Goal: Task Accomplishment & Management: Use online tool/utility

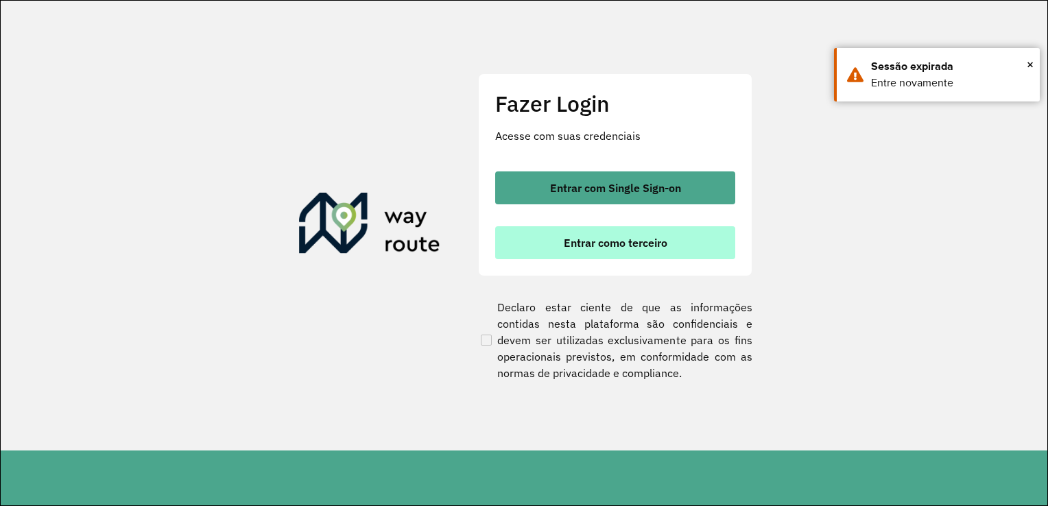
click at [708, 252] on button "Entrar como terceiro" at bounding box center [615, 242] width 240 height 33
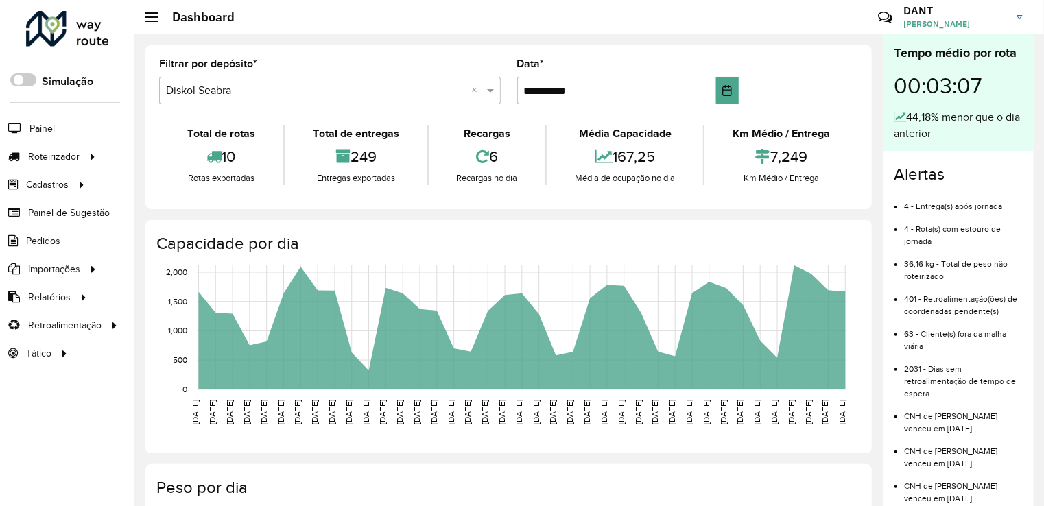
click at [414, 23] on hb-header "Dashboard Críticas? Dúvidas? Elogios? Sugestões? Entre em contato conosco! DANT…" at bounding box center [588, 17] width 909 height 34
click at [208, 155] on link "Entregas" at bounding box center [229, 156] width 168 height 27
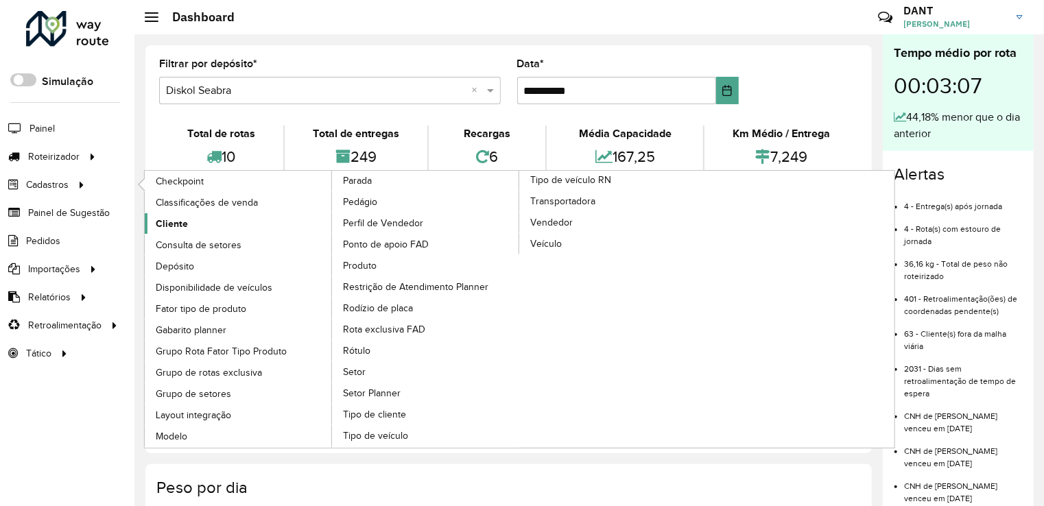
click at [176, 221] on span "Cliente" at bounding box center [172, 224] width 32 height 14
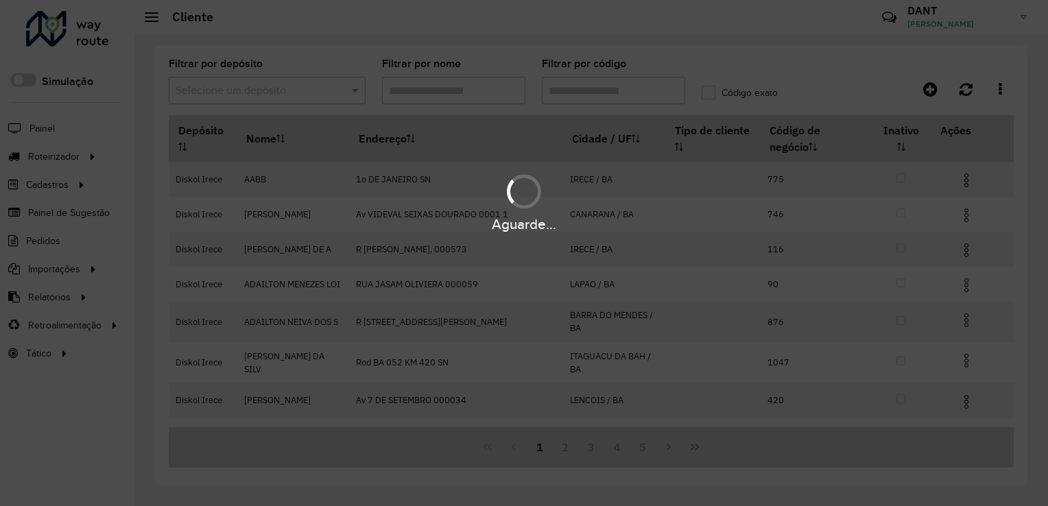
click at [324, 93] on div "Aguarde..." at bounding box center [524, 253] width 1048 height 506
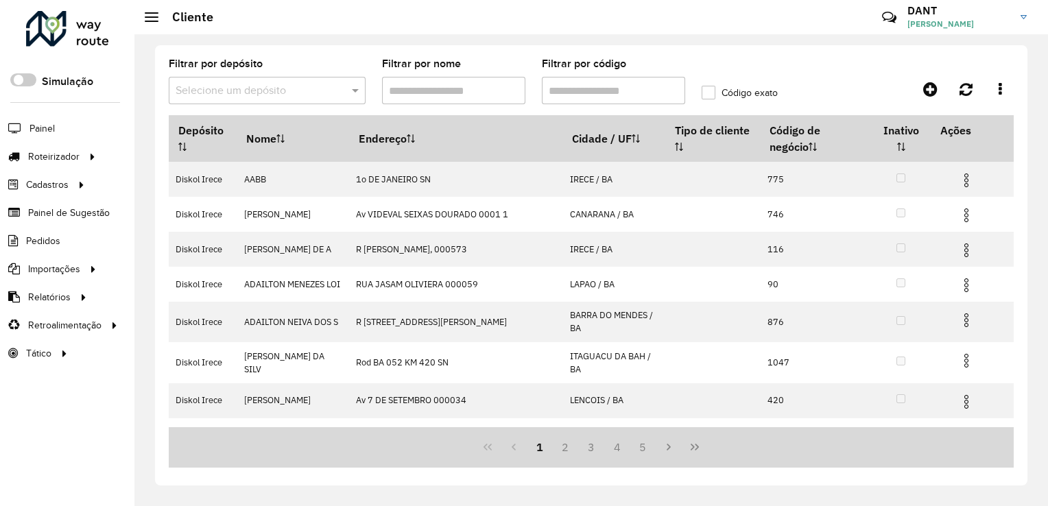
click at [279, 97] on input "text" at bounding box center [254, 91] width 156 height 16
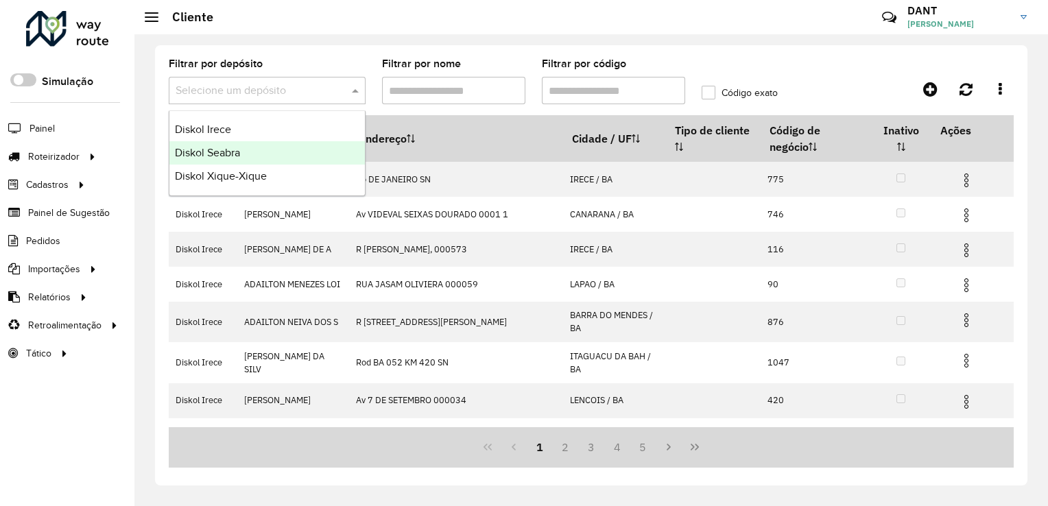
click at [268, 152] on div "Diskol Seabra" at bounding box center [266, 152] width 195 height 23
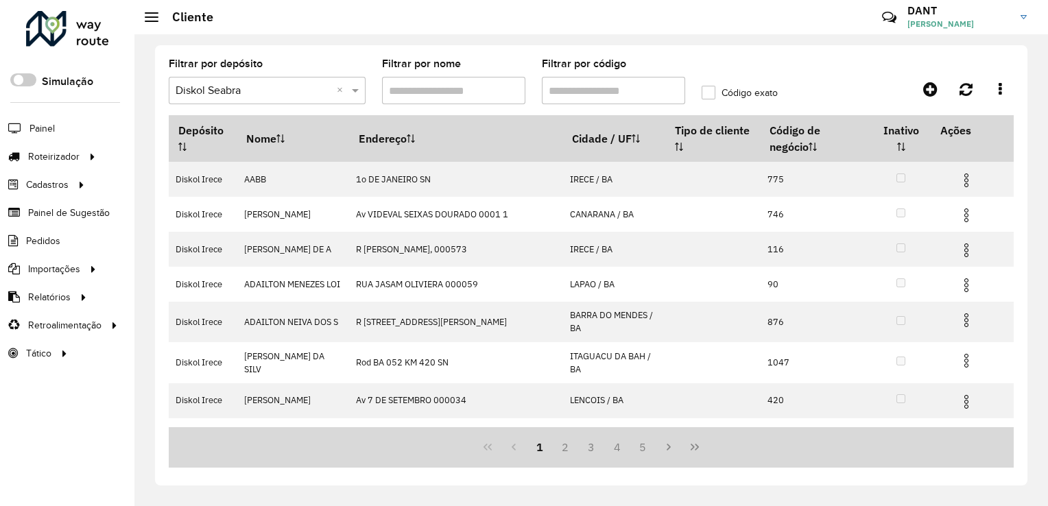
click at [0, 0] on div "Aguarde..." at bounding box center [0, 0] width 0 height 0
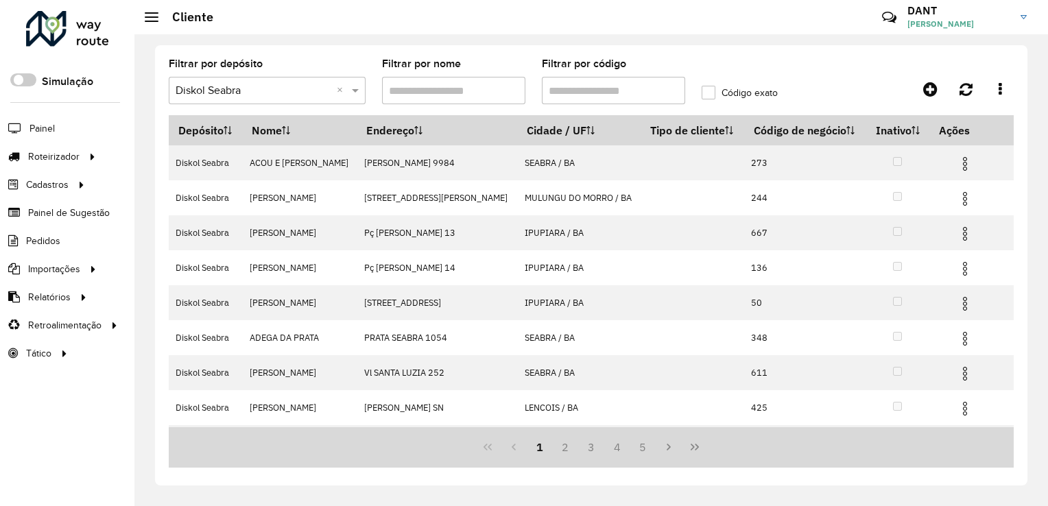
click at [261, 99] on div "Selecione um depósito × Diskol Seabra ×" at bounding box center [267, 90] width 197 height 27
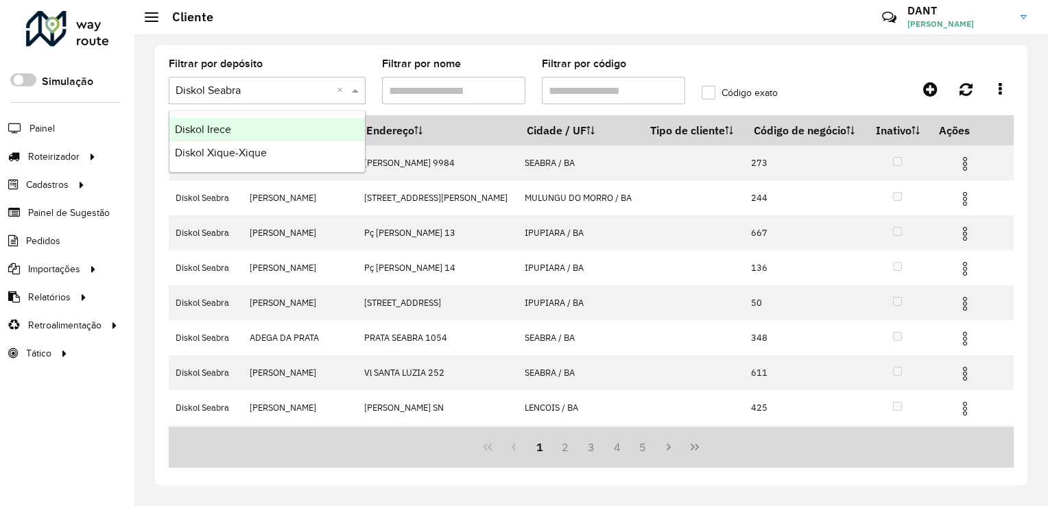
click at [245, 128] on div "Diskol Irece" at bounding box center [266, 129] width 195 height 23
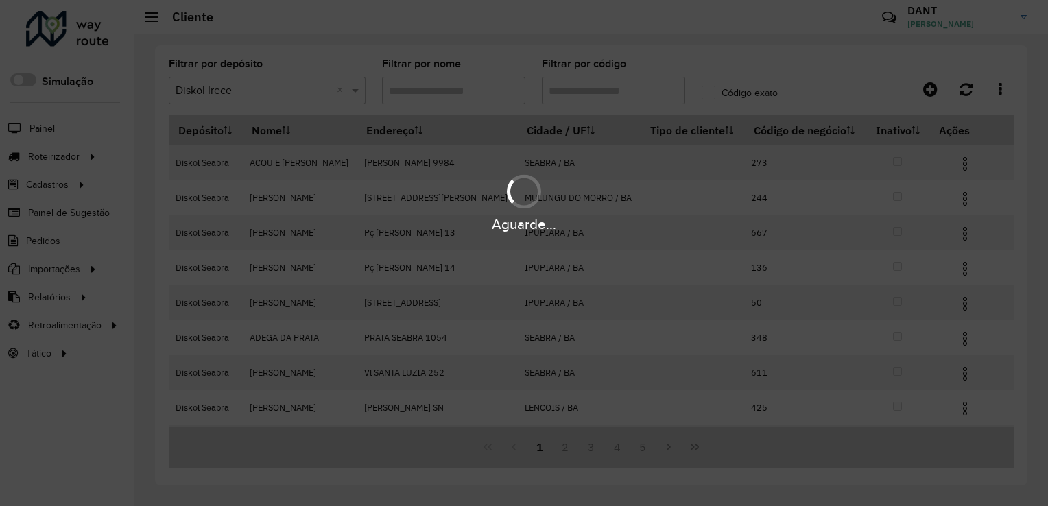
click at [588, 95] on div "Aguarde..." at bounding box center [524, 253] width 1048 height 506
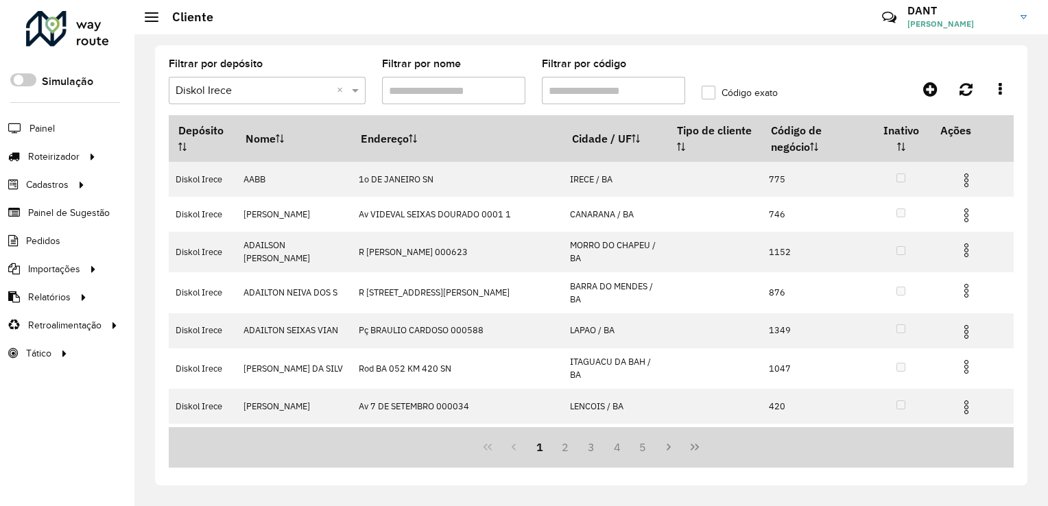
click at [618, 90] on input "Filtrar por código" at bounding box center [613, 90] width 143 height 27
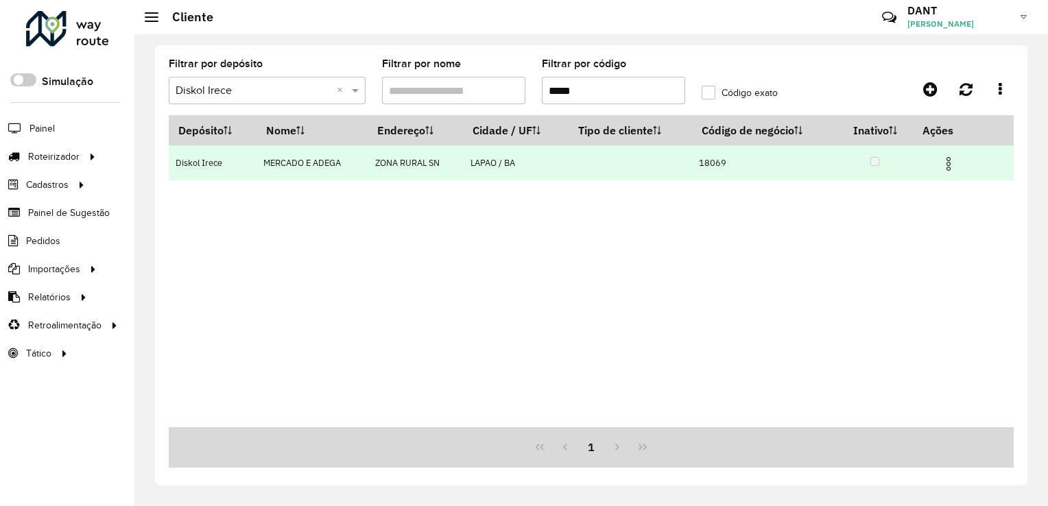
type input "*****"
click at [933, 173] on td at bounding box center [954, 162] width 82 height 34
click at [954, 164] on img at bounding box center [948, 164] width 16 height 16
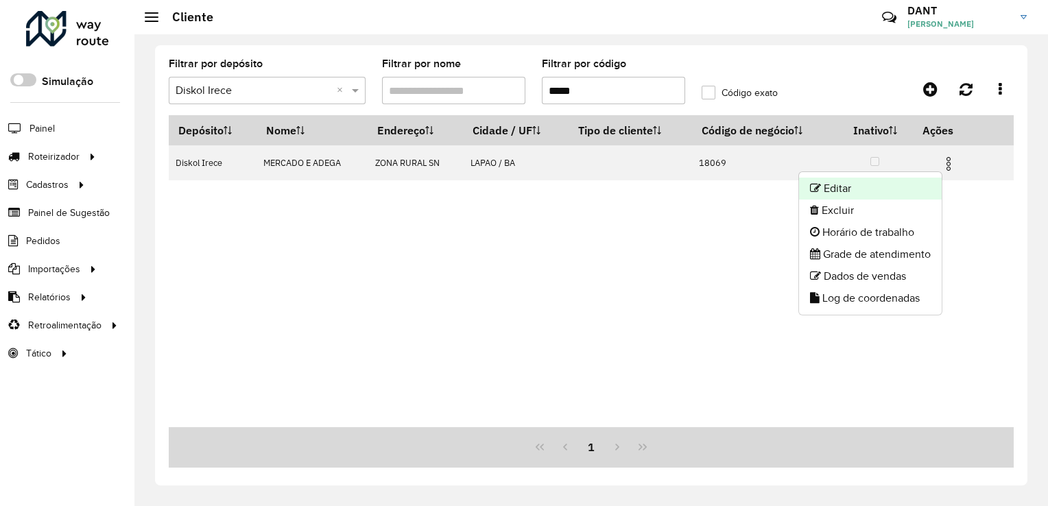
click at [908, 188] on li "Editar" at bounding box center [870, 189] width 143 height 22
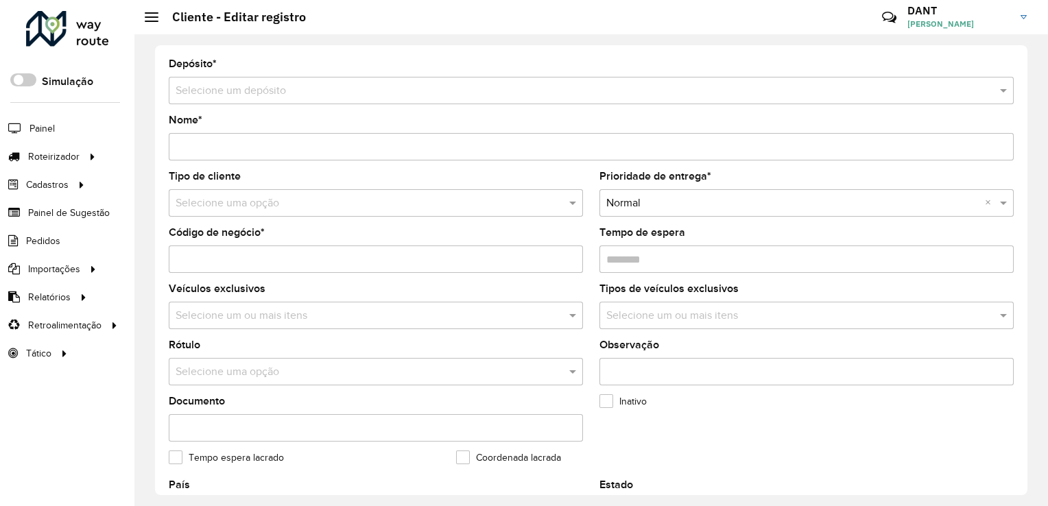
type input "**********"
type input "*****"
type input "********"
type input "**********"
type input "*****"
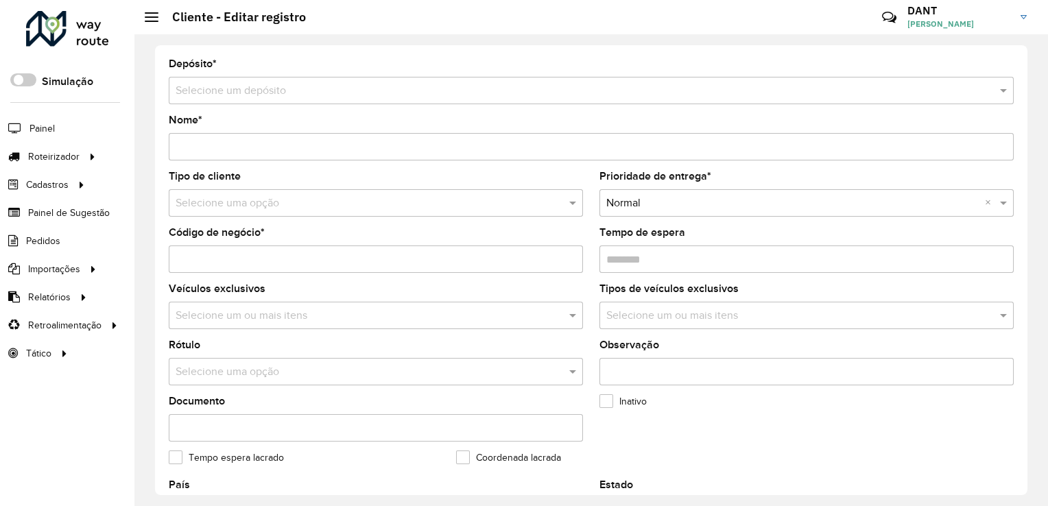
type input "******"
type input "**********"
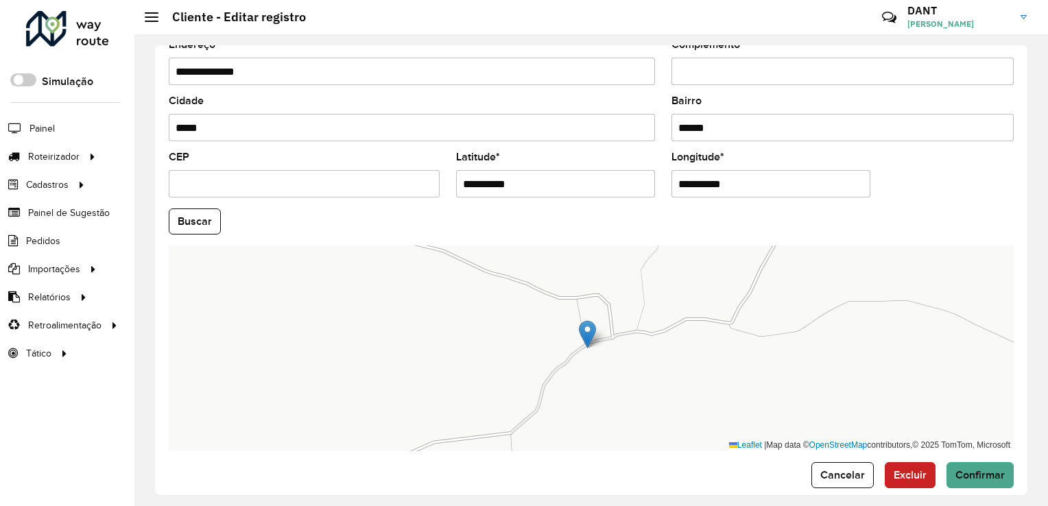
scroll to position [508, 0]
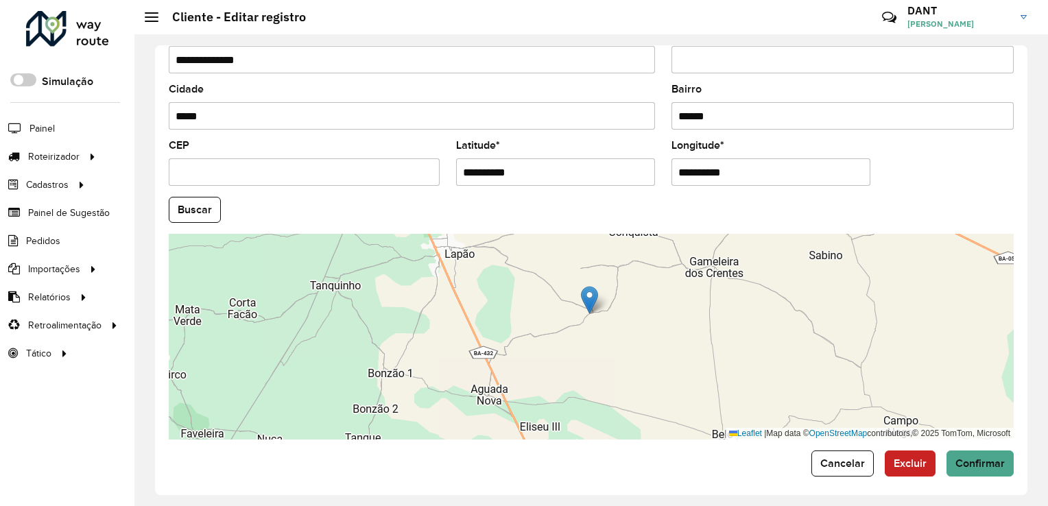
drag, startPoint x: 623, startPoint y: 368, endPoint x: 623, endPoint y: 310, distance: 58.3
click at [623, 309] on div "Leaflet | Map data © OpenStreetMap contributors,© 2025 TomTom, Microsoft" at bounding box center [591, 337] width 845 height 206
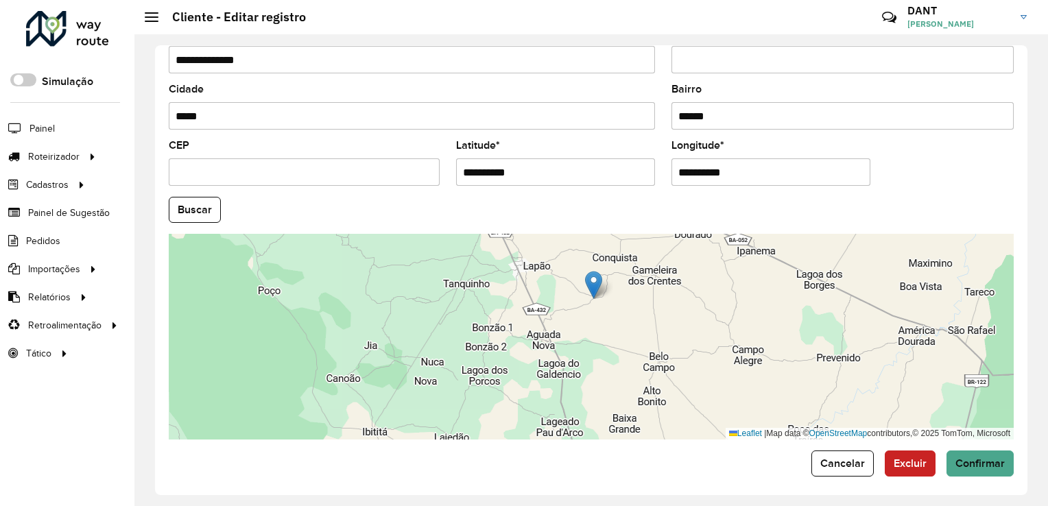
drag, startPoint x: 650, startPoint y: 329, endPoint x: 638, endPoint y: 325, distance: 12.4
click at [638, 325] on div "Leaflet | Map data © OpenStreetMap contributors,© 2025 TomTom, Microsoft" at bounding box center [591, 337] width 845 height 206
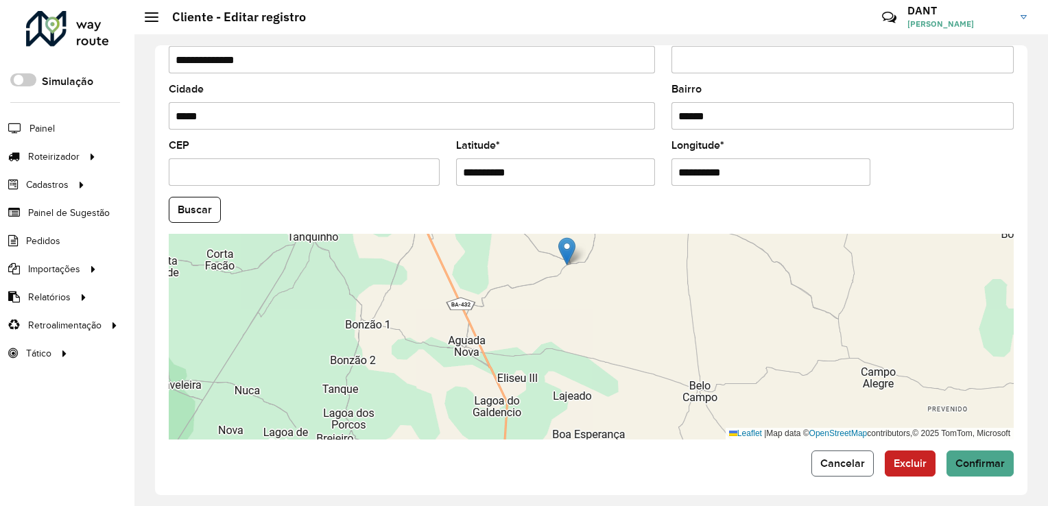
click at [858, 466] on button "Cancelar" at bounding box center [842, 463] width 62 height 26
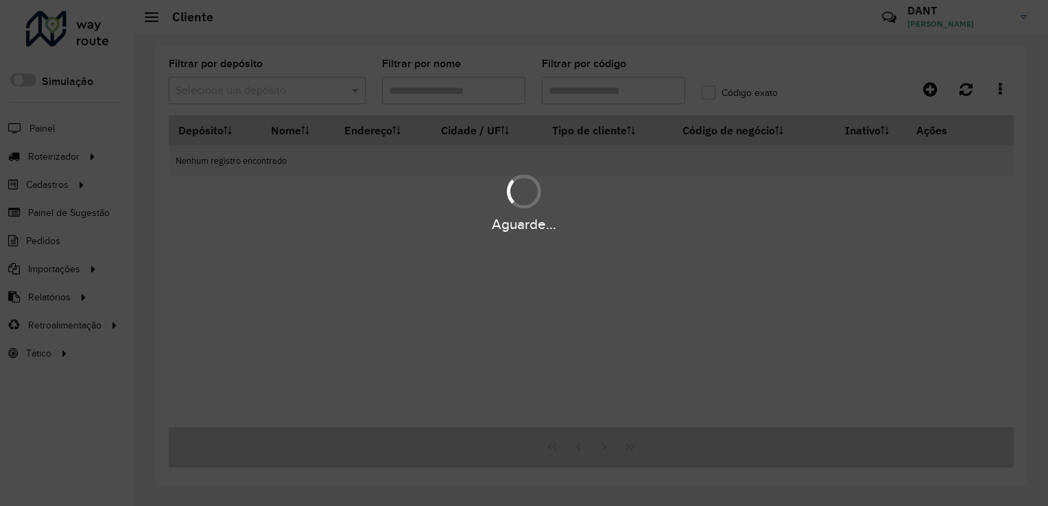
type input "*****"
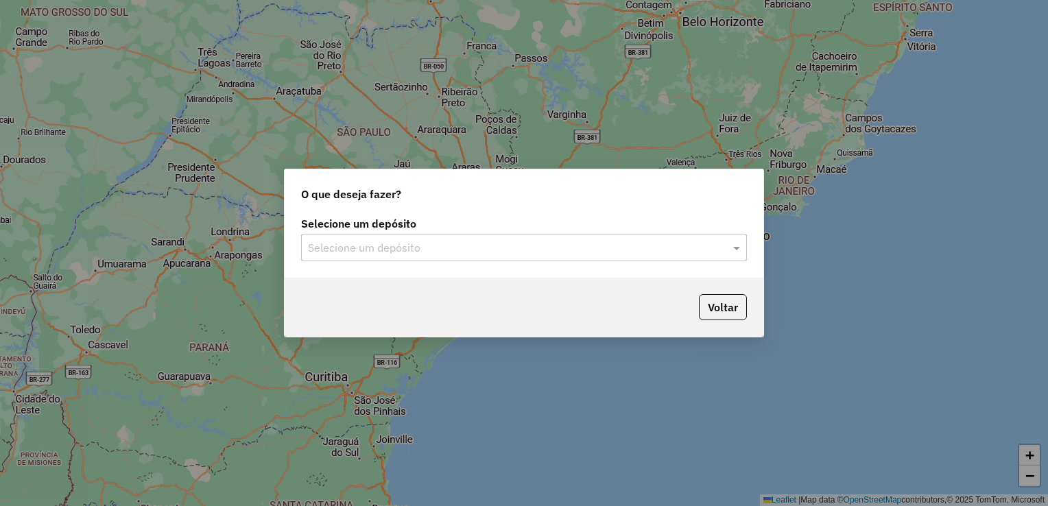
drag, startPoint x: 522, startPoint y: 248, endPoint x: 481, endPoint y: 265, distance: 44.6
click at [521, 247] on input "text" at bounding box center [510, 248] width 405 height 16
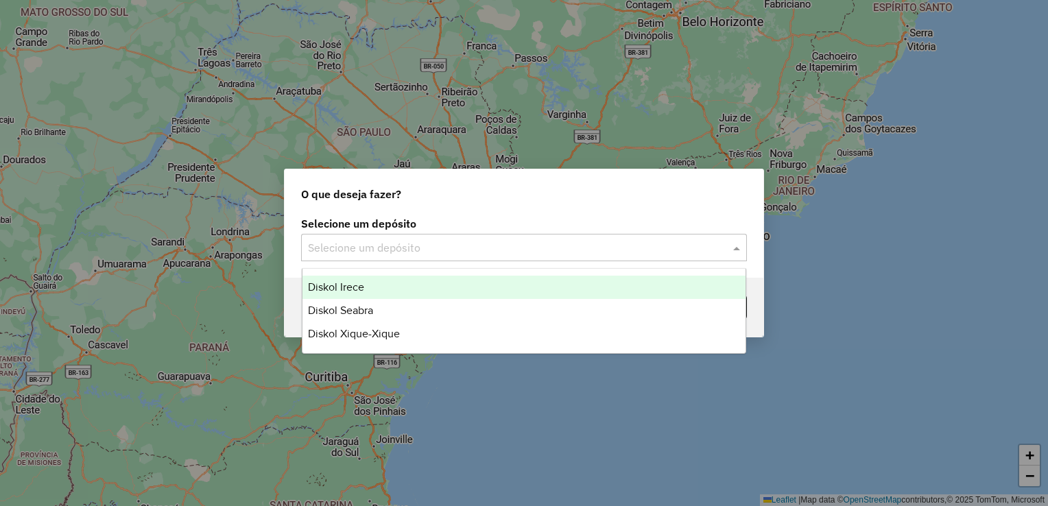
click at [444, 279] on div "Diskol Irece" at bounding box center [524, 287] width 444 height 23
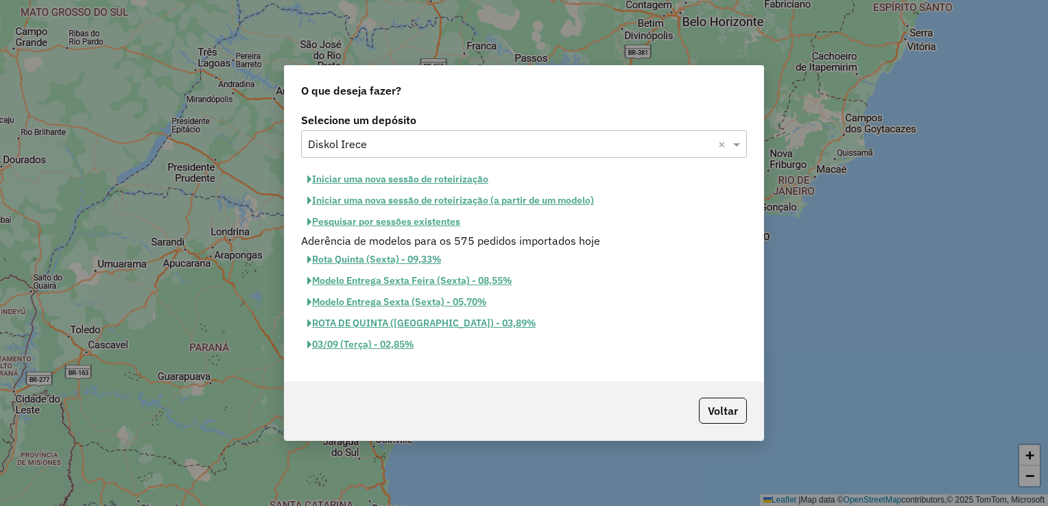
click at [328, 220] on button "Pesquisar por sessões existentes" at bounding box center [383, 221] width 165 height 21
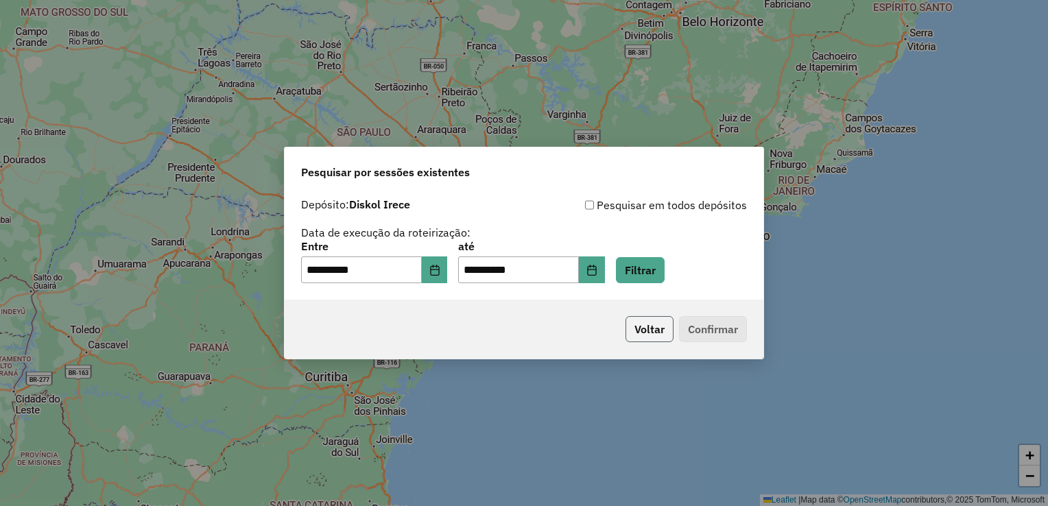
click at [644, 333] on button "Voltar" at bounding box center [649, 329] width 48 height 26
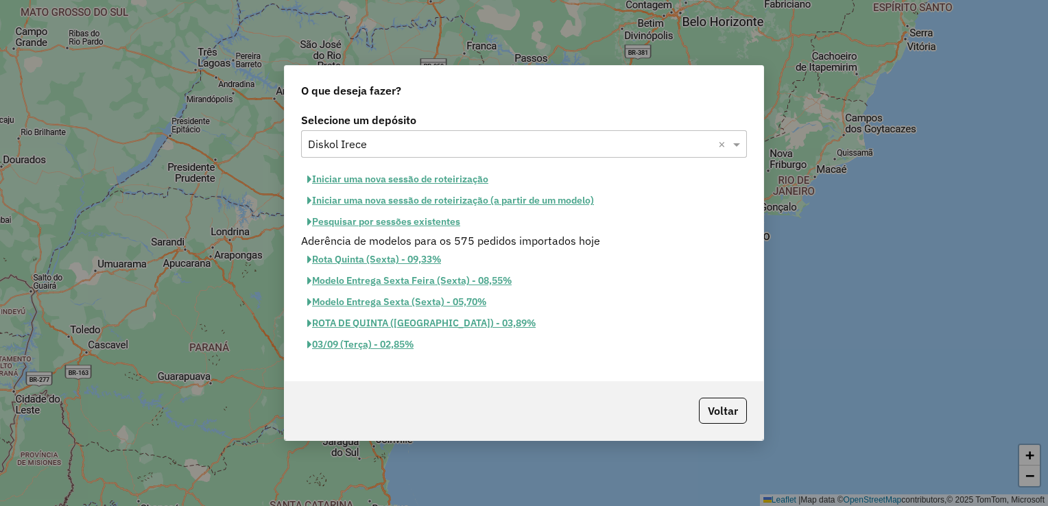
click at [424, 184] on button "Iniciar uma nova sessão de roteirização" at bounding box center [397, 179] width 193 height 21
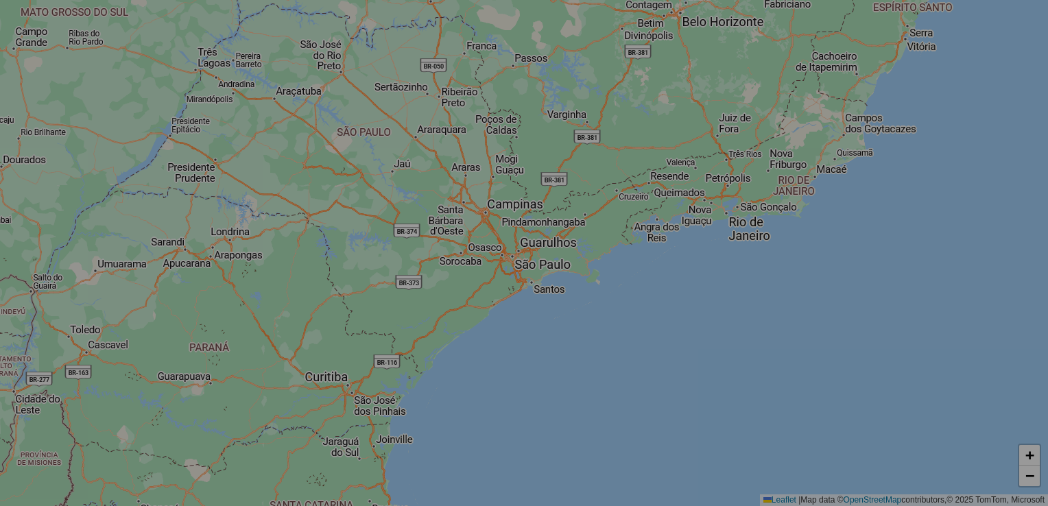
select select "*"
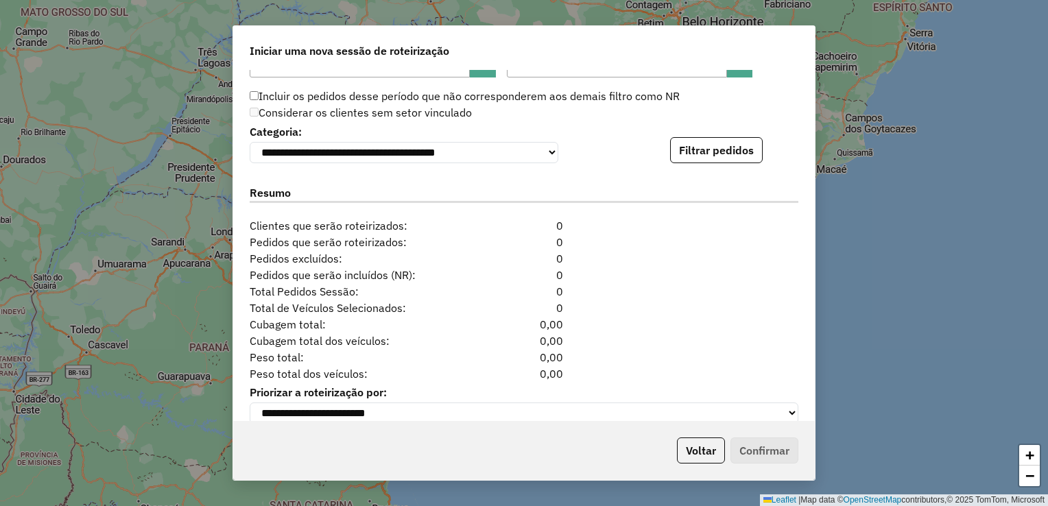
scroll to position [1373, 0]
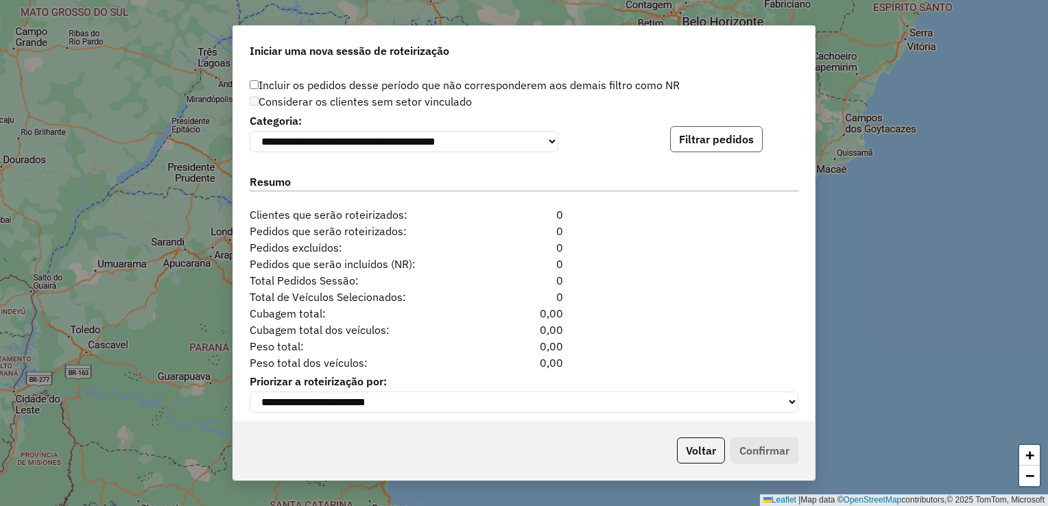
click at [710, 150] on button "Filtrar pedidos" at bounding box center [716, 139] width 93 height 26
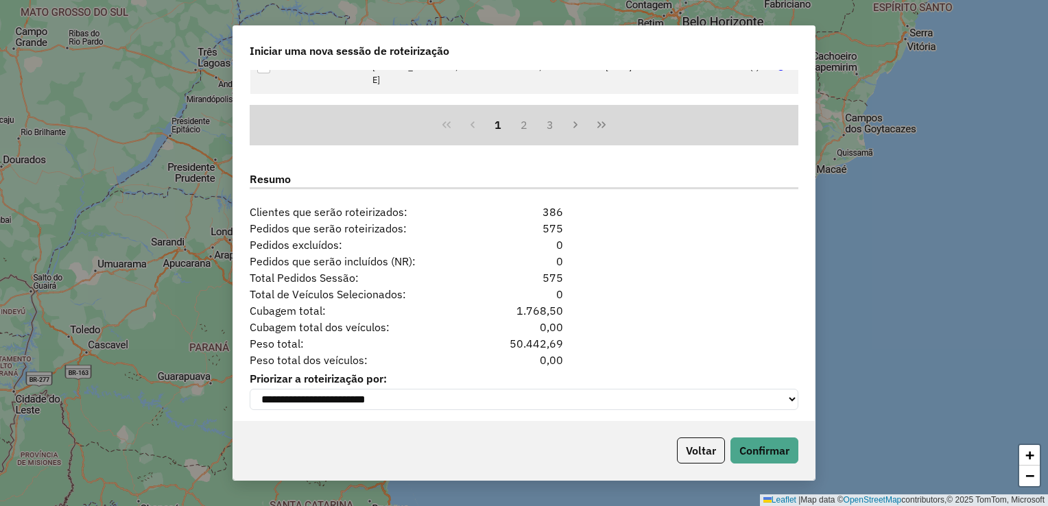
scroll to position [1668, 0]
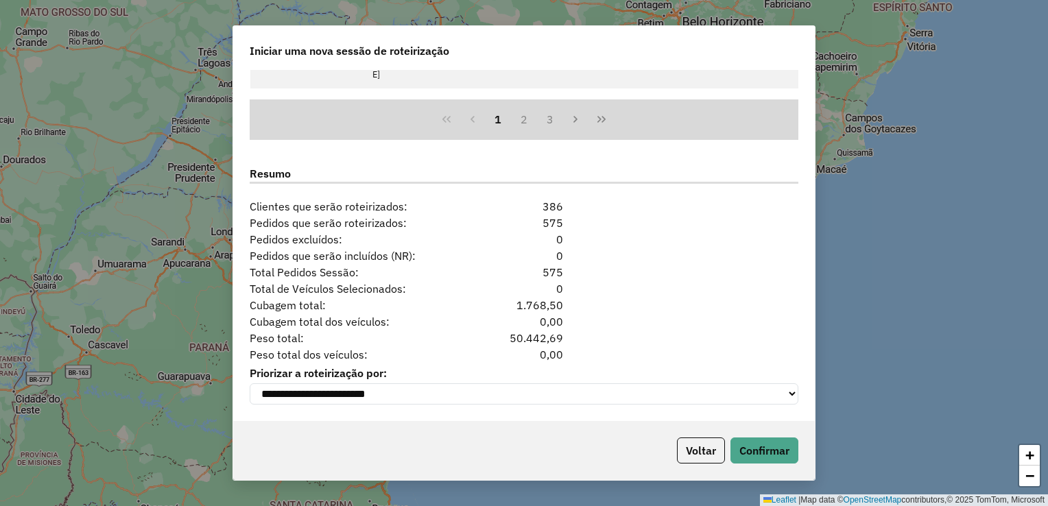
drag, startPoint x: 504, startPoint y: 333, endPoint x: 599, endPoint y: 335, distance: 95.3
click at [599, 335] on div "Peso total: 50.442,69" at bounding box center [523, 338] width 565 height 16
drag, startPoint x: 599, startPoint y: 335, endPoint x: 780, endPoint y: 394, distance: 189.5
click at [655, 342] on div "**********" at bounding box center [523, 245] width 581 height 351
click at [782, 446] on button "Confirmar" at bounding box center [764, 450] width 68 height 26
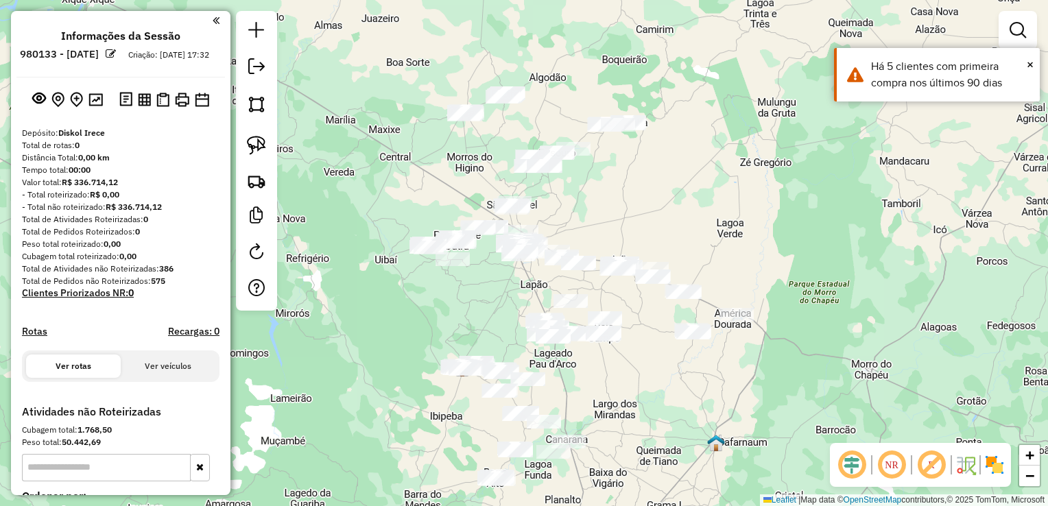
drag, startPoint x: 675, startPoint y: 203, endPoint x: 654, endPoint y: 167, distance: 41.2
click at [652, 158] on div "Janela de atendimento Grade de atendimento Capacidade Transportadoras Veículos …" at bounding box center [524, 253] width 1048 height 506
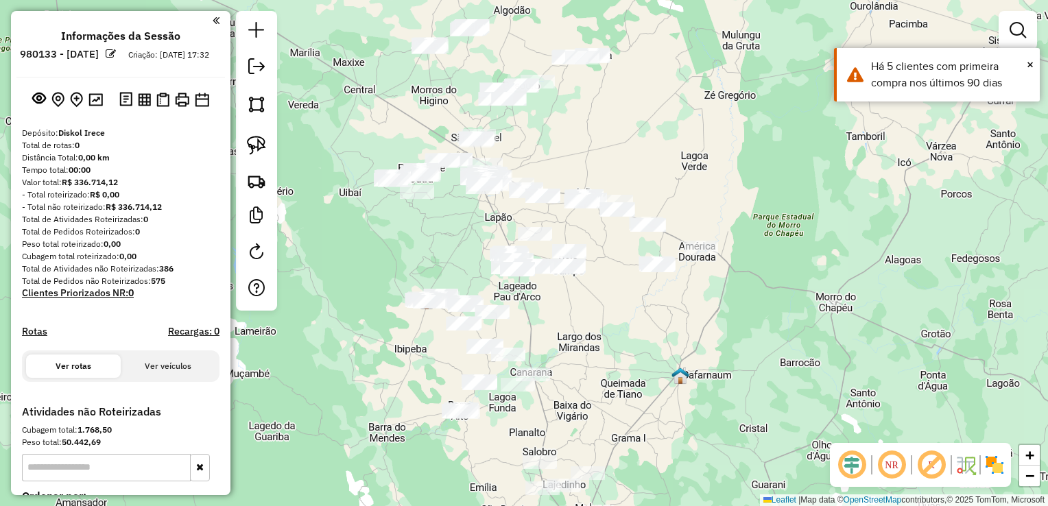
drag, startPoint x: 693, startPoint y: 210, endPoint x: 666, endPoint y: 186, distance: 35.9
click at [664, 154] on div "Janela de atendimento Grade de atendimento Capacidade Transportadoras Veículos …" at bounding box center [524, 253] width 1048 height 506
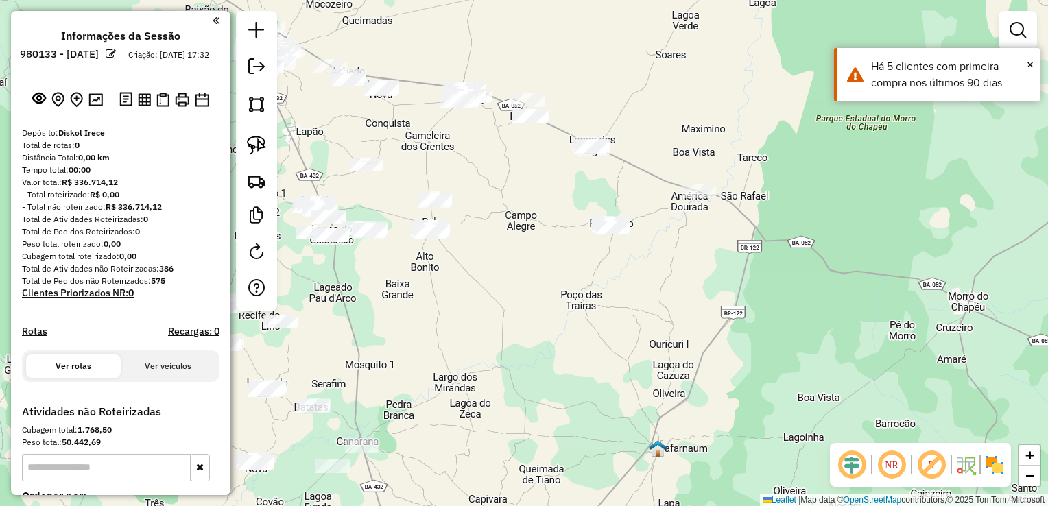
drag, startPoint x: 661, startPoint y: 265, endPoint x: 734, endPoint y: 234, distance: 79.0
click at [734, 234] on div "Janela de atendimento Grade de atendimento Capacidade Transportadoras Veículos …" at bounding box center [524, 253] width 1048 height 506
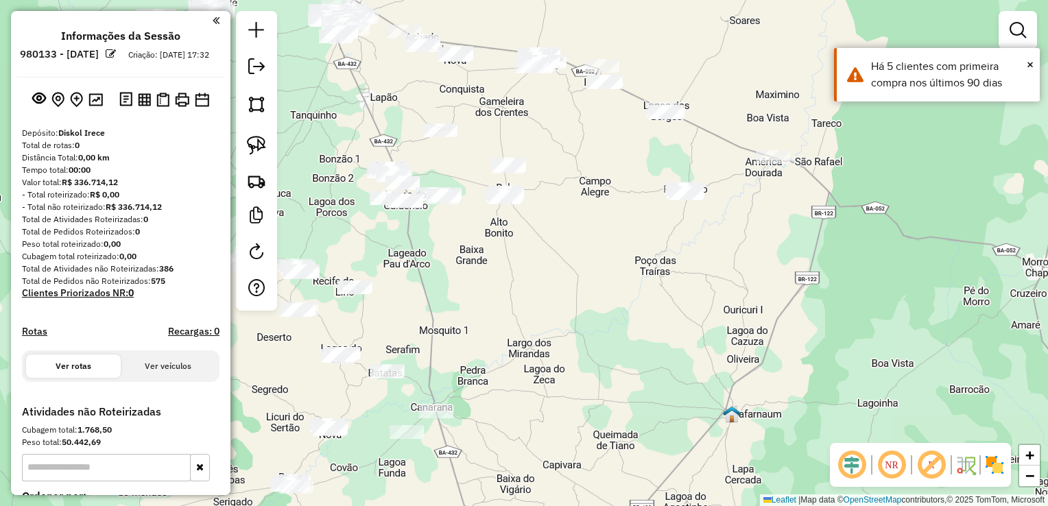
drag, startPoint x: 650, startPoint y: 304, endPoint x: 639, endPoint y: 224, distance: 80.3
click at [639, 226] on div "Janela de atendimento Grade de atendimento Capacidade Transportadoras Veículos …" at bounding box center [524, 253] width 1048 height 506
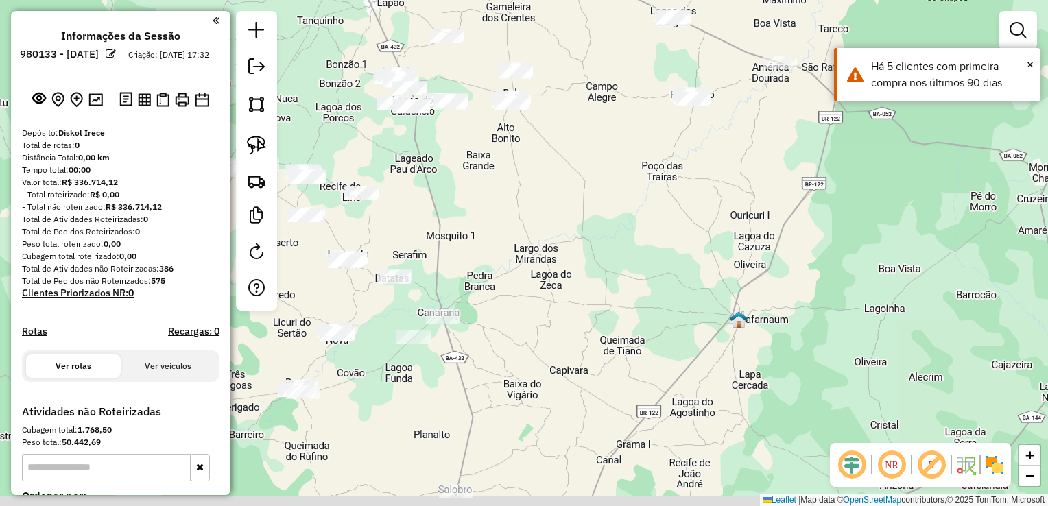
drag, startPoint x: 587, startPoint y: 300, endPoint x: 655, endPoint y: 195, distance: 124.7
click at [653, 188] on div "Janela de atendimento Grade de atendimento Capacidade Transportadoras Veículos …" at bounding box center [524, 253] width 1048 height 506
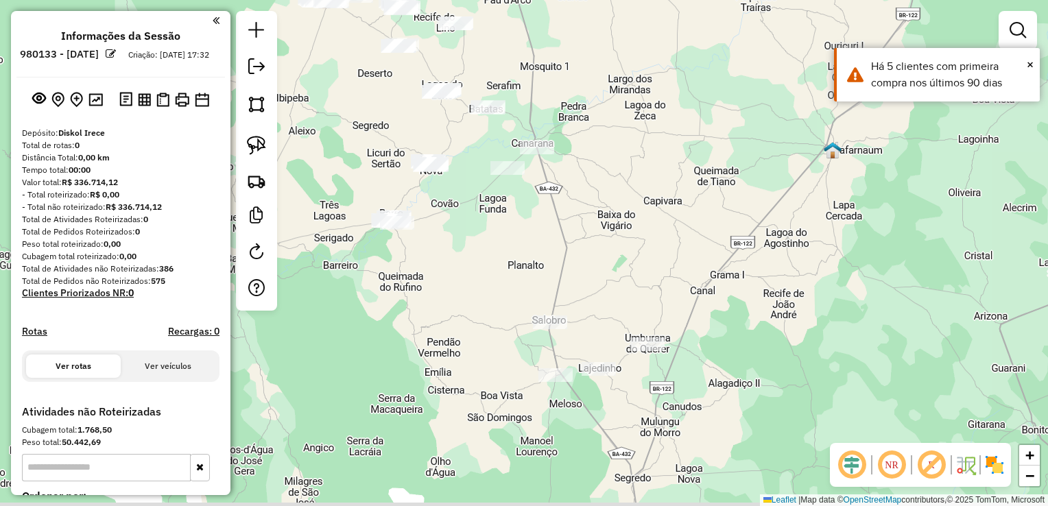
drag, startPoint x: 633, startPoint y: 267, endPoint x: 688, endPoint y: 176, distance: 106.4
click at [688, 176] on div "Janela de atendimento Grade de atendimento Capacidade Transportadoras Veículos …" at bounding box center [524, 253] width 1048 height 506
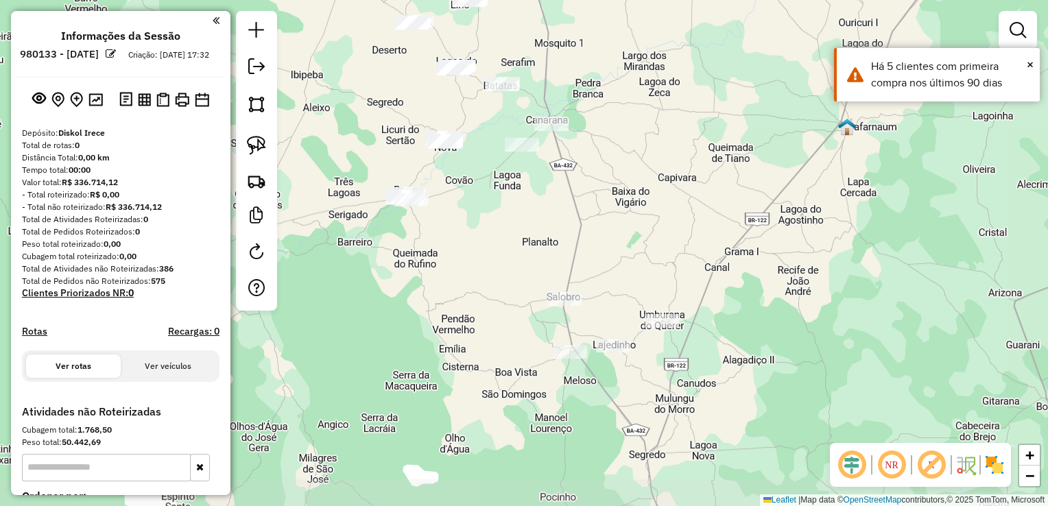
click at [693, 236] on div "Janela de atendimento Grade de atendimento Capacidade Transportadoras Veículos …" at bounding box center [524, 253] width 1048 height 506
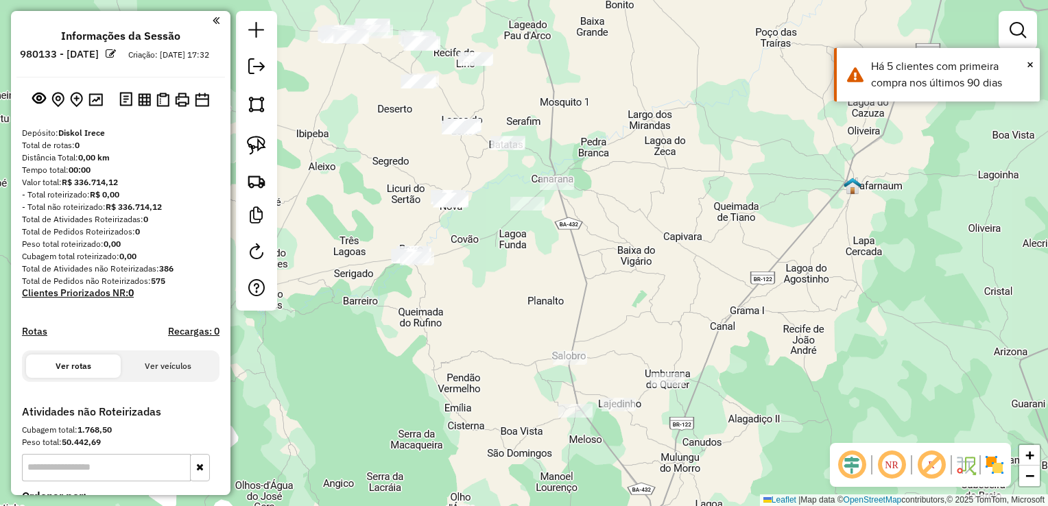
drag, startPoint x: 671, startPoint y: 224, endPoint x: 664, endPoint y: 136, distance: 87.3
click at [664, 136] on div "Janela de atendimento Grade de atendimento Capacidade Transportadoras Veículos …" at bounding box center [524, 253] width 1048 height 506
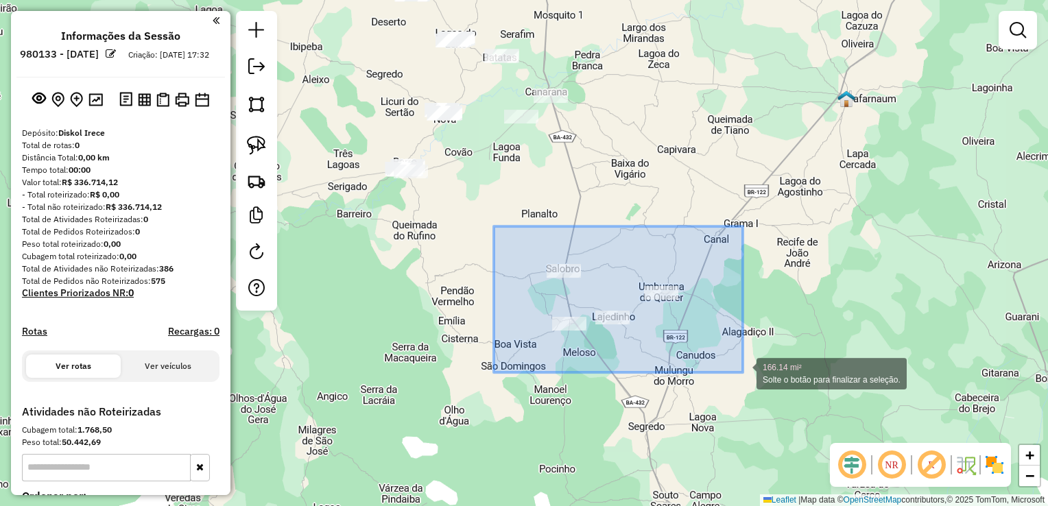
drag, startPoint x: 494, startPoint y: 226, endPoint x: 743, endPoint y: 373, distance: 289.5
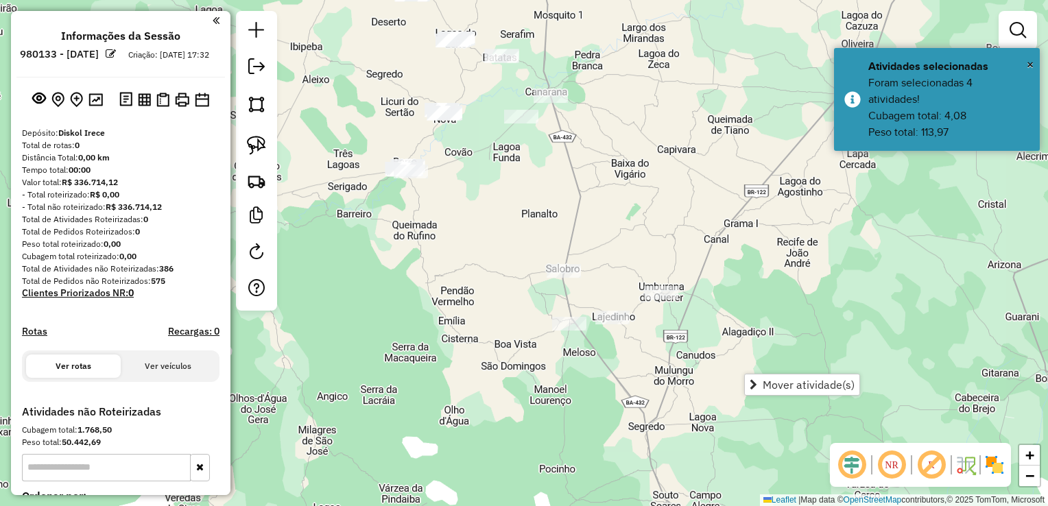
click at [614, 221] on div "Janela de atendimento Grade de atendimento Capacidade Transportadoras Veículos …" at bounding box center [524, 253] width 1048 height 506
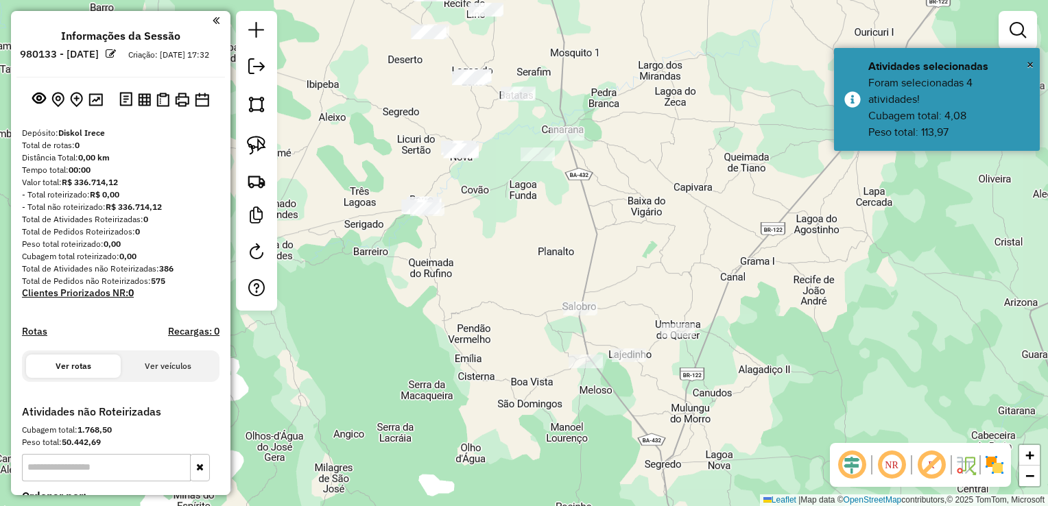
drag, startPoint x: 590, startPoint y: 198, endPoint x: 634, endPoint y: 292, distance: 103.7
click at [640, 311] on div "Janela de atendimento Grade de atendimento Capacidade Transportadoras Veículos …" at bounding box center [524, 253] width 1048 height 506
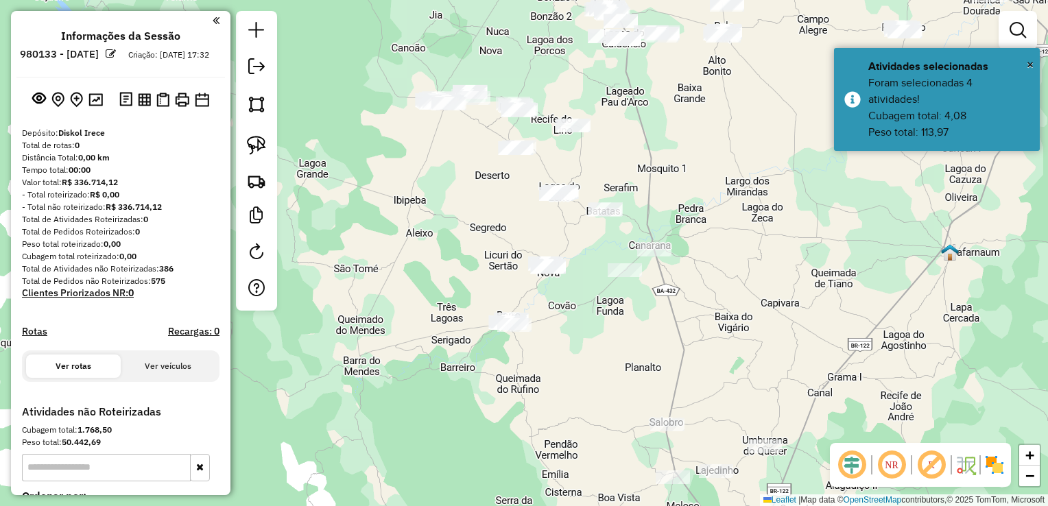
drag, startPoint x: 634, startPoint y: 284, endPoint x: 680, endPoint y: 314, distance: 55.5
click at [680, 314] on div "Janela de atendimento Grade de atendimento Capacidade Transportadoras Veículos …" at bounding box center [524, 253] width 1048 height 506
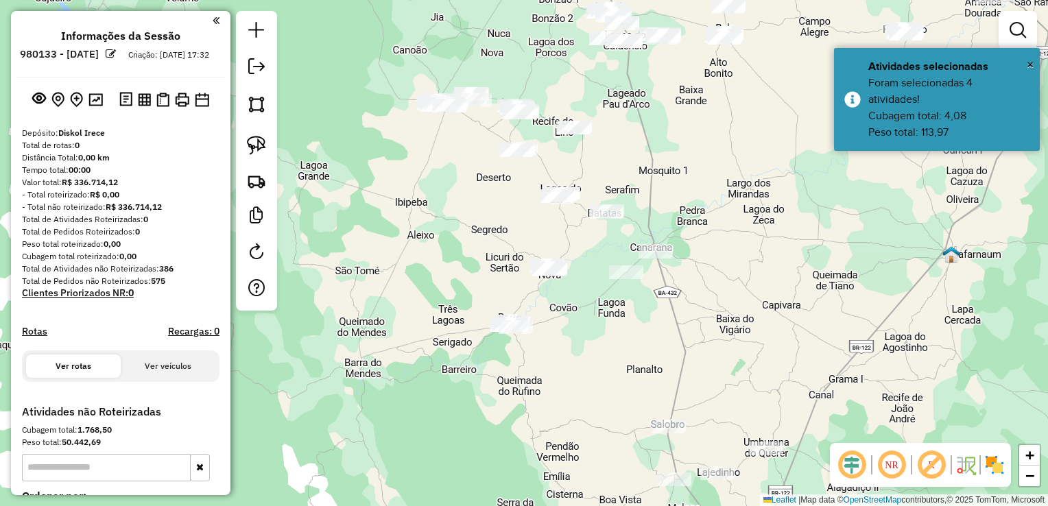
drag, startPoint x: 720, startPoint y: 251, endPoint x: 712, endPoint y: 305, distance: 54.7
click at [712, 306] on div "Janela de atendimento Grade de atendimento Capacidade Transportadoras Veículos …" at bounding box center [524, 253] width 1048 height 506
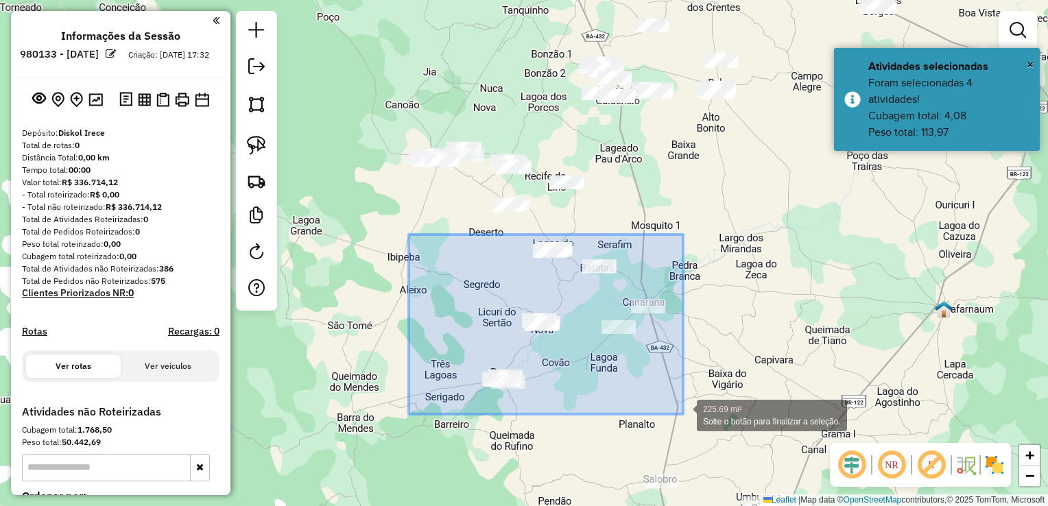
drag, startPoint x: 409, startPoint y: 234, endPoint x: 683, endPoint y: 414, distance: 327.8
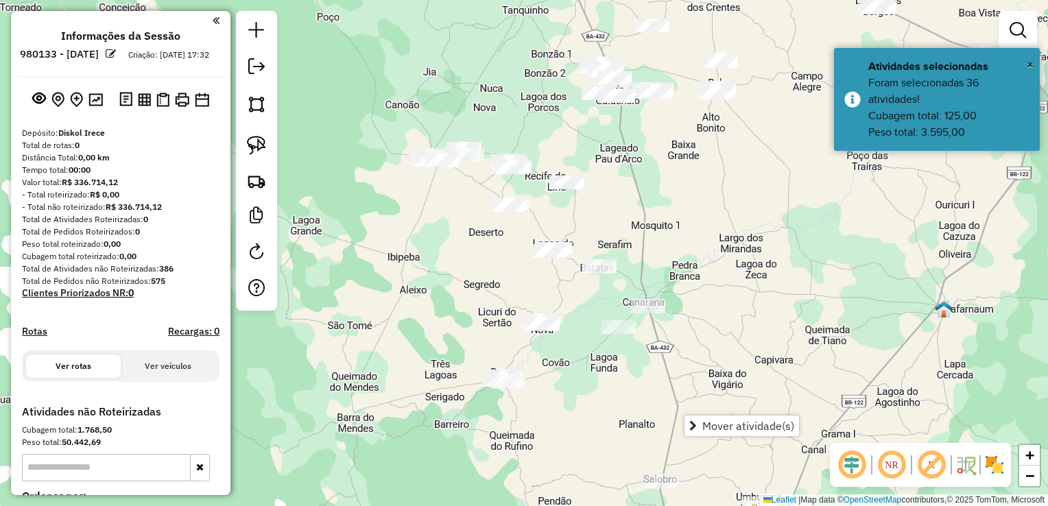
click at [667, 398] on div "Janela de atendimento Grade de atendimento Capacidade Transportadoras Veículos …" at bounding box center [524, 253] width 1048 height 506
drag, startPoint x: 637, startPoint y: 374, endPoint x: 648, endPoint y: 429, distance: 55.9
click at [648, 429] on div "Janela de atendimento Grade de atendimento Capacidade Transportadoras Veículos …" at bounding box center [524, 253] width 1048 height 506
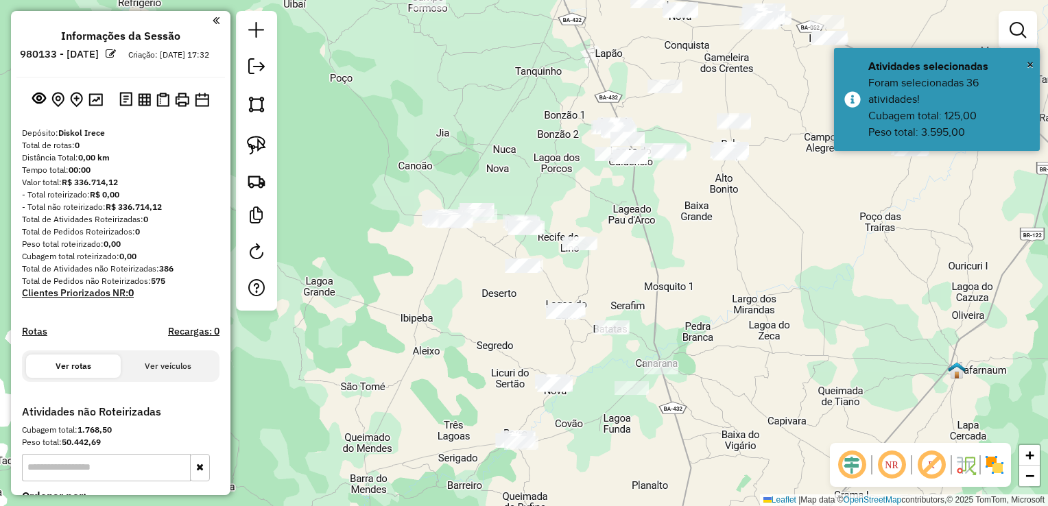
drag, startPoint x: 644, startPoint y: 302, endPoint x: 702, endPoint y: 300, distance: 58.3
click at [702, 300] on div "Janela de atendimento Grade de atendimento Capacidade Transportadoras Veículos …" at bounding box center [524, 253] width 1048 height 506
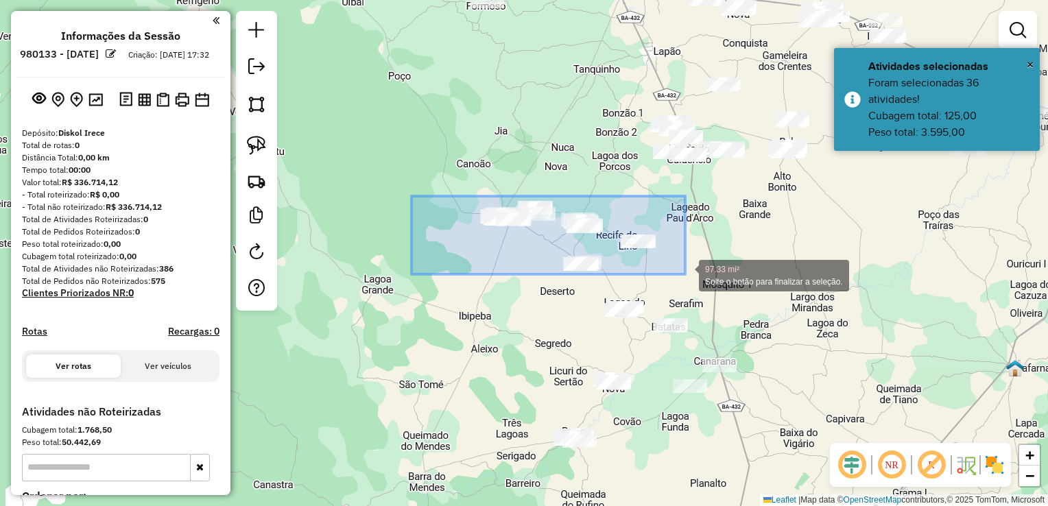
drag, startPoint x: 411, startPoint y: 196, endPoint x: 685, endPoint y: 274, distance: 284.5
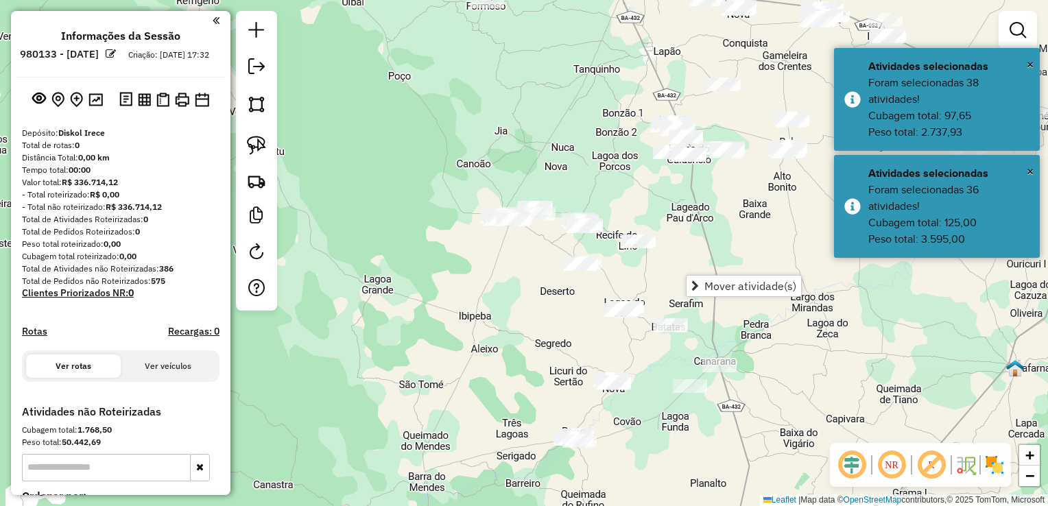
click at [666, 240] on div "Janela de atendimento Grade de atendimento Capacidade Transportadoras Veículos …" at bounding box center [524, 253] width 1048 height 506
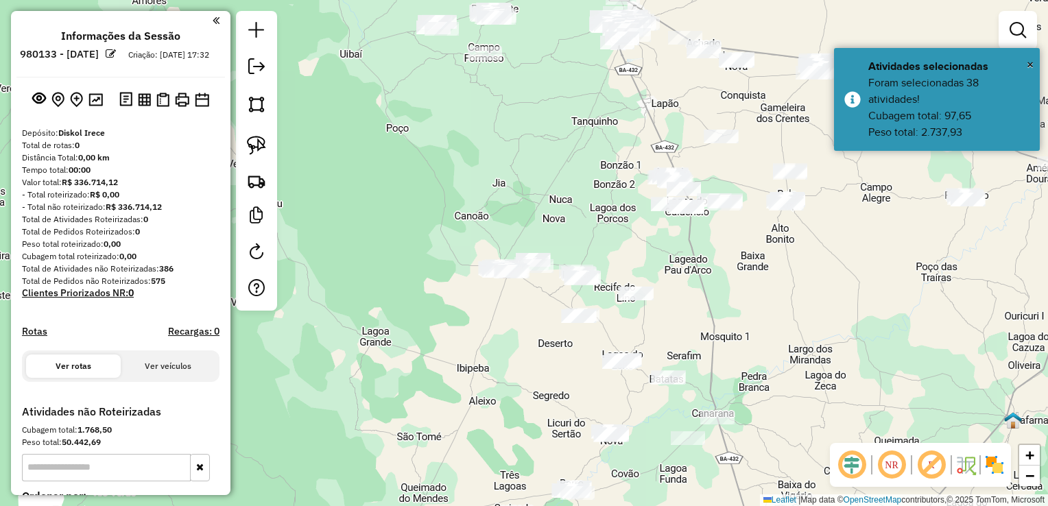
drag, startPoint x: 666, startPoint y: 224, endPoint x: 526, endPoint y: 216, distance: 140.1
click at [651, 322] on div "Janela de atendimento Grade de atendimento Capacidade Transportadoras Veículos …" at bounding box center [524, 253] width 1048 height 506
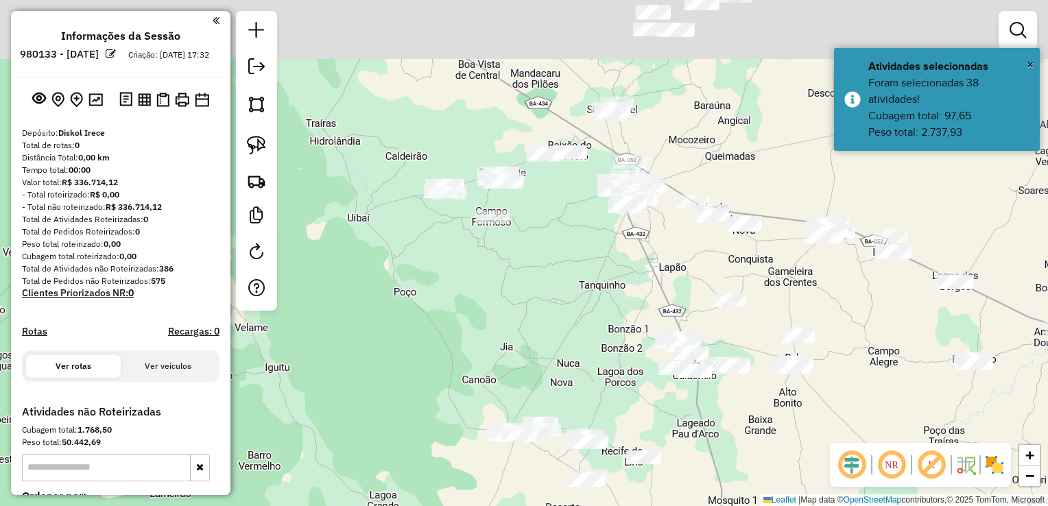
drag, startPoint x: 521, startPoint y: 210, endPoint x: 543, endPoint y: 324, distance: 115.9
click at [543, 324] on div "Janela de atendimento Grade de atendimento Capacidade Transportadoras Veículos …" at bounding box center [524, 253] width 1048 height 506
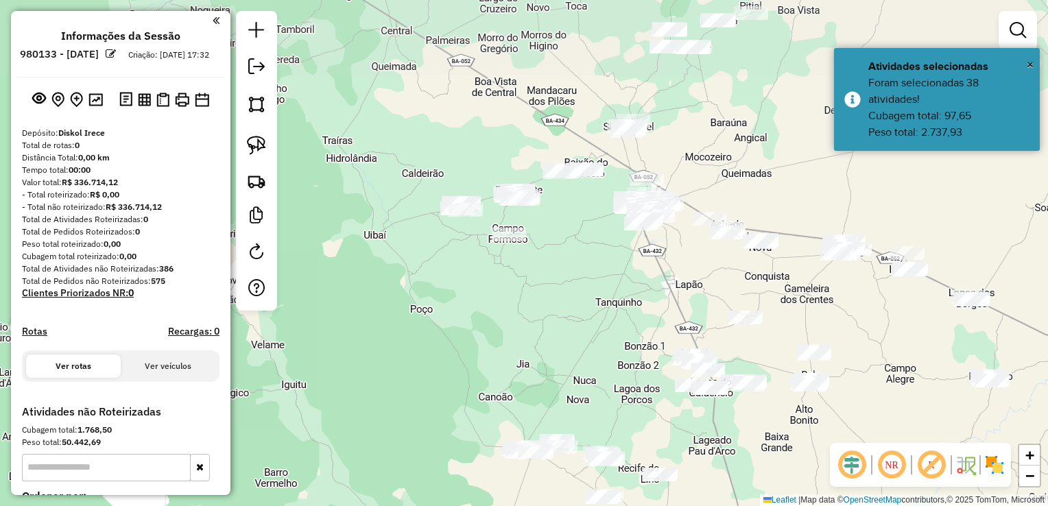
drag, startPoint x: 544, startPoint y: 287, endPoint x: 615, endPoint y: 333, distance: 83.9
click at [616, 333] on div "Janela de atendimento Grade de atendimento Capacidade Transportadoras Veículos …" at bounding box center [524, 253] width 1048 height 506
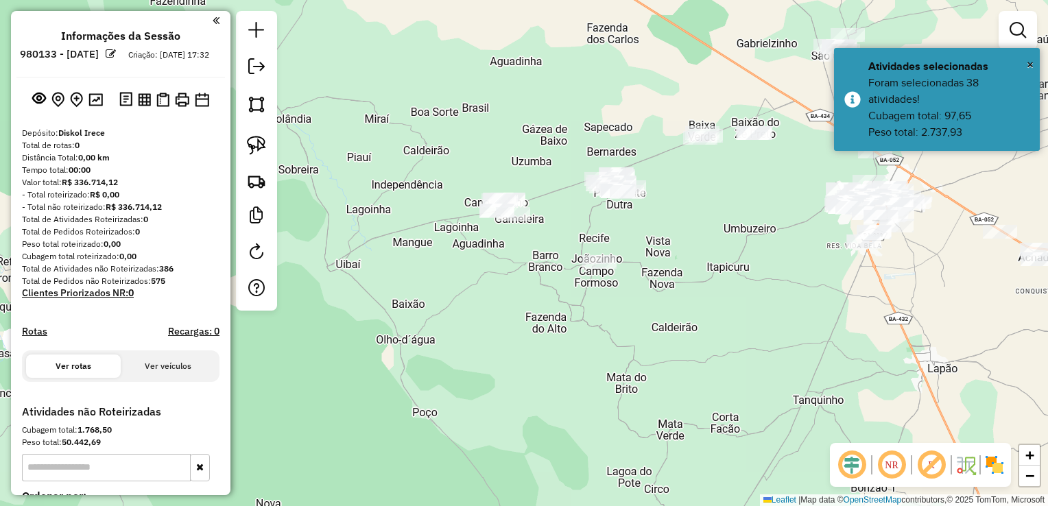
drag, startPoint x: 646, startPoint y: 259, endPoint x: 642, endPoint y: 304, distance: 45.4
click at [642, 304] on div "Janela de atendimento Grade de atendimento Capacidade Transportadoras Veículos …" at bounding box center [524, 253] width 1048 height 506
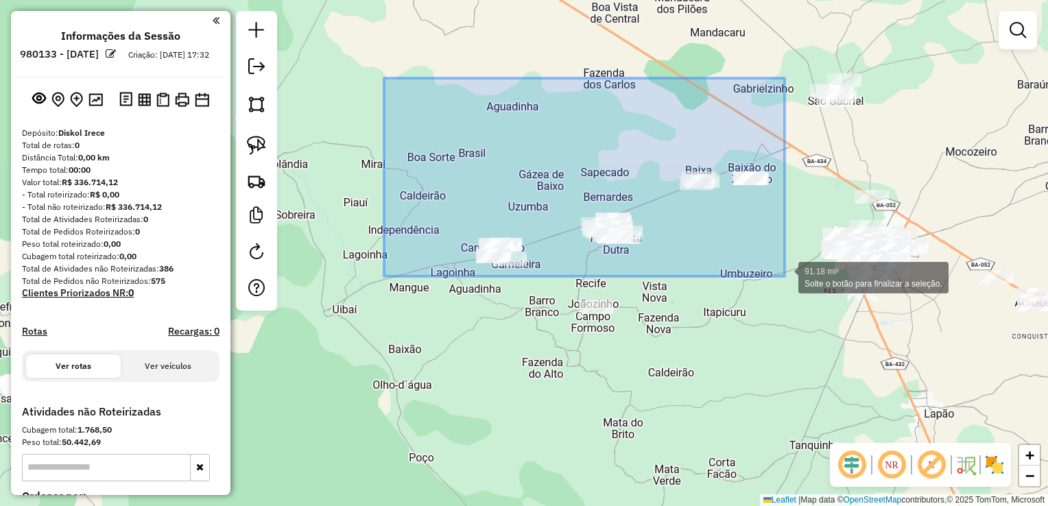
drag, startPoint x: 389, startPoint y: 85, endPoint x: 784, endPoint y: 276, distance: 438.8
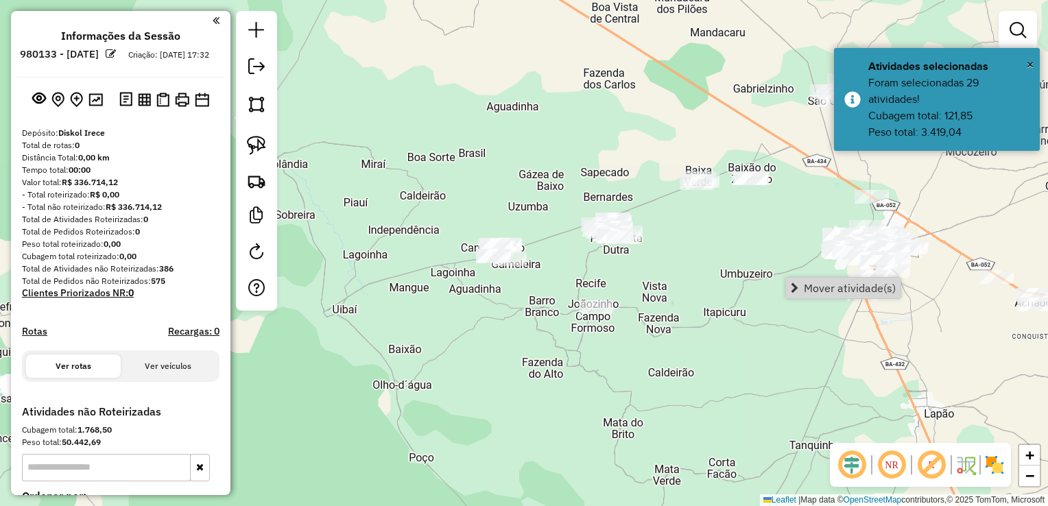
click at [750, 235] on div "Janela de atendimento Grade de atendimento Capacidade Transportadoras Veículos …" at bounding box center [524, 253] width 1048 height 506
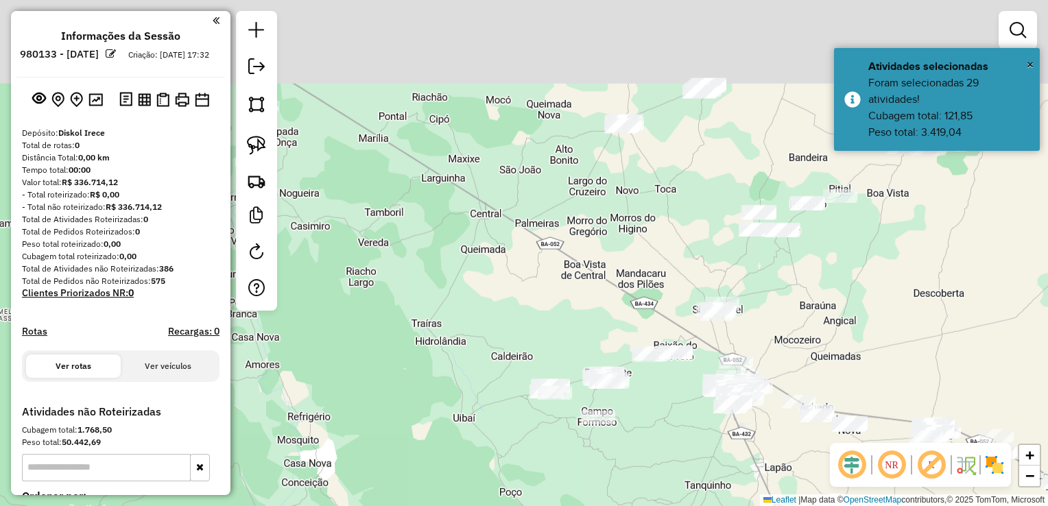
drag, startPoint x: 671, startPoint y: 212, endPoint x: 613, endPoint y: 313, distance: 116.4
click at [614, 317] on div "Janela de atendimento Grade de atendimento Capacidade Transportadoras Veículos …" at bounding box center [524, 253] width 1048 height 506
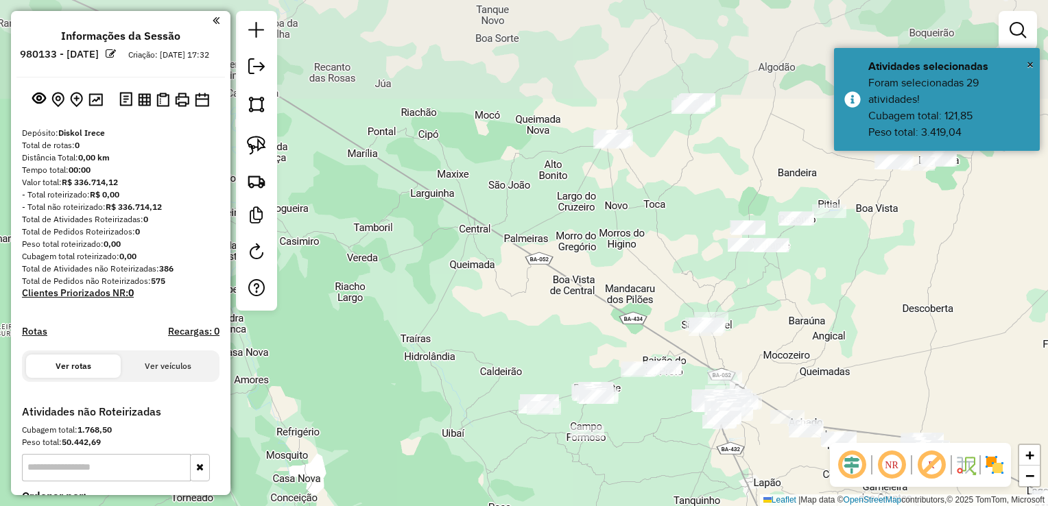
drag, startPoint x: 634, startPoint y: 221, endPoint x: 618, endPoint y: 273, distance: 53.8
click at [618, 273] on div "Janela de atendimento Grade de atendimento Capacidade Transportadoras Veículos …" at bounding box center [524, 253] width 1048 height 506
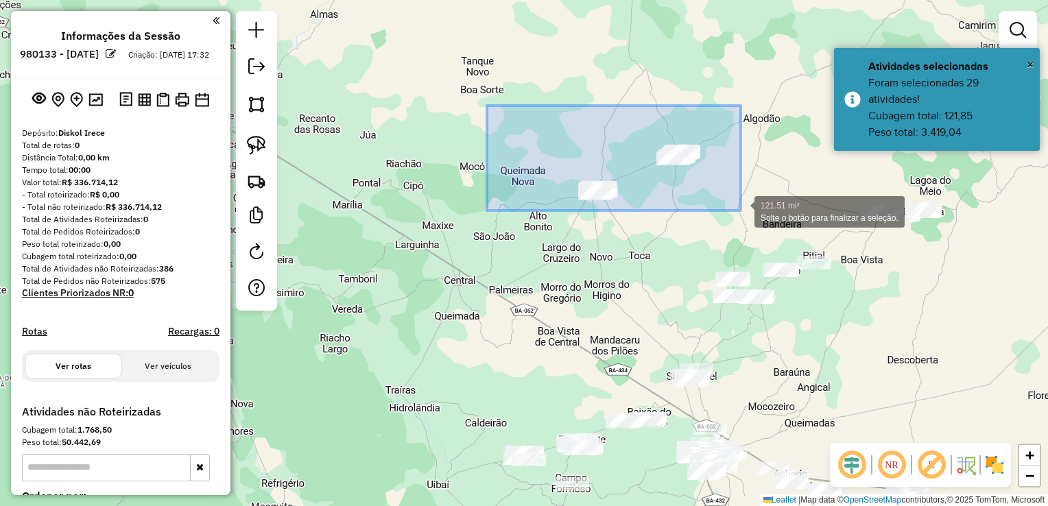
drag, startPoint x: 488, startPoint y: 106, endPoint x: 740, endPoint y: 210, distance: 273.3
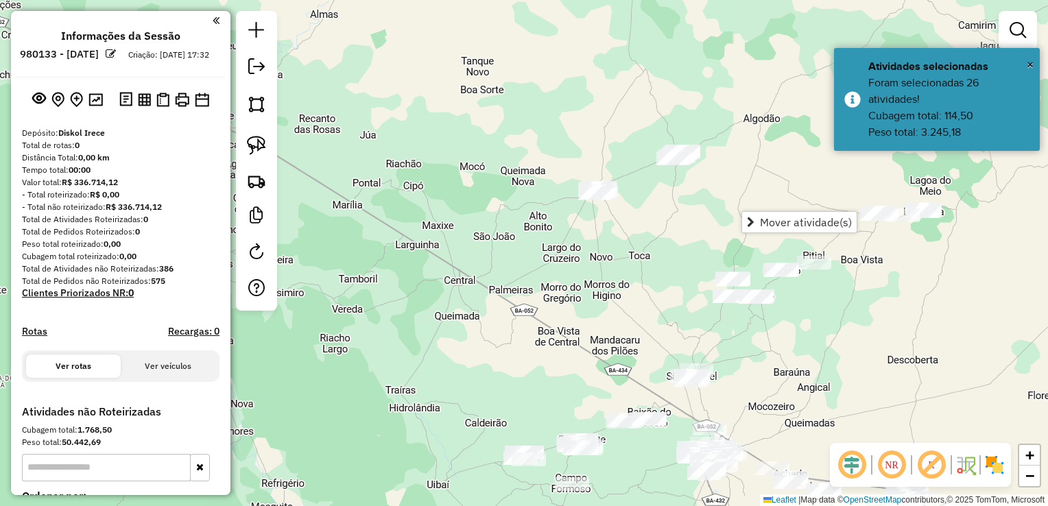
click at [644, 217] on div "Janela de atendimento Grade de atendimento Capacidade Transportadoras Veículos …" at bounding box center [524, 253] width 1048 height 506
drag, startPoint x: 651, startPoint y: 198, endPoint x: 643, endPoint y: 212, distance: 15.6
click at [644, 213] on div "Janela de atendimento Grade de atendimento Capacidade Transportadoras Veículos …" at bounding box center [524, 253] width 1048 height 506
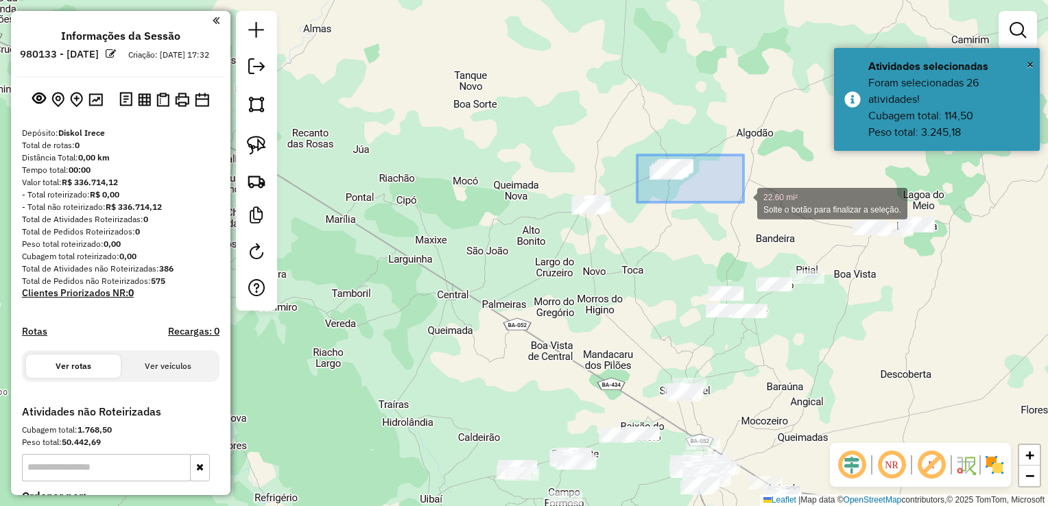
drag, startPoint x: 638, startPoint y: 155, endPoint x: 743, endPoint y: 202, distance: 115.7
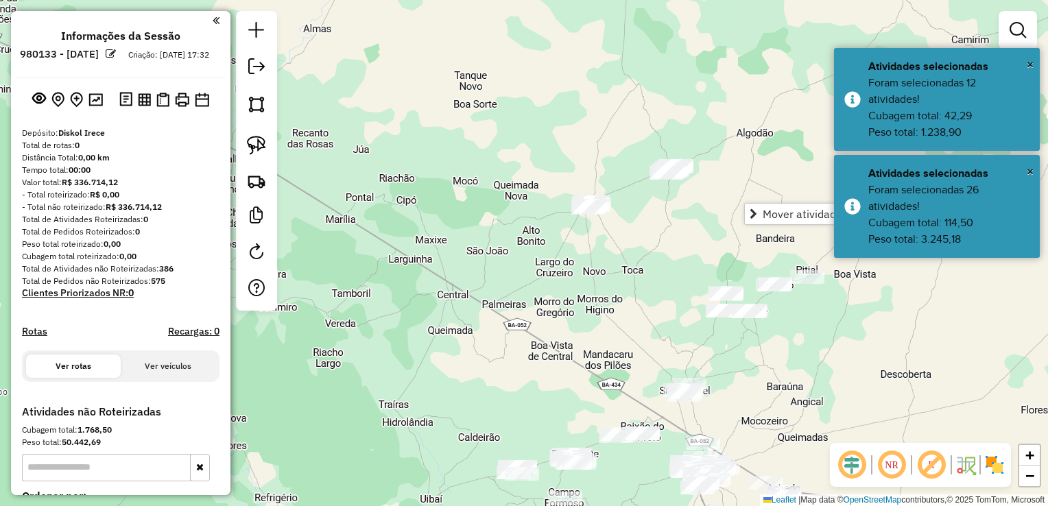
click at [660, 241] on div "Janela de atendimento Grade de atendimento Capacidade Transportadoras Veículos …" at bounding box center [524, 253] width 1048 height 506
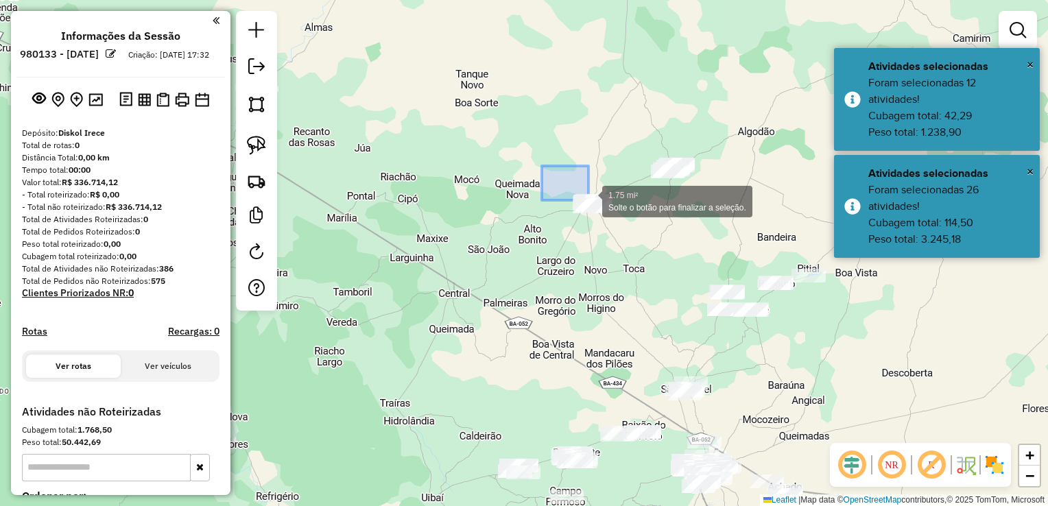
drag, startPoint x: 542, startPoint y: 166, endPoint x: 657, endPoint y: 254, distance: 144.8
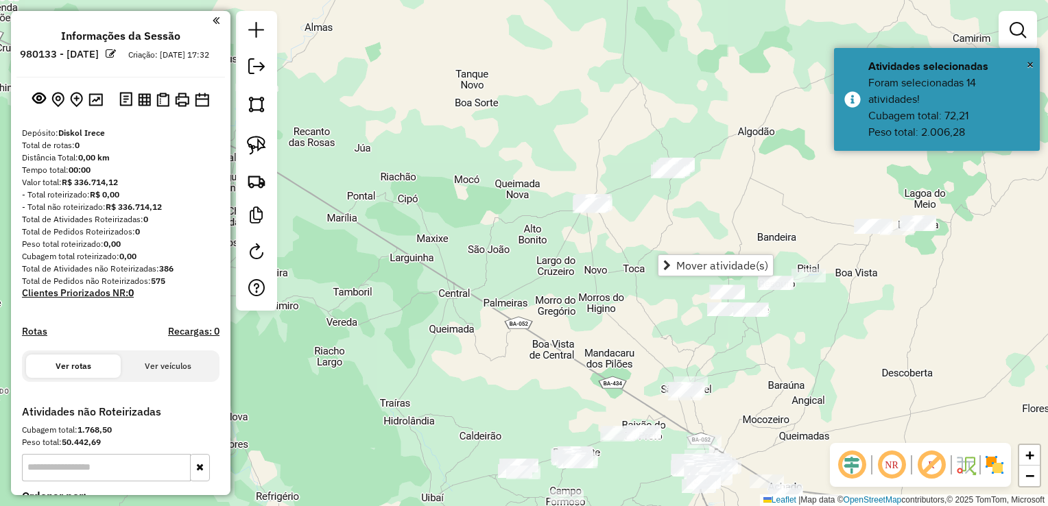
click at [620, 241] on div "Janela de atendimento Grade de atendimento Capacidade Transportadoras Veículos …" at bounding box center [524, 253] width 1048 height 506
drag, startPoint x: 650, startPoint y: 230, endPoint x: 601, endPoint y: 251, distance: 53.1
click at [601, 251] on div "Janela de atendimento Grade de atendimento Capacidade Transportadoras Veículos …" at bounding box center [524, 253] width 1048 height 506
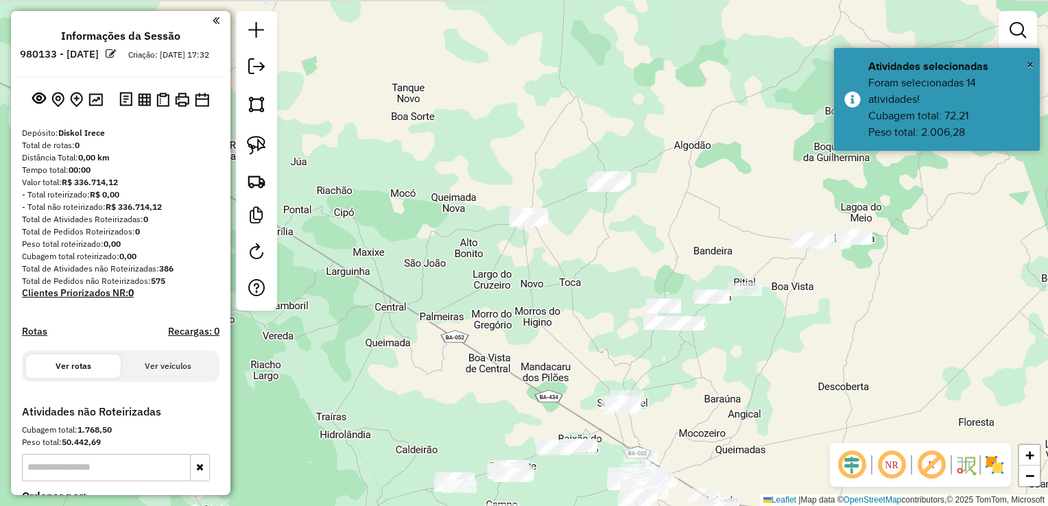
drag, startPoint x: 608, startPoint y: 251, endPoint x: 550, endPoint y: 218, distance: 66.9
click at [550, 218] on div "Janela de atendimento Grade de atendimento Capacidade Transportadoras Veículos …" at bounding box center [524, 253] width 1048 height 506
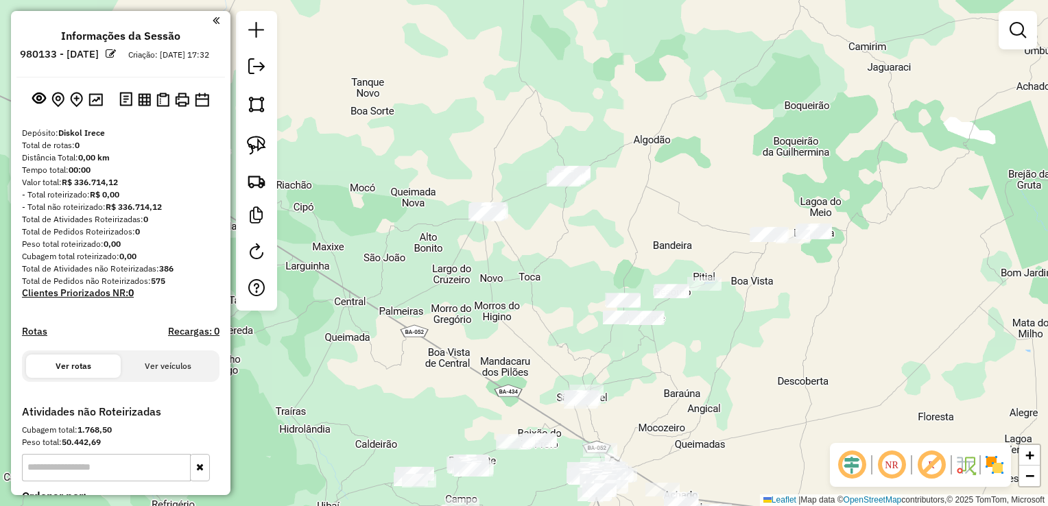
click at [547, 226] on div "Janela de atendimento Grade de atendimento Capacidade Transportadoras Veículos …" at bounding box center [524, 253] width 1048 height 506
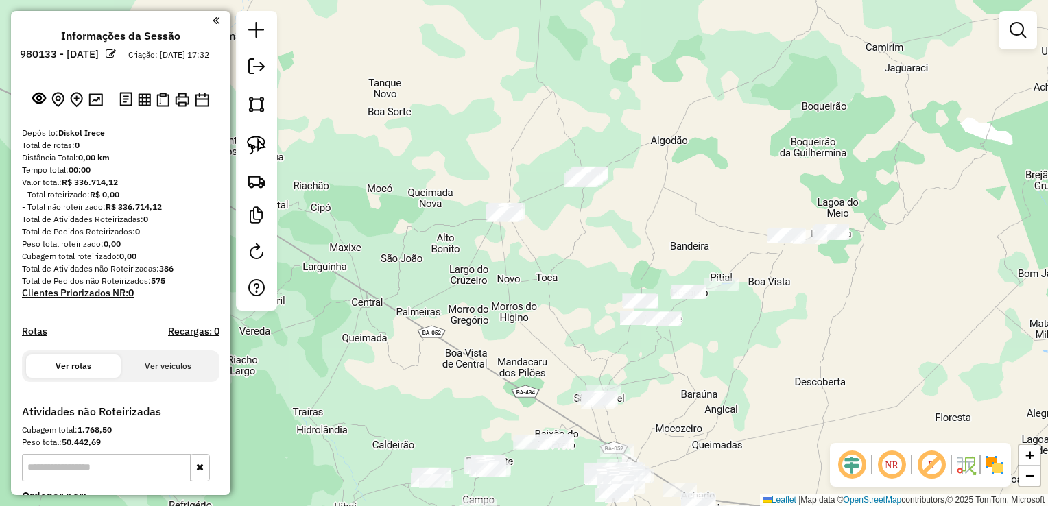
drag, startPoint x: 554, startPoint y: 239, endPoint x: 570, endPoint y: 239, distance: 16.5
click at [570, 239] on div "Janela de atendimento Grade de atendimento Capacidade Transportadoras Veículos …" at bounding box center [524, 253] width 1048 height 506
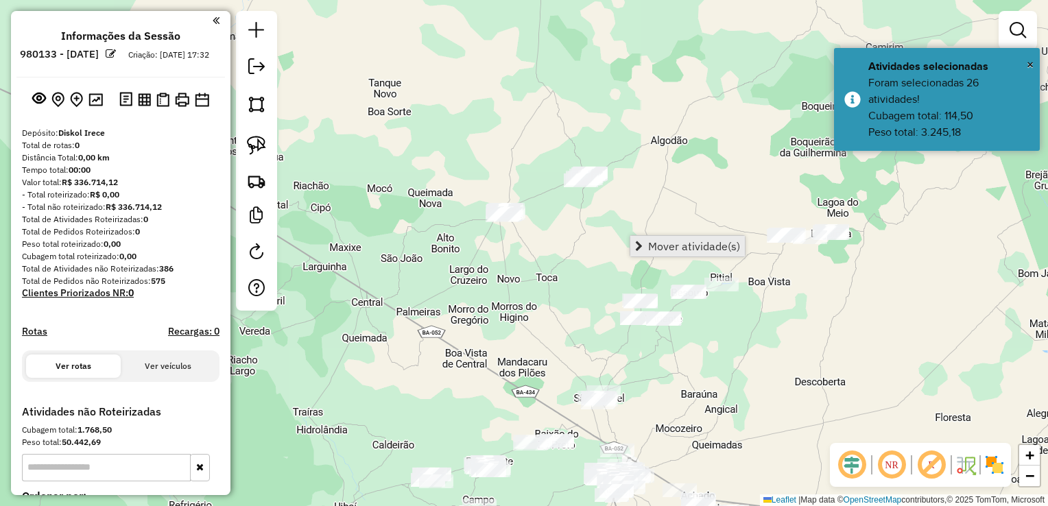
click at [646, 239] on link "Mover atividade(s)" at bounding box center [687, 246] width 115 height 21
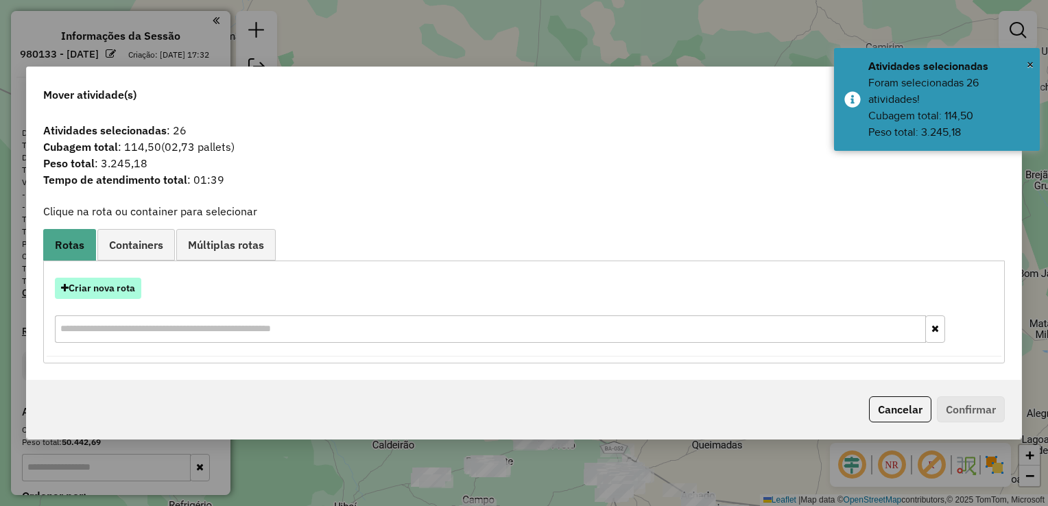
click at [126, 292] on button "Criar nova rota" at bounding box center [98, 288] width 86 height 21
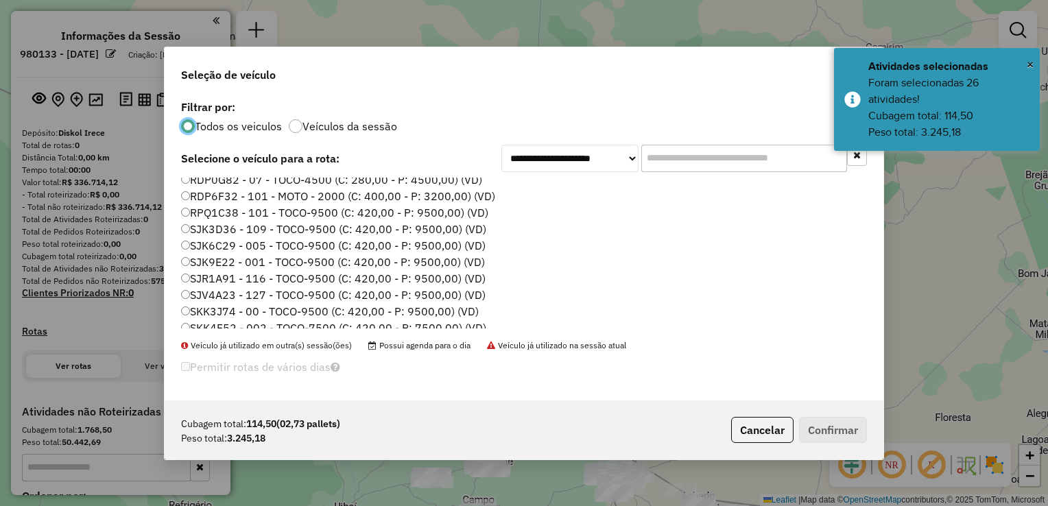
scroll to position [162, 0]
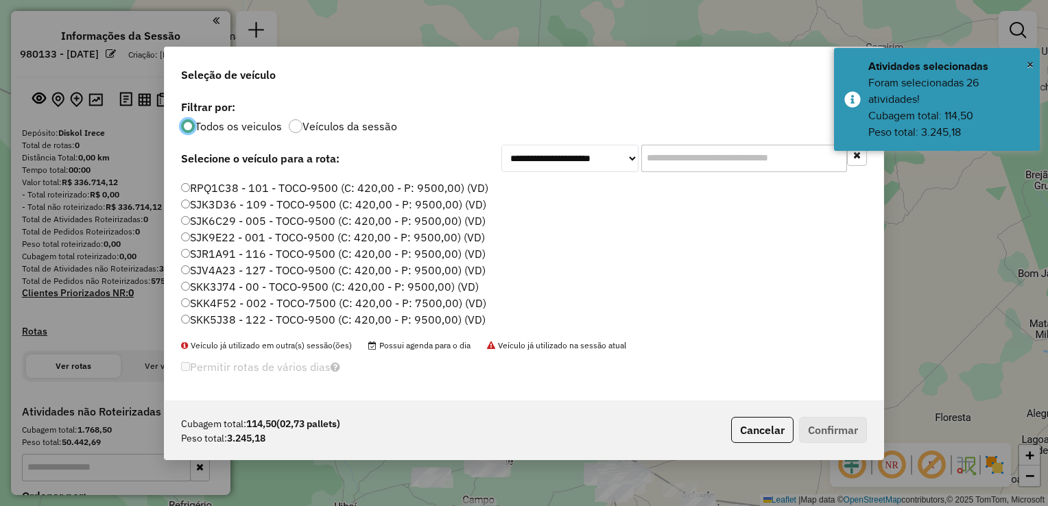
click at [233, 284] on label "SKK3J74 - 00 - TOCO-9500 (C: 420,00 - P: 9500,00) (VD)" at bounding box center [330, 286] width 298 height 16
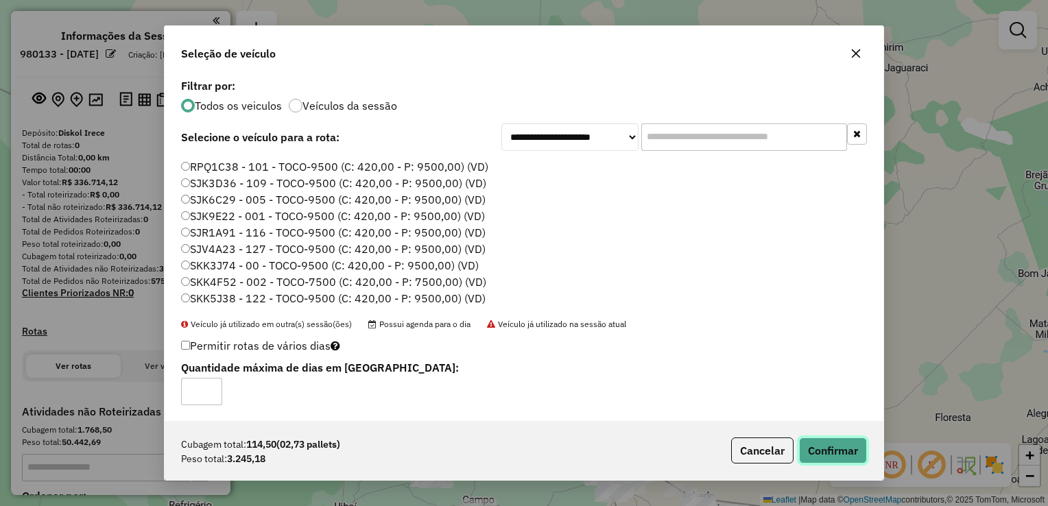
click at [810, 449] on button "Confirmar" at bounding box center [833, 450] width 68 height 26
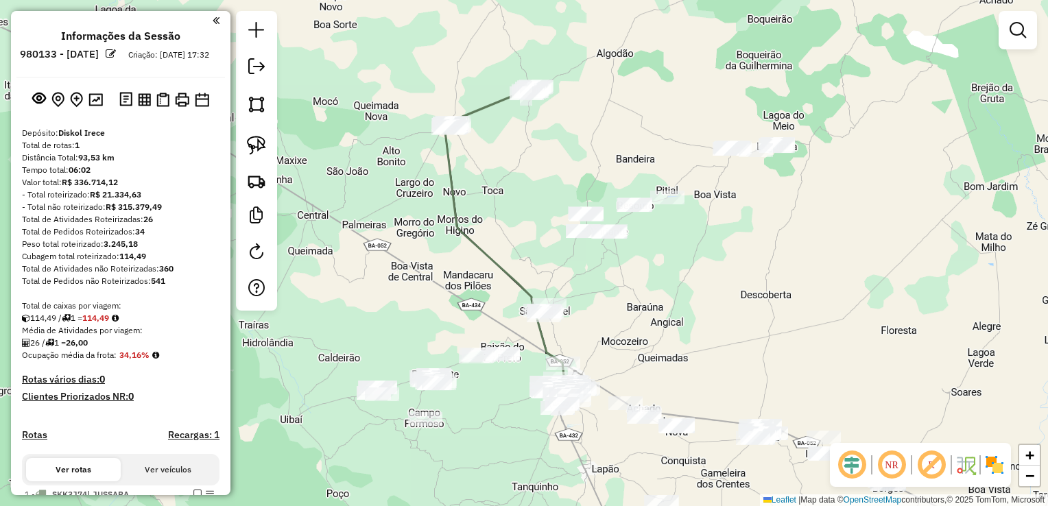
drag, startPoint x: 629, startPoint y: 228, endPoint x: 698, endPoint y: 185, distance: 81.0
click at [574, 140] on div "Janela de atendimento Grade de atendimento Capacidade Transportadoras Veículos …" at bounding box center [524, 253] width 1048 height 506
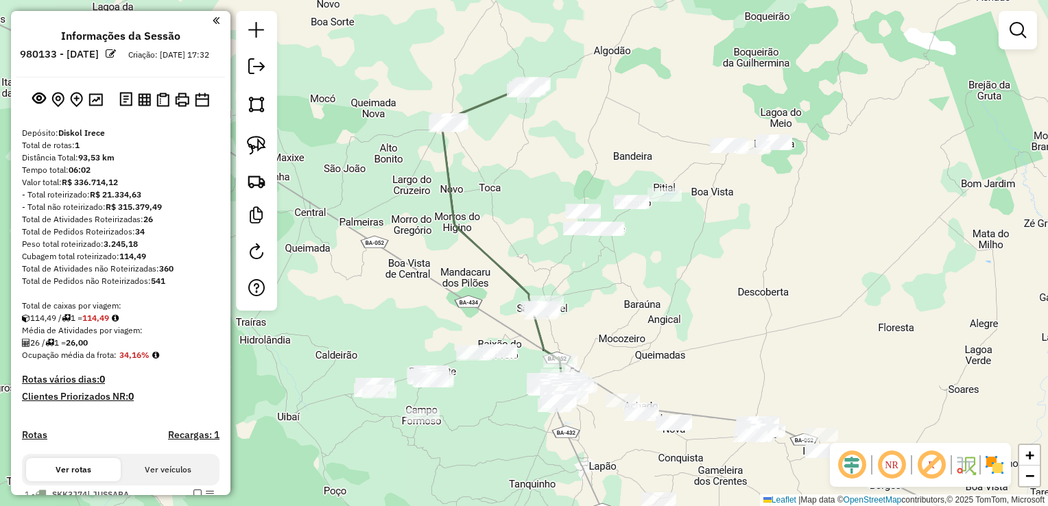
drag, startPoint x: 795, startPoint y: 230, endPoint x: 684, endPoint y: 240, distance: 111.5
click at [684, 240] on div "Janela de atendimento Grade de atendimento Capacidade Transportadoras Veículos …" at bounding box center [524, 253] width 1048 height 506
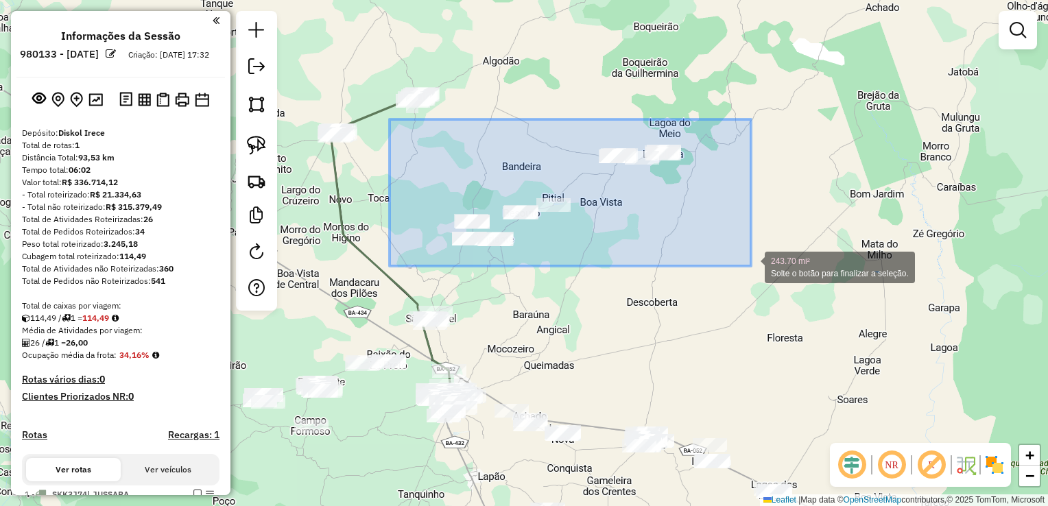
drag, startPoint x: 389, startPoint y: 119, endPoint x: 751, endPoint y: 266, distance: 390.0
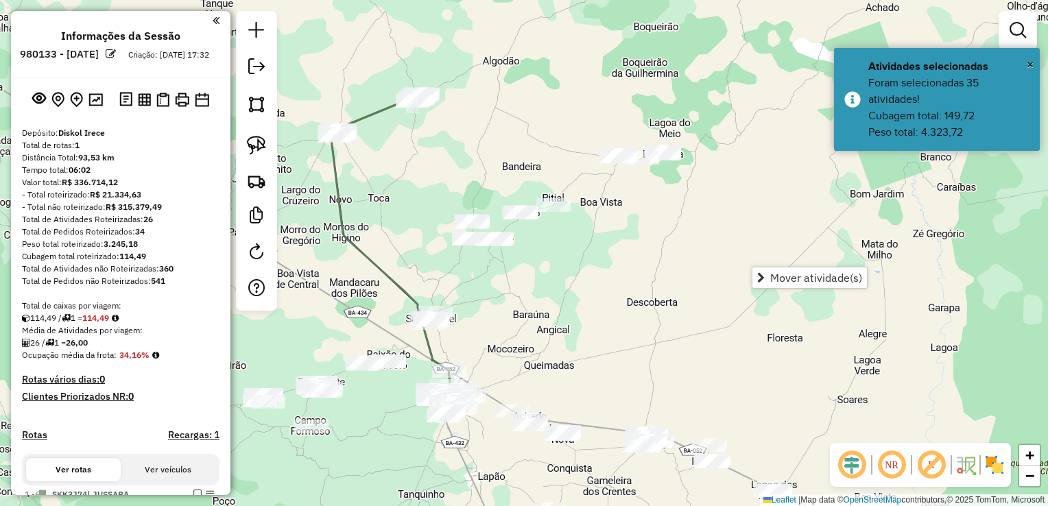
click at [653, 269] on div "Janela de atendimento Grade de atendimento Capacidade Transportadoras Veículos …" at bounding box center [524, 253] width 1048 height 506
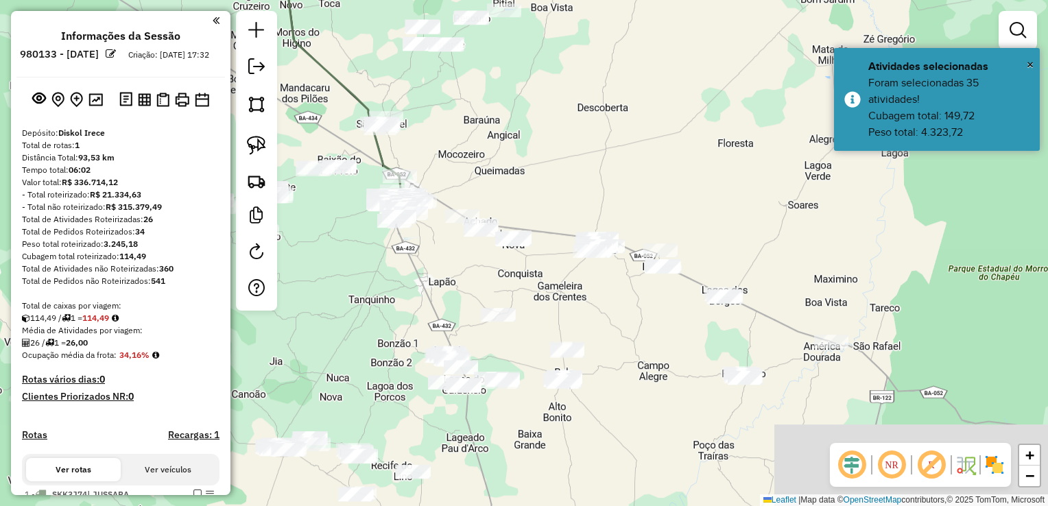
drag, startPoint x: 636, startPoint y: 288, endPoint x: 587, endPoint y: 93, distance: 200.9
click at [587, 93] on div "Janela de atendimento Grade de atendimento Capacidade Transportadoras Veículos …" at bounding box center [524, 253] width 1048 height 506
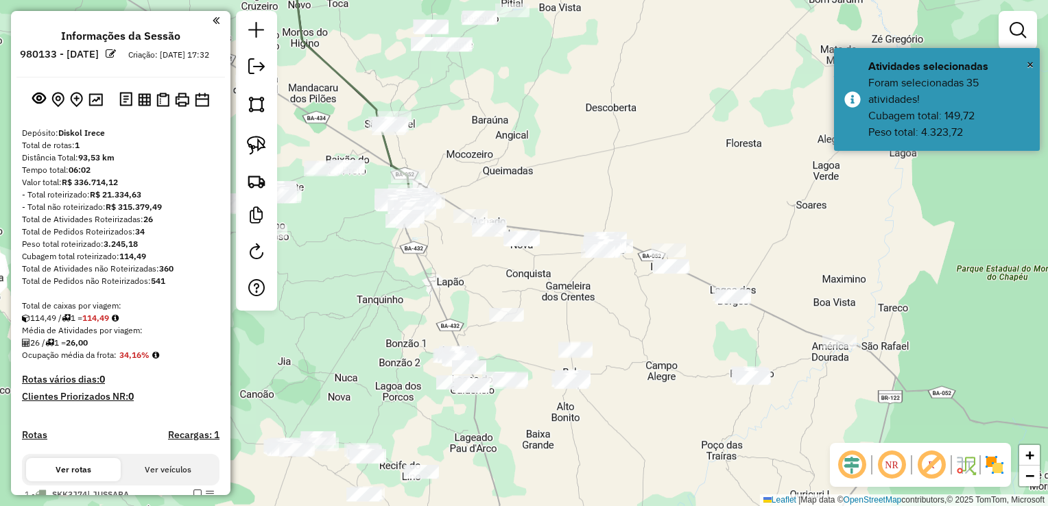
drag, startPoint x: 559, startPoint y: 133, endPoint x: 622, endPoint y: 146, distance: 64.4
click at [676, 154] on div "Janela de atendimento Grade de atendimento Capacidade Transportadoras Veículos …" at bounding box center [524, 253] width 1048 height 506
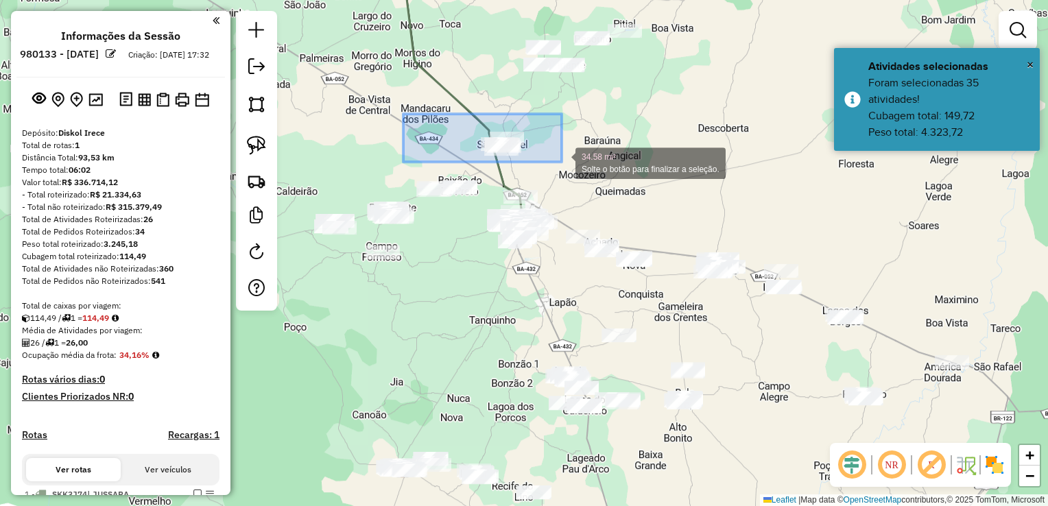
drag, startPoint x: 403, startPoint y: 114, endPoint x: 562, endPoint y: 162, distance: 165.5
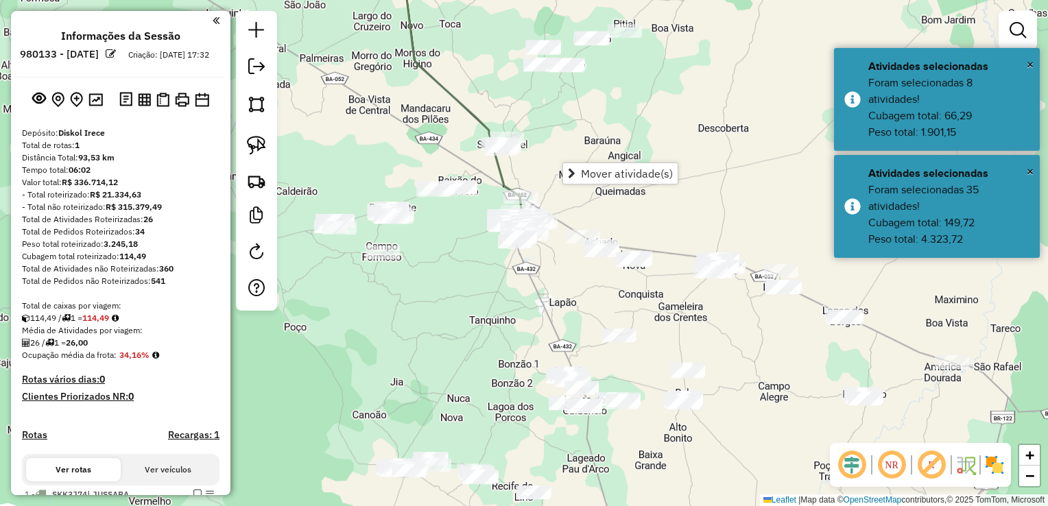
click at [518, 170] on div "Janela de atendimento Grade de atendimento Capacidade Transportadoras Veículos …" at bounding box center [524, 253] width 1048 height 506
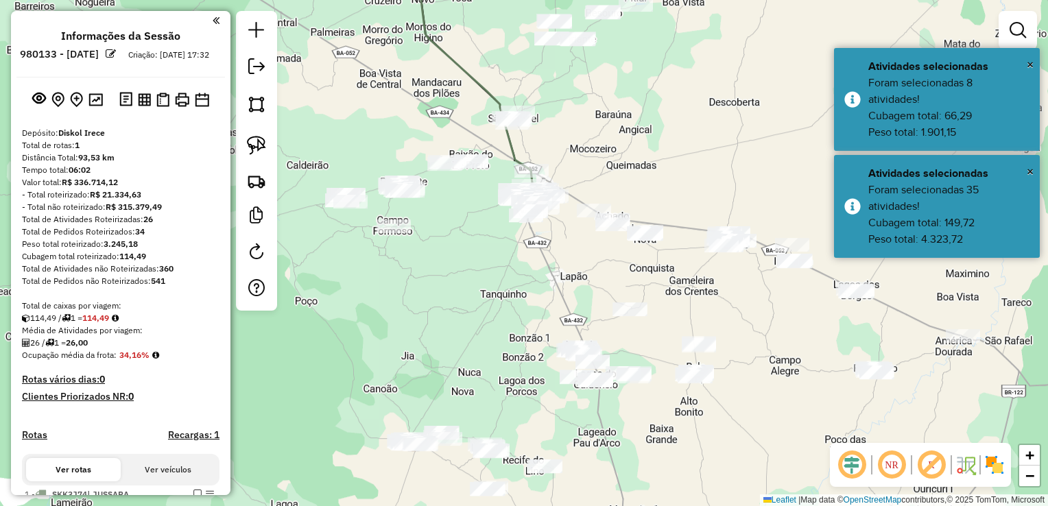
drag, startPoint x: 559, startPoint y: 152, endPoint x: 599, endPoint y: 64, distance: 96.1
click at [597, 67] on div "Janela de atendimento Grade de atendimento Capacidade Transportadoras Veículos …" at bounding box center [524, 253] width 1048 height 506
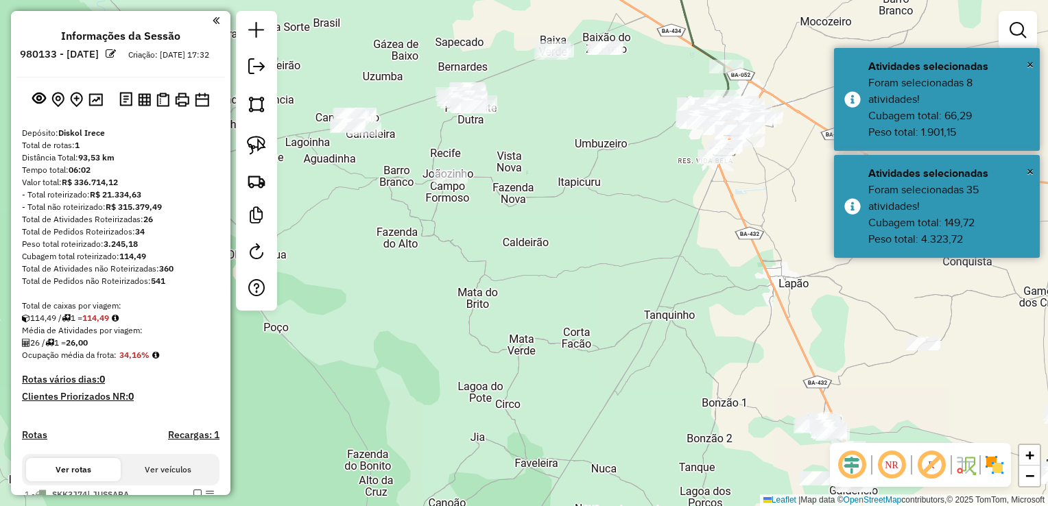
drag, startPoint x: 525, startPoint y: 135, endPoint x: 528, endPoint y: 282, distance: 146.8
click at [528, 282] on div "Janela de atendimento Grade de atendimento Capacidade Transportadoras Veículos …" at bounding box center [524, 253] width 1048 height 506
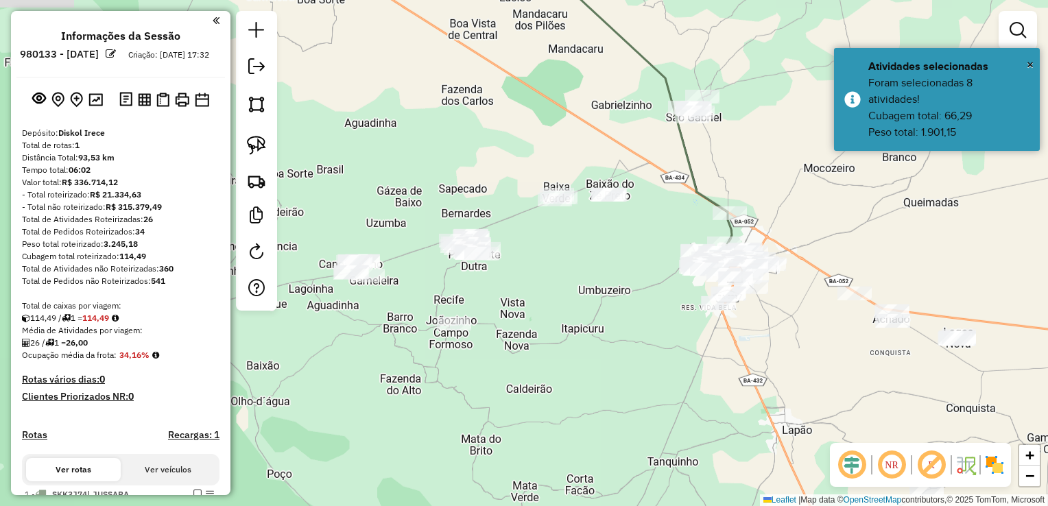
drag, startPoint x: 528, startPoint y: 282, endPoint x: 711, endPoint y: 270, distance: 183.4
click at [711, 270] on div "Janela de atendimento Grade de atendimento Capacidade Transportadoras Veículos …" at bounding box center [524, 253] width 1048 height 506
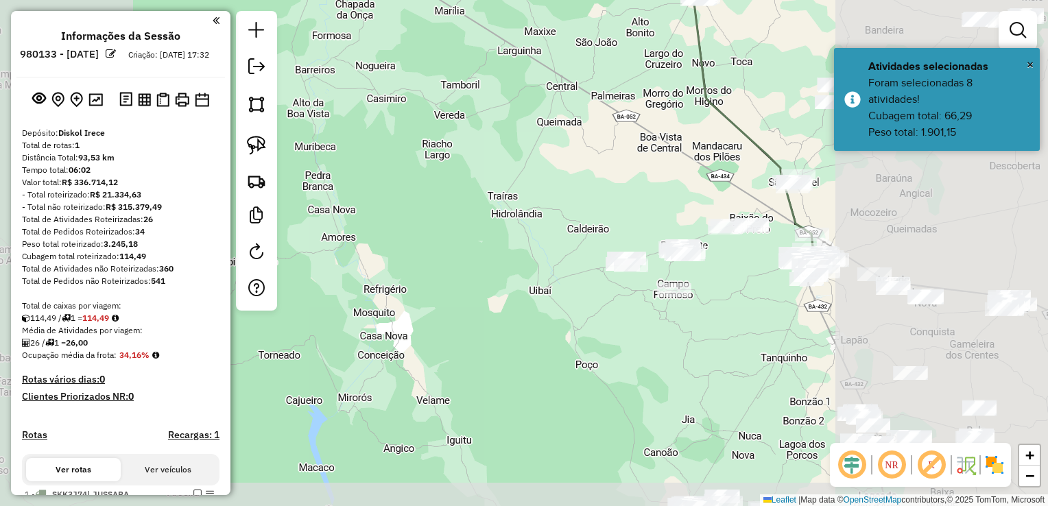
drag, startPoint x: 715, startPoint y: 276, endPoint x: 677, endPoint y: 269, distance: 38.3
click at [677, 269] on div "Janela de atendimento Grade de atendimento Capacidade Transportadoras Veículos …" at bounding box center [524, 253] width 1048 height 506
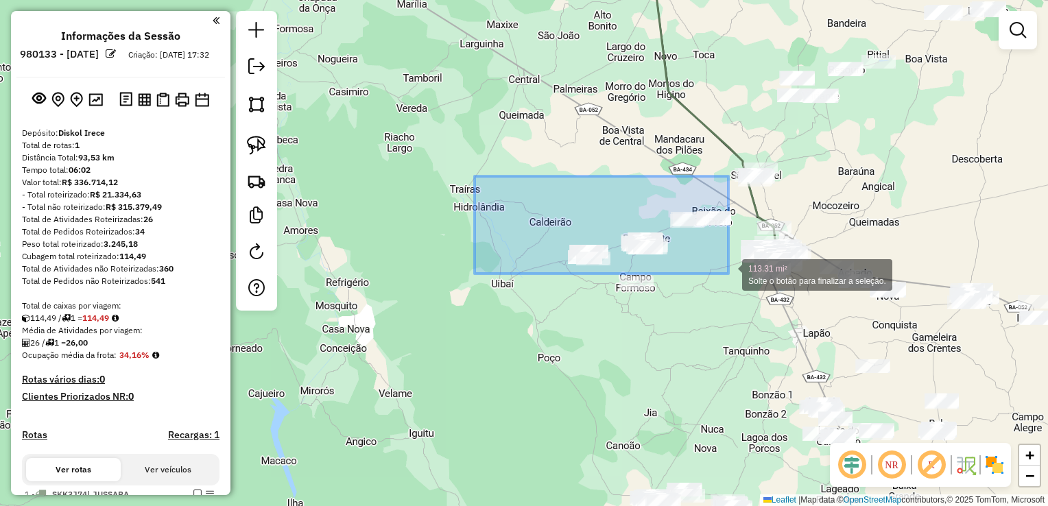
drag, startPoint x: 474, startPoint y: 176, endPoint x: 728, endPoint y: 274, distance: 271.7
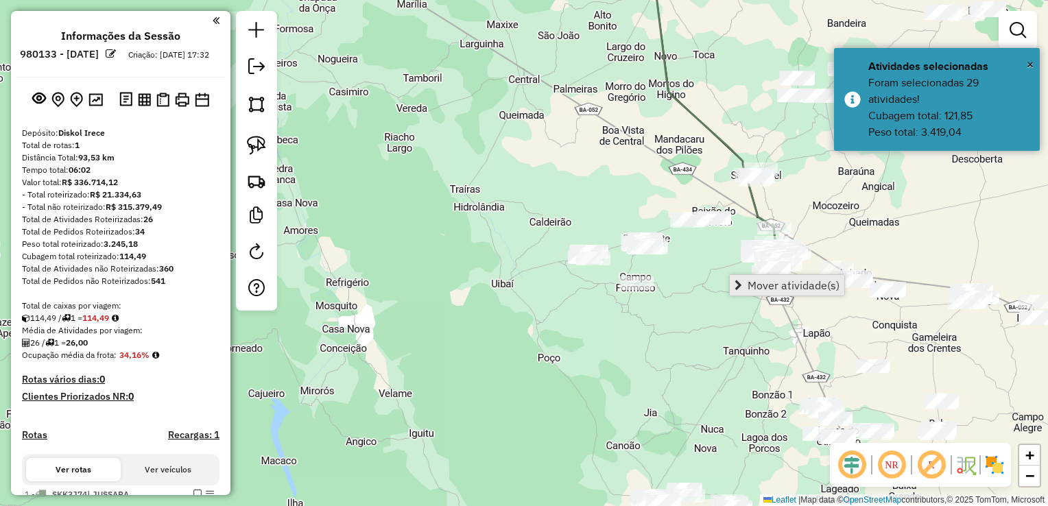
click at [738, 284] on span "Mover atividade(s)" at bounding box center [738, 285] width 8 height 11
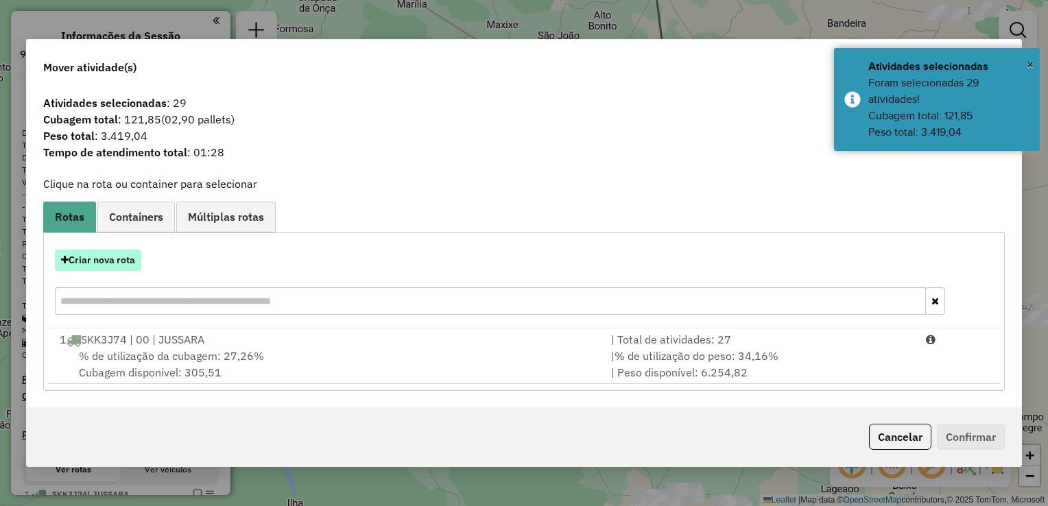
click at [110, 265] on button "Criar nova rota" at bounding box center [98, 260] width 86 height 21
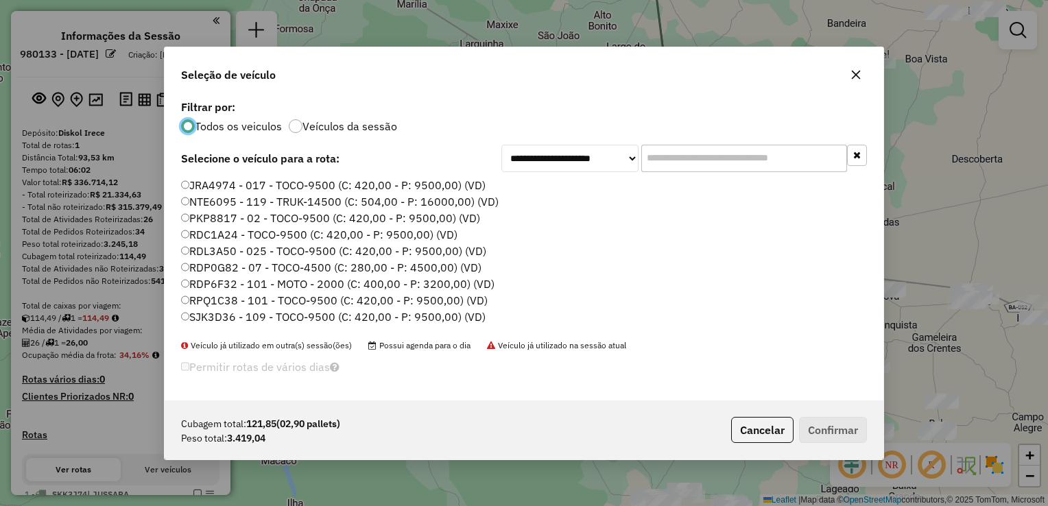
scroll to position [25, 0]
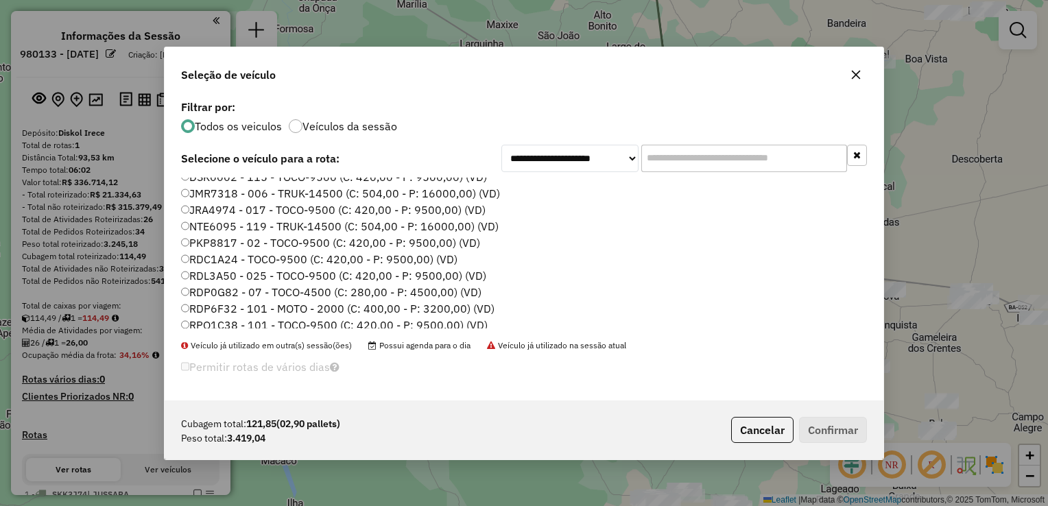
click at [229, 259] on label "RDC1A24 - TOCO-9500 (C: 420,00 - P: 9500,00) (VD)" at bounding box center [319, 259] width 276 height 16
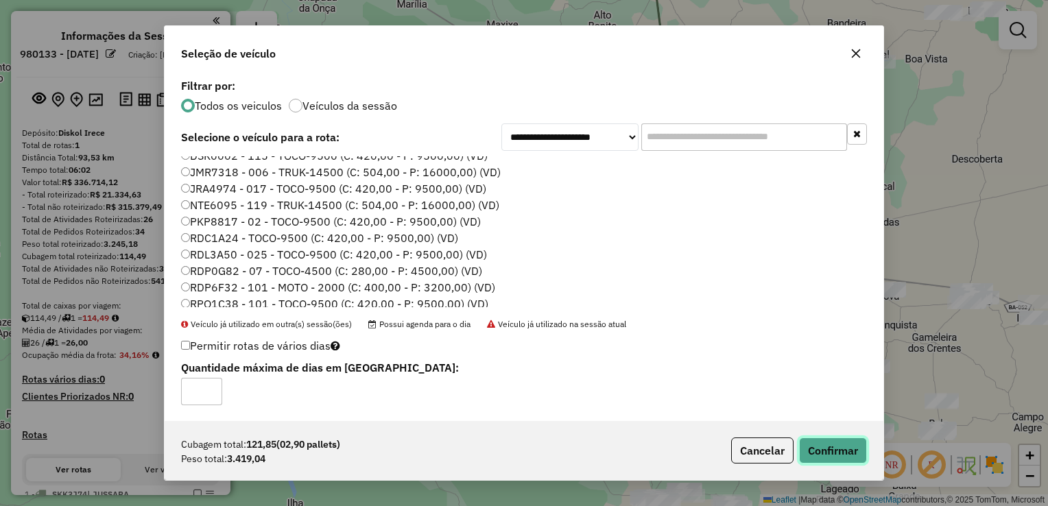
click at [830, 450] on button "Confirmar" at bounding box center [833, 450] width 68 height 26
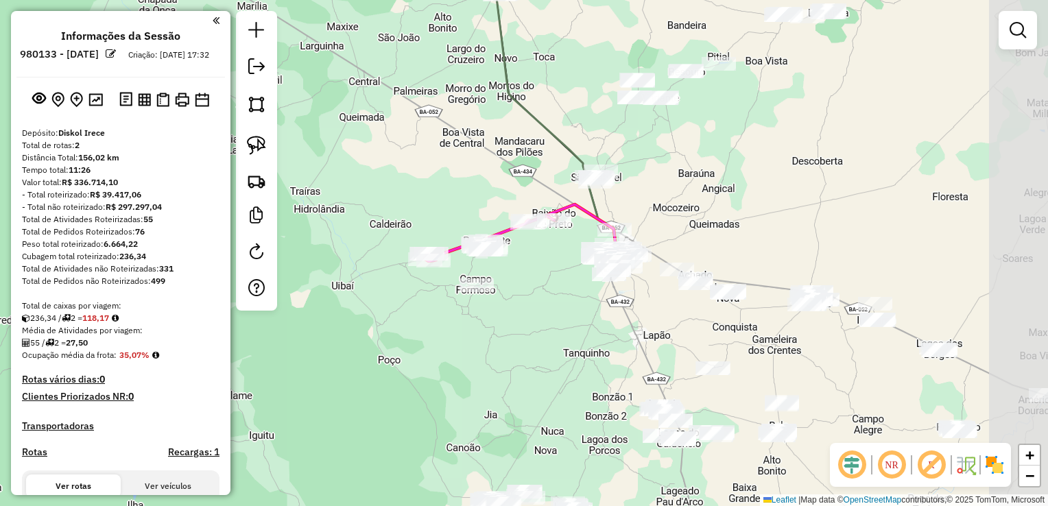
drag, startPoint x: 712, startPoint y: 256, endPoint x: 724, endPoint y: 174, distance: 83.1
click at [549, 254] on div "Janela de atendimento Grade de atendimento Capacidade Transportadoras Veículos …" at bounding box center [524, 253] width 1048 height 506
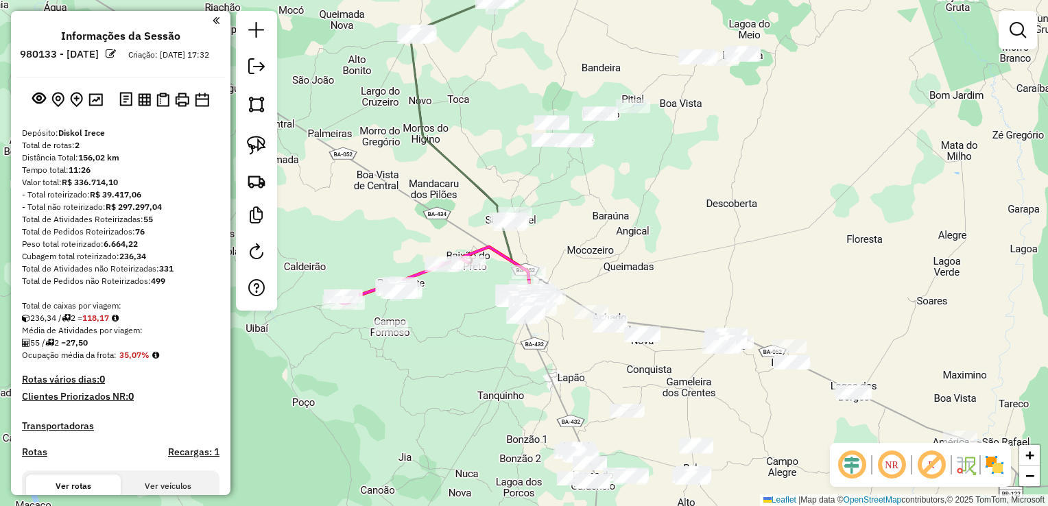
drag, startPoint x: 762, startPoint y: 152, endPoint x: 640, endPoint y: 173, distance: 124.6
click at [682, 197] on div "Janela de atendimento Grade de atendimento Capacidade Transportadoras Veículos …" at bounding box center [524, 253] width 1048 height 506
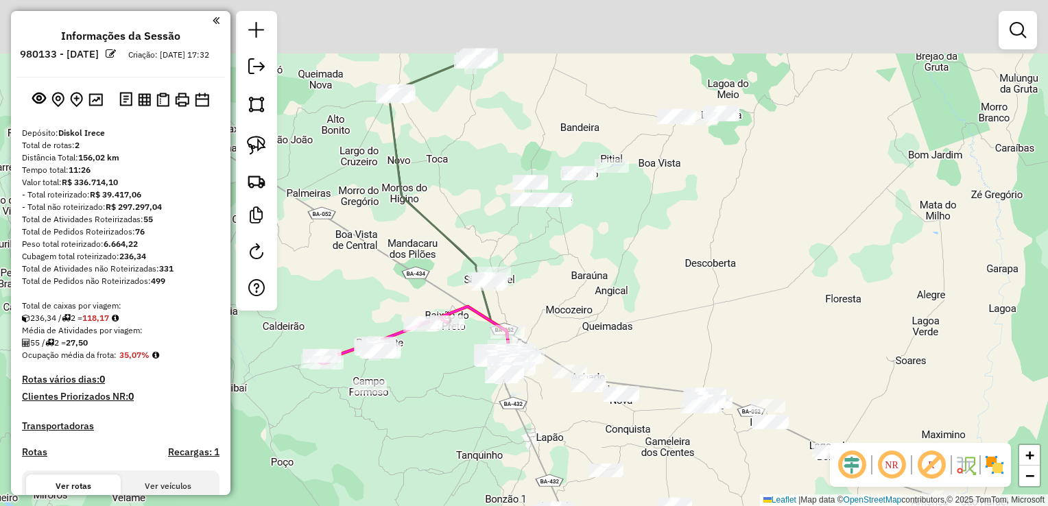
drag, startPoint x: 601, startPoint y: 75, endPoint x: 584, endPoint y: 135, distance: 62.5
click at [584, 135] on div "Janela de atendimento Grade de atendimento Capacidade Transportadoras Veículos …" at bounding box center [524, 253] width 1048 height 506
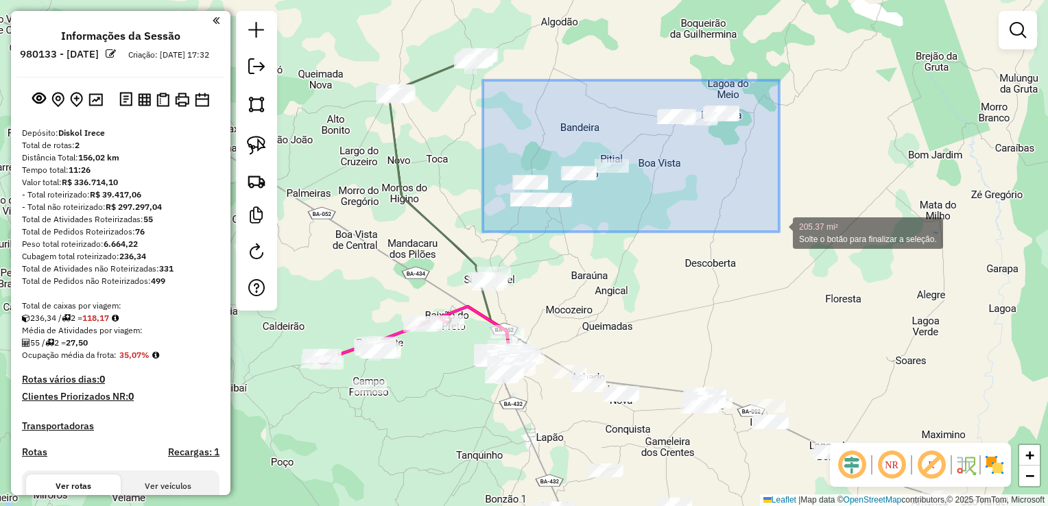
drag, startPoint x: 483, startPoint y: 80, endPoint x: 779, endPoint y: 232, distance: 332.7
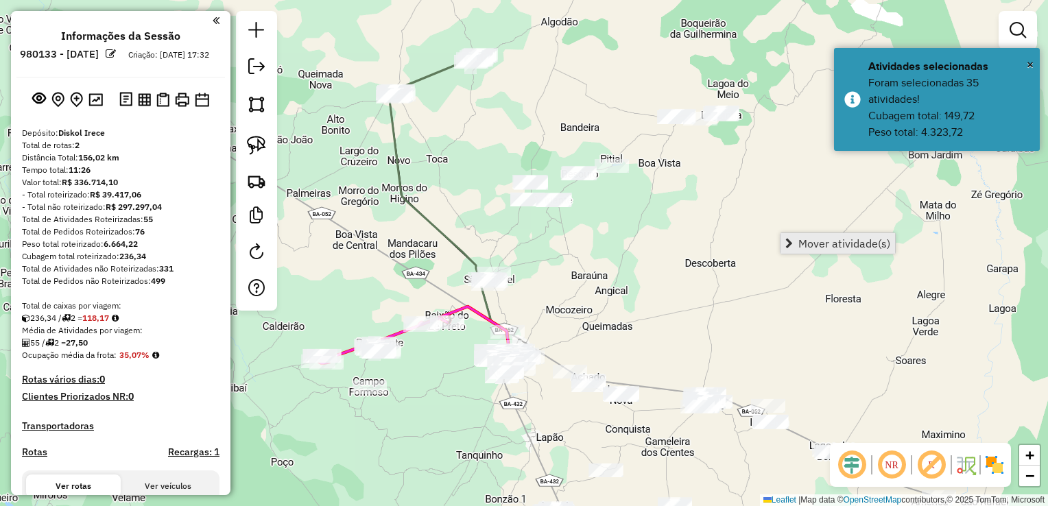
click at [795, 239] on link "Mover atividade(s)" at bounding box center [837, 243] width 115 height 21
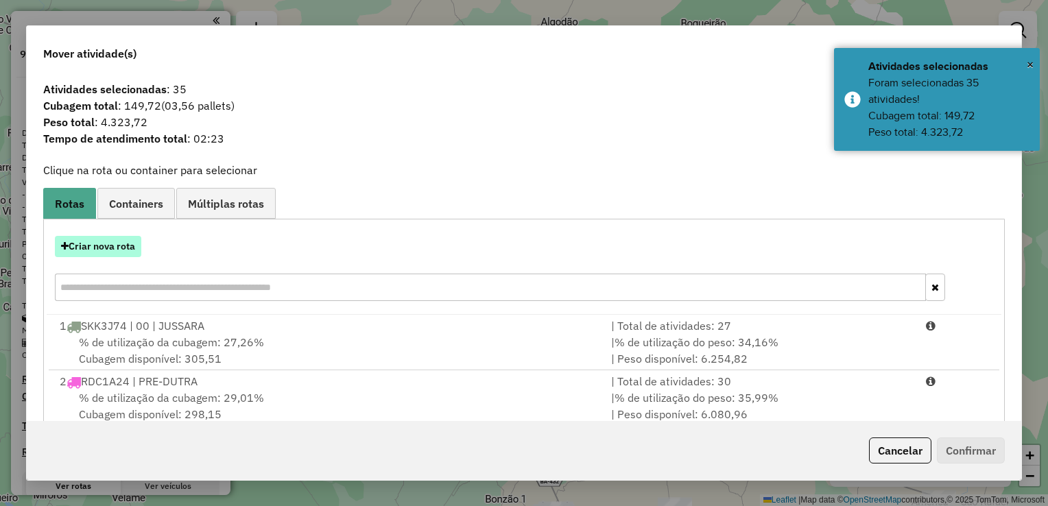
click at [109, 237] on button "Criar nova rota" at bounding box center [98, 246] width 86 height 21
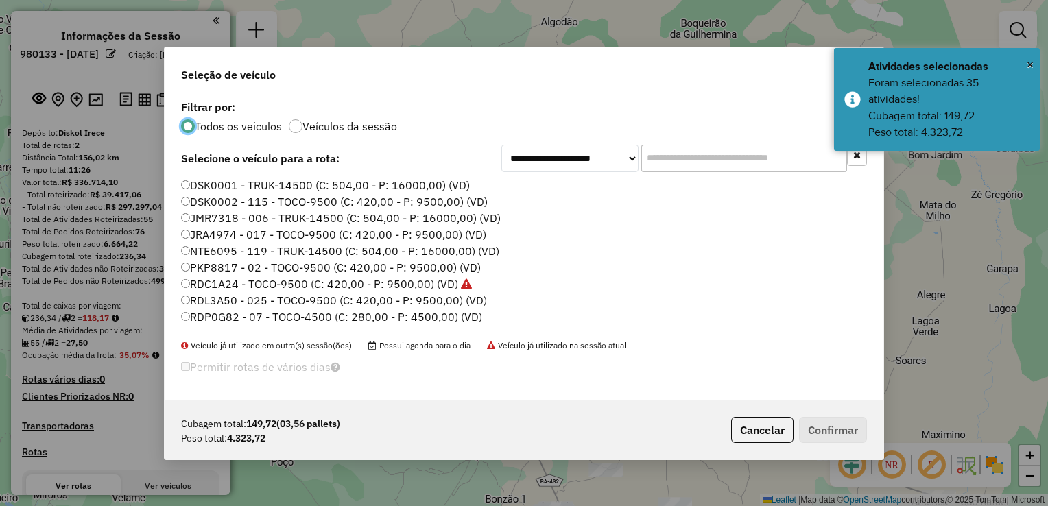
scroll to position [69, 0]
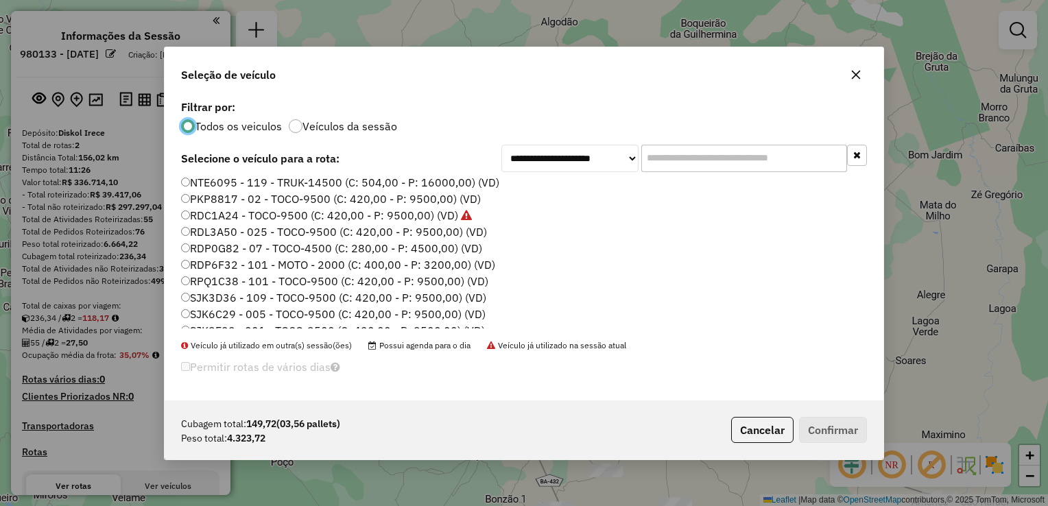
click at [237, 234] on label "RDL3A50 - 025 - TOCO-9500 (C: 420,00 - P: 9500,00) (VD)" at bounding box center [334, 232] width 306 height 16
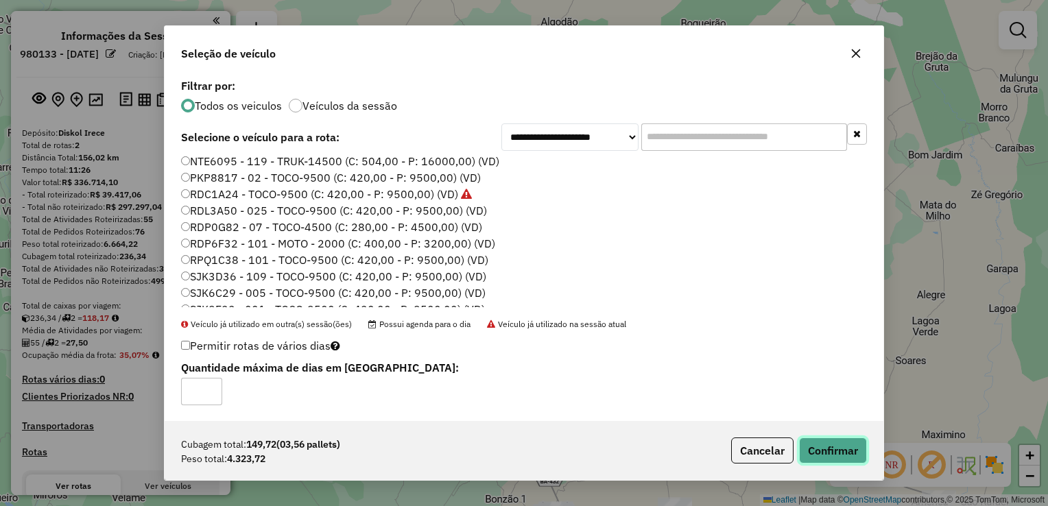
click at [820, 448] on button "Confirmar" at bounding box center [833, 450] width 68 height 26
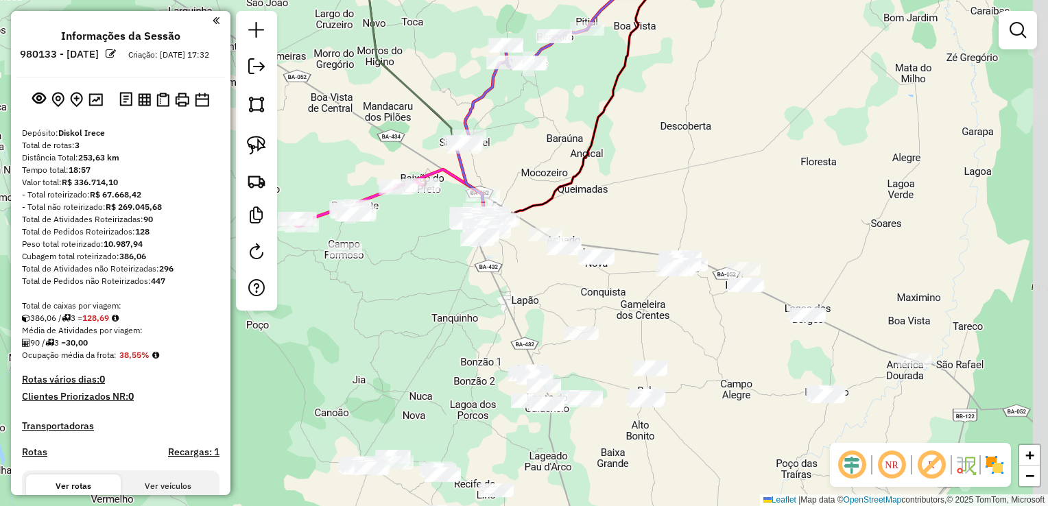
drag, startPoint x: 710, startPoint y: 333, endPoint x: 686, endPoint y: 196, distance: 139.3
click at [686, 196] on div "Janela de atendimento Grade de atendimento Capacidade Transportadoras Veículos …" at bounding box center [524, 253] width 1048 height 506
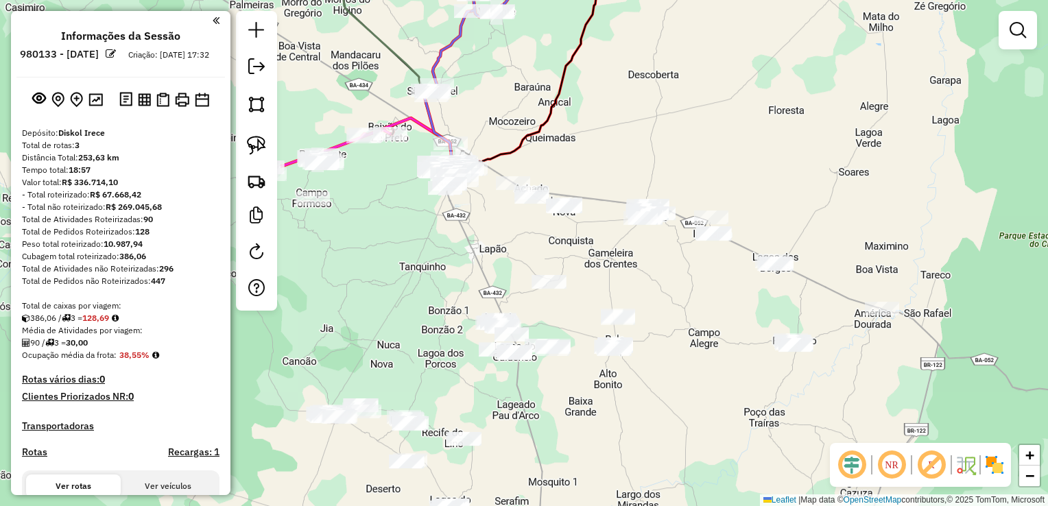
drag, startPoint x: 686, startPoint y: 196, endPoint x: 653, endPoint y: 145, distance: 60.7
click at [653, 145] on div "Janela de atendimento Grade de atendimento Capacidade Transportadoras Veículos …" at bounding box center [524, 253] width 1048 height 506
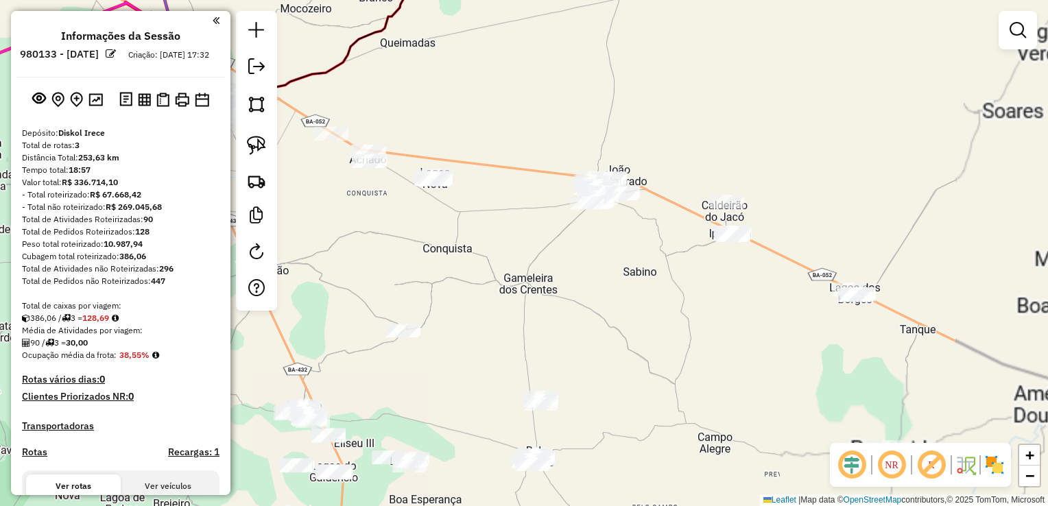
drag, startPoint x: 686, startPoint y: 256, endPoint x: 716, endPoint y: 300, distance: 54.2
click at [716, 300] on div "Janela de atendimento Grade de atendimento Capacidade Transportadoras Veículos …" at bounding box center [524, 253] width 1048 height 506
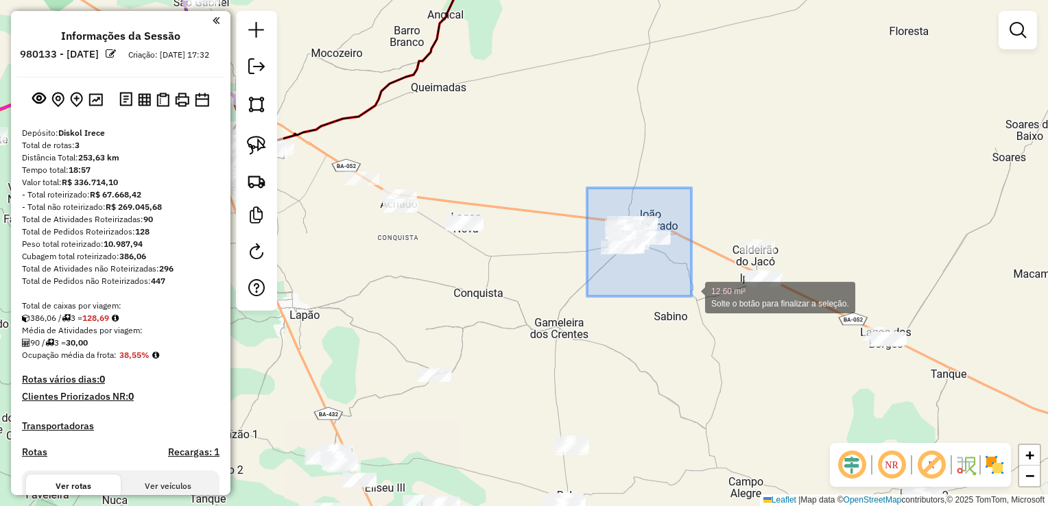
drag, startPoint x: 587, startPoint y: 188, endPoint x: 691, endPoint y: 297, distance: 150.8
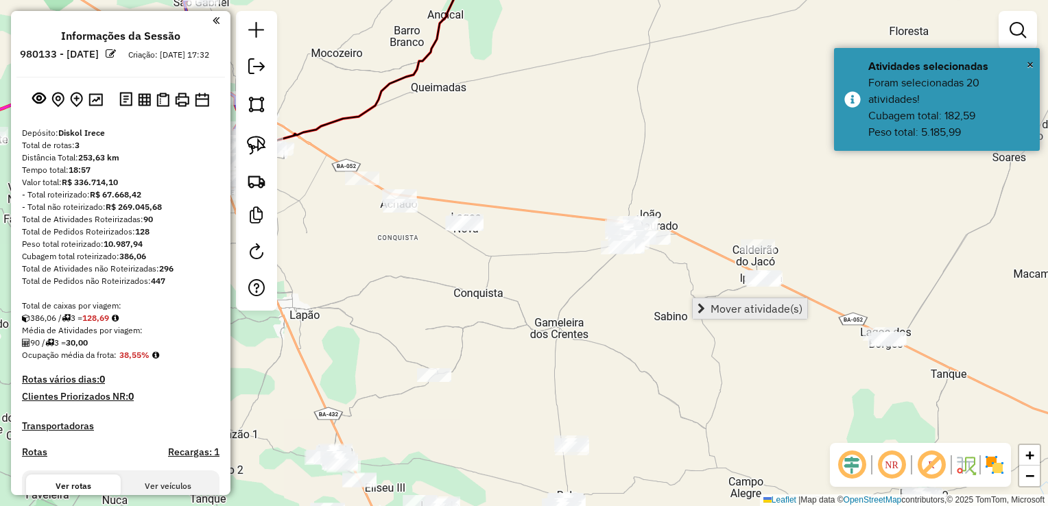
click at [721, 311] on span "Mover atividade(s)" at bounding box center [756, 308] width 92 height 11
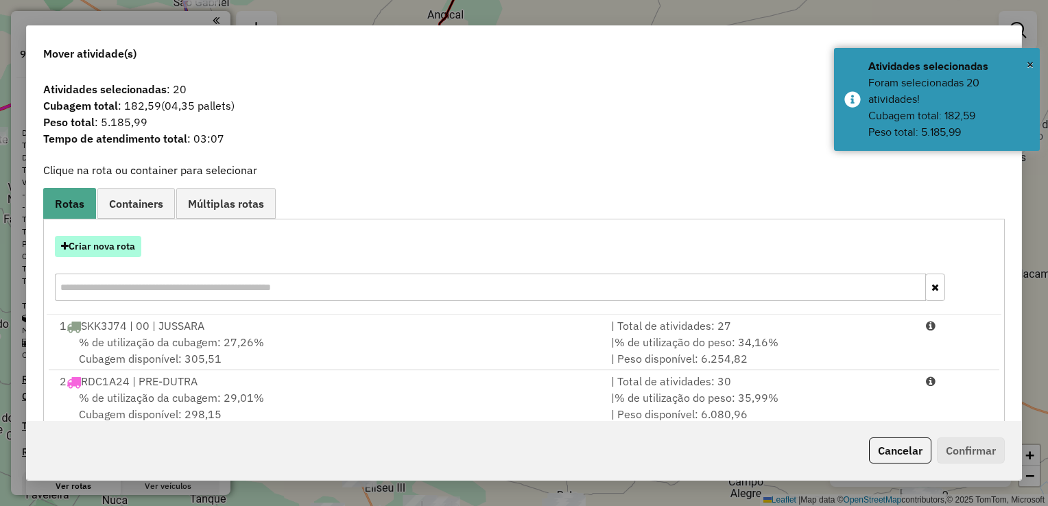
click at [117, 246] on button "Criar nova rota" at bounding box center [98, 246] width 86 height 21
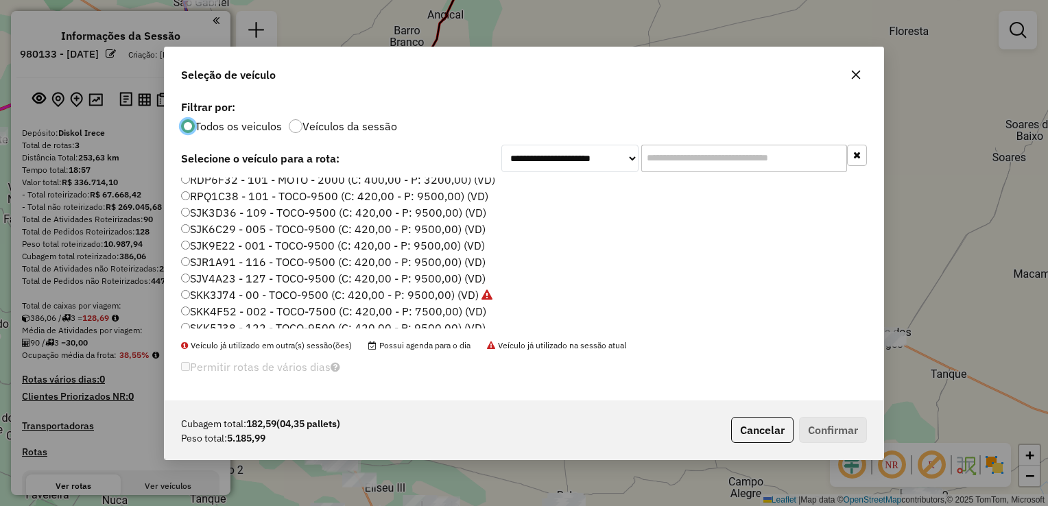
scroll to position [162, 0]
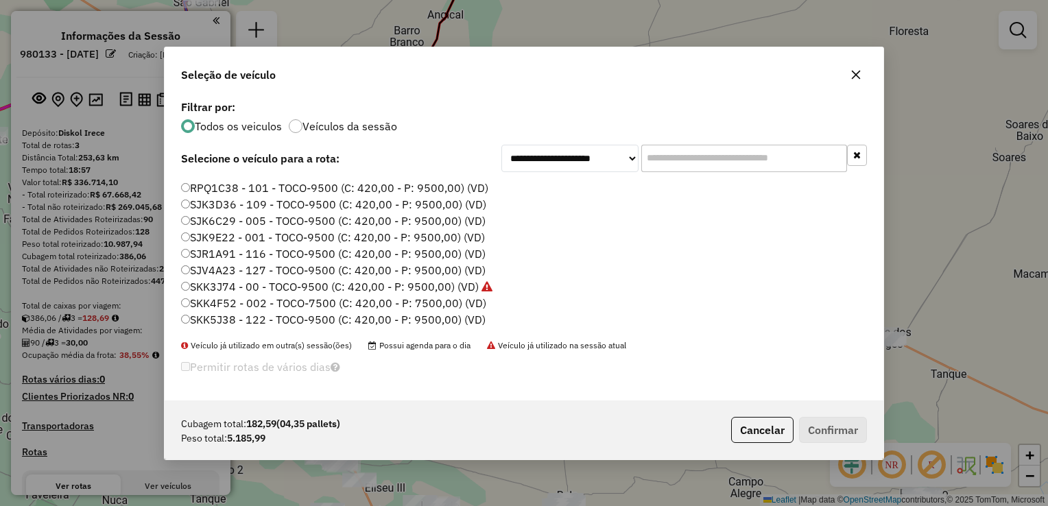
click at [245, 238] on label "SJK9E22 - 001 - TOCO-9500 (C: 420,00 - P: 9500,00) (VD)" at bounding box center [333, 237] width 304 height 16
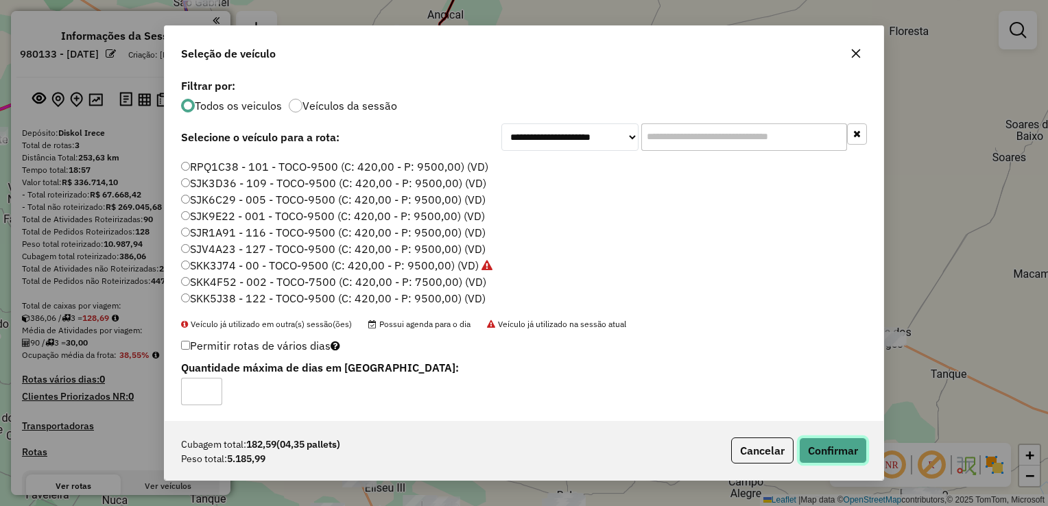
click at [810, 446] on button "Confirmar" at bounding box center [833, 450] width 68 height 26
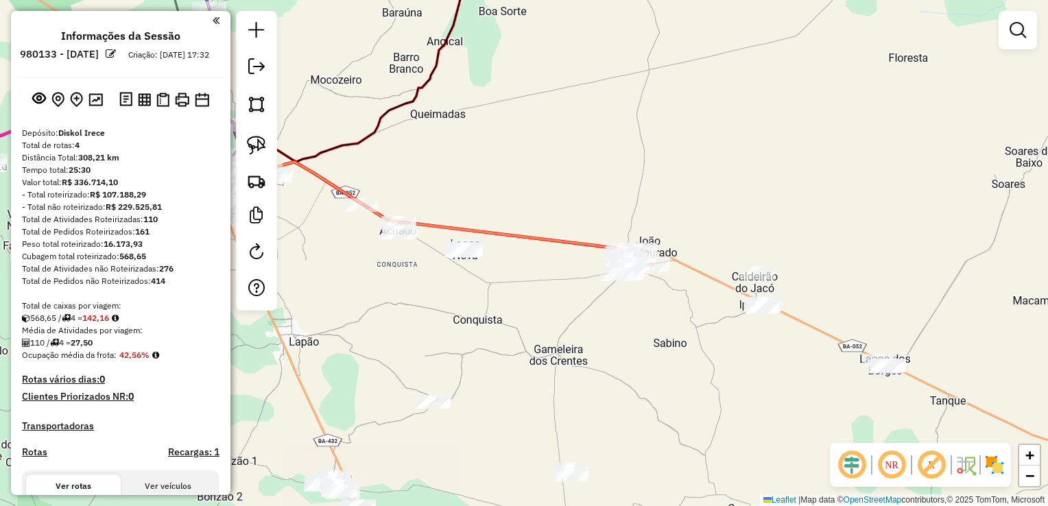
click at [595, 311] on div "Janela de atendimento Grade de atendimento Capacidade Transportadoras Veículos …" at bounding box center [524, 253] width 1048 height 506
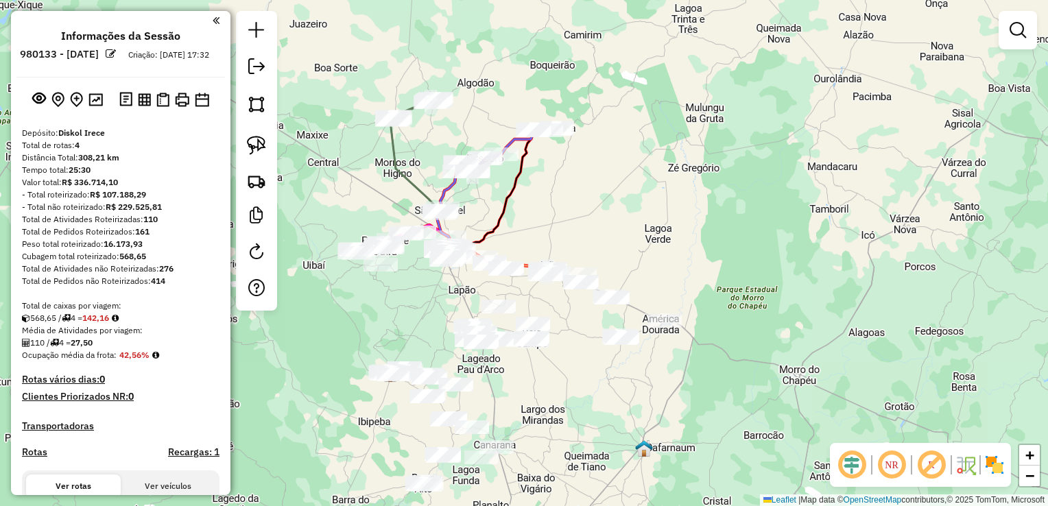
drag, startPoint x: 612, startPoint y: 330, endPoint x: 528, endPoint y: 297, distance: 89.9
click at [542, 298] on div "Janela de atendimento Grade de atendimento Capacidade Transportadoras Veículos …" at bounding box center [524, 253] width 1048 height 506
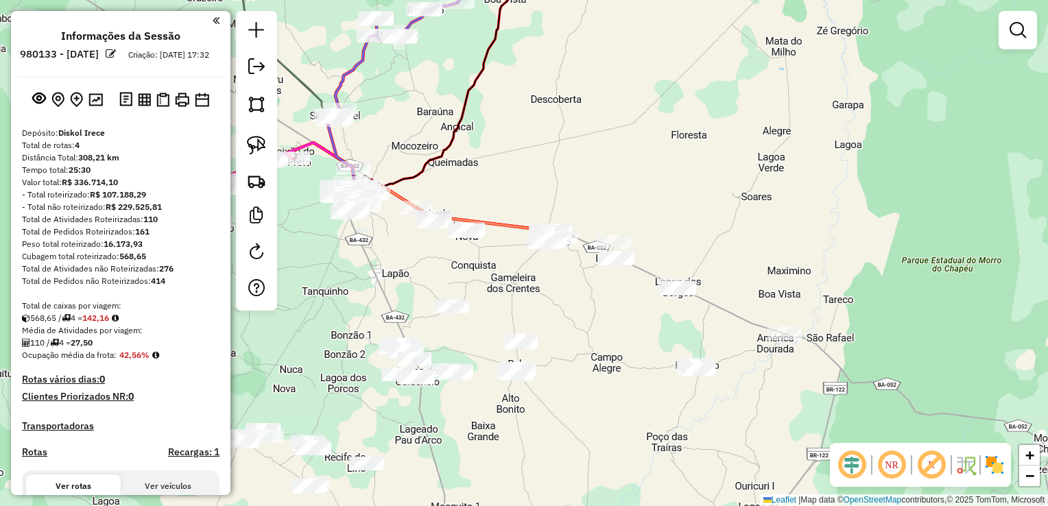
drag, startPoint x: 257, startPoint y: 117, endPoint x: 538, endPoint y: 216, distance: 297.9
click at [257, 117] on link at bounding box center [256, 104] width 30 height 30
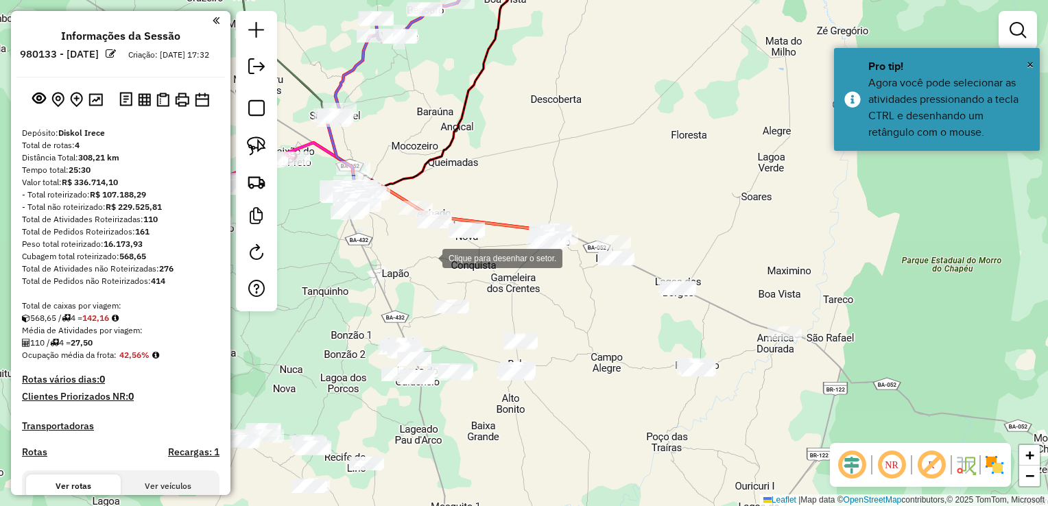
click at [418, 257] on div at bounding box center [428, 256] width 27 height 27
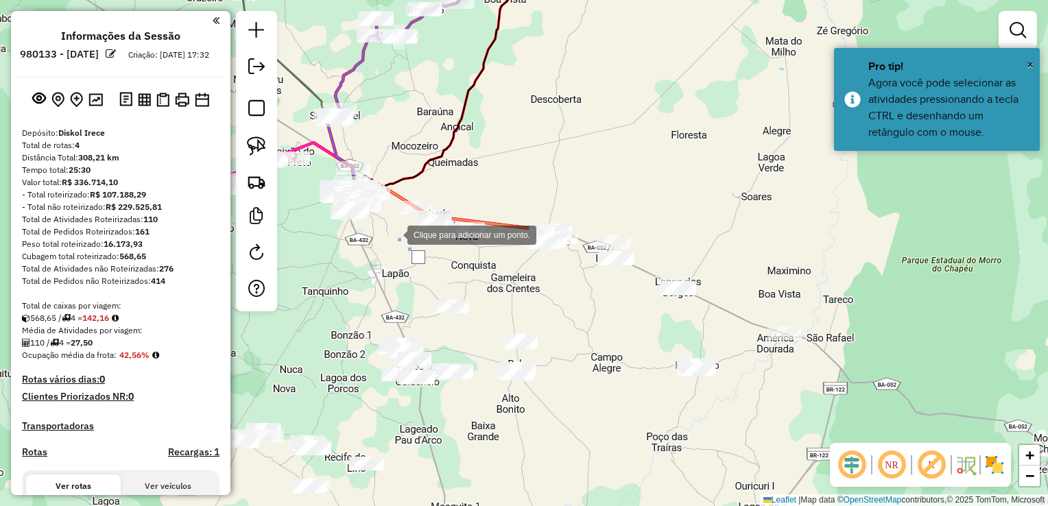
click at [394, 234] on div at bounding box center [393, 233] width 27 height 27
drag, startPoint x: 387, startPoint y: 210, endPoint x: 396, endPoint y: 186, distance: 26.2
click at [387, 208] on div at bounding box center [386, 210] width 27 height 27
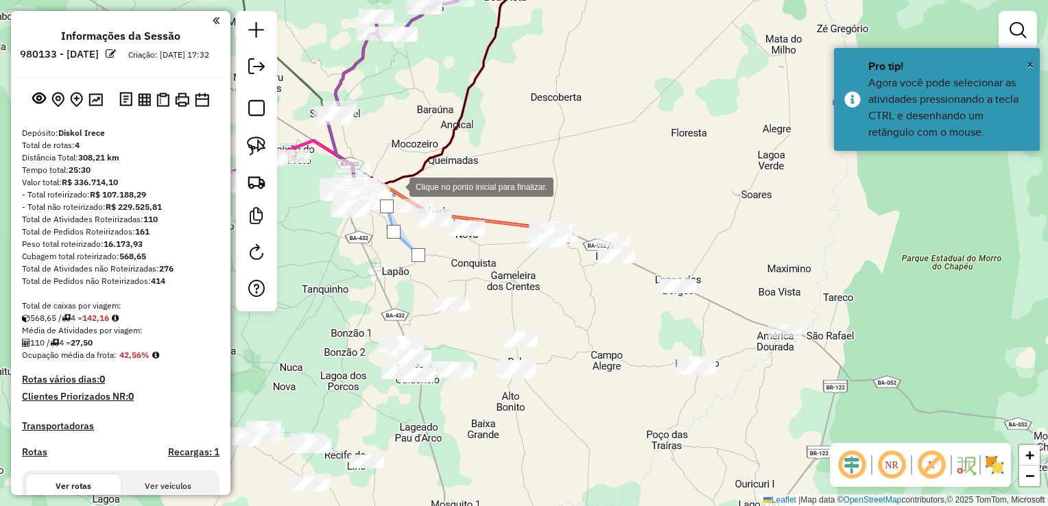
click at [398, 180] on div at bounding box center [395, 185] width 27 height 27
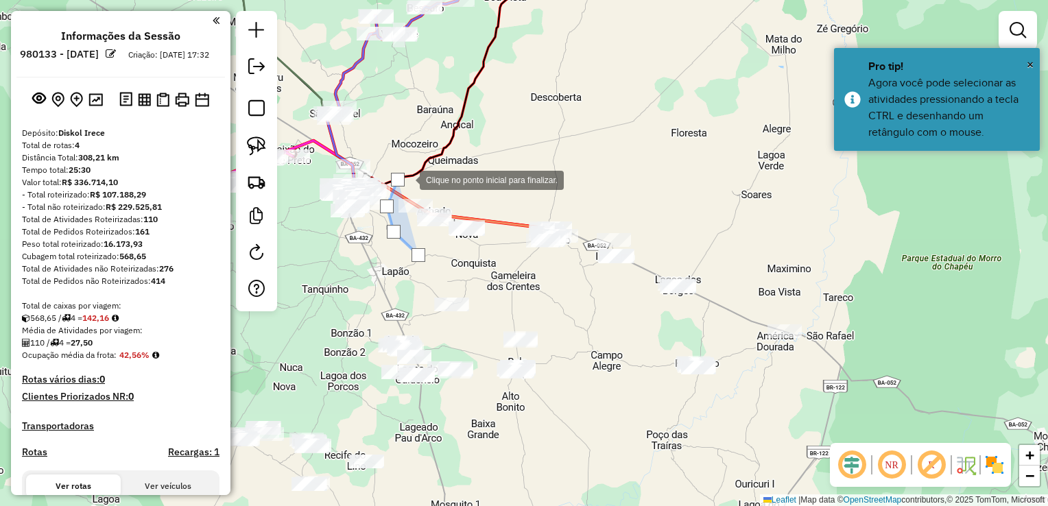
click at [420, 177] on div at bounding box center [405, 178] width 27 height 27
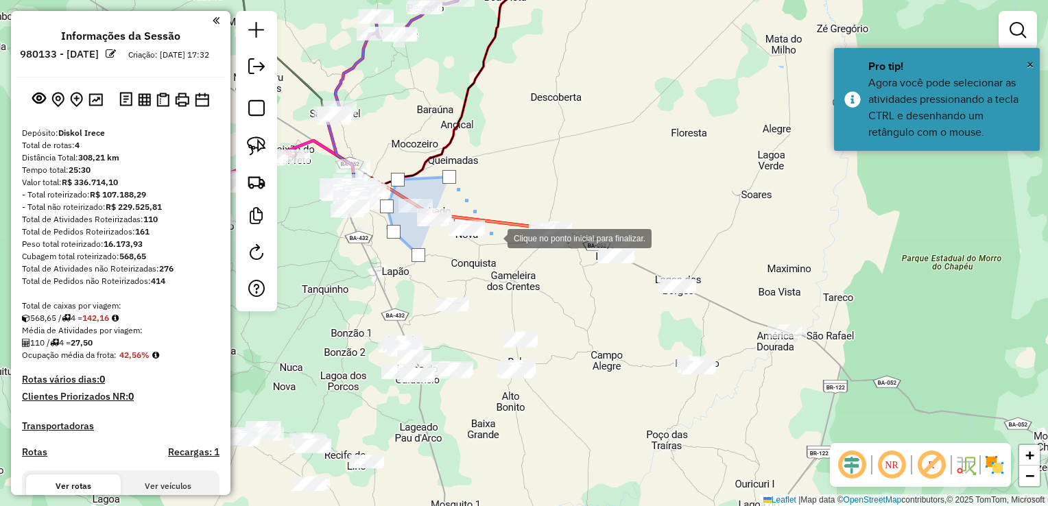
click at [494, 237] on div at bounding box center [493, 237] width 27 height 27
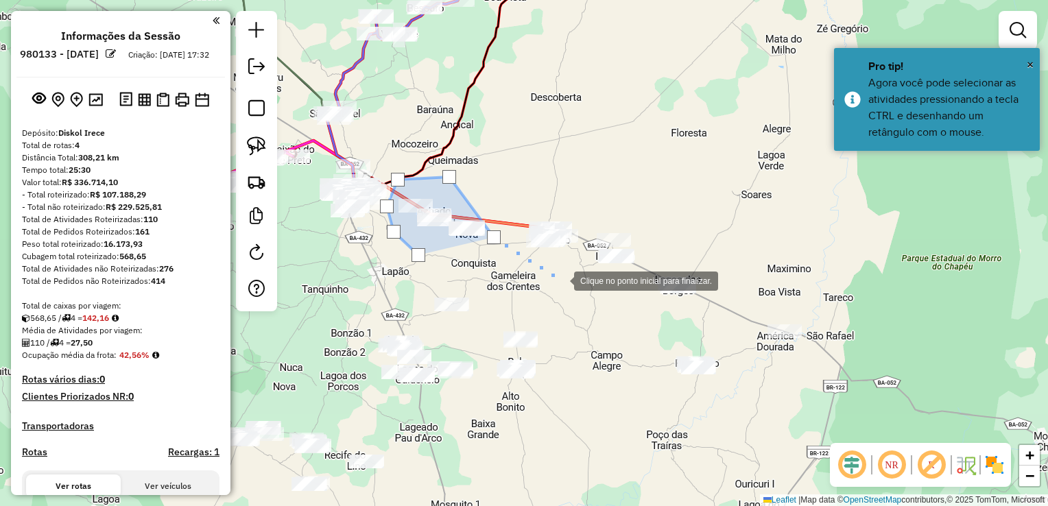
click at [560, 280] on div at bounding box center [559, 279] width 27 height 27
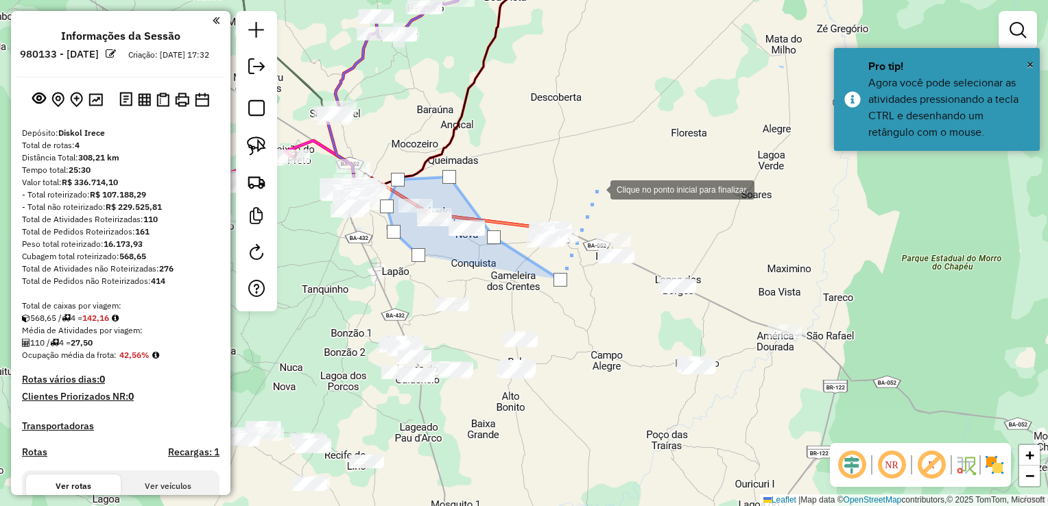
click at [597, 189] on div at bounding box center [596, 188] width 27 height 27
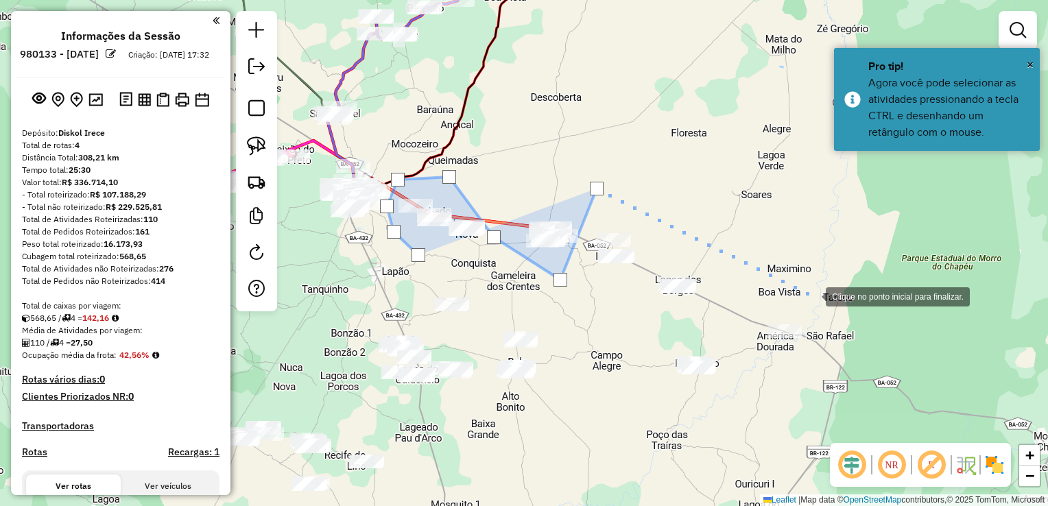
click at [817, 298] on div at bounding box center [811, 295] width 27 height 27
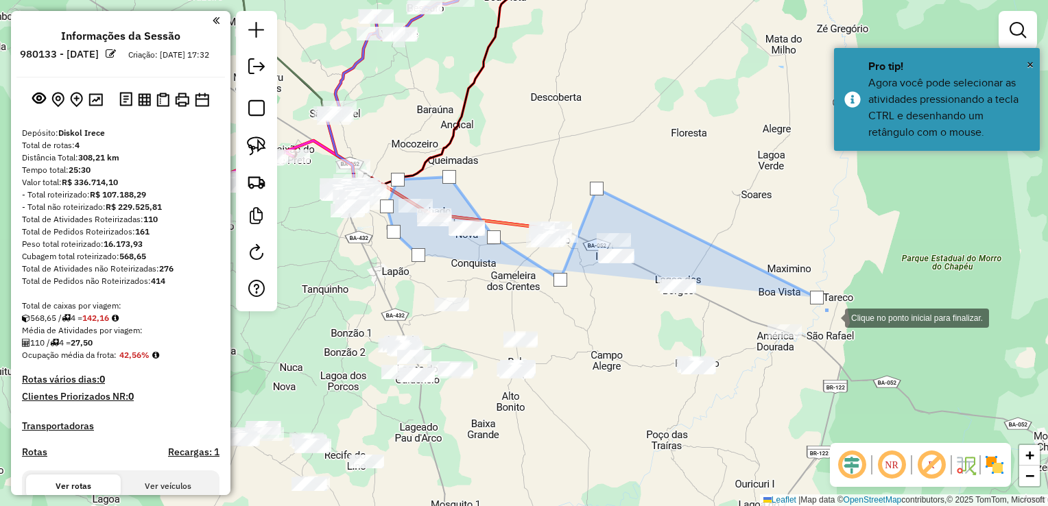
click at [841, 330] on div at bounding box center [830, 316] width 27 height 27
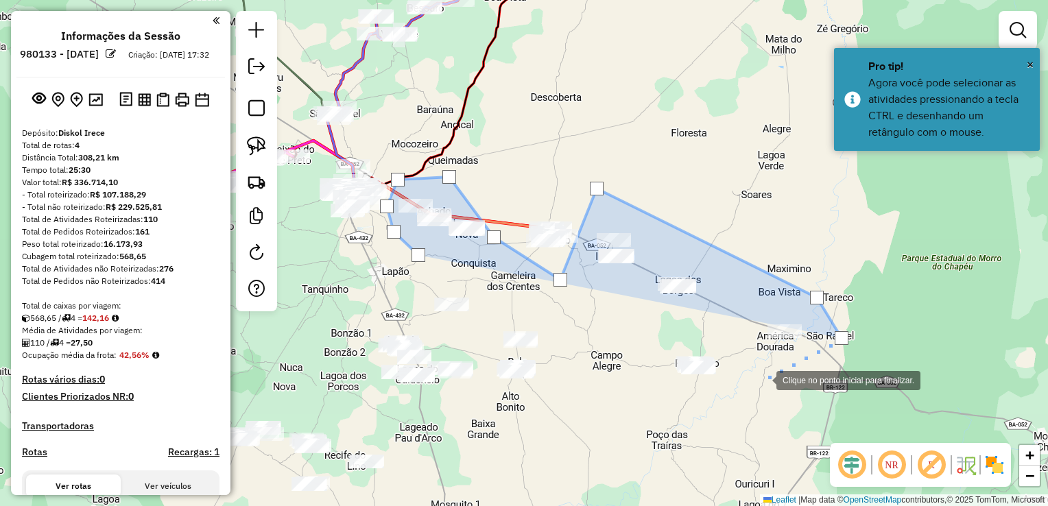
click at [762, 379] on div at bounding box center [762, 378] width 27 height 27
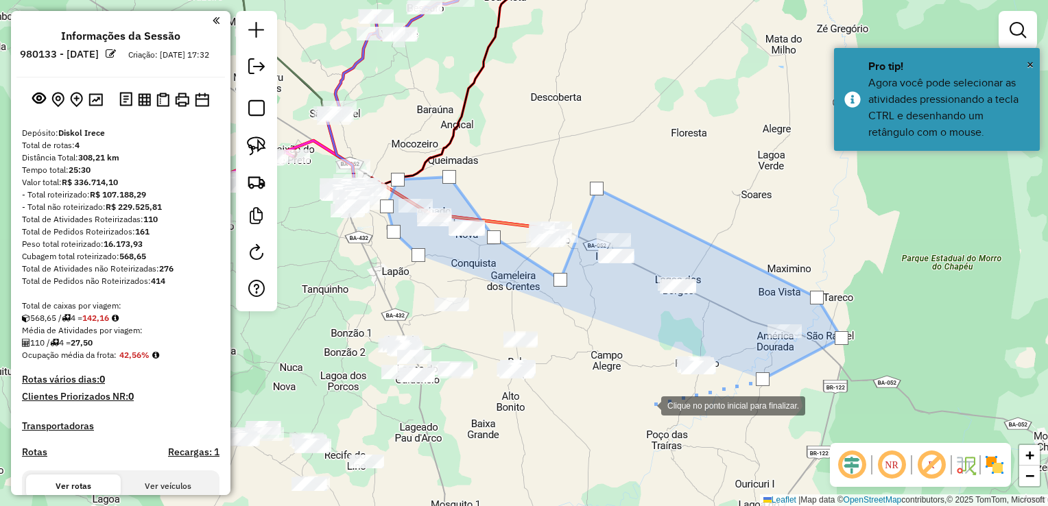
click at [647, 405] on div at bounding box center [647, 404] width 27 height 27
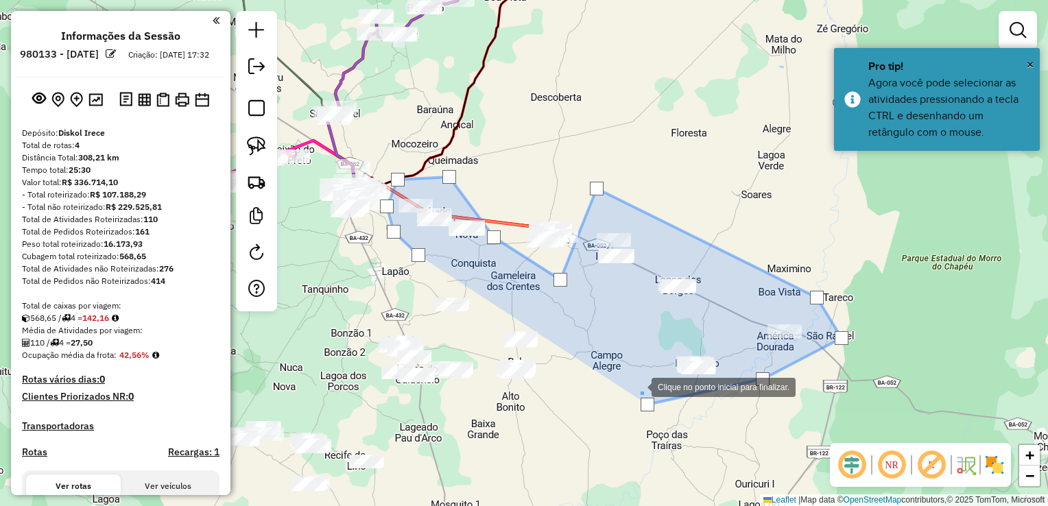
click at [624, 372] on div at bounding box center [637, 385] width 27 height 27
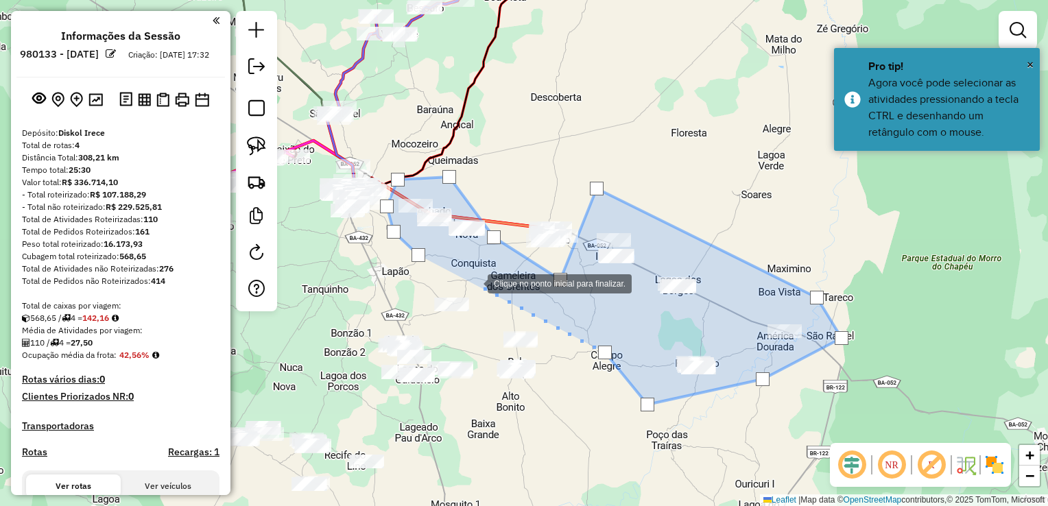
click at [474, 282] on div at bounding box center [473, 282] width 27 height 27
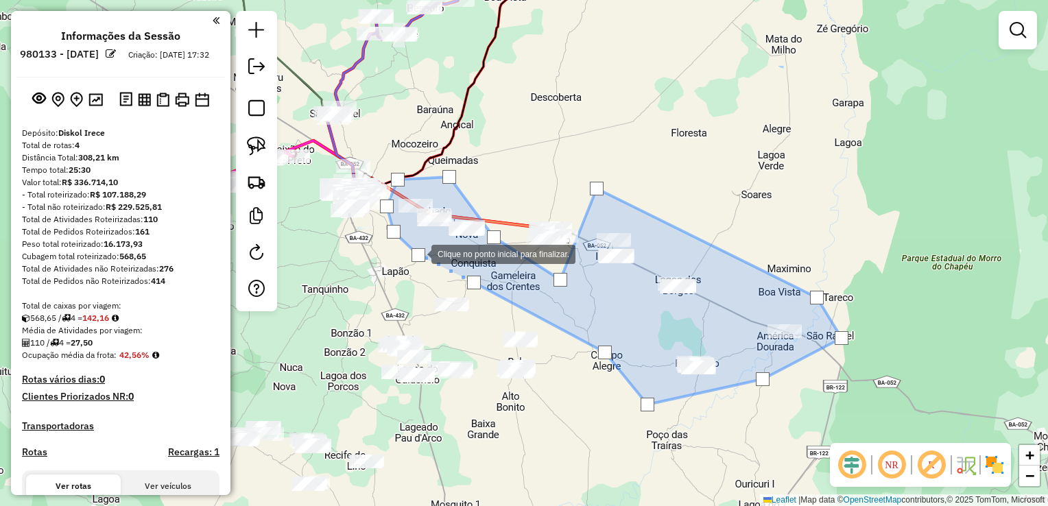
click at [418, 253] on div at bounding box center [418, 255] width 14 height 14
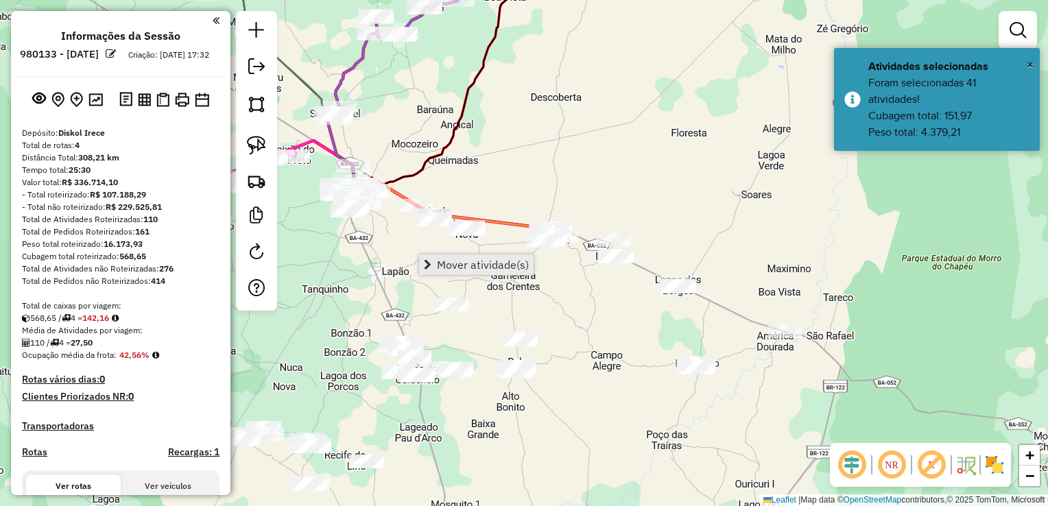
click at [427, 263] on span "Mover atividade(s)" at bounding box center [428, 264] width 8 height 11
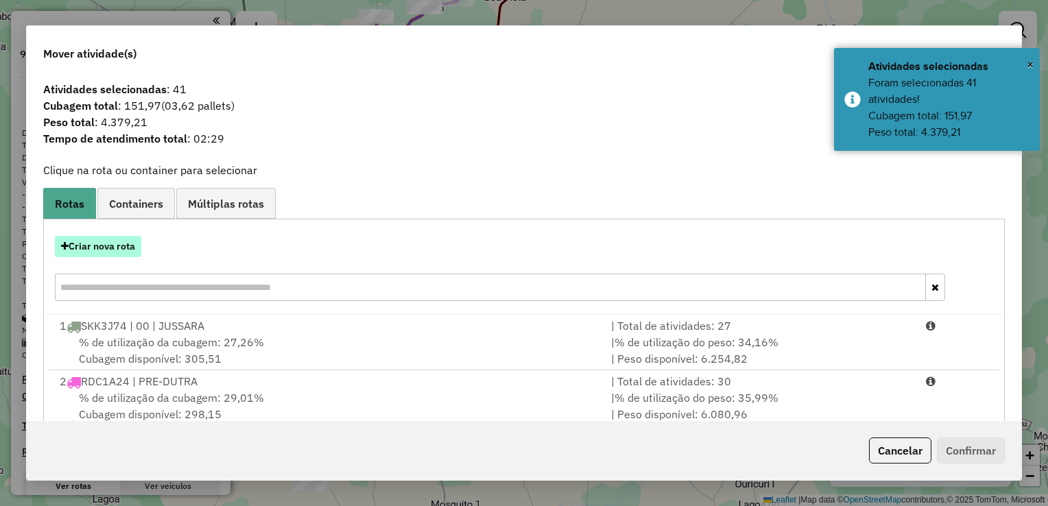
click at [87, 251] on button "Criar nova rota" at bounding box center [98, 246] width 86 height 21
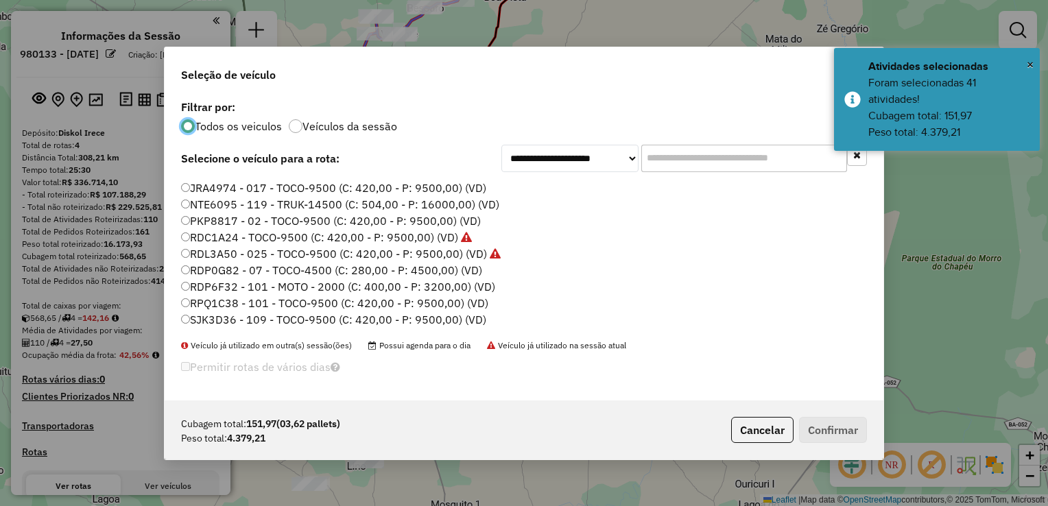
scroll to position [69, 0]
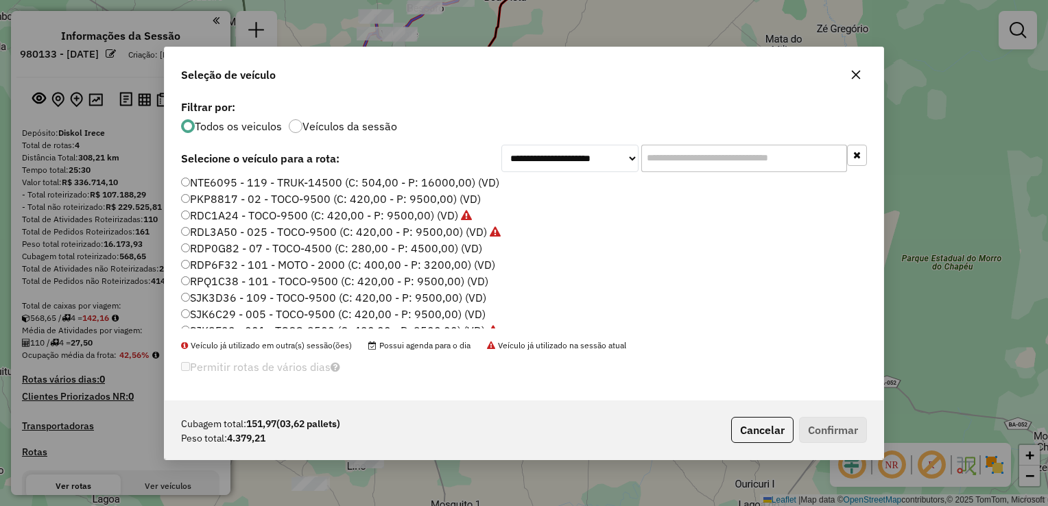
click at [235, 312] on label "SJK6C29 - 005 - TOCO-9500 (C: 420,00 - P: 9500,00) (VD)" at bounding box center [333, 314] width 304 height 16
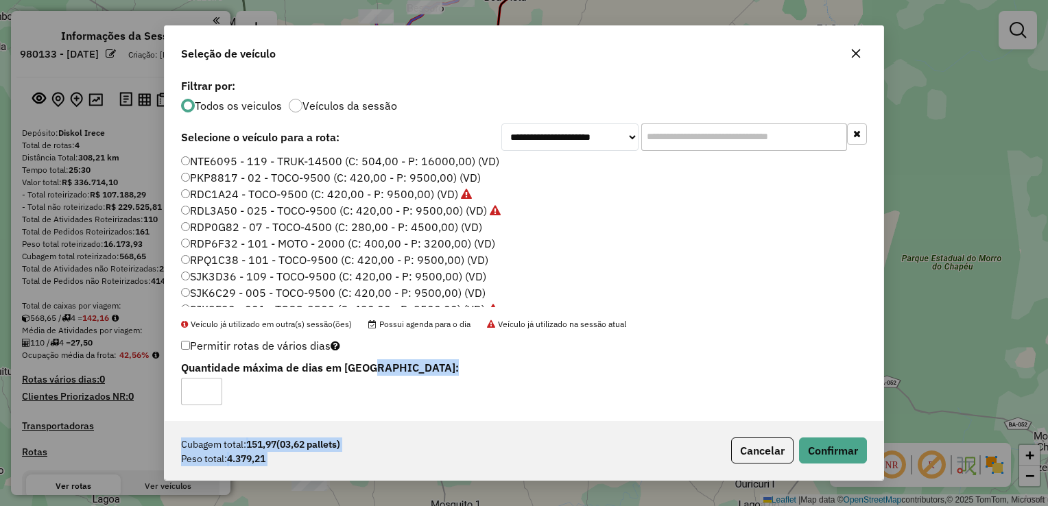
click at [798, 429] on div "**********" at bounding box center [524, 252] width 720 height 455
drag, startPoint x: 798, startPoint y: 429, endPoint x: 824, endPoint y: 446, distance: 30.8
click at [824, 446] on button "Confirmar" at bounding box center [833, 450] width 68 height 26
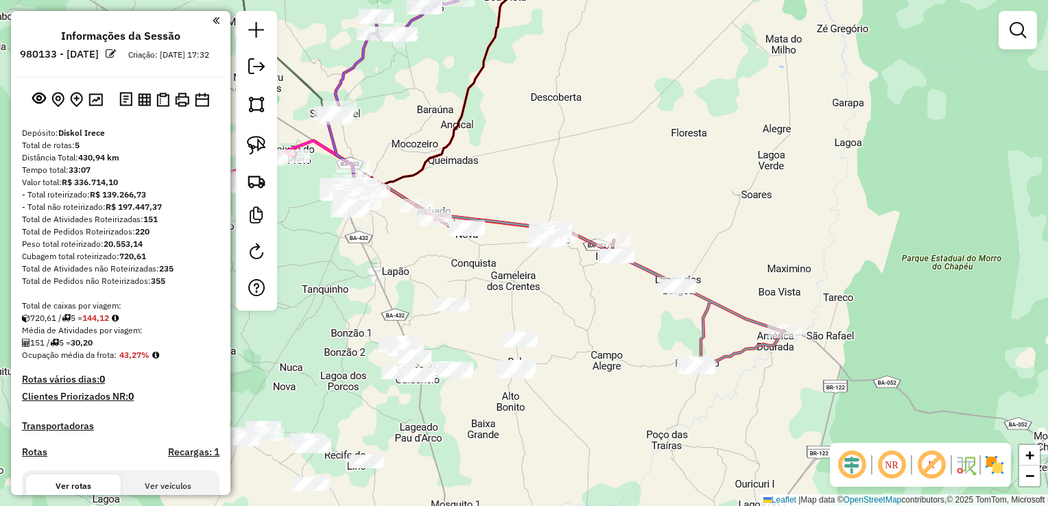
drag, startPoint x: 544, startPoint y: 285, endPoint x: 618, endPoint y: 311, distance: 78.5
click at [618, 311] on div "Rota 5 - Placa SJK6C29 8289 - WAGNER BARBOSA DE OLIVEIRA Janela de atendimento …" at bounding box center [524, 253] width 1048 height 506
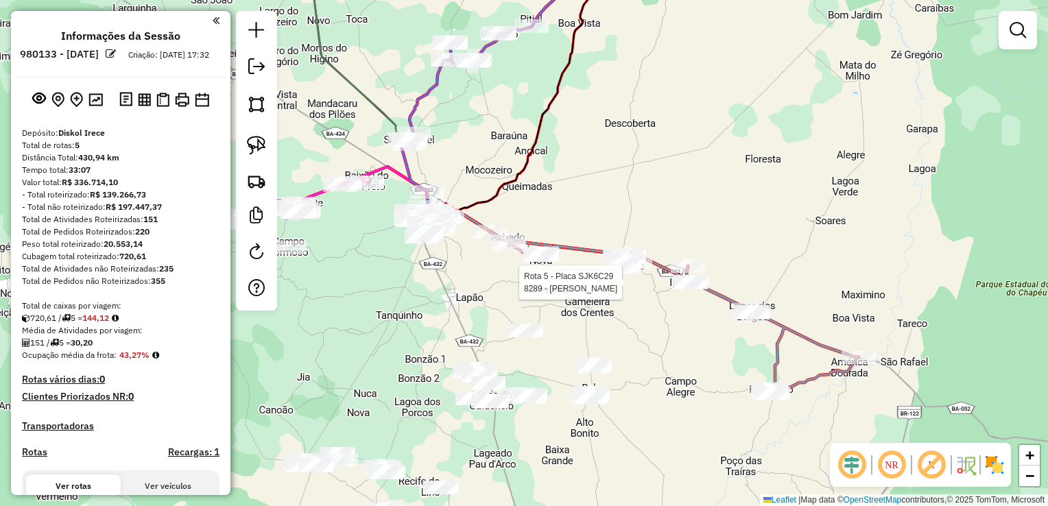
select select "**********"
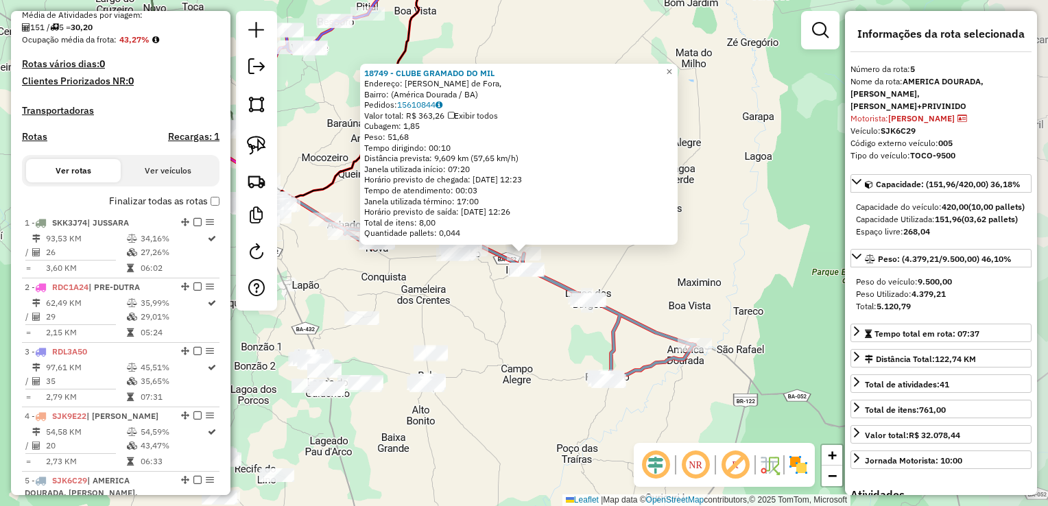
scroll to position [662, 0]
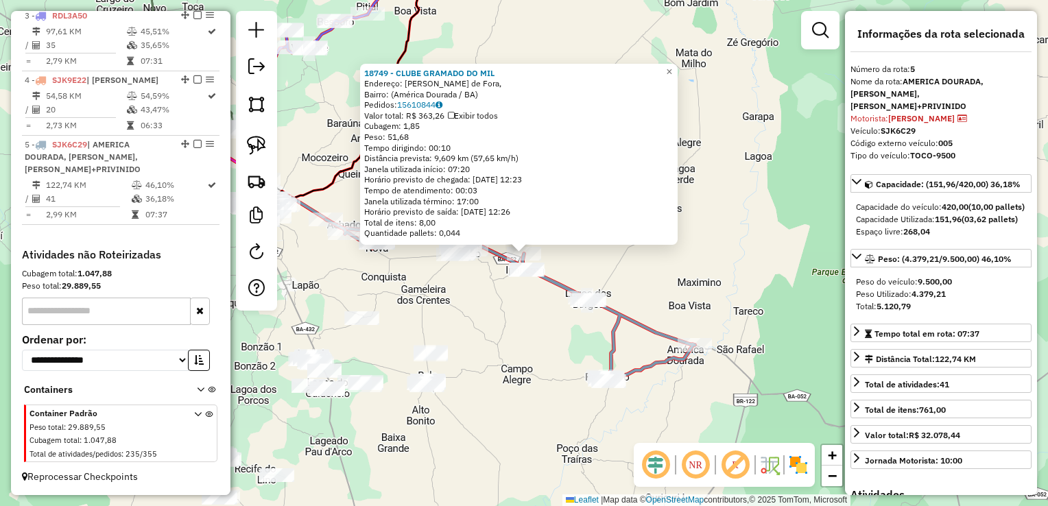
click at [517, 325] on div "18749 - CLUBE GRAMADO DO MIL Endereço: Estrada Caldeirão de Fora, Bairro: (Amér…" at bounding box center [524, 253] width 1048 height 506
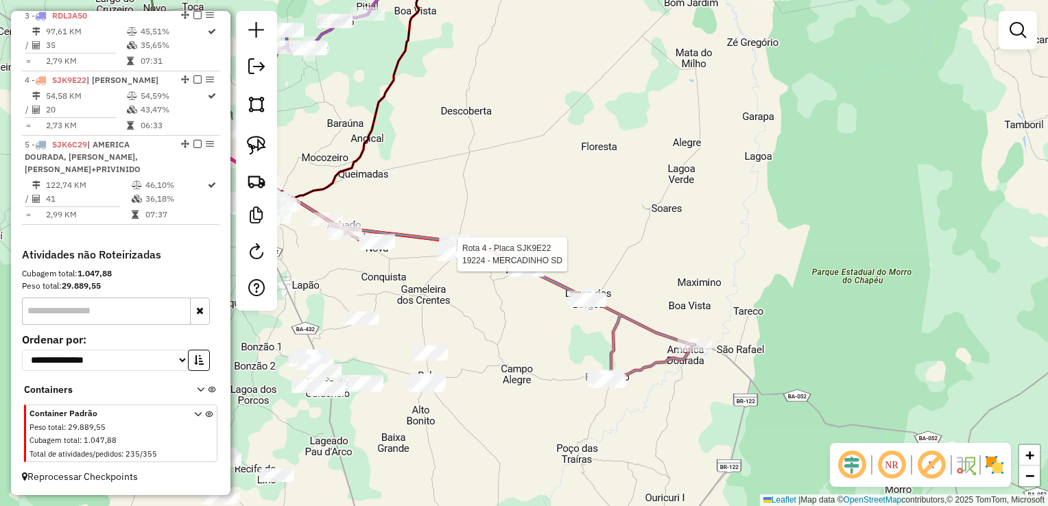
select select "**********"
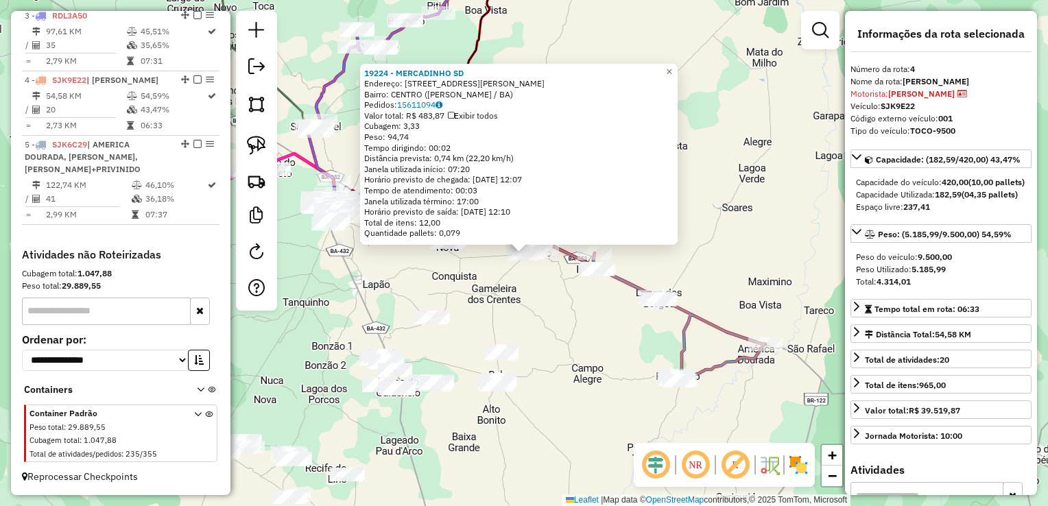
click at [509, 314] on div "19224 - MERCADINHO SD Endereço: Rua Adolfo Nunes 264 Bairro: CENTRO (JOAO DOURA…" at bounding box center [524, 253] width 1048 height 506
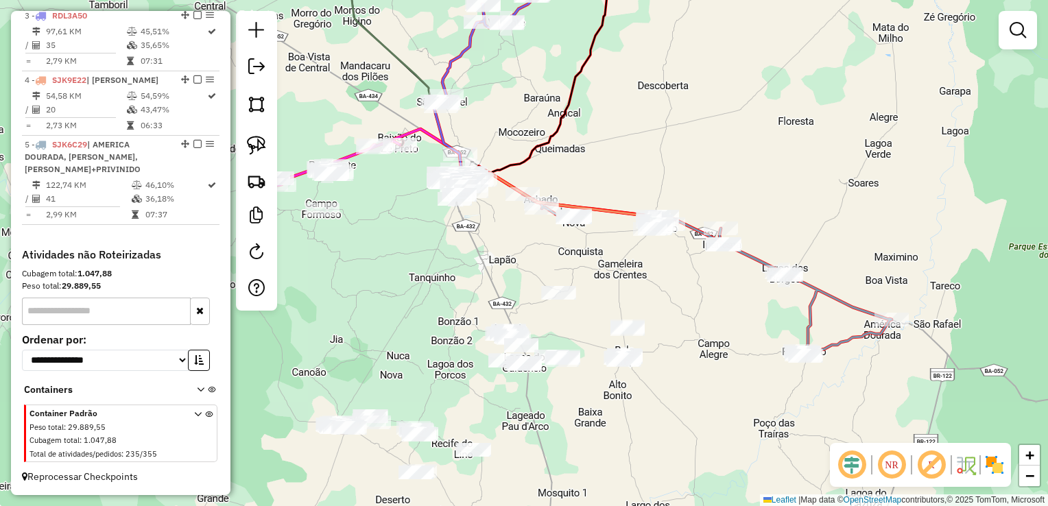
drag, startPoint x: 516, startPoint y: 322, endPoint x: 642, endPoint y: 298, distance: 128.5
click at [642, 298] on div "Janela de atendimento Grade de atendimento Capacidade Transportadoras Veículos …" at bounding box center [524, 253] width 1048 height 506
drag, startPoint x: 642, startPoint y: 299, endPoint x: 677, endPoint y: 248, distance: 61.6
click at [677, 249] on div "Janela de atendimento Grade de atendimento Capacidade Transportadoras Veículos …" at bounding box center [524, 253] width 1048 height 506
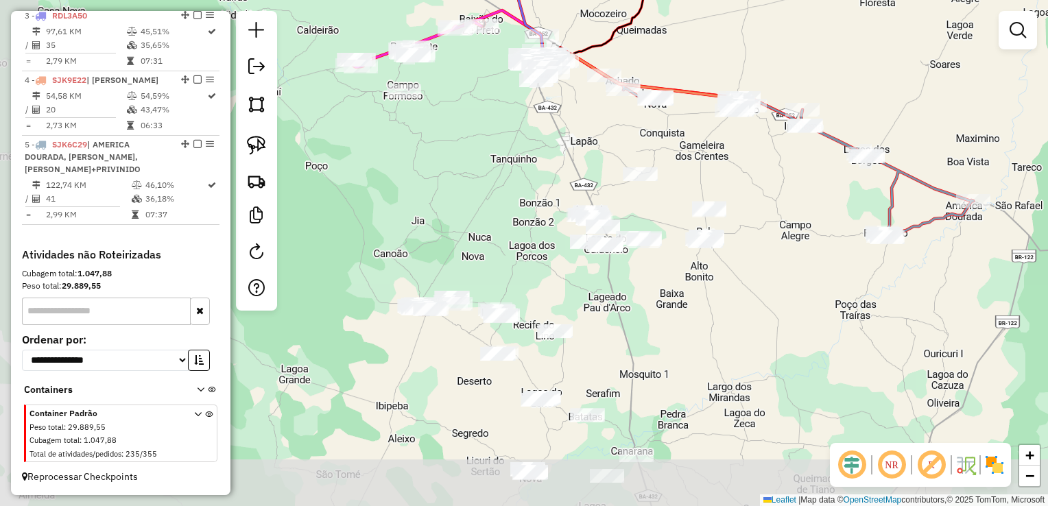
drag, startPoint x: 673, startPoint y: 374, endPoint x: 719, endPoint y: 291, distance: 94.8
click at [725, 285] on div "Janela de atendimento Grade de atendimento Capacidade Transportadoras Veículos …" at bounding box center [524, 253] width 1048 height 506
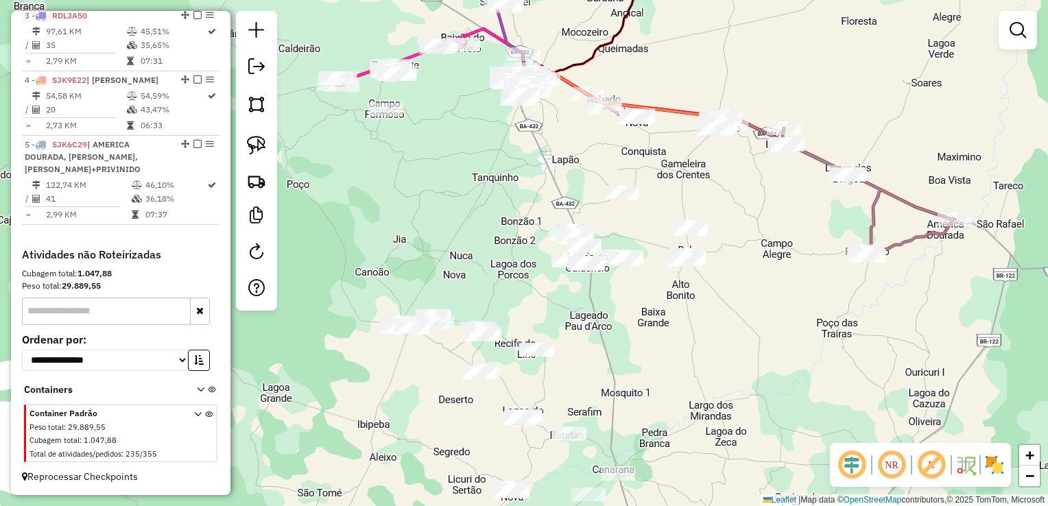
drag, startPoint x: 706, startPoint y: 337, endPoint x: 658, endPoint y: 409, distance: 86.5
click at [658, 409] on div "Janela de atendimento Grade de atendimento Capacidade Transportadoras Veículos …" at bounding box center [524, 253] width 1048 height 506
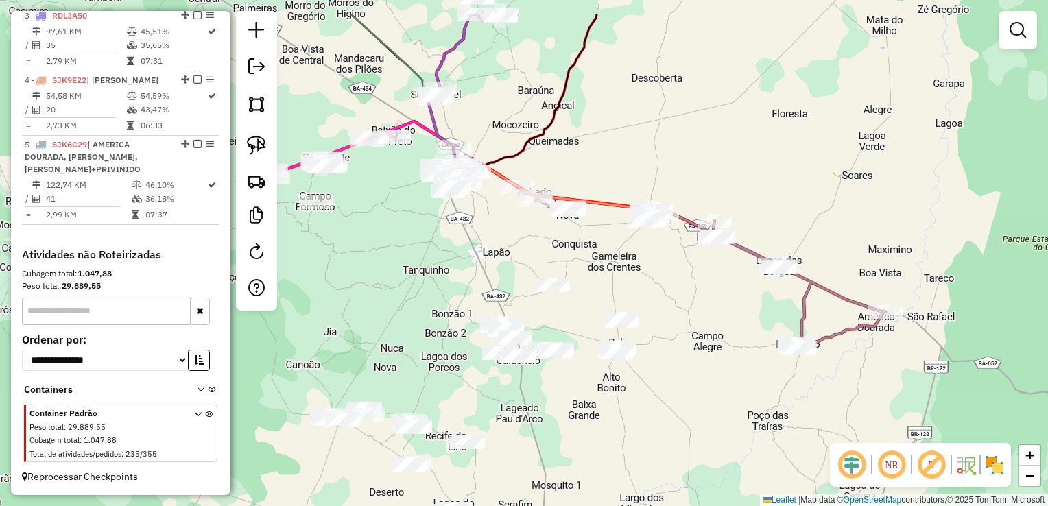
drag, startPoint x: 802, startPoint y: 269, endPoint x: 769, endPoint y: 308, distance: 51.0
click at [769, 308] on div "Janela de atendimento Grade de atendimento Capacidade Transportadoras Veículos …" at bounding box center [524, 253] width 1048 height 506
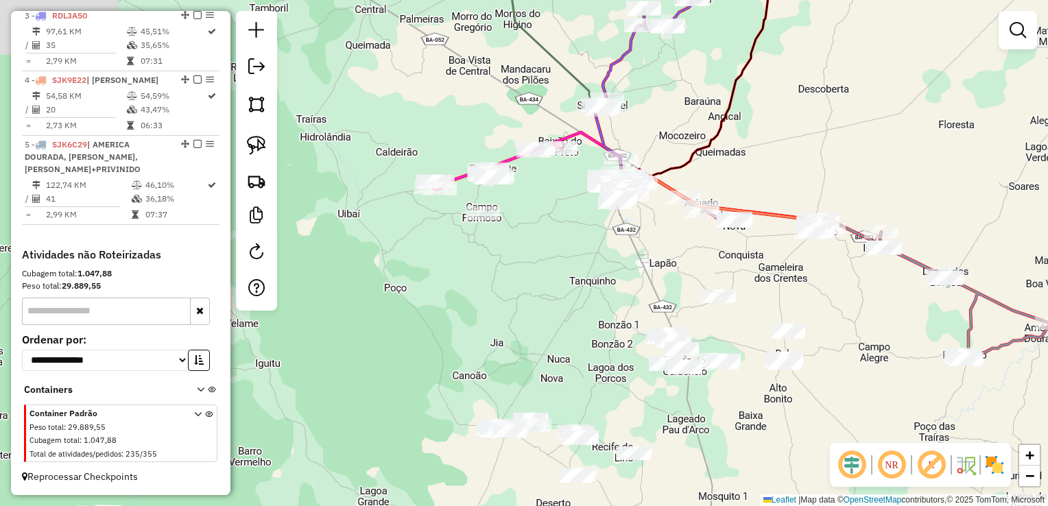
drag, startPoint x: 725, startPoint y: 289, endPoint x: 891, endPoint y: 300, distance: 167.0
click at [891, 300] on div "Janela de atendimento Grade de atendimento Capacidade Transportadoras Veículos …" at bounding box center [524, 253] width 1048 height 506
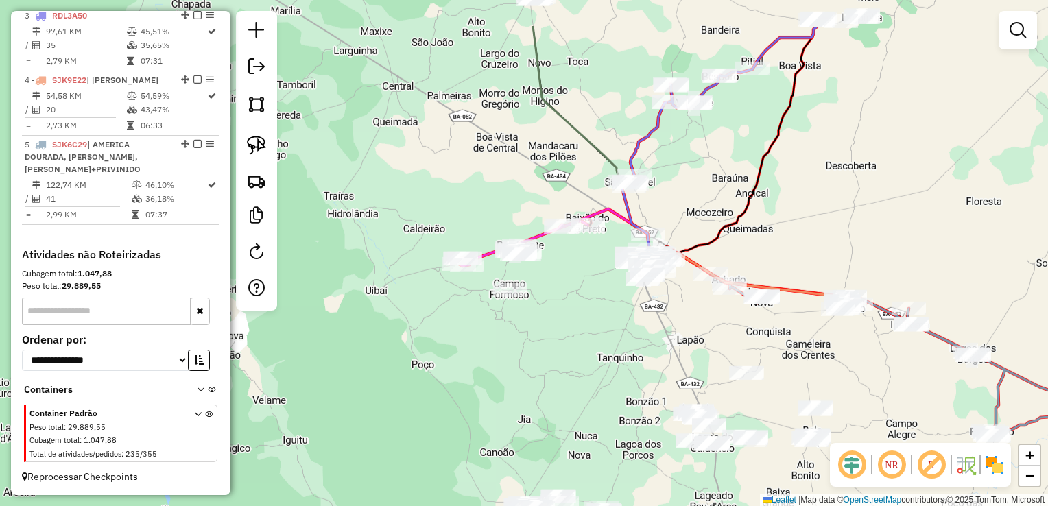
drag, startPoint x: 820, startPoint y: 185, endPoint x: 795, endPoint y: 253, distance: 72.2
click at [848, 264] on div "Janela de atendimento Grade de atendimento Capacidade Transportadoras Veículos …" at bounding box center [524, 253] width 1048 height 506
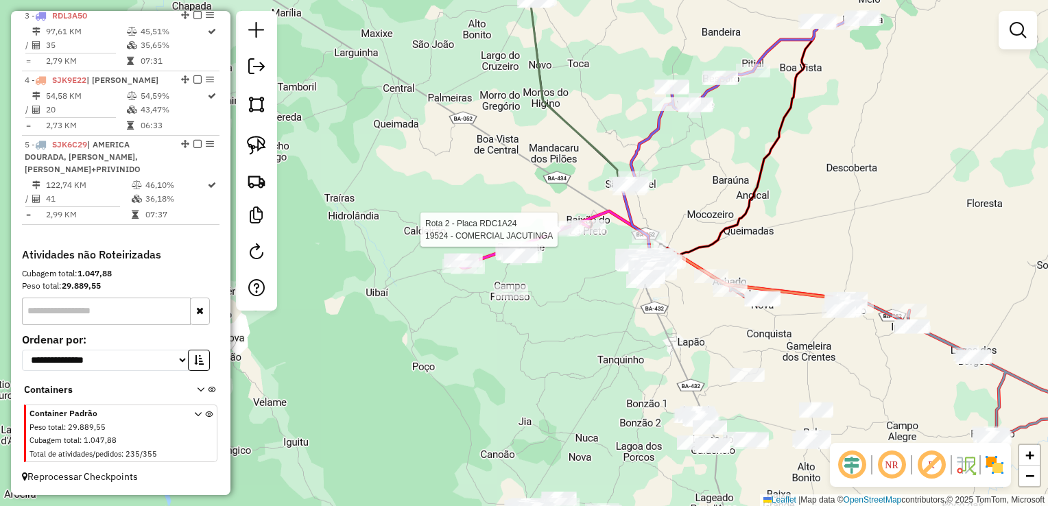
select select "**********"
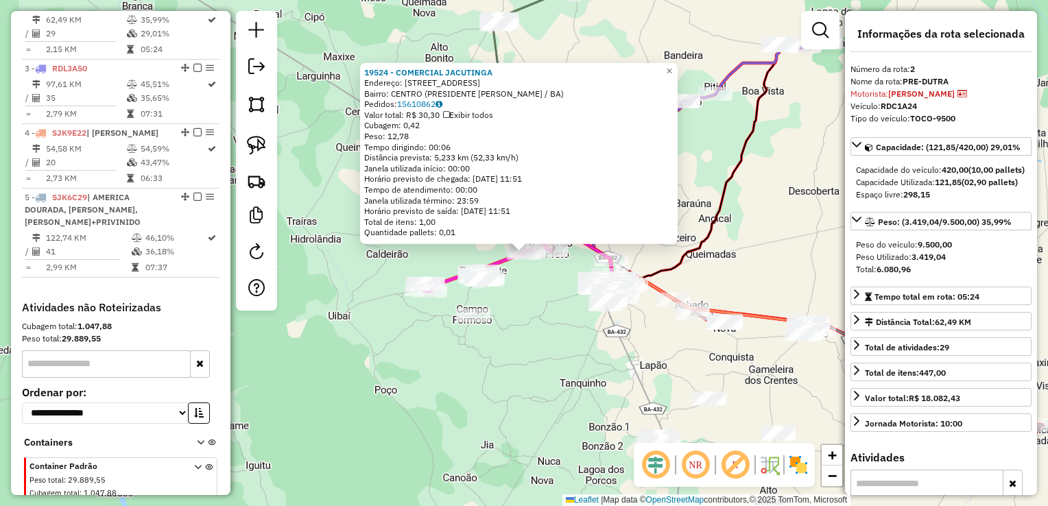
scroll to position [595, 0]
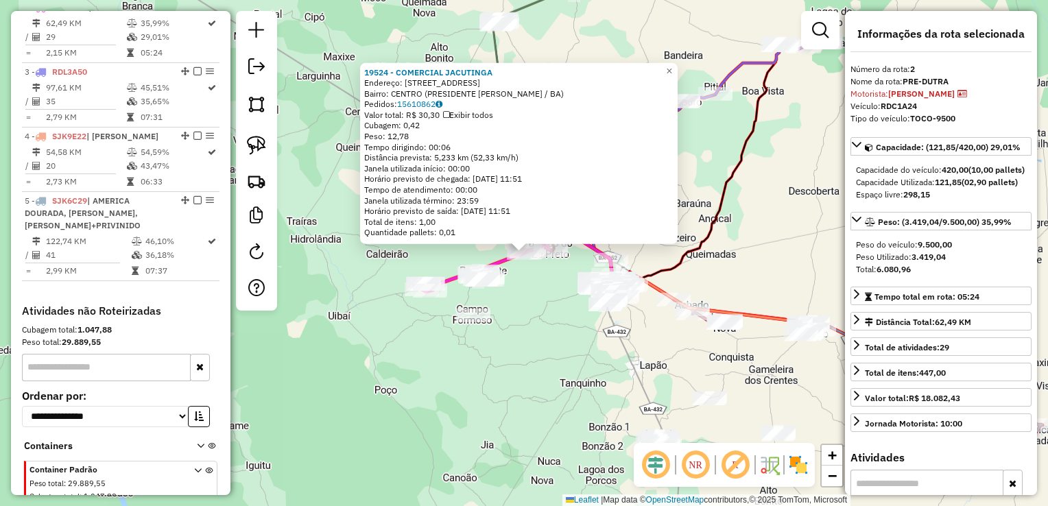
click at [564, 296] on div "19524 - COMERCIAL JACUTINGA Endereço: Avenida Dutra 254 Bairro: CENTRO (PRESIDE…" at bounding box center [524, 253] width 1048 height 506
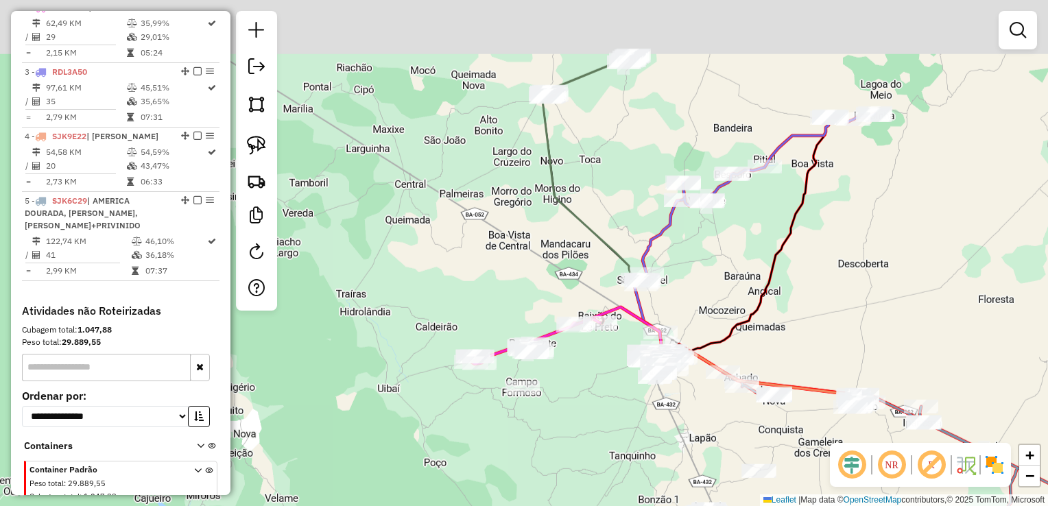
drag, startPoint x: 650, startPoint y: 234, endPoint x: 701, endPoint y: 308, distance: 89.2
click at [701, 308] on div "Janela de atendimento Grade de atendimento Capacidade Transportadoras Veículos …" at bounding box center [524, 253] width 1048 height 506
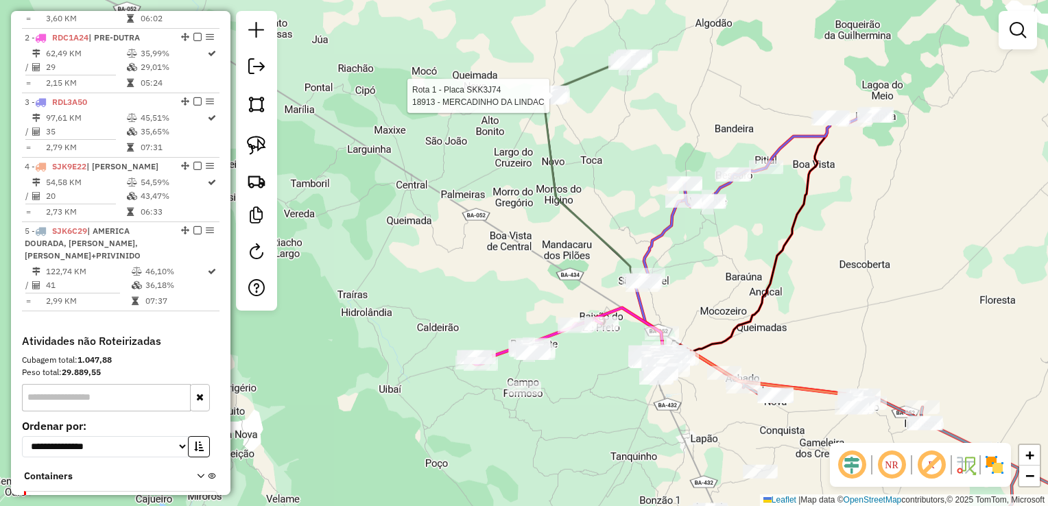
select select "**********"
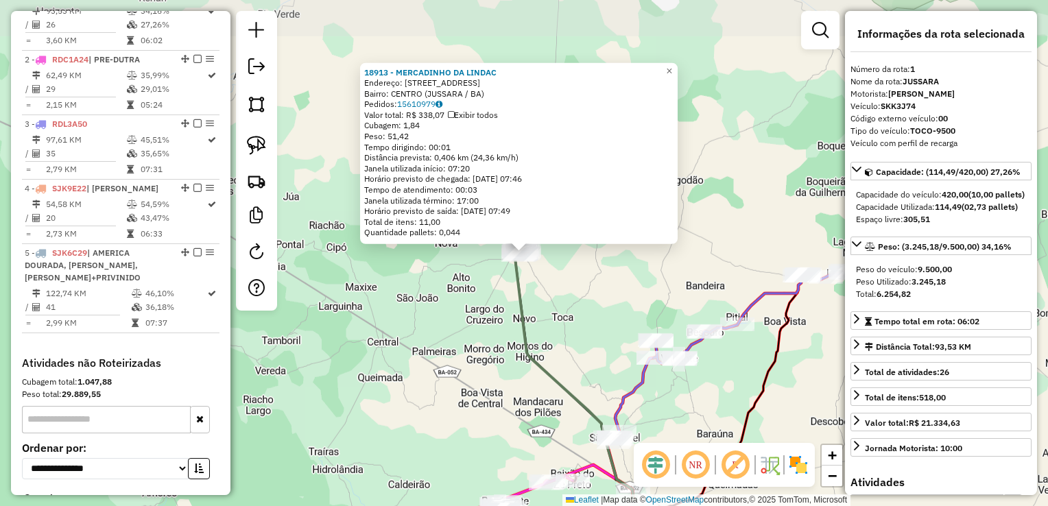
scroll to position [531, 0]
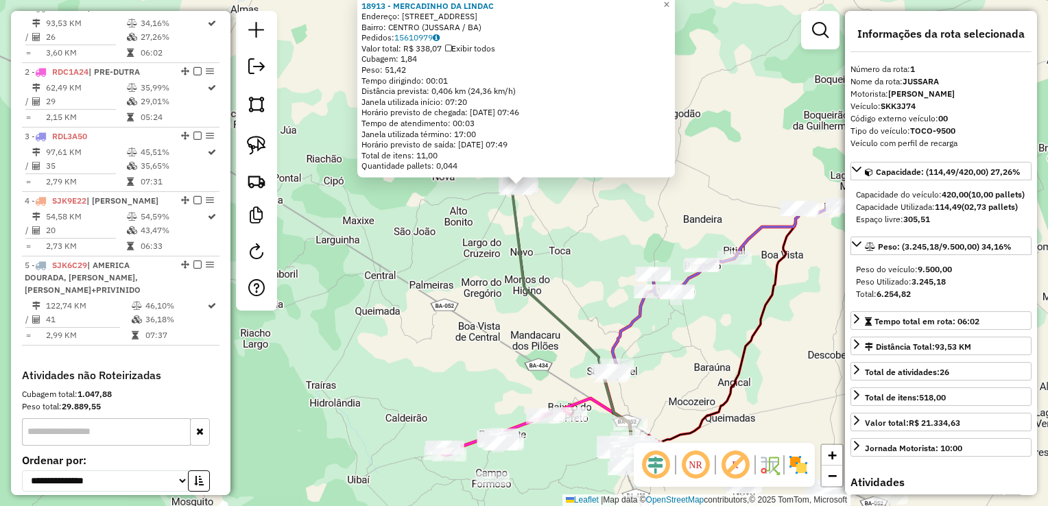
drag, startPoint x: 577, startPoint y: 295, endPoint x: 562, endPoint y: 160, distance: 135.2
click at [562, 171] on div "18913 - MERCADINHO DA LINDAC Endereço: RUA DO BECO 64 Bairro: CENTRO (JUSSARA /…" at bounding box center [524, 253] width 1048 height 506
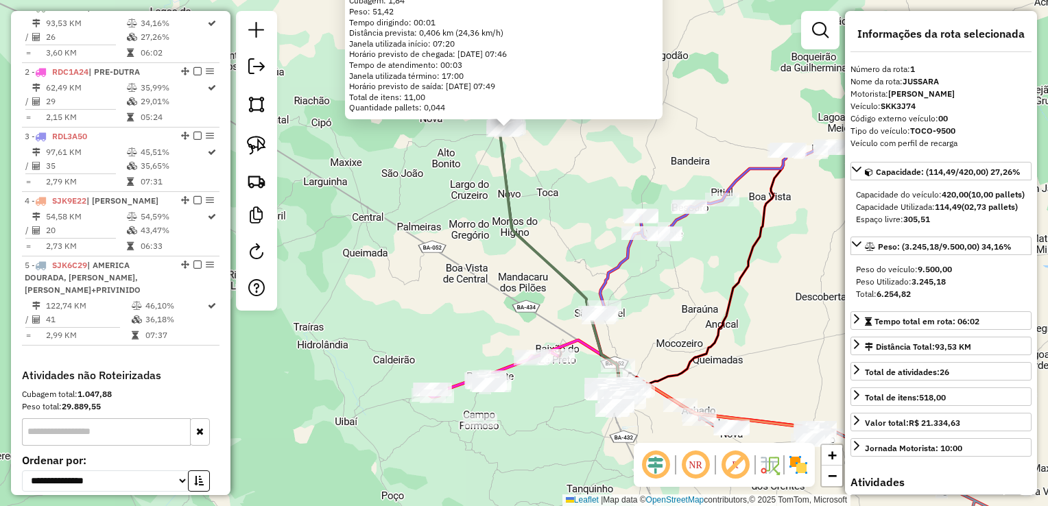
drag, startPoint x: 570, startPoint y: 229, endPoint x: 556, endPoint y: 181, distance: 49.9
click at [555, 155] on div "18913 - MERCADINHO DA LINDAC Endereço: RUA DO BECO 64 Bairro: CENTRO (JUSSARA /…" at bounding box center [524, 253] width 1048 height 506
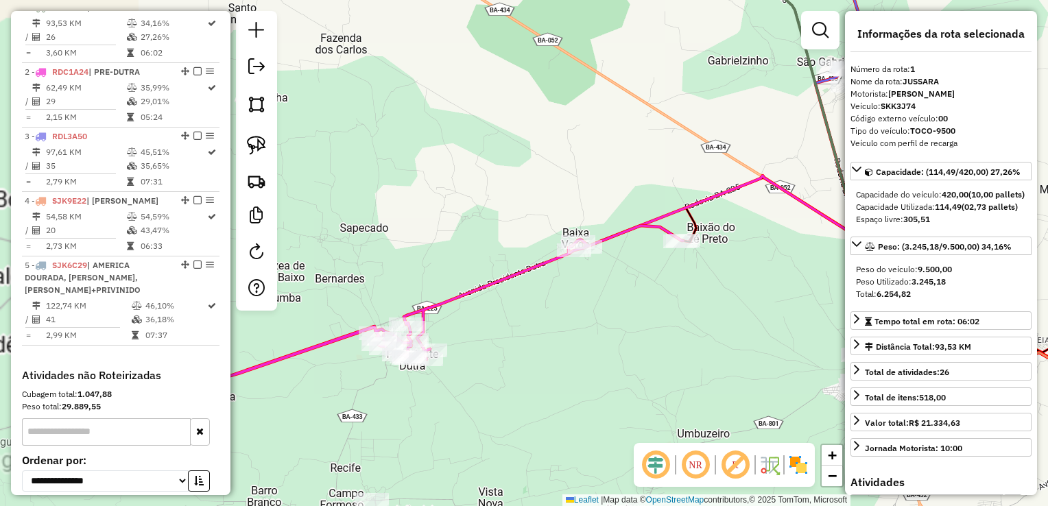
drag, startPoint x: 660, startPoint y: 136, endPoint x: 408, endPoint y: 230, distance: 269.2
click at [411, 230] on div "18913 - MERCADINHO DA LINDAC Endereço: RUA DO BECO 64 Bairro: CENTRO (JUSSARA /…" at bounding box center [524, 253] width 1048 height 506
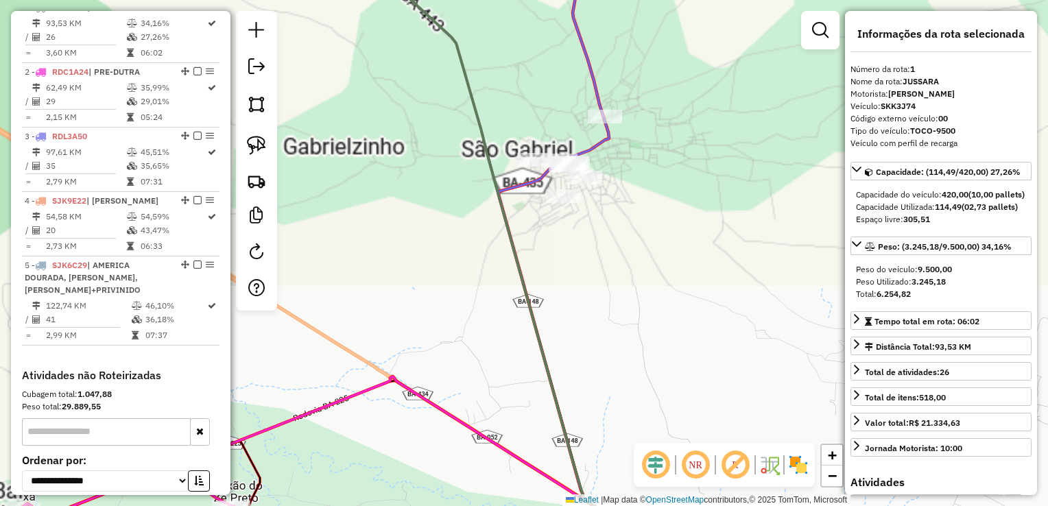
click at [617, 215] on div "18913 - MERCADINHO DA LINDAC Endereço: RUA DO BECO 64 Bairro: CENTRO (JUSSARA /…" at bounding box center [524, 253] width 1048 height 506
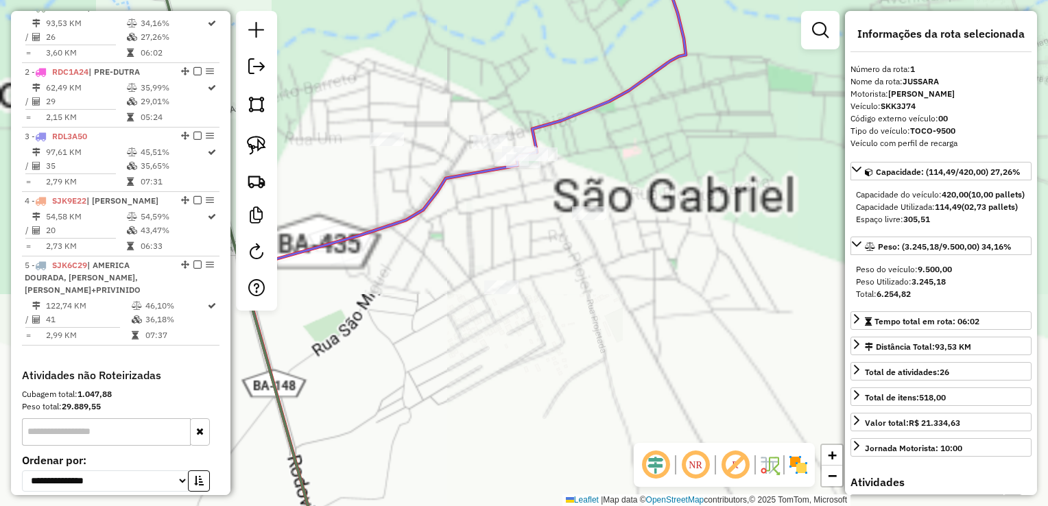
drag, startPoint x: 692, startPoint y: 188, endPoint x: 727, endPoint y: 183, distance: 34.6
click at [727, 183] on div "18913 - MERCADINHO DA LINDAC Endereço: RUA DO BECO 64 Bairro: CENTRO (JUSSARA /…" at bounding box center [524, 253] width 1048 height 506
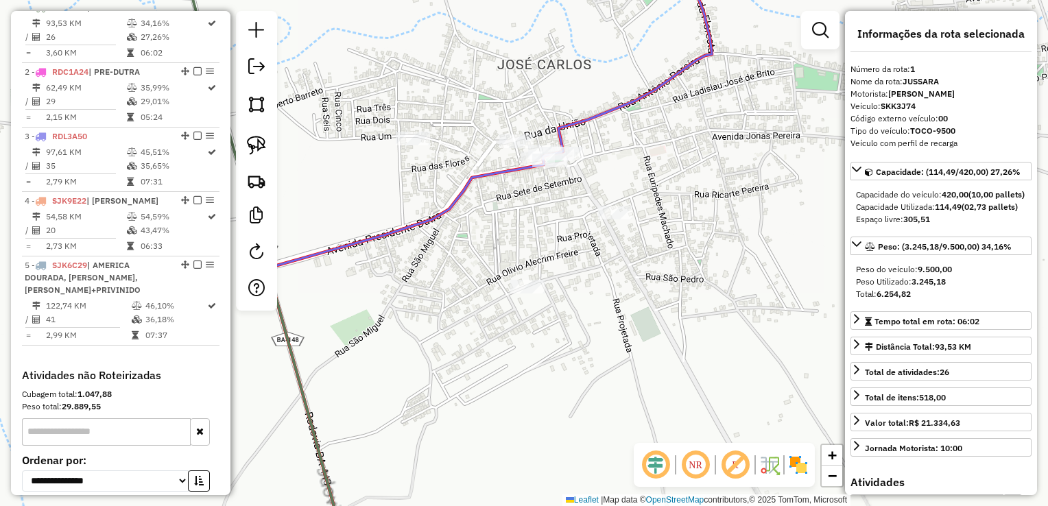
drag, startPoint x: 549, startPoint y: 212, endPoint x: 587, endPoint y: 203, distance: 39.4
click at [627, 212] on div "18913 - MERCADINHO DA LINDAC Endereço: RUA DO BECO 64 Bairro: CENTRO (JUSSARA /…" at bounding box center [524, 253] width 1048 height 506
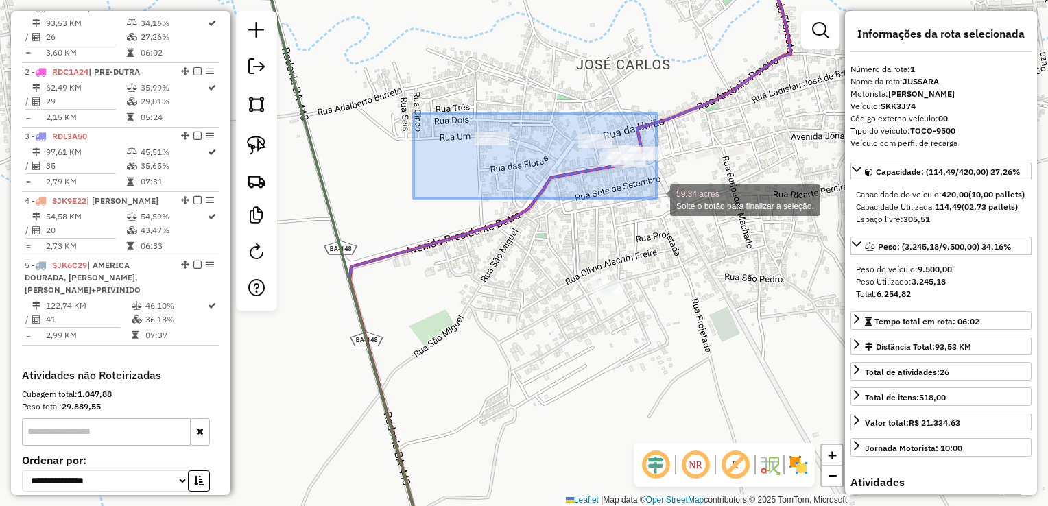
drag, startPoint x: 483, startPoint y: 127, endPoint x: 656, endPoint y: 199, distance: 187.8
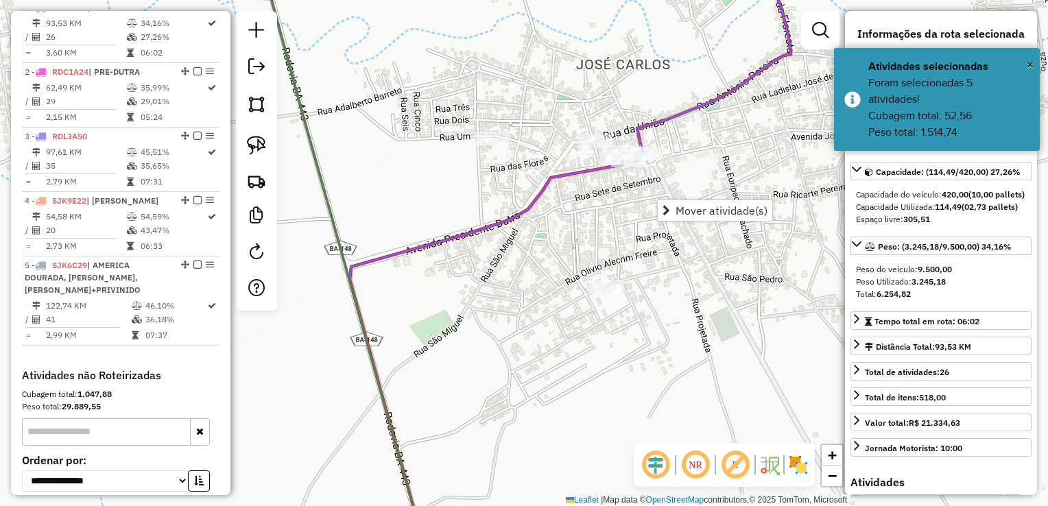
click at [636, 207] on div "18913 - MERCADINHO DA LINDAC Endereço: RUA DO BECO 64 Bairro: CENTRO (JUSSARA /…" at bounding box center [524, 253] width 1048 height 506
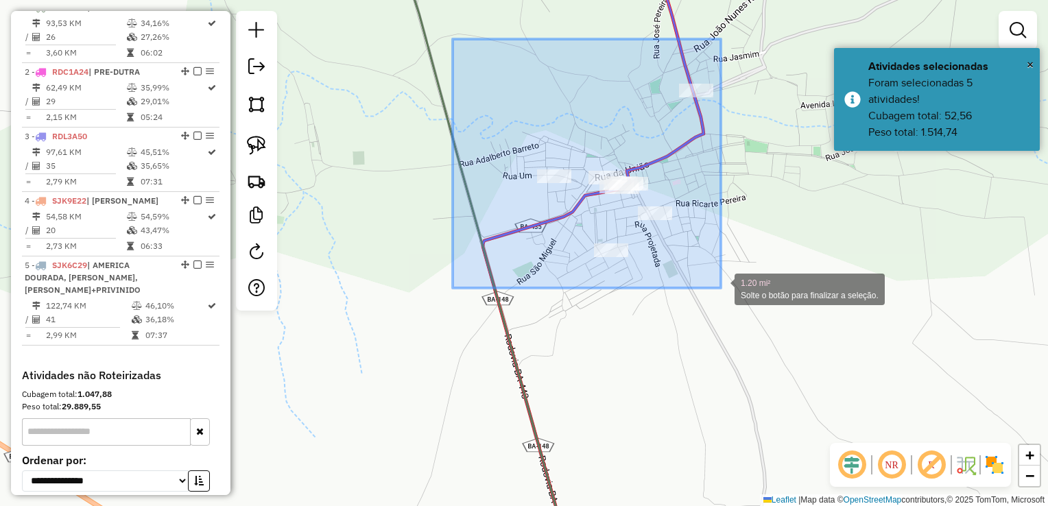
drag, startPoint x: 453, startPoint y: 39, endPoint x: 723, endPoint y: 292, distance: 370.1
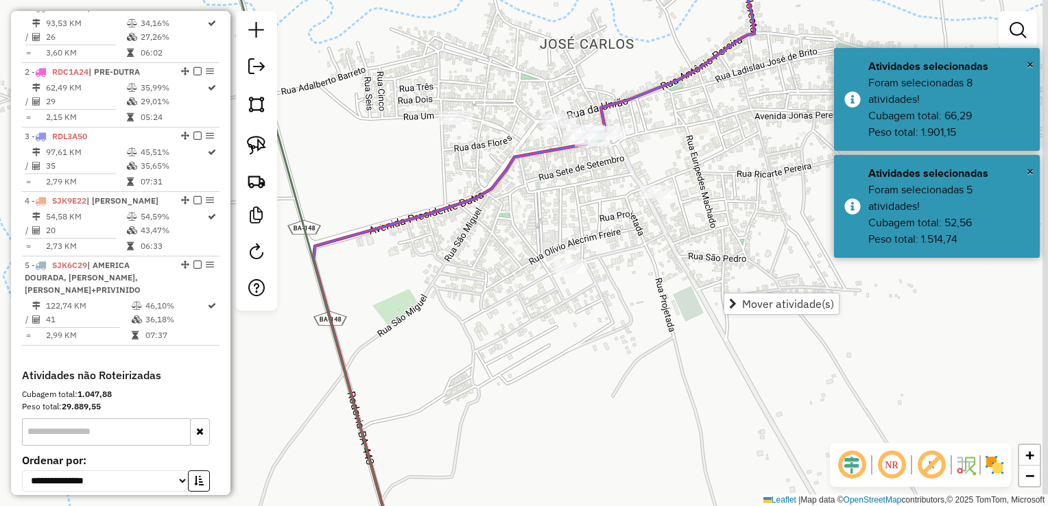
drag, startPoint x: 670, startPoint y: 242, endPoint x: 530, endPoint y: 232, distance: 140.2
click at [581, 247] on div "Janela de atendimento Grade de atendimento Capacidade Transportadoras Veículos …" at bounding box center [524, 253] width 1048 height 506
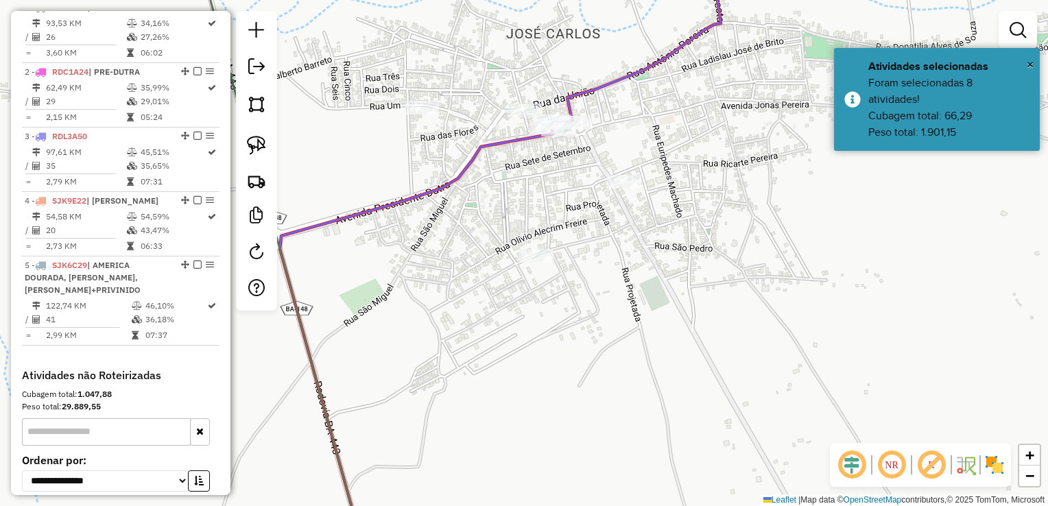
drag, startPoint x: 261, startPoint y: 113, endPoint x: 347, endPoint y: 191, distance: 115.5
click at [261, 114] on link at bounding box center [256, 104] width 30 height 30
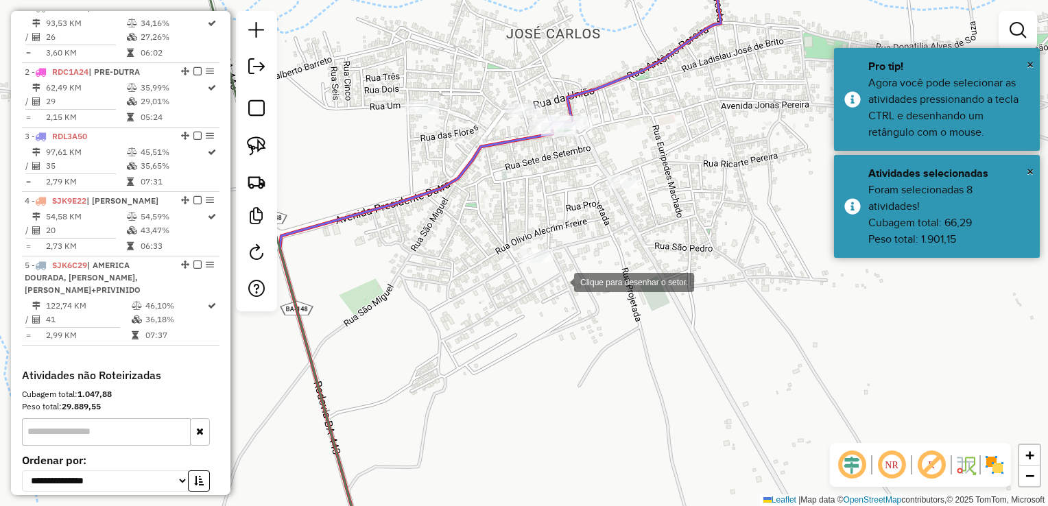
click at [560, 281] on div at bounding box center [559, 280] width 27 height 27
drag, startPoint x: 492, startPoint y: 300, endPoint x: 443, endPoint y: 214, distance: 98.6
click at [491, 298] on div at bounding box center [491, 299] width 27 height 27
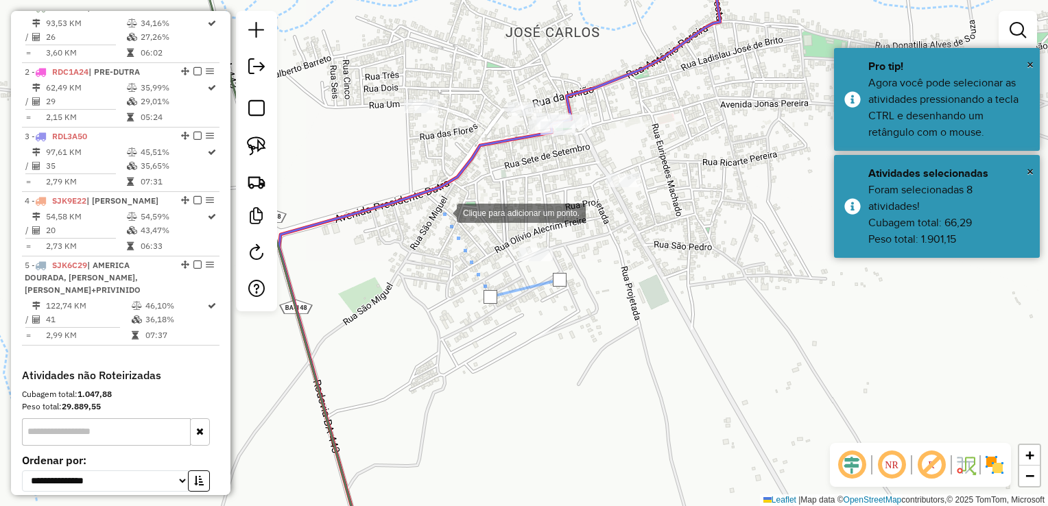
drag, startPoint x: 443, startPoint y: 212, endPoint x: 467, endPoint y: 196, distance: 28.7
click at [444, 211] on div at bounding box center [442, 211] width 27 height 27
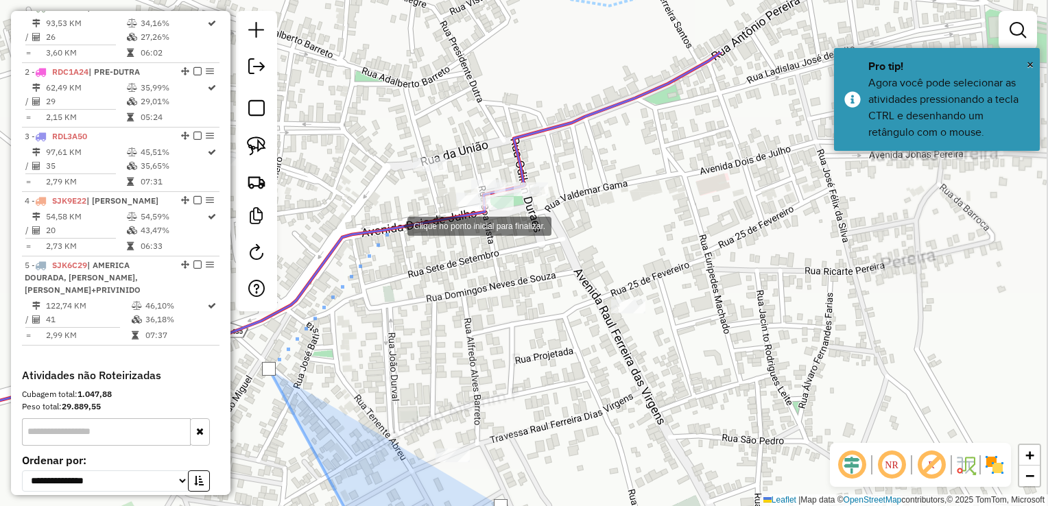
drag, startPoint x: 513, startPoint y: 116, endPoint x: 399, endPoint y: 229, distance: 160.5
click at [395, 232] on div at bounding box center [393, 224] width 27 height 27
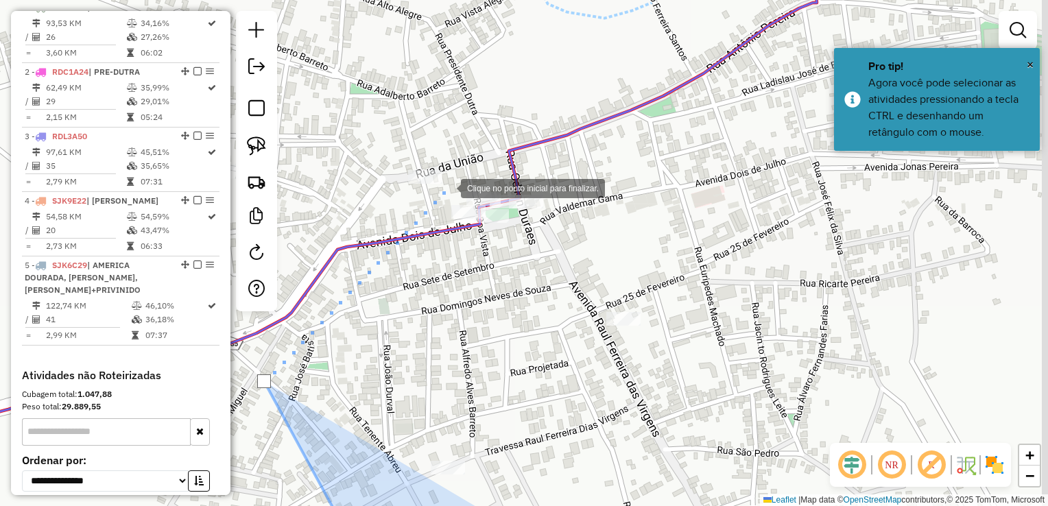
drag, startPoint x: 447, startPoint y: 186, endPoint x: 489, endPoint y: 162, distance: 48.6
click at [447, 185] on div at bounding box center [446, 186] width 27 height 27
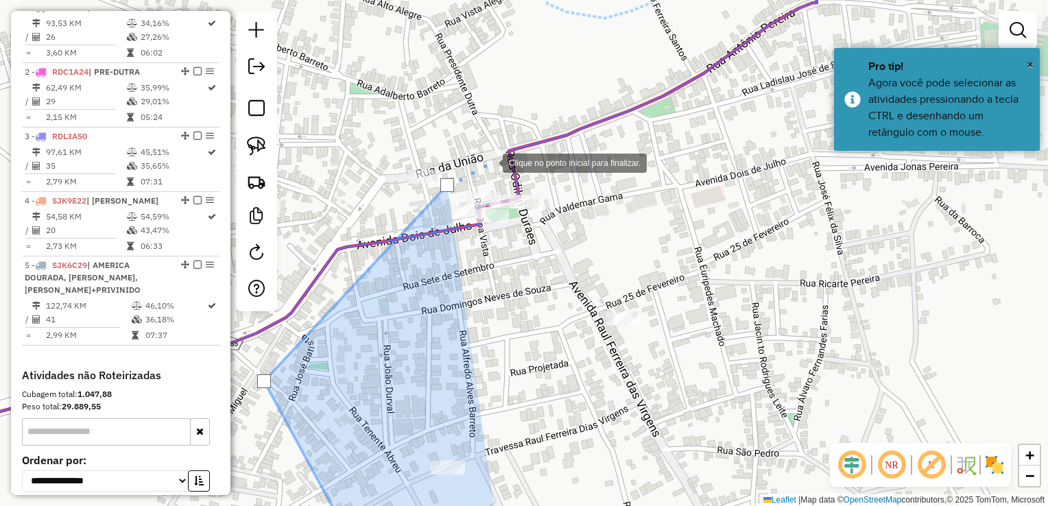
click at [496, 154] on div at bounding box center [488, 161] width 27 height 27
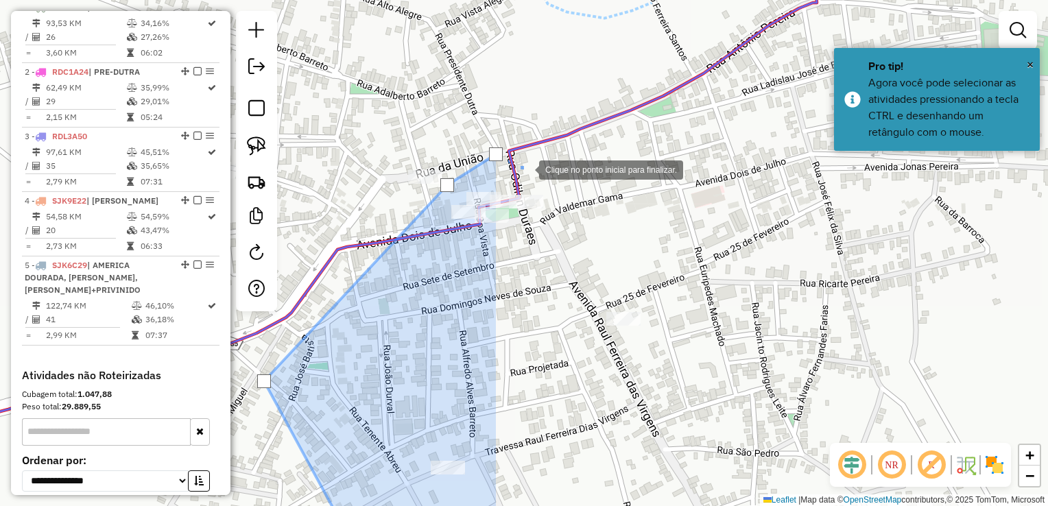
drag, startPoint x: 631, startPoint y: 194, endPoint x: 652, endPoint y: 208, distance: 25.7
click at [539, 182] on div at bounding box center [524, 168] width 27 height 27
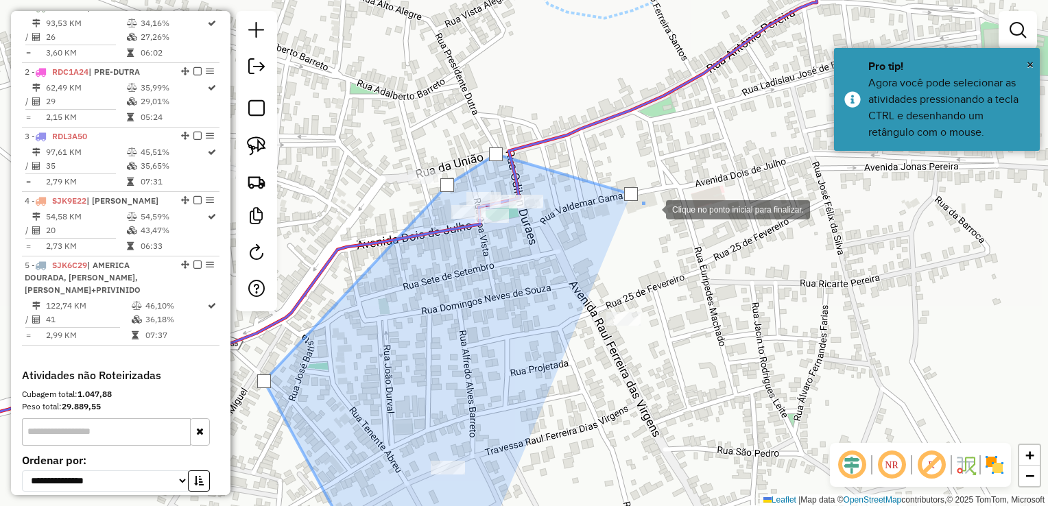
click at [666, 222] on div at bounding box center [651, 208] width 27 height 27
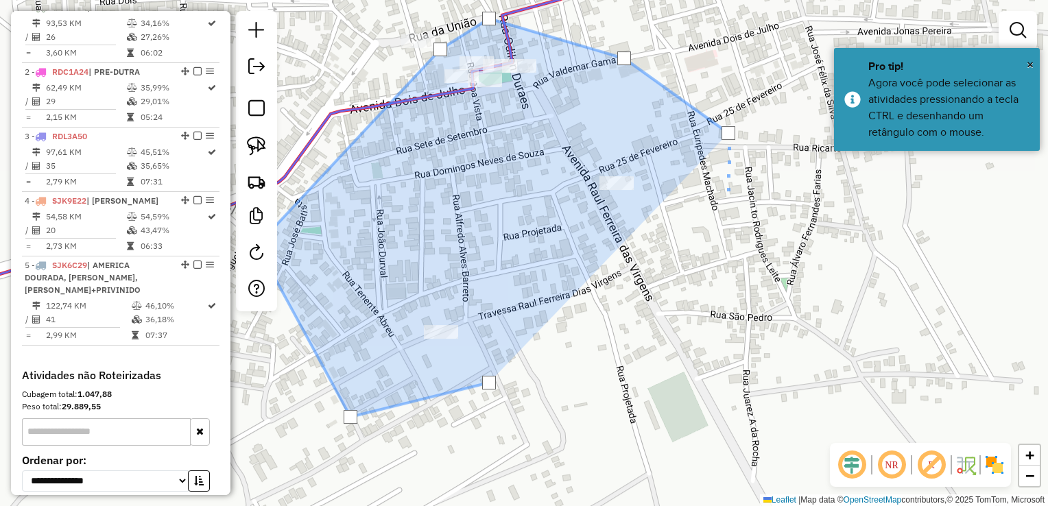
drag, startPoint x: 740, startPoint y: 354, endPoint x: 705, endPoint y: 60, distance: 296.2
click at [713, 176] on div at bounding box center [726, 189] width 27 height 27
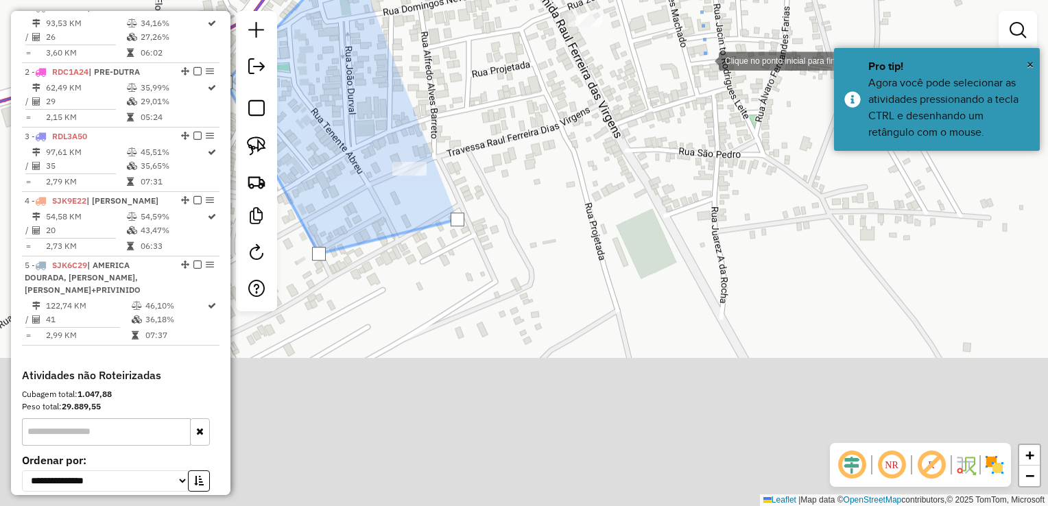
click at [712, 73] on div at bounding box center [704, 59] width 27 height 27
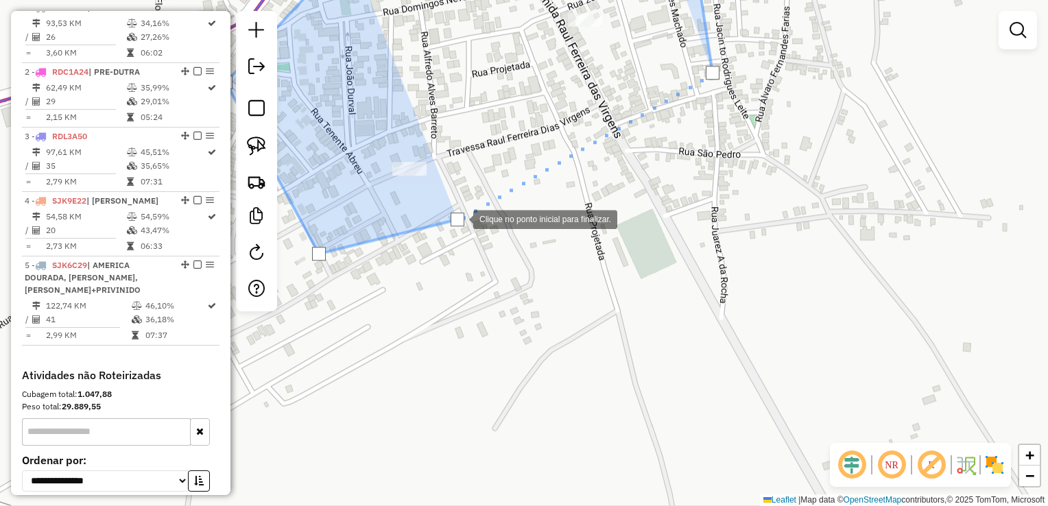
click at [461, 218] on div at bounding box center [457, 220] width 14 height 14
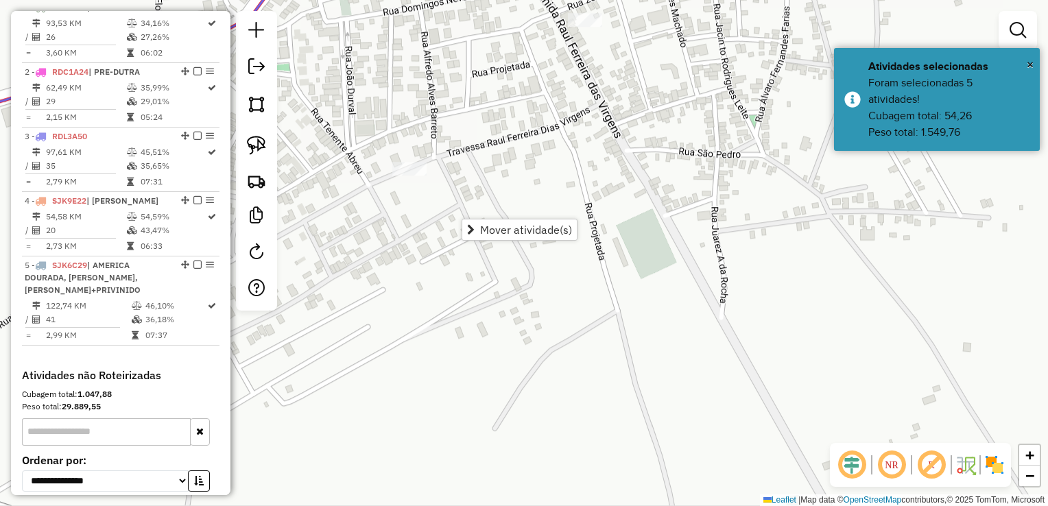
click at [429, 245] on div "Janela de atendimento Grade de atendimento Capacidade Transportadoras Veículos …" at bounding box center [524, 253] width 1048 height 506
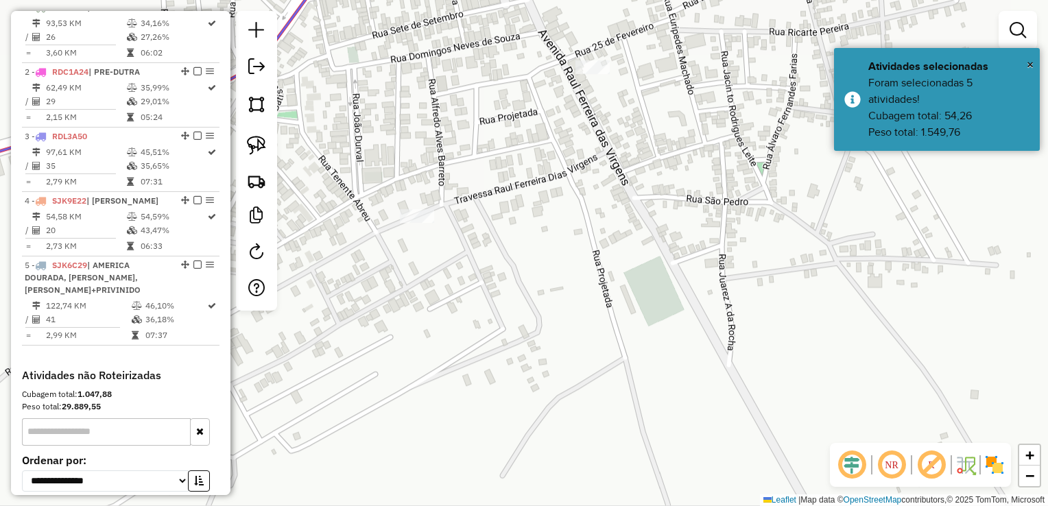
drag, startPoint x: 429, startPoint y: 223, endPoint x: 524, endPoint y: 279, distance: 110.1
click at [446, 317] on div "Janela de atendimento Grade de atendimento Capacidade Transportadoras Veículos …" at bounding box center [524, 253] width 1048 height 506
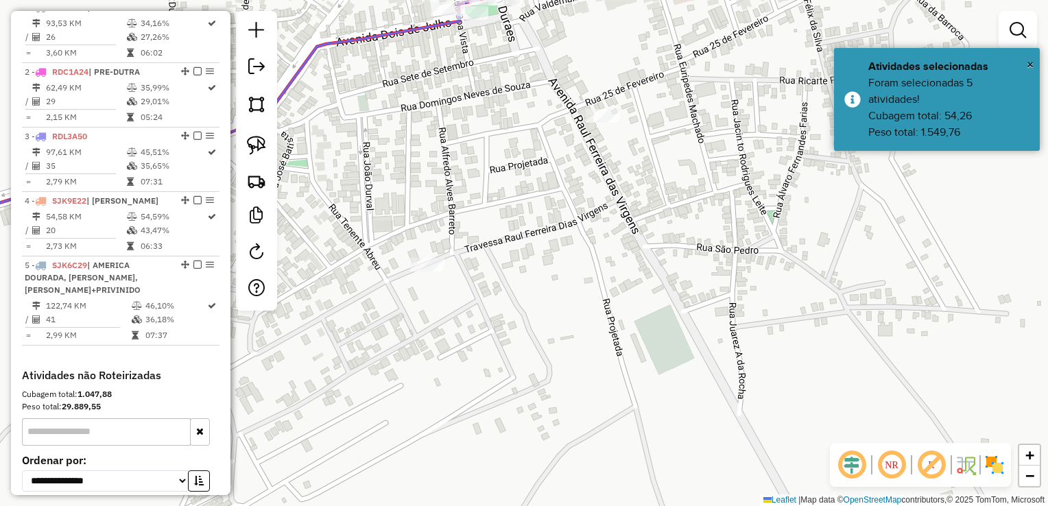
drag, startPoint x: 562, startPoint y: 276, endPoint x: 586, endPoint y: 385, distance: 111.6
click at [586, 385] on div "Janela de atendimento Grade de atendimento Capacidade Transportadoras Veículos …" at bounding box center [524, 253] width 1048 height 506
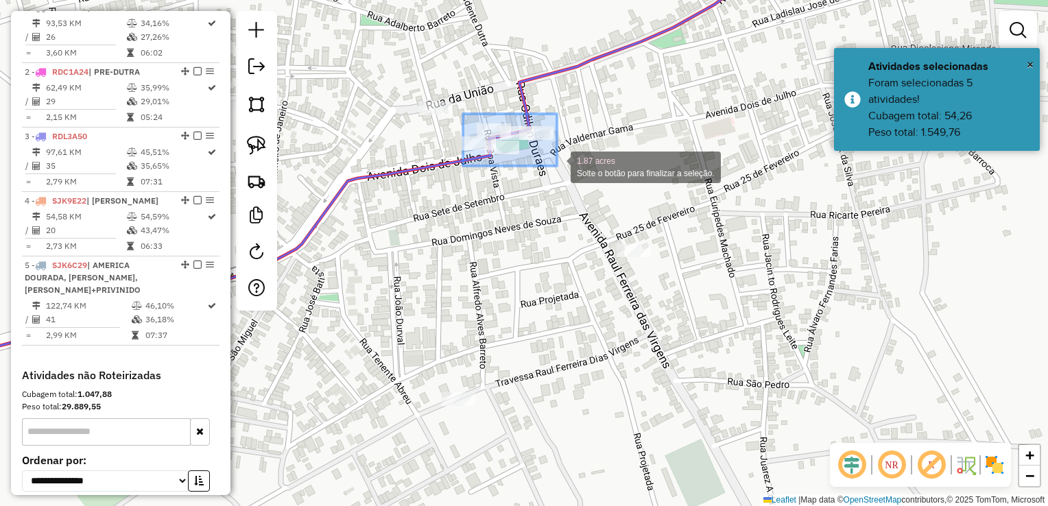
drag, startPoint x: 463, startPoint y: 114, endPoint x: 610, endPoint y: 188, distance: 165.0
click at [610, 188] on div "1.87 acres Solte o botão para finalizar a seleção. Janela de atendimento Grade …" at bounding box center [524, 253] width 1048 height 506
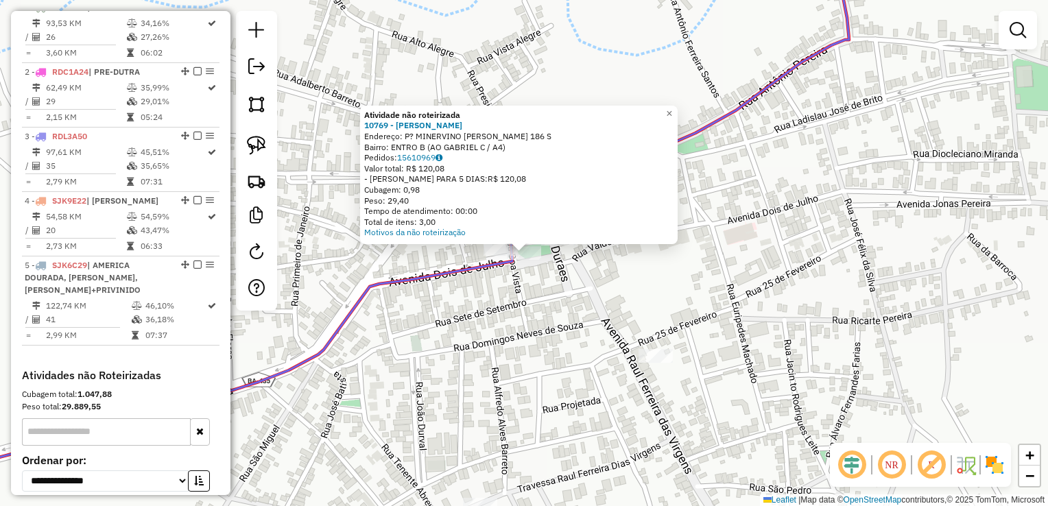
click at [477, 291] on div "Atividade não roteirizada 10769 - SILAS NASCIMENTO LIMA Endereço: P? MINERVINO …" at bounding box center [524, 253] width 1048 height 506
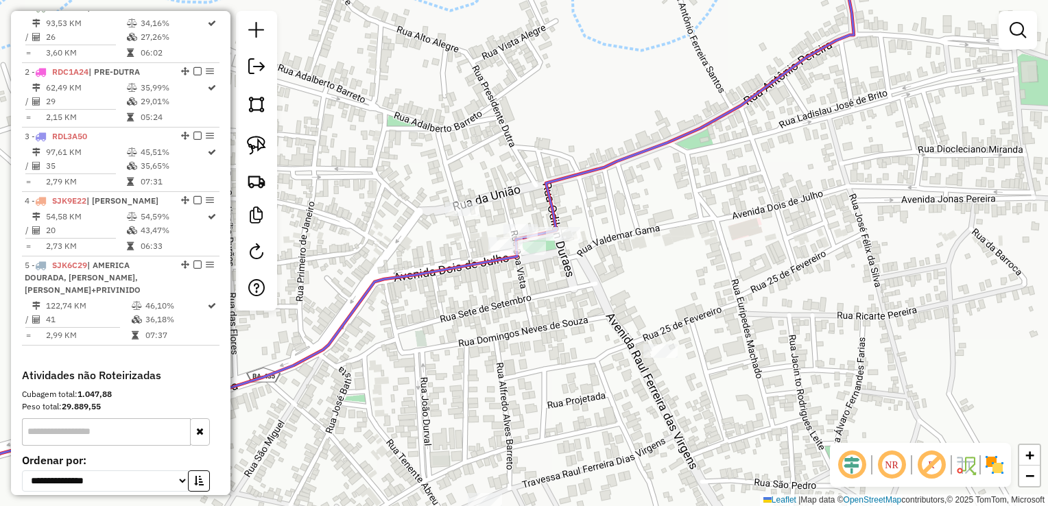
drag, startPoint x: 516, startPoint y: 315, endPoint x: 535, endPoint y: 213, distance: 103.8
click at [537, 237] on div "Atividade não roteirizada 10769 - SILAS NASCIMENTO LIMA Endereço: P? MINERVINO …" at bounding box center [524, 253] width 1048 height 506
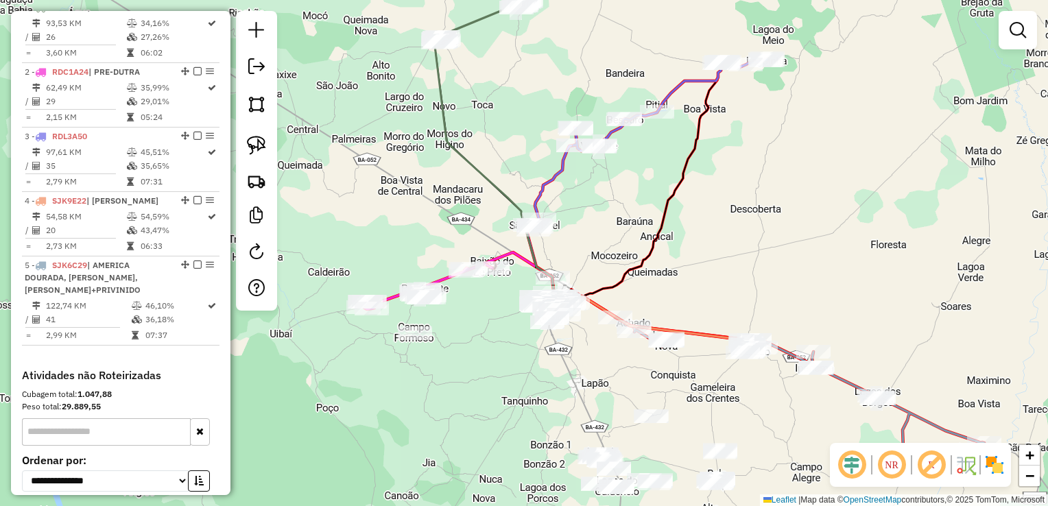
drag, startPoint x: 584, startPoint y: 219, endPoint x: 487, endPoint y: 216, distance: 97.4
click at [487, 217] on div "Janela de atendimento Grade de atendimento Capacidade Transportadoras Veículos …" at bounding box center [524, 253] width 1048 height 506
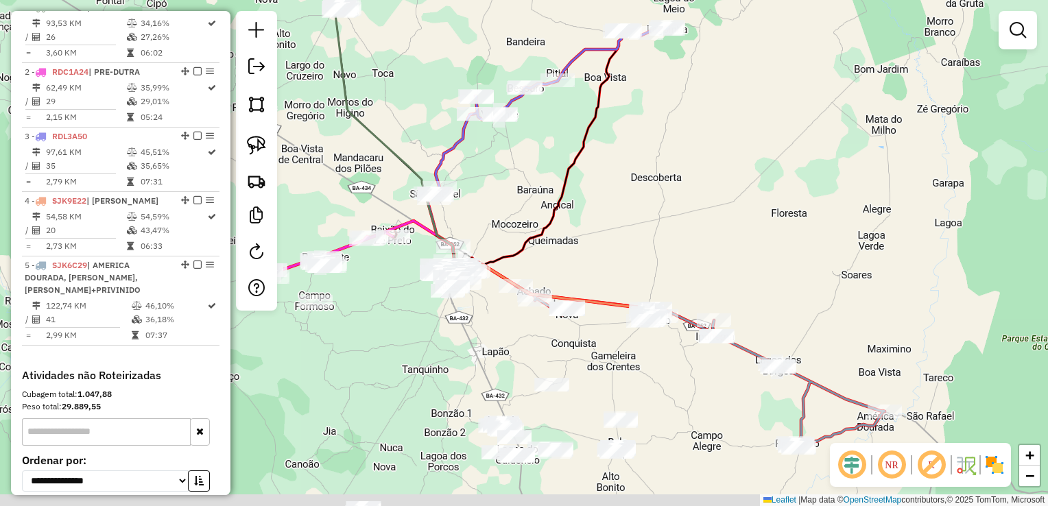
drag
click at [607, 203] on div "Janela de atendimento Grade de atendimento Capacidade Transportadoras Veículos …" at bounding box center [524, 253] width 1048 height 506
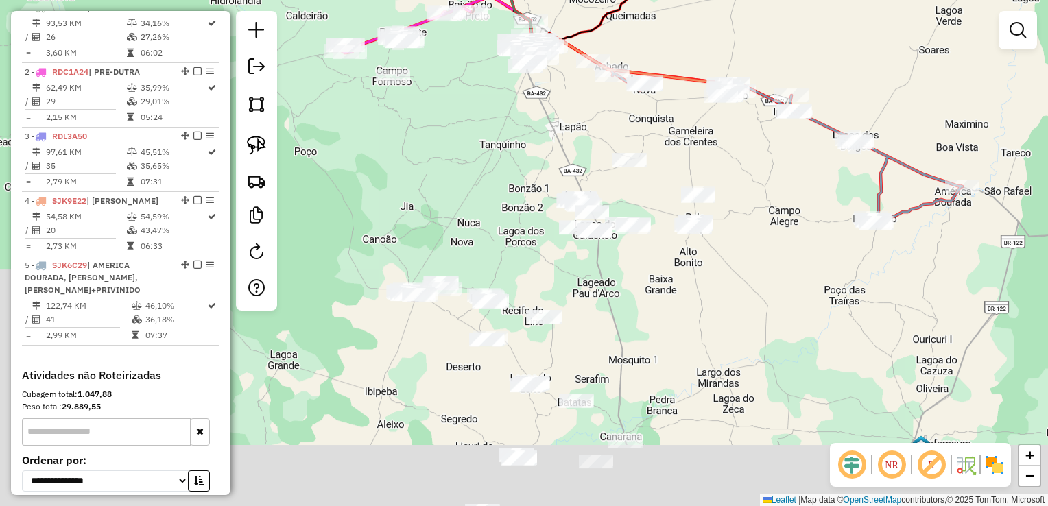
click at [647, 292] on div "Janela de atendimento Grade de atendimento Capacidade Transportadoras Veículos …" at bounding box center [524, 253] width 1048 height 506
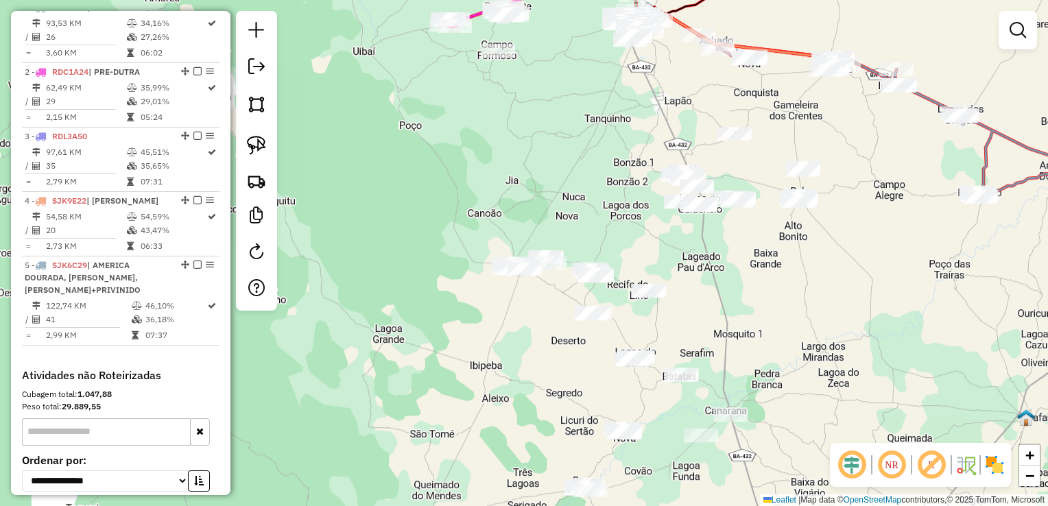
click at [722, 296] on div "Janela de atendimento Grade de atendimento Capacidade Transportadoras Veículos …" at bounding box center [524, 253] width 1048 height 506
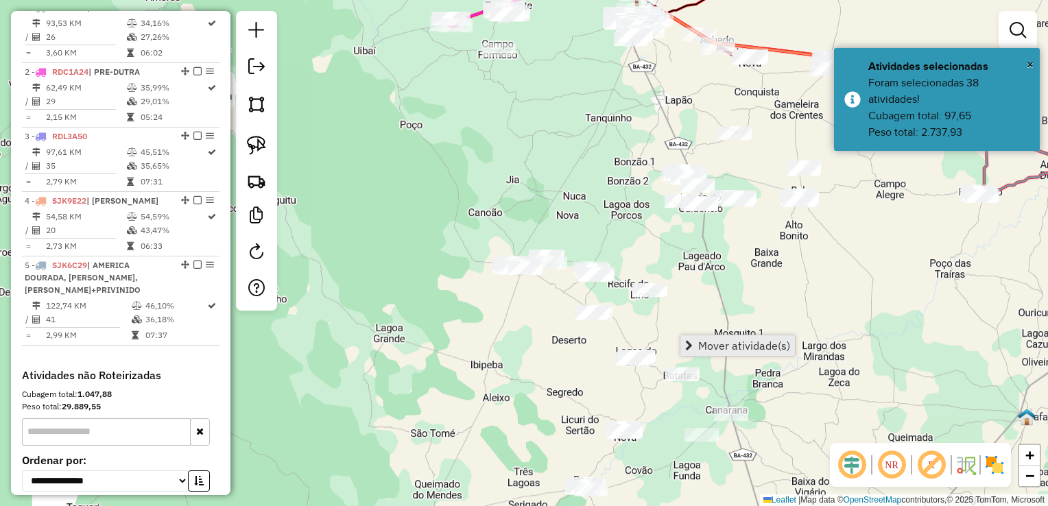
click at [694, 340] on link "Mover atividade(s)" at bounding box center [737, 345] width 115 height 21
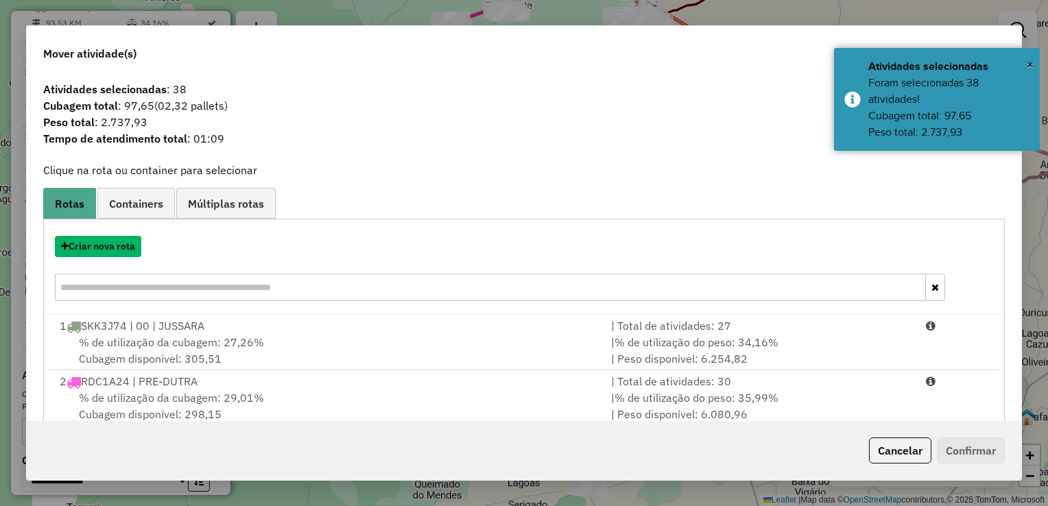
click at [99, 251] on button "Criar nova rota" at bounding box center [98, 246] width 86 height 21
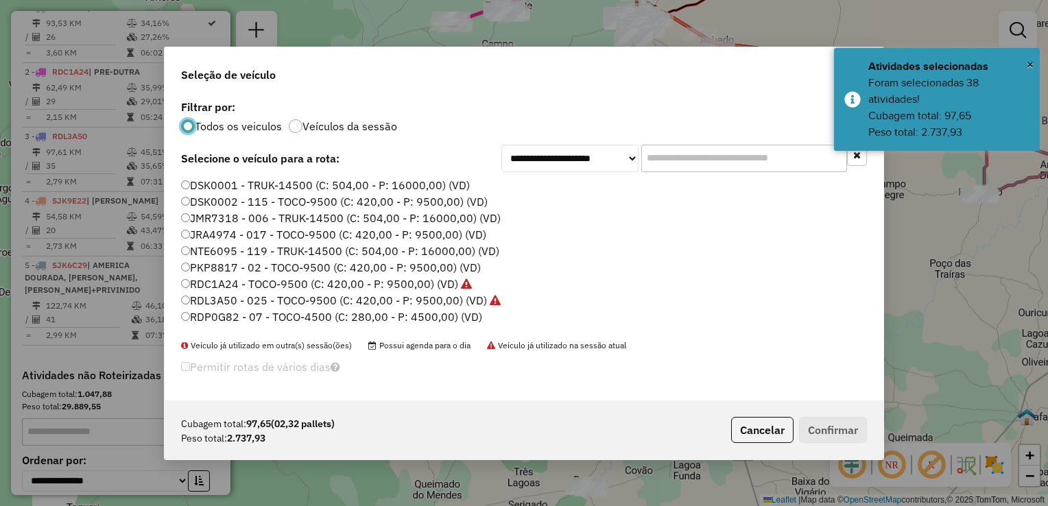
scroll to position [162, 0]
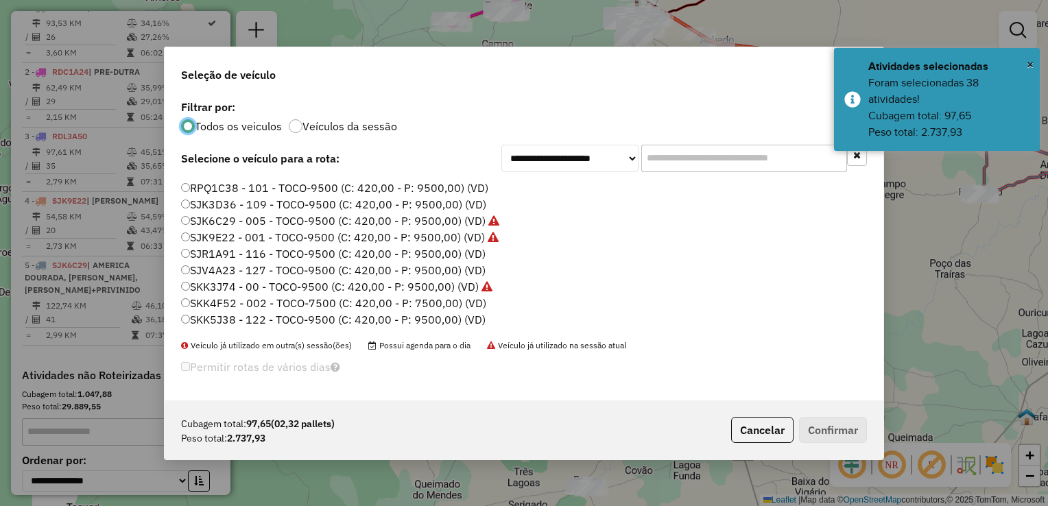
click at [248, 326] on label "SKK5J38 - 122 - TOCO-9500 (C: 420,00 - P: 9500,00) (VD)" at bounding box center [333, 319] width 304 height 16
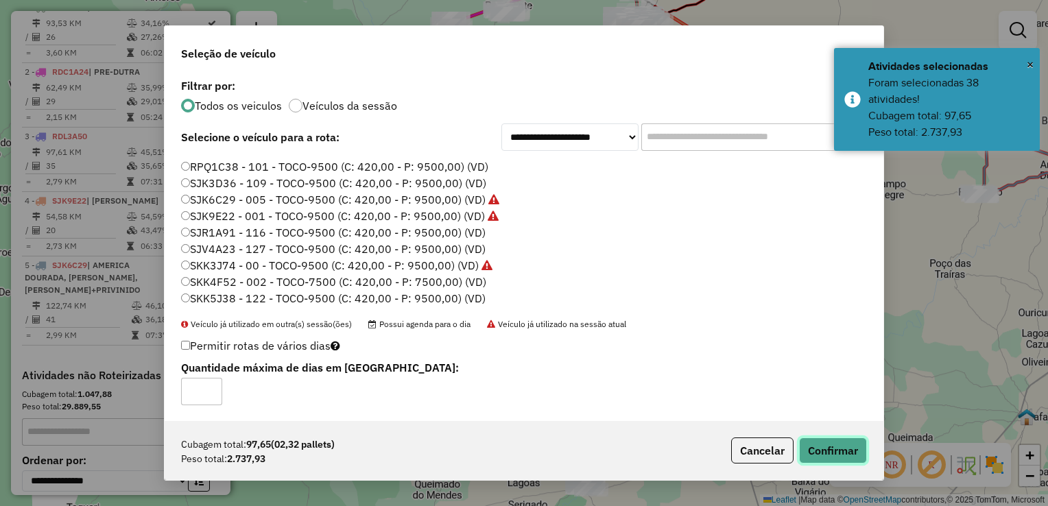
click at [850, 437] on button "Confirmar" at bounding box center [833, 450] width 68 height 26
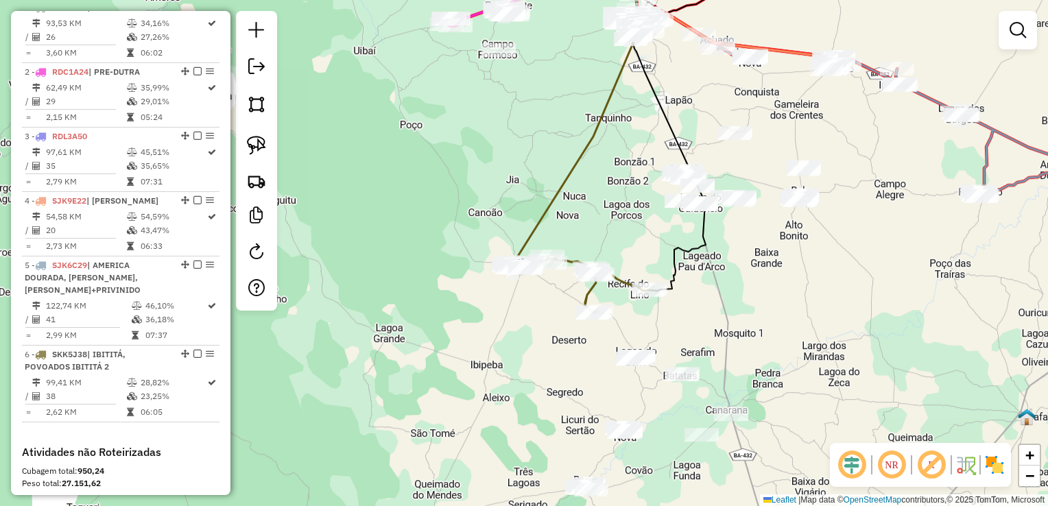
drag, startPoint x: 708, startPoint y: 346, endPoint x: 614, endPoint y: 252, distance: 132.8
click at [615, 255] on div "Janela de atendimento Grade de atendimento Capacidade Transportadoras Veículos …" at bounding box center [524, 253] width 1048 height 506
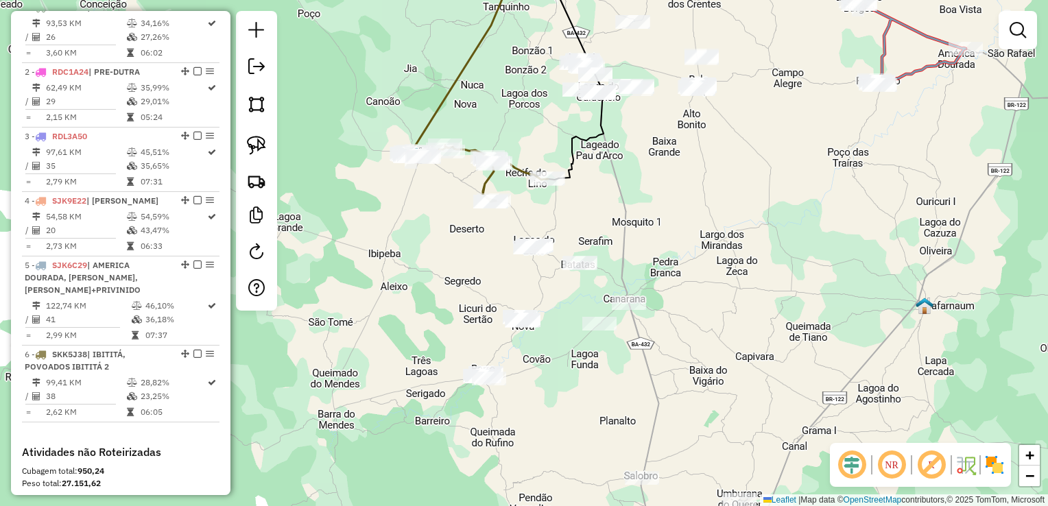
click at [686, 235] on div "Janela de atendimento Grade de atendimento Capacidade Transportadoras Veículos …" at bounding box center [524, 253] width 1048 height 506
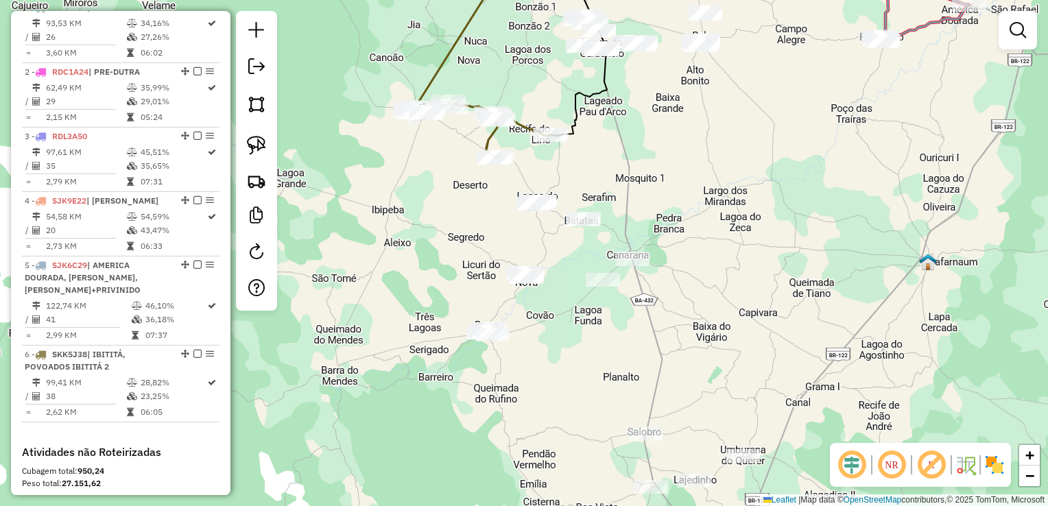
click at [699, 294] on div "Janela de atendimento Grade de atendimento Capacidade Transportadoras Veículos …" at bounding box center [524, 253] width 1048 height 506
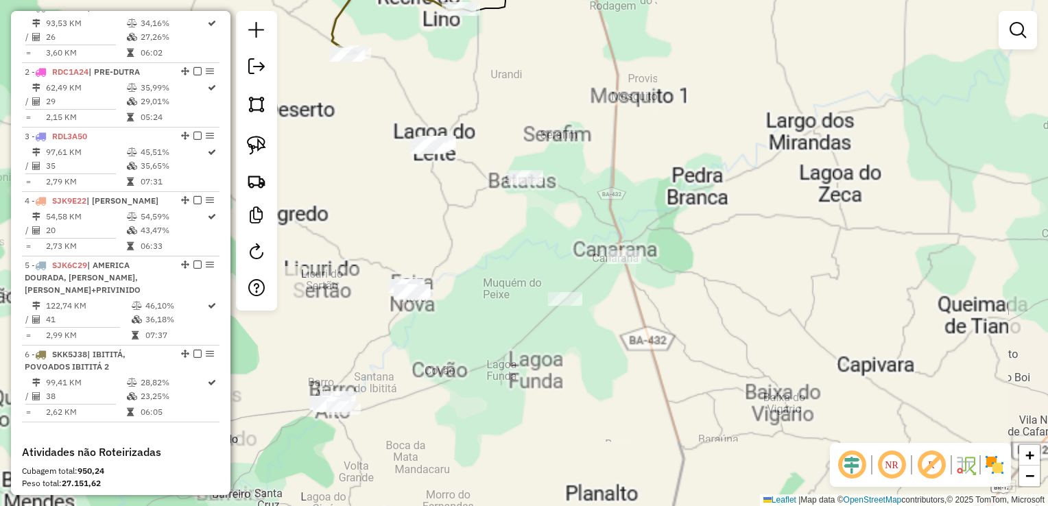
click at [623, 264] on div at bounding box center [624, 257] width 34 height 14
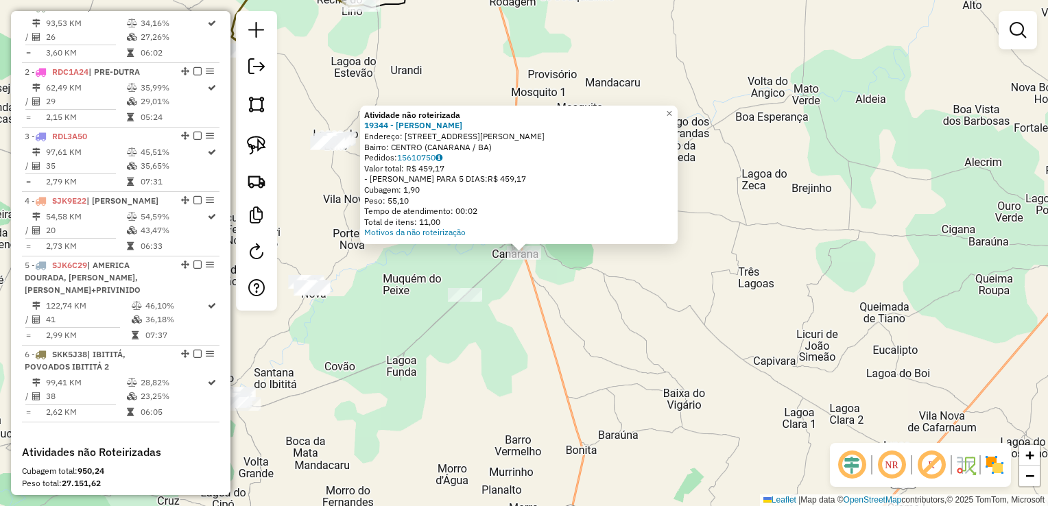
click at [668, 334] on div "Atividade não roteirizada 19344 - BRAVANI LANCHES Endereço: RUA FRANCISCO BARBO…" at bounding box center [524, 253] width 1048 height 506
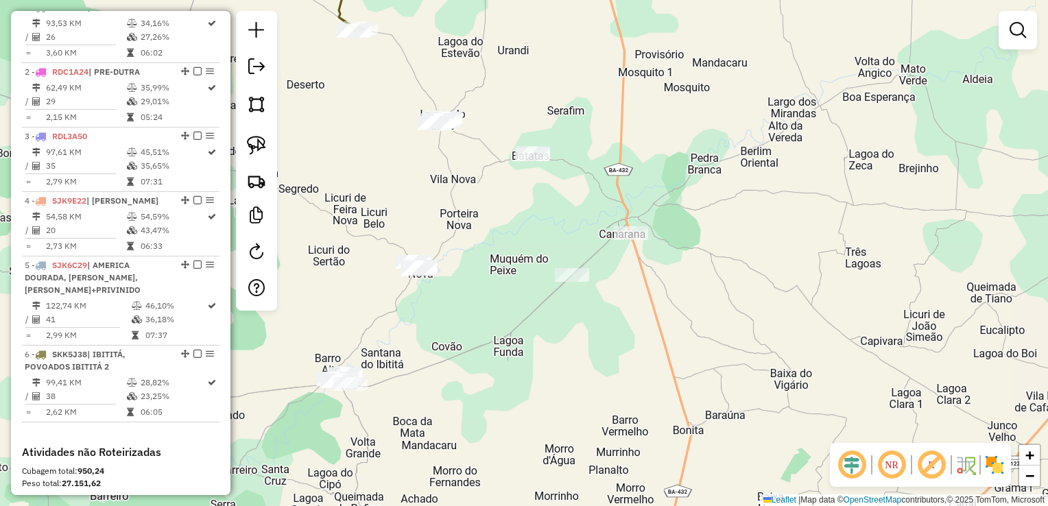
drag, startPoint x: 718, startPoint y: 316, endPoint x: 730, endPoint y: 311, distance: 13.2
click at [732, 313] on div "Janela de atendimento Grade de atendimento Capacidade Transportadoras Veículos …" at bounding box center [524, 253] width 1048 height 506
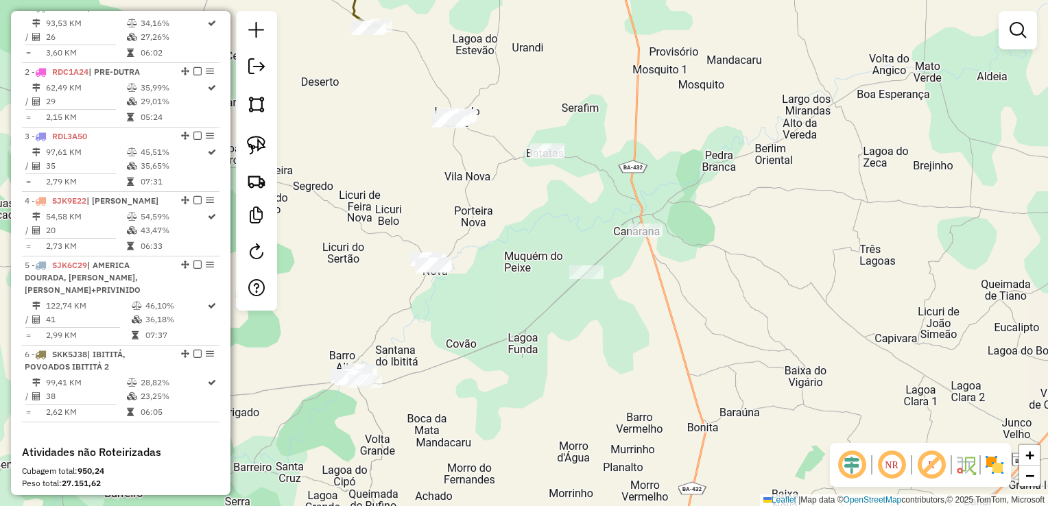
drag, startPoint x: 619, startPoint y: 296, endPoint x: 686, endPoint y: 269, distance: 71.7
click at [686, 269] on div "Janela de atendimento Grade de atendimento Capacidade Transportadoras Veículos …" at bounding box center [524, 253] width 1048 height 506
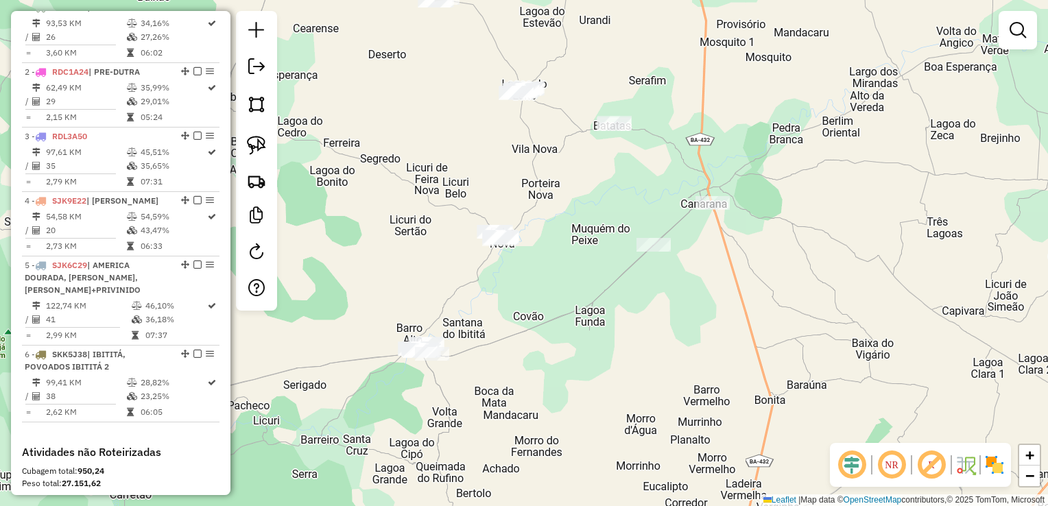
drag, startPoint x: 246, startPoint y: 110, endPoint x: 365, endPoint y: 165, distance: 130.7
click at [246, 110] on link at bounding box center [256, 104] width 30 height 30
drag, startPoint x: 664, startPoint y: 207, endPoint x: 680, endPoint y: 261, distance: 56.0
click at [664, 212] on div at bounding box center [663, 206] width 27 height 27
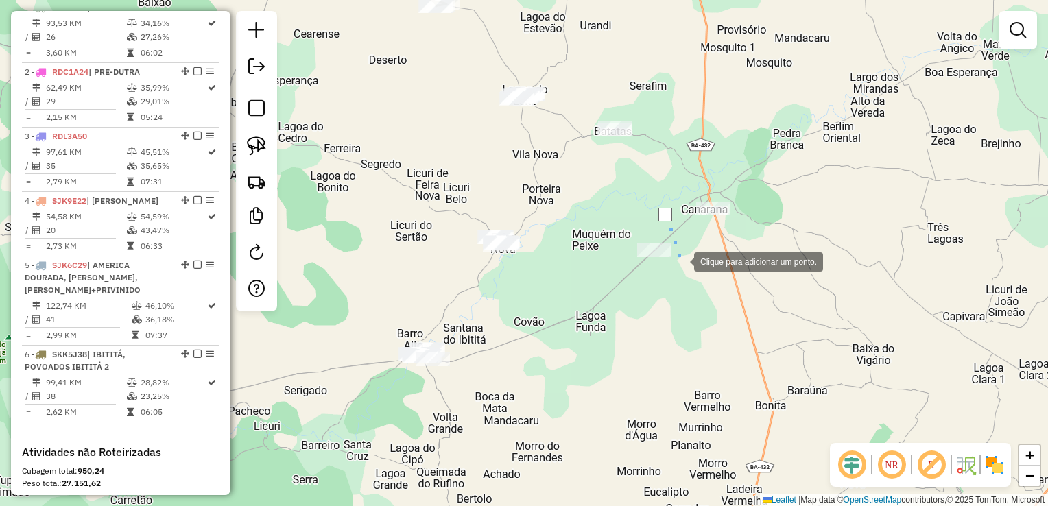
click at [680, 261] on div at bounding box center [679, 260] width 27 height 27
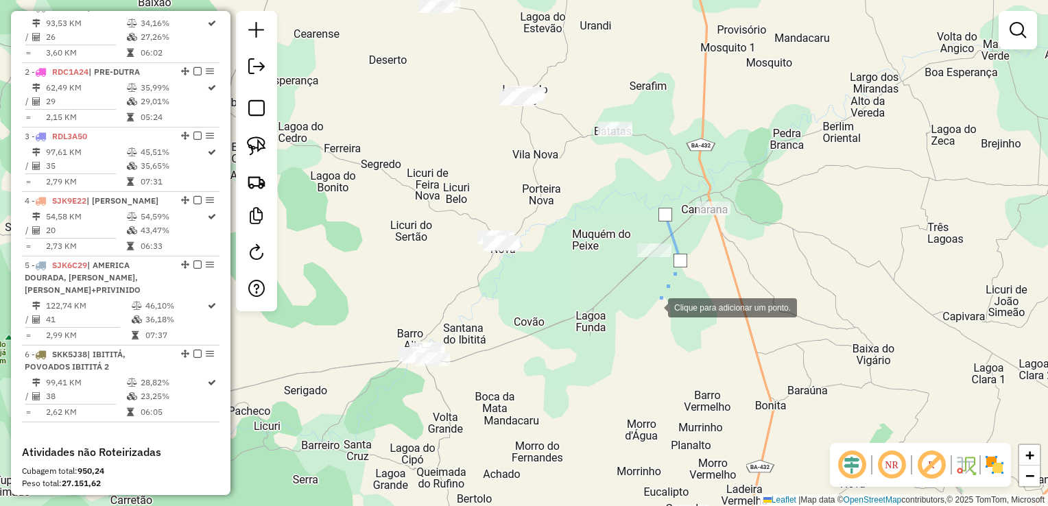
click at [653, 308] on div at bounding box center [653, 306] width 27 height 27
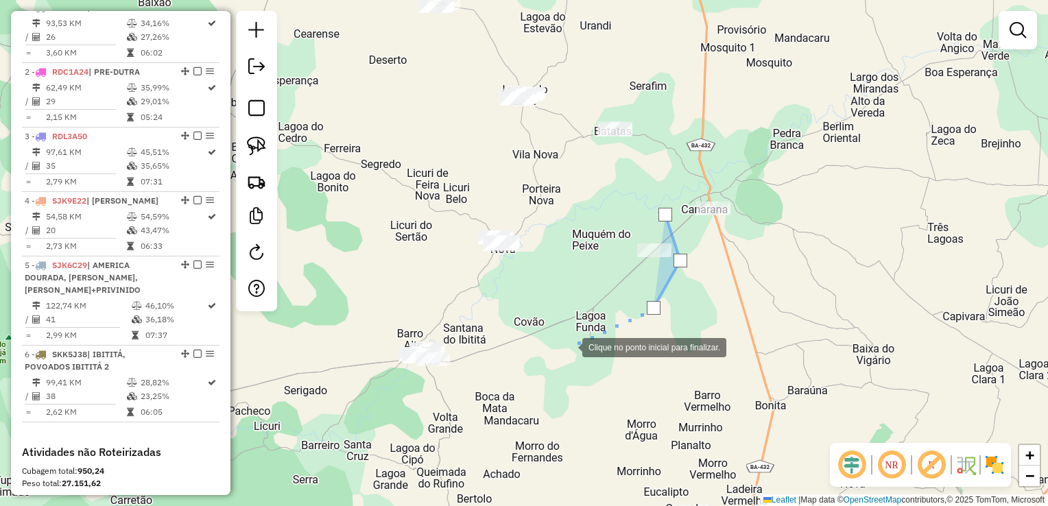
click at [555, 360] on div at bounding box center [568, 346] width 27 height 27
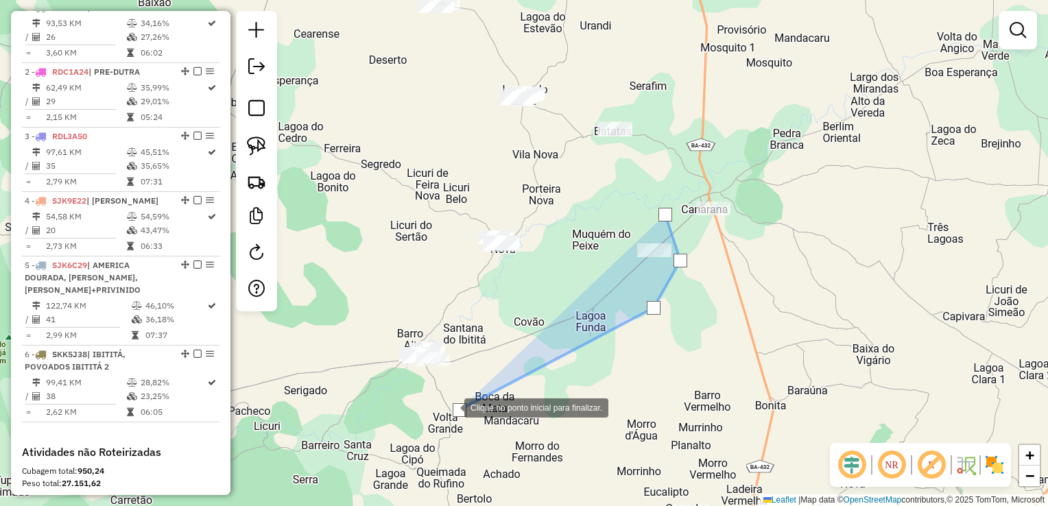
click at [437, 393] on div at bounding box center [450, 406] width 27 height 27
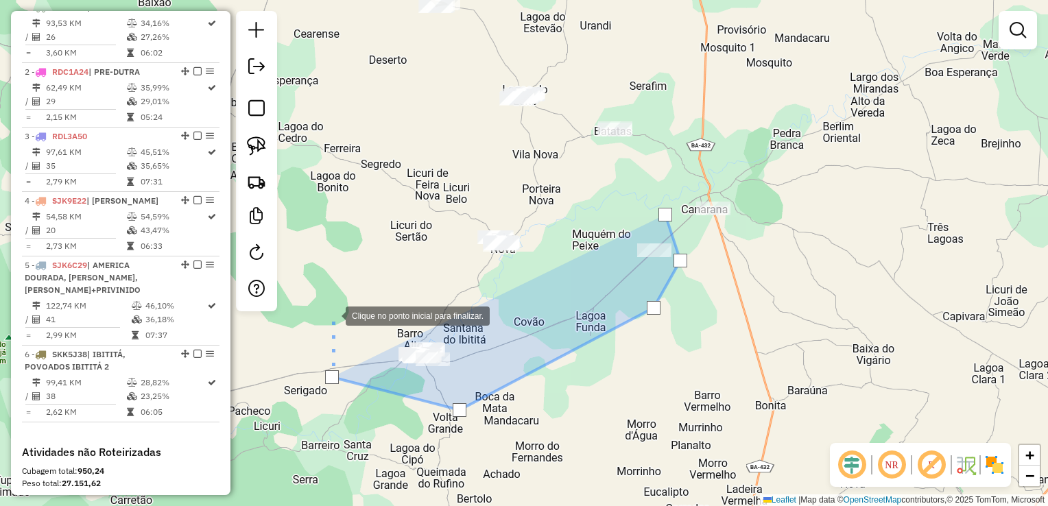
click at [332, 315] on div at bounding box center [331, 314] width 27 height 27
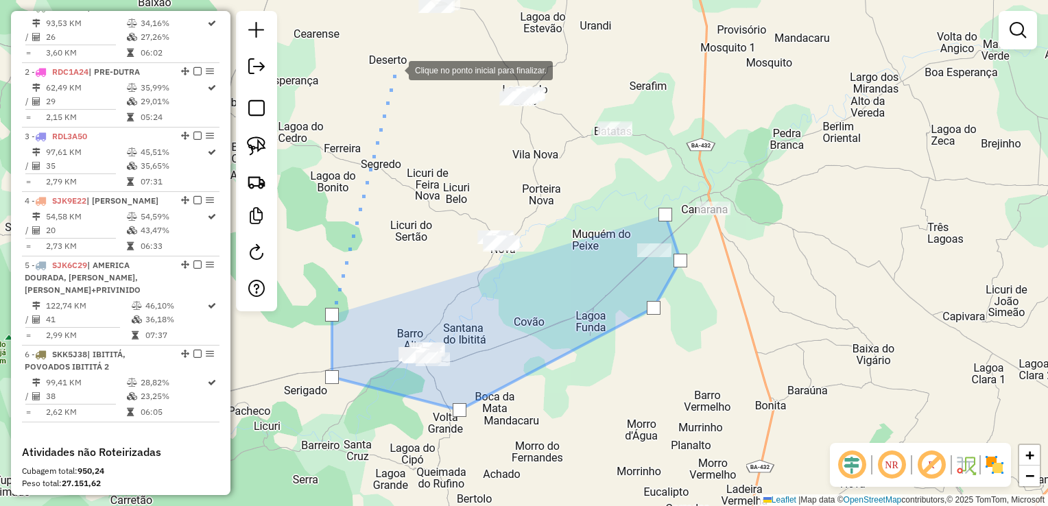
click at [395, 69] on div at bounding box center [394, 69] width 27 height 27
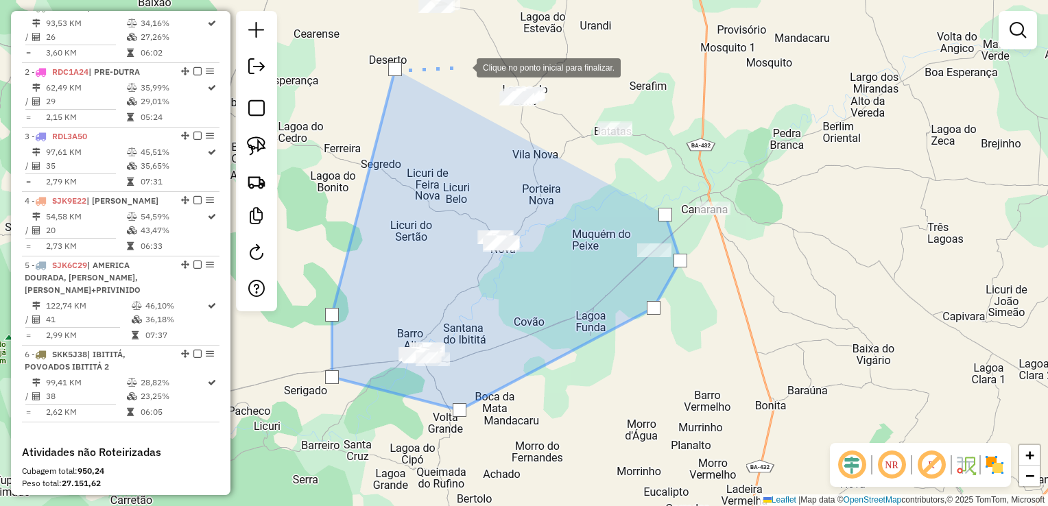
click at [477, 65] on div at bounding box center [462, 66] width 27 height 27
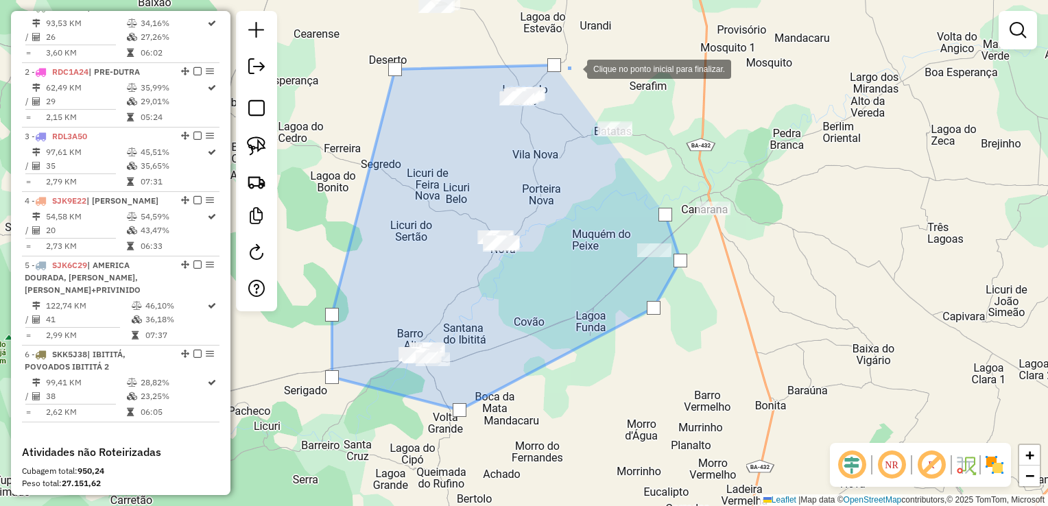
click at [587, 67] on div at bounding box center [572, 67] width 27 height 27
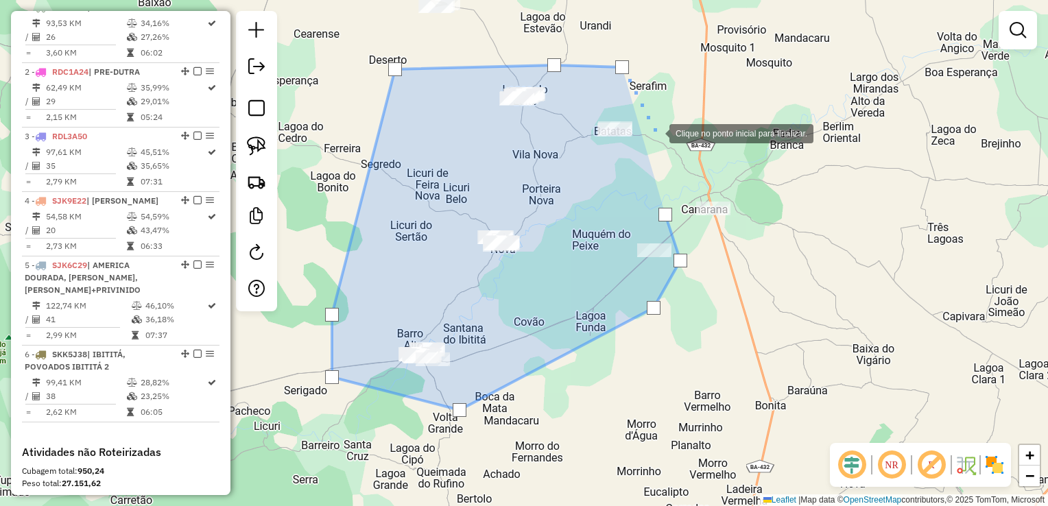
click at [655, 132] on div at bounding box center [655, 132] width 27 height 27
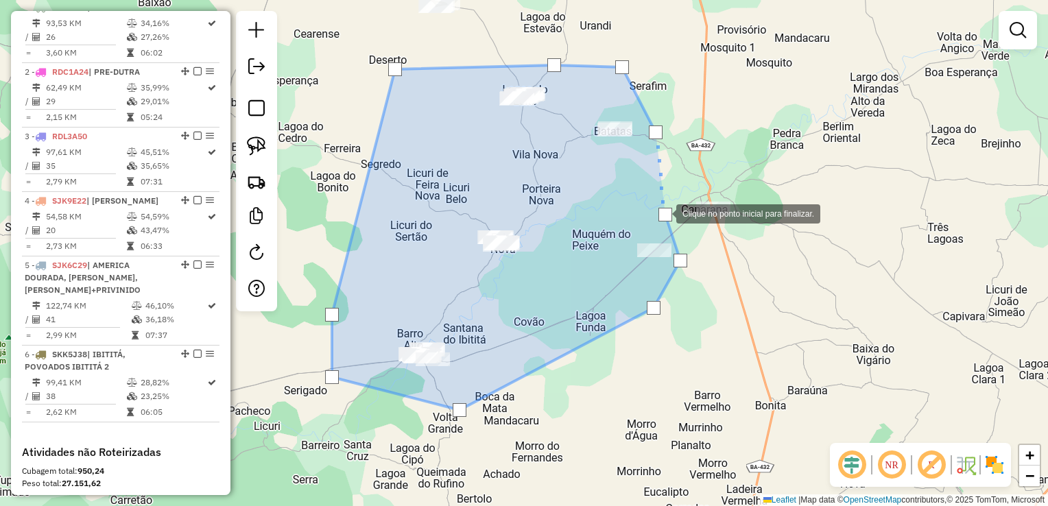
click at [662, 213] on div at bounding box center [665, 215] width 14 height 14
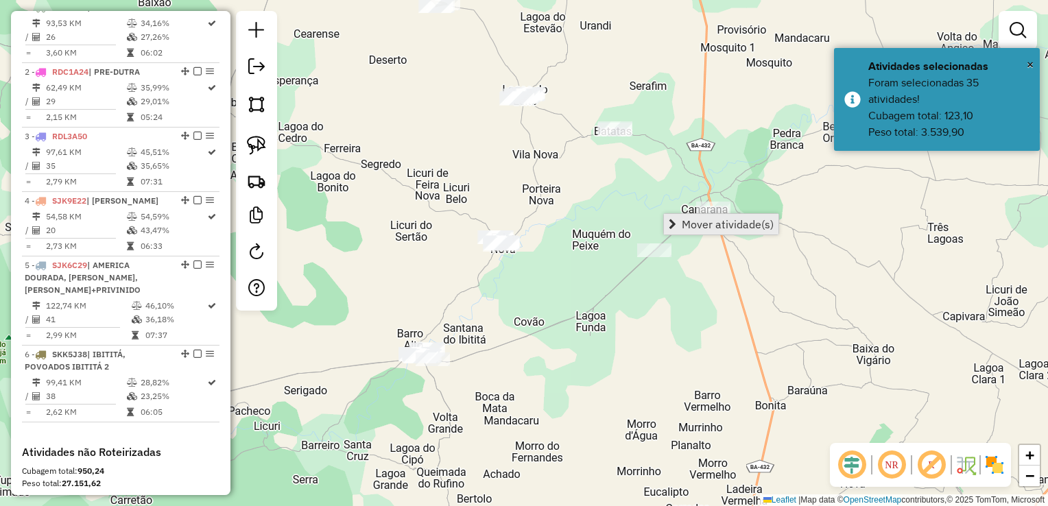
click at [671, 222] on span "Mover atividade(s)" at bounding box center [672, 224] width 8 height 11
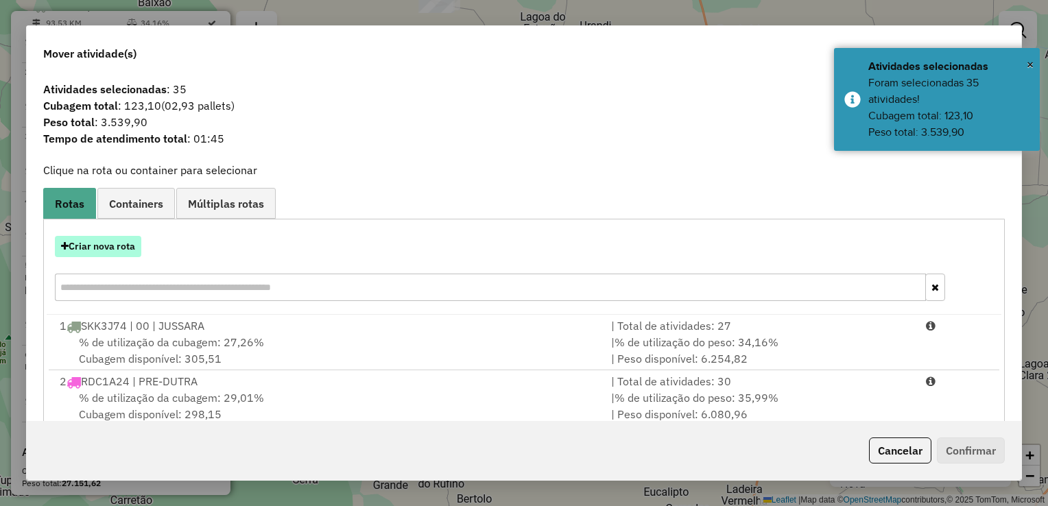
click at [118, 250] on button "Criar nova rota" at bounding box center [98, 246] width 86 height 21
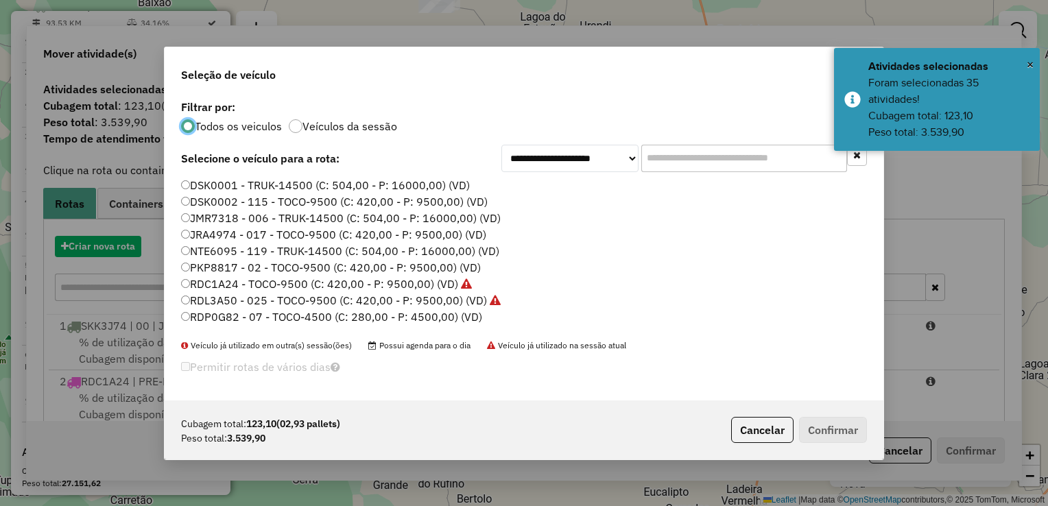
scroll to position [7, 4]
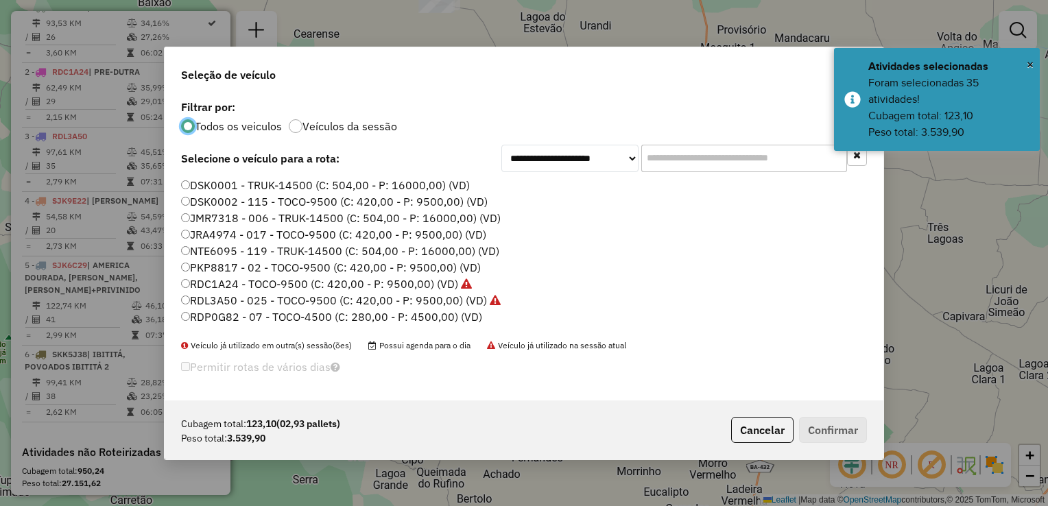
click at [228, 264] on label "PKP8817 - 02 - TOCO-9500 (C: 420,00 - P: 9500,00) (VD)" at bounding box center [331, 267] width 300 height 16
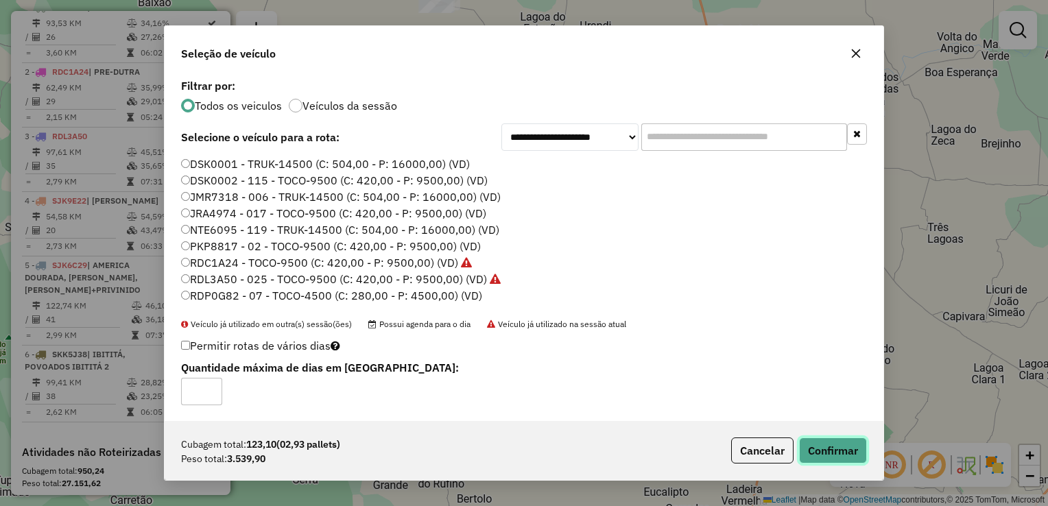
click at [832, 452] on button "Confirmar" at bounding box center [833, 450] width 68 height 26
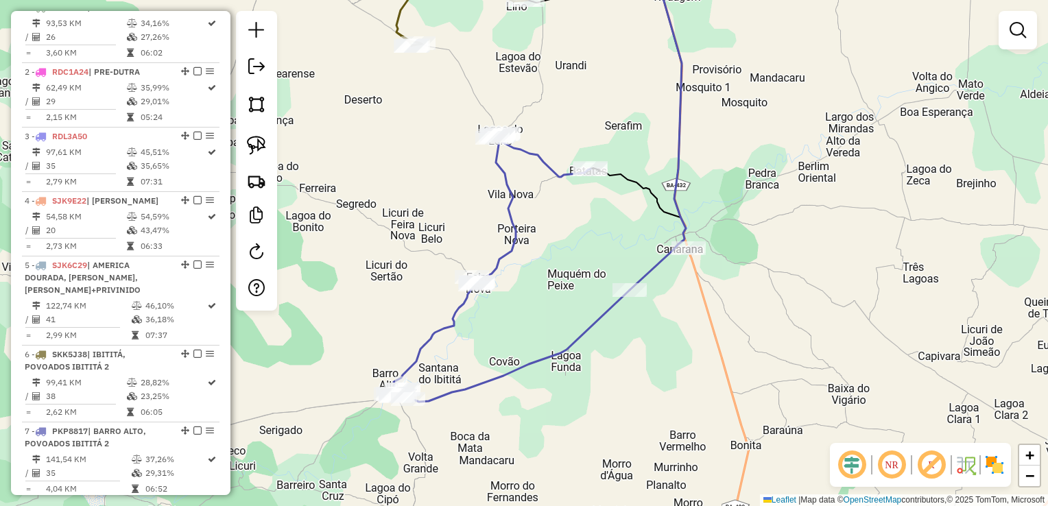
drag, startPoint x: 727, startPoint y: 243, endPoint x: 703, endPoint y: 282, distance: 46.4
click at [703, 282] on div "Janela de atendimento Grade de atendimento Capacidade Transportadoras Veículos …" at bounding box center [524, 253] width 1048 height 506
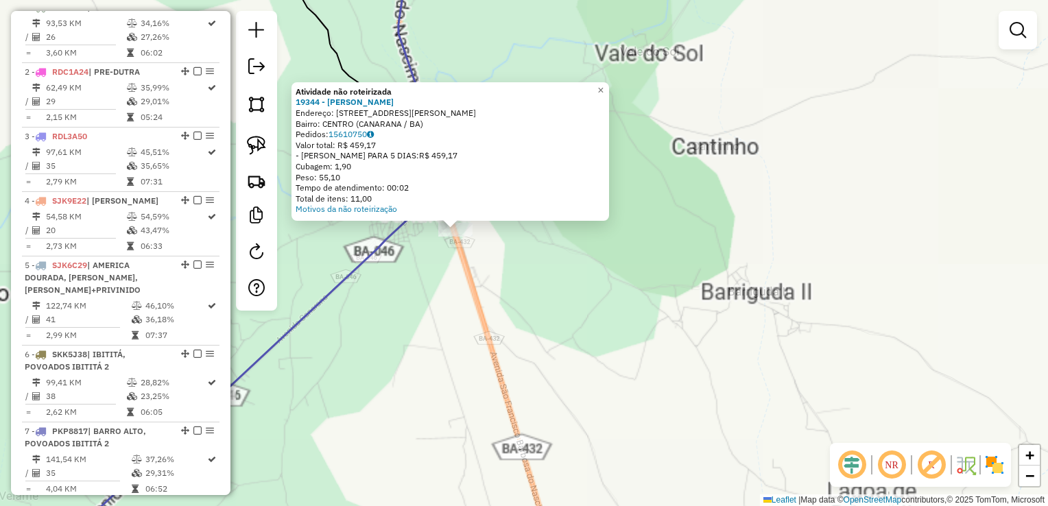
click at [577, 275] on div "Atividade não roteirizada 19344 - BRAVANI LANCHES Endereço: RUA FRANCISCO BARBO…" at bounding box center [524, 253] width 1048 height 506
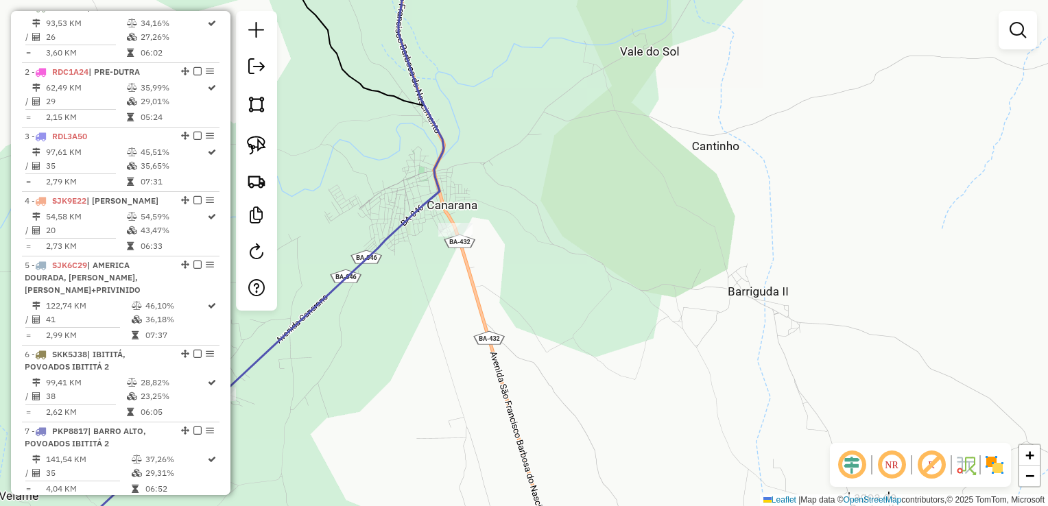
drag, startPoint x: 531, startPoint y: 269, endPoint x: 597, endPoint y: 311, distance: 77.6
click at [597, 311] on div "Atividade não roteirizada 19344 - BRAVANI LANCHES Endereço: RUA FRANCISCO BARBO…" at bounding box center [524, 253] width 1048 height 506
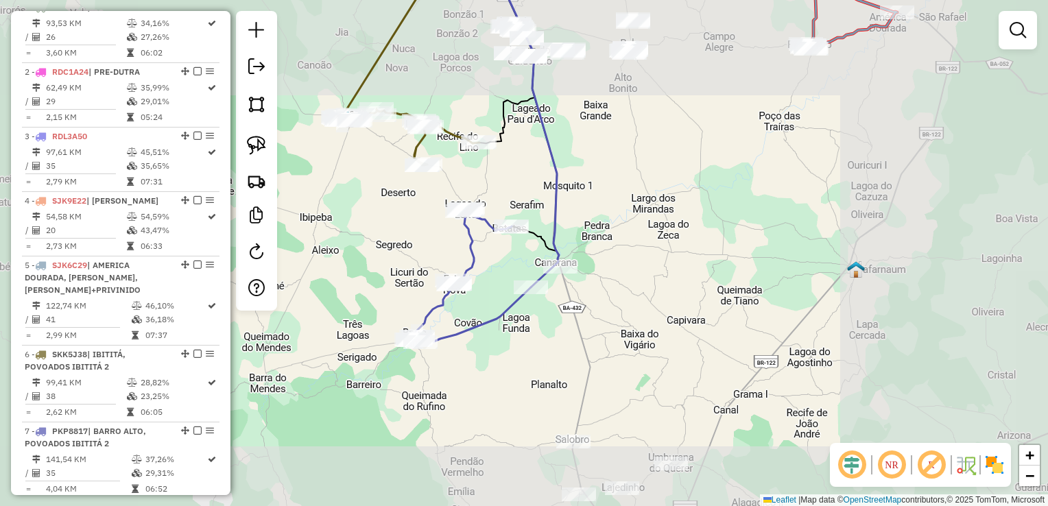
click at [599, 285] on div "Janela de atendimento Grade de atendimento Capacidade Transportadoras Veículos …" at bounding box center [524, 253] width 1048 height 506
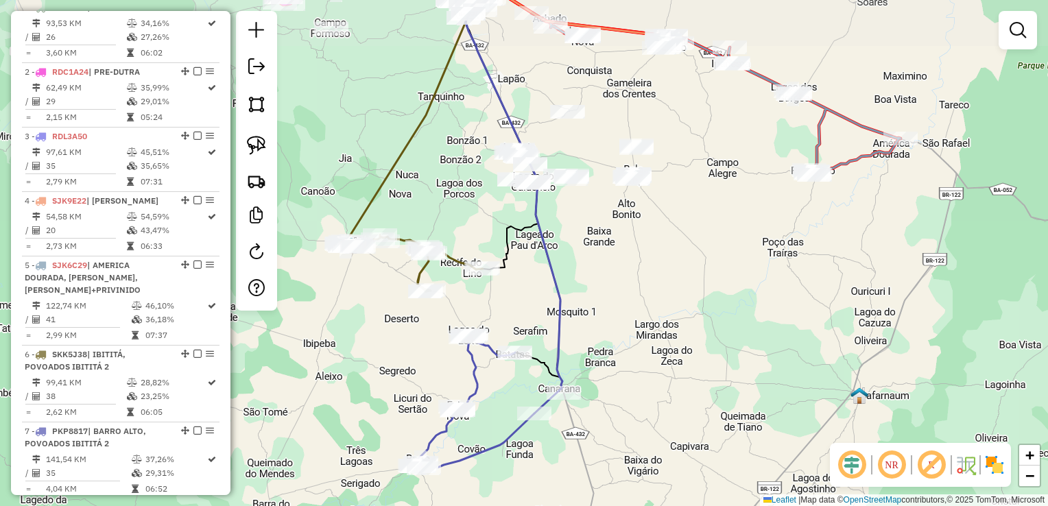
drag, startPoint x: 593, startPoint y: 243, endPoint x: 633, endPoint y: 298, distance: 67.7
click at [637, 313] on div "Janela de atendimento Grade de atendimento Capacidade Transportadoras Veículos …" at bounding box center [524, 253] width 1048 height 506
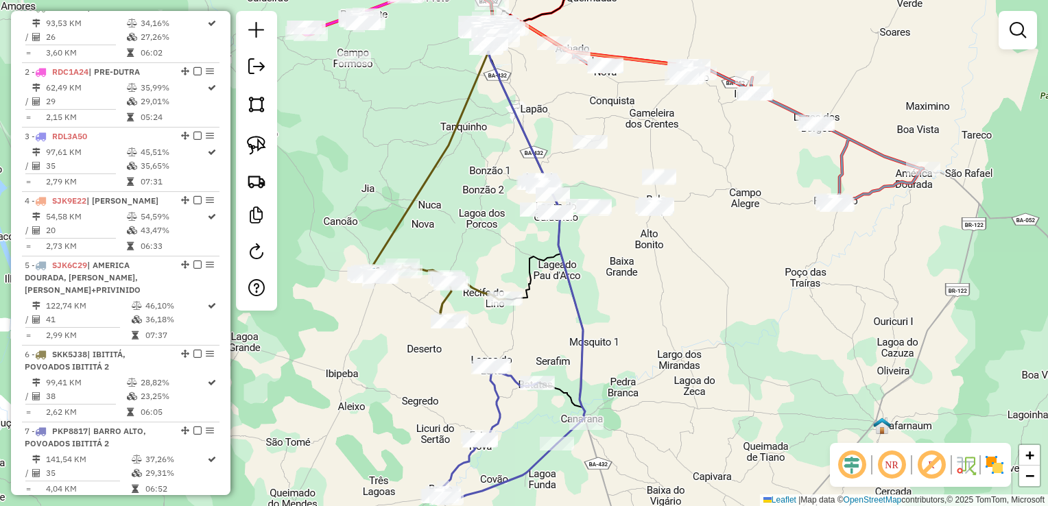
drag, startPoint x: 633, startPoint y: 298, endPoint x: 657, endPoint y: 350, distance: 58.0
click at [657, 350] on div "Janela de atendimento Grade de atendimento Capacidade Transportadoras Veículos …" at bounding box center [524, 253] width 1048 height 506
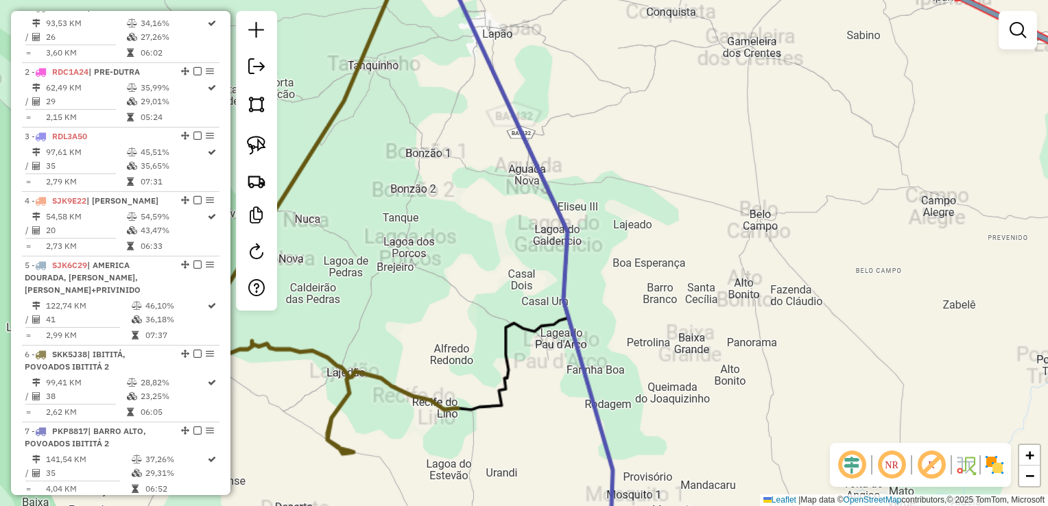
drag, startPoint x: 602, startPoint y: 295, endPoint x: 590, endPoint y: 257, distance: 39.5
click at [590, 257] on div "Janela de atendimento Grade de atendimento Capacidade Transportadoras Veículos …" at bounding box center [524, 253] width 1048 height 506
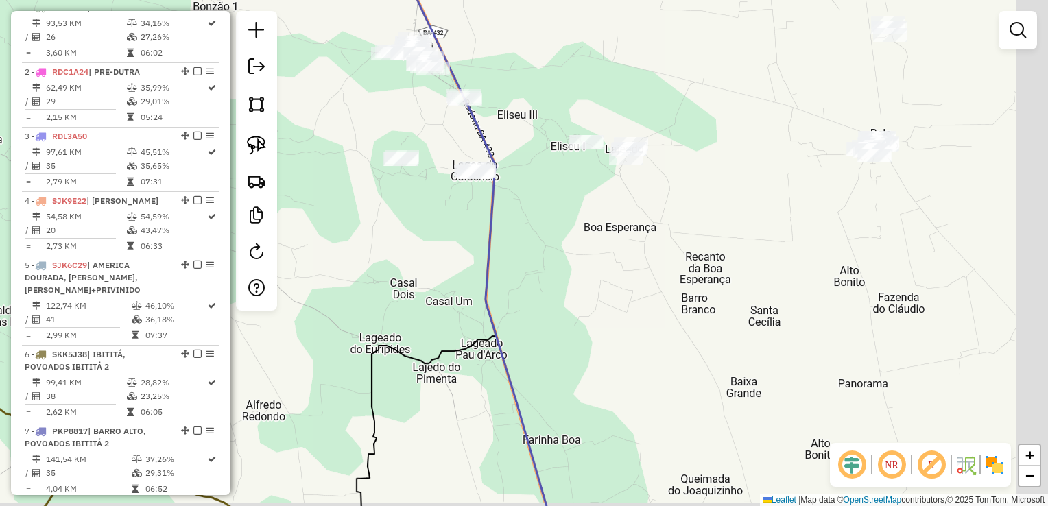
drag, startPoint x: 595, startPoint y: 267, endPoint x: 544, endPoint y: 224, distance: 66.6
click at [544, 224] on div "Janela de atendimento Grade de atendimento Capacidade Transportadoras Veículos …" at bounding box center [524, 253] width 1048 height 506
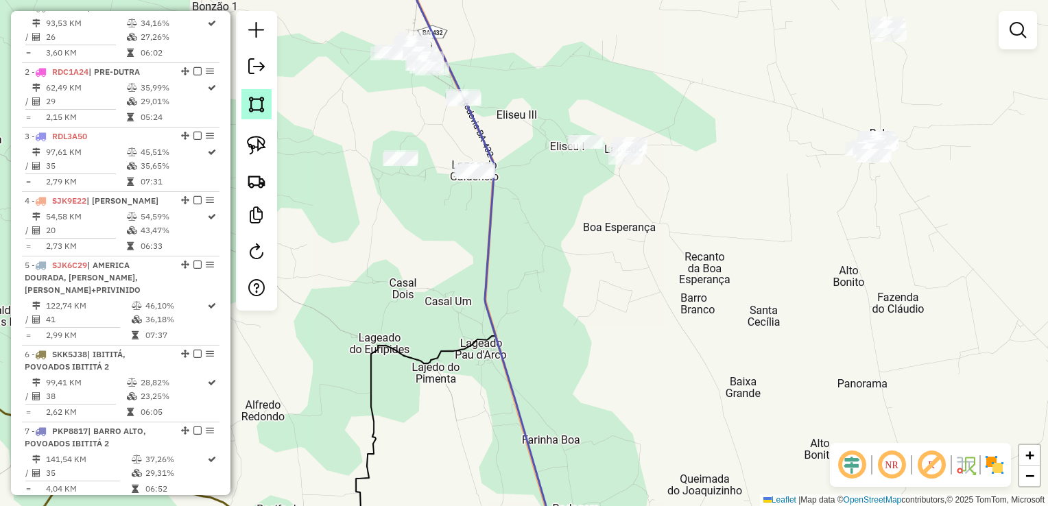
click at [256, 108] on img at bounding box center [256, 104] width 19 height 19
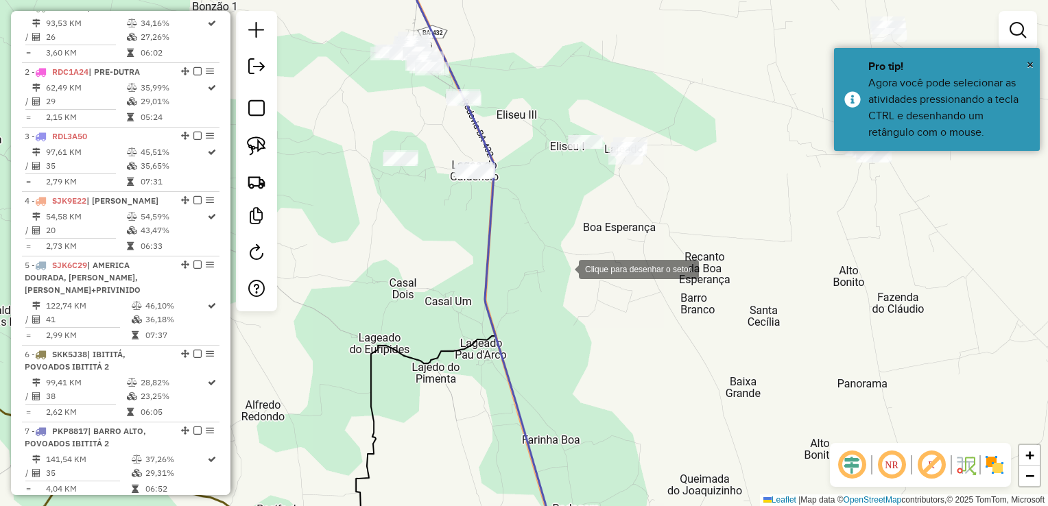
drag, startPoint x: 527, startPoint y: 248, endPoint x: 496, endPoint y: 238, distance: 31.7
click at [563, 266] on div at bounding box center [564, 267] width 27 height 27
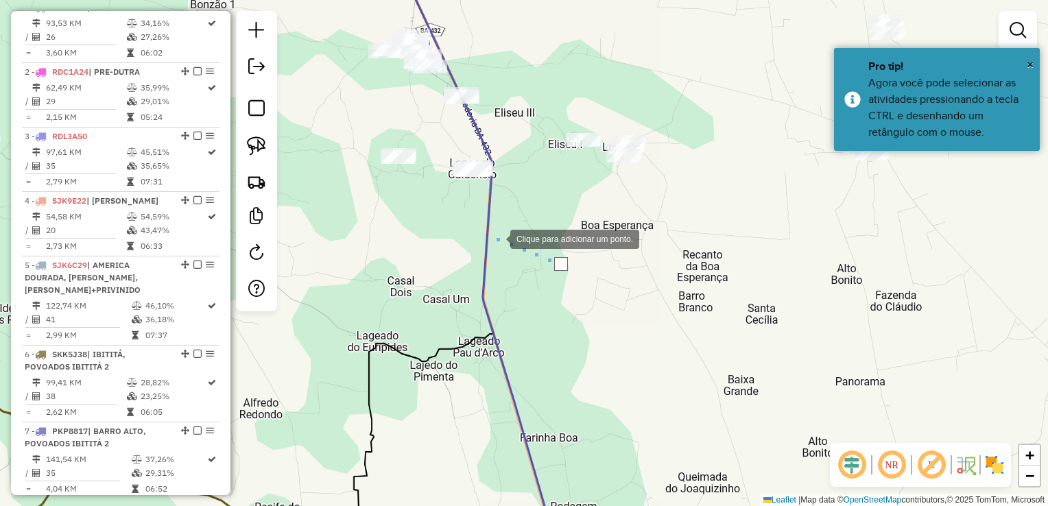
click at [483, 224] on div at bounding box center [496, 237] width 27 height 27
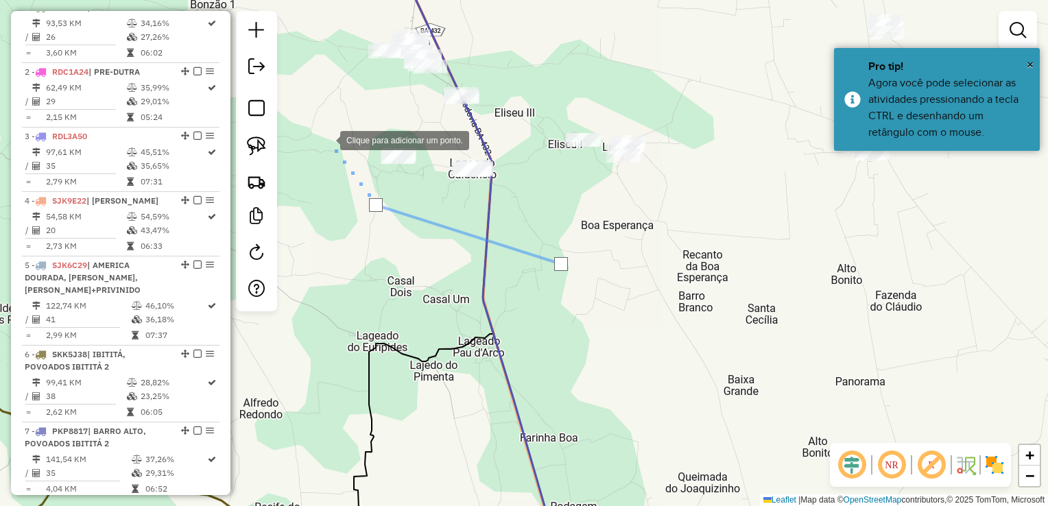
click at [326, 139] on div at bounding box center [326, 138] width 27 height 27
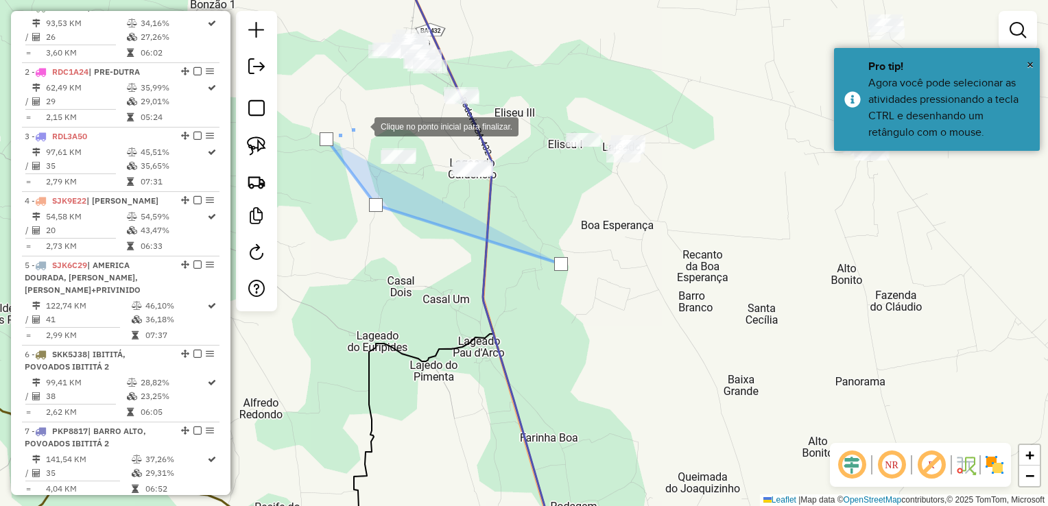
drag, startPoint x: 361, startPoint y: 125, endPoint x: 494, endPoint y: 128, distance: 133.0
click at [371, 128] on div at bounding box center [360, 125] width 27 height 27
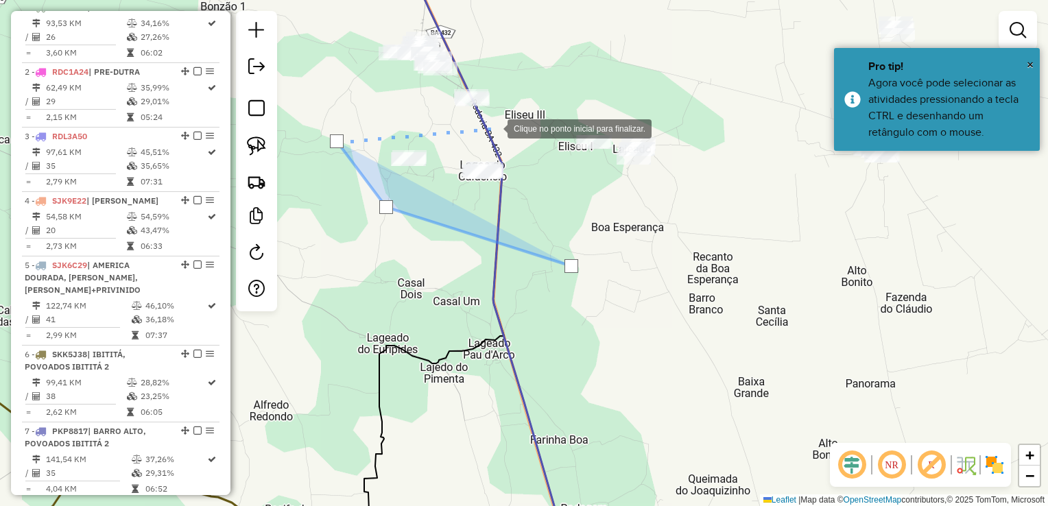
click at [494, 128] on div at bounding box center [493, 127] width 27 height 27
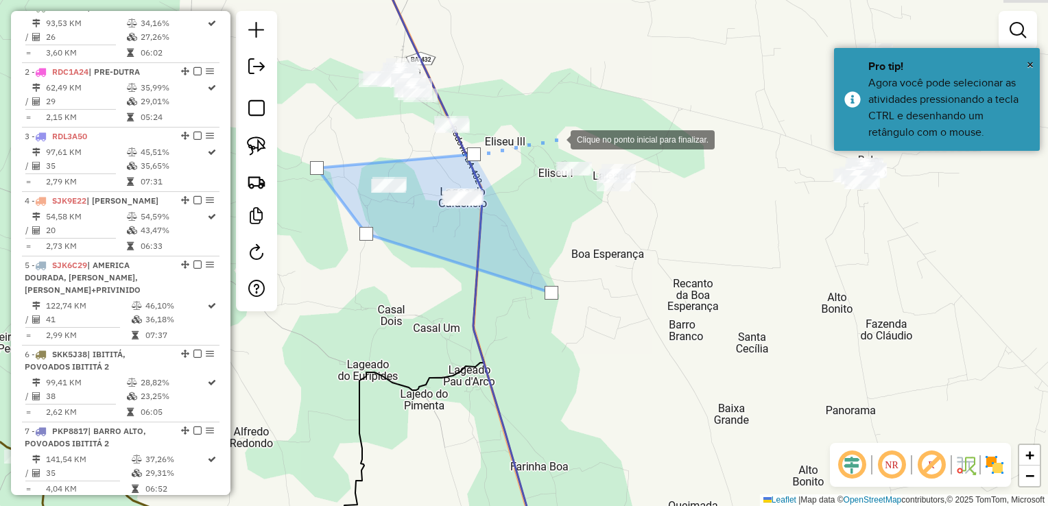
drag, startPoint x: 585, startPoint y: 101, endPoint x: 451, endPoint y: 217, distance: 176.9
click at [543, 152] on div at bounding box center [556, 138] width 27 height 27
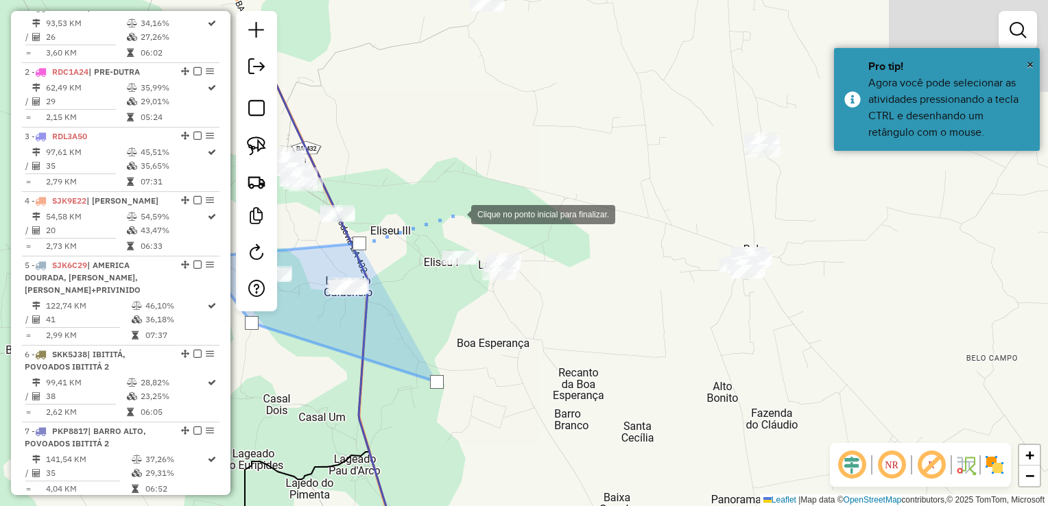
click at [471, 200] on div at bounding box center [457, 213] width 27 height 27
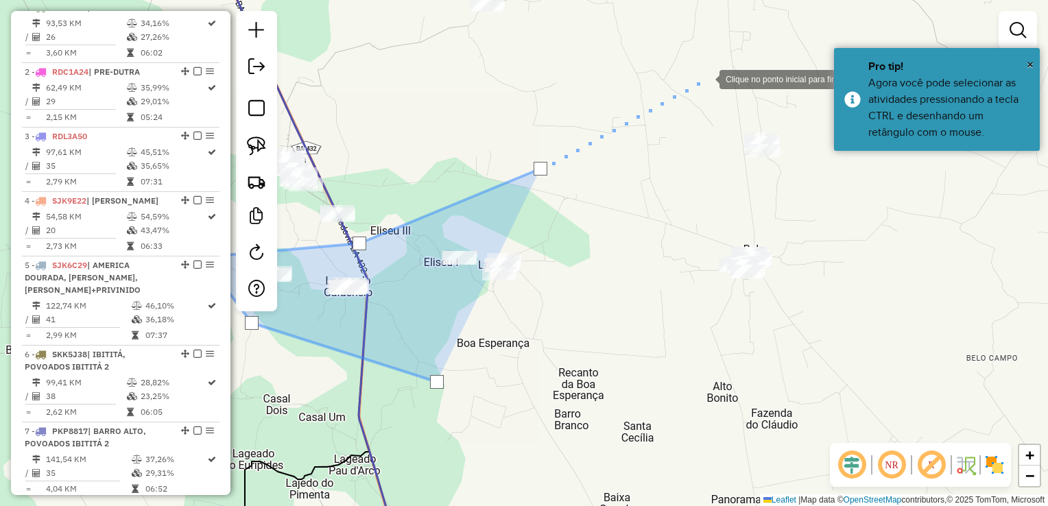
click at [706, 78] on div at bounding box center [705, 77] width 27 height 27
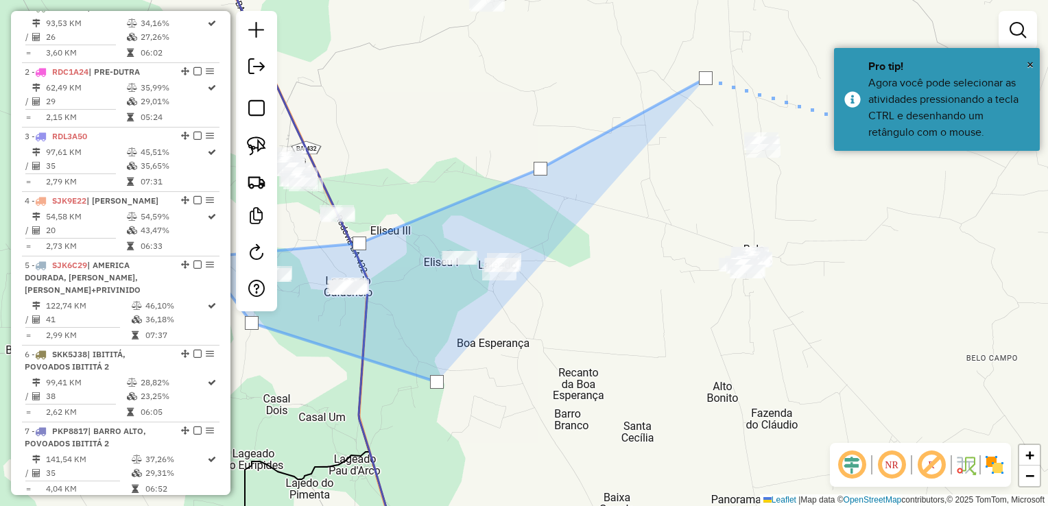
click at [826, 113] on div at bounding box center [825, 112] width 27 height 27
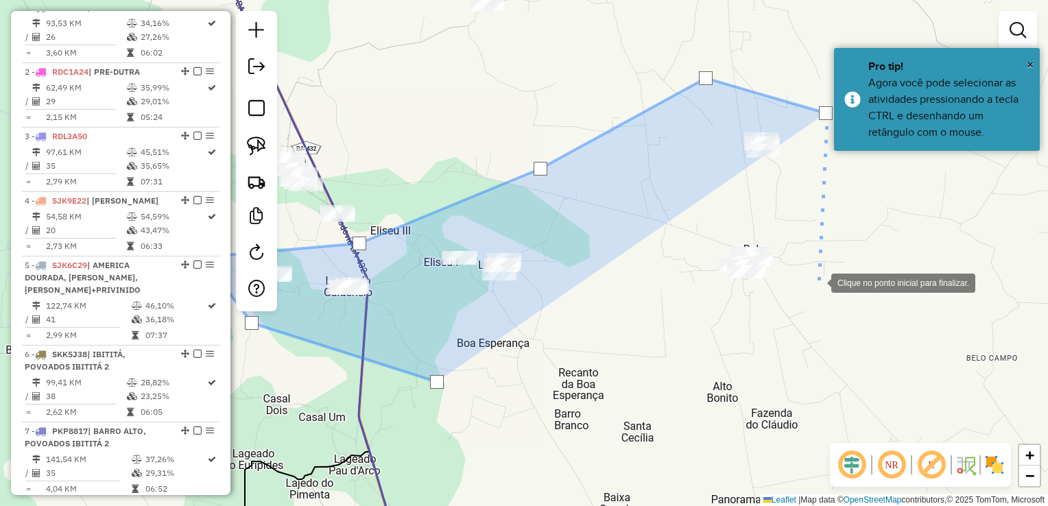
click at [817, 282] on div at bounding box center [817, 281] width 27 height 27
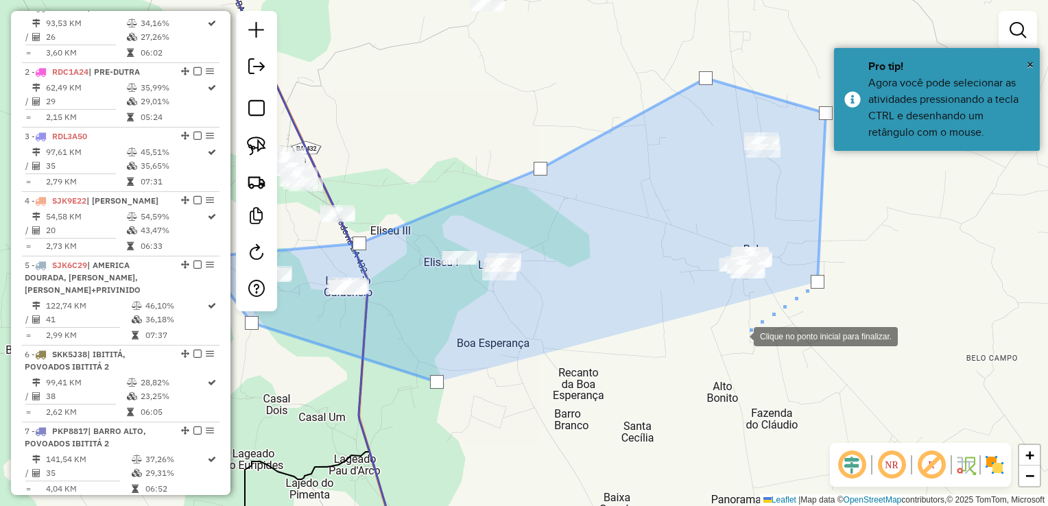
click at [740, 335] on div at bounding box center [739, 335] width 27 height 27
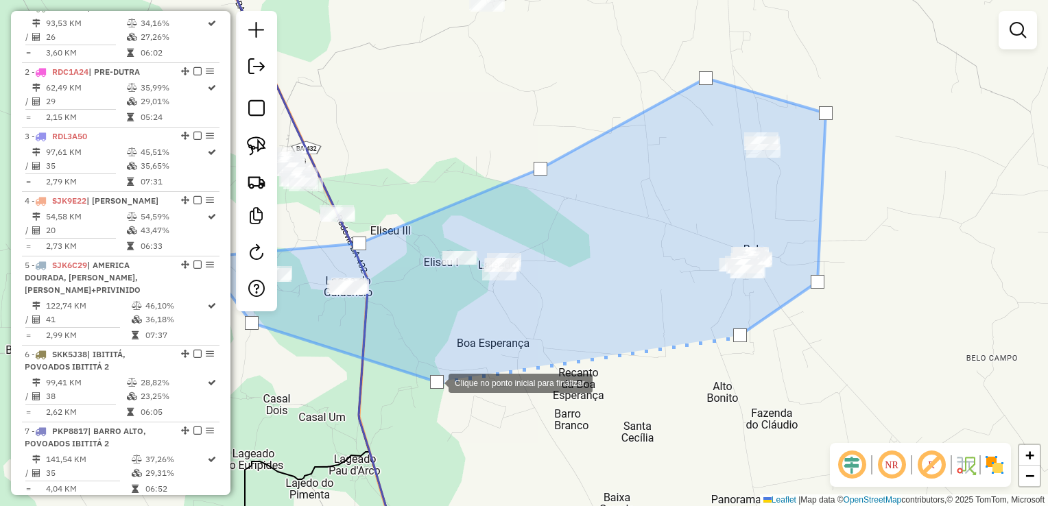
click at [435, 382] on div at bounding box center [437, 382] width 14 height 14
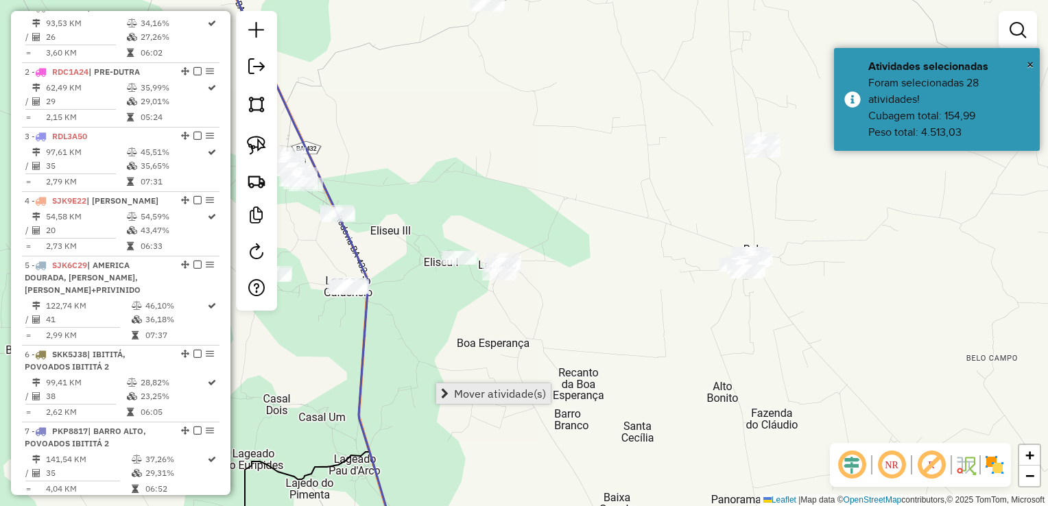
click at [452, 393] on link "Mover atividade(s)" at bounding box center [493, 393] width 115 height 21
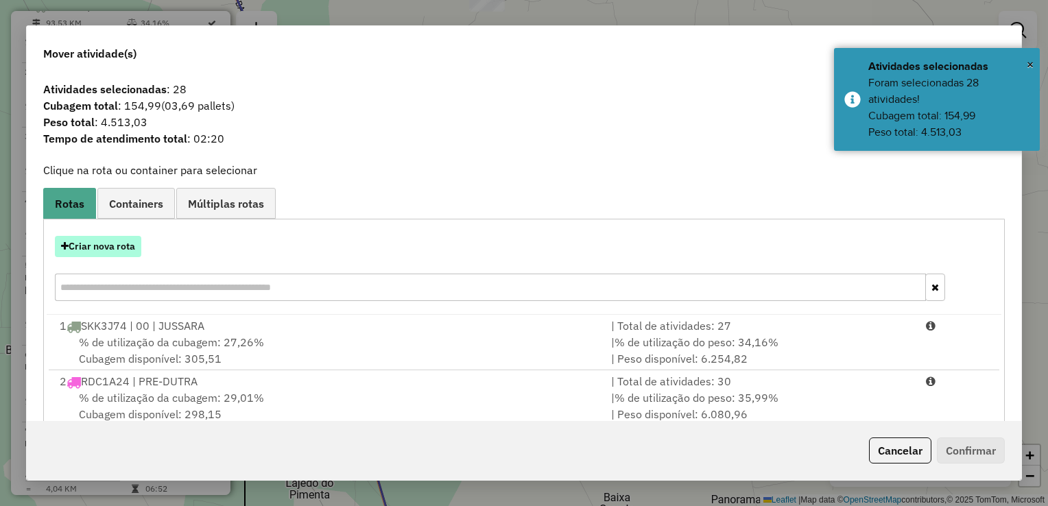
click at [96, 249] on button "Criar nova rota" at bounding box center [98, 246] width 86 height 21
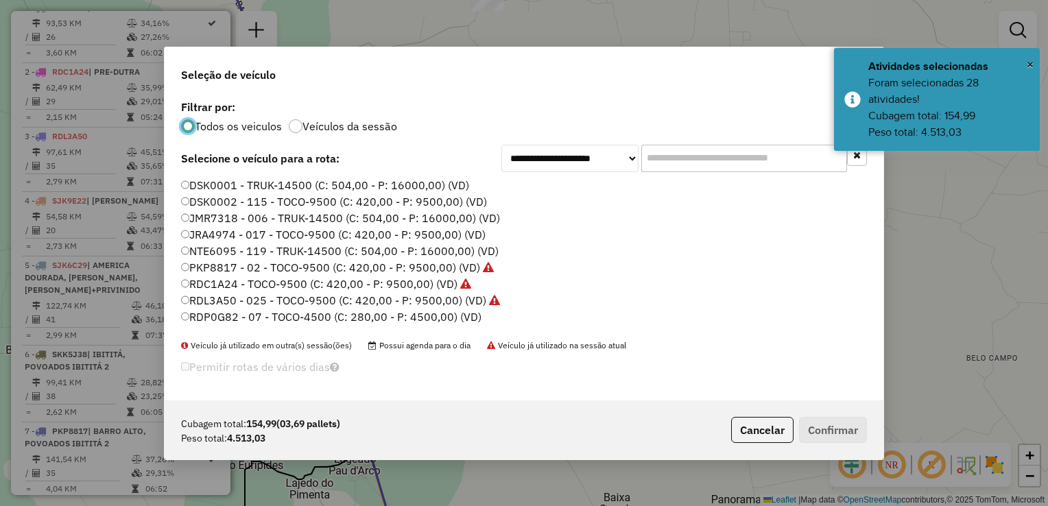
drag, startPoint x: 243, startPoint y: 236, endPoint x: 283, endPoint y: 246, distance: 41.7
click at [243, 236] on label "JRA4974 - 017 - TOCO-9500 (C: 420,00 - P: 9500,00) (VD)" at bounding box center [333, 234] width 304 height 16
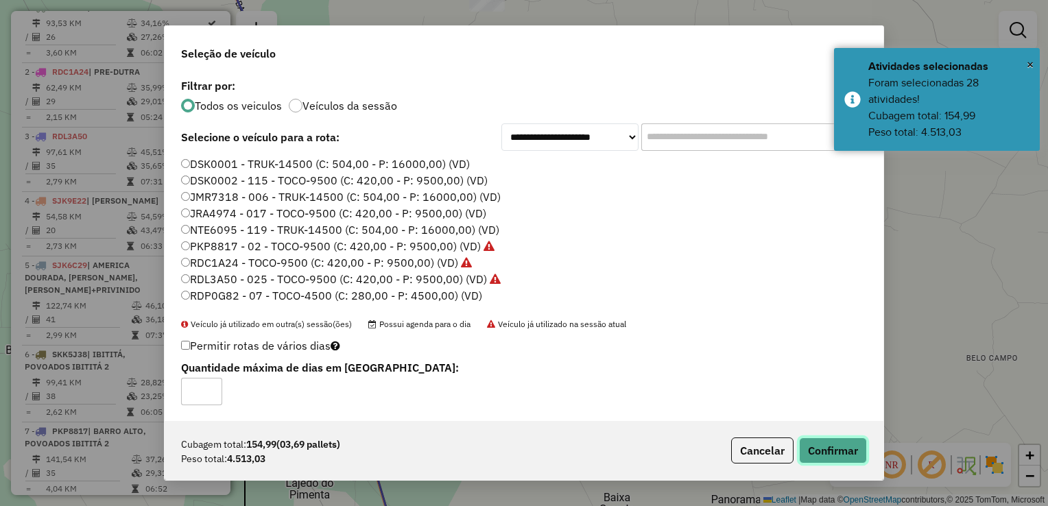
click at [826, 443] on button "Confirmar" at bounding box center [833, 450] width 68 height 26
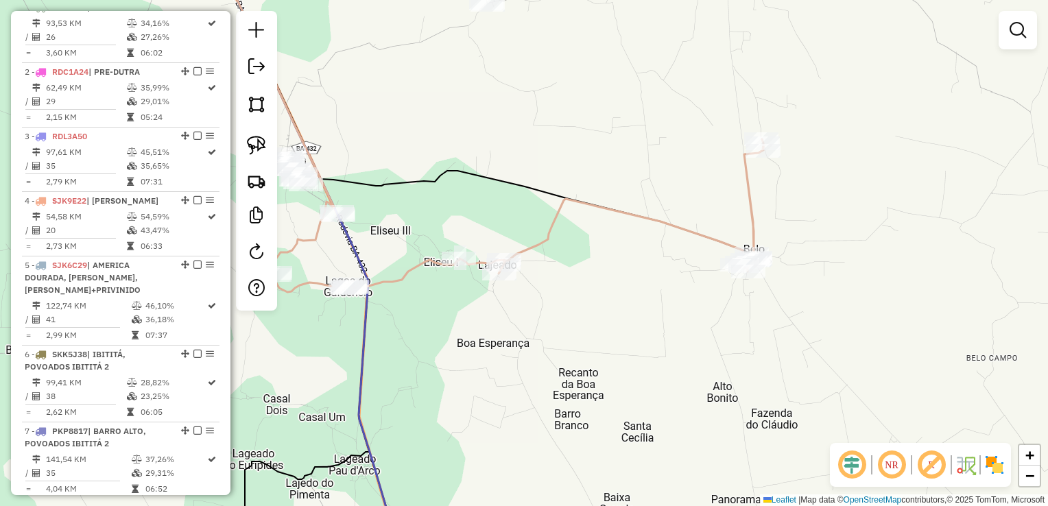
drag, startPoint x: 684, startPoint y: 281, endPoint x: 741, endPoint y: 292, distance: 58.0
click at [741, 292] on div "Janela de atendimento Grade de atendimento Capacidade Transportadoras Veículos …" at bounding box center [524, 253] width 1048 height 506
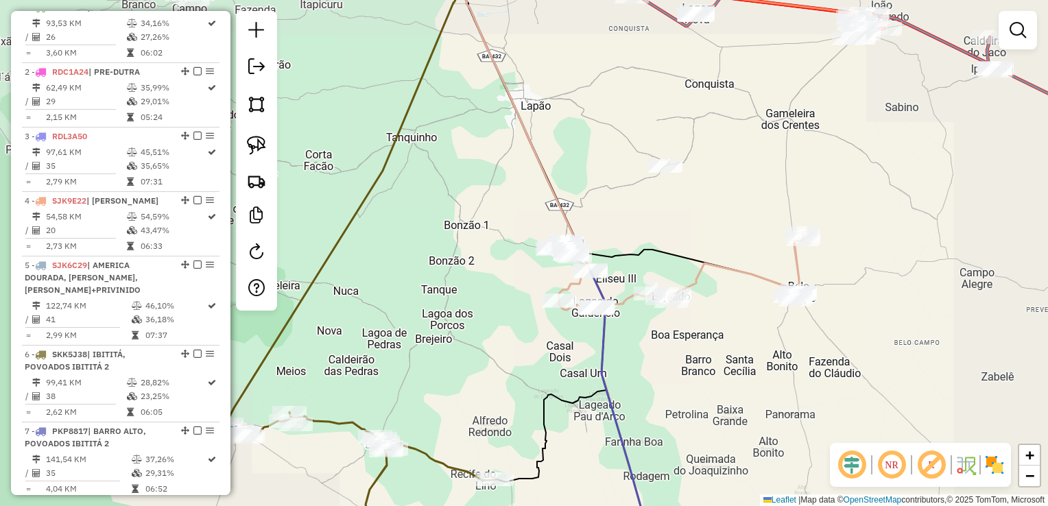
drag, startPoint x: 641, startPoint y: 218, endPoint x: 708, endPoint y: 266, distance: 82.0
click at [708, 266] on div "Janela de atendimento Grade de atendimento Capacidade Transportadoras Veículos …" at bounding box center [524, 253] width 1048 height 506
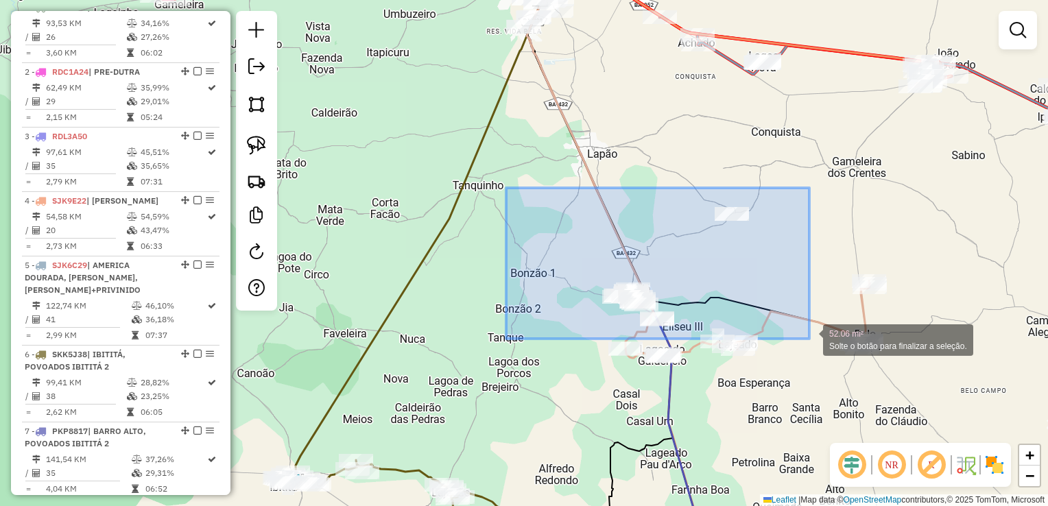
drag, startPoint x: 506, startPoint y: 188, endPoint x: 809, endPoint y: 339, distance: 338.5
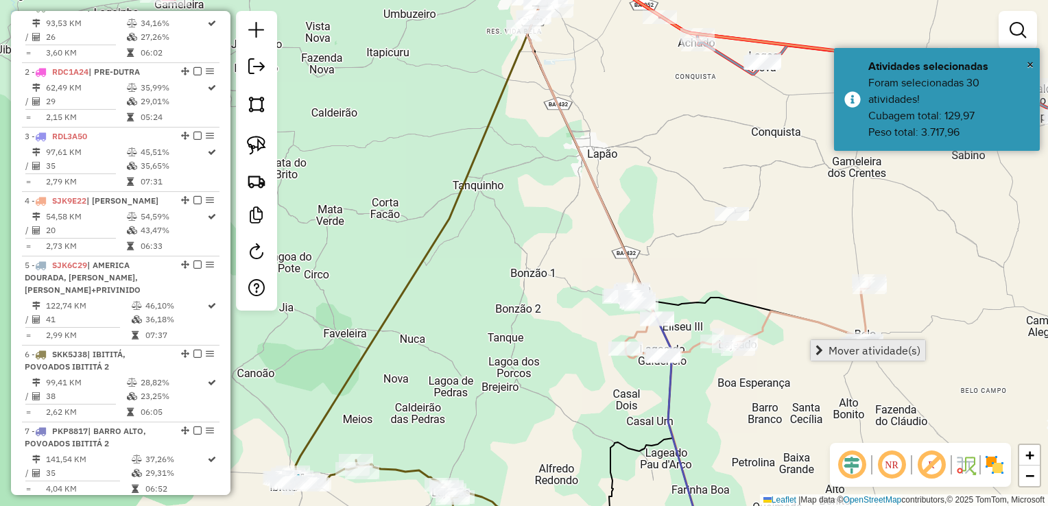
click at [831, 348] on span "Mover atividade(s)" at bounding box center [874, 350] width 92 height 11
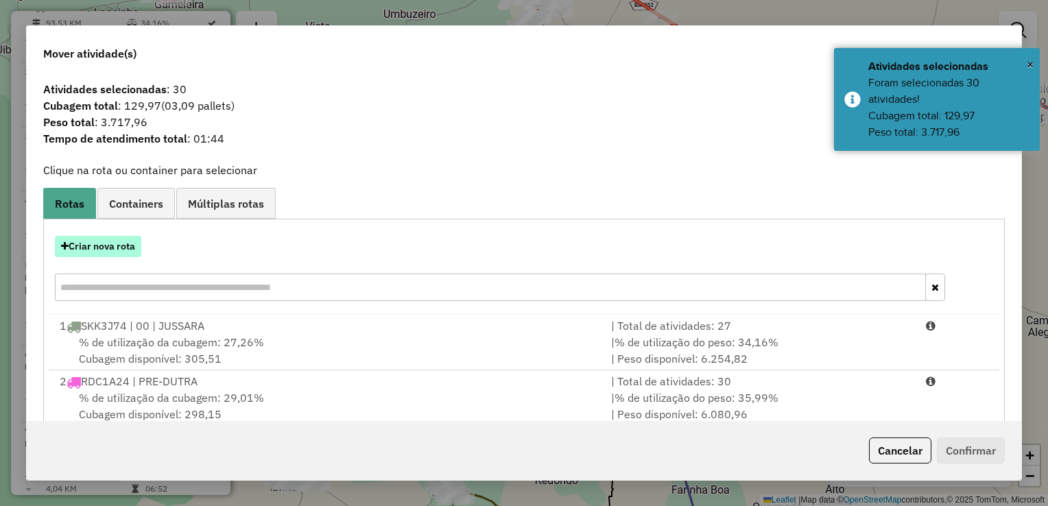
click at [117, 250] on button "Criar nova rota" at bounding box center [98, 246] width 86 height 21
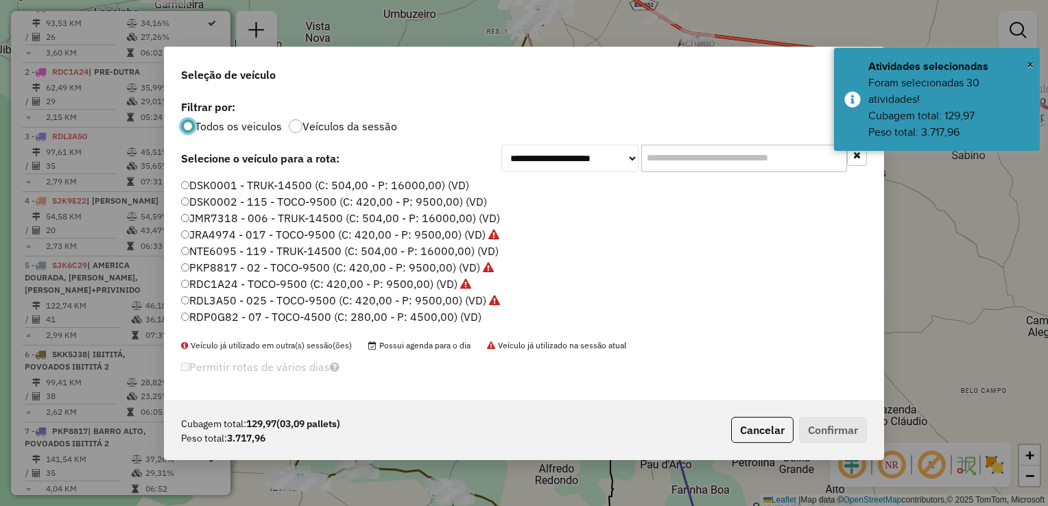
scroll to position [69, 0]
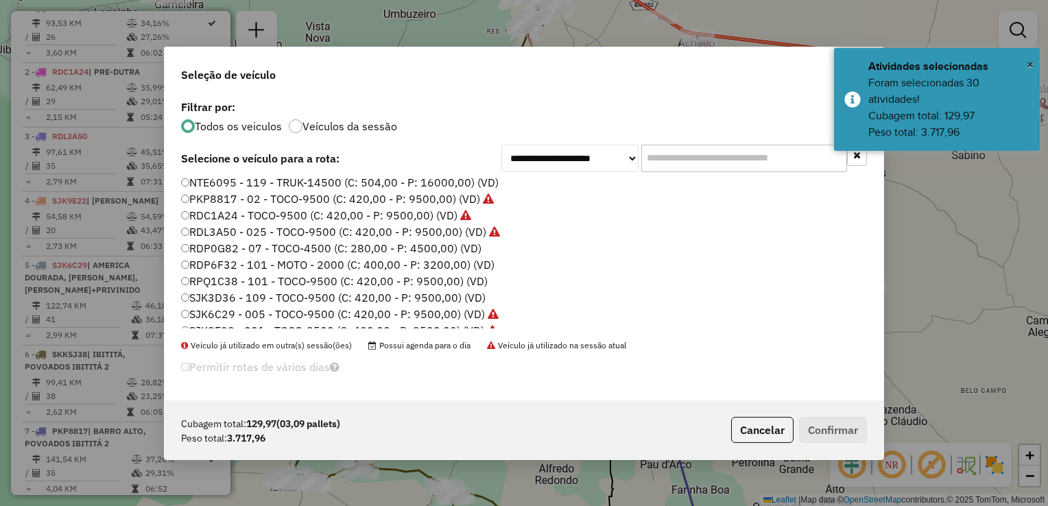
click at [239, 277] on label "RPQ1C38 - 101 - TOCO-9500 (C: 420,00 - P: 9500,00) (VD)" at bounding box center [334, 281] width 306 height 16
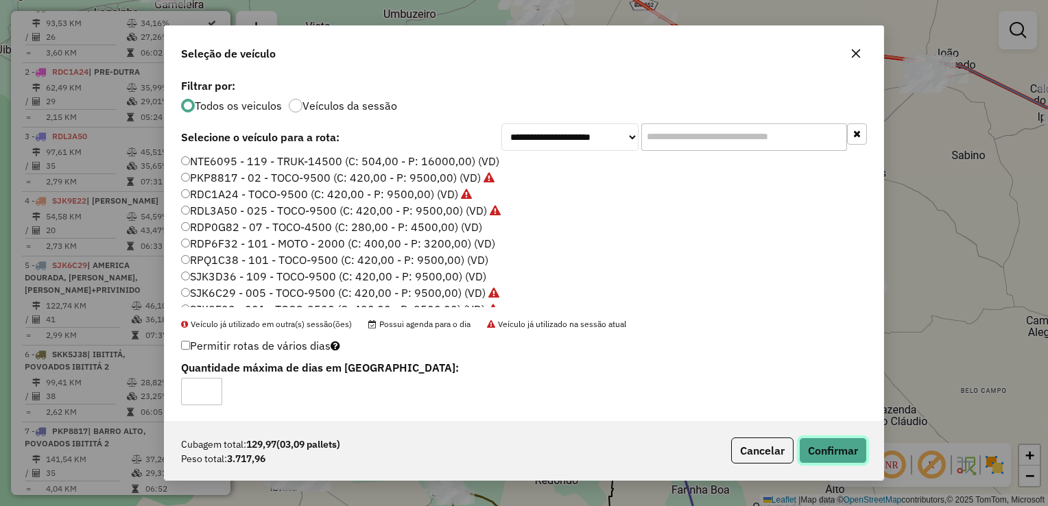
click at [828, 447] on button "Confirmar" at bounding box center [833, 450] width 68 height 26
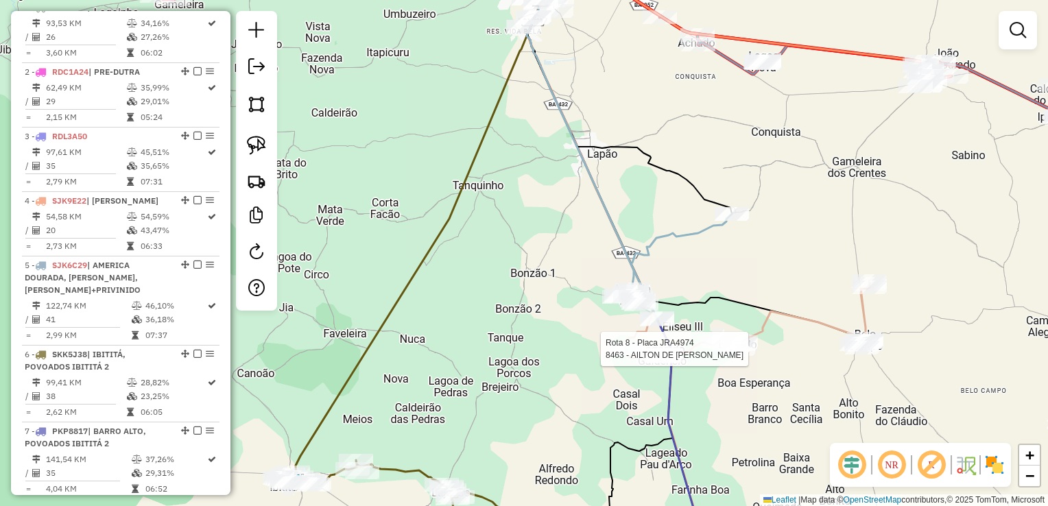
select select "**********"
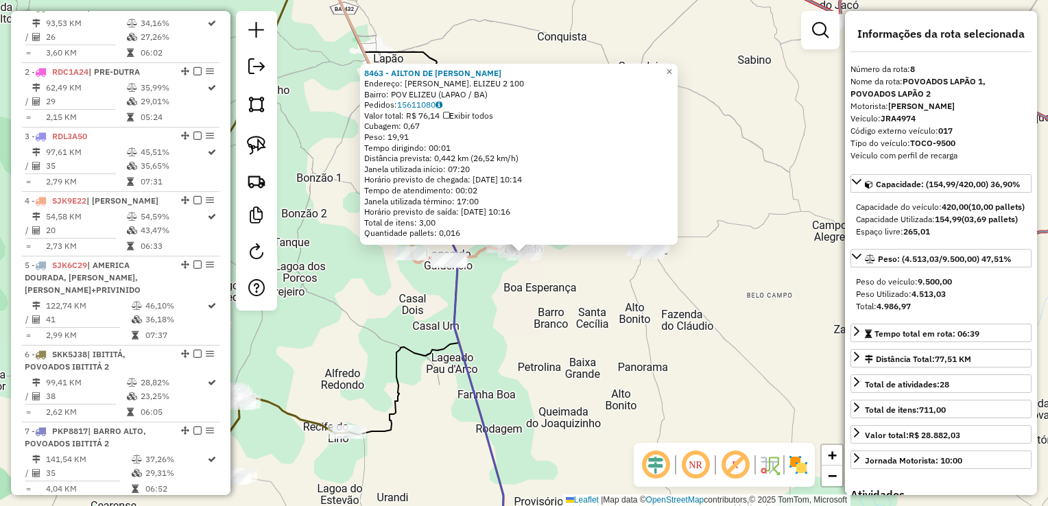
scroll to position [968, 0]
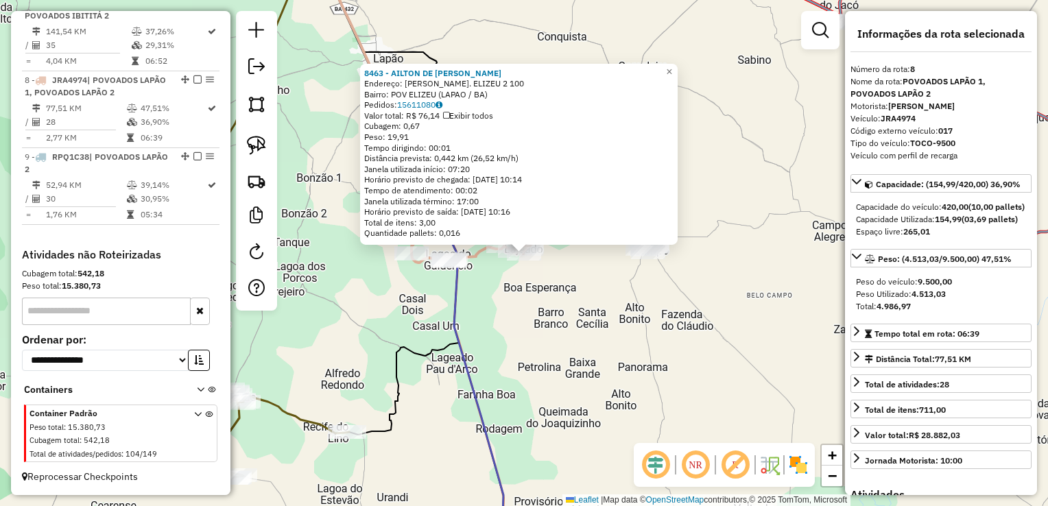
drag, startPoint x: 730, startPoint y: 360, endPoint x: 721, endPoint y: 360, distance: 8.2
click at [727, 360] on div "8463 - AILTON DE JESUS PIRES Endereço: Pat POV. ELIZEU 2 100 Bairro: POV ELIZEU…" at bounding box center [524, 253] width 1048 height 506
drag, startPoint x: 629, startPoint y: 327, endPoint x: 679, endPoint y: 368, distance: 64.3
click at [679, 368] on div "8463 - AILTON DE JESUS PIRES Endereço: Pat POV. ELIZEU 2 100 Bairro: POV ELIZEU…" at bounding box center [524, 253] width 1048 height 506
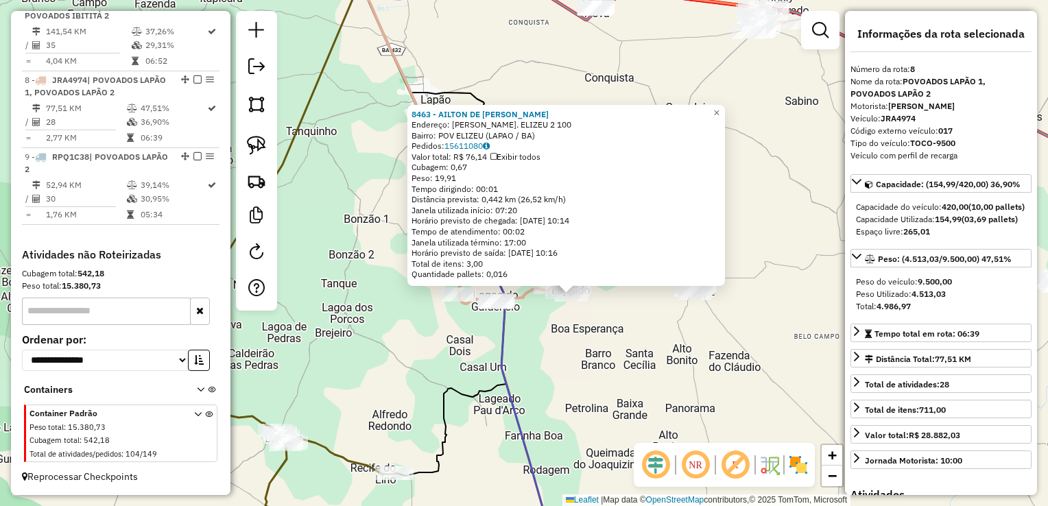
click at [653, 359] on div "8463 - AILTON DE JESUS PIRES Endereço: Pat POV. ELIZEU 2 100 Bairro: POV ELIZEU…" at bounding box center [524, 253] width 1048 height 506
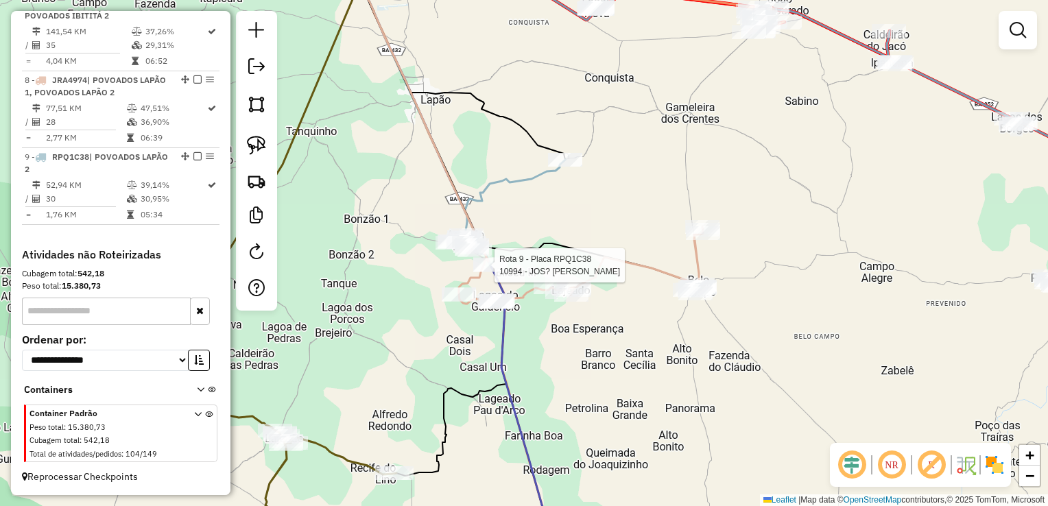
select select "**********"
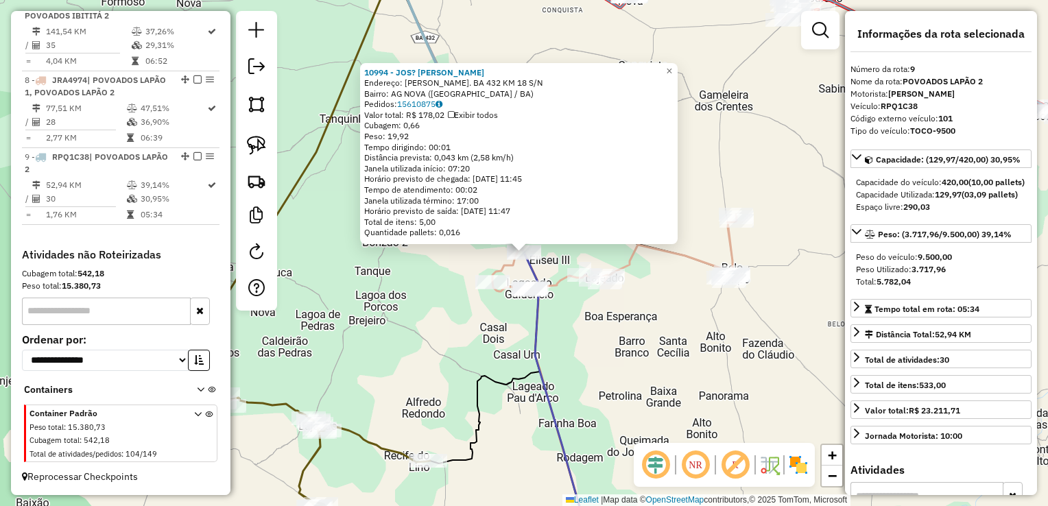
click at [587, 314] on div "Rota 8 - Placa JRA4974 9242 - AMARILDO ROMANO DE SOUZA Rota 8 - Placa JRA4974 1…" at bounding box center [524, 253] width 1048 height 506
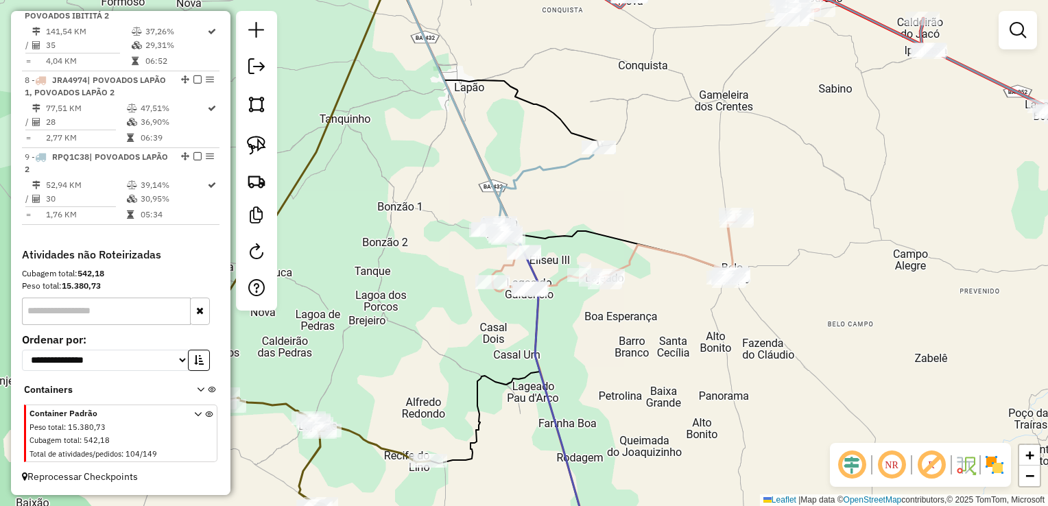
drag, startPoint x: 587, startPoint y: 314, endPoint x: 598, endPoint y: 369, distance: 55.9
click at [598, 369] on div "Janela de atendimento Grade de atendimento Capacidade Transportadoras Veículos …" at bounding box center [524, 253] width 1048 height 506
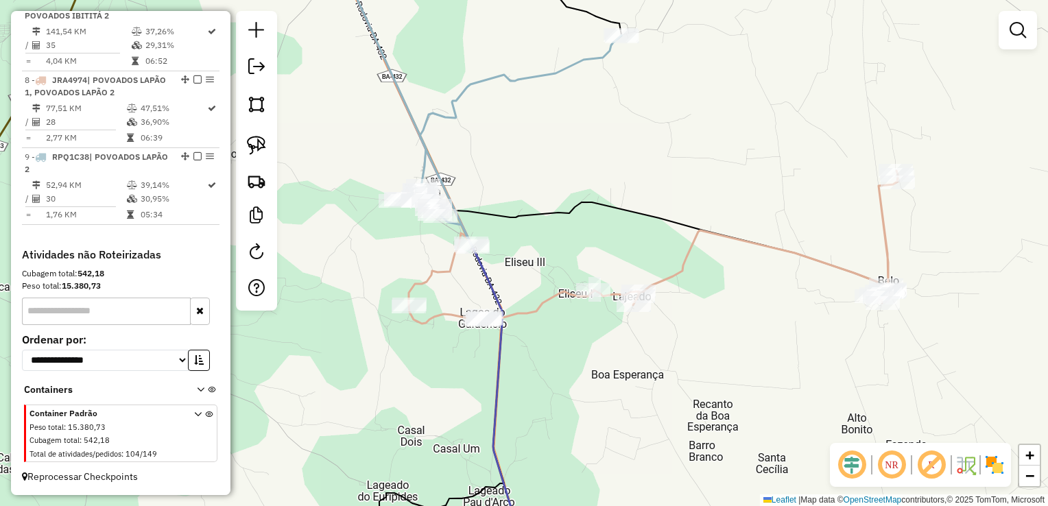
drag, startPoint x: 542, startPoint y: 182, endPoint x: 569, endPoint y: 268, distance: 89.8
click at [578, 274] on div "Janela de atendimento Grade de atendimento Capacidade Transportadoras Veículos …" at bounding box center [524, 253] width 1048 height 506
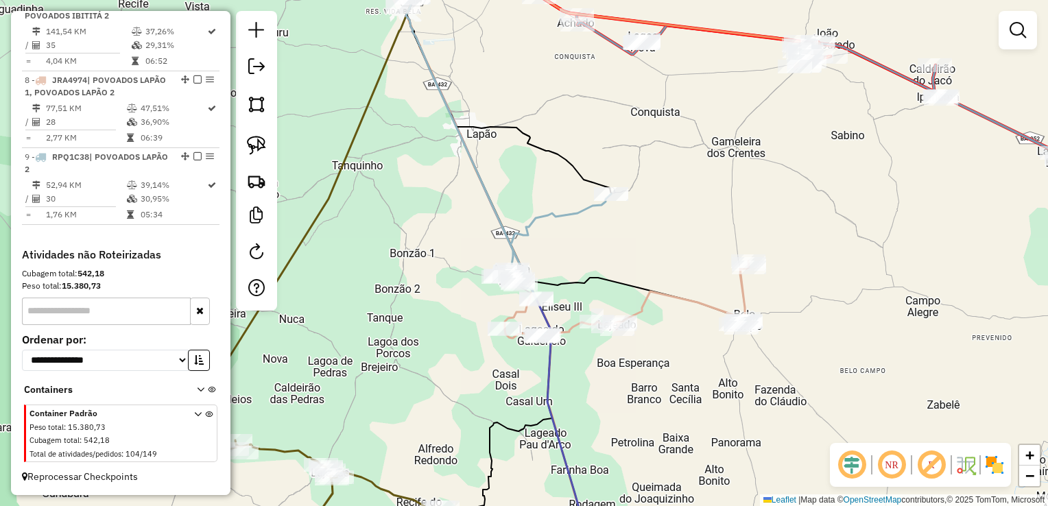
drag, startPoint x: 513, startPoint y: 117, endPoint x: 555, endPoint y: 265, distance: 154.5
click at [562, 269] on div "Janela de atendimento Grade de atendimento Capacidade Transportadoras Veículos …" at bounding box center [524, 253] width 1048 height 506
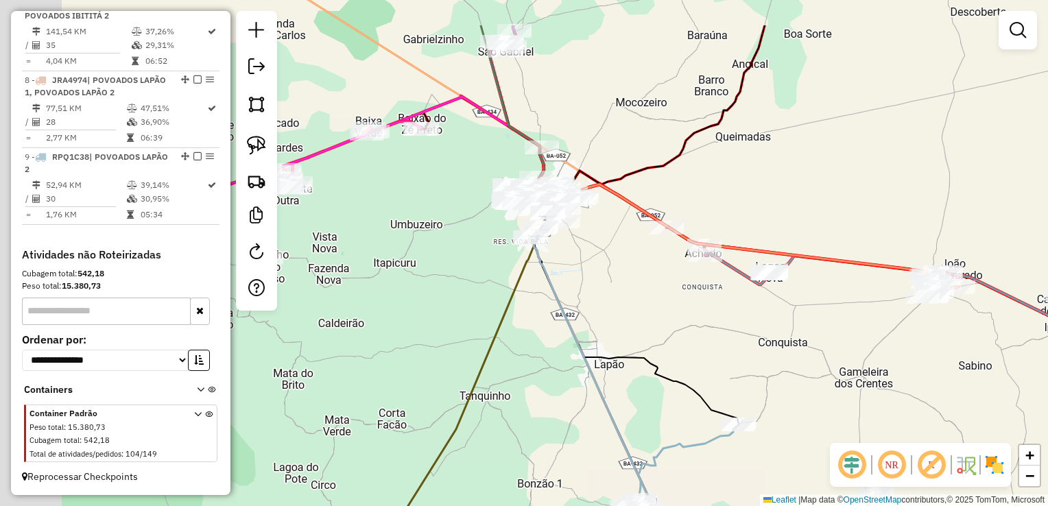
drag, startPoint x: 524, startPoint y: 212, endPoint x: 620, endPoint y: 306, distance: 134.3
click at [620, 306] on div "Janela de atendimento Grade de atendimento Capacidade Transportadoras Veículos …" at bounding box center [524, 253] width 1048 height 506
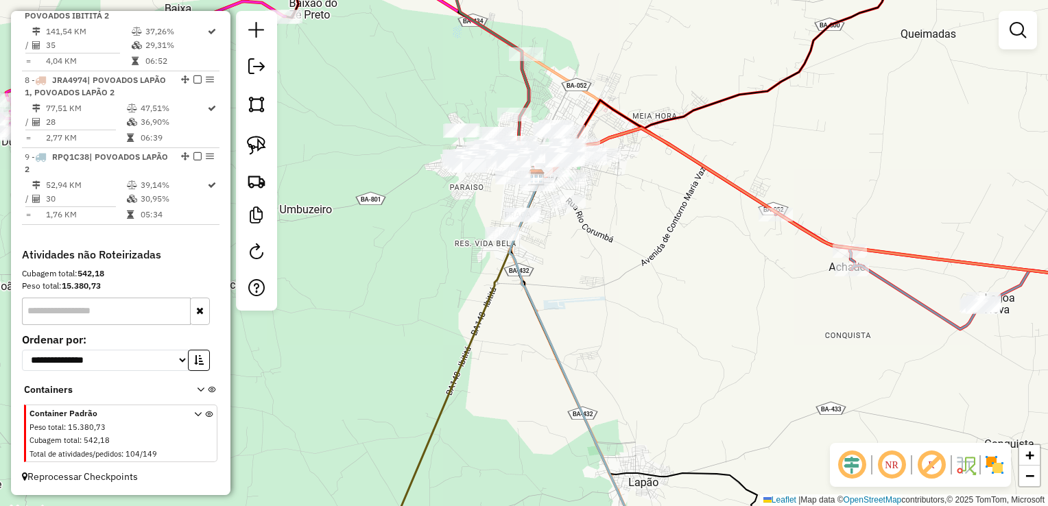
drag, startPoint x: 612, startPoint y: 251, endPoint x: 653, endPoint y: 312, distance: 73.6
click at [650, 306] on div "Janela de atendimento Grade de atendimento Capacidade Transportadoras Veículos …" at bounding box center [524, 253] width 1048 height 506
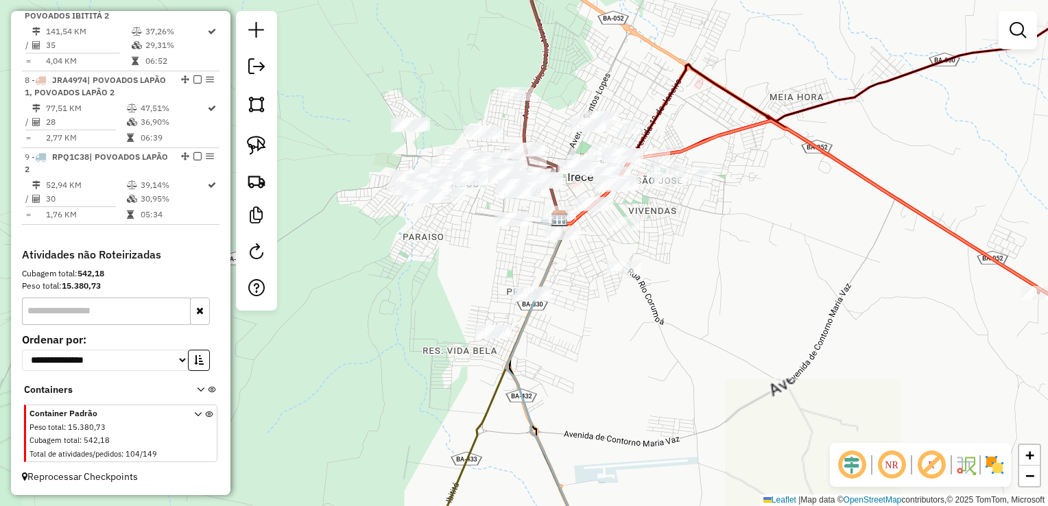
drag, startPoint x: 670, startPoint y: 306, endPoint x: 747, endPoint y: 314, distance: 77.2
click at [746, 314] on div "Janela de atendimento Grade de atendimento Capacidade Transportadoras Veículos …" at bounding box center [524, 253] width 1048 height 506
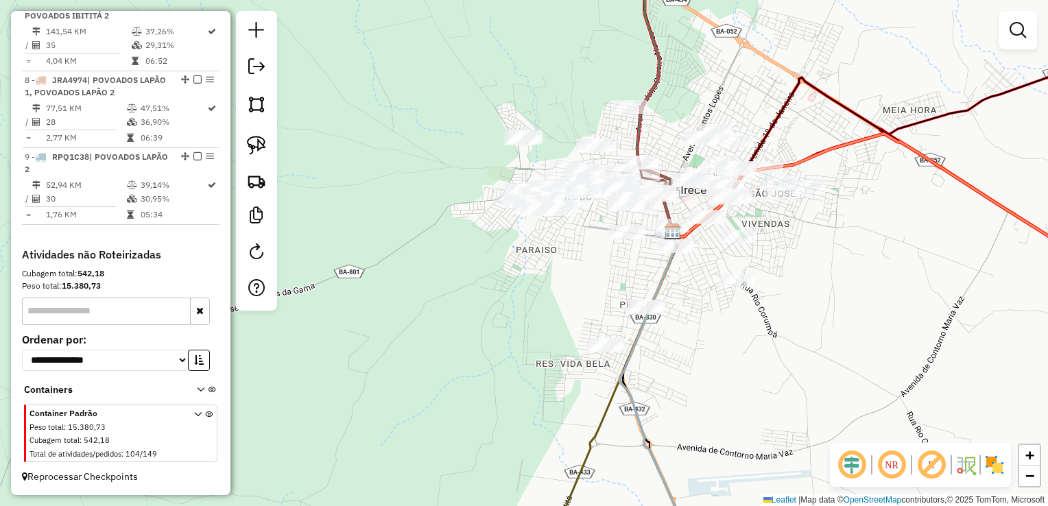
drag, startPoint x: 719, startPoint y: 343, endPoint x: 779, endPoint y: 314, distance: 66.2
click at [779, 314] on div "Janela de atendimento Grade de atendimento Capacidade Transportadoras Veículos …" at bounding box center [524, 253] width 1048 height 506
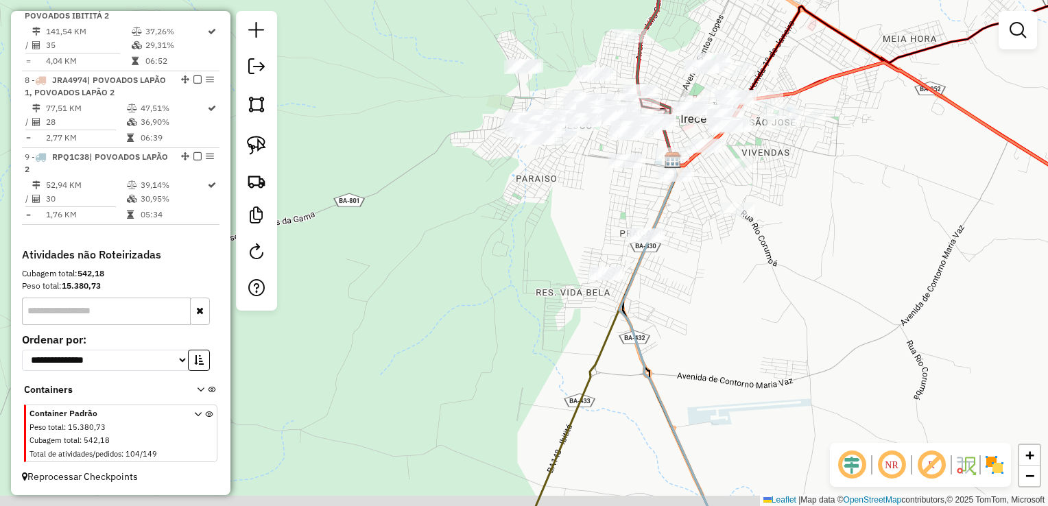
drag, startPoint x: 494, startPoint y: 243, endPoint x: 411, endPoint y: 175, distance: 106.7
click at [411, 175] on div "Janela de atendimento Grade de atendimento Capacidade Transportadoras Veículos …" at bounding box center [524, 253] width 1048 height 506
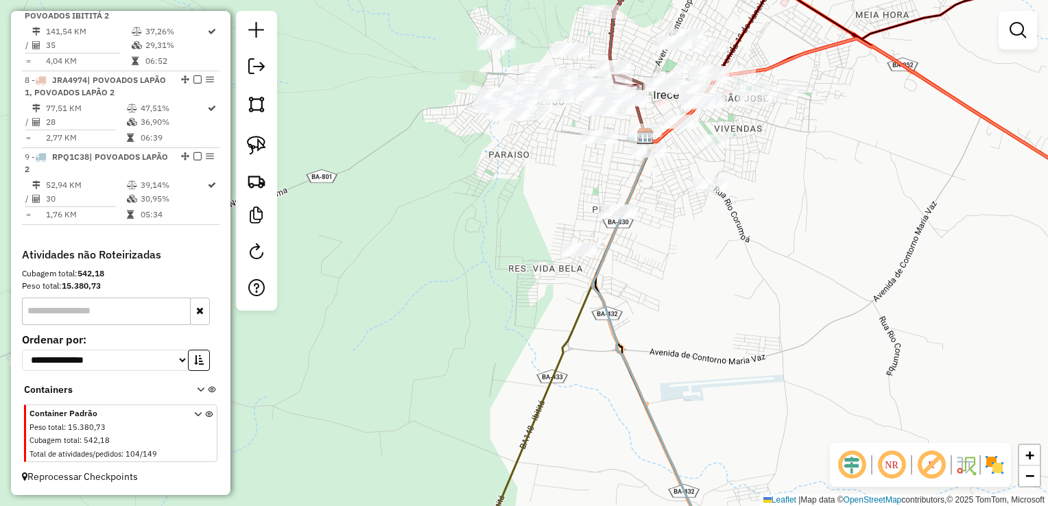
drag, startPoint x: 264, startPoint y: 112, endPoint x: 373, endPoint y: 167, distance: 121.7
click at [263, 112] on img at bounding box center [256, 104] width 19 height 19
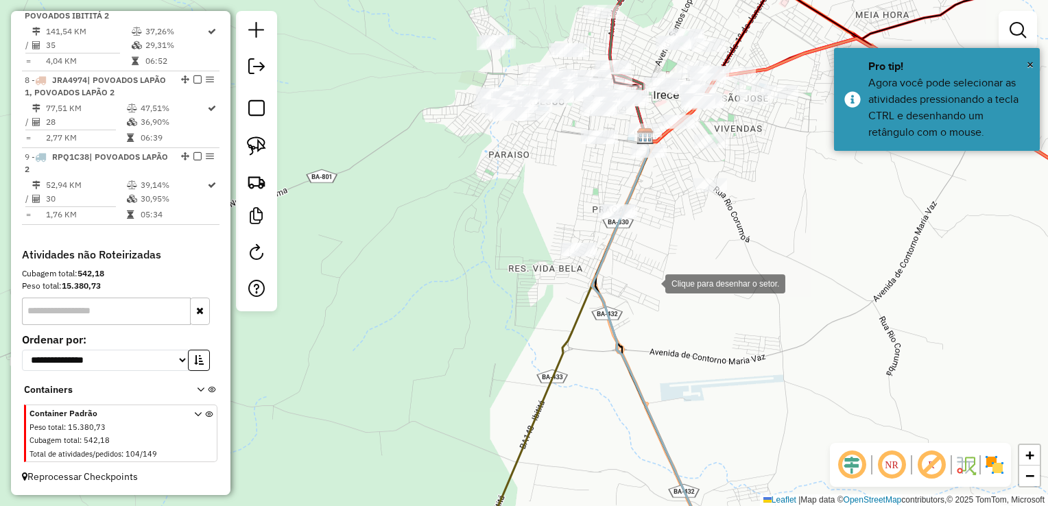
click at [651, 282] on div at bounding box center [651, 282] width 27 height 27
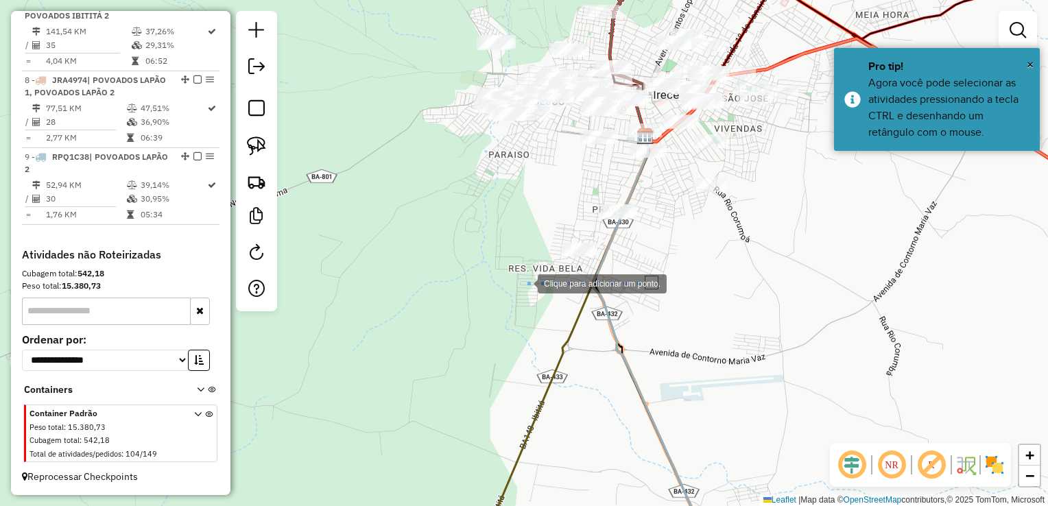
click at [524, 282] on div at bounding box center [523, 282] width 27 height 27
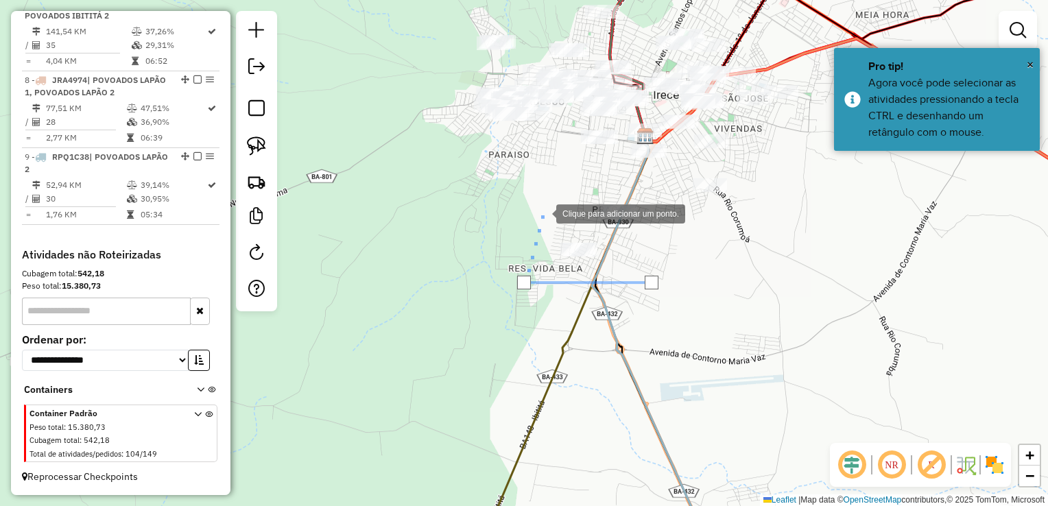
click at [542, 212] on div at bounding box center [542, 212] width 27 height 27
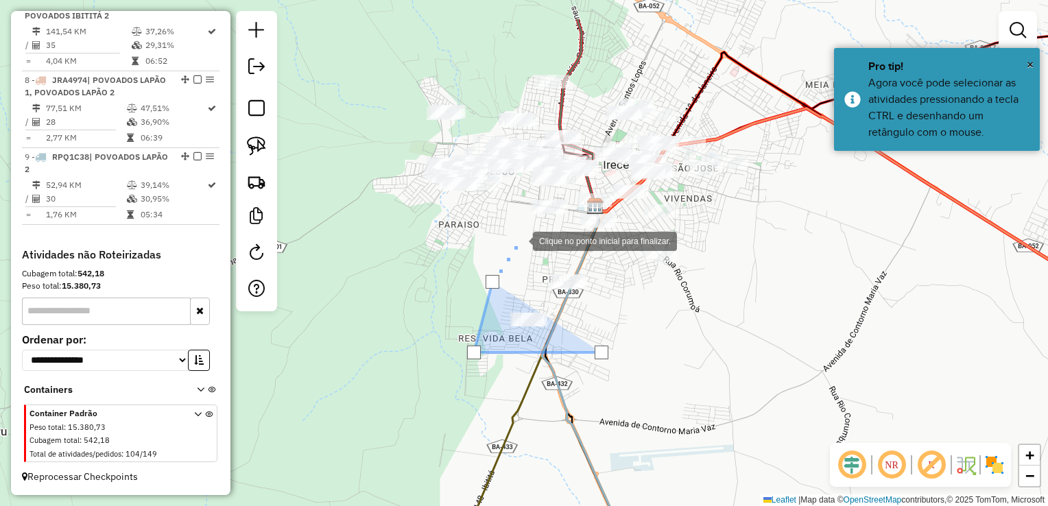
drag, startPoint x: 544, startPoint y: 208, endPoint x: 522, endPoint y: 237, distance: 36.2
click at [522, 237] on div at bounding box center [518, 239] width 27 height 27
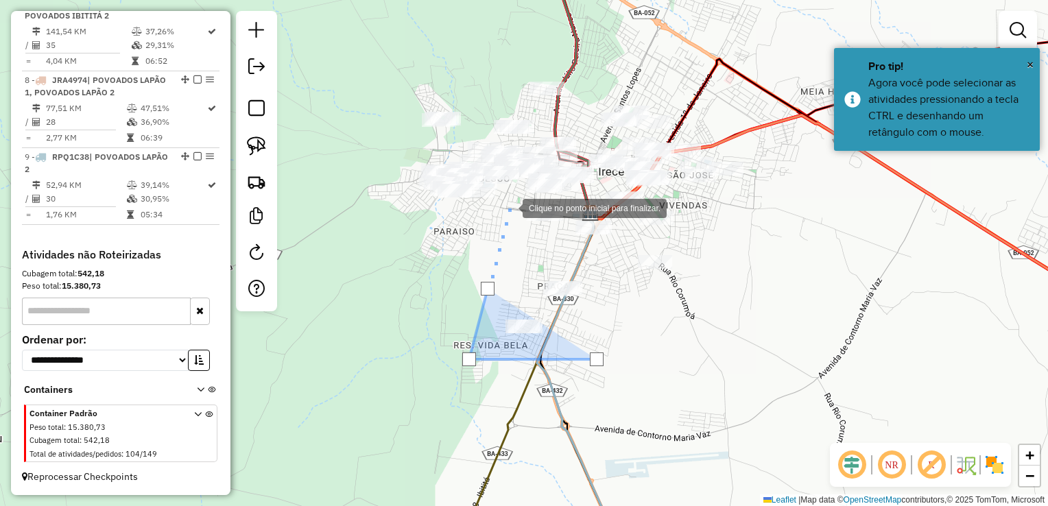
drag, startPoint x: 509, startPoint y: 206, endPoint x: 529, endPoint y: 207, distance: 19.9
click at [509, 206] on div at bounding box center [508, 206] width 27 height 27
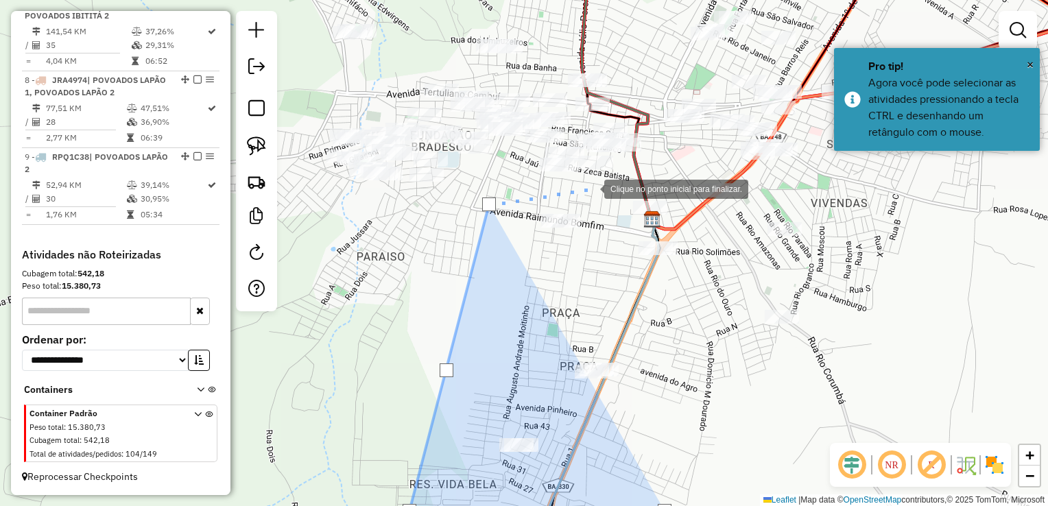
drag, startPoint x: 590, startPoint y: 188, endPoint x: 677, endPoint y: 182, distance: 87.2
click at [591, 188] on div at bounding box center [590, 187] width 27 height 27
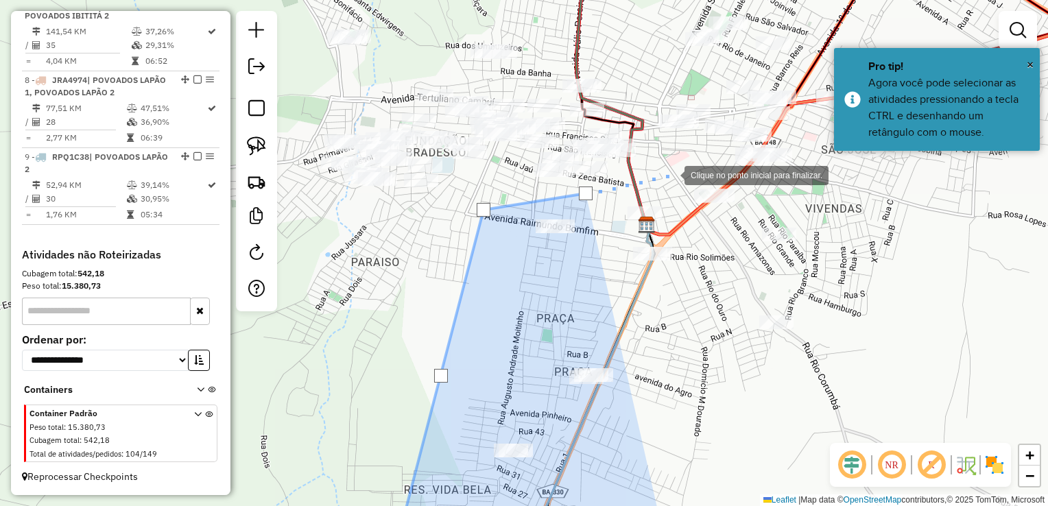
drag, startPoint x: 676, startPoint y: 169, endPoint x: 616, endPoint y: 239, distance: 92.4
click at [657, 188] on div at bounding box center [670, 173] width 27 height 27
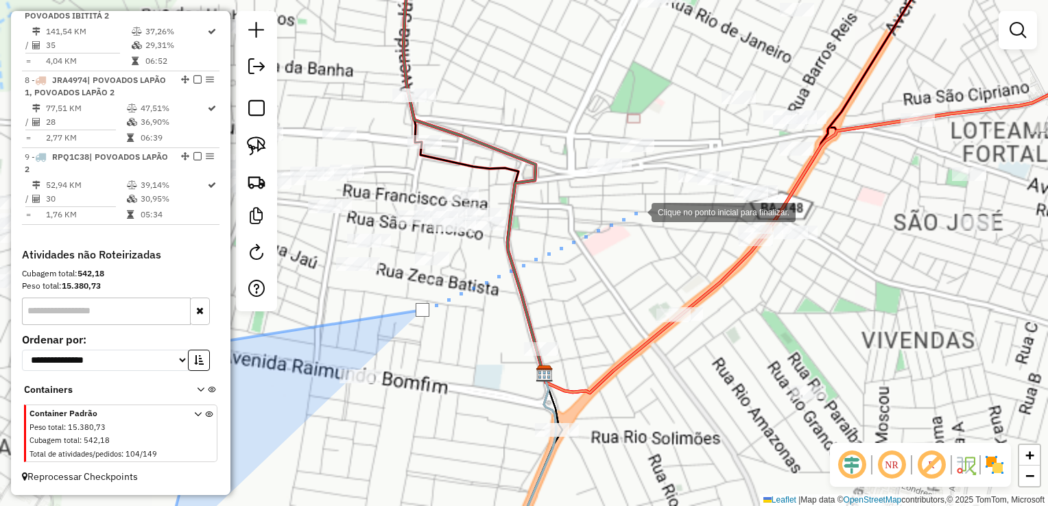
click at [638, 211] on div at bounding box center [637, 210] width 27 height 27
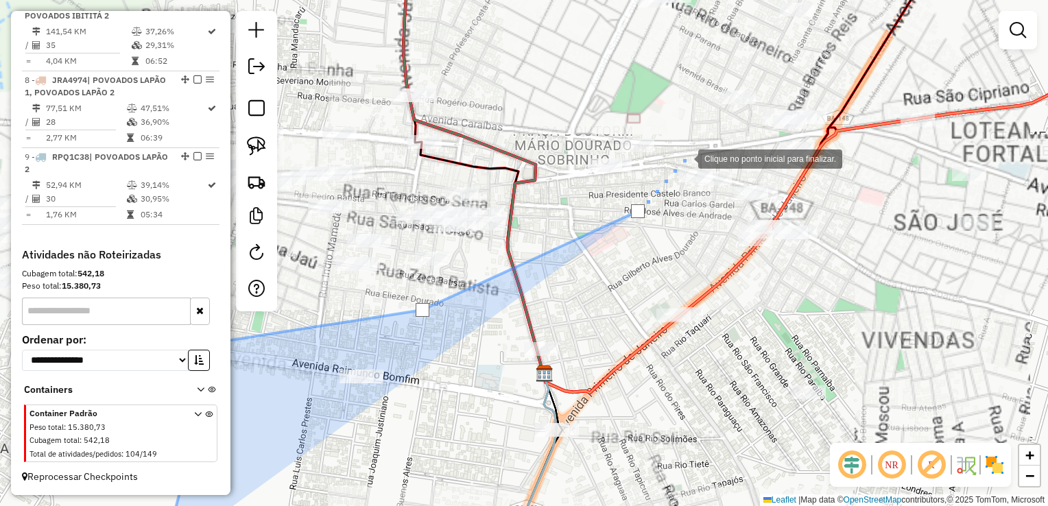
click at [687, 151] on div at bounding box center [684, 157] width 27 height 27
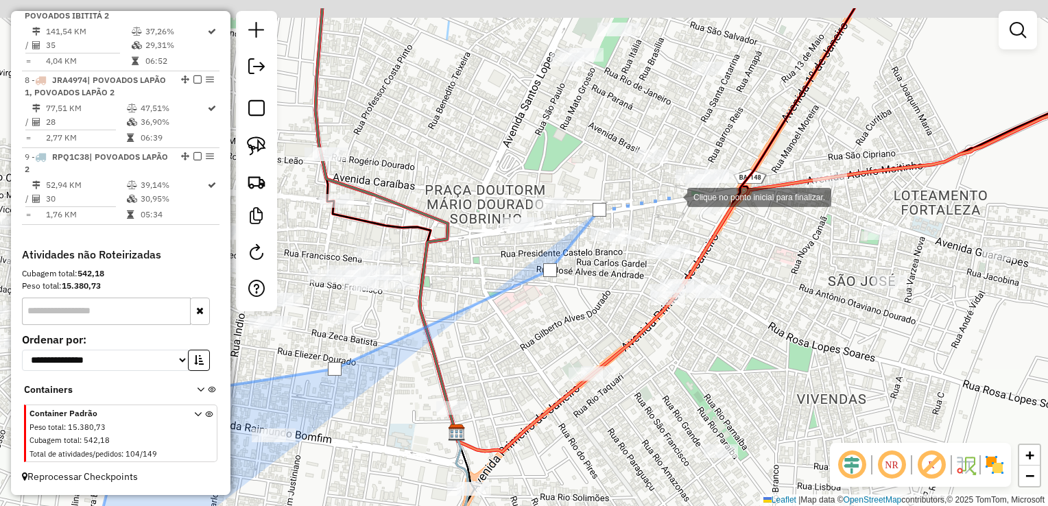
drag, startPoint x: 768, startPoint y: 133, endPoint x: 648, endPoint y: 204, distance: 139.2
click at [660, 209] on div at bounding box center [673, 195] width 27 height 27
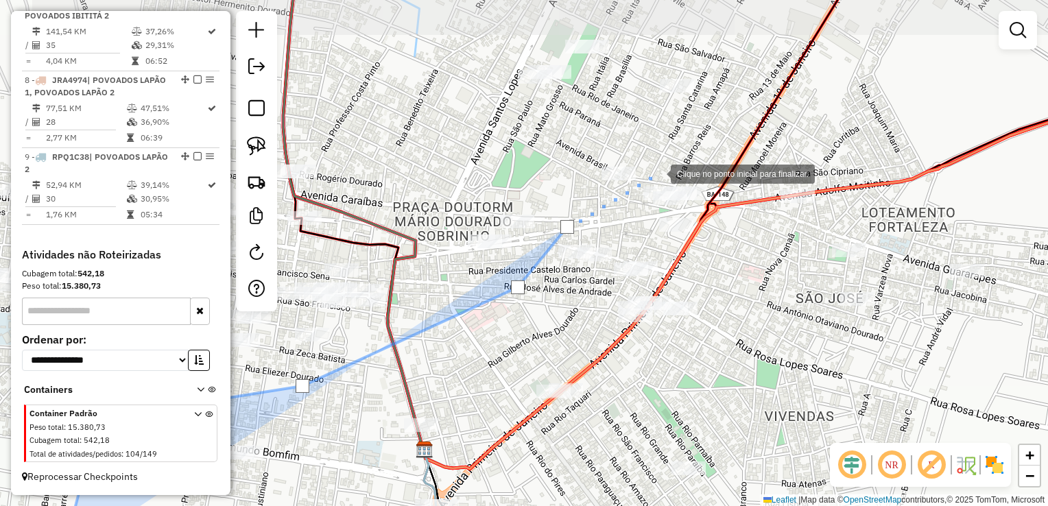
click at [657, 173] on div at bounding box center [656, 172] width 27 height 27
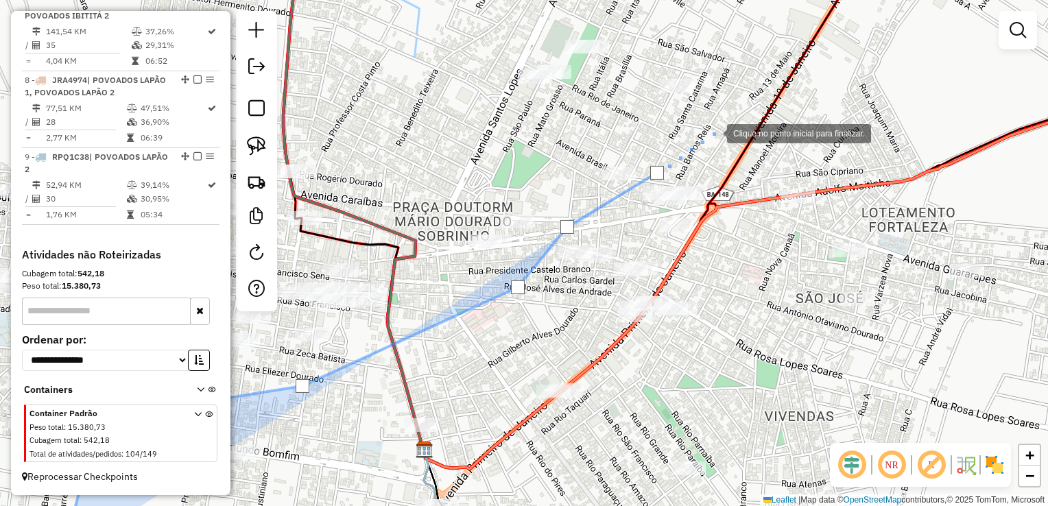
click at [713, 132] on div at bounding box center [712, 132] width 27 height 27
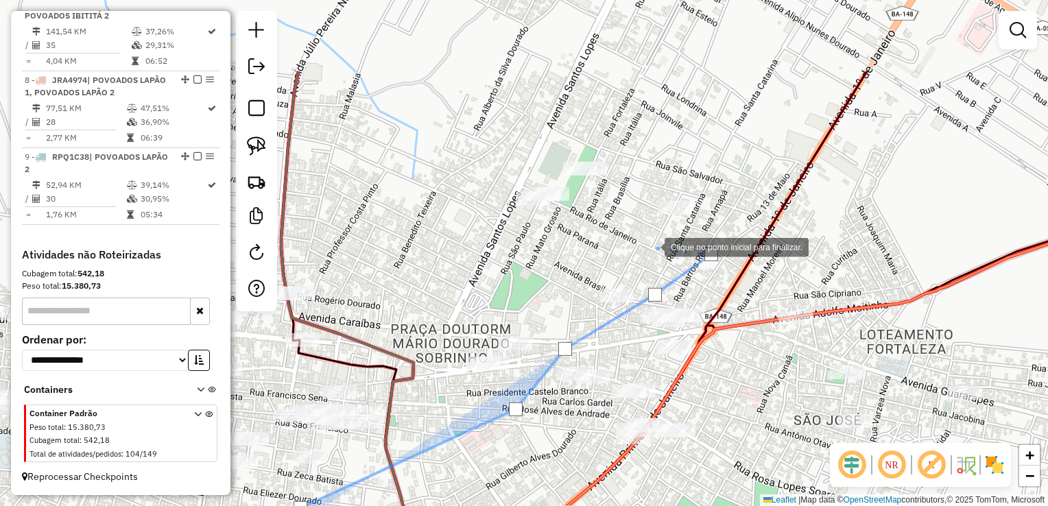
drag, startPoint x: 653, startPoint y: 123, endPoint x: 651, endPoint y: 245, distance: 122.1
click at [651, 245] on div at bounding box center [650, 245] width 27 height 27
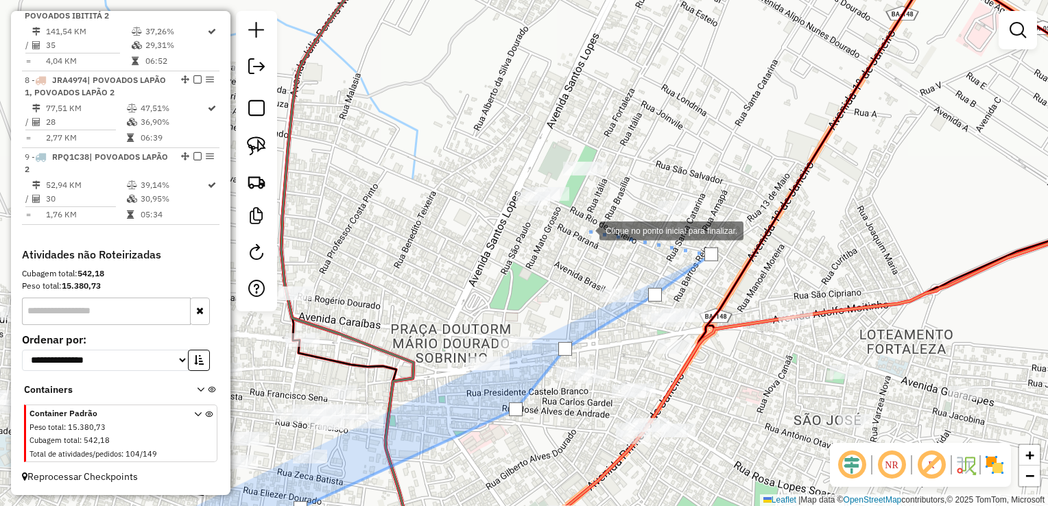
click at [586, 230] on div at bounding box center [585, 229] width 27 height 27
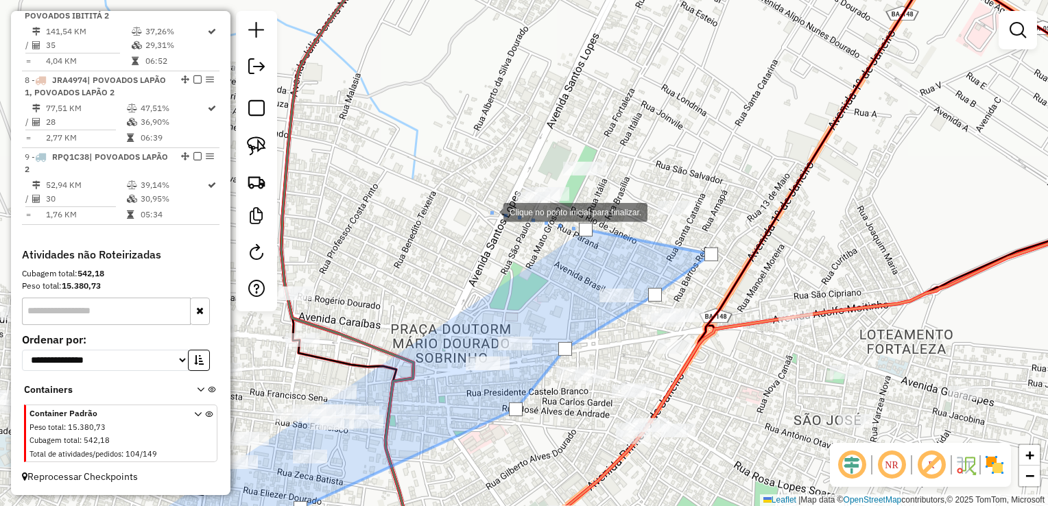
click at [476, 206] on div at bounding box center [489, 210] width 27 height 27
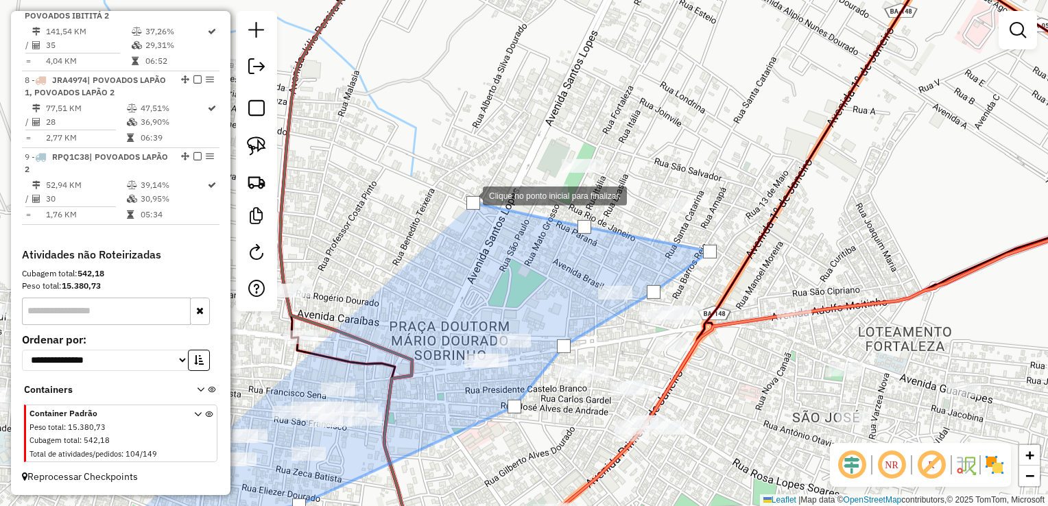
click at [468, 181] on div at bounding box center [468, 194] width 27 height 27
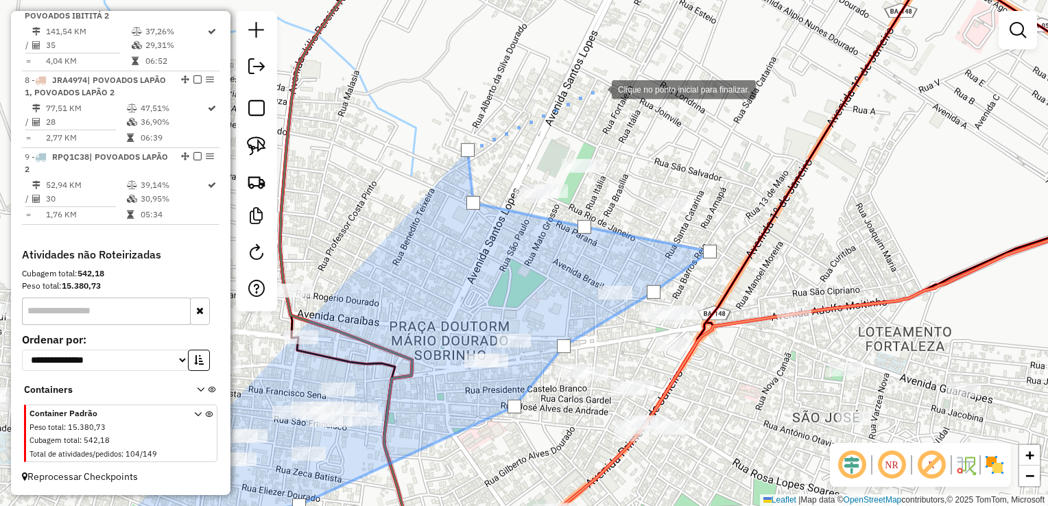
click at [584, 102] on div at bounding box center [597, 88] width 27 height 27
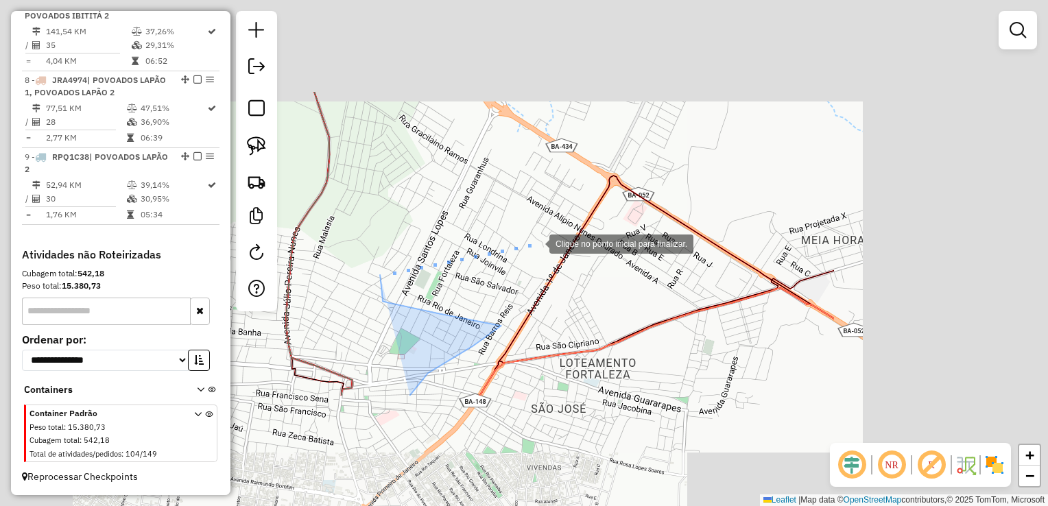
click at [549, 250] on div at bounding box center [535, 242] width 27 height 27
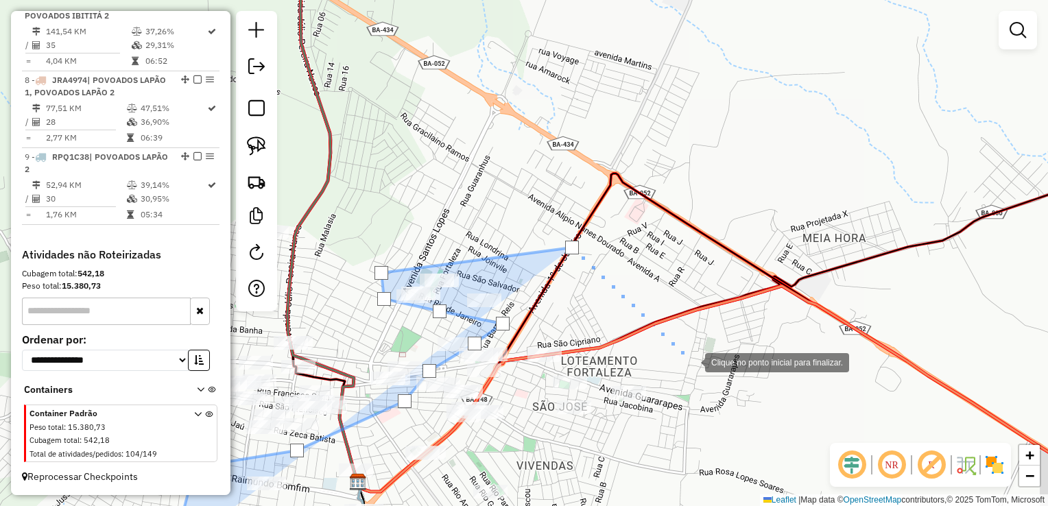
click at [688, 359] on div at bounding box center [690, 361] width 27 height 27
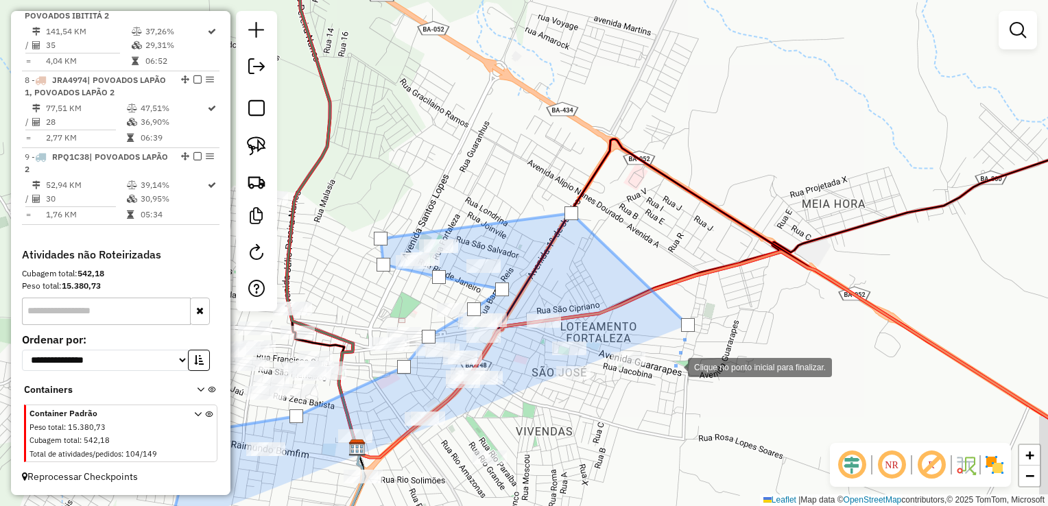
click at [676, 352] on div at bounding box center [673, 365] width 27 height 27
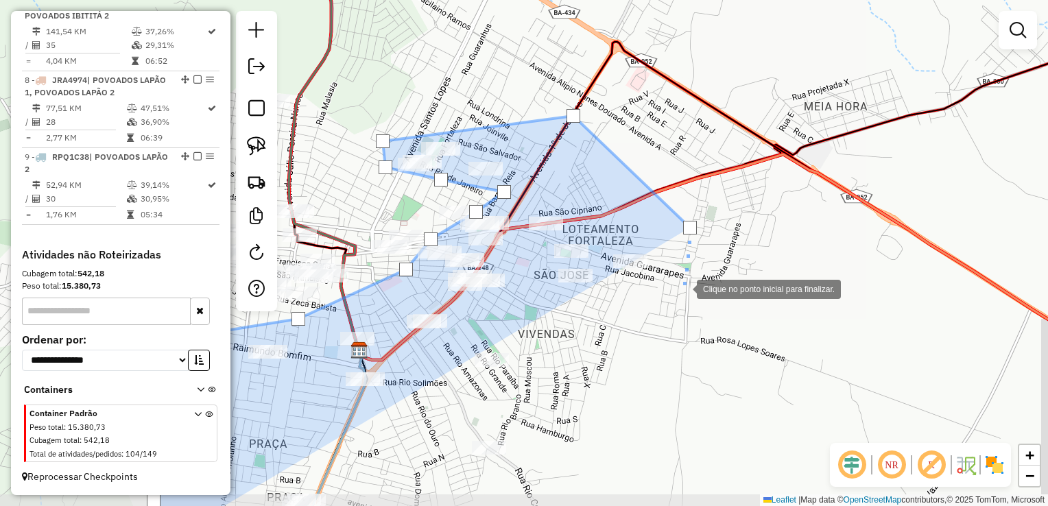
click at [697, 302] on div at bounding box center [682, 287] width 27 height 27
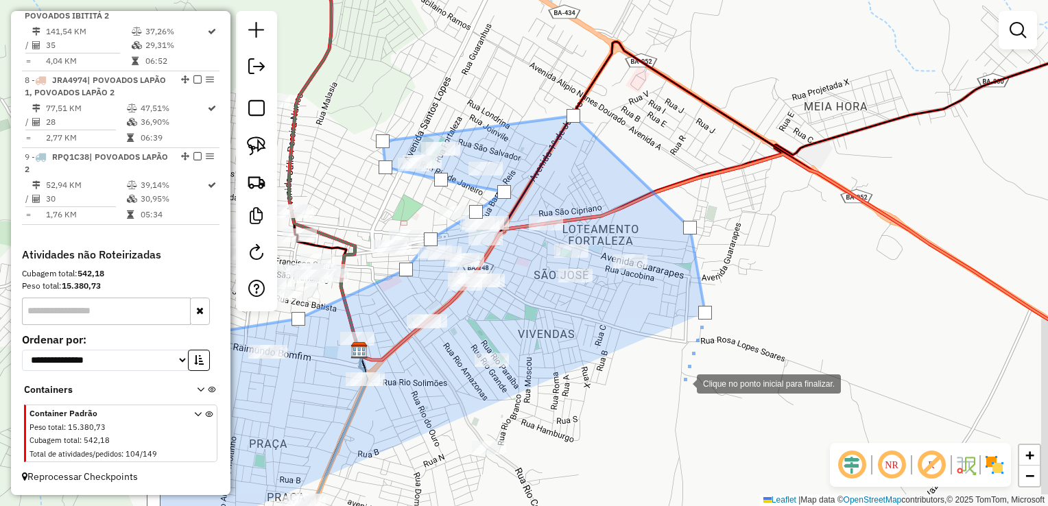
click at [697, 369] on div at bounding box center [682, 382] width 27 height 27
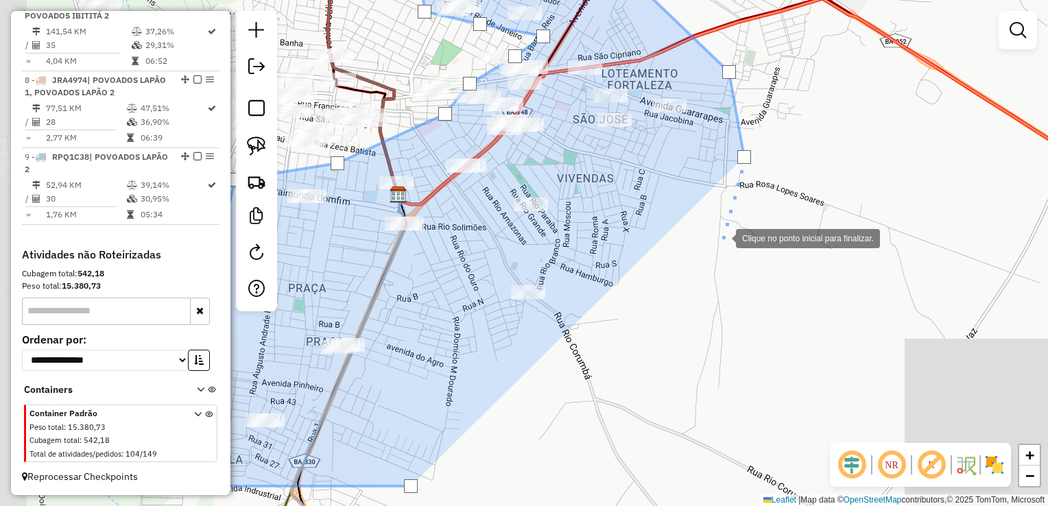
click at [717, 251] on div at bounding box center [721, 237] width 27 height 27
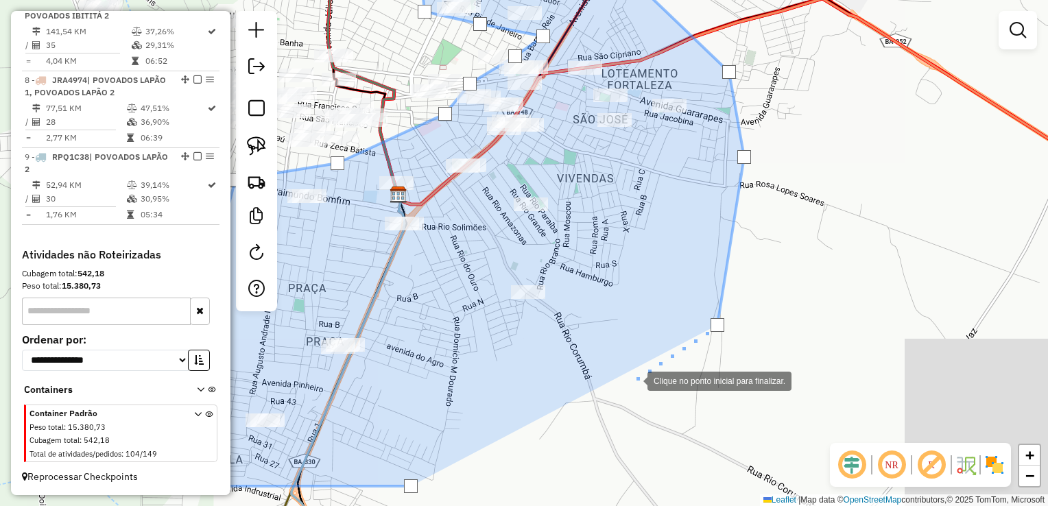
click at [633, 373] on div at bounding box center [633, 379] width 27 height 27
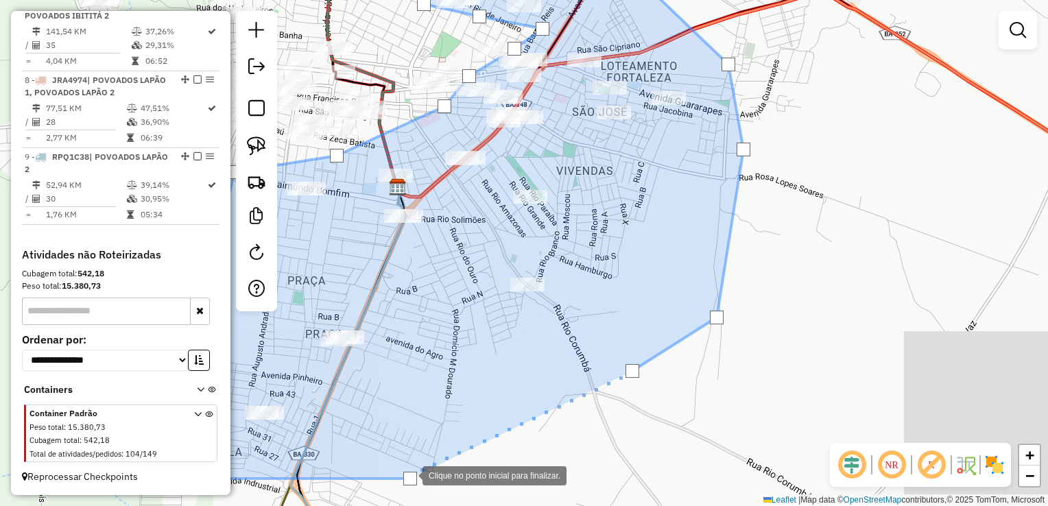
click at [409, 474] on div at bounding box center [410, 479] width 14 height 14
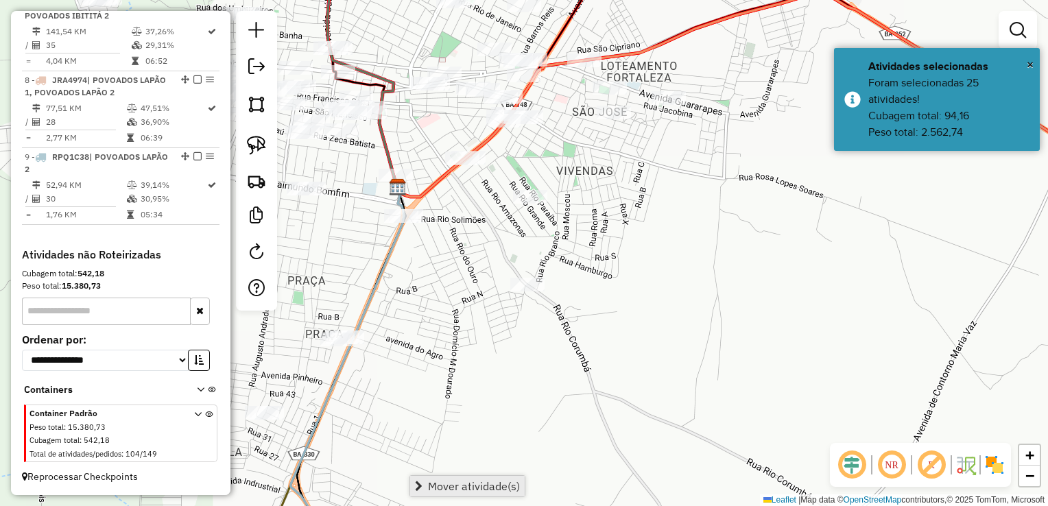
click at [422, 490] on span "Mover atividade(s)" at bounding box center [419, 486] width 8 height 11
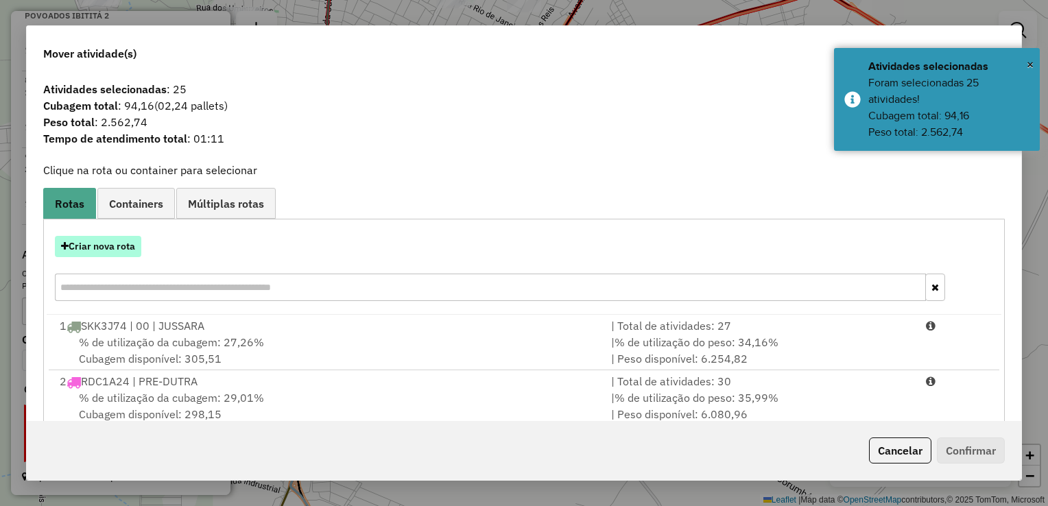
click at [95, 253] on button "Criar nova rota" at bounding box center [98, 246] width 86 height 21
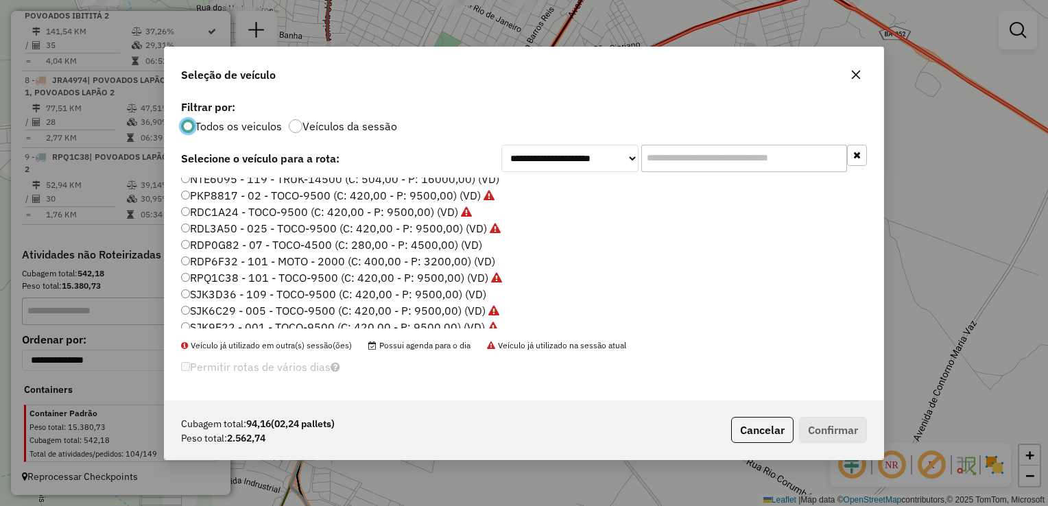
scroll to position [93, 0]
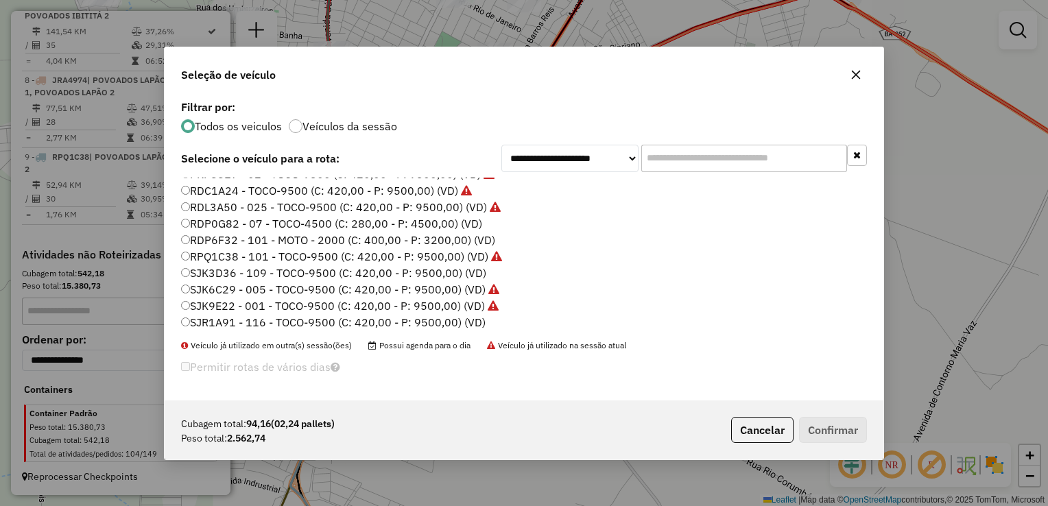
click at [225, 325] on label "SJR1A91 - 116 - TOCO-9500 (C: 420,00 - P: 9500,00) (VD)" at bounding box center [333, 322] width 304 height 16
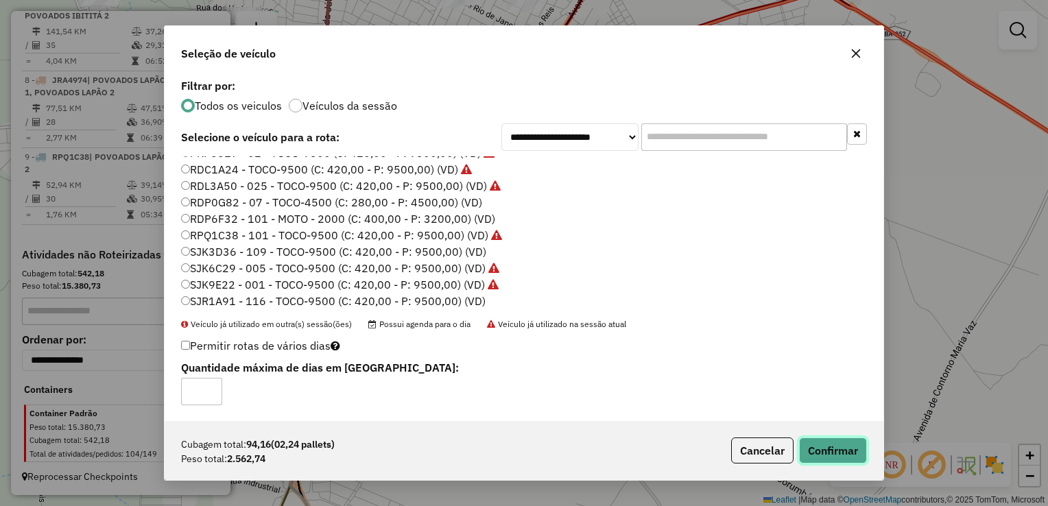
click at [851, 450] on button "Confirmar" at bounding box center [833, 450] width 68 height 26
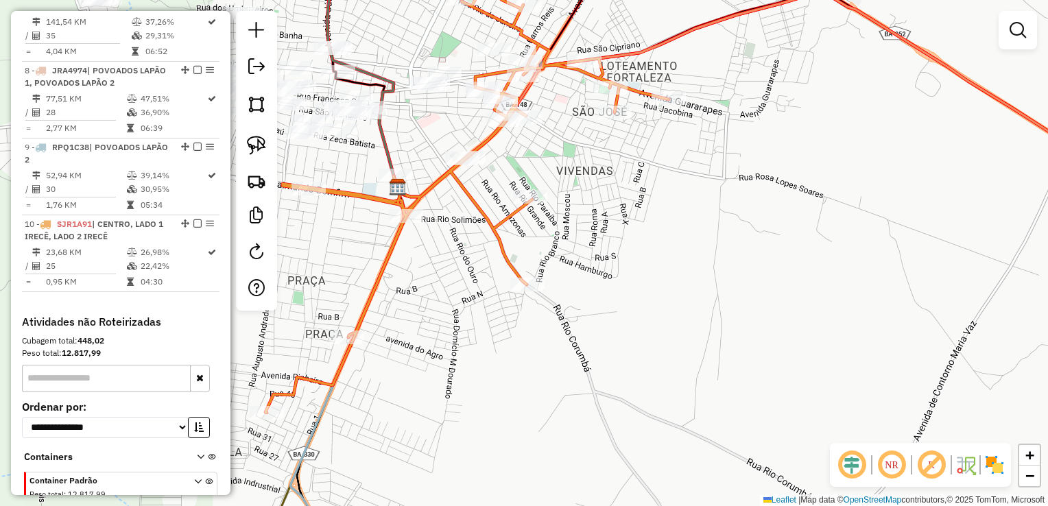
drag, startPoint x: 676, startPoint y: 289, endPoint x: 797, endPoint y: 276, distance: 121.4
click at [797, 276] on div "Janela de atendimento Grade de atendimento Capacidade Transportadoras Veículos …" at bounding box center [524, 253] width 1048 height 506
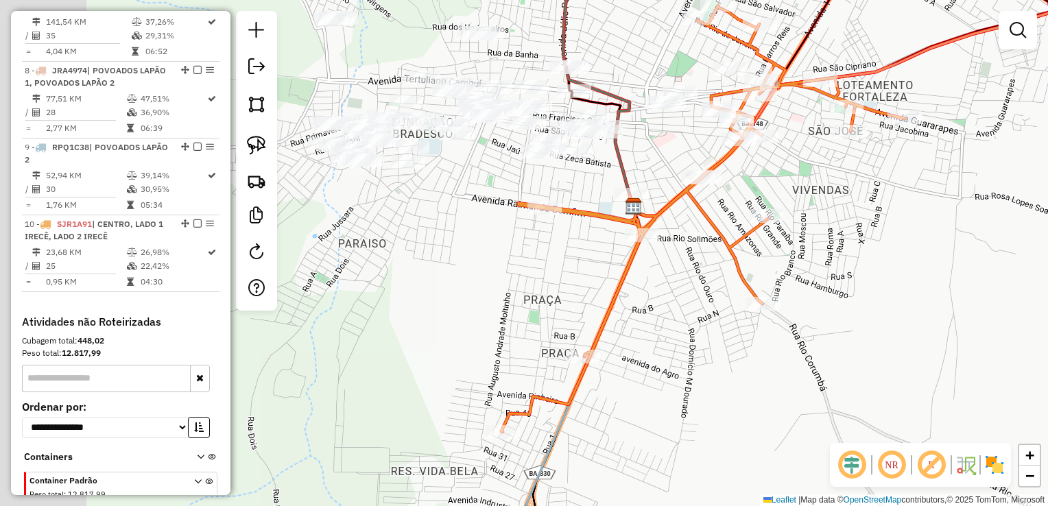
drag, startPoint x: 590, startPoint y: 341, endPoint x: 686, endPoint y: 361, distance: 98.7
click at [692, 363] on div "Janela de atendimento Grade de atendimento Capacidade Transportadoras Veículos …" at bounding box center [524, 253] width 1048 height 506
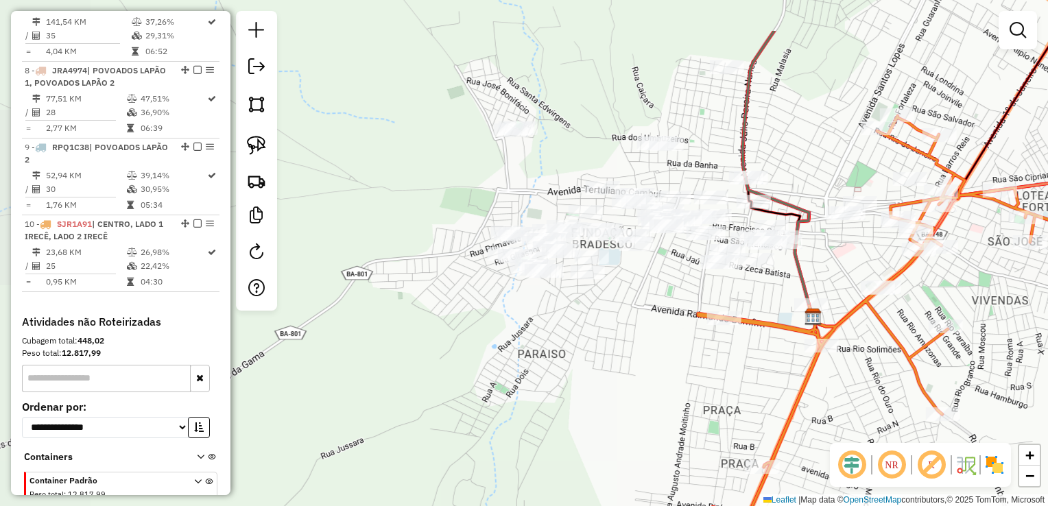
drag, startPoint x: 635, startPoint y: 385, endPoint x: 610, endPoint y: 355, distance: 38.5
click at [636, 396] on div "Janela de atendimento Grade de atendimento Capacidade Transportadoras Veículos …" at bounding box center [524, 253] width 1048 height 506
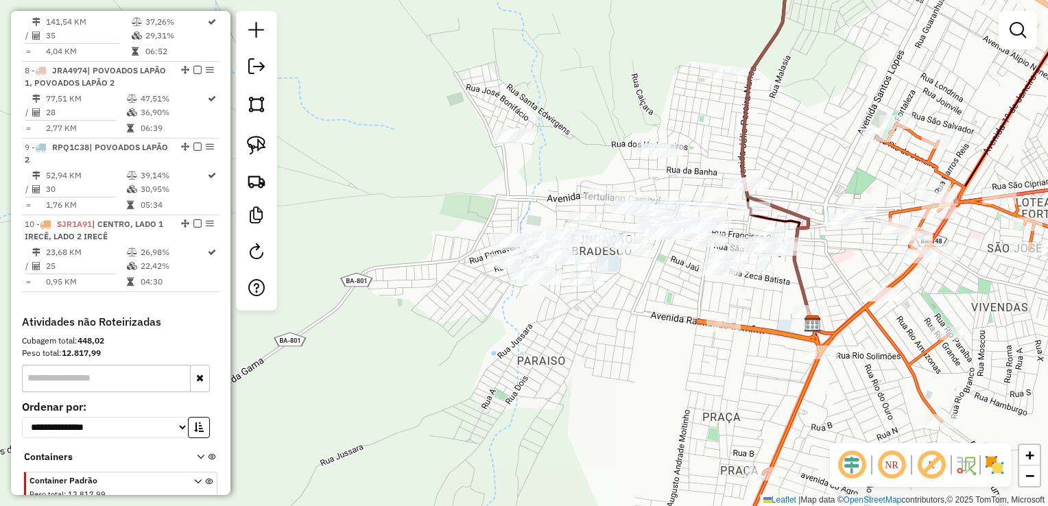
drag, startPoint x: 610, startPoint y: 352, endPoint x: 590, endPoint y: 396, distance: 48.5
click at [590, 396] on div "Janela de atendimento Grade de atendimento Capacidade Transportadoras Veículos …" at bounding box center [524, 253] width 1048 height 506
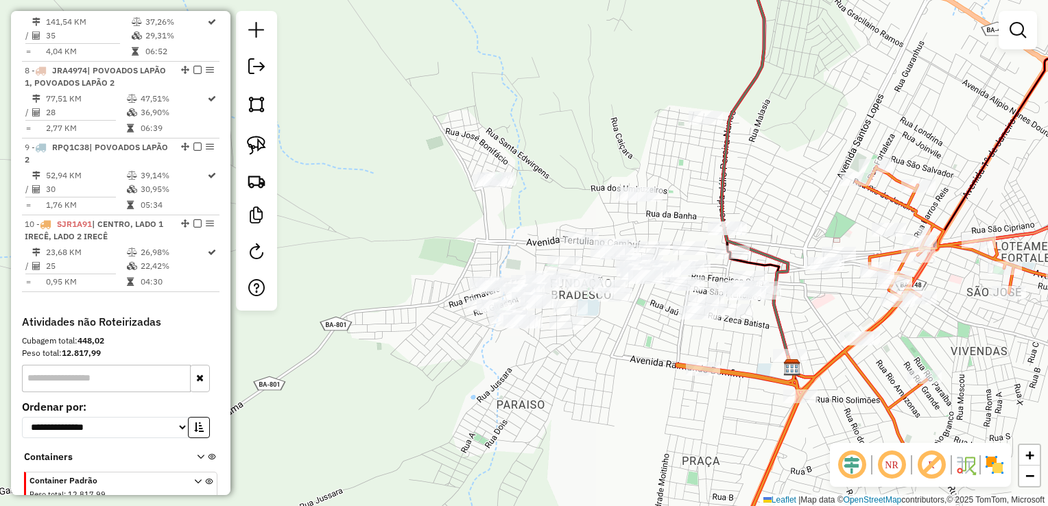
drag, startPoint x: 240, startPoint y: 109, endPoint x: 365, endPoint y: 125, distance: 126.5
click at [240, 110] on div at bounding box center [256, 161] width 41 height 300
click at [509, 93] on div "Janela de atendimento Grade de atendimento Capacidade Transportadoras Veículos …" at bounding box center [524, 253] width 1048 height 506
click at [261, 111] on img at bounding box center [256, 104] width 19 height 19
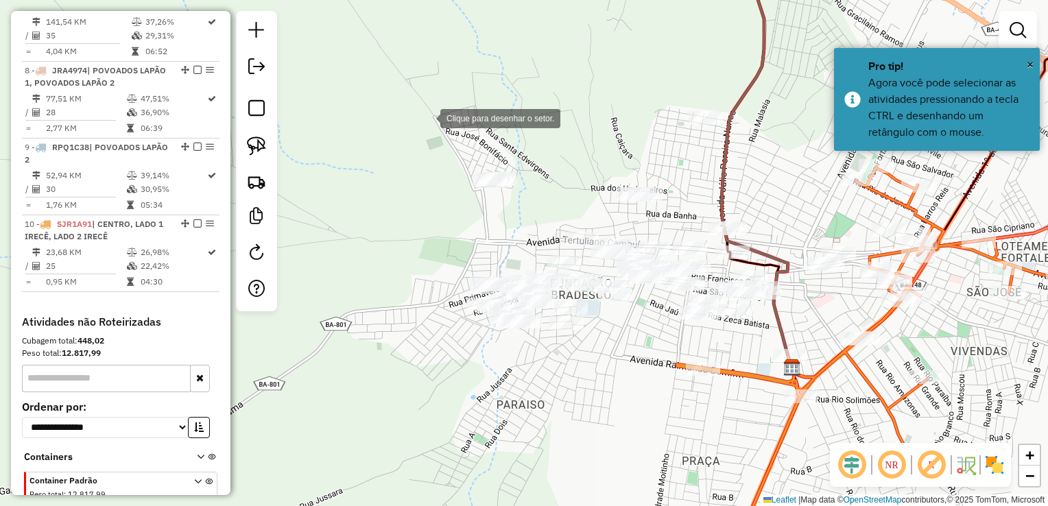
click at [440, 108] on div at bounding box center [426, 117] width 27 height 27
click at [461, 121] on div at bounding box center [474, 107] width 27 height 27
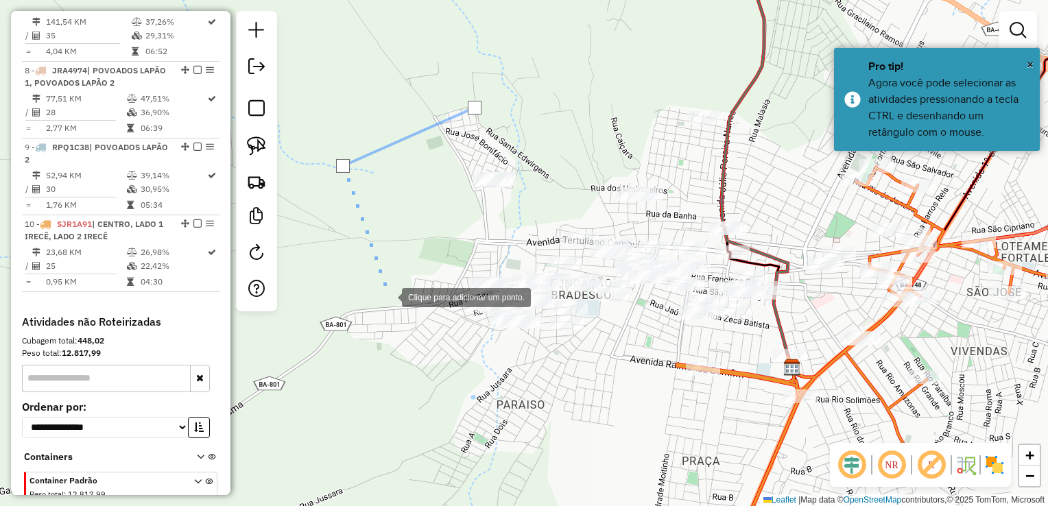
click at [388, 296] on div at bounding box center [387, 295] width 27 height 27
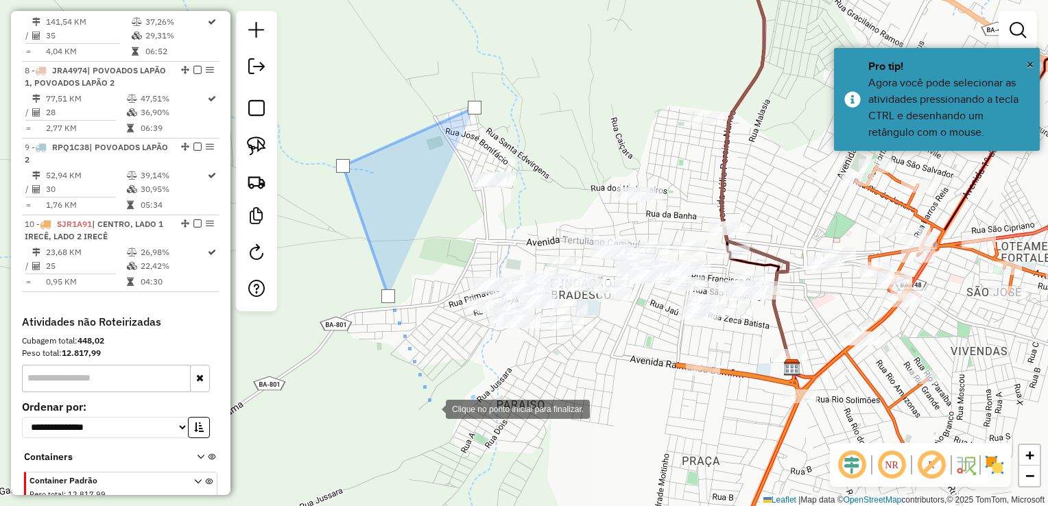
click at [435, 422] on div at bounding box center [431, 407] width 27 height 27
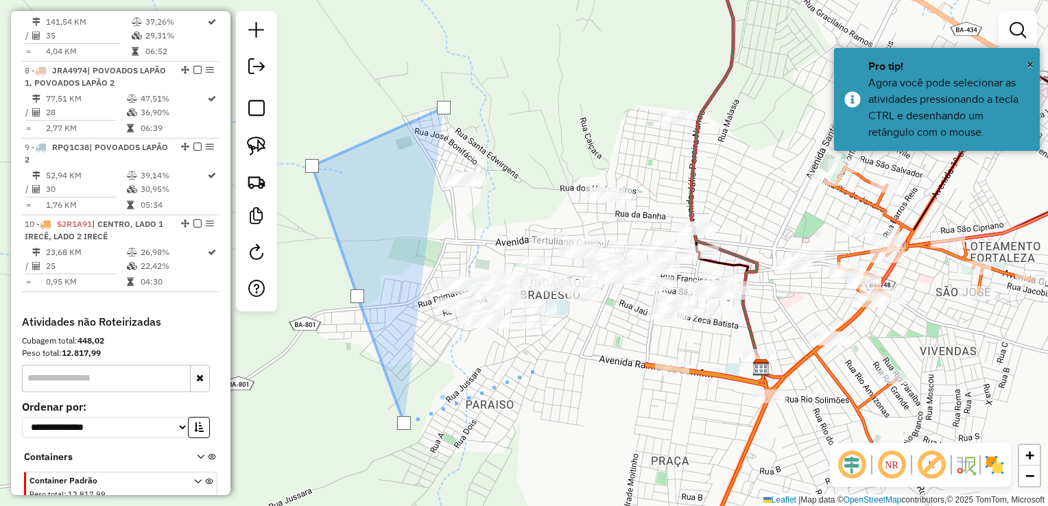
drag, startPoint x: 581, startPoint y: 370, endPoint x: 457, endPoint y: 366, distance: 124.2
click at [518, 370] on div at bounding box center [531, 370] width 27 height 27
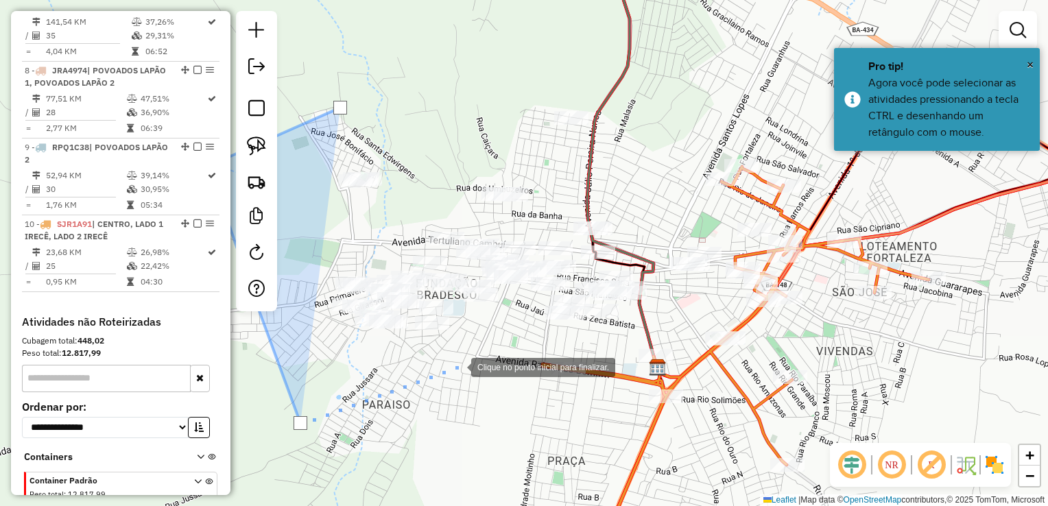
click at [471, 355] on div at bounding box center [457, 365] width 27 height 27
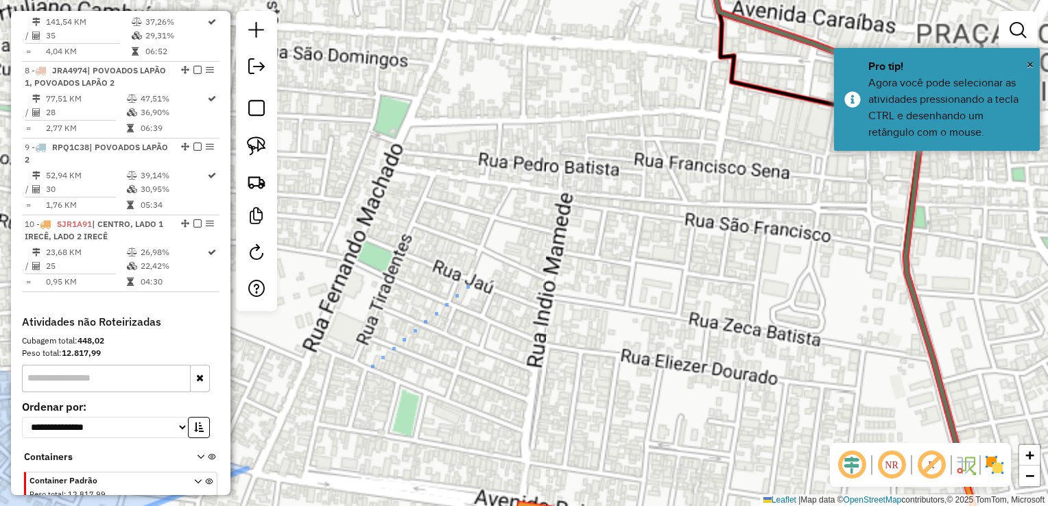
click at [474, 279] on div at bounding box center [474, 278] width 27 height 27
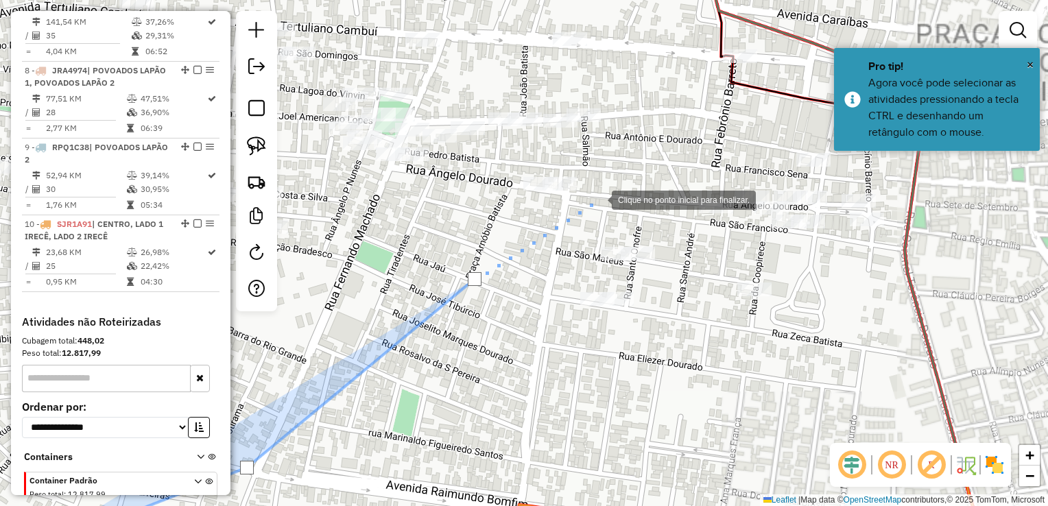
click at [598, 199] on div at bounding box center [597, 198] width 27 height 27
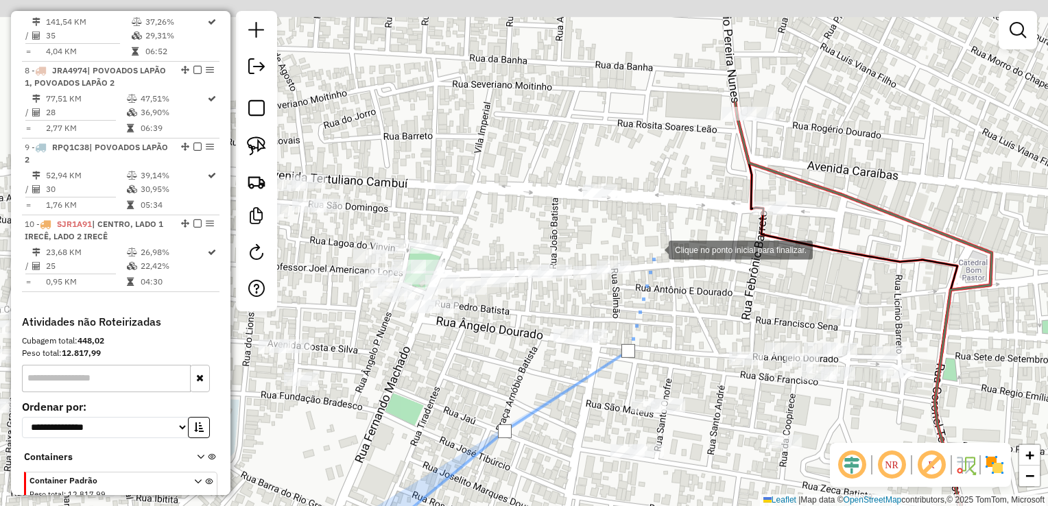
drag, startPoint x: 625, startPoint y: 96, endPoint x: 655, endPoint y: 248, distance: 155.2
click at [655, 248] on div at bounding box center [654, 248] width 27 height 27
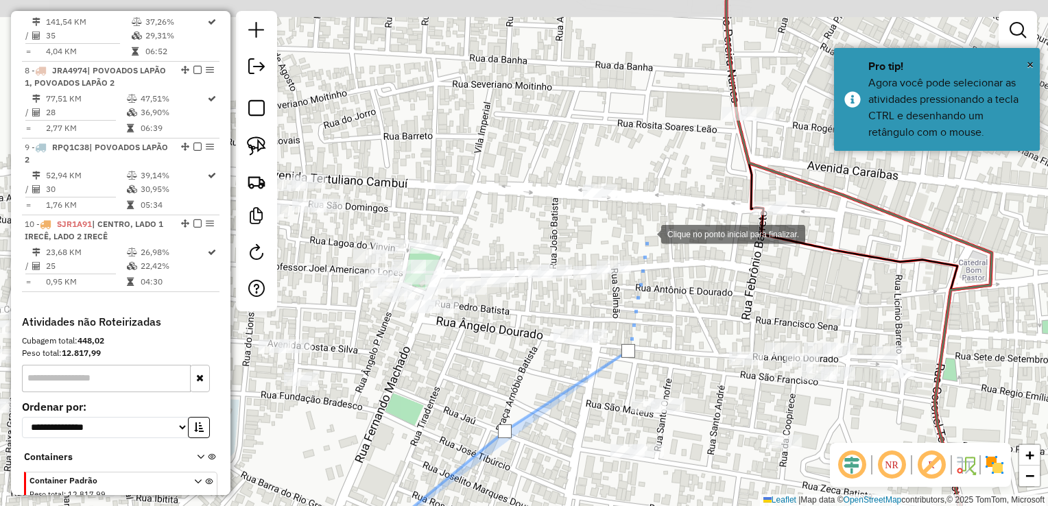
drag, startPoint x: 644, startPoint y: 225, endPoint x: 625, endPoint y: 220, distance: 19.8
click at [642, 224] on div at bounding box center [647, 232] width 27 height 27
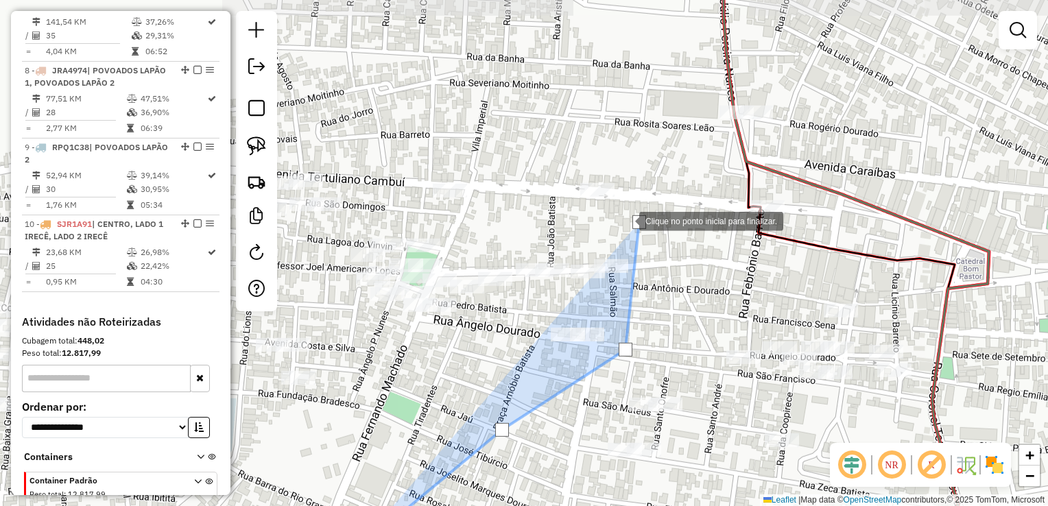
click at [612, 206] on div at bounding box center [625, 219] width 27 height 27
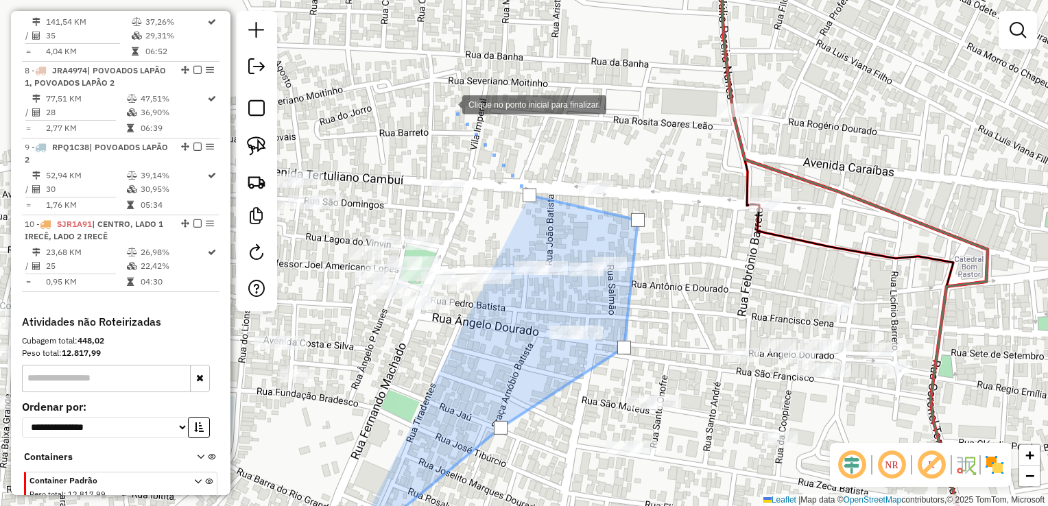
drag, startPoint x: 448, startPoint y: 104, endPoint x: 671, endPoint y: 302, distance: 298.1
click at [462, 117] on div at bounding box center [448, 103] width 27 height 27
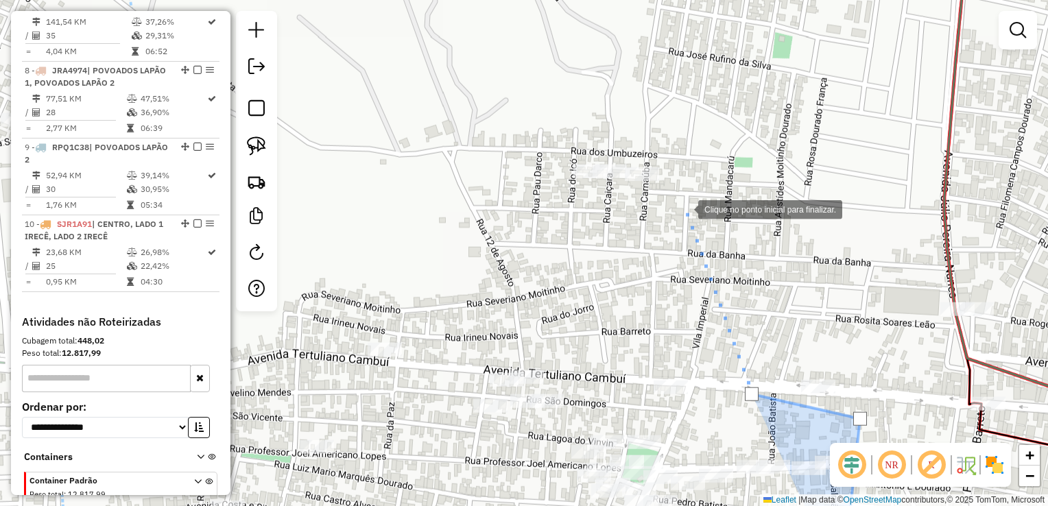
click at [684, 208] on div at bounding box center [684, 208] width 27 height 27
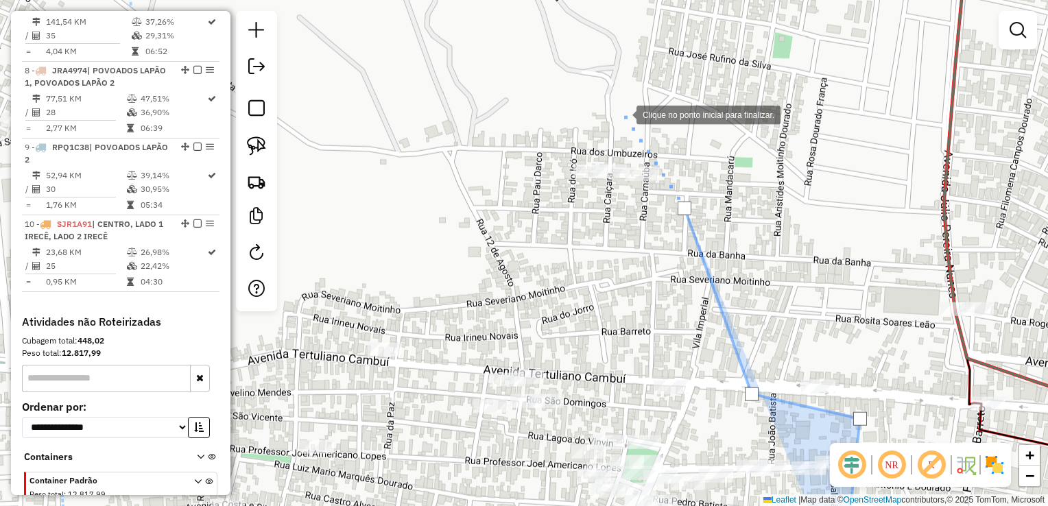
click at [623, 114] on div at bounding box center [622, 113] width 27 height 27
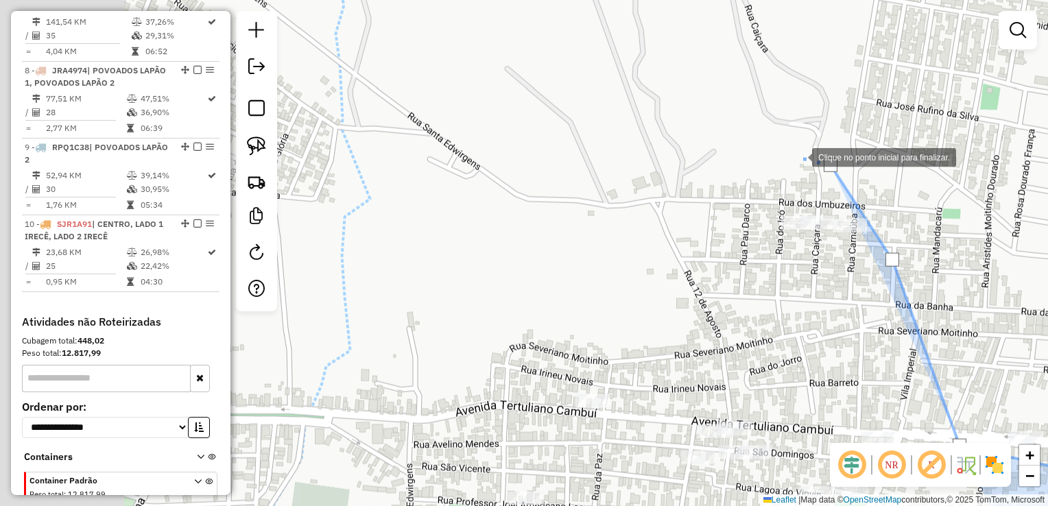
drag, startPoint x: 503, startPoint y: 86, endPoint x: 867, endPoint y: 168, distance: 373.8
click at [812, 169] on div at bounding box center [797, 156] width 27 height 27
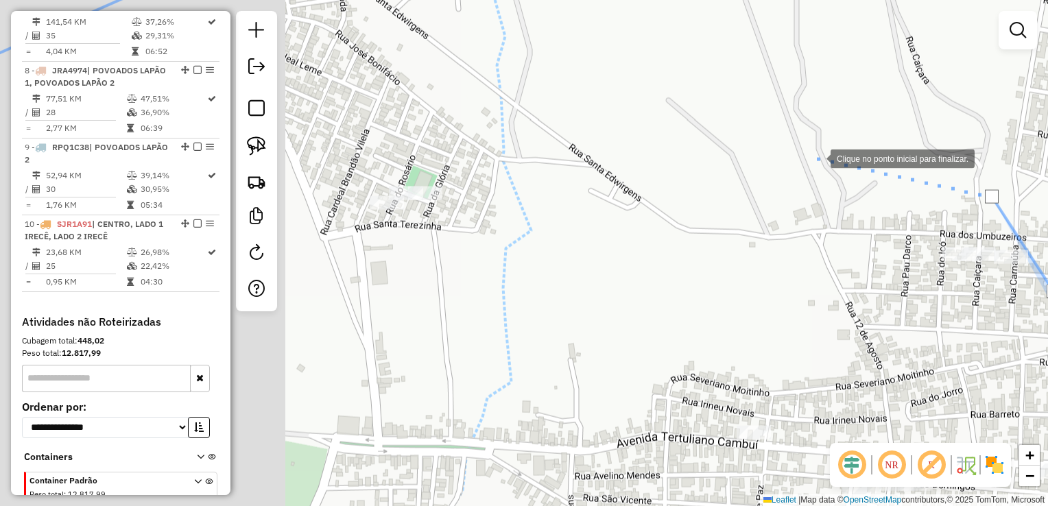
click at [803, 144] on div at bounding box center [816, 157] width 27 height 27
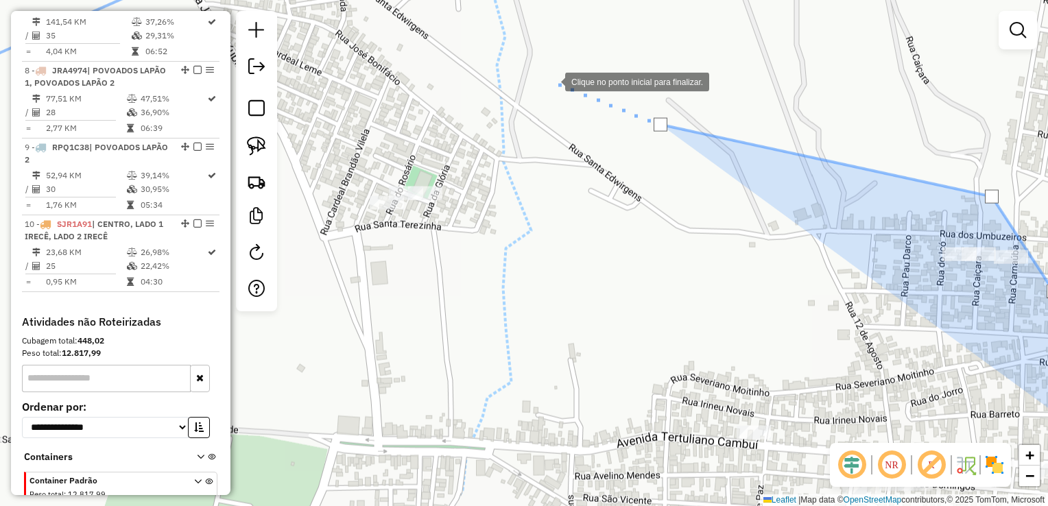
drag, startPoint x: 551, startPoint y: 81, endPoint x: 678, endPoint y: 357, distance: 304.0
click at [565, 95] on div at bounding box center [551, 80] width 27 height 27
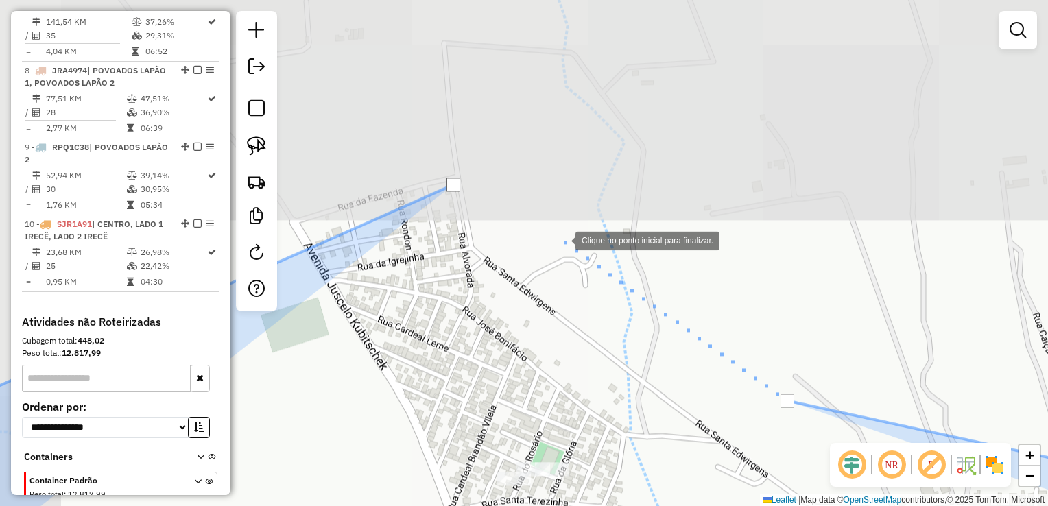
click at [559, 231] on div at bounding box center [561, 239] width 27 height 27
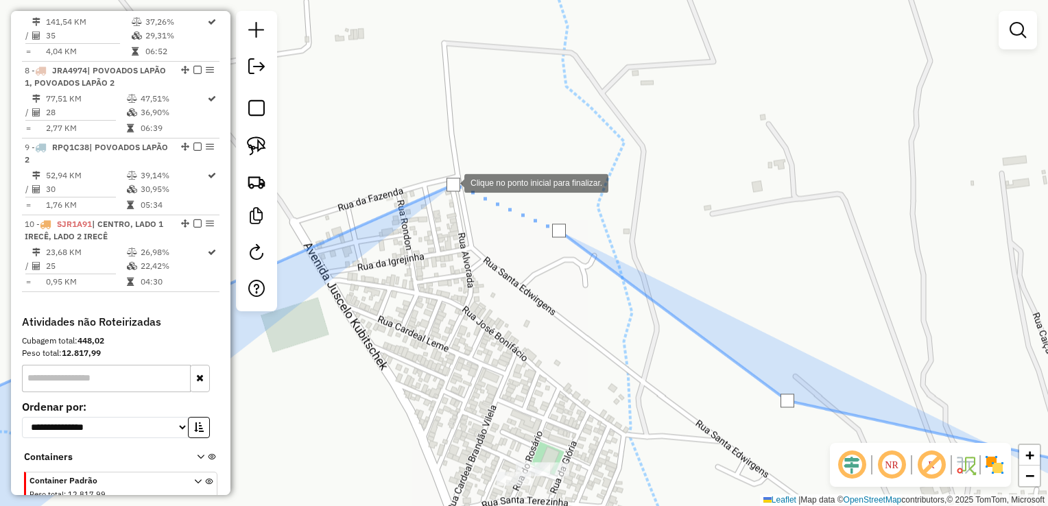
click at [450, 182] on div at bounding box center [453, 185] width 14 height 14
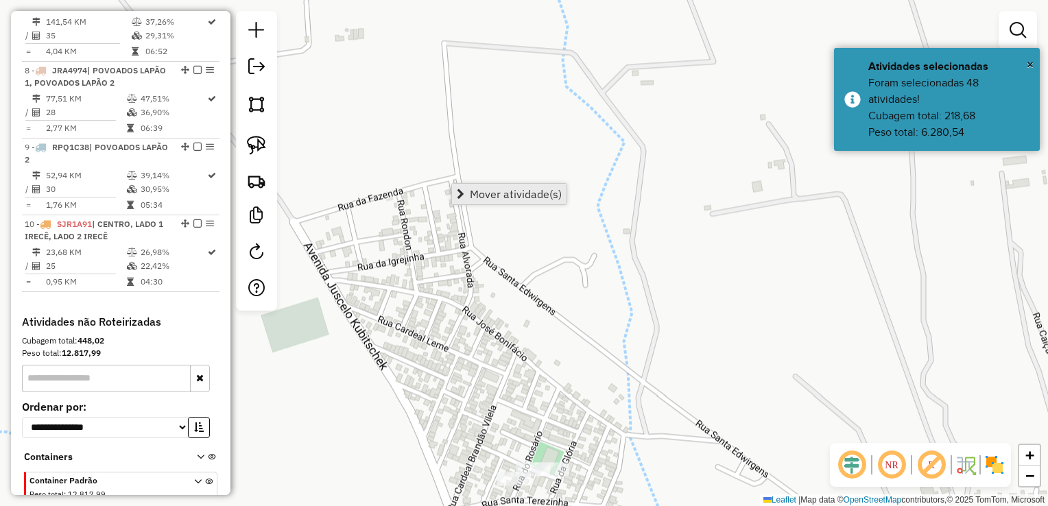
click at [500, 190] on span "Mover atividade(s)" at bounding box center [516, 194] width 92 height 11
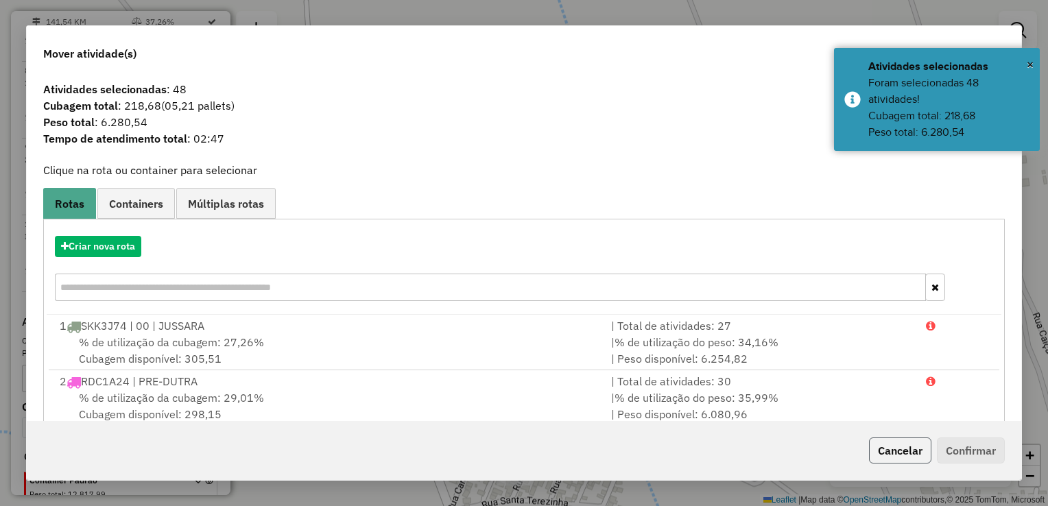
click at [908, 453] on button "Cancelar" at bounding box center [900, 450] width 62 height 26
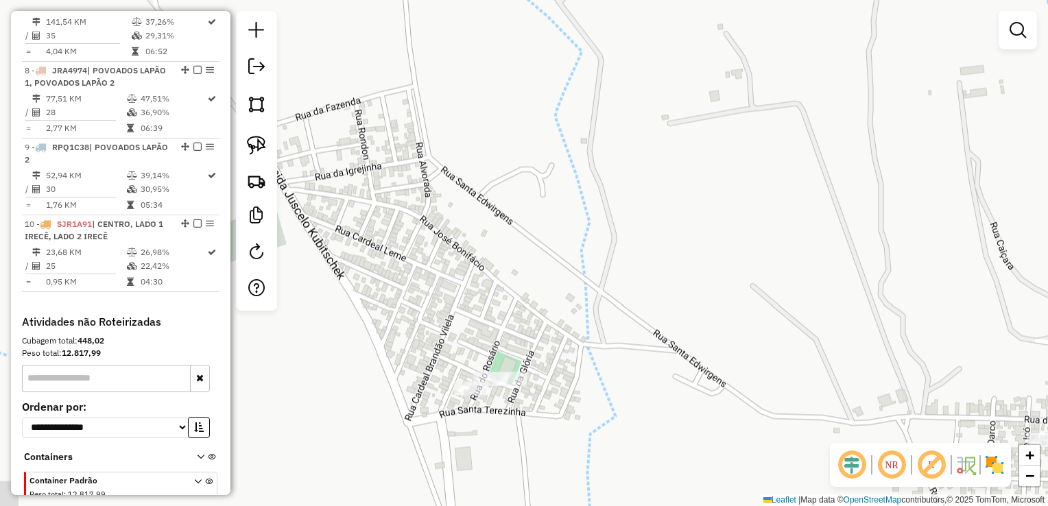
drag, startPoint x: 830, startPoint y: 396, endPoint x: 788, endPoint y: 275, distance: 128.4
click at [789, 277] on div "Janela de atendimento Grade de atendimento Capacidade Transportadoras Veículos …" at bounding box center [524, 253] width 1048 height 506
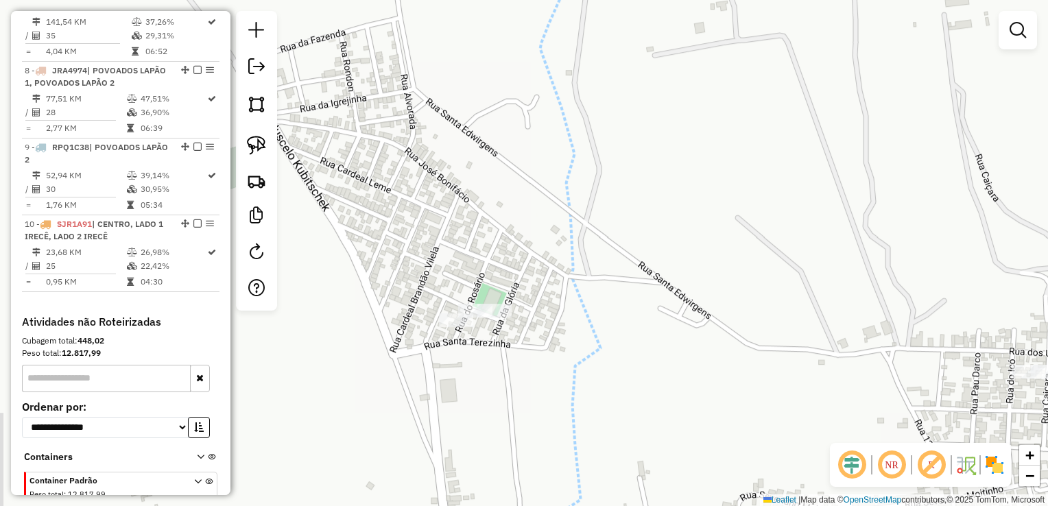
drag, startPoint x: 797, startPoint y: 290, endPoint x: 849, endPoint y: 199, distance: 104.7
click at [849, 199] on div "Janela de atendimento Grade de atendimento Capacidade Transportadoras Veículos …" at bounding box center [524, 253] width 1048 height 506
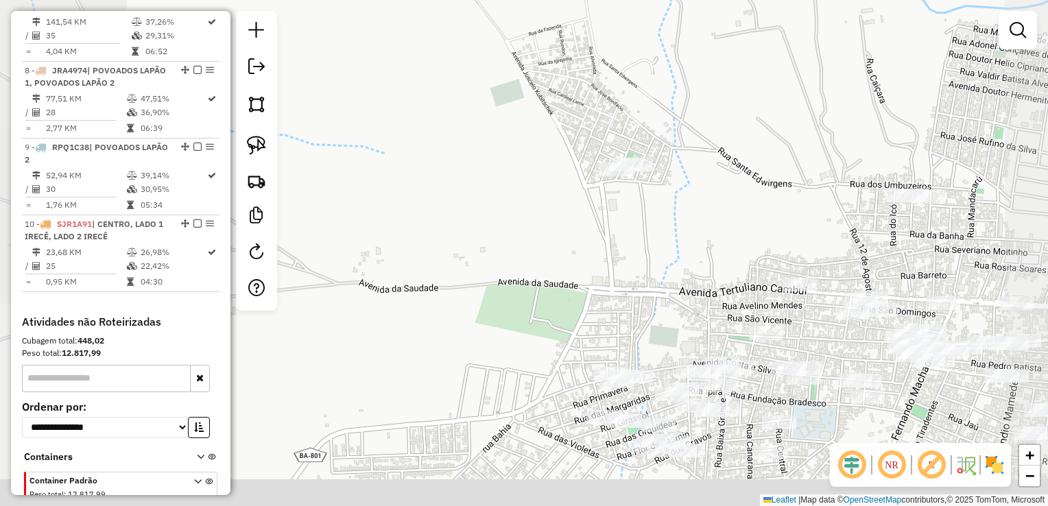
drag, startPoint x: 819, startPoint y: 226, endPoint x: 764, endPoint y: 189, distance: 66.6
click at [764, 189] on div "Janela de atendimento Grade de atendimento Capacidade Transportadoras Veículos …" at bounding box center [524, 253] width 1048 height 506
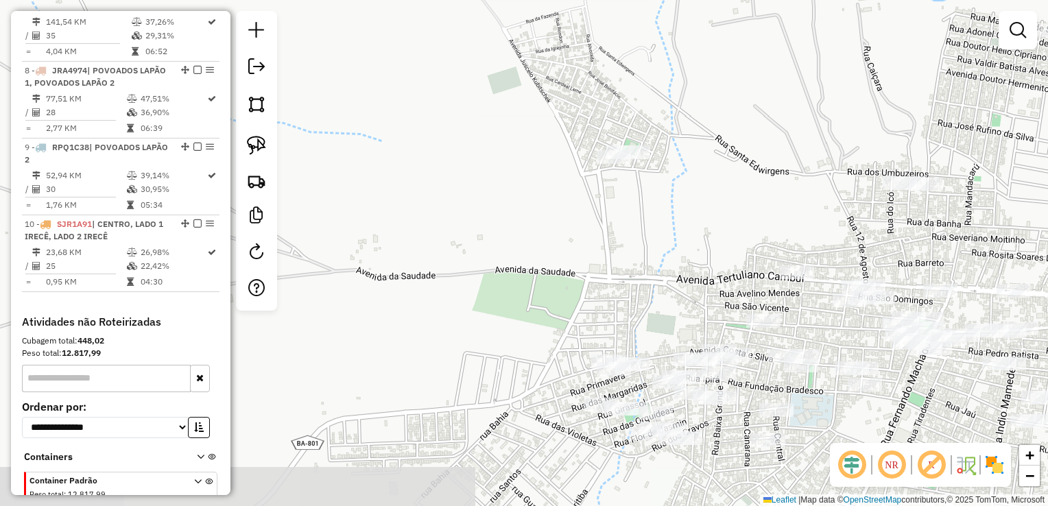
drag, startPoint x: 739, startPoint y: 229, endPoint x: 710, endPoint y: 136, distance: 97.6
click at [710, 136] on div "Janela de atendimento Grade de atendimento Capacidade Transportadoras Veículos …" at bounding box center [524, 253] width 1048 height 506
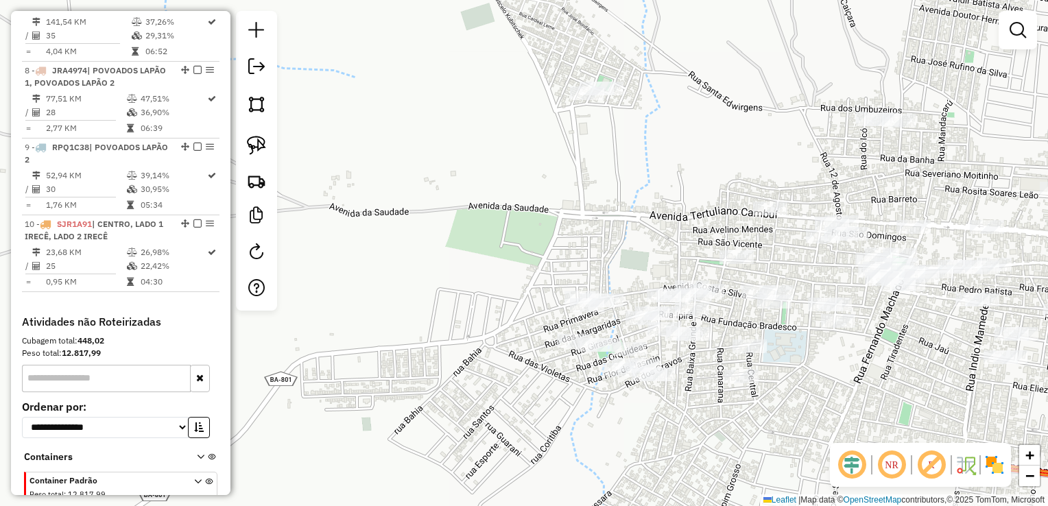
drag, startPoint x: 710, startPoint y: 159, endPoint x: 712, endPoint y: 216, distance: 56.9
click at [710, 215] on div "Janela de atendimento Grade de atendimento Capacidade Transportadoras Veículos …" at bounding box center [524, 253] width 1048 height 506
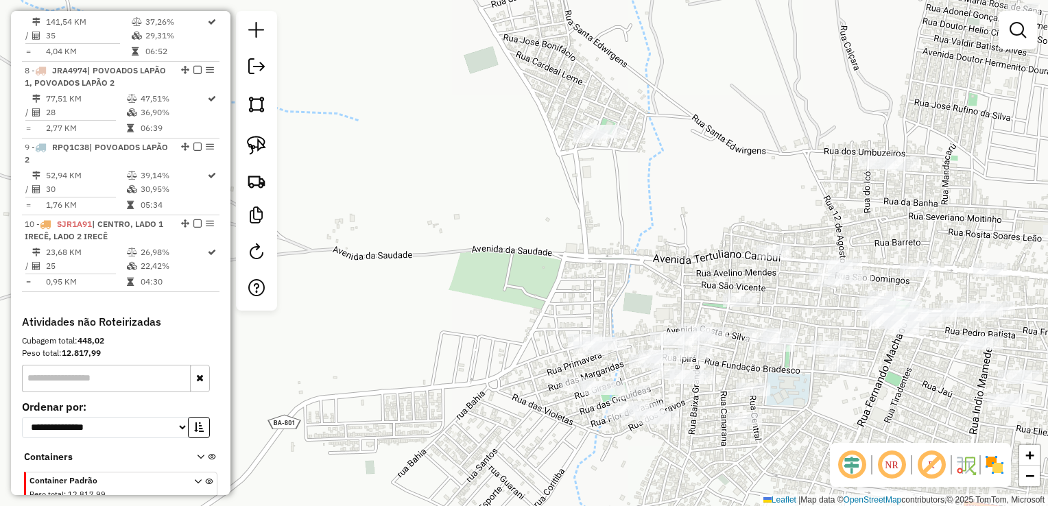
drag, startPoint x: 683, startPoint y: 163, endPoint x: 655, endPoint y: 121, distance: 50.0
click at [655, 121] on div "Janela de atendimento Grade de atendimento Capacidade Transportadoras Veículos …" at bounding box center [524, 253] width 1048 height 506
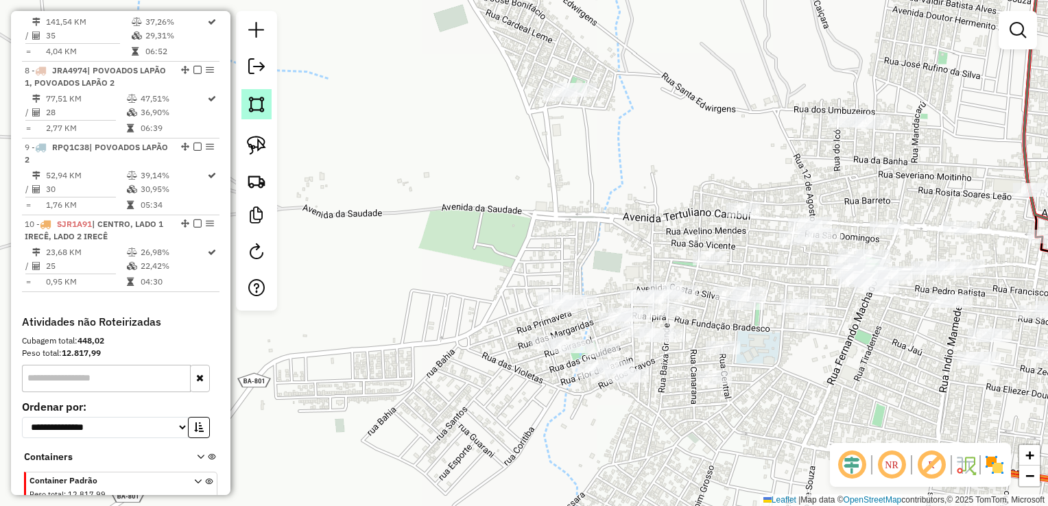
click at [254, 107] on img at bounding box center [256, 104] width 19 height 19
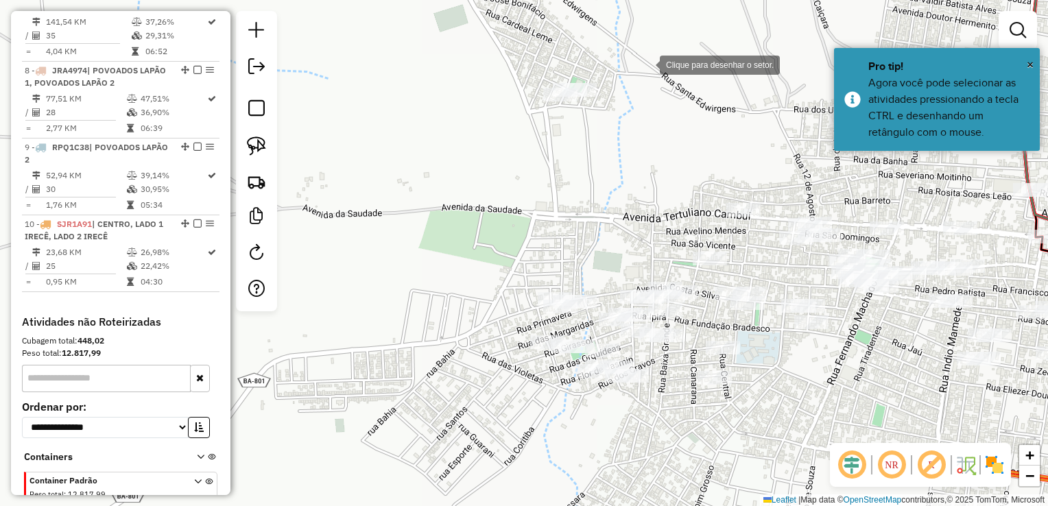
click at [650, 62] on div at bounding box center [645, 63] width 27 height 27
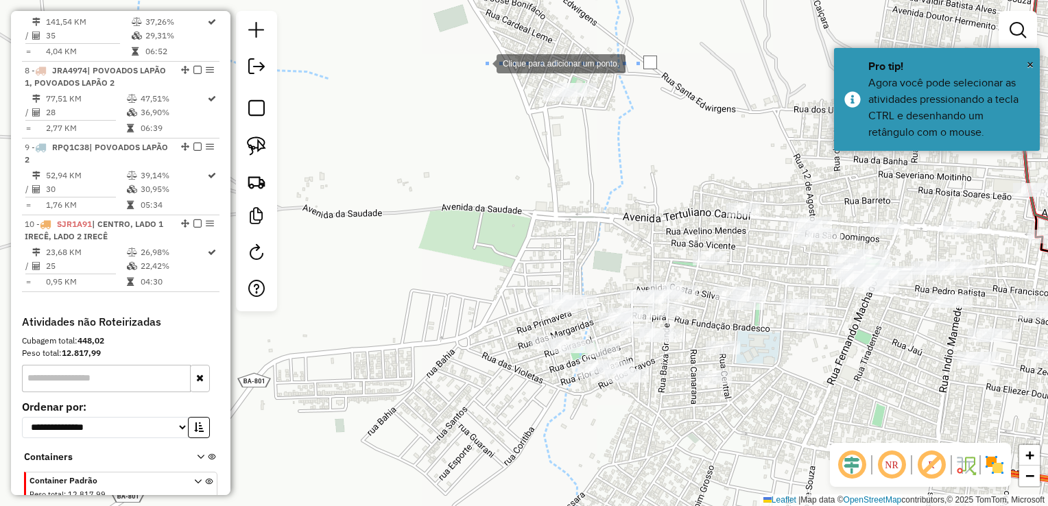
click at [482, 62] on div at bounding box center [482, 62] width 27 height 27
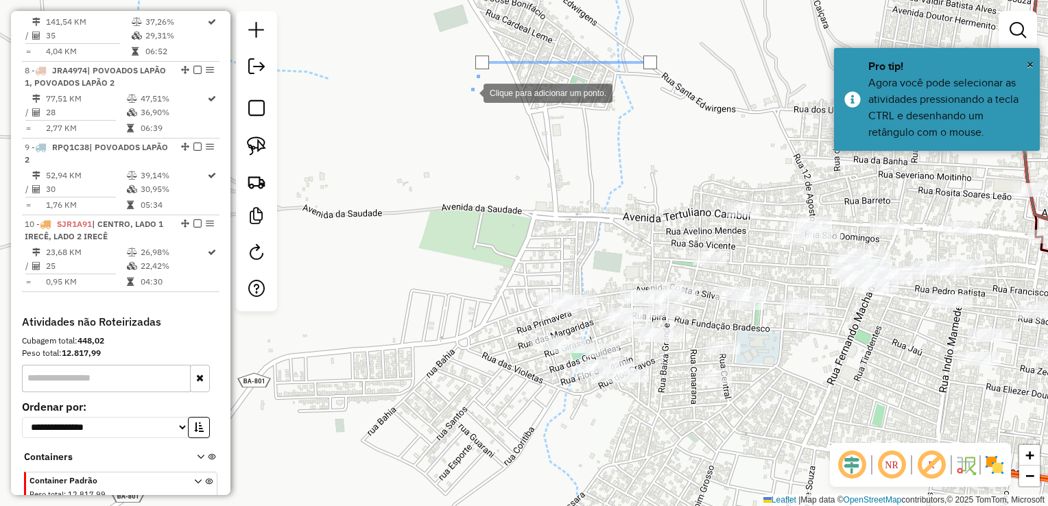
click at [456, 106] on div at bounding box center [469, 91] width 27 height 27
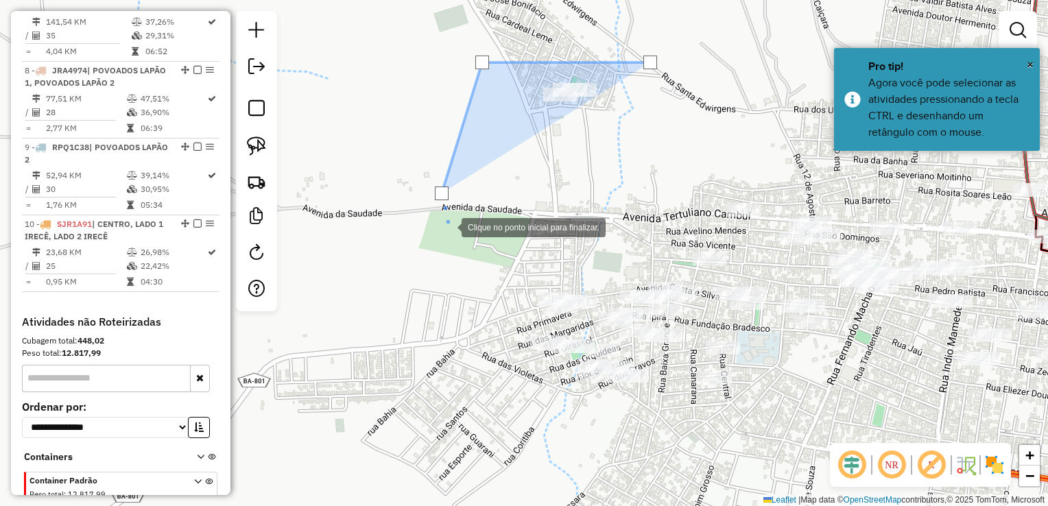
click at [461, 240] on div at bounding box center [447, 226] width 27 height 27
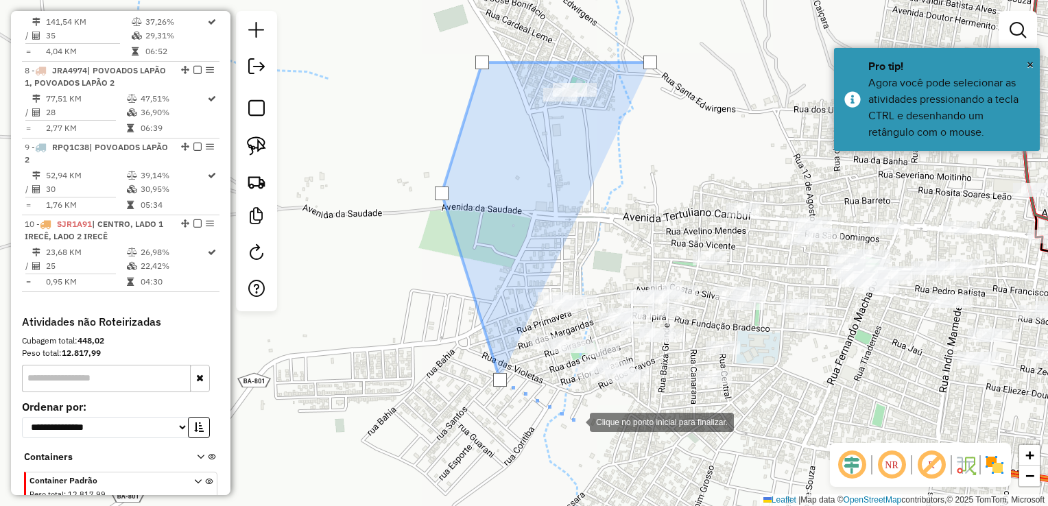
drag, startPoint x: 576, startPoint y: 421, endPoint x: 488, endPoint y: 251, distance: 191.4
click at [562, 407] on div at bounding box center [575, 420] width 27 height 27
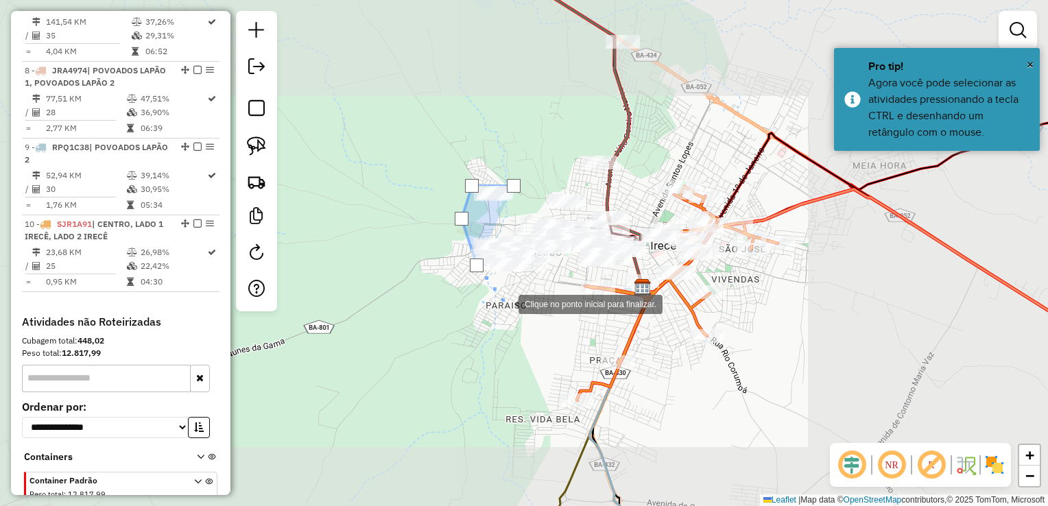
click at [505, 304] on div at bounding box center [504, 302] width 27 height 27
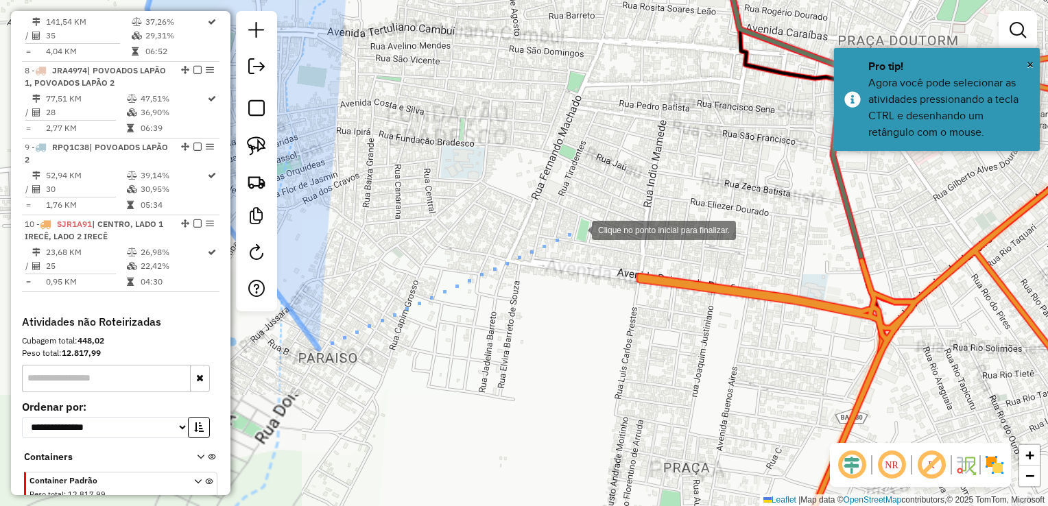
click at [584, 215] on div at bounding box center [577, 228] width 27 height 27
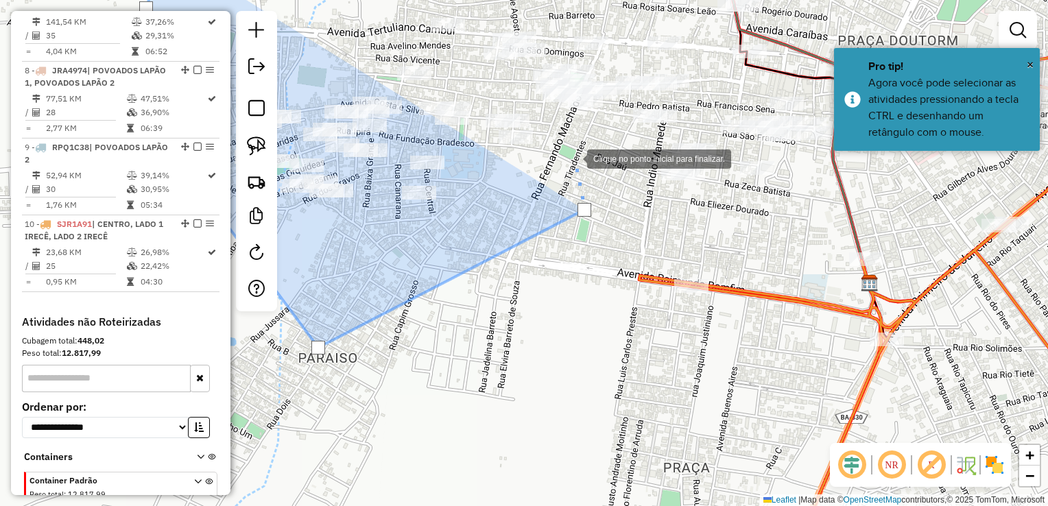
drag, startPoint x: 573, startPoint y: 158, endPoint x: 572, endPoint y: 313, distance: 155.6
click at [573, 171] on div at bounding box center [572, 157] width 27 height 27
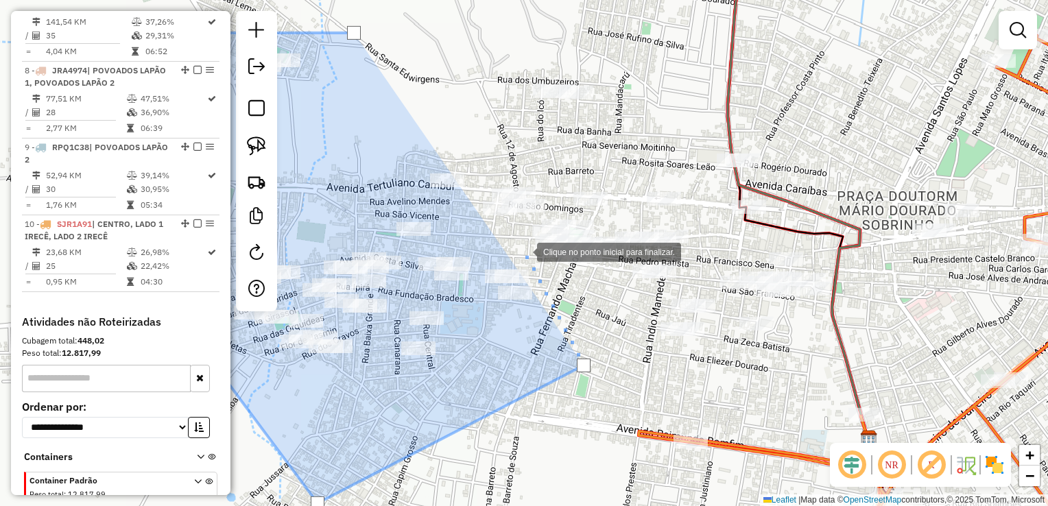
click at [523, 251] on div at bounding box center [522, 250] width 27 height 27
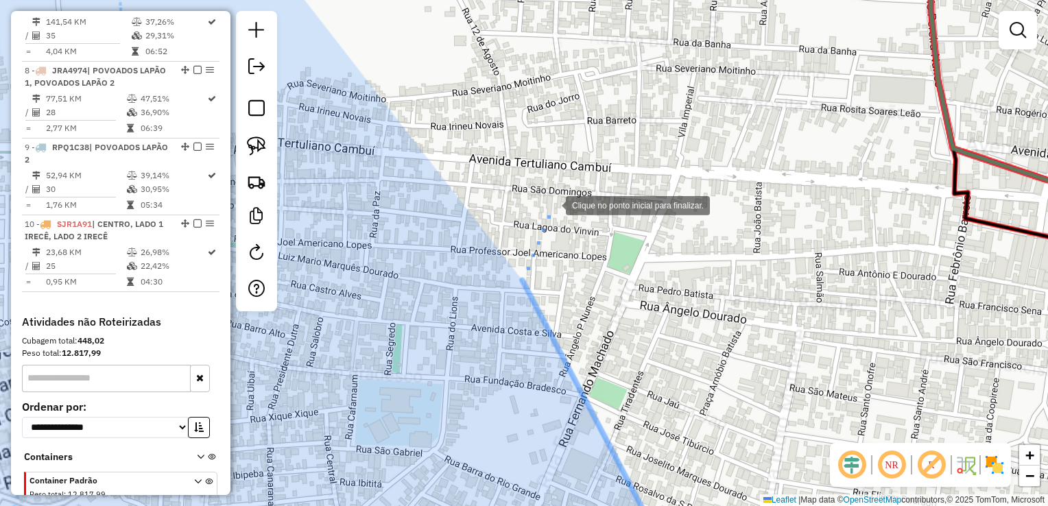
click at [566, 191] on div at bounding box center [551, 204] width 27 height 27
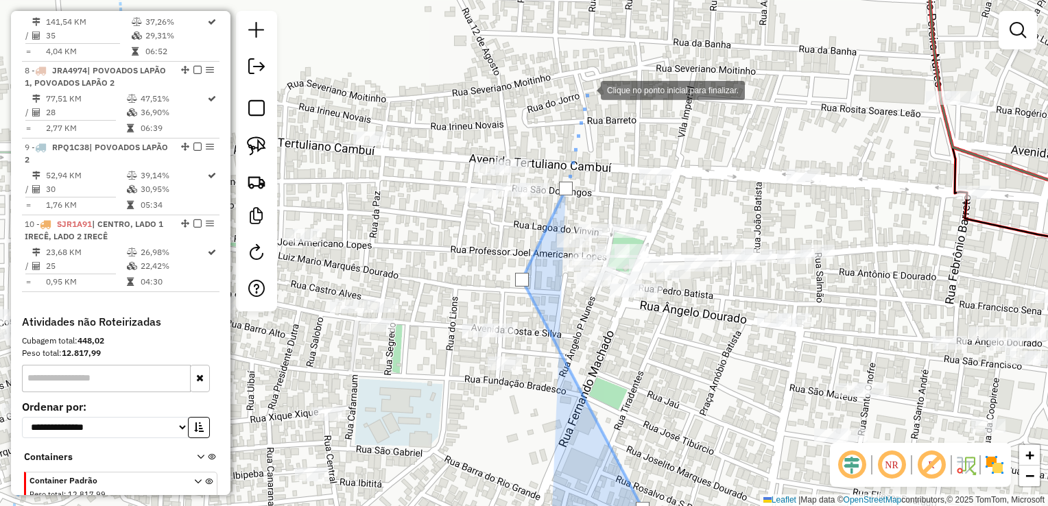
drag, startPoint x: 587, startPoint y: 89, endPoint x: 600, endPoint y: 315, distance: 226.0
click at [600, 103] on div at bounding box center [586, 88] width 27 height 27
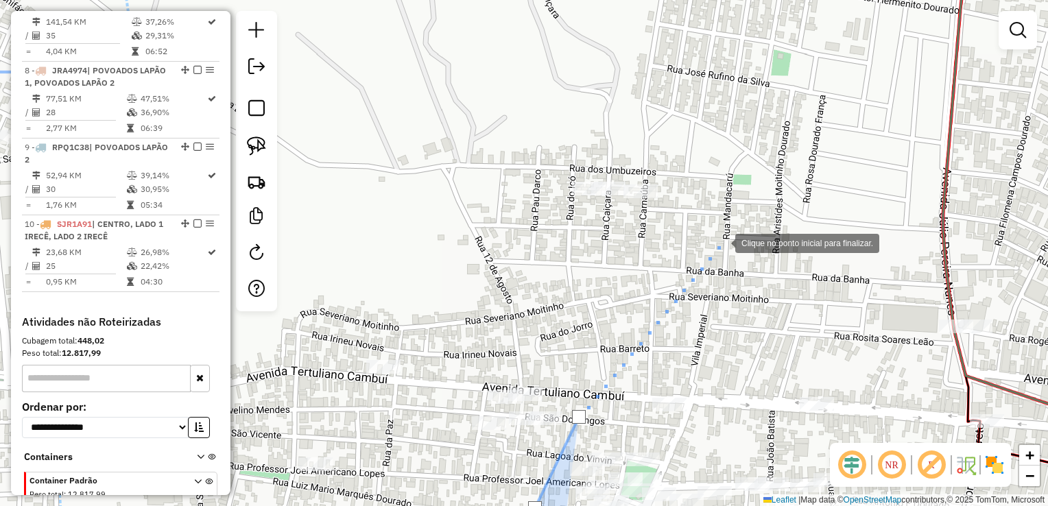
drag, startPoint x: 721, startPoint y: 242, endPoint x: 642, endPoint y: 65, distance: 194.0
click at [721, 238] on div at bounding box center [721, 241] width 27 height 27
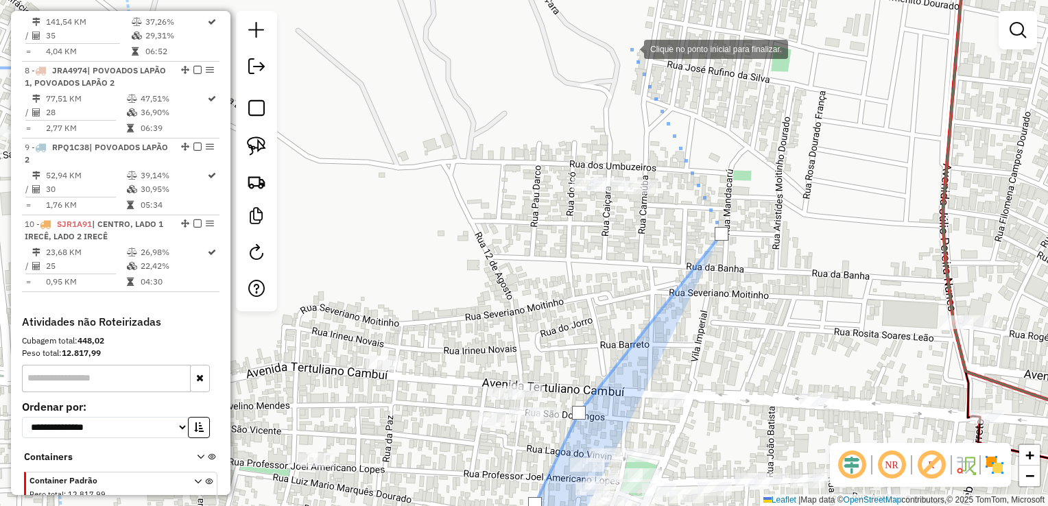
click at [629, 47] on div at bounding box center [629, 47] width 27 height 27
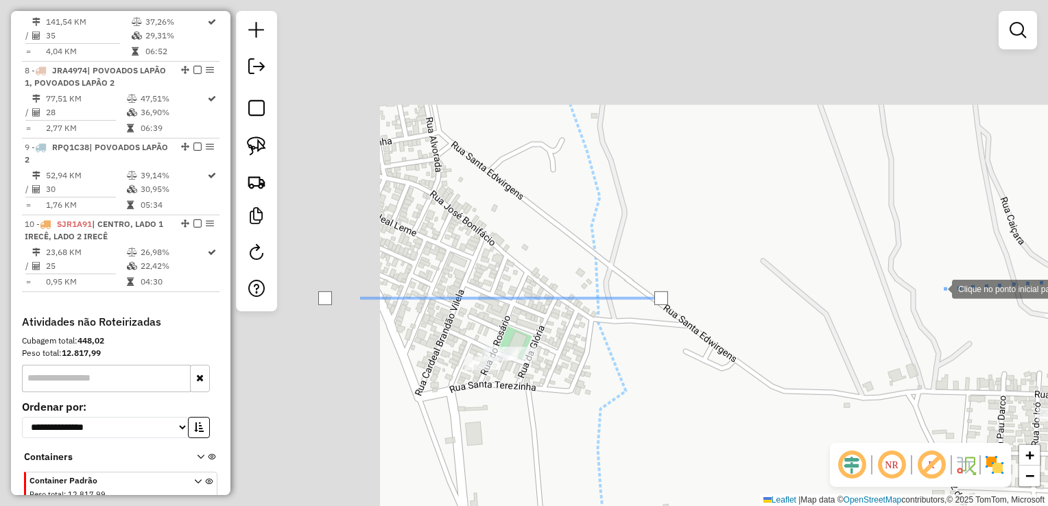
drag, startPoint x: 410, startPoint y: 36, endPoint x: 895, endPoint y: 278, distance: 542.4
click at [933, 287] on div at bounding box center [937, 287] width 27 height 27
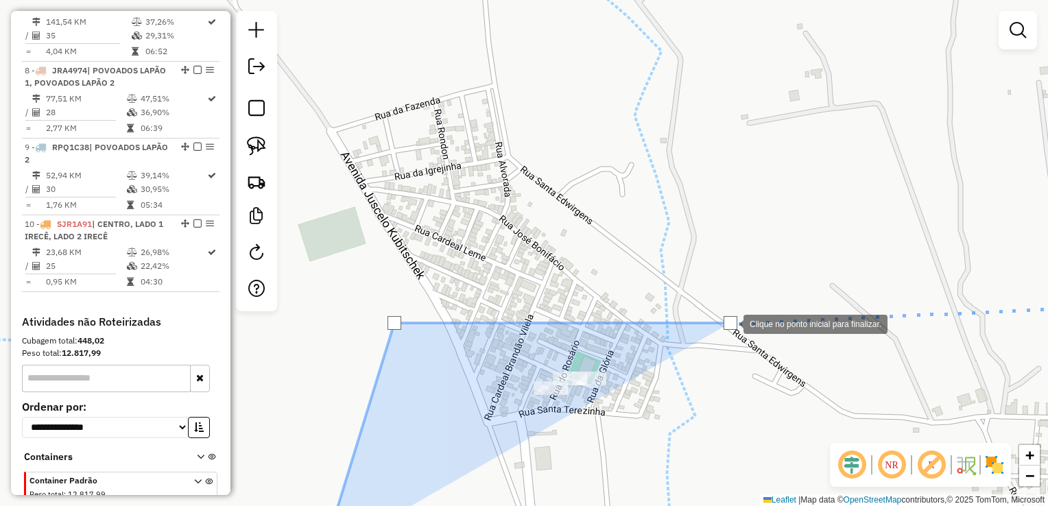
click at [730, 323] on div at bounding box center [730, 323] width 14 height 14
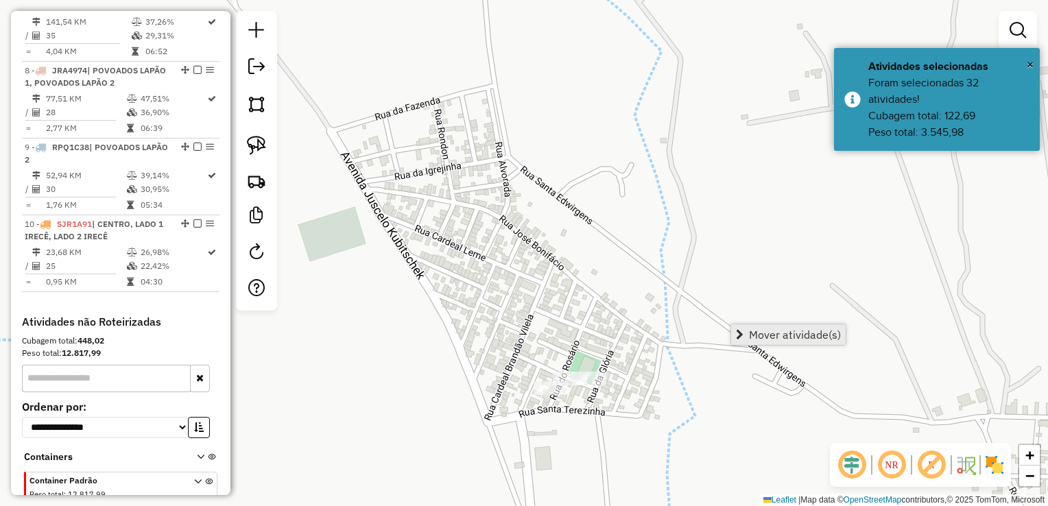
click at [749, 329] on span "Mover atividade(s)" at bounding box center [795, 334] width 92 height 11
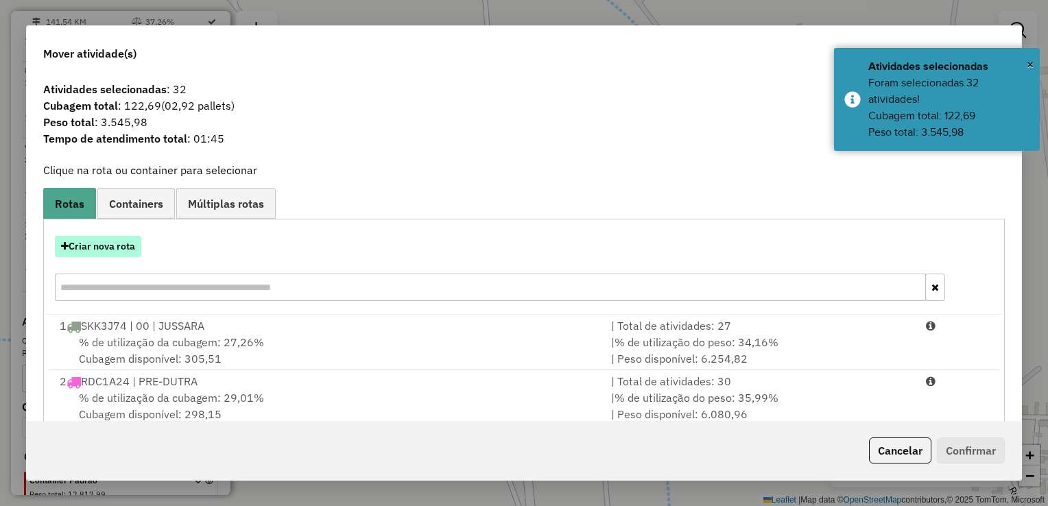
click at [132, 245] on button "Criar nova rota" at bounding box center [98, 246] width 86 height 21
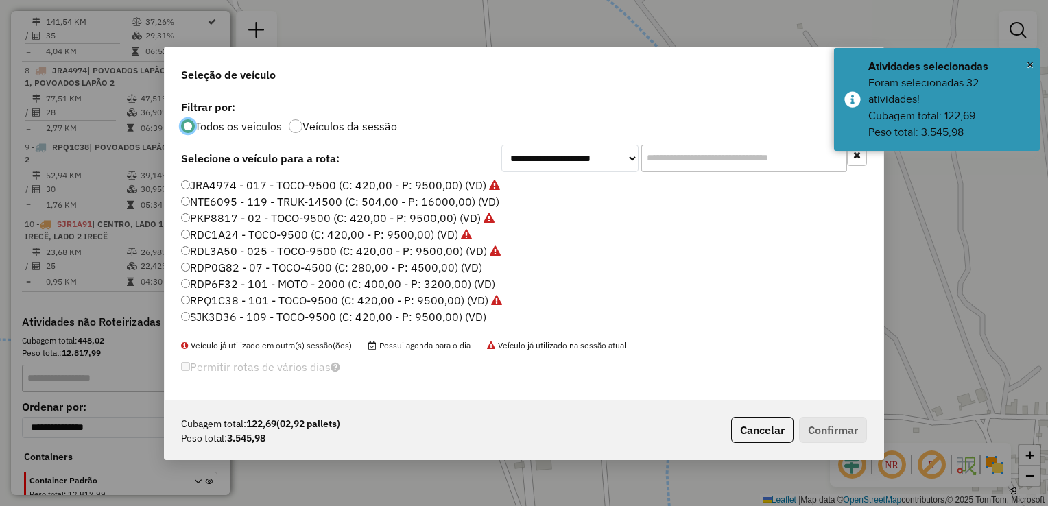
scroll to position [69, 0]
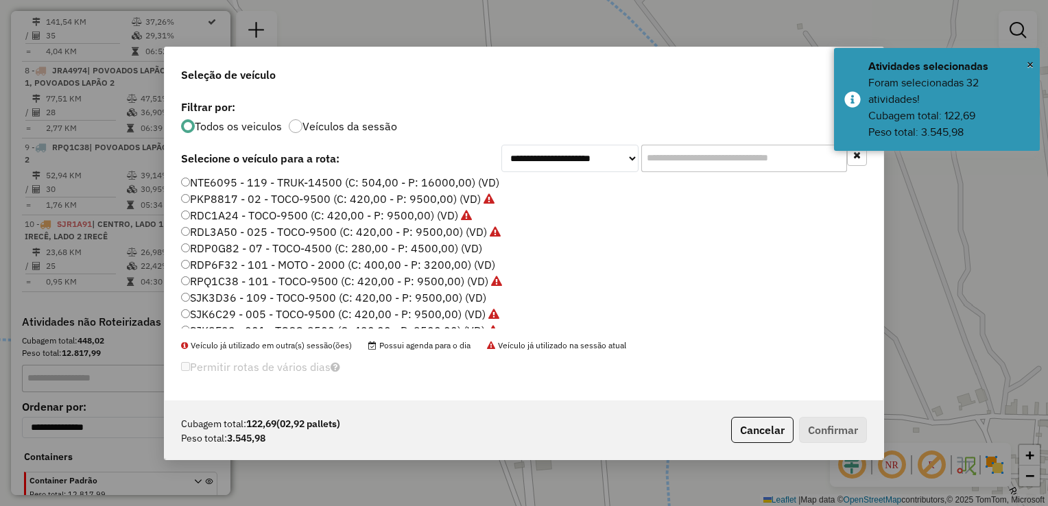
click at [243, 294] on label "SJK3D36 - 109 - TOCO-9500 (C: 420,00 - P: 9500,00) (VD)" at bounding box center [333, 297] width 305 height 16
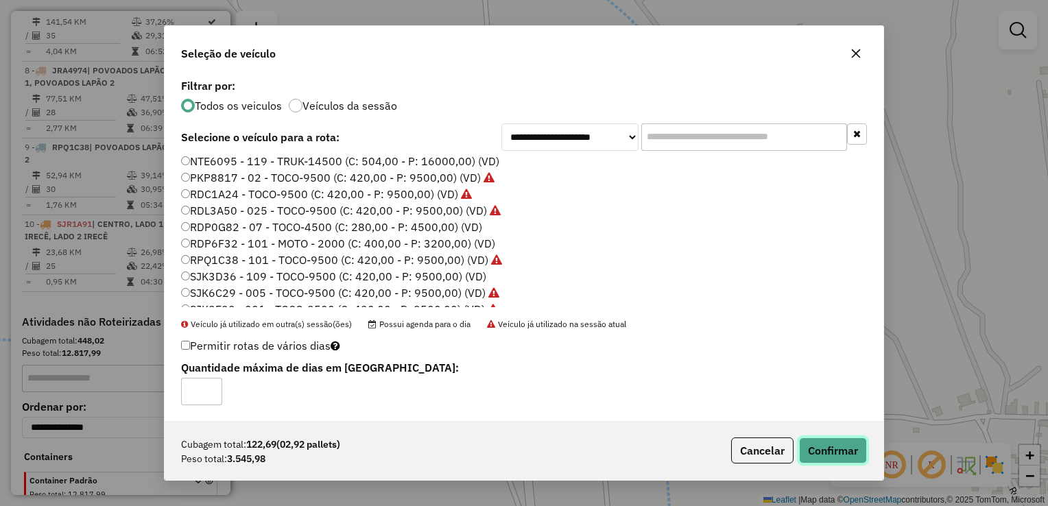
click at [839, 448] on button "Confirmar" at bounding box center [833, 450] width 68 height 26
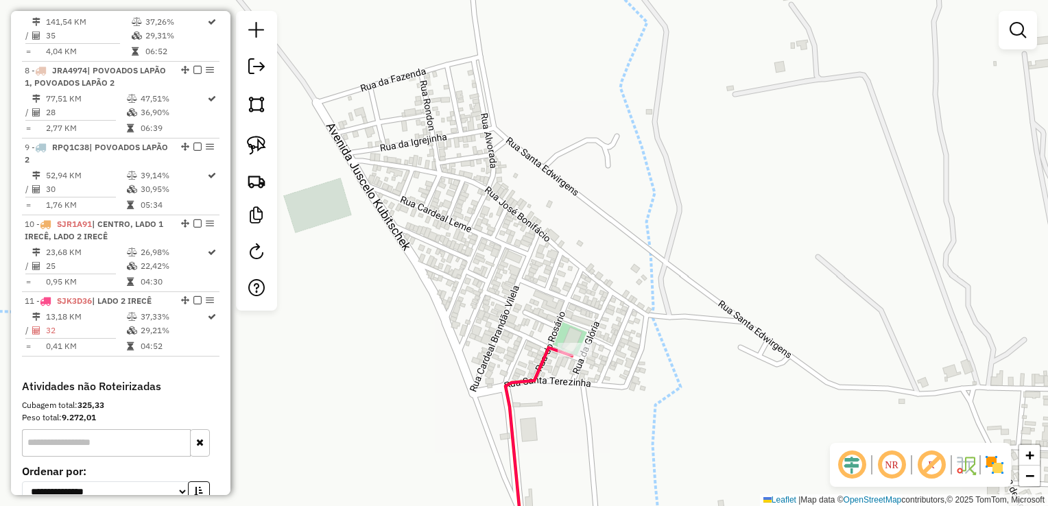
drag, startPoint x: 594, startPoint y: 319, endPoint x: 510, endPoint y: 221, distance: 128.9
click at [535, 245] on div "Janela de atendimento Grade de atendimento Capacidade Transportadoras Veículos …" at bounding box center [524, 253] width 1048 height 506
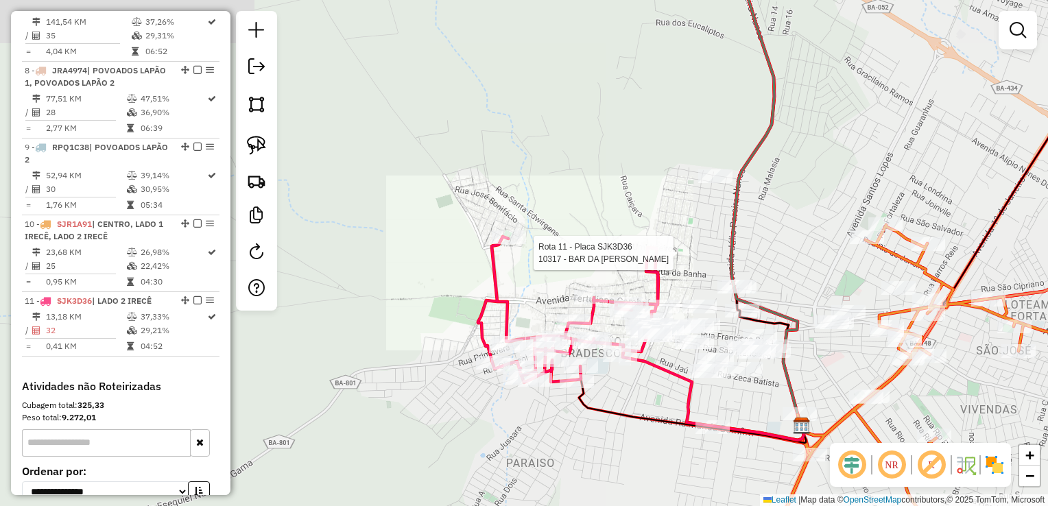
drag, startPoint x: 638, startPoint y: 261, endPoint x: 571, endPoint y: 215, distance: 80.4
click at [638, 246] on div at bounding box center [655, 253] width 34 height 14
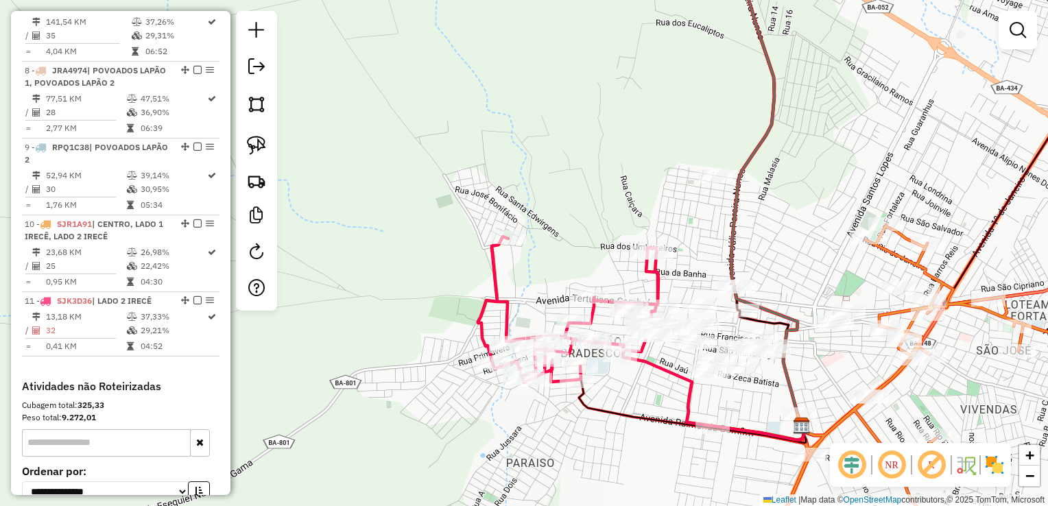
click at [700, 242] on div "Rota 11 - Placa SJK3D36 2402 - ANTONIO CARLOS SEBASTIAO Rota 11 - Placa SJK3D36…" at bounding box center [524, 253] width 1048 height 506
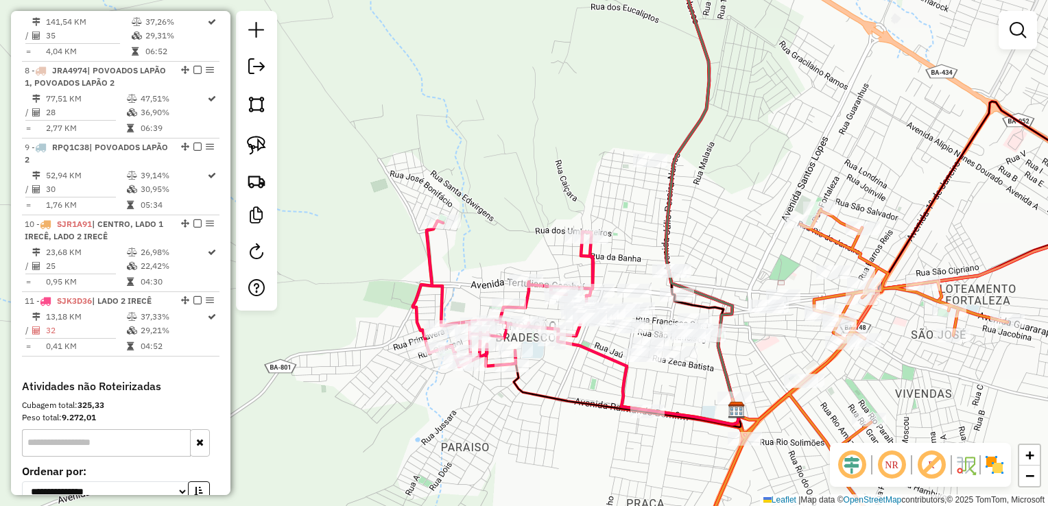
drag, startPoint x: 677, startPoint y: 226, endPoint x: 592, endPoint y: 204, distance: 87.8
click at [592, 204] on div "Janela de atendimento Grade de atendimento Capacidade Transportadoras Veículos …" at bounding box center [524, 253] width 1048 height 506
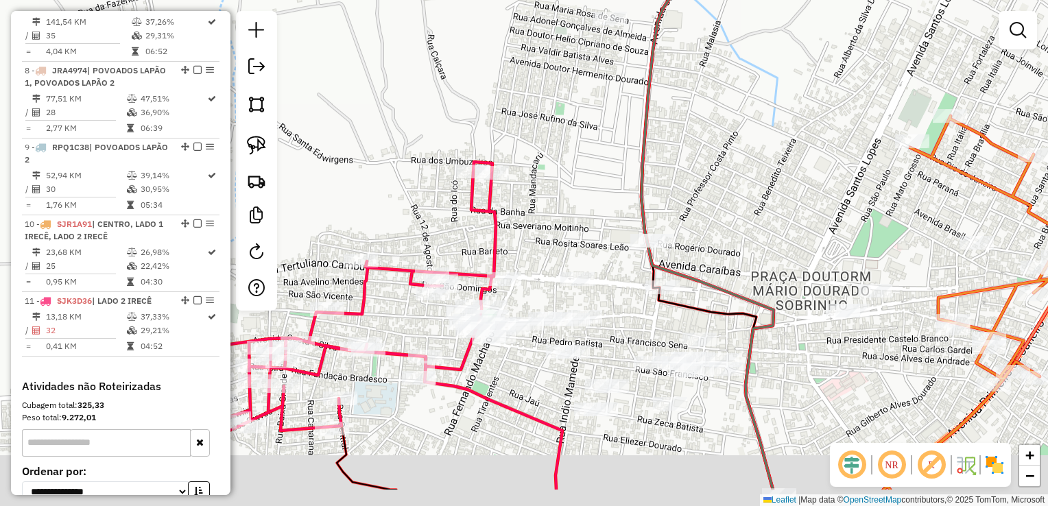
drag, startPoint x: 570, startPoint y: 208, endPoint x: 556, endPoint y: 117, distance: 92.3
click at [556, 117] on div "Janela de atendimento Grade de atendimento Capacidade Transportadoras Veículos …" at bounding box center [524, 253] width 1048 height 506
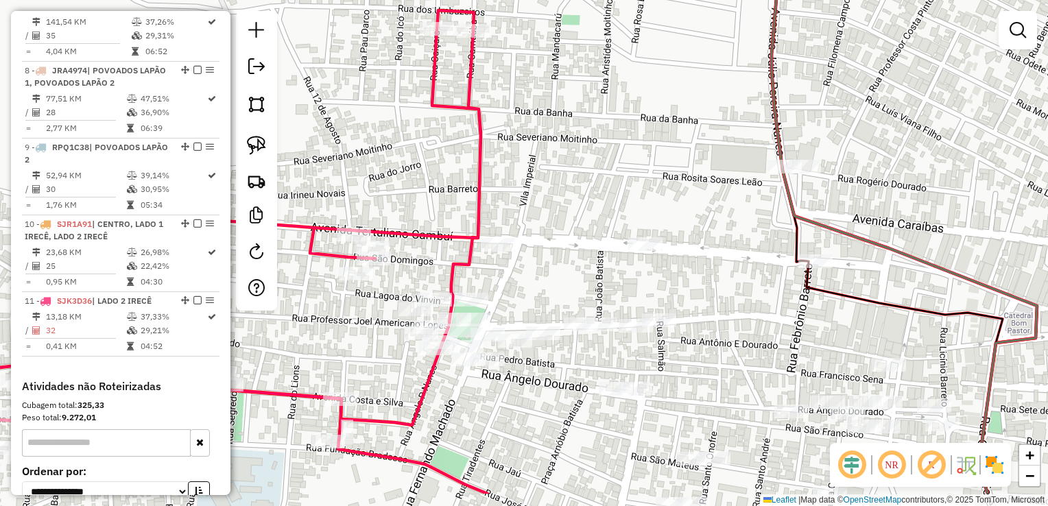
drag, startPoint x: 543, startPoint y: 174, endPoint x: 620, endPoint y: 119, distance: 94.8
click at [601, 74] on div "Janela de atendimento Grade de atendimento Capacidade Transportadoras Veículos …" at bounding box center [524, 253] width 1048 height 506
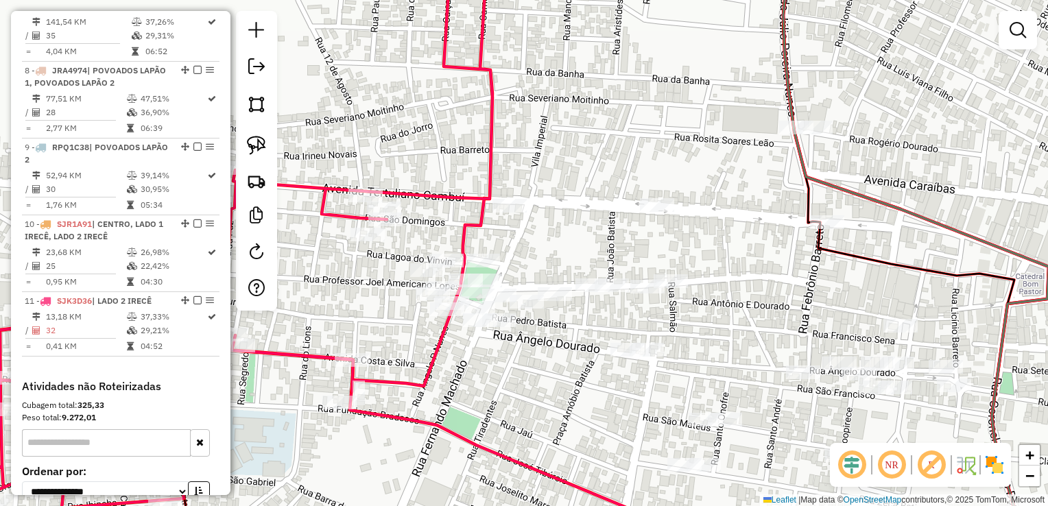
drag, startPoint x: 716, startPoint y: 252, endPoint x: 593, endPoint y: 101, distance: 194.5
click at [617, 128] on div "Janela de atendimento Grade de atendimento Capacidade Transportadoras Veículos …" at bounding box center [524, 253] width 1048 height 506
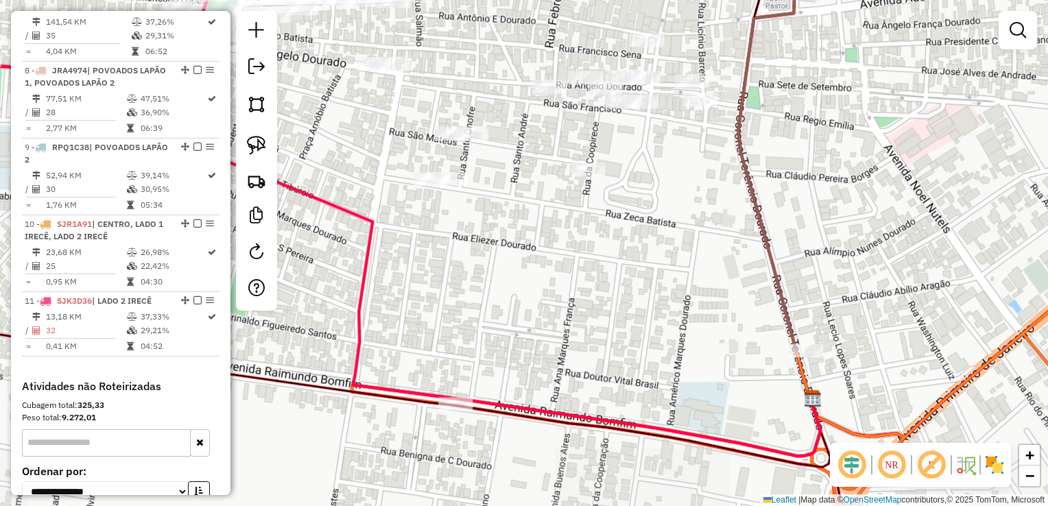
drag, startPoint x: 677, startPoint y: 245, endPoint x: 650, endPoint y: 301, distance: 61.9
click at [650, 301] on div "Janela de atendimento Grade de atendimento Capacidade Transportadoras Veículos …" at bounding box center [524, 253] width 1048 height 506
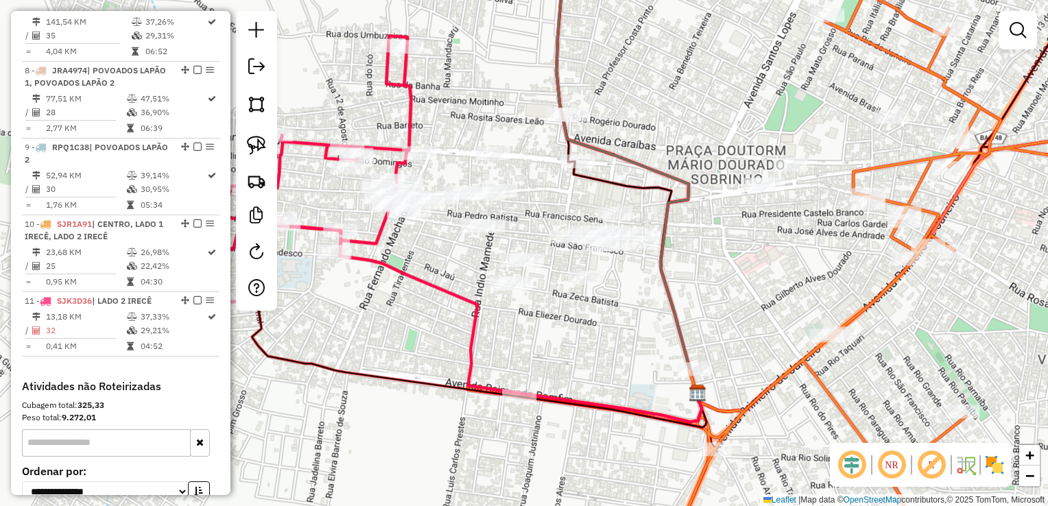
drag, startPoint x: 710, startPoint y: 282, endPoint x: 684, endPoint y: 311, distance: 38.8
click at [684, 311] on div "Janela de atendimento Grade de atendimento Capacidade Transportadoras Veículos …" at bounding box center [524, 253] width 1048 height 506
drag, startPoint x: 670, startPoint y: 321, endPoint x: 692, endPoint y: 318, distance: 22.8
click at [697, 321] on div "Janela de atendimento Grade de atendimento Capacidade Transportadoras Veículos …" at bounding box center [524, 253] width 1048 height 506
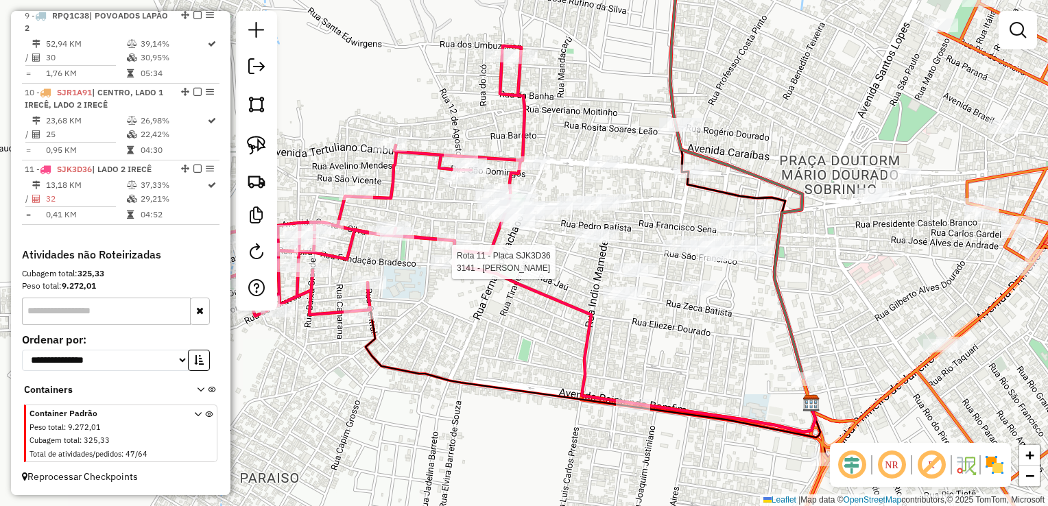
select select "**********"
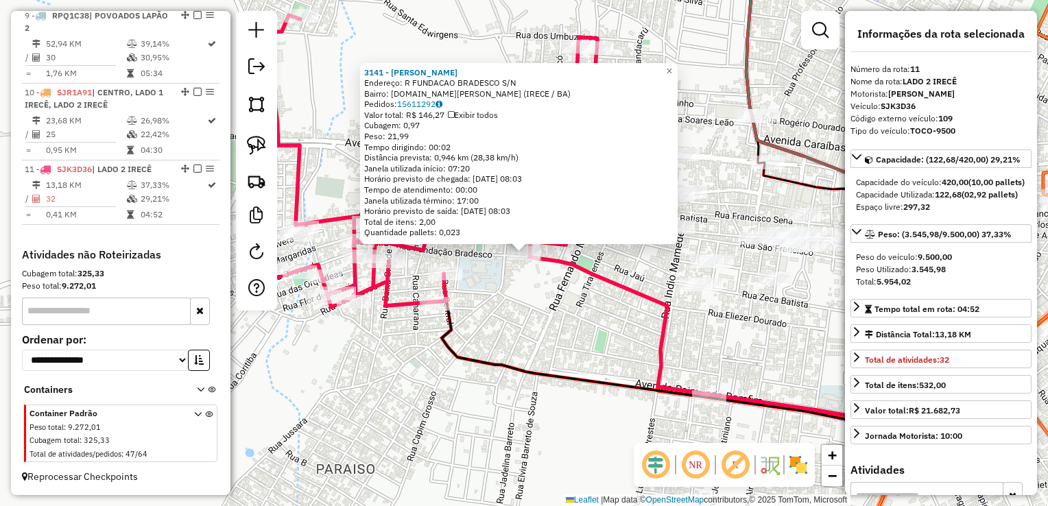
scroll to position [1109, 0]
click at [581, 289] on div "3141 - JOAQUIM NOGUEIRA BARROS Endereço: R FUNDACAO BRADESCO S/N Bairro: F.BRAD…" at bounding box center [524, 253] width 1048 height 506
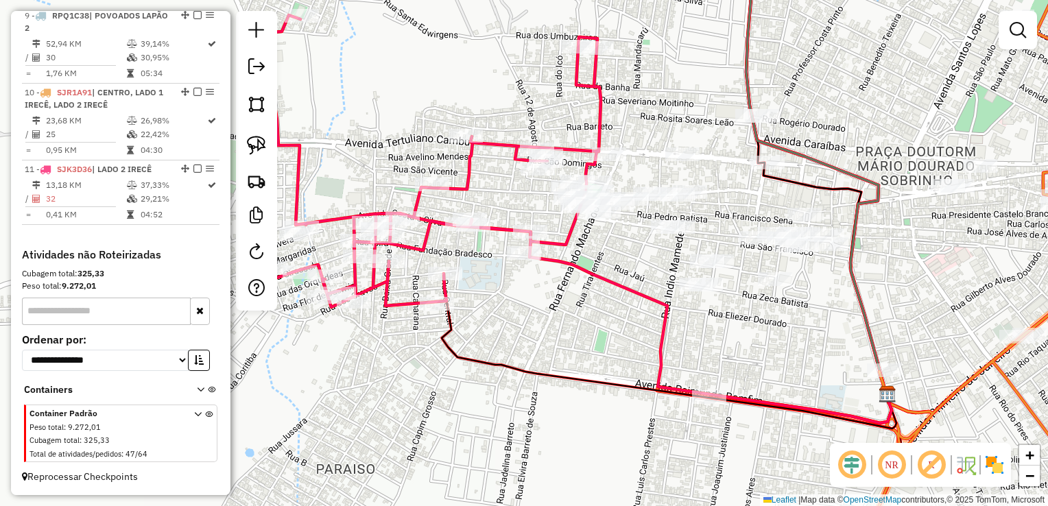
drag, startPoint x: 769, startPoint y: 317, endPoint x: 730, endPoint y: 321, distance: 39.3
click at [715, 317] on div "Janela de atendimento Grade de atendimento Capacidade Transportadoras Veículos …" at bounding box center [524, 253] width 1048 height 506
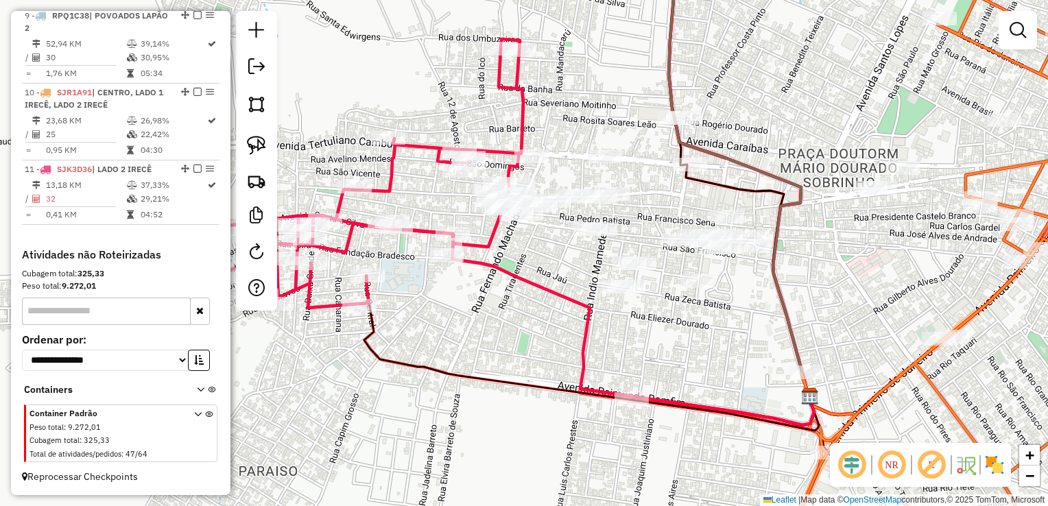
drag, startPoint x: 825, startPoint y: 301, endPoint x: 749, endPoint y: 328, distance: 80.7
click at [749, 328] on div "Janela de atendimento Grade de atendimento Capacidade Transportadoras Veículos …" at bounding box center [524, 253] width 1048 height 506
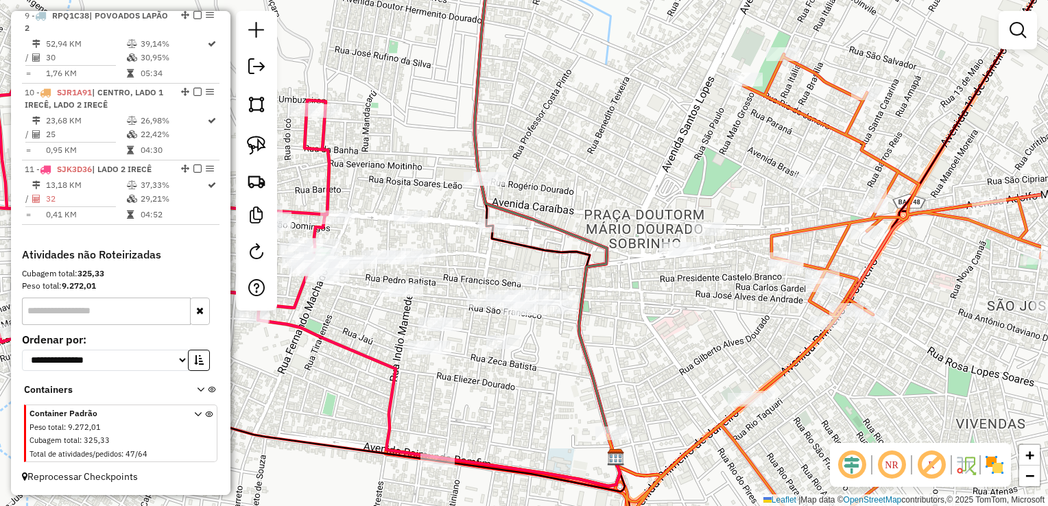
drag, startPoint x: 769, startPoint y: 309, endPoint x: 657, endPoint y: 341, distance: 116.5
click at [657, 341] on div "Janela de atendimento Grade de atendimento Capacidade Transportadoras Veículos …" at bounding box center [524, 253] width 1048 height 506
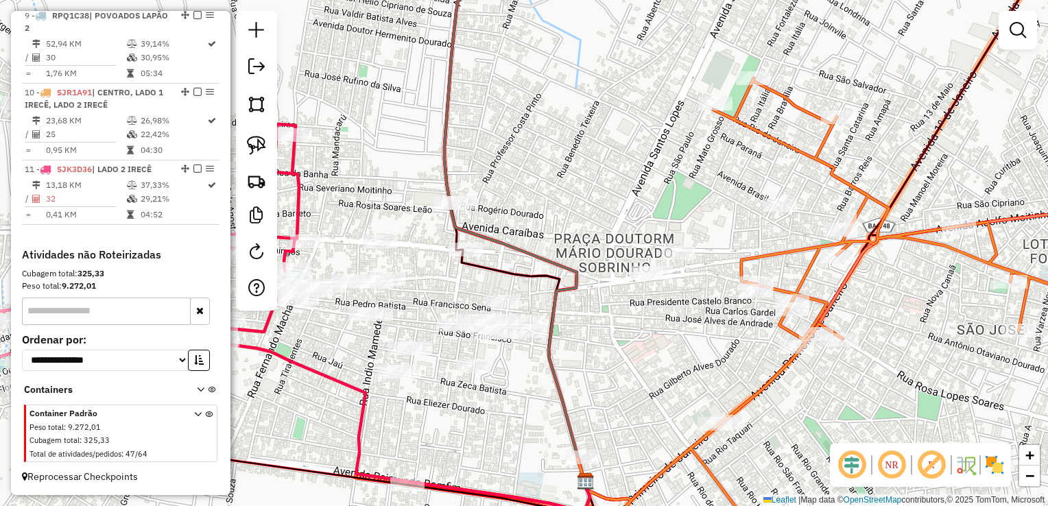
drag, startPoint x: 699, startPoint y: 320, endPoint x: 618, endPoint y: 354, distance: 88.1
click at [618, 354] on div "Janela de atendimento Grade de atendimento Capacidade Transportadoras Veículos …" at bounding box center [524, 253] width 1048 height 506
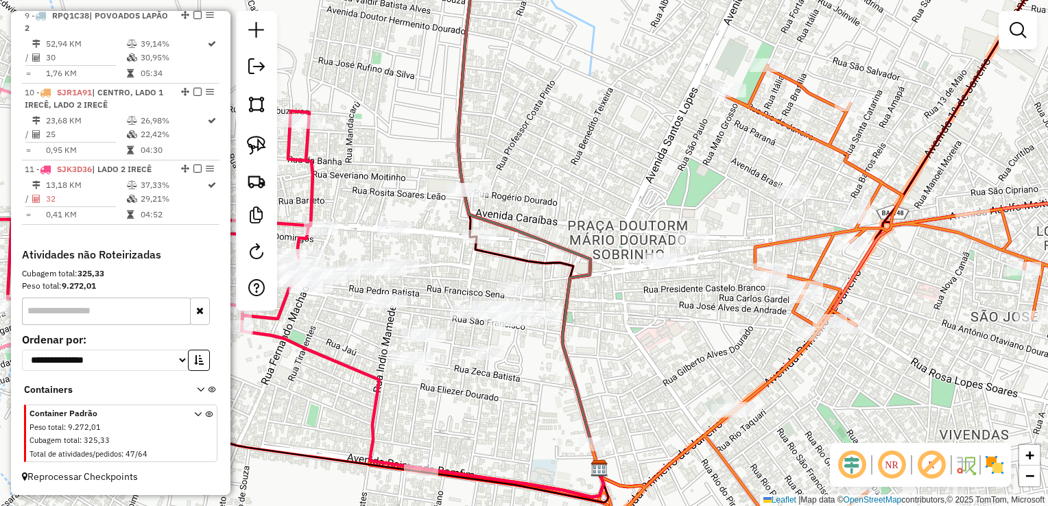
drag, startPoint x: 662, startPoint y: 340, endPoint x: 691, endPoint y: 324, distance: 33.8
click at [691, 324] on div "Janela de atendimento Grade de atendimento Capacidade Transportadoras Veículos …" at bounding box center [524, 253] width 1048 height 506
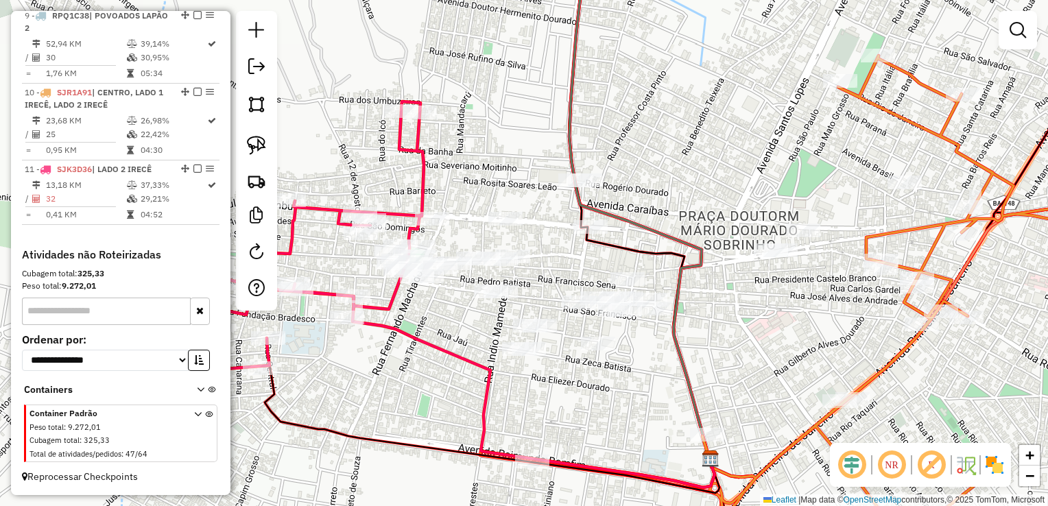
click at [772, 331] on div "Janela de atendimento Grade de atendimento Capacidade Transportadoras Veículos …" at bounding box center [524, 253] width 1048 height 506
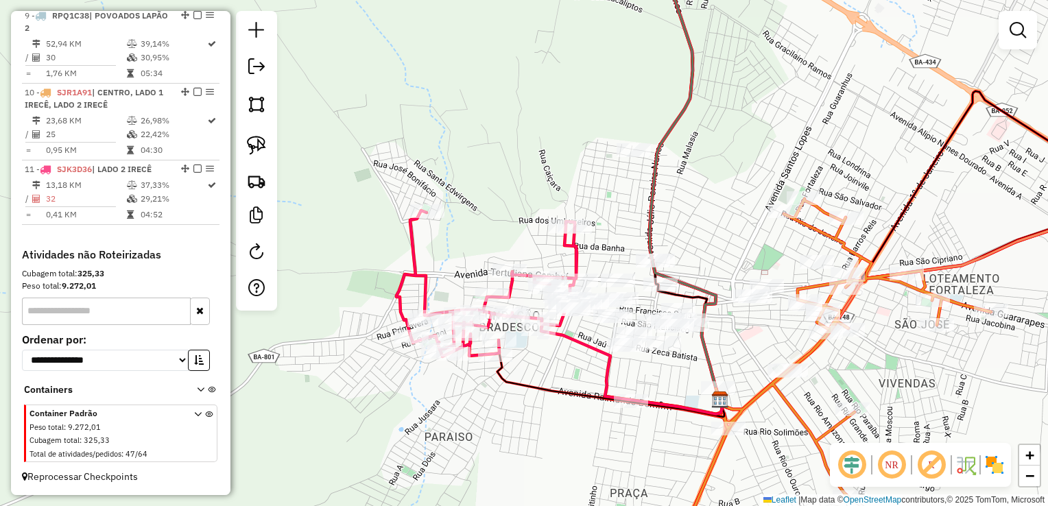
click at [756, 324] on div "Janela de atendimento Grade de atendimento Capacidade Transportadoras Veículos …" at bounding box center [524, 253] width 1048 height 506
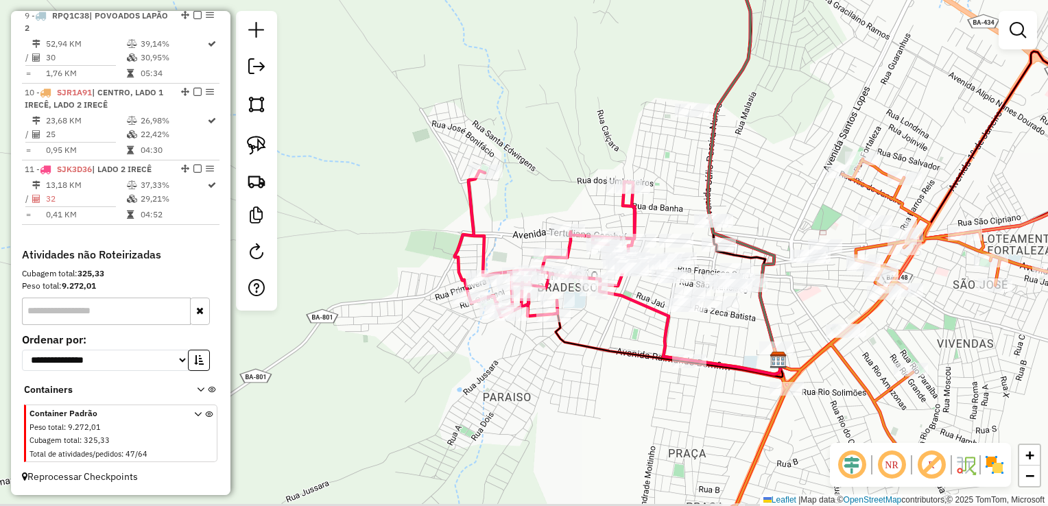
drag, startPoint x: 712, startPoint y: 349, endPoint x: 745, endPoint y: 336, distance: 34.8
click at [745, 336] on div "Janela de atendimento Grade de atendimento Capacidade Transportadoras Veículos …" at bounding box center [524, 253] width 1048 height 506
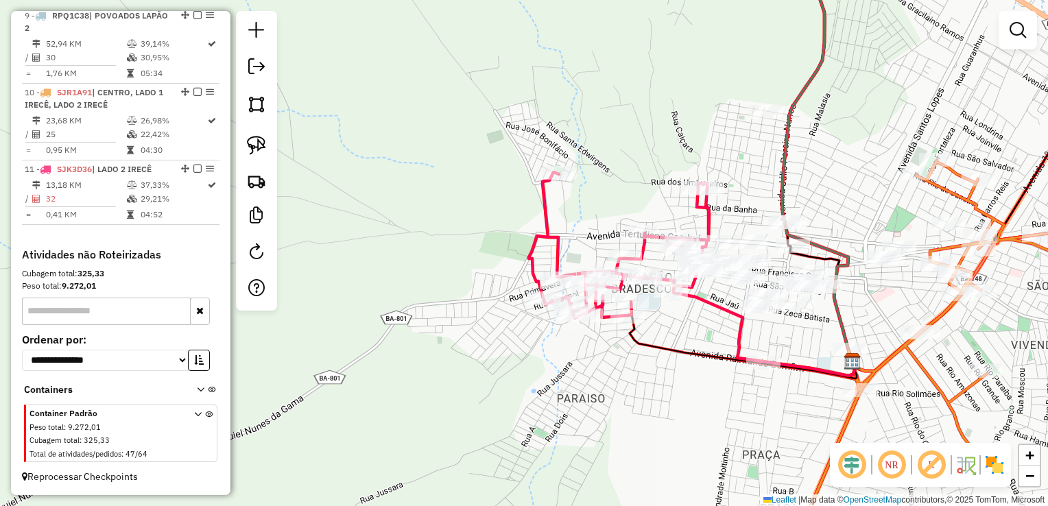
drag, startPoint x: 706, startPoint y: 320, endPoint x: 778, endPoint y: 317, distance: 71.4
click at [790, 320] on div "Janela de atendimento Grade de atendimento Capacidade Transportadoras Veículos …" at bounding box center [524, 253] width 1048 height 506
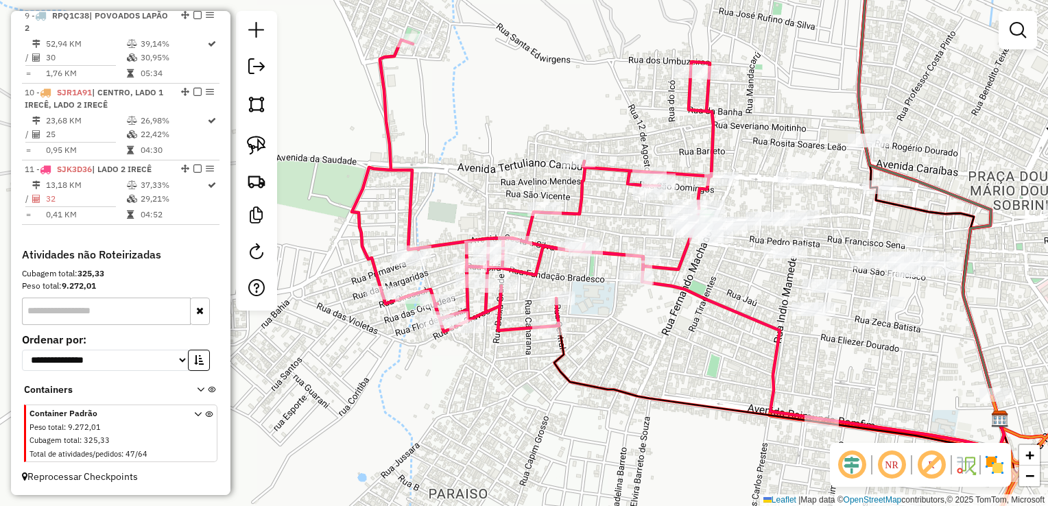
click at [782, 273] on div "Janela de atendimento Grade de atendimento Capacidade Transportadoras Veículos …" at bounding box center [524, 253] width 1048 height 506
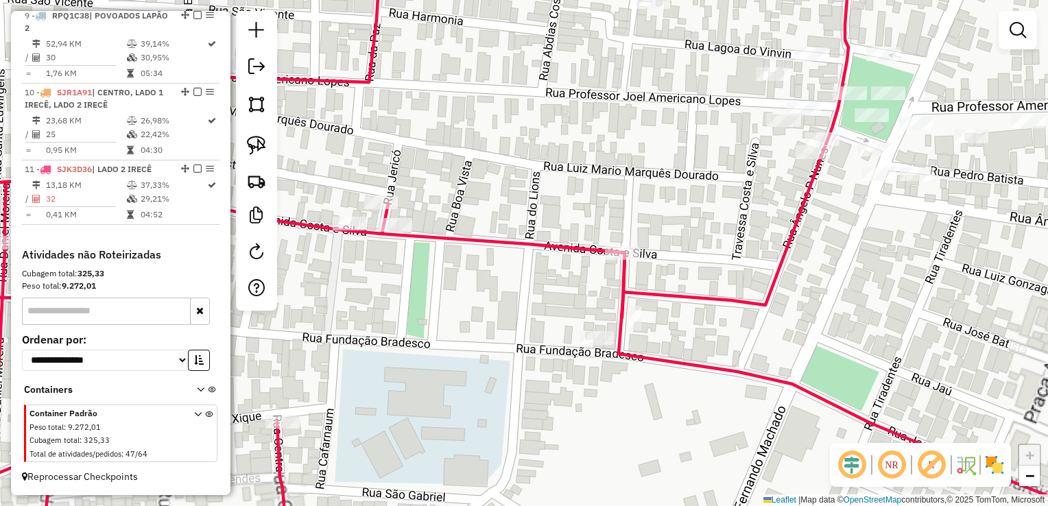
drag, startPoint x: 874, startPoint y: 284, endPoint x: 616, endPoint y: 210, distance: 268.2
click at [629, 213] on div "Janela de atendimento Grade de atendimento Capacidade Transportadoras Veículos …" at bounding box center [524, 253] width 1048 height 506
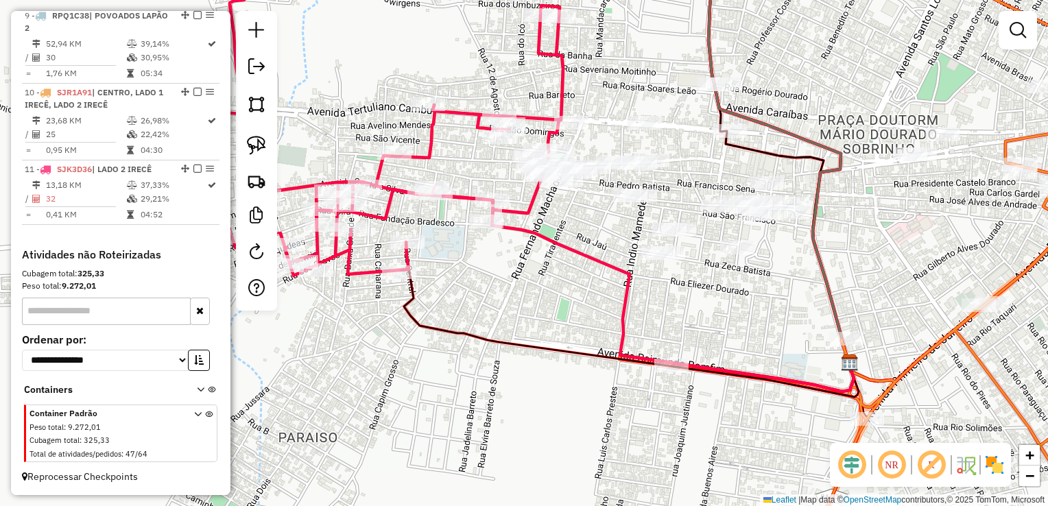
drag, startPoint x: 715, startPoint y: 290, endPoint x: 693, endPoint y: 294, distance: 22.3
click at [694, 294] on div "Janela de atendimento Grade de atendimento Capacidade Transportadoras Veículos …" at bounding box center [524, 253] width 1048 height 506
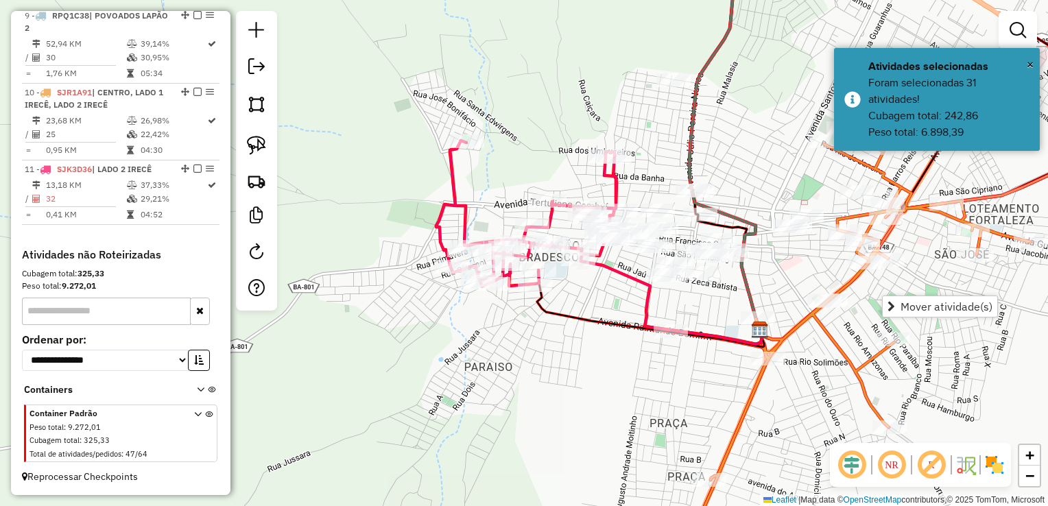
click at [614, 276] on icon at bounding box center [671, 296] width 181 height 95
select select "**********"
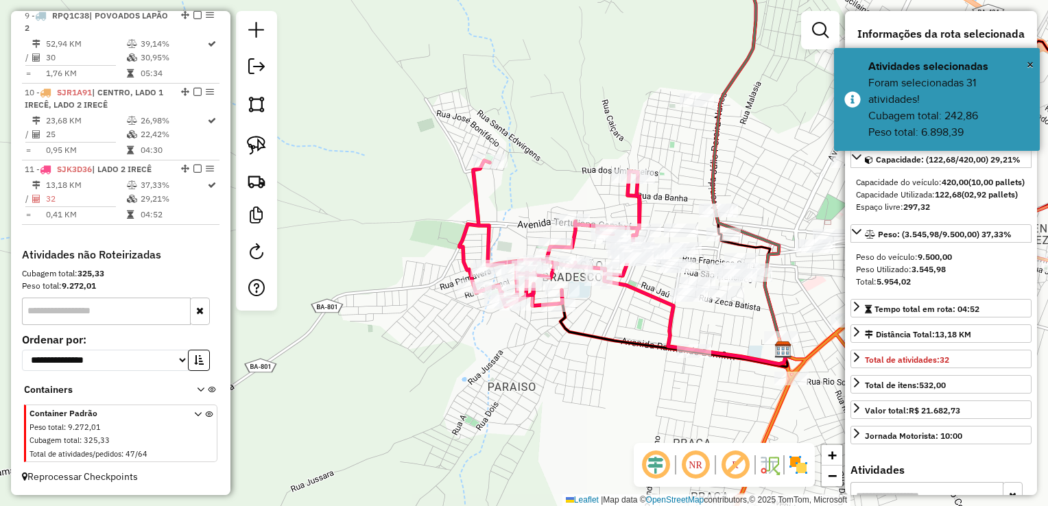
click at [658, 277] on div "Janela de atendimento Grade de atendimento Capacidade Transportadoras Veículos …" at bounding box center [524, 253] width 1048 height 506
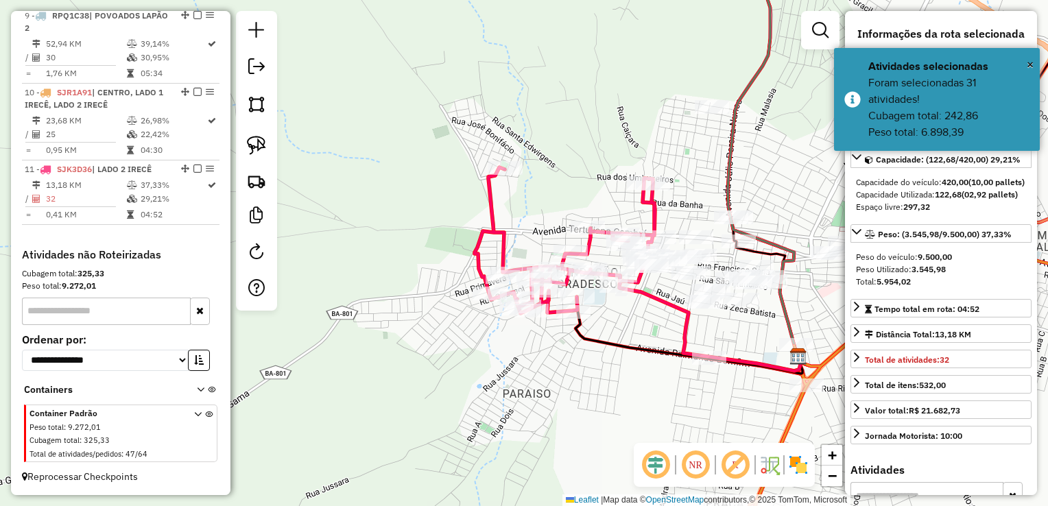
click at [771, 331] on div "Janela de atendimento Grade de atendimento Capacidade Transportadoras Veículos …" at bounding box center [524, 253] width 1048 height 506
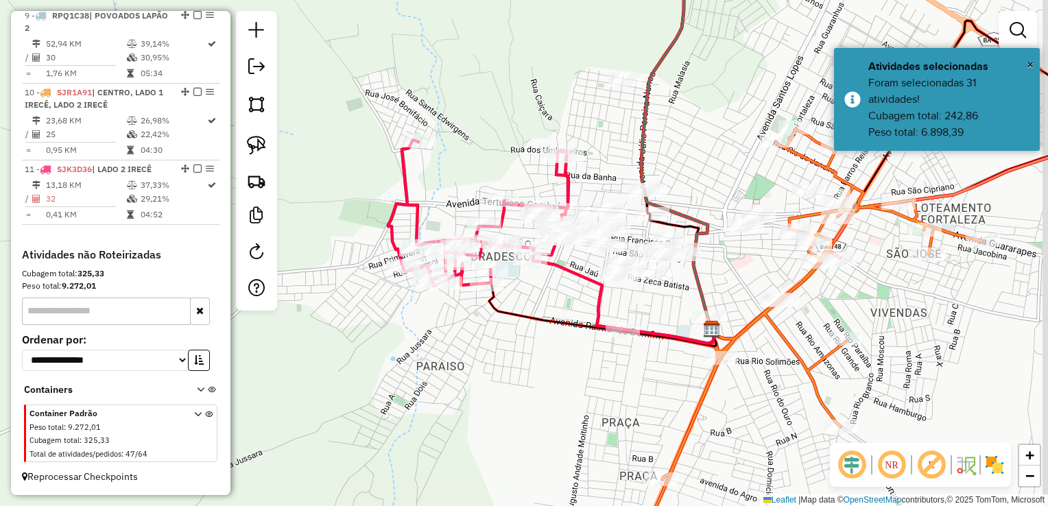
click at [676, 305] on div "Janela de atendimento Grade de atendimento Capacidade Transportadoras Veículos …" at bounding box center [524, 253] width 1048 height 506
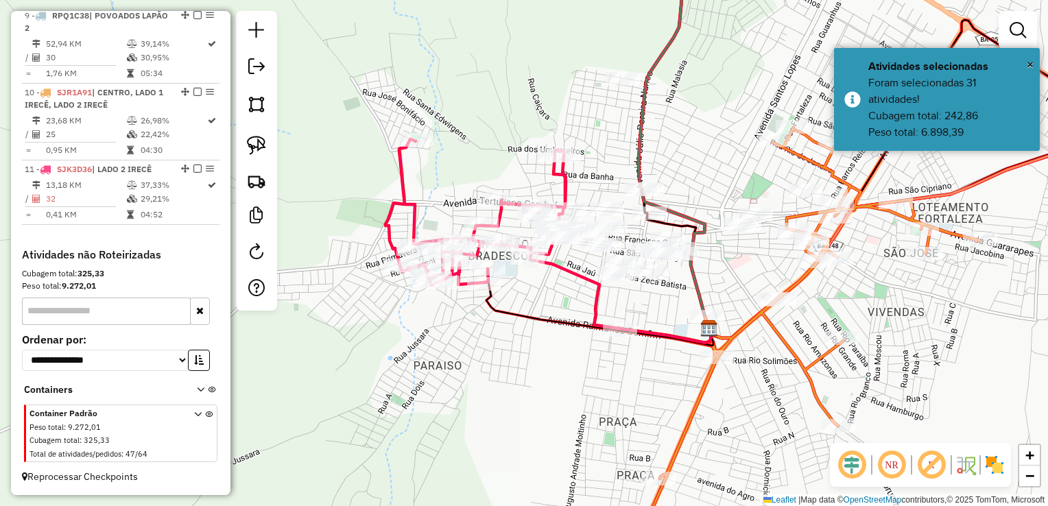
click at [781, 313] on div "Janela de atendimento Grade de atendimento Capacidade Transportadoras Veículos …" at bounding box center [524, 253] width 1048 height 506
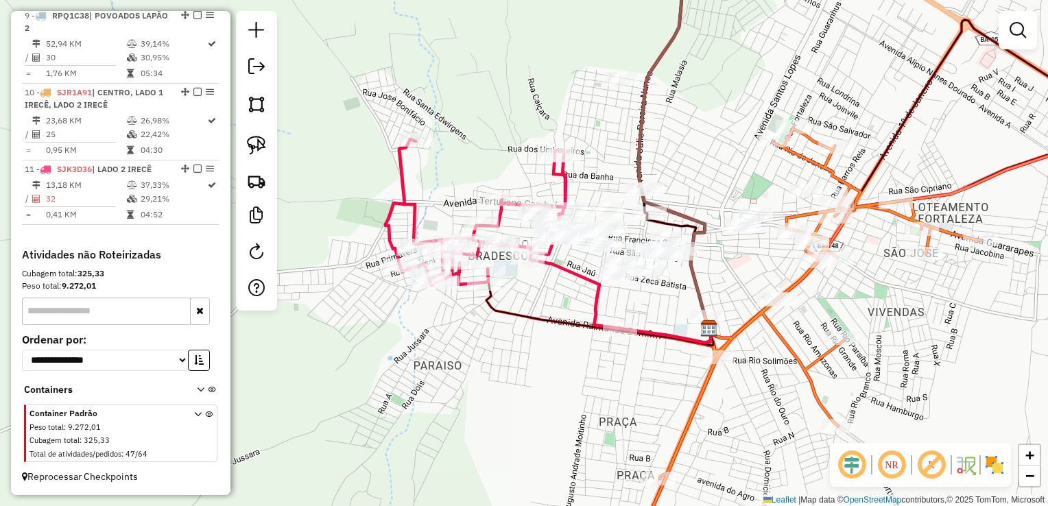
click at [772, 312] on icon at bounding box center [778, 341] width 403 height 426
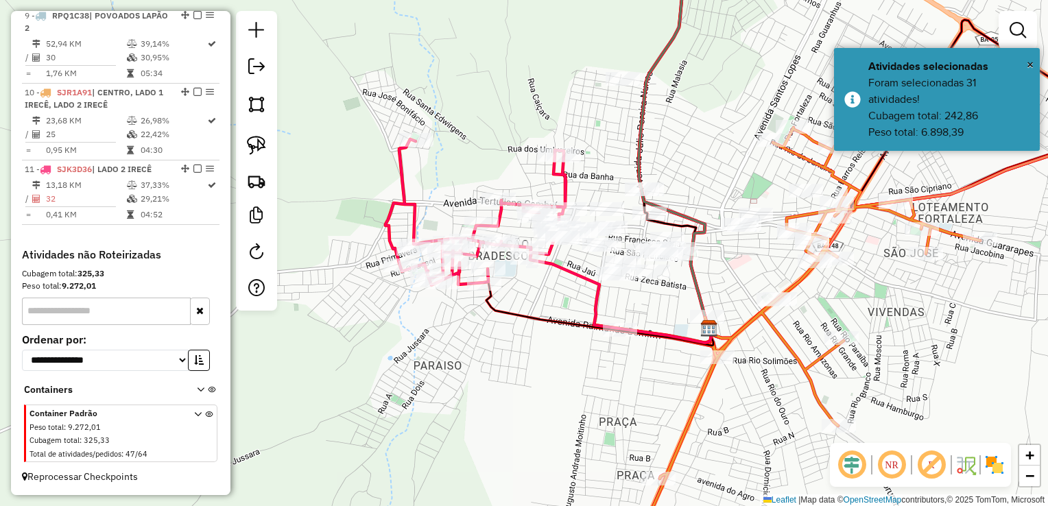
select select "**********"
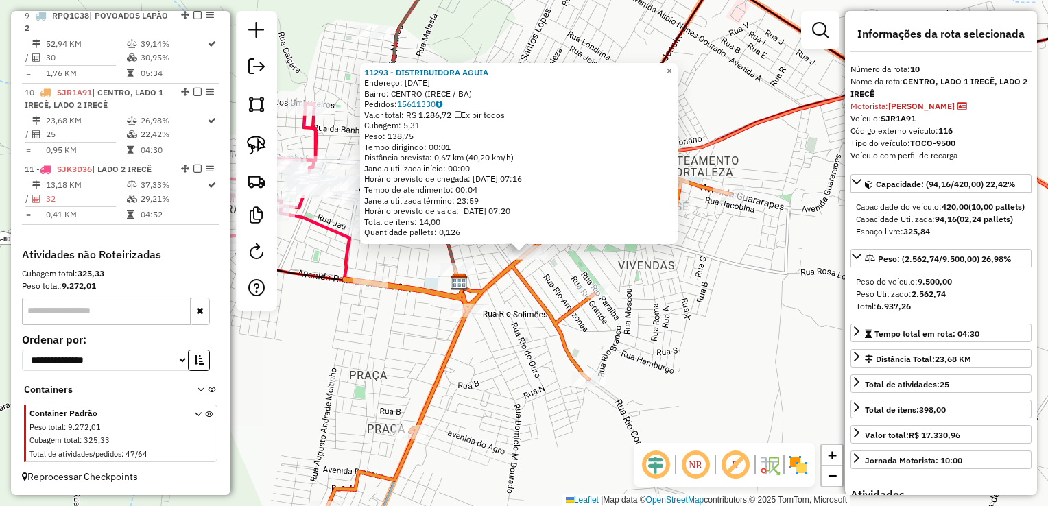
click at [692, 311] on div "11293 - DISTRIBUIDORA AGUIA Endereço: 1 DE JANEIRO 596 Bairro: CENTRO (IRECE / …" at bounding box center [524, 253] width 1048 height 506
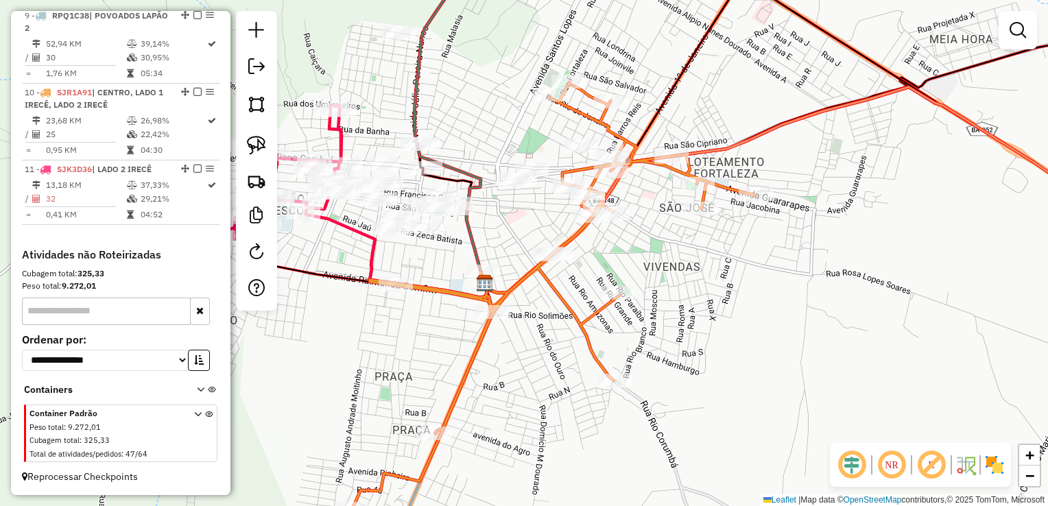
click at [791, 317] on div "Janela de atendimento Grade de atendimento Capacidade Transportadoras Veículos …" at bounding box center [524, 253] width 1048 height 506
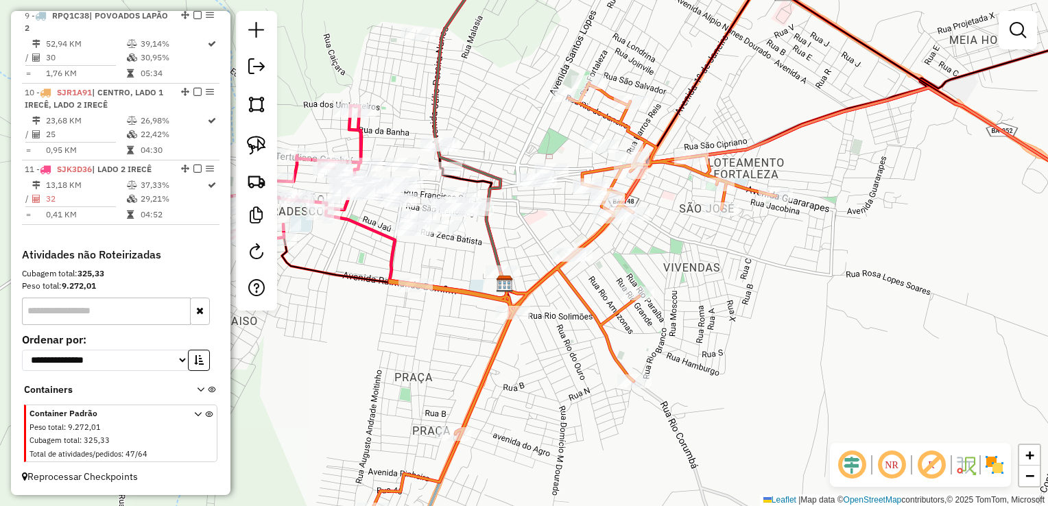
click at [740, 300] on div "Janela de atendimento Grade de atendimento Capacidade Transportadoras Veículos …" at bounding box center [524, 253] width 1048 height 506
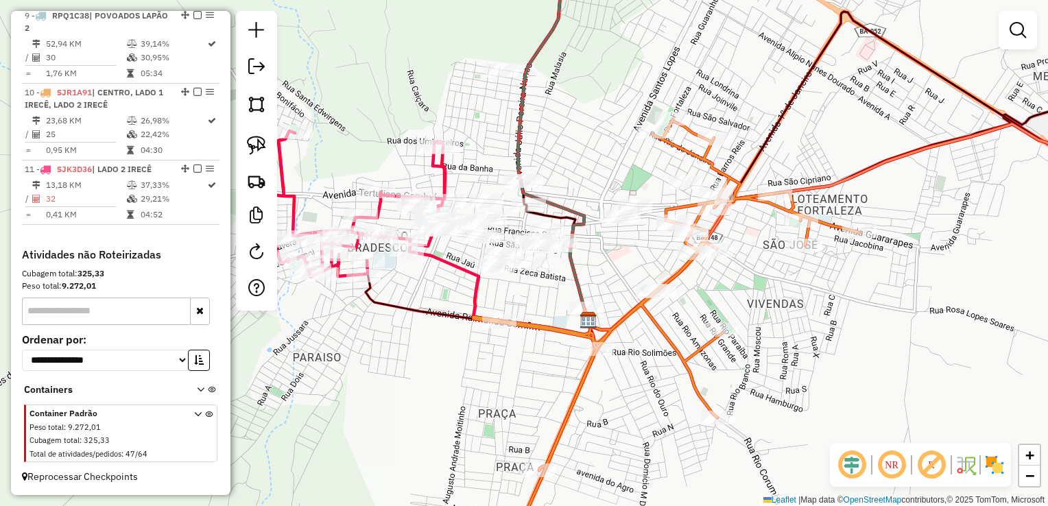
drag, startPoint x: 684, startPoint y: 285, endPoint x: 776, endPoint y: 325, distance: 100.4
click at [821, 343] on div "Janela de atendimento Grade de atendimento Capacidade Transportadoras Veículos …" at bounding box center [524, 253] width 1048 height 506
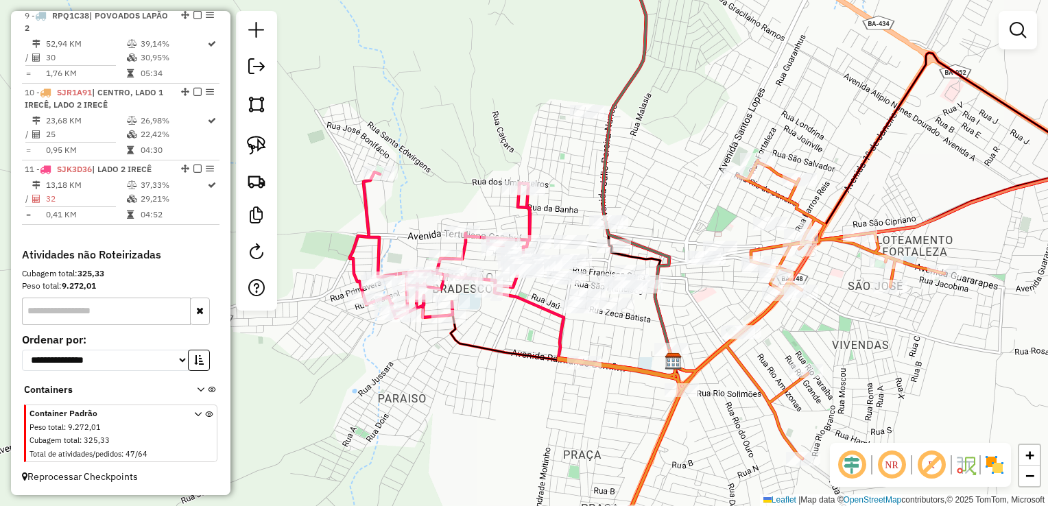
click at [708, 306] on div "Janela de atendimento Grade de atendimento Capacidade Transportadoras Veículos …" at bounding box center [524, 253] width 1048 height 506
click at [760, 297] on div "Janela de atendimento Grade de atendimento Capacidade Transportadoras Veículos …" at bounding box center [524, 253] width 1048 height 506
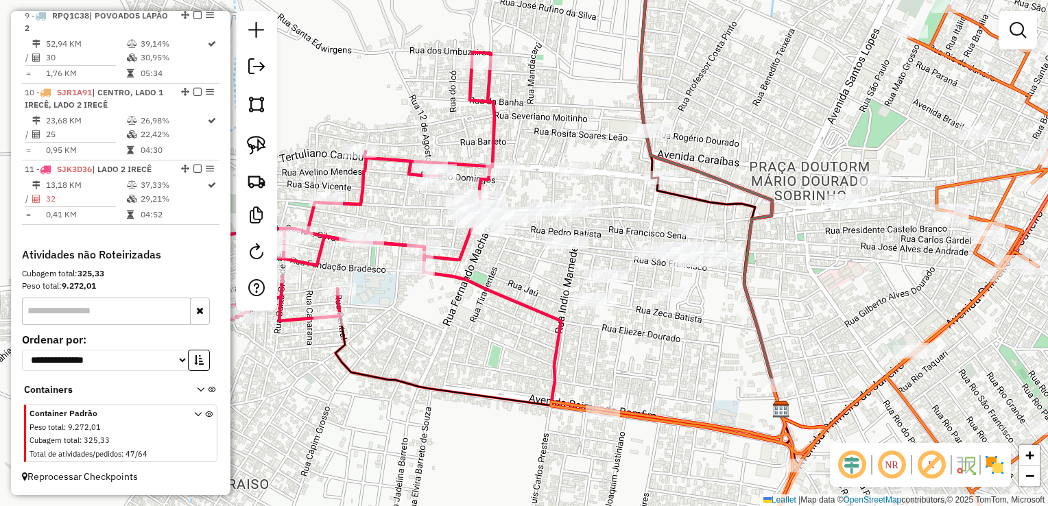
click at [601, 281] on div "Janela de atendimento Grade de atendimento Capacidade Transportadoras Veículos …" at bounding box center [524, 253] width 1048 height 506
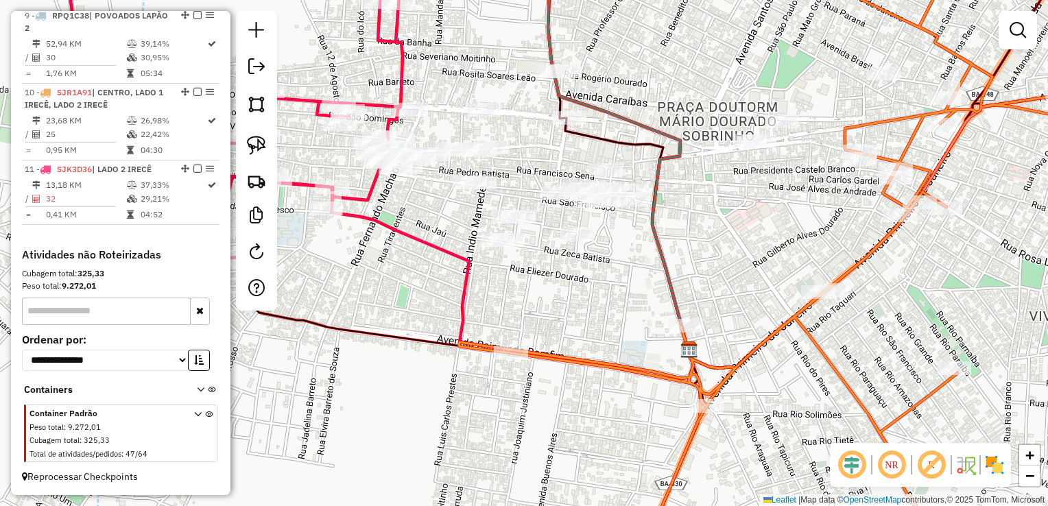
click at [254, 104] on img at bounding box center [256, 104] width 19 height 19
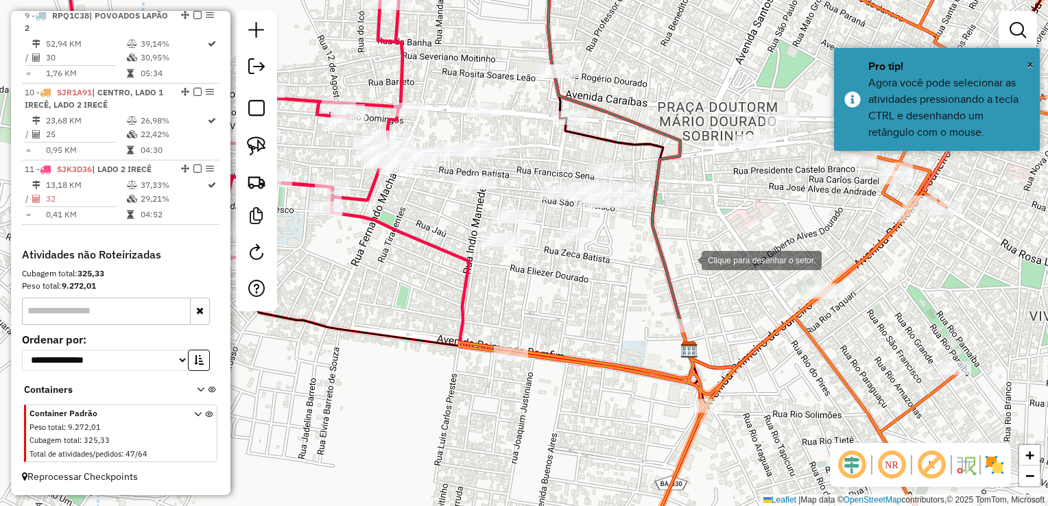
click at [688, 259] on div at bounding box center [687, 258] width 27 height 27
click at [590, 267] on div at bounding box center [603, 264] width 27 height 27
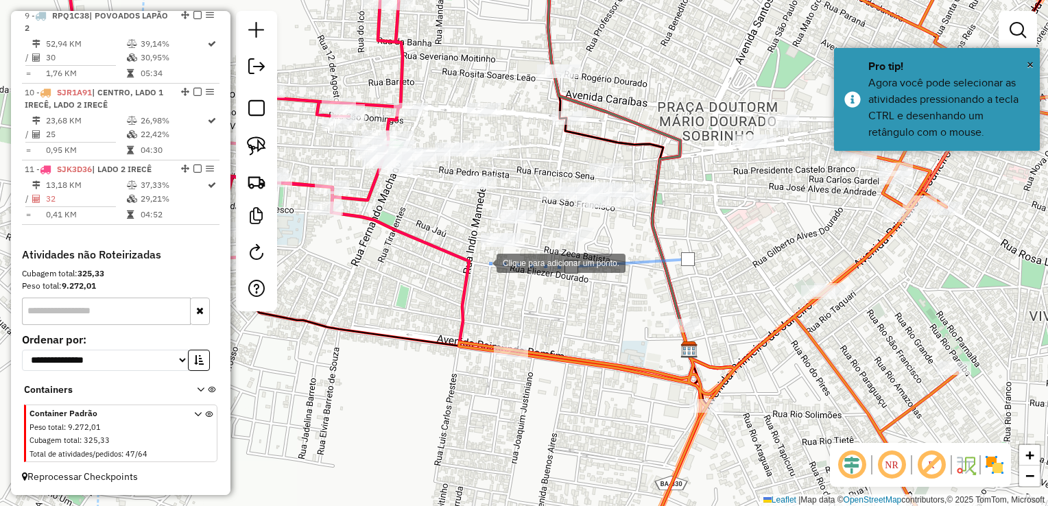
click at [483, 262] on div at bounding box center [482, 261] width 27 height 27
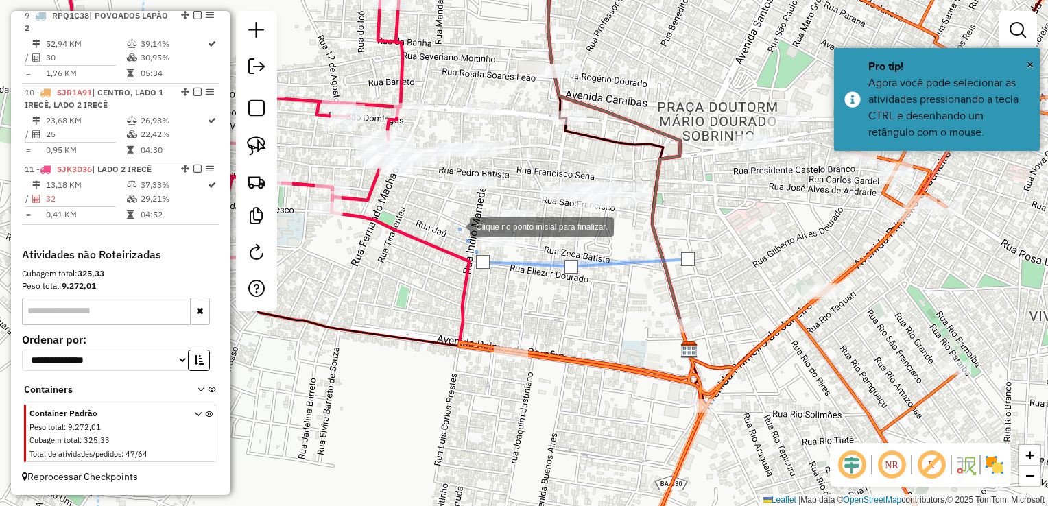
click at [456, 226] on div at bounding box center [455, 225] width 27 height 27
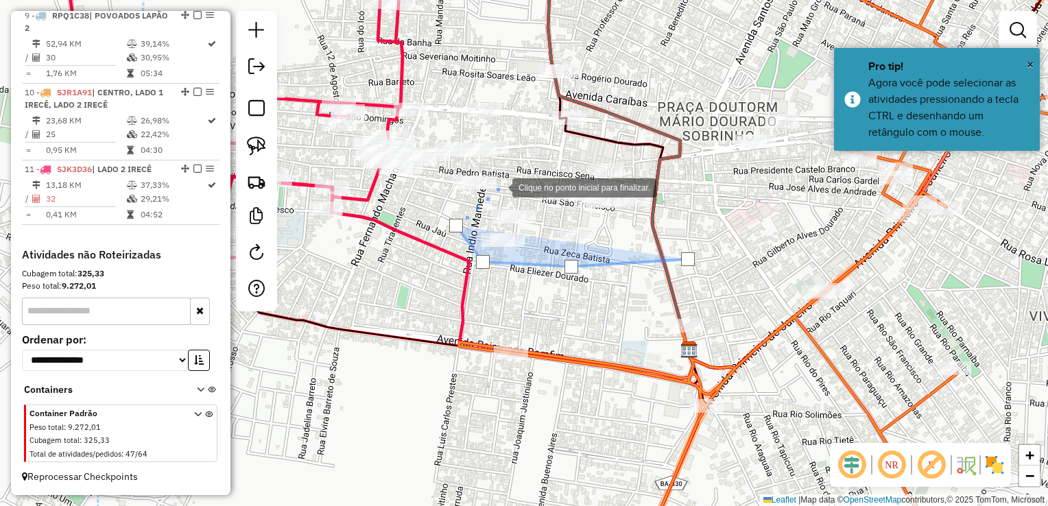
click at [499, 186] on div at bounding box center [498, 186] width 27 height 27
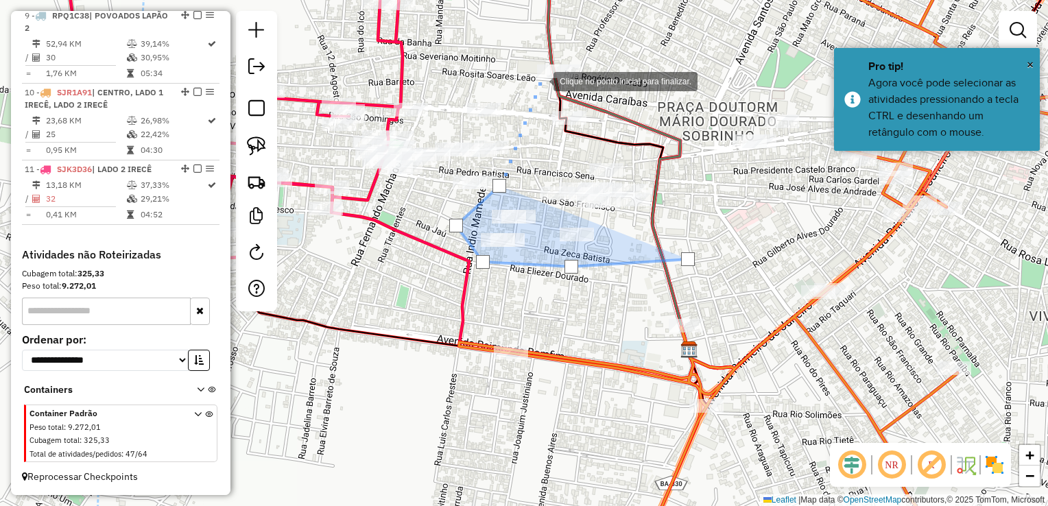
click at [540, 80] on div at bounding box center [539, 80] width 27 height 27
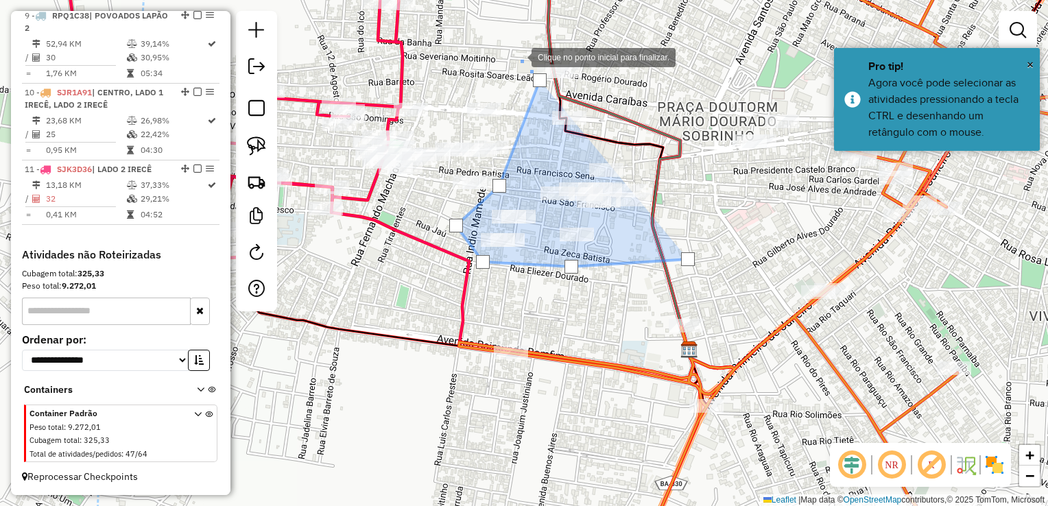
click at [519, 56] on div at bounding box center [517, 56] width 27 height 27
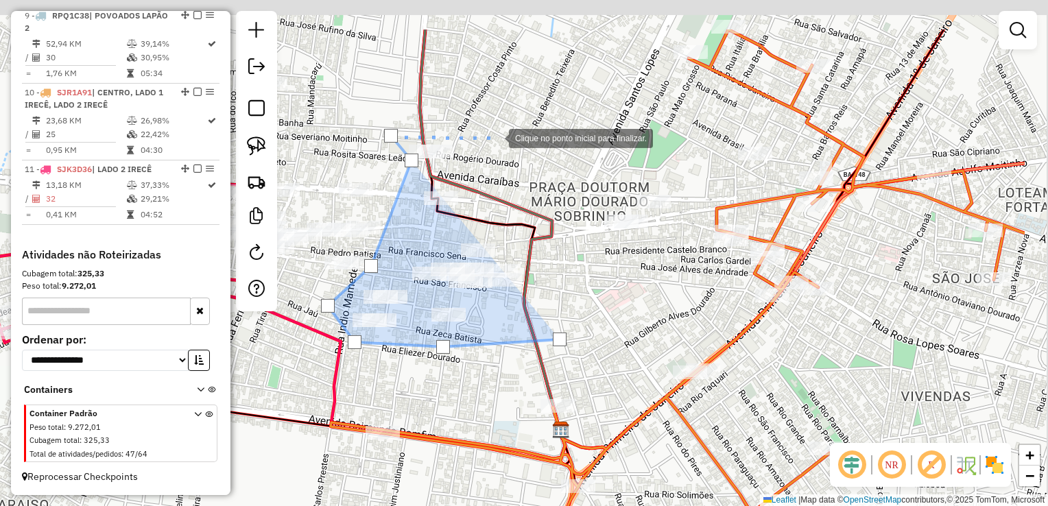
click at [500, 134] on div at bounding box center [494, 136] width 27 height 27
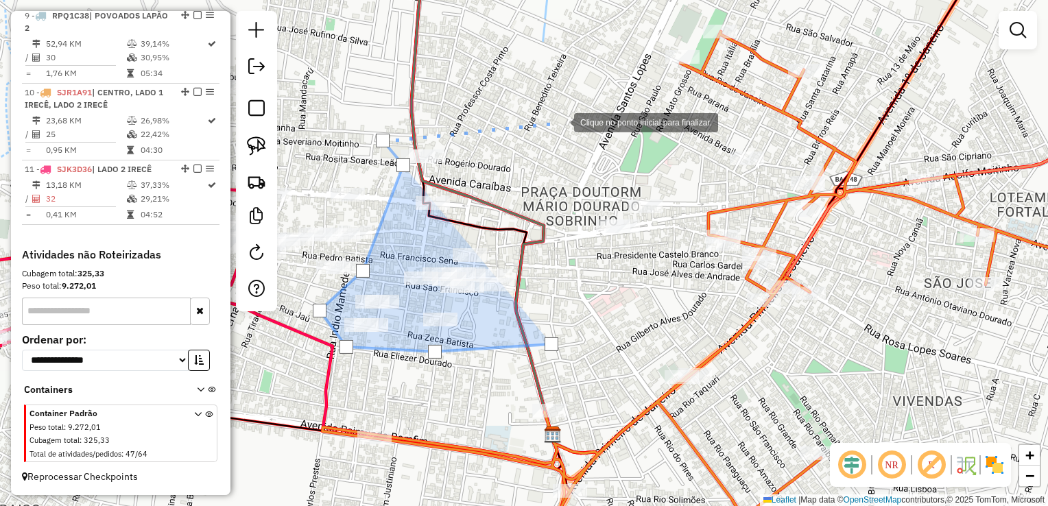
click at [566, 123] on div at bounding box center [559, 121] width 27 height 27
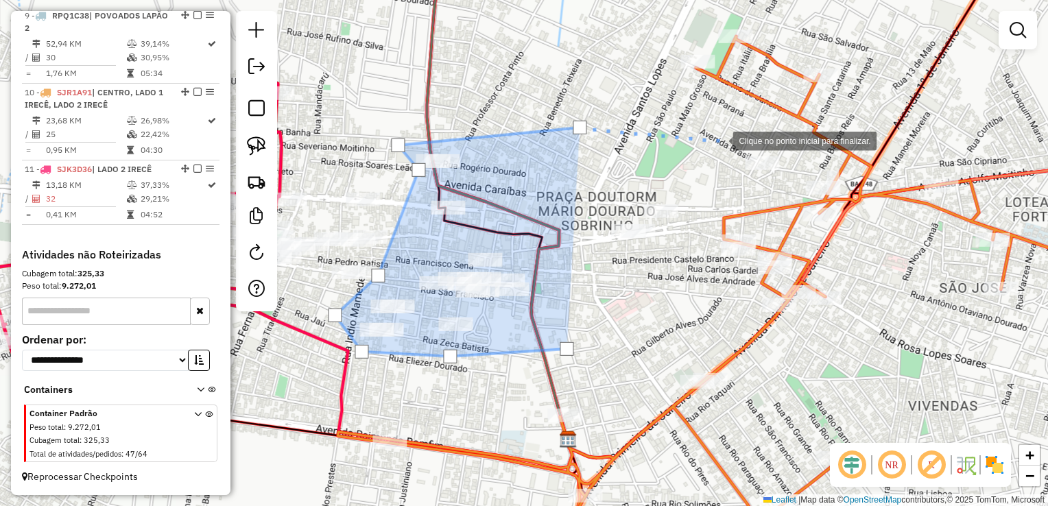
click at [721, 140] on div at bounding box center [718, 139] width 27 height 27
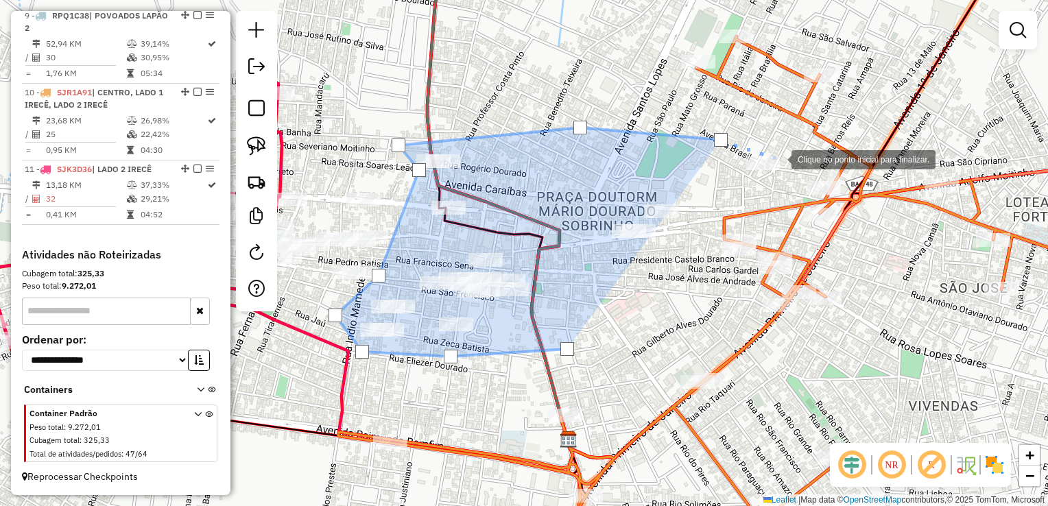
click at [778, 158] on div at bounding box center [777, 158] width 27 height 27
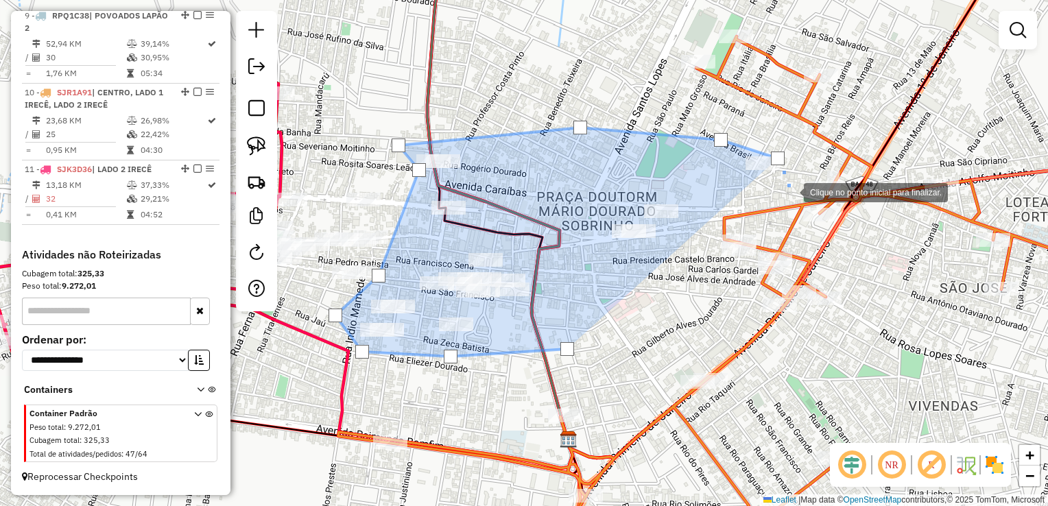
click at [790, 191] on div at bounding box center [789, 191] width 27 height 27
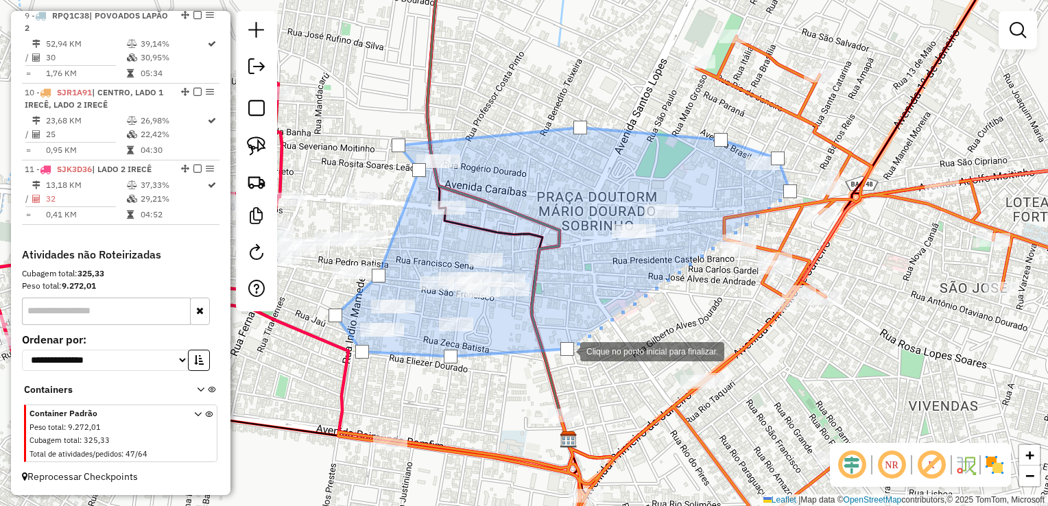
click at [566, 350] on div at bounding box center [567, 349] width 14 height 14
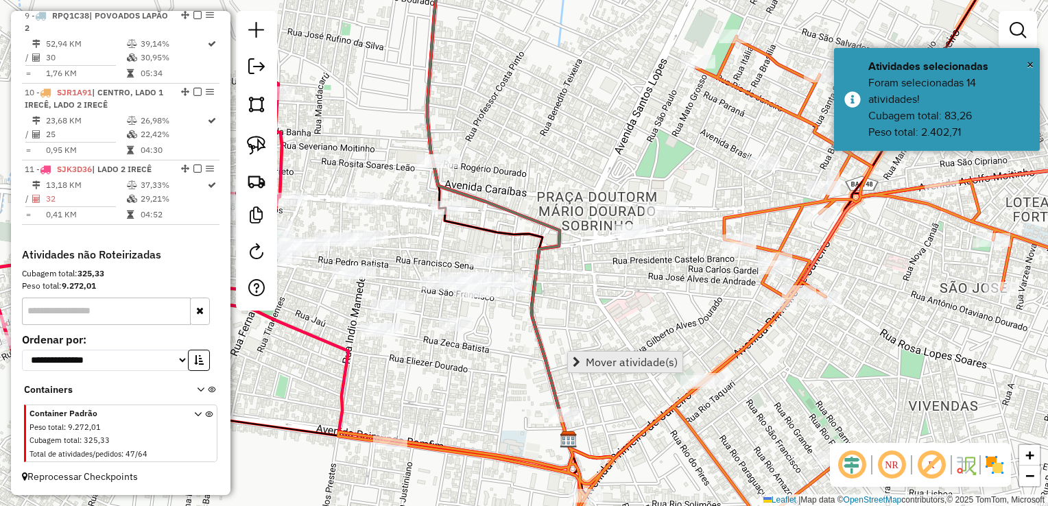
click at [575, 361] on span "Mover atividade(s)" at bounding box center [577, 362] width 8 height 11
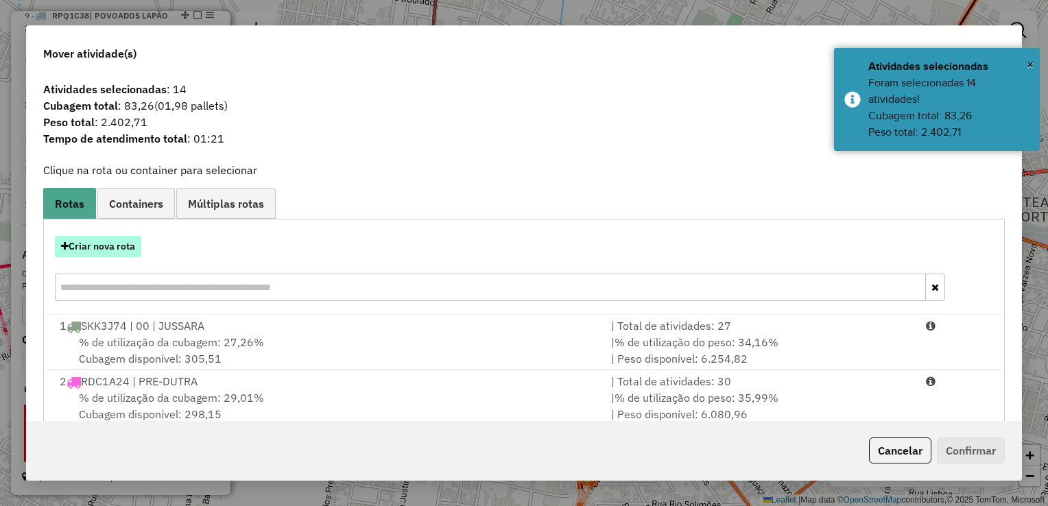
click at [121, 255] on button "Criar nova rota" at bounding box center [98, 246] width 86 height 21
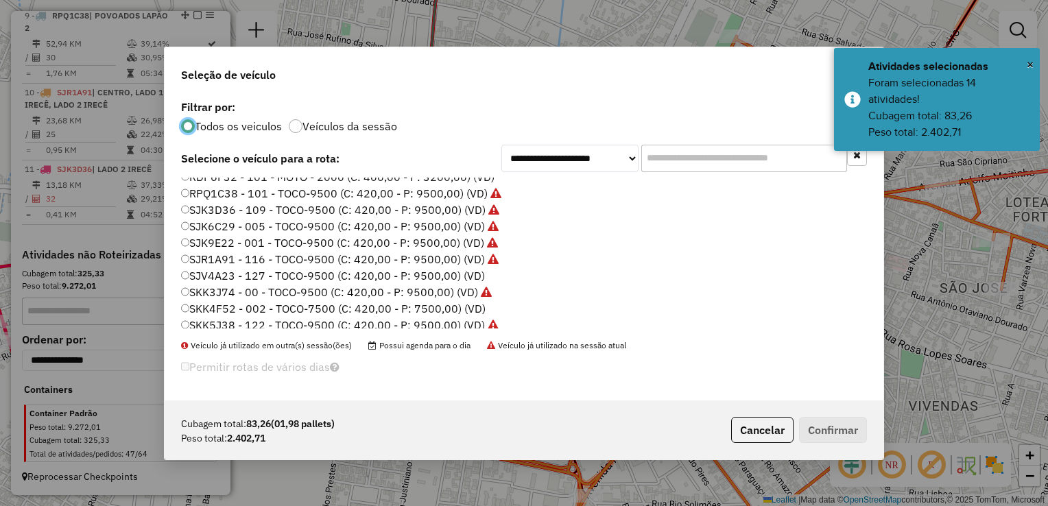
scroll to position [162, 0]
click at [264, 302] on label "SKK4F52 - 002 - TOCO-7500 (C: 420,00 - P: 7500,00) (VD)" at bounding box center [333, 303] width 304 height 16
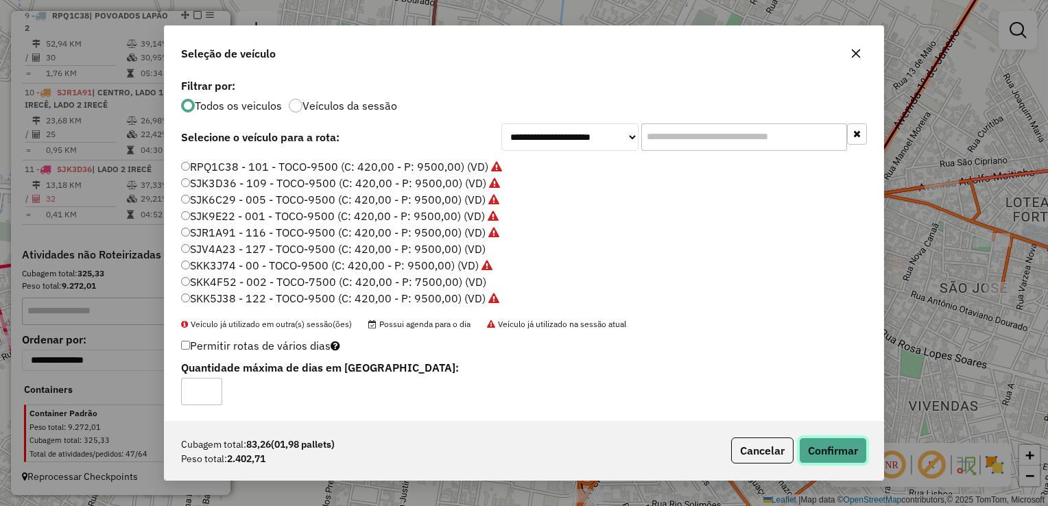
click at [814, 454] on button "Confirmar" at bounding box center [833, 450] width 68 height 26
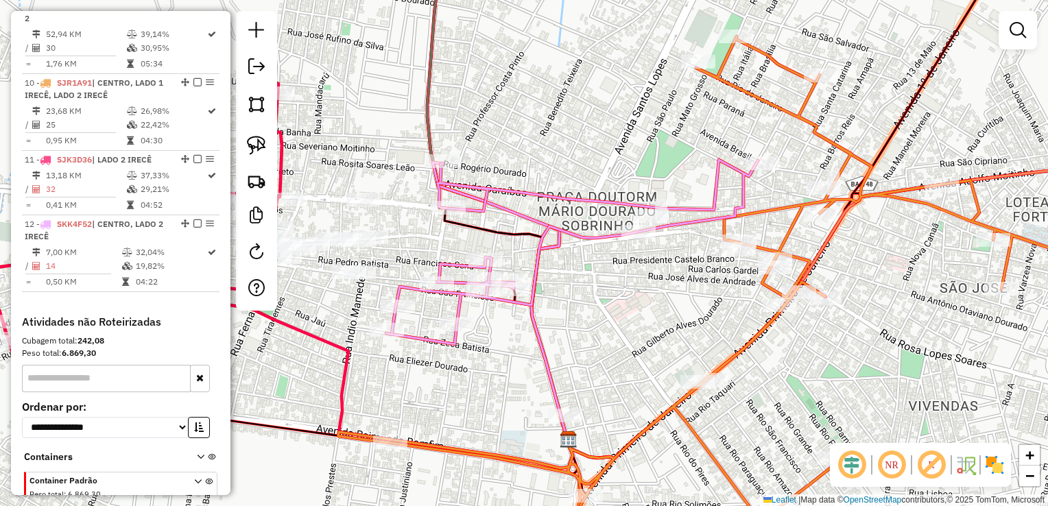
click at [745, 328] on div "Janela de atendimento Grade de atendimento Capacidade Transportadoras Veículos …" at bounding box center [524, 253] width 1048 height 506
drag, startPoint x: 676, startPoint y: 304, endPoint x: 699, endPoint y: 347, distance: 48.5
click at [699, 347] on div "Janela de atendimento Grade de atendimento Capacidade Transportadoras Veículos …" at bounding box center [524, 253] width 1048 height 506
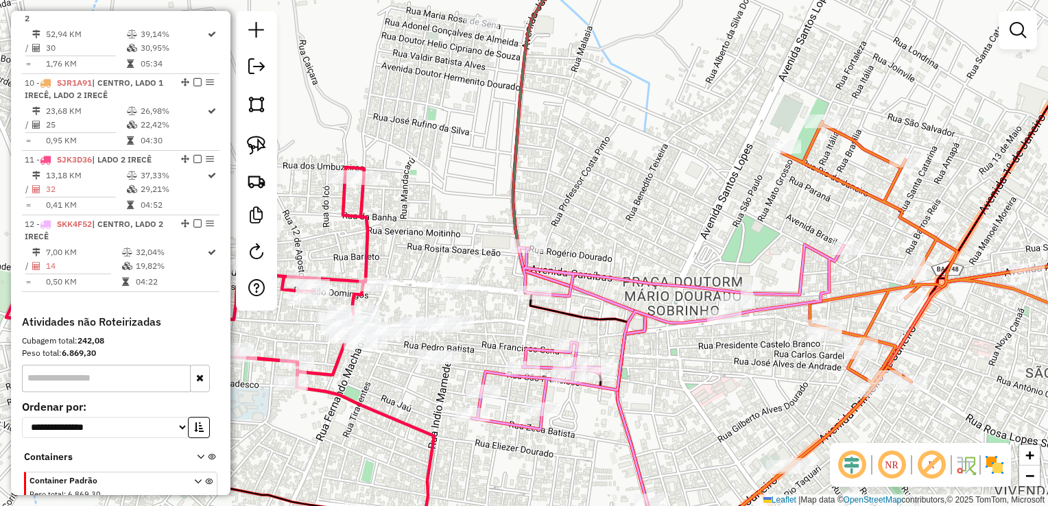
drag, startPoint x: 628, startPoint y: 180, endPoint x: 691, endPoint y: 224, distance: 76.8
click at [691, 224] on div "Janela de atendimento Grade de atendimento Capacidade Transportadoras Veículos …" at bounding box center [524, 253] width 1048 height 506
click at [683, 211] on div "Janela de atendimento Grade de atendimento Capacidade Transportadoras Veículos …" at bounding box center [524, 253] width 1048 height 506
drag, startPoint x: 683, startPoint y: 211, endPoint x: 803, endPoint y: 186, distance: 122.6
click at [802, 187] on div "Janela de atendimento Grade de atendimento Capacidade Transportadoras Veículos …" at bounding box center [524, 253] width 1048 height 506
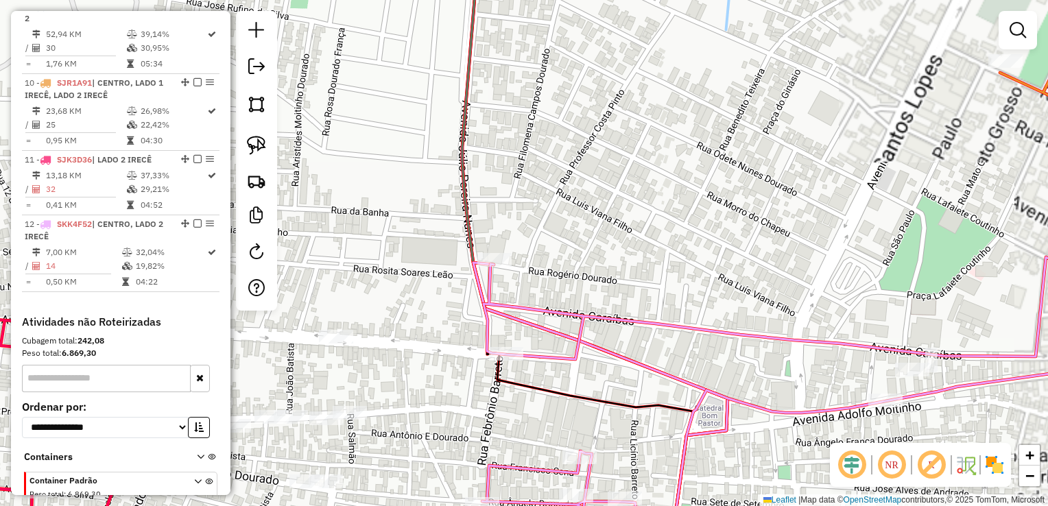
drag, startPoint x: 770, startPoint y: 205, endPoint x: 783, endPoint y: 151, distance: 55.7
click at [783, 151] on div "Janela de atendimento Grade de atendimento Capacidade Transportadoras Veículos …" at bounding box center [524, 253] width 1048 height 506
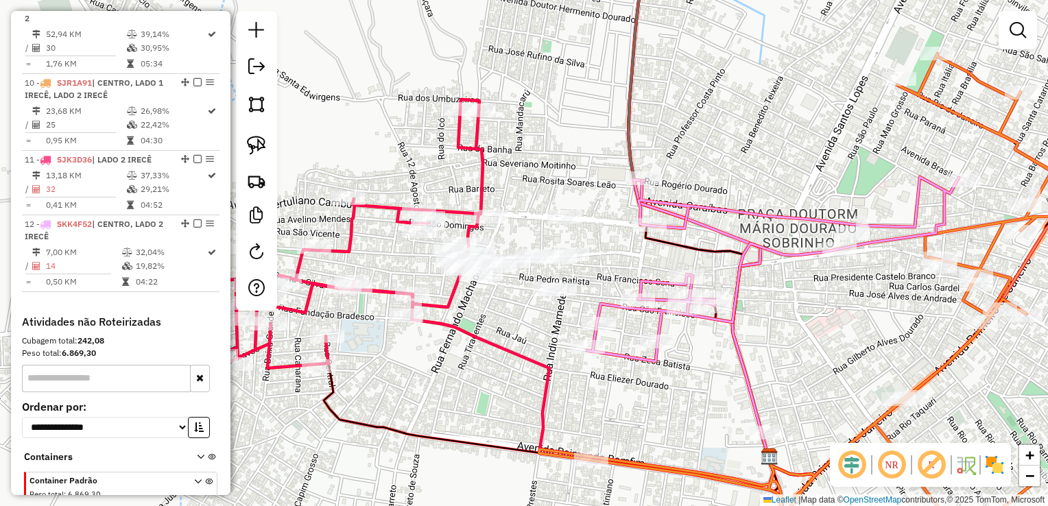
drag, startPoint x: 779, startPoint y: 158, endPoint x: 800, endPoint y: 121, distance: 42.7
click at [801, 120] on div "Janela de atendimento Grade de atendimento Capacidade Transportadoras Veículos …" at bounding box center [524, 253] width 1048 height 506
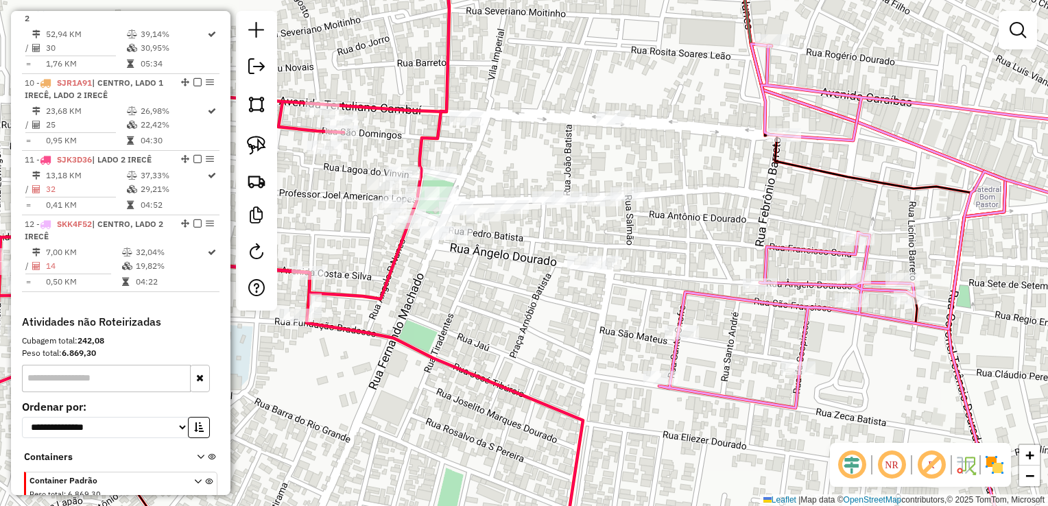
drag, startPoint x: 658, startPoint y: 202, endPoint x: 666, endPoint y: 195, distance: 11.2
click at [666, 195] on div "Janela de atendimento Grade de atendimento Capacidade Transportadoras Veículos …" at bounding box center [524, 253] width 1048 height 506
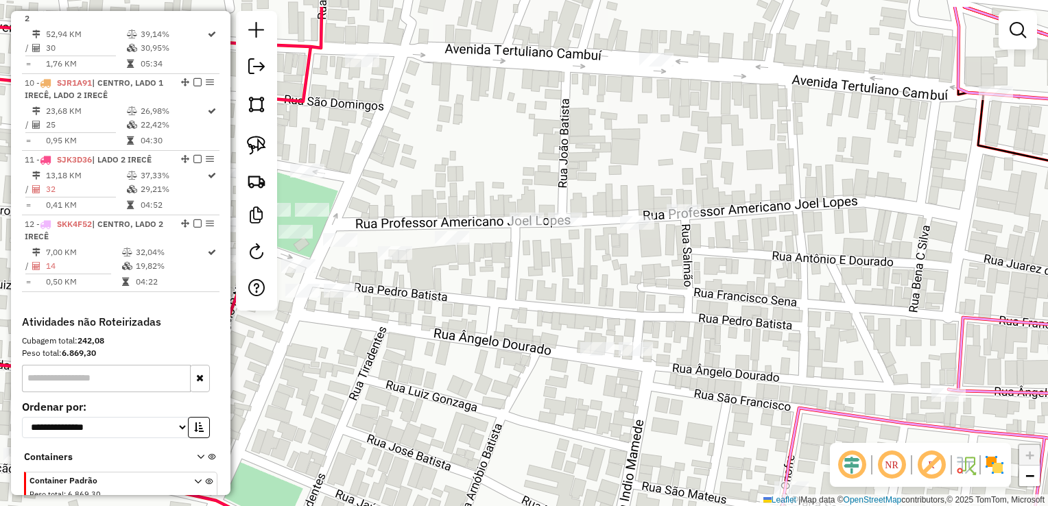
drag, startPoint x: 505, startPoint y: 119, endPoint x: 520, endPoint y: 179, distance: 62.2
click at [522, 184] on div "Janela de atendimento Grade de atendimento Capacidade Transportadoras Veículos …" at bounding box center [524, 253] width 1048 height 506
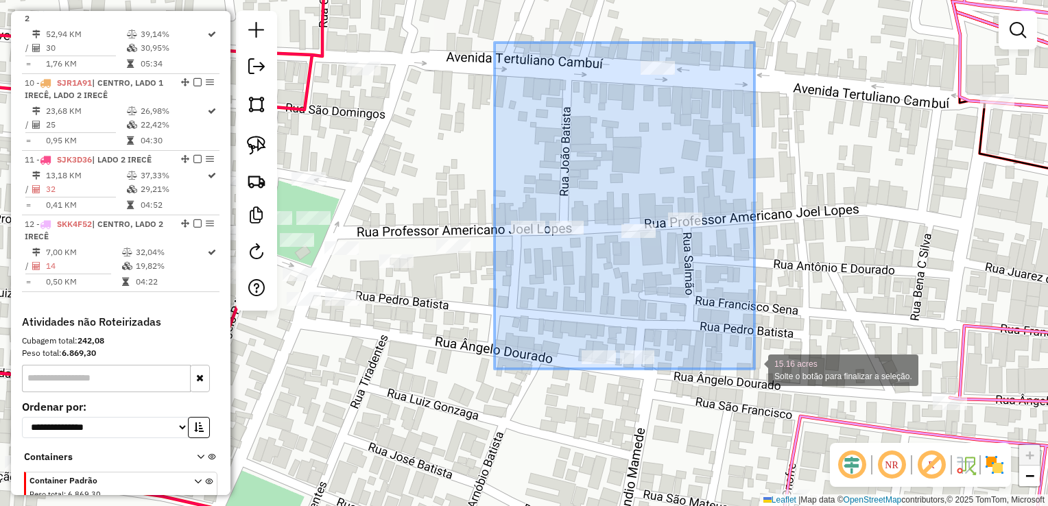
drag, startPoint x: 500, startPoint y: 49, endPoint x: 756, endPoint y: 369, distance: 410.2
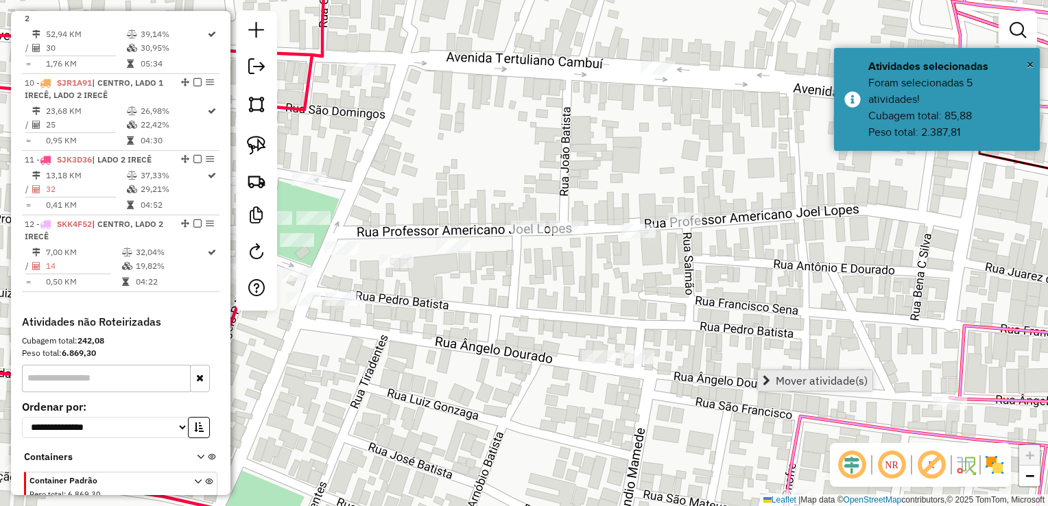
click at [769, 378] on span "Mover atividade(s)" at bounding box center [766, 380] width 8 height 11
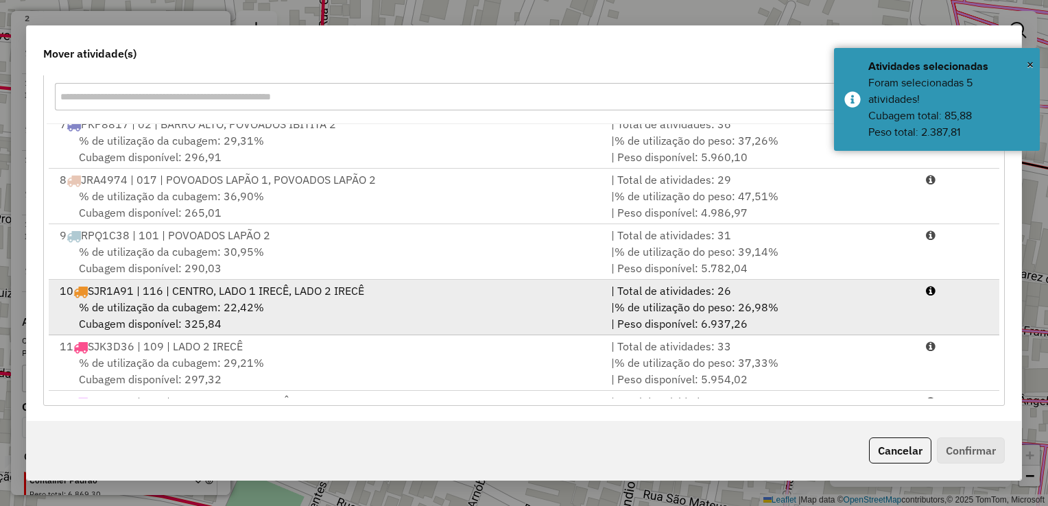
scroll to position [390, 0]
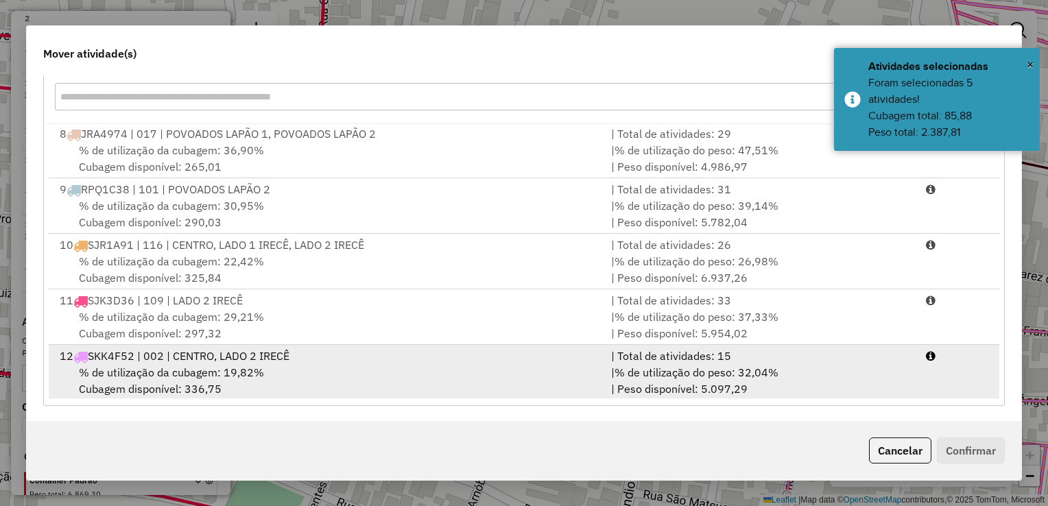
click at [503, 368] on div "% de utilização da cubagem: 19,82% Cubagem disponível: 336,75" at bounding box center [326, 380] width 551 height 33
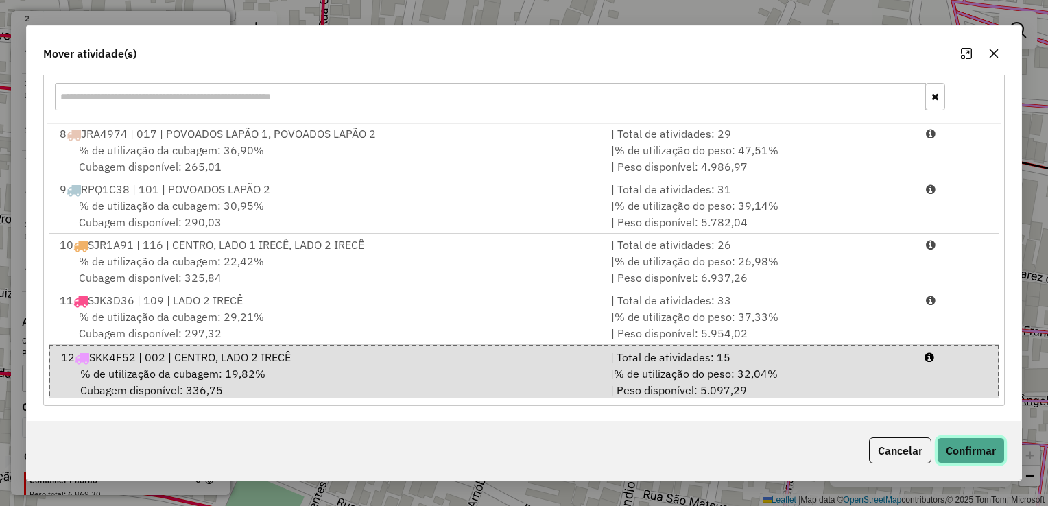
click at [943, 450] on button "Confirmar" at bounding box center [971, 450] width 68 height 26
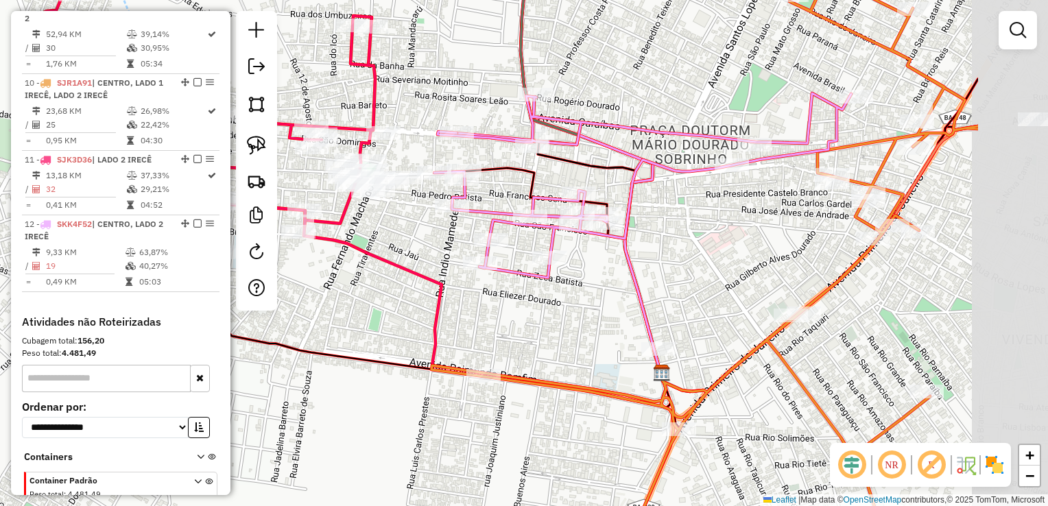
drag, startPoint x: 781, startPoint y: 284, endPoint x: 604, endPoint y: 300, distance: 177.7
click at [604, 300] on div "Janela de atendimento Grade de atendimento Capacidade Transportadoras Veículos …" at bounding box center [524, 253] width 1048 height 506
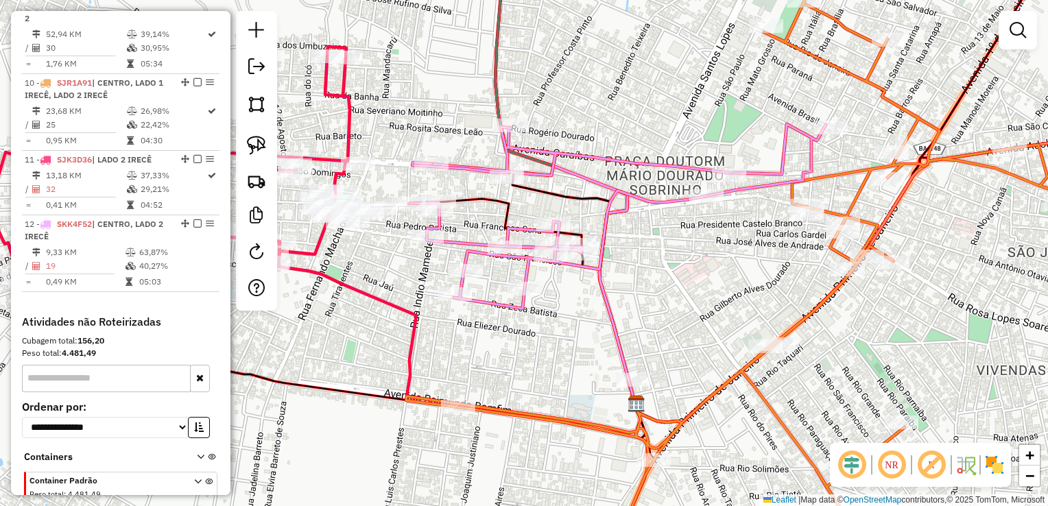
drag, startPoint x: 705, startPoint y: 272, endPoint x: 682, endPoint y: 302, distance: 38.1
click at [682, 302] on div "Janela de atendimento Grade de atendimento Capacidade Transportadoras Veículos …" at bounding box center [524, 253] width 1048 height 506
click at [696, 208] on div "Janela de atendimento Grade de atendimento Capacidade Transportadoras Veículos …" at bounding box center [524, 253] width 1048 height 506
click at [707, 188] on icon at bounding box center [616, 217] width 417 height 184
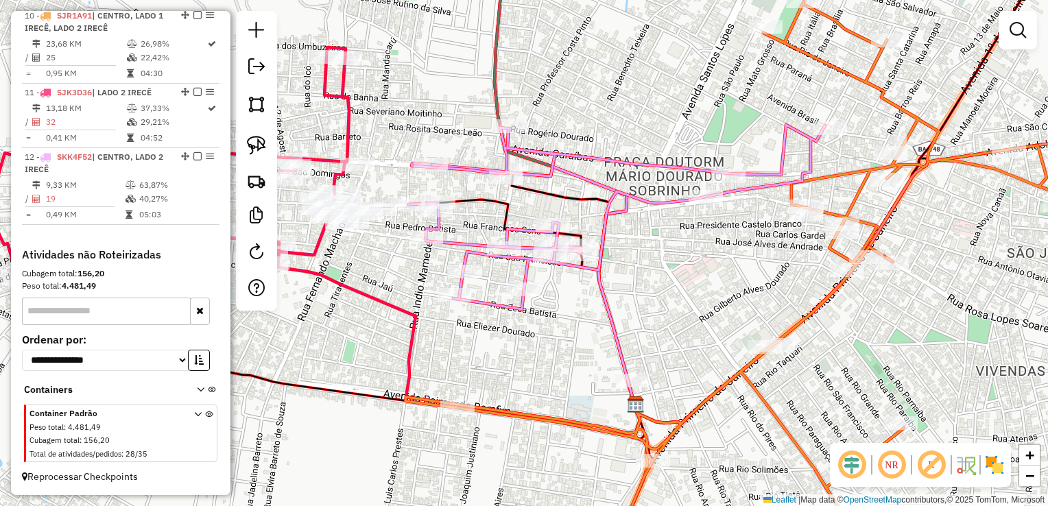
select select "**********"
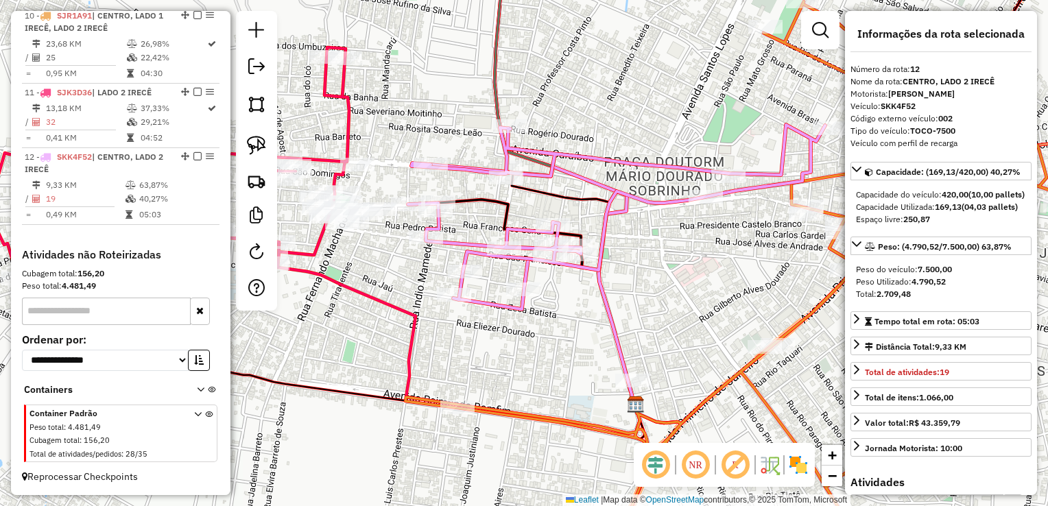
click at [640, 304] on div "Janela de atendimento Grade de atendimento Capacidade Transportadoras Veículos …" at bounding box center [524, 253] width 1048 height 506
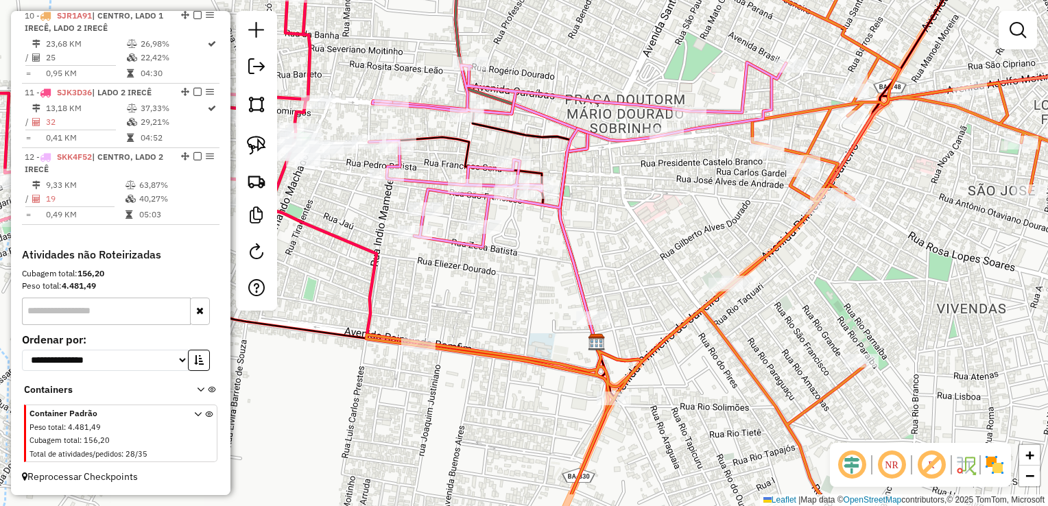
drag, startPoint x: 640, startPoint y: 304, endPoint x: 601, endPoint y: 242, distance: 73.6
click at [601, 242] on div "Janela de atendimento Grade de atendimento Capacidade Transportadoras Veículos …" at bounding box center [524, 253] width 1048 height 506
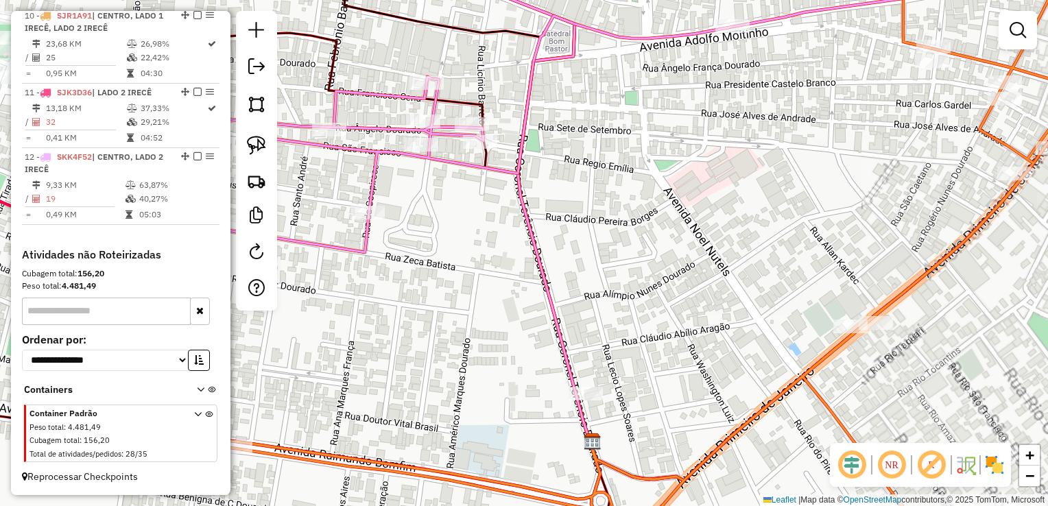
click at [706, 292] on div "Janela de atendimento Grade de atendimento Capacidade Transportadoras Veículos …" at bounding box center [524, 253] width 1048 height 506
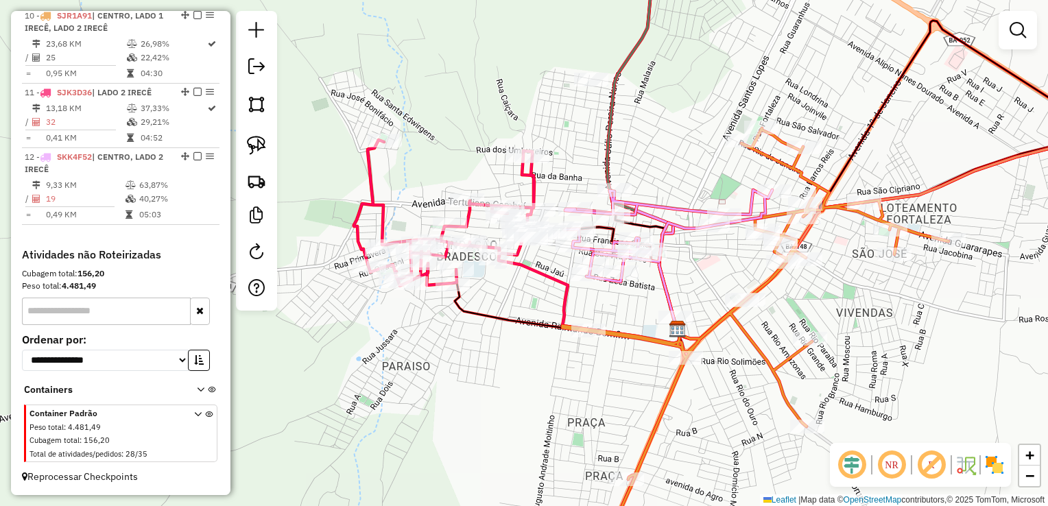
drag, startPoint x: 706, startPoint y: 292, endPoint x: 761, endPoint y: 254, distance: 67.0
click at [761, 254] on div "Janela de atendimento Grade de atendimento Capacidade Transportadoras Veículos …" at bounding box center [524, 253] width 1048 height 506
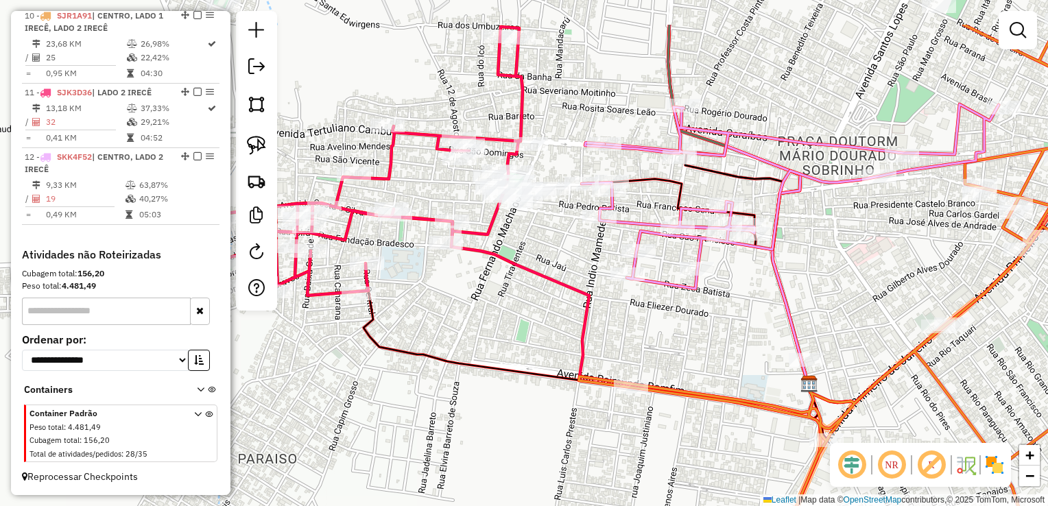
drag, startPoint x: 669, startPoint y: 270, endPoint x: 686, endPoint y: 356, distance: 87.3
click at [686, 355] on div "Janela de atendimento Grade de atendimento Capacidade Transportadoras Veículos …" at bounding box center [524, 253] width 1048 height 506
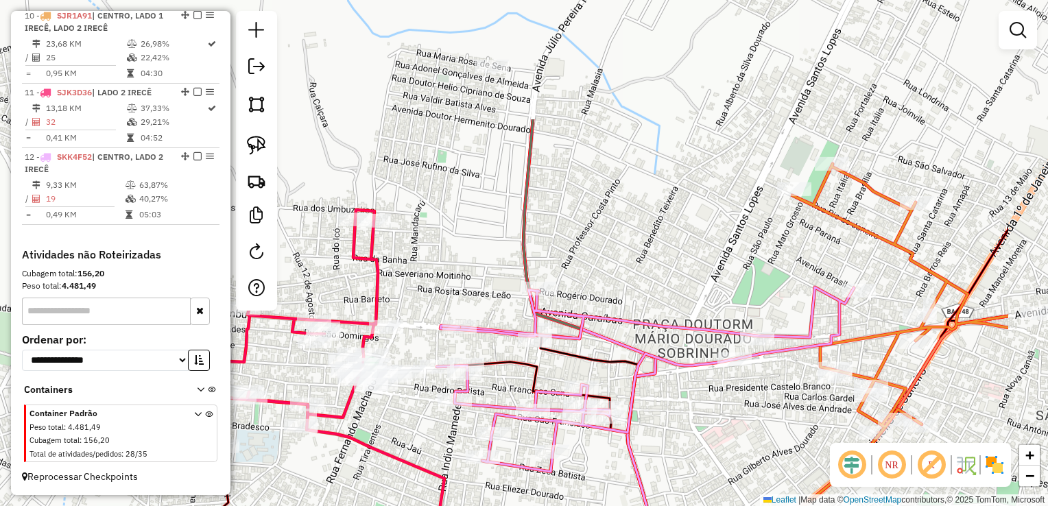
drag, startPoint x: 762, startPoint y: 106, endPoint x: 617, endPoint y: 276, distance: 223.3
click at [617, 276] on div "Janela de atendimento Grade de atendimento Capacidade Transportadoras Veículos …" at bounding box center [524, 253] width 1048 height 506
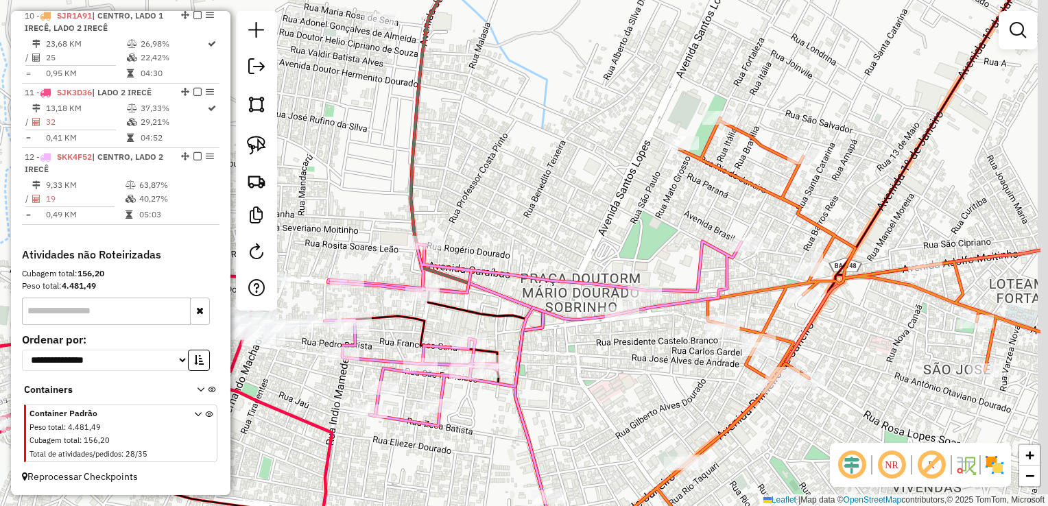
drag, startPoint x: 647, startPoint y: 213, endPoint x: 521, endPoint y: 162, distance: 136.2
click at [521, 162] on div "Janela de atendimento Grade de atendimento Capacidade Transportadoras Veículos …" at bounding box center [524, 253] width 1048 height 506
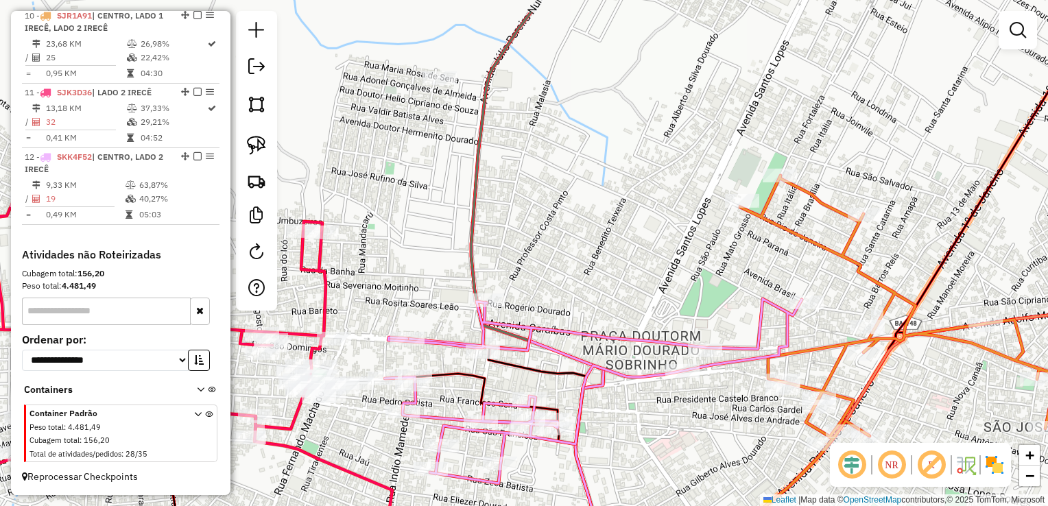
drag, startPoint x: 604, startPoint y: 227, endPoint x: 600, endPoint y: 213, distance: 15.0
click at [630, 237] on div "Janela de atendimento Grade de atendimento Capacidade Transportadoras Veículos …" at bounding box center [524, 253] width 1048 height 506
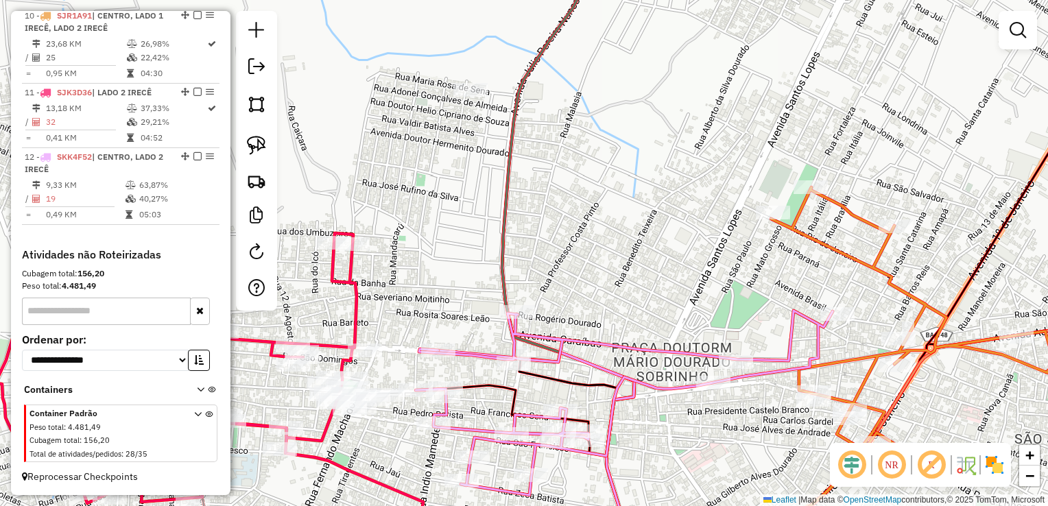
drag, startPoint x: 576, startPoint y: 205, endPoint x: 601, endPoint y: 319, distance: 116.6
click at [601, 318] on div "Janela de atendimento Grade de atendimento Capacidade Transportadoras Veículos …" at bounding box center [524, 253] width 1048 height 506
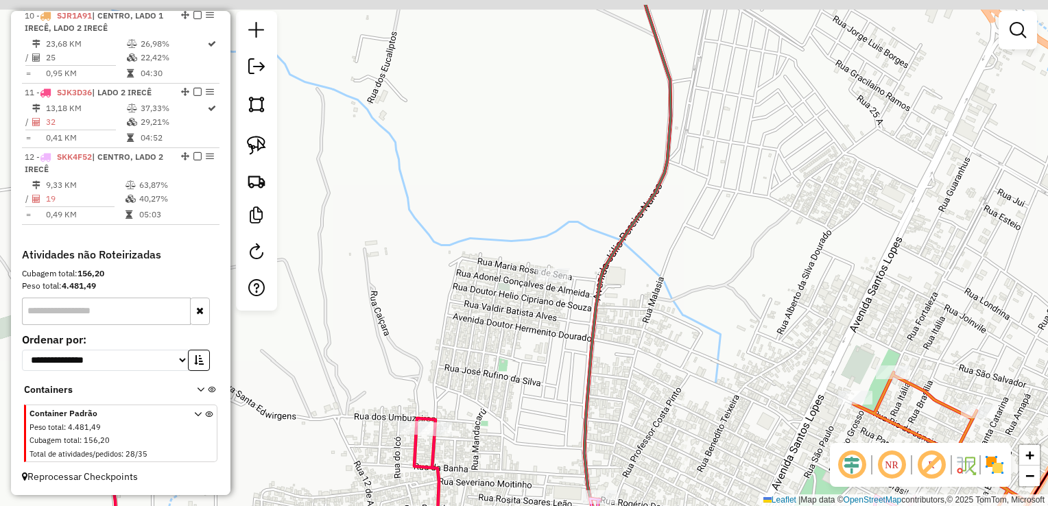
drag, startPoint x: 658, startPoint y: 296, endPoint x: 694, endPoint y: 314, distance: 39.9
click at [692, 314] on div "Janela de atendimento Grade de atendimento Capacidade Transportadoras Veículos …" at bounding box center [524, 253] width 1048 height 506
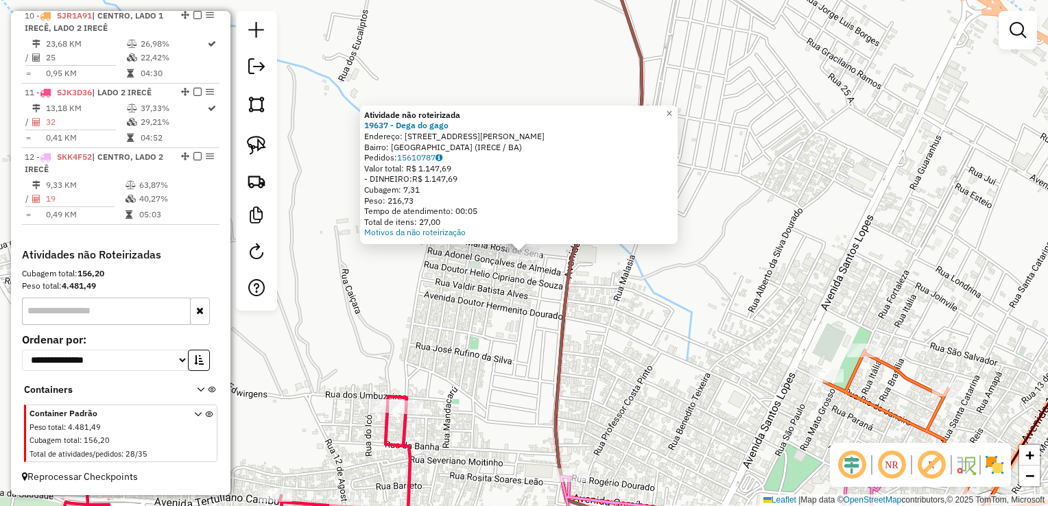
click at [671, 314] on div "Atividade não roteirizada 19637 - Dega do gago Endereço: Rua Maria Rosa de Sena…" at bounding box center [524, 253] width 1048 height 506
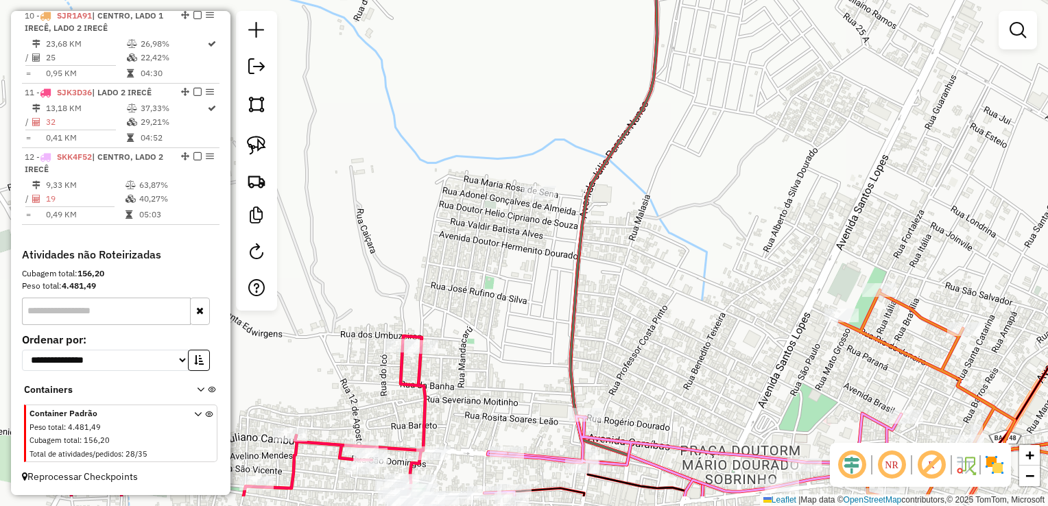
drag, startPoint x: 575, startPoint y: 243, endPoint x: 579, endPoint y: 200, distance: 42.8
click at [575, 203] on icon at bounding box center [636, 192] width 132 height 607
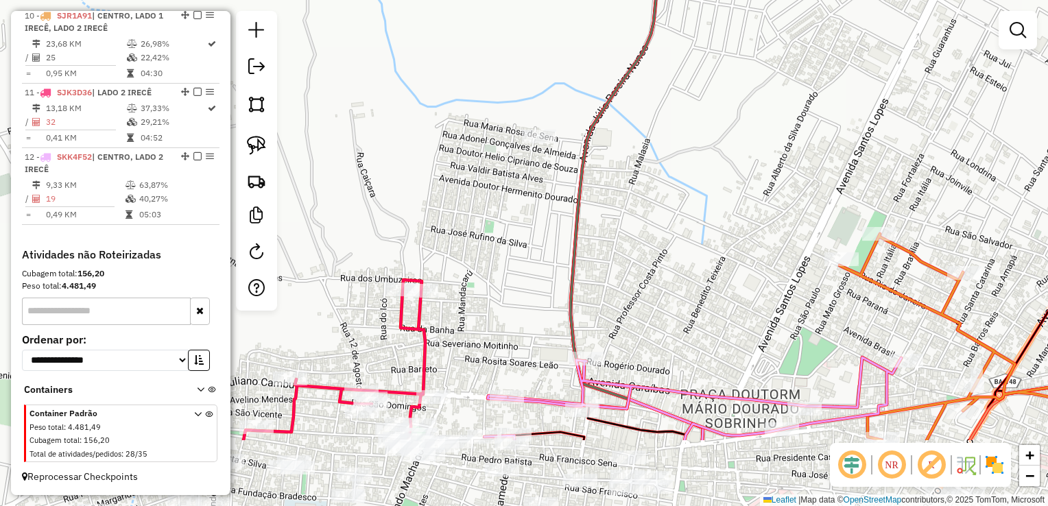
drag, startPoint x: 625, startPoint y: 193, endPoint x: 631, endPoint y: 170, distance: 23.5
click at [628, 177] on div "Janela de atendimento Grade de atendimento Capacidade Transportadoras Veículos …" at bounding box center [524, 253] width 1048 height 506
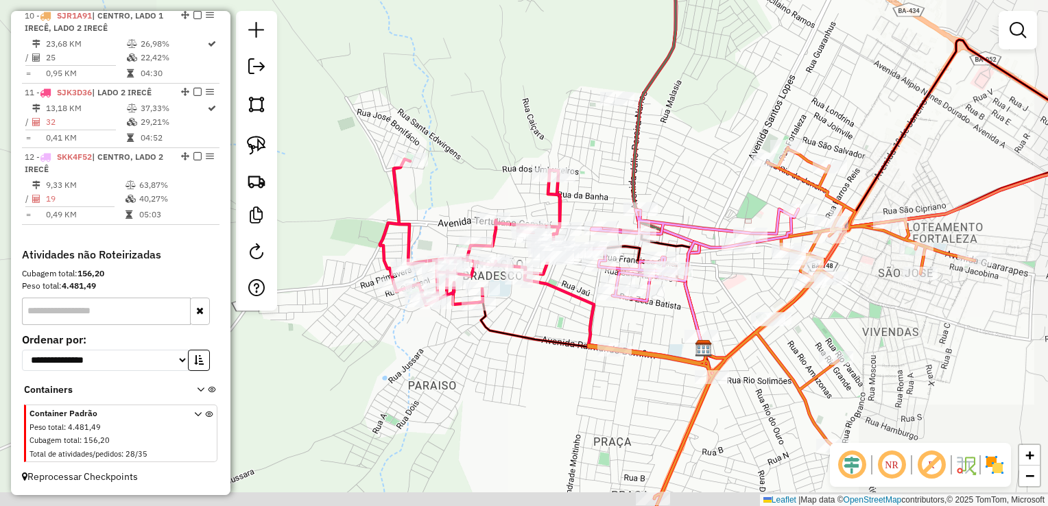
drag, startPoint x: 656, startPoint y: 167, endPoint x: 687, endPoint y: 140, distance: 40.8
click at [687, 140] on div "Janela de atendimento Grade de atendimento Capacidade Transportadoras Veículos …" at bounding box center [524, 253] width 1048 height 506
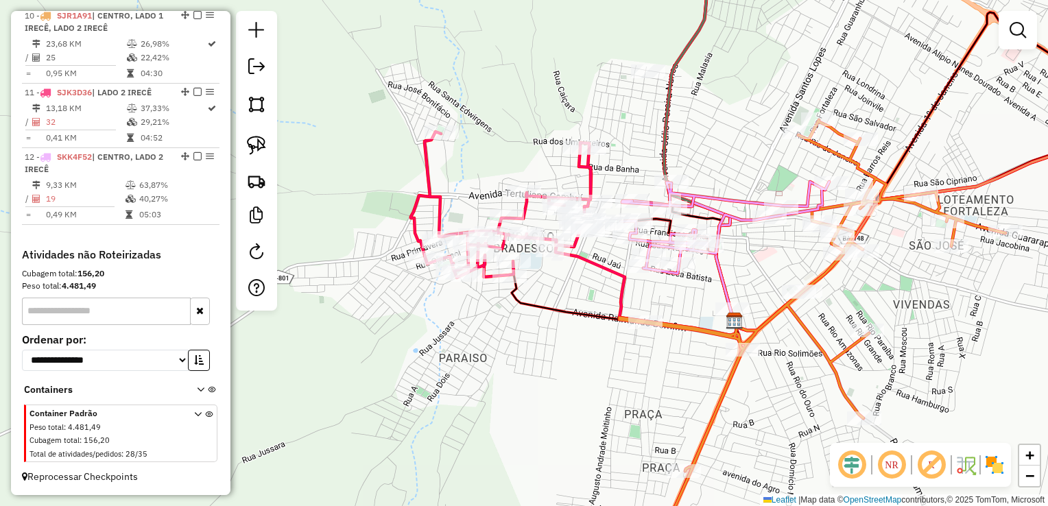
click at [529, 208] on icon at bounding box center [501, 205] width 180 height 146
select select "**********"
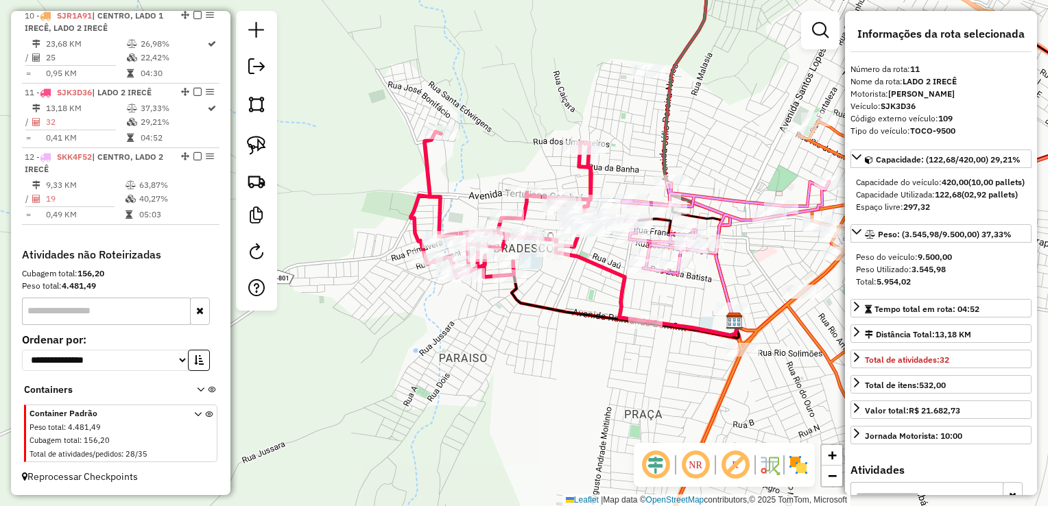
click at [548, 271] on div "Janela de atendimento Grade de atendimento Capacidade Transportadoras Veículos …" at bounding box center [524, 253] width 1048 height 506
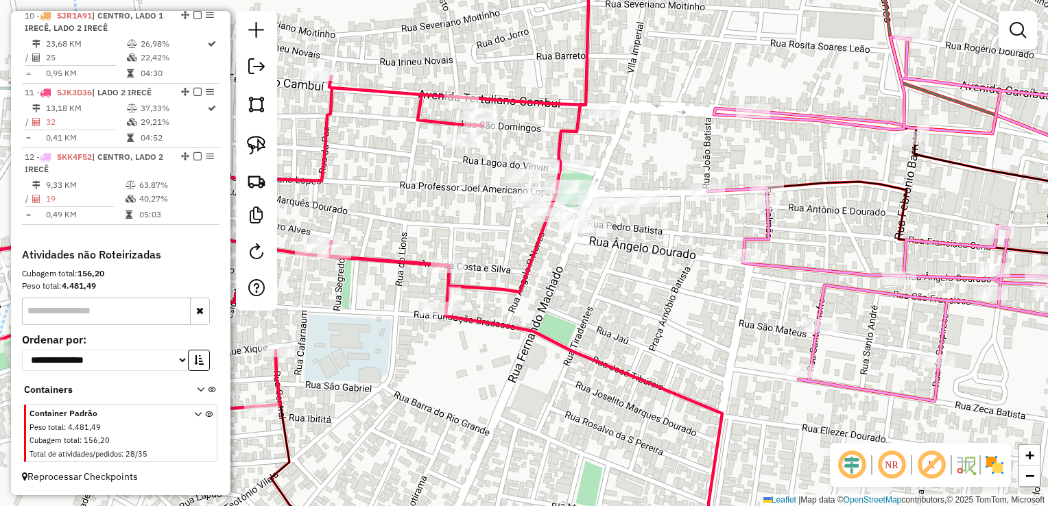
drag, startPoint x: 586, startPoint y: 237, endPoint x: 609, endPoint y: 297, distance: 64.0
click at [609, 297] on div "Janela de atendimento Grade de atendimento Capacidade Transportadoras Veículos …" at bounding box center [524, 253] width 1048 height 506
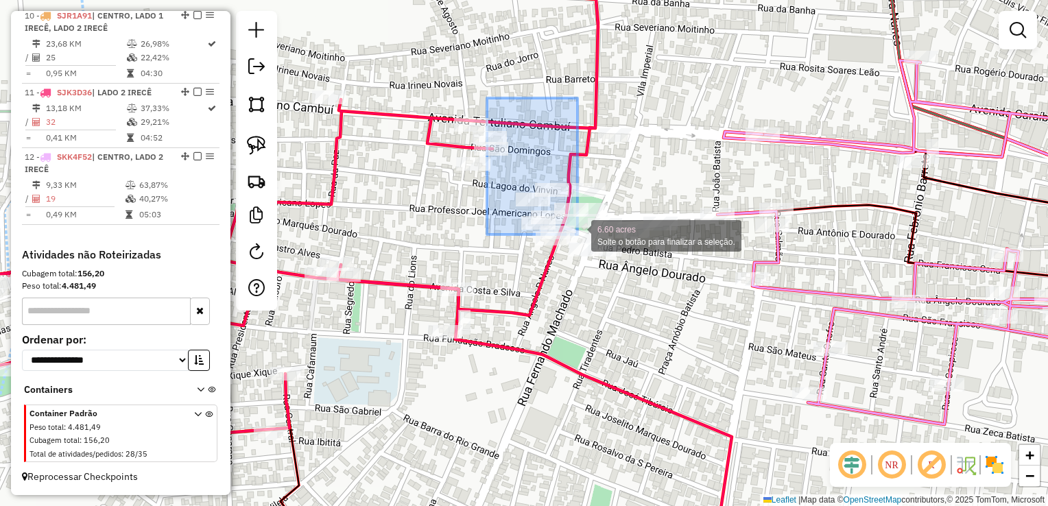
drag, startPoint x: 488, startPoint y: 106, endPoint x: 664, endPoint y: 332, distance: 285.8
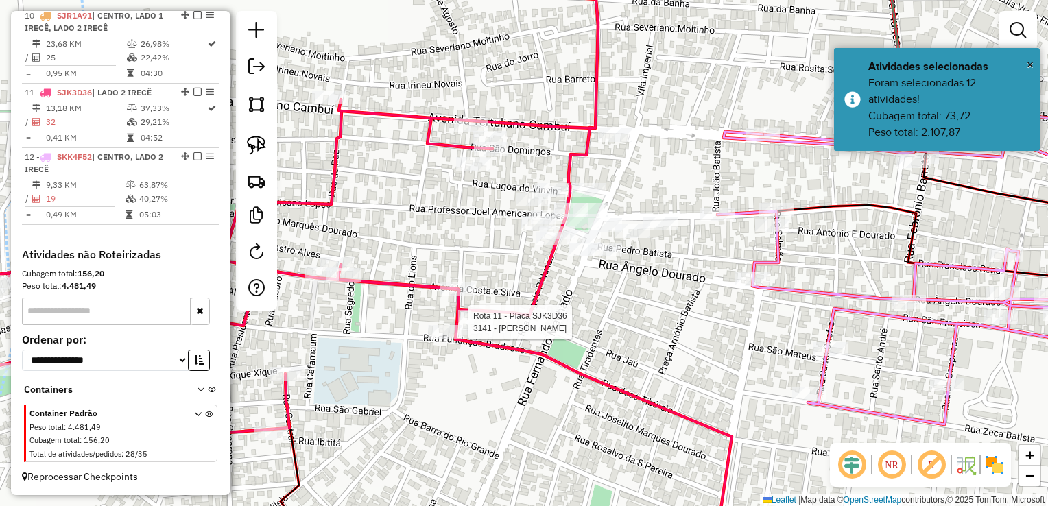
select select "**********"
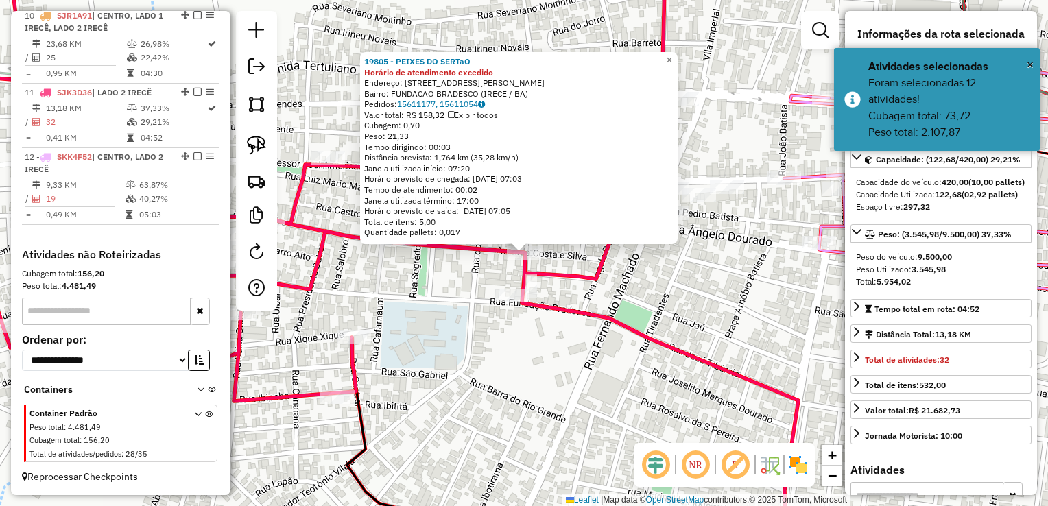
click at [477, 347] on div "19805 - PEIXES DO SERTaO Horário de atendimento excedido Endereço: Rua Epitacio…" at bounding box center [524, 253] width 1048 height 506
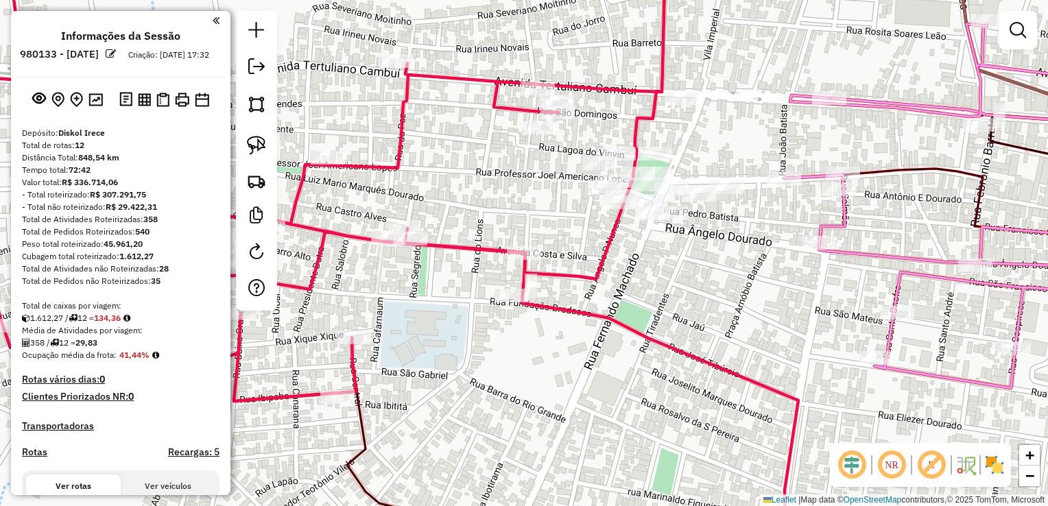
scroll to position [1186, 0]
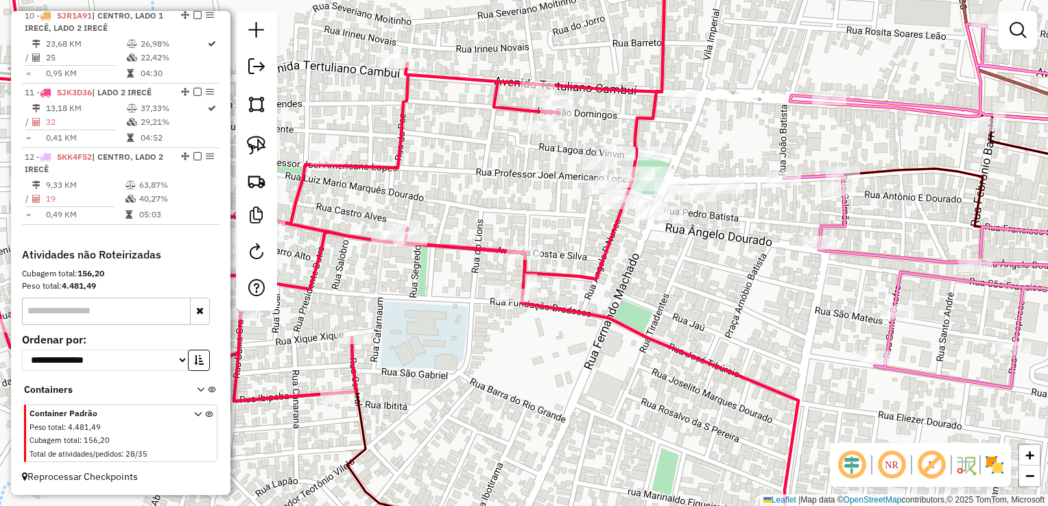
click at [628, 285] on div "Janela de atendimento Grade de atendimento Capacidade Transportadoras Veículos …" at bounding box center [524, 253] width 1048 height 506
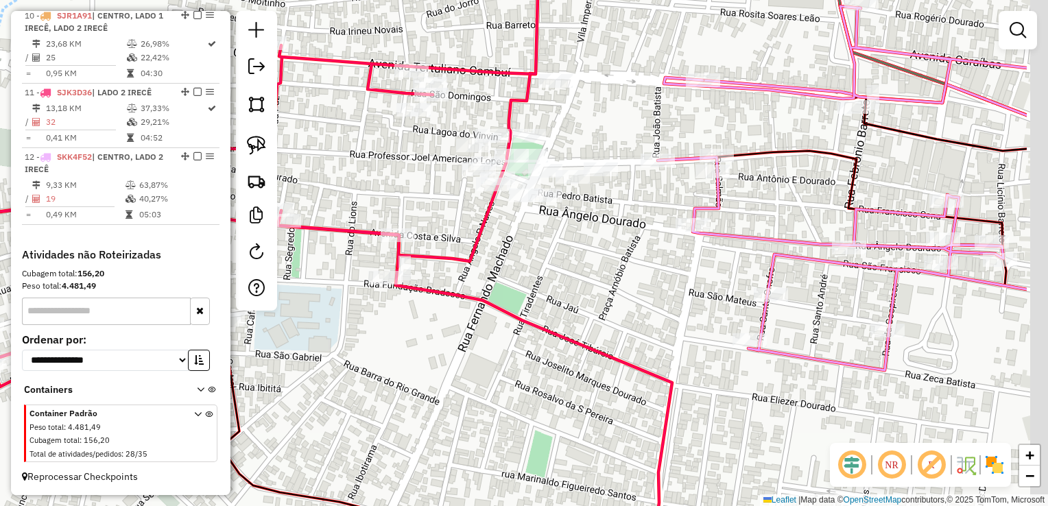
drag, startPoint x: 669, startPoint y: 287, endPoint x: 543, endPoint y: 269, distance: 127.4
click at [543, 269] on div "Janela de atendimento Grade de atendimento Capacidade Transportadoras Veículos …" at bounding box center [524, 253] width 1048 height 506
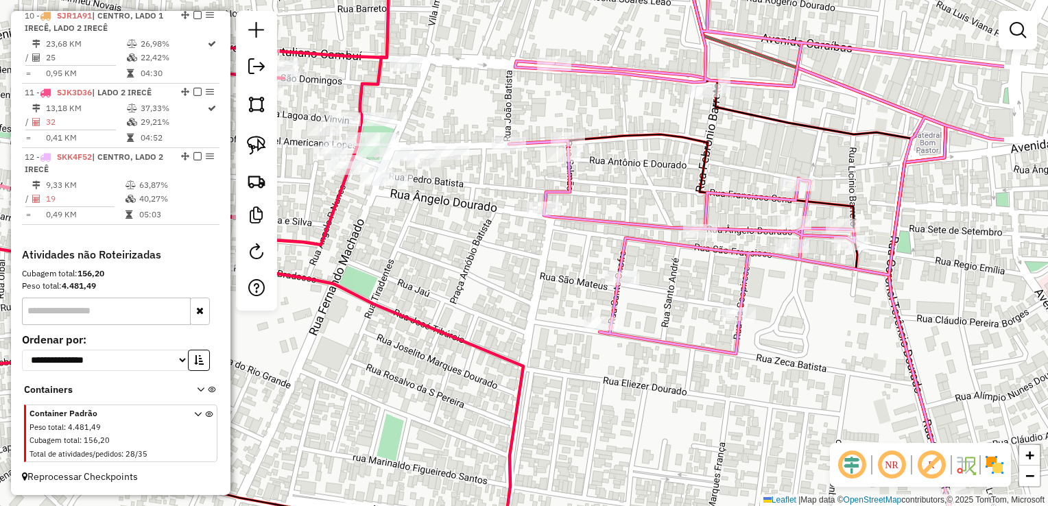
drag, startPoint x: 752, startPoint y: 202, endPoint x: 654, endPoint y: 236, distance: 103.6
click at [567, 174] on div "Janela de atendimento Grade de atendimento Capacidade Transportadoras Veículos …" at bounding box center [524, 253] width 1048 height 506
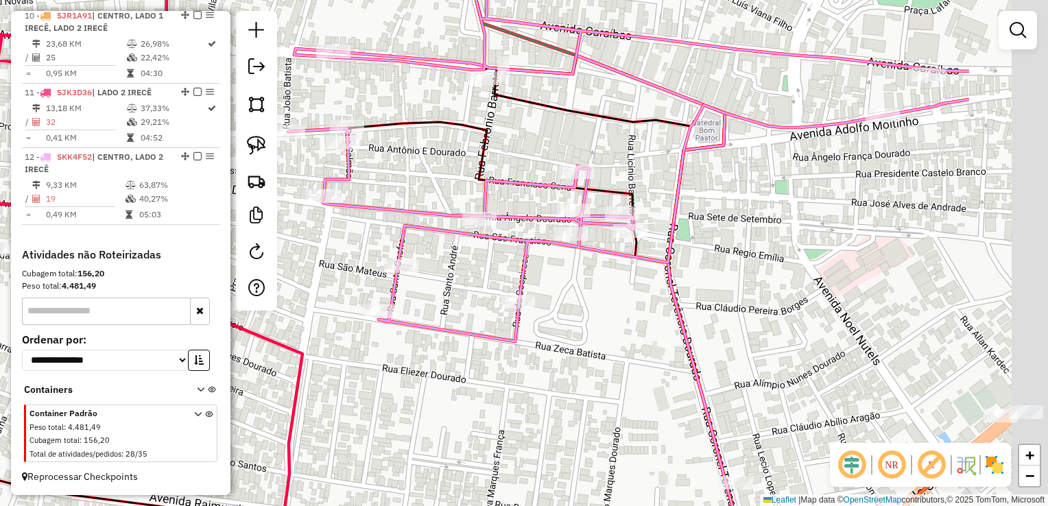
drag, startPoint x: 801, startPoint y: 311, endPoint x: 590, endPoint y: 311, distance: 211.2
click at [605, 311] on div "Janela de atendimento Grade de atendimento Capacidade Transportadoras Veículos …" at bounding box center [524, 253] width 1048 height 506
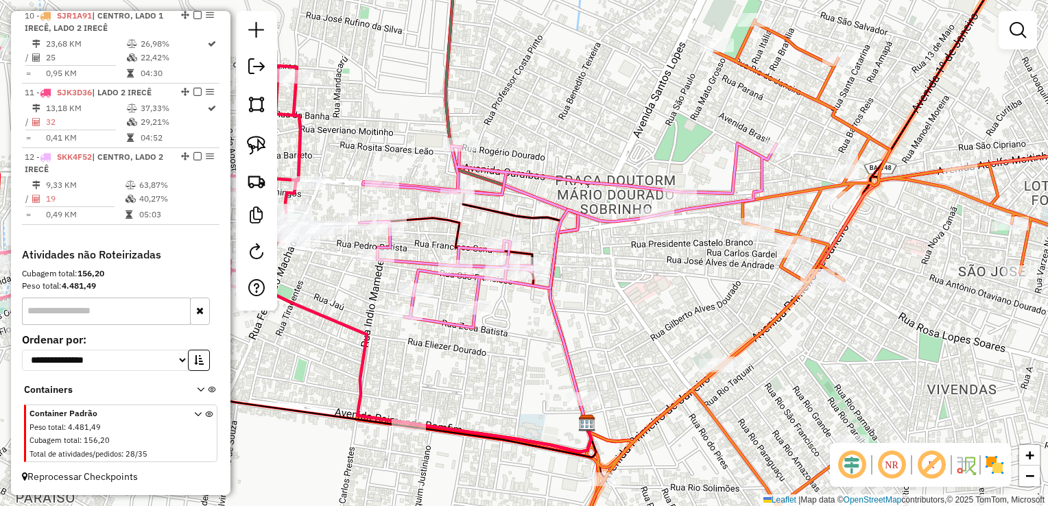
drag, startPoint x: 647, startPoint y: 306, endPoint x: 672, endPoint y: 181, distance: 127.3
click at [672, 181] on div "Janela de atendimento Grade de atendimento Capacidade Transportadoras Veículos …" at bounding box center [524, 253] width 1048 height 506
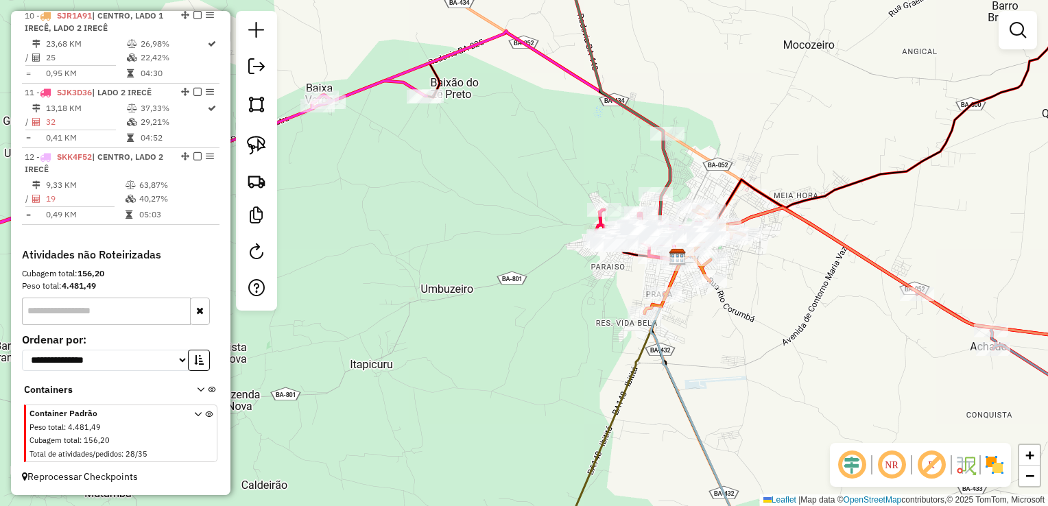
drag, startPoint x: 725, startPoint y: 135, endPoint x: 756, endPoint y: 300, distance: 167.5
click at [759, 300] on div "Rota 10 - Placa SJR1A91 70 - PAULO JAIME DE OLIVEIRA Rota 10 - Placa SJR1A91 13…" at bounding box center [524, 253] width 1048 height 506
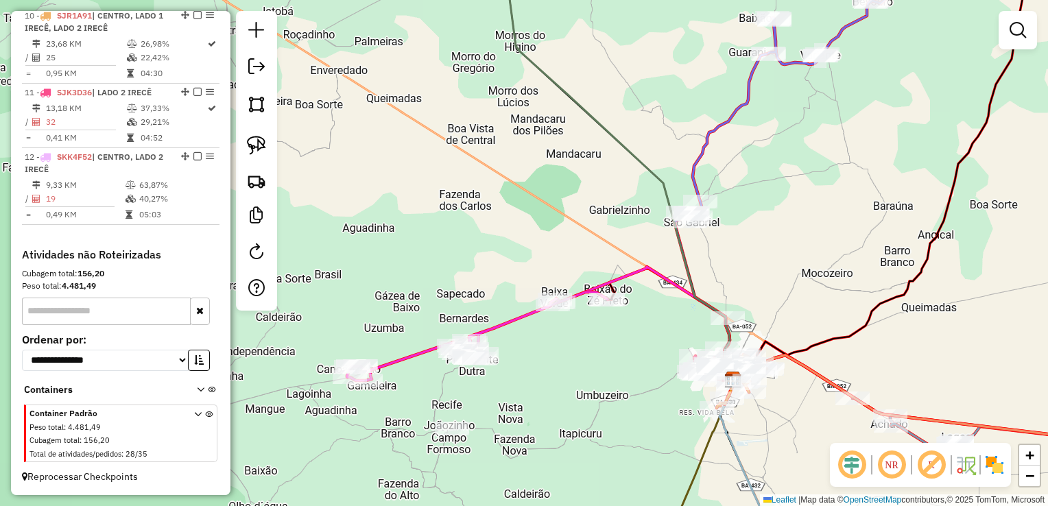
drag, startPoint x: 749, startPoint y: 246, endPoint x: 764, endPoint y: 341, distance: 96.5
click at [764, 337] on div "Janela de atendimento Grade de atendimento Capacidade Transportadoras Veículos …" at bounding box center [524, 253] width 1048 height 506
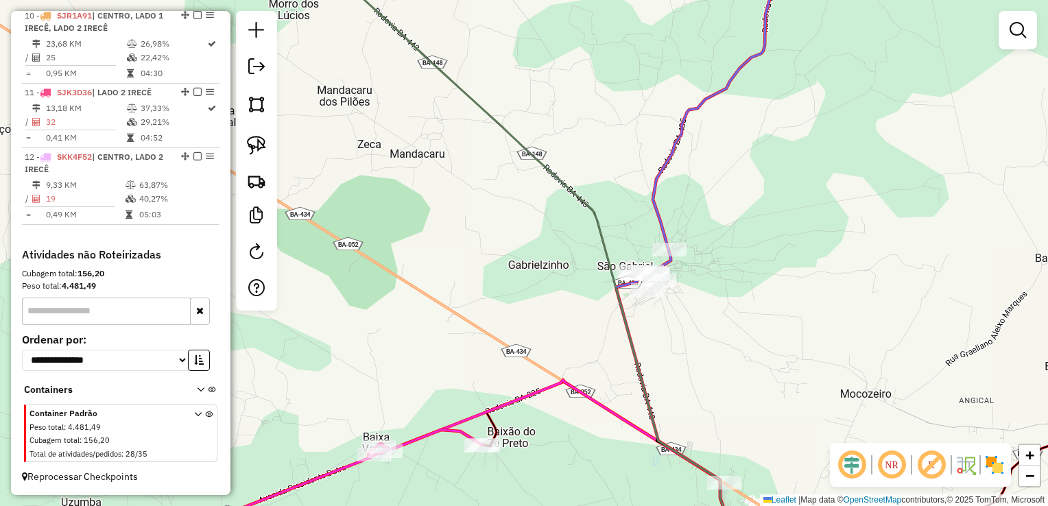
click at [688, 344] on div "Janela de atendimento Grade de atendimento Capacidade Transportadoras Veículos …" at bounding box center [524, 253] width 1048 height 506
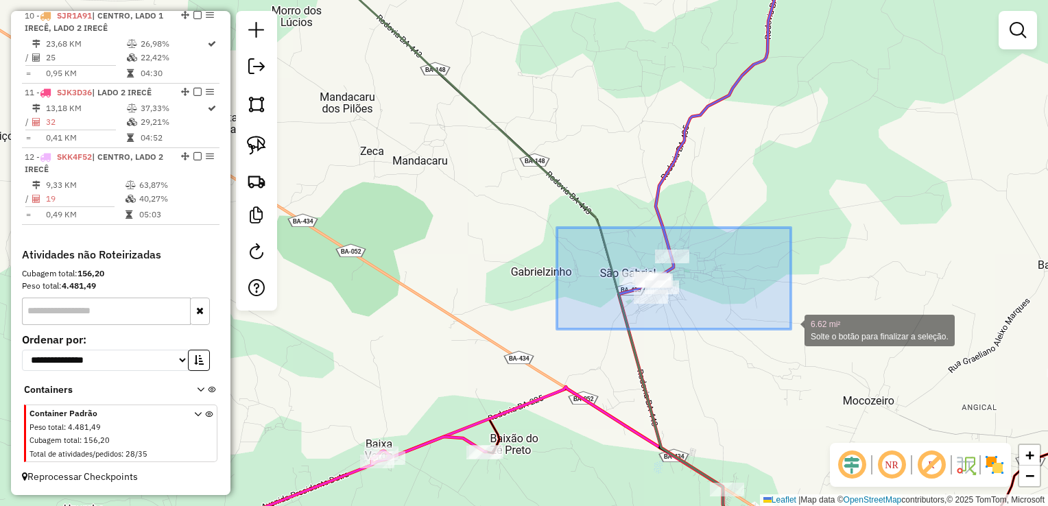
drag, startPoint x: 557, startPoint y: 228, endPoint x: 791, endPoint y: 329, distance: 254.9
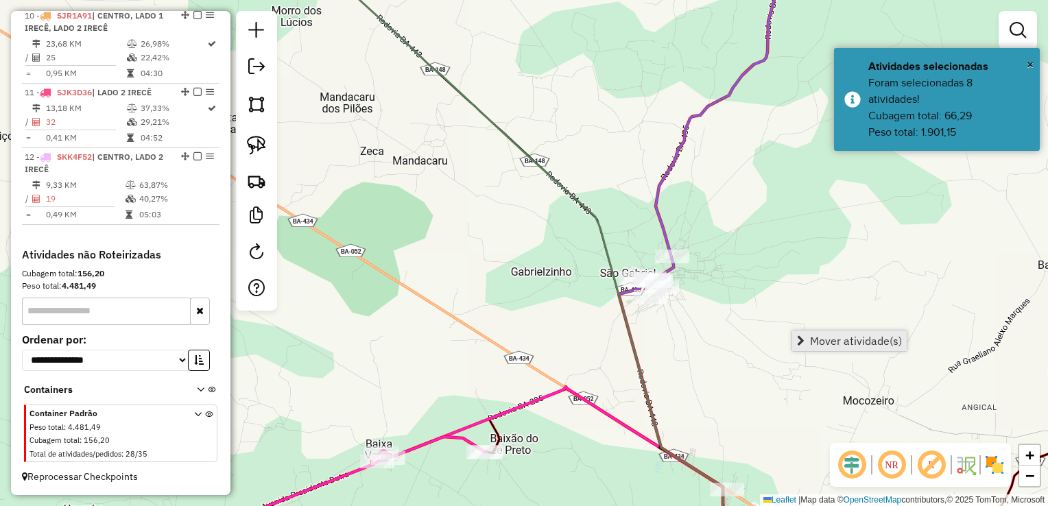
click at [804, 337] on link "Mover atividade(s)" at bounding box center [849, 340] width 115 height 21
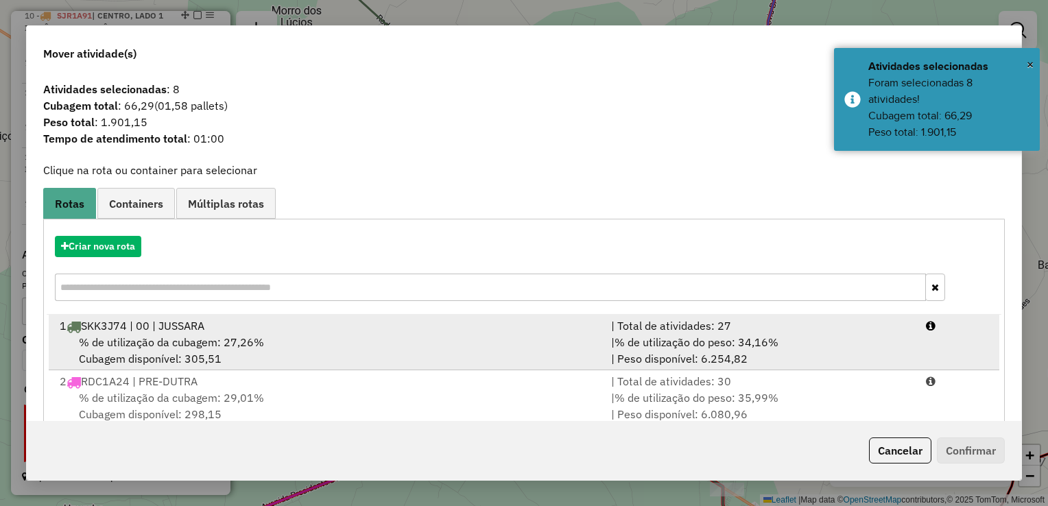
click at [857, 327] on div "| Total de atividades: 27" at bounding box center [760, 325] width 315 height 16
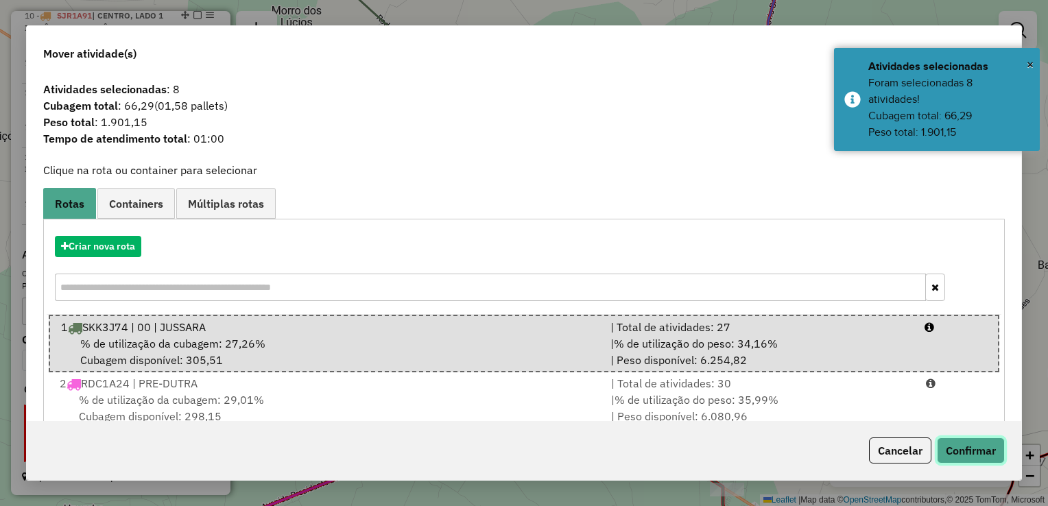
click at [974, 456] on button "Confirmar" at bounding box center [971, 450] width 68 height 26
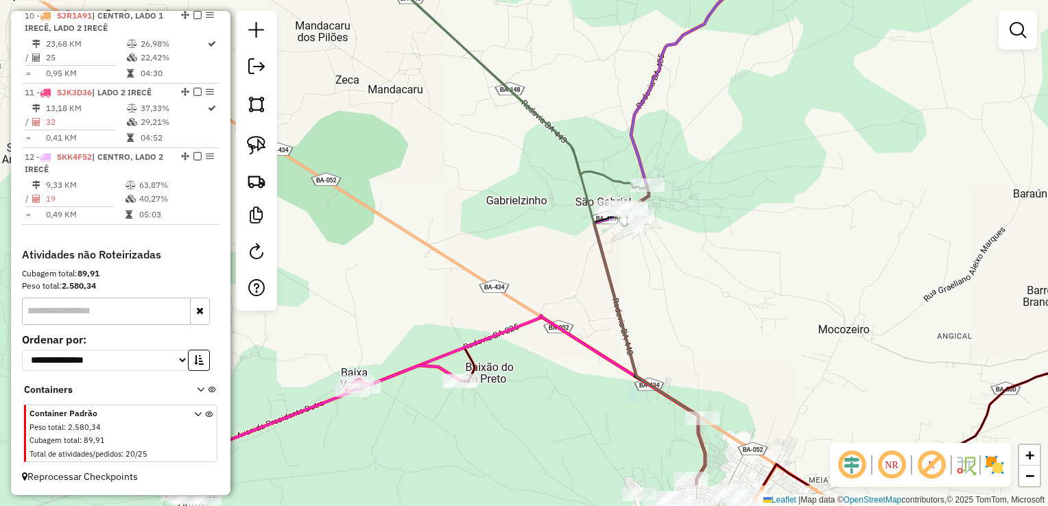
drag, startPoint x: 754, startPoint y: 216, endPoint x: 726, endPoint y: 134, distance: 86.9
click at [727, 136] on div "Janela de atendimento Grade de atendimento Capacidade Transportadoras Veículos …" at bounding box center [524, 253] width 1048 height 506
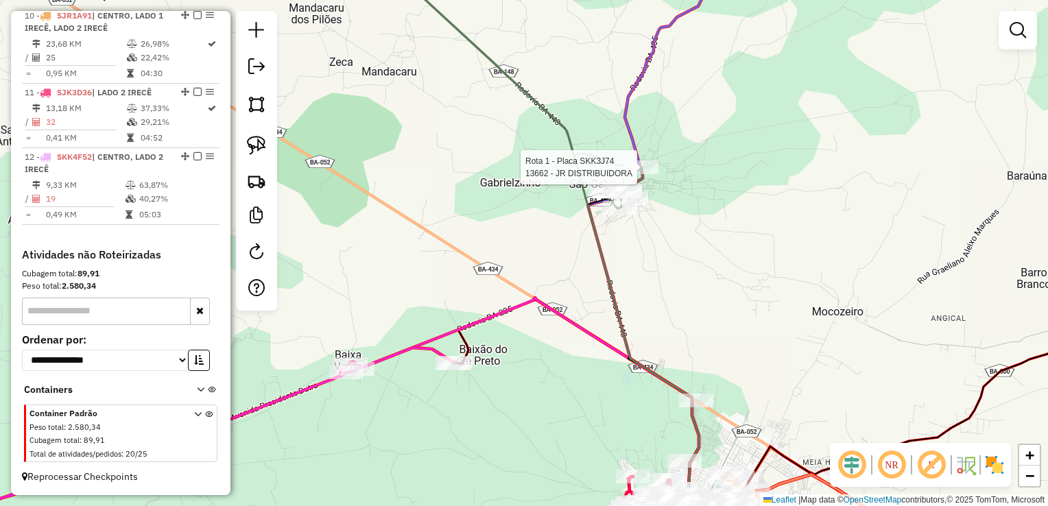
select select "**********"
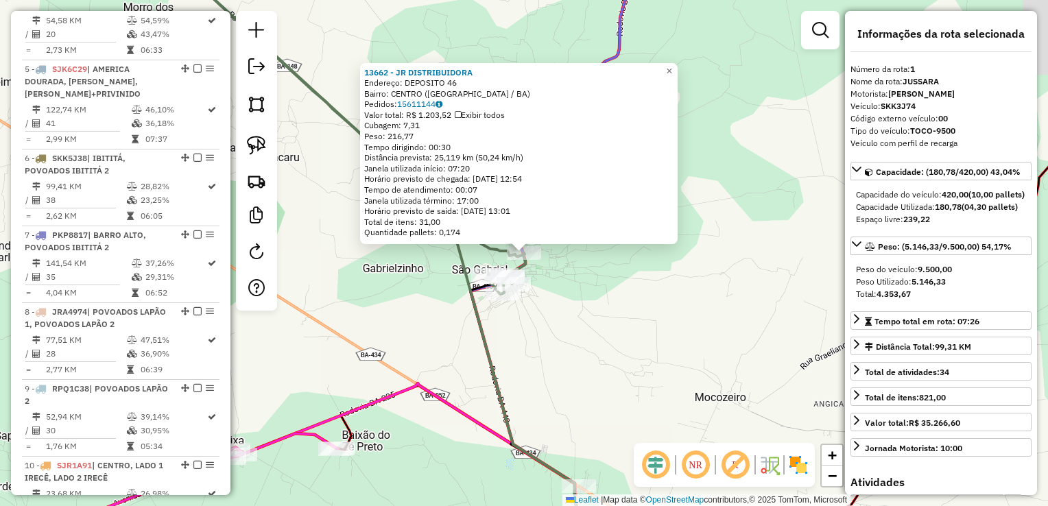
scroll to position [531, 0]
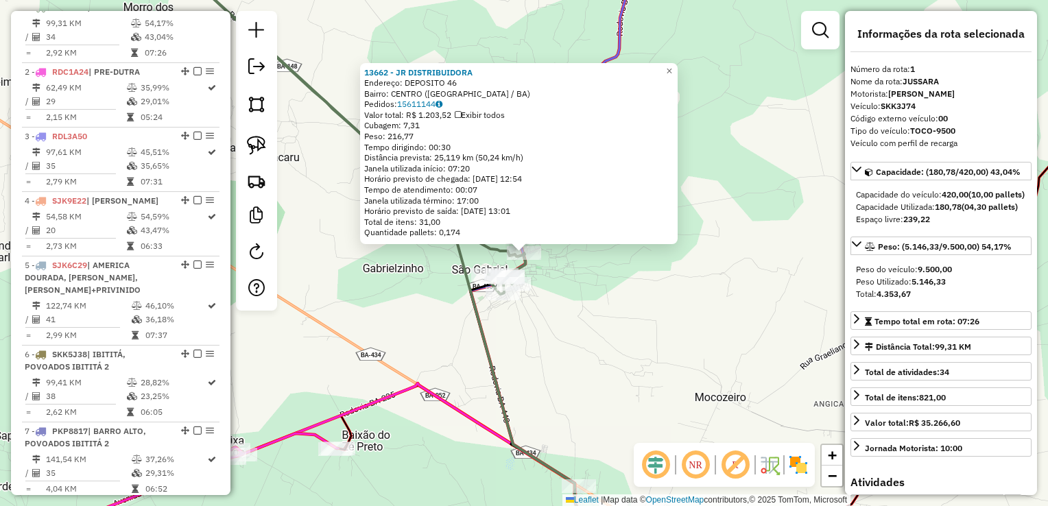
click at [572, 306] on div "13662 - JR DISTRIBUIDORA Endereço: DEPOSITO 46 Bairro: CENTRO (SAO GABRIEL / BA…" at bounding box center [524, 253] width 1048 height 506
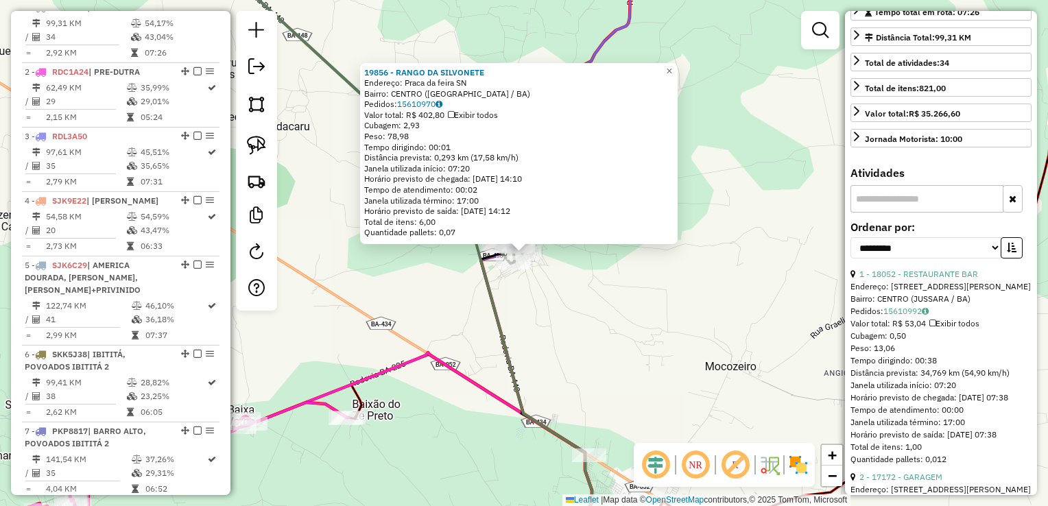
scroll to position [343, 0]
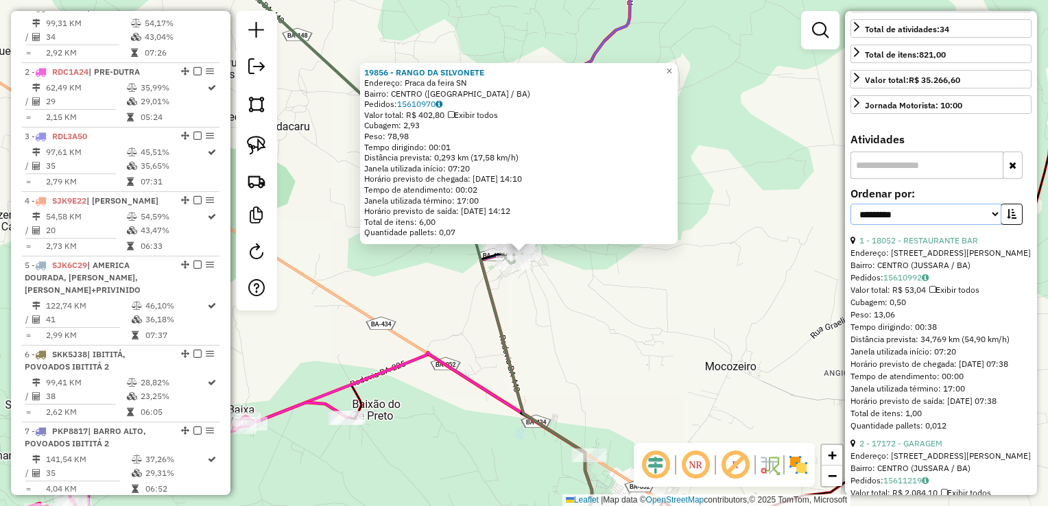
drag, startPoint x: 930, startPoint y: 243, endPoint x: 924, endPoint y: 247, distance: 7.4
click at [930, 225] on select "**********" at bounding box center [925, 214] width 151 height 21
select select "*********"
click at [850, 225] on select "**********" at bounding box center [925, 214] width 151 height 21
click at [1000, 225] on button "button" at bounding box center [1011, 214] width 22 height 21
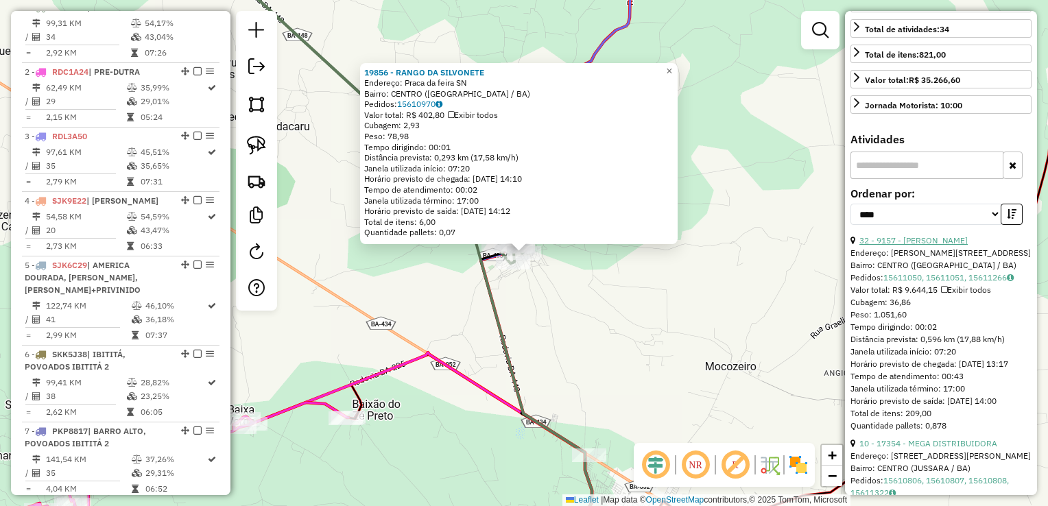
click at [967, 245] on link "32 - 9157 - EDILMA PEREIRA MUNIZ" at bounding box center [913, 240] width 108 height 10
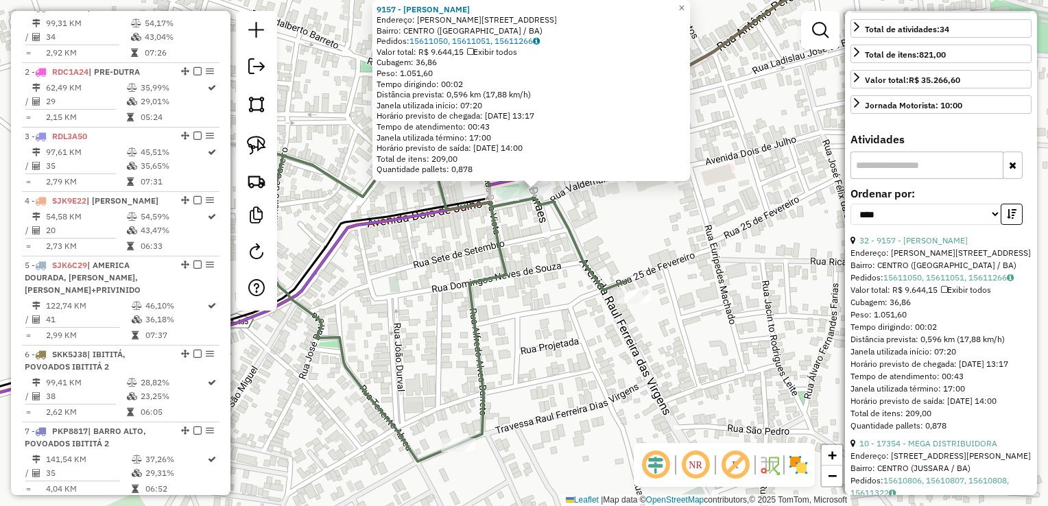
drag, startPoint x: 538, startPoint y: 238, endPoint x: 546, endPoint y: 317, distance: 79.4
click at [546, 317] on div "9157 - EDILMA PEREIRA MUNIZ Endereço: R JOSE OLIVEIRA MAIA 22 Bairro: CENTRO (S…" at bounding box center [524, 253] width 1048 height 506
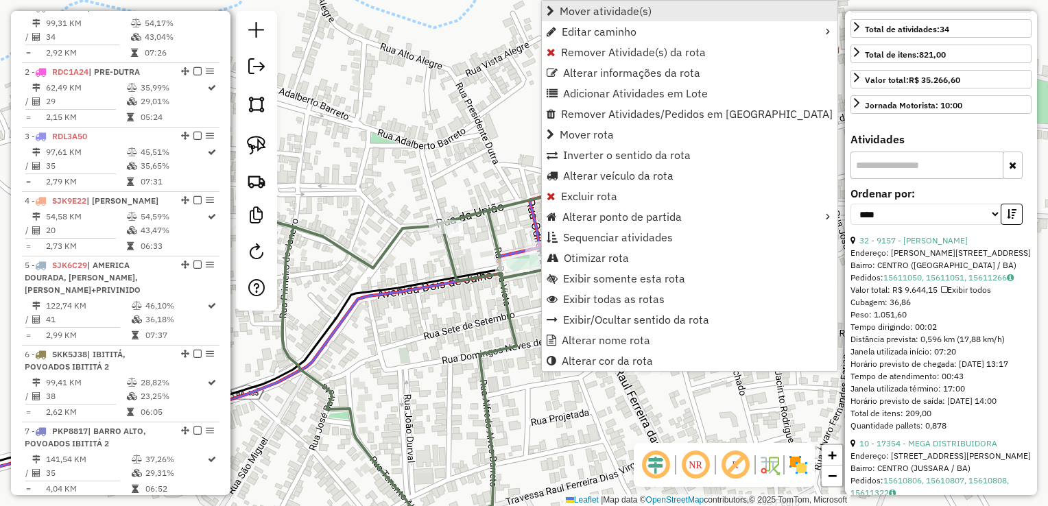
click at [603, 8] on span "Mover atividade(s)" at bounding box center [605, 10] width 92 height 11
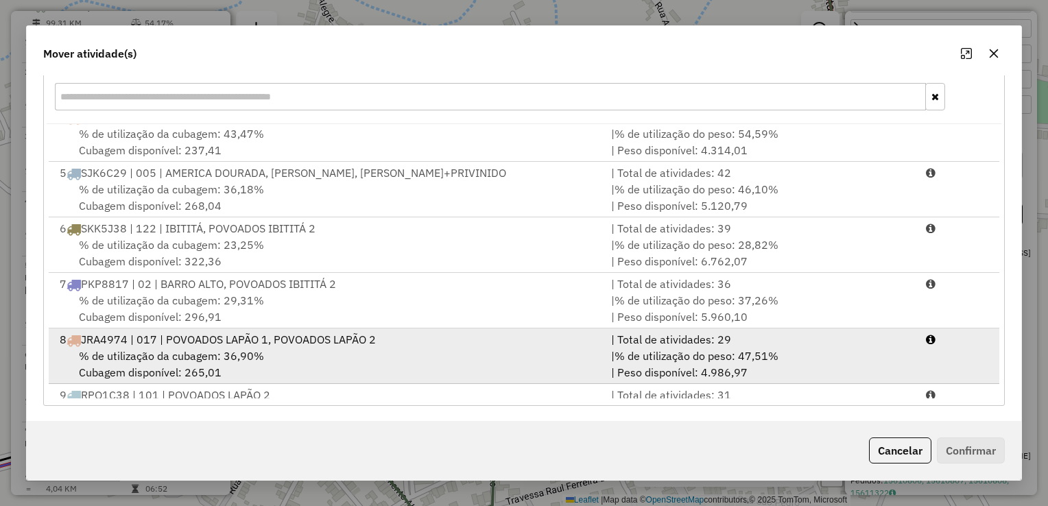
scroll to position [0, 0]
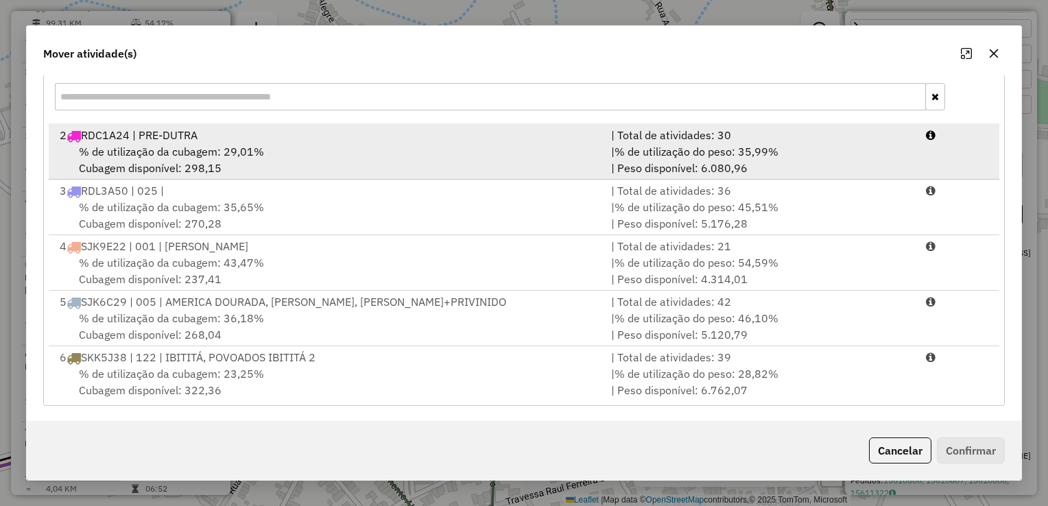
click at [210, 154] on span "% de utilização da cubagem: 29,01%" at bounding box center [171, 152] width 185 height 14
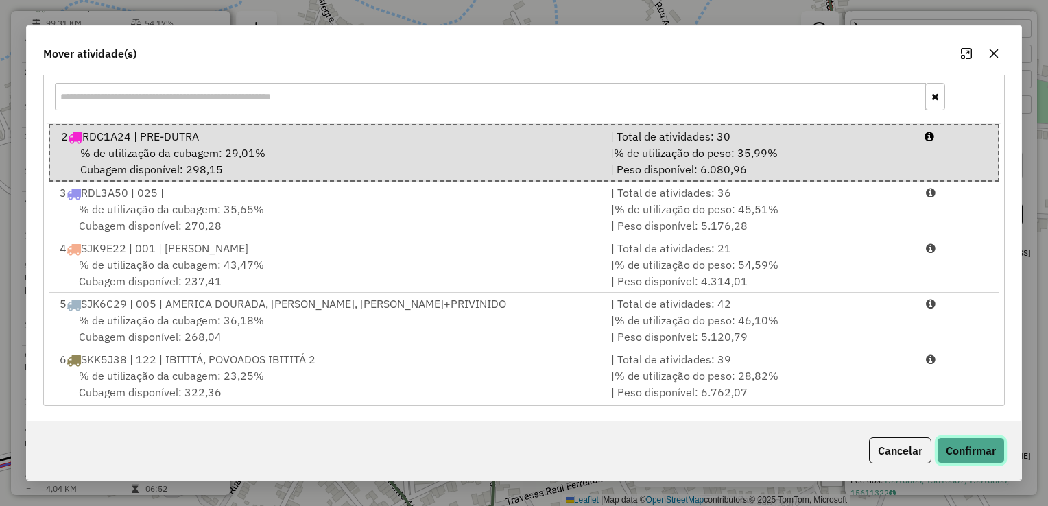
click at [953, 450] on button "Confirmar" at bounding box center [971, 450] width 68 height 26
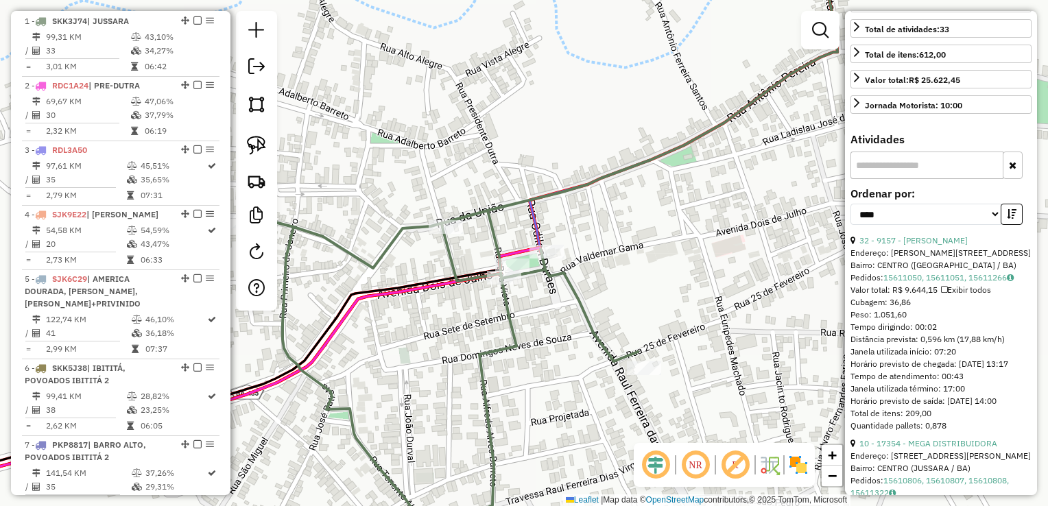
scroll to position [531, 0]
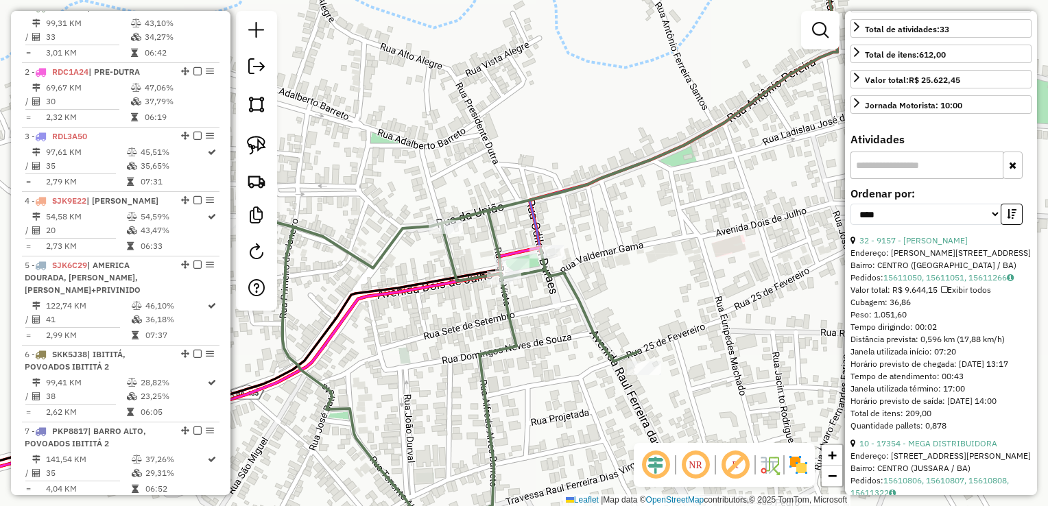
click at [641, 215] on div "Janela de atendimento Grade de atendimento Capacidade Transportadoras Veículos …" at bounding box center [524, 253] width 1048 height 506
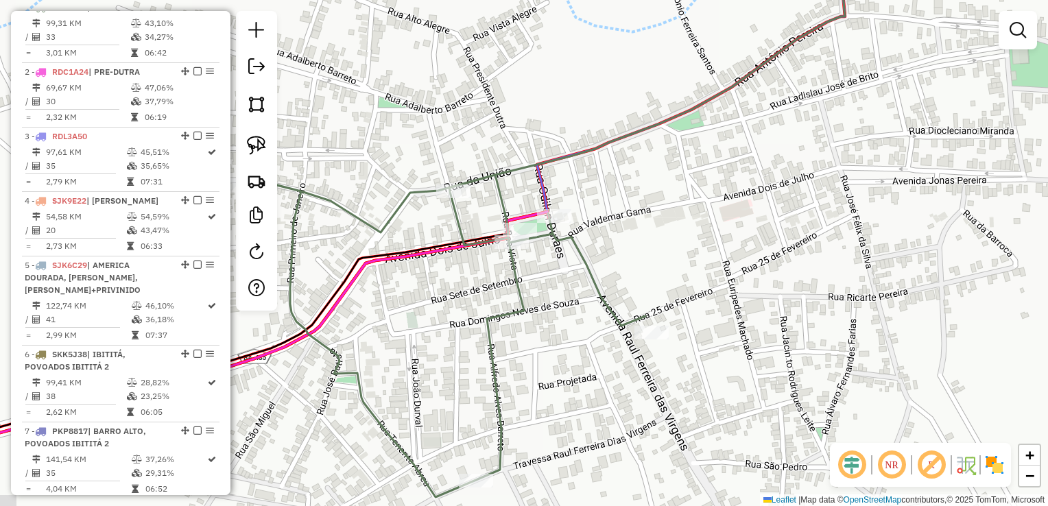
drag, startPoint x: 641, startPoint y: 262, endPoint x: 640, endPoint y: 168, distance: 93.9
click at [640, 169] on div "Janela de atendimento Grade de atendimento Capacidade Transportadoras Veículos …" at bounding box center [524, 253] width 1048 height 506
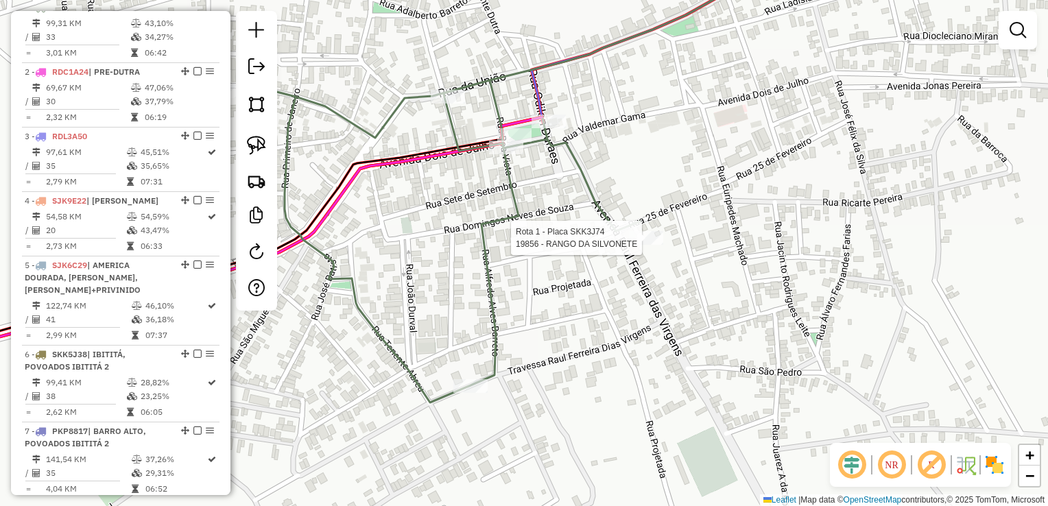
select select "*********"
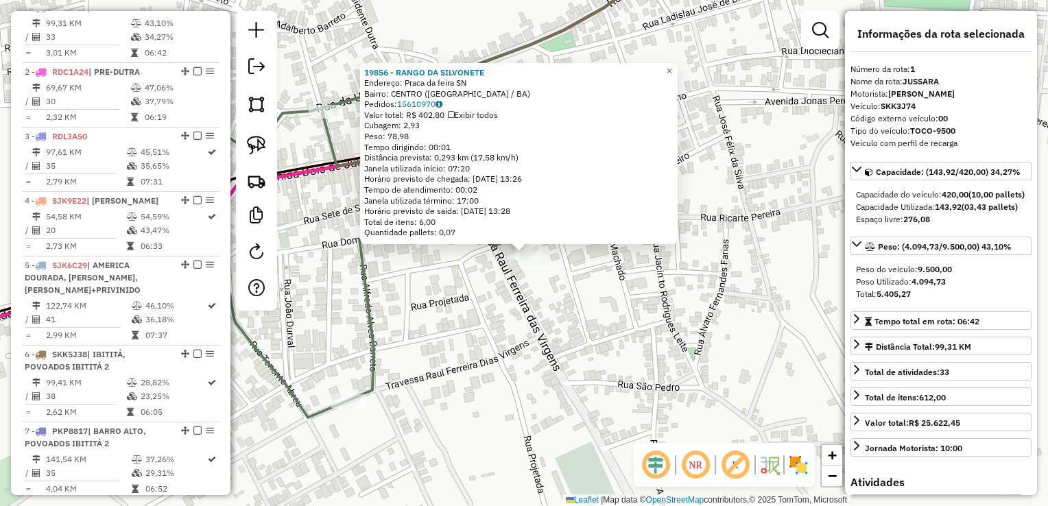
click at [587, 293] on div "19856 - RANGO DA SILVONETE Endereço: Praca da feira SN Bairro: CENTRO (SAO GABR…" at bounding box center [524, 253] width 1048 height 506
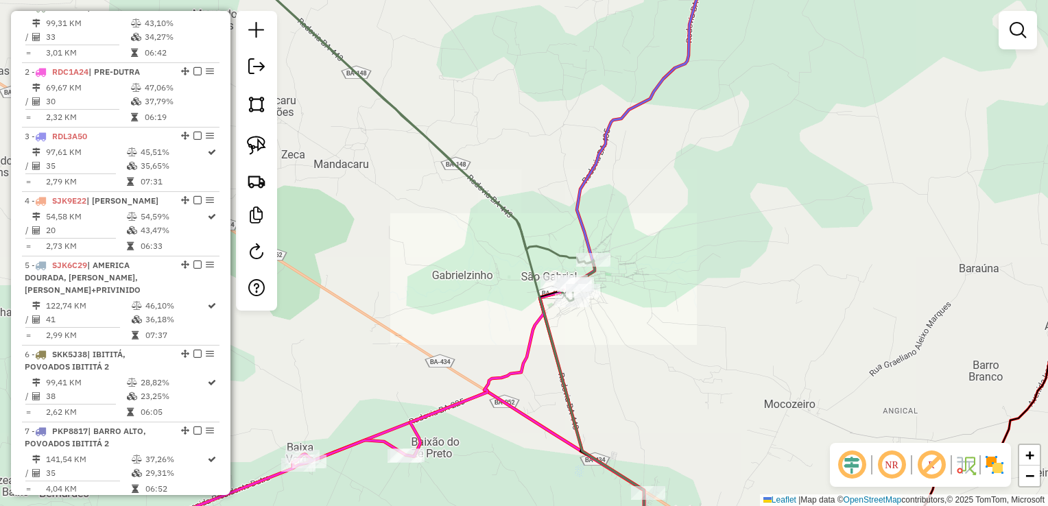
drag, startPoint x: 617, startPoint y: 333, endPoint x: 649, endPoint y: 240, distance: 98.0
click at [649, 248] on div "Rota 1 - Placa SKK3J74 18919 - VARIANTE SABOR NORDE Rota 1 - Placa SKK3J74 1985…" at bounding box center [524, 253] width 1048 height 506
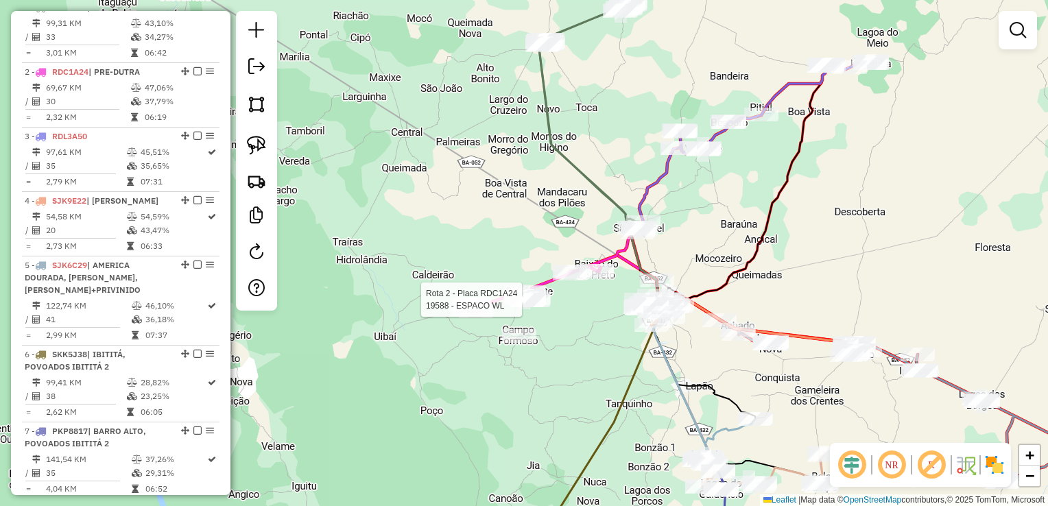
select select "*********"
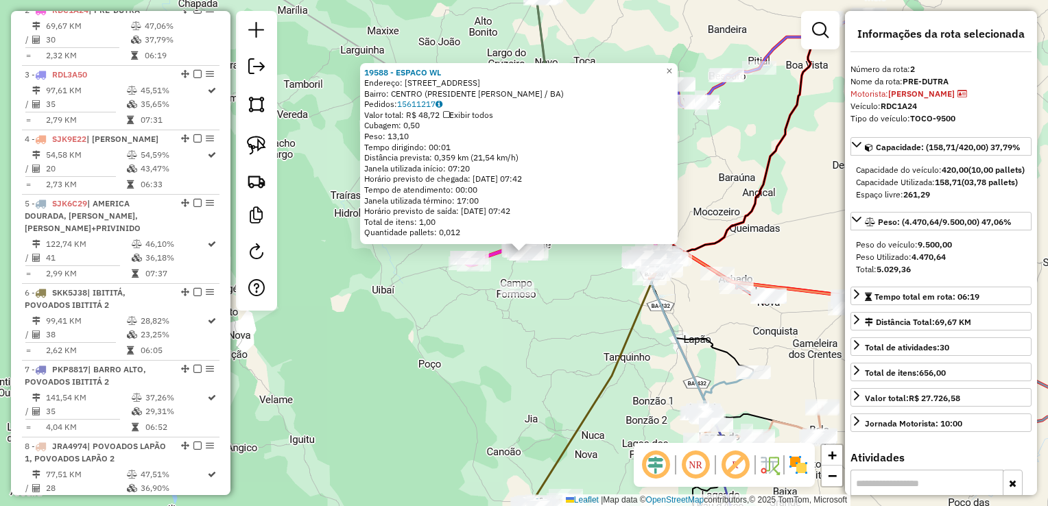
scroll to position [595, 0]
click at [569, 360] on div "19588 - ESPACO WL Endereço: RUA DIREITA 14 Bairro: CENTRO (PRESIDENTE DUTRA / B…" at bounding box center [524, 253] width 1048 height 506
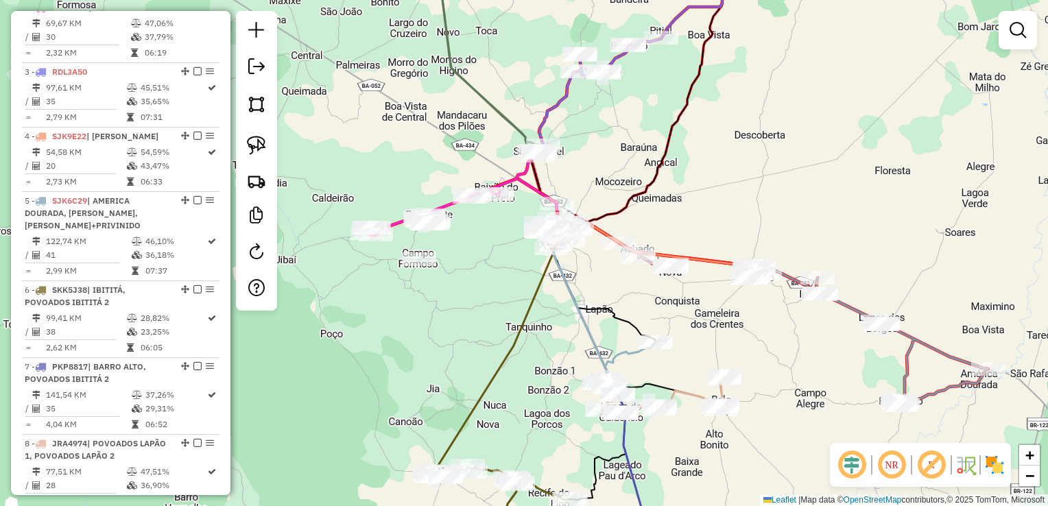
drag, startPoint x: 588, startPoint y: 323, endPoint x: 489, endPoint y: 292, distance: 103.4
click at [489, 292] on div "Janela de atendimento Grade de atendimento Capacidade Transportadoras Veículos …" at bounding box center [524, 253] width 1048 height 506
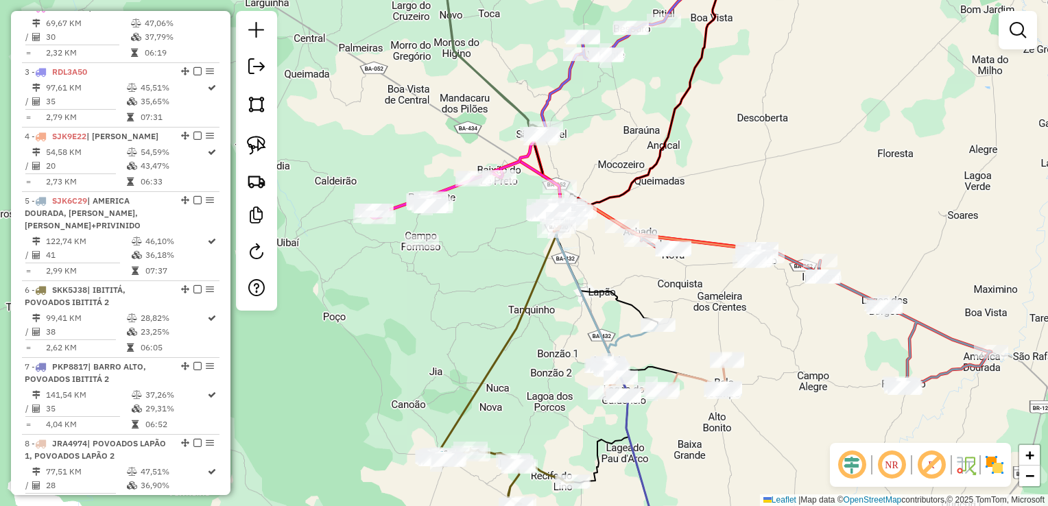
drag, startPoint x: 494, startPoint y: 306, endPoint x: 498, endPoint y: 273, distance: 33.1
click at [498, 273] on div "Janela de atendimento Grade de atendimento Capacidade Transportadoras Veículos …" at bounding box center [524, 253] width 1048 height 506
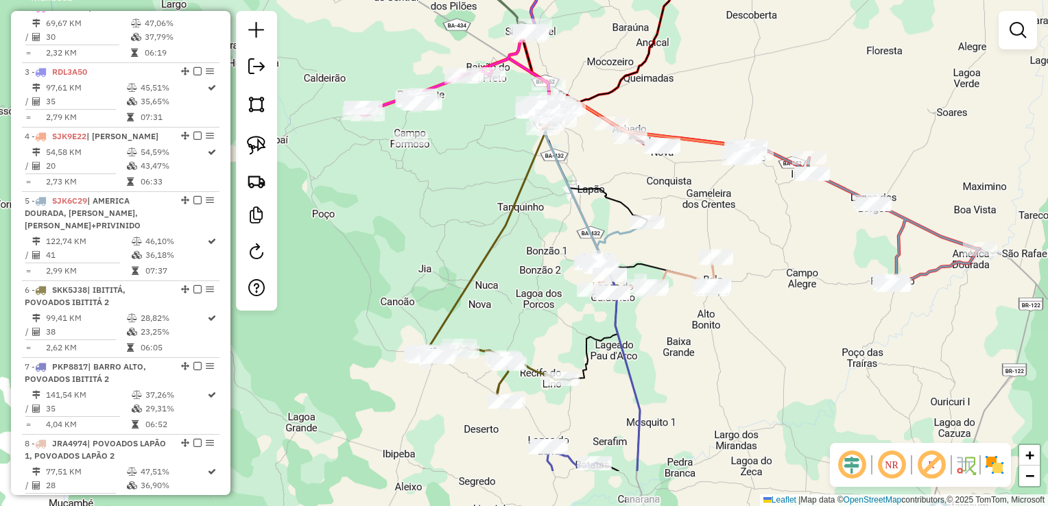
drag, startPoint x: 532, startPoint y: 336, endPoint x: 507, endPoint y: 221, distance: 117.8
click at [507, 221] on div "Janela de atendimento Grade de atendimento Capacidade Transportadoras Veículos …" at bounding box center [524, 253] width 1048 height 506
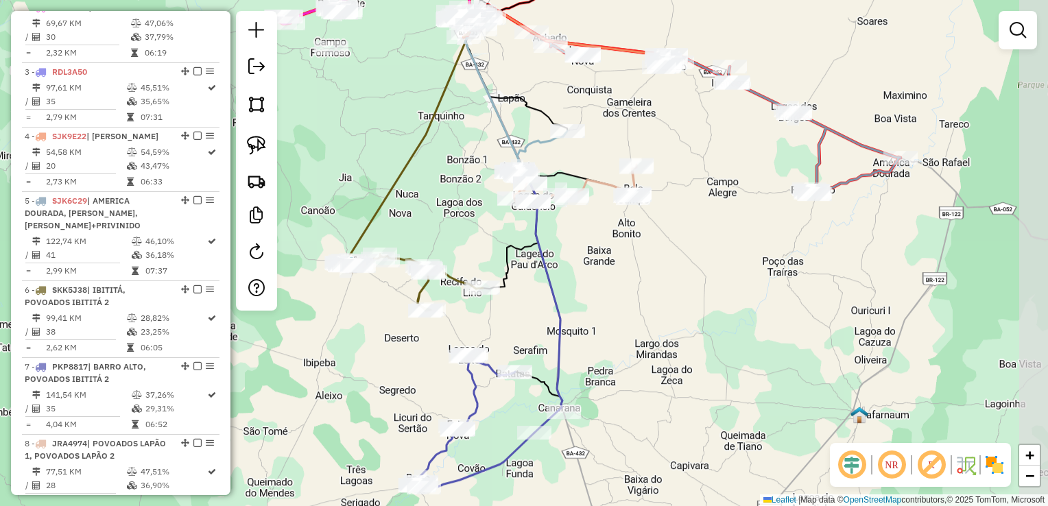
drag, startPoint x: 642, startPoint y: 375, endPoint x: 576, endPoint y: 313, distance: 90.2
click at [576, 313] on div "Janela de atendimento Grade de atendimento Capacidade Transportadoras Veículos …" at bounding box center [524, 253] width 1048 height 506
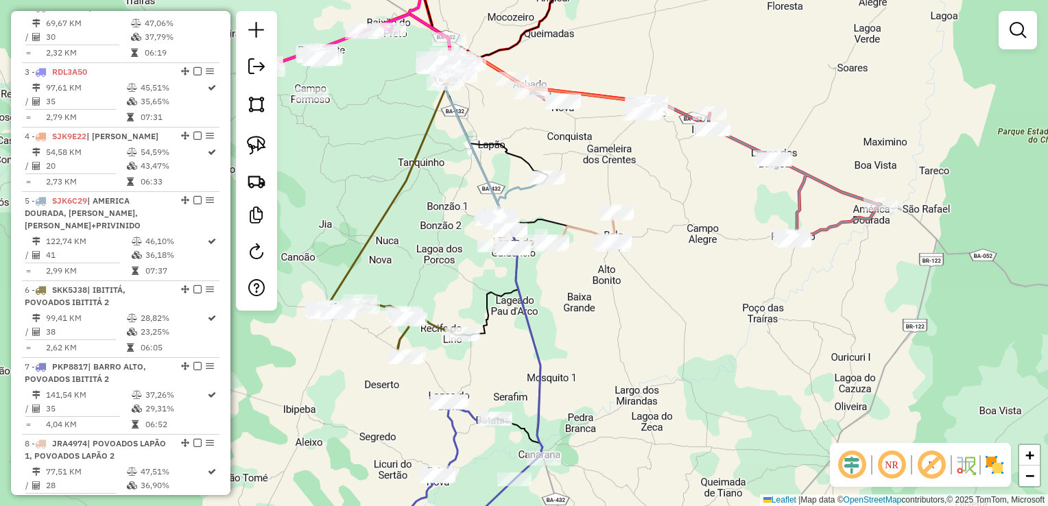
drag, startPoint x: 616, startPoint y: 366, endPoint x: 597, endPoint y: 413, distance: 50.7
click at [597, 413] on div "Janela de atendimento Grade de atendimento Capacidade Transportadoras Veículos …" at bounding box center [524, 253] width 1048 height 506
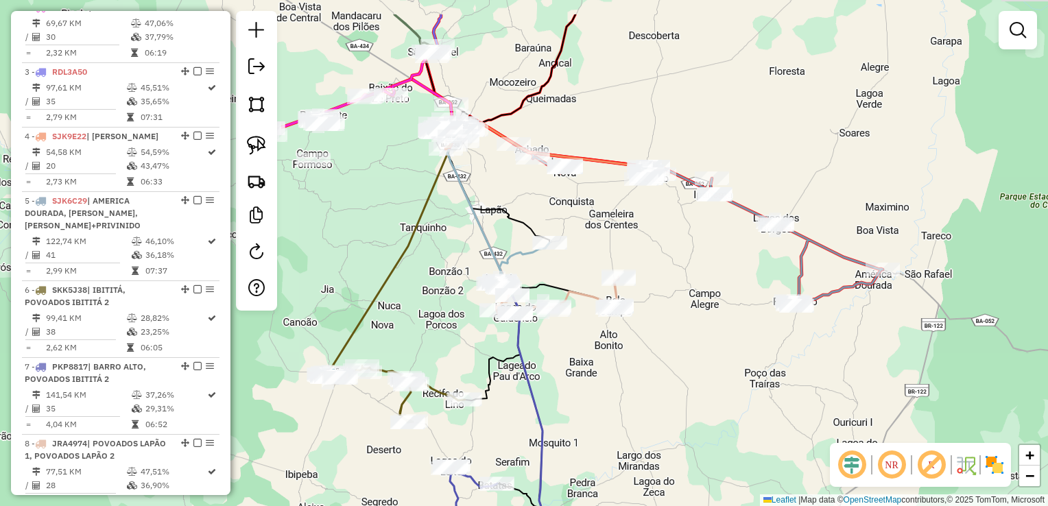
drag, startPoint x: 594, startPoint y: 331, endPoint x: 597, endPoint y: 397, distance: 65.9
click at [597, 397] on div "Janela de atendimento Grade de atendimento Capacidade Transportadoras Veículos …" at bounding box center [524, 253] width 1048 height 506
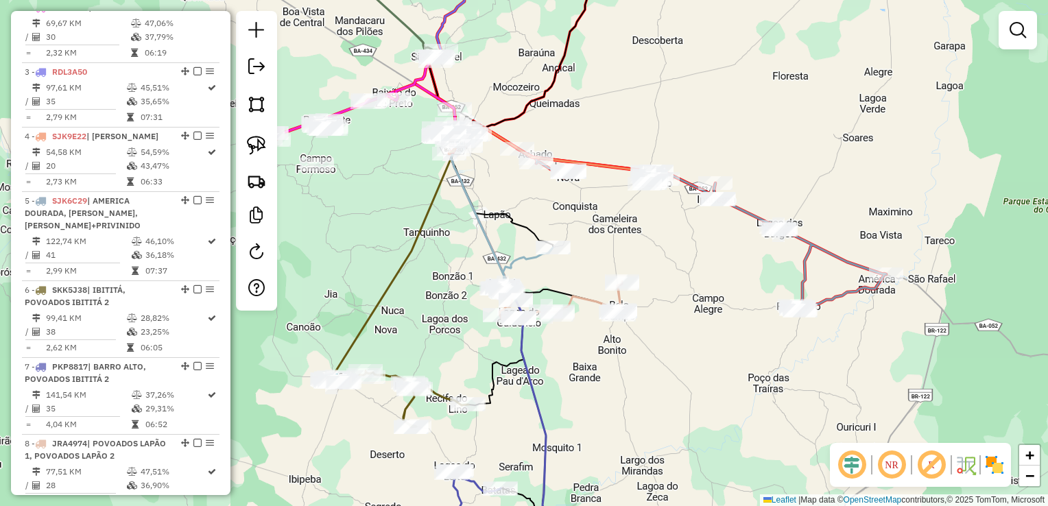
drag, startPoint x: 578, startPoint y: 269, endPoint x: 623, endPoint y: 330, distance: 75.6
click at [623, 330] on div "Janela de atendimento Grade de atendimento Capacidade Transportadoras Veículos …" at bounding box center [524, 253] width 1048 height 506
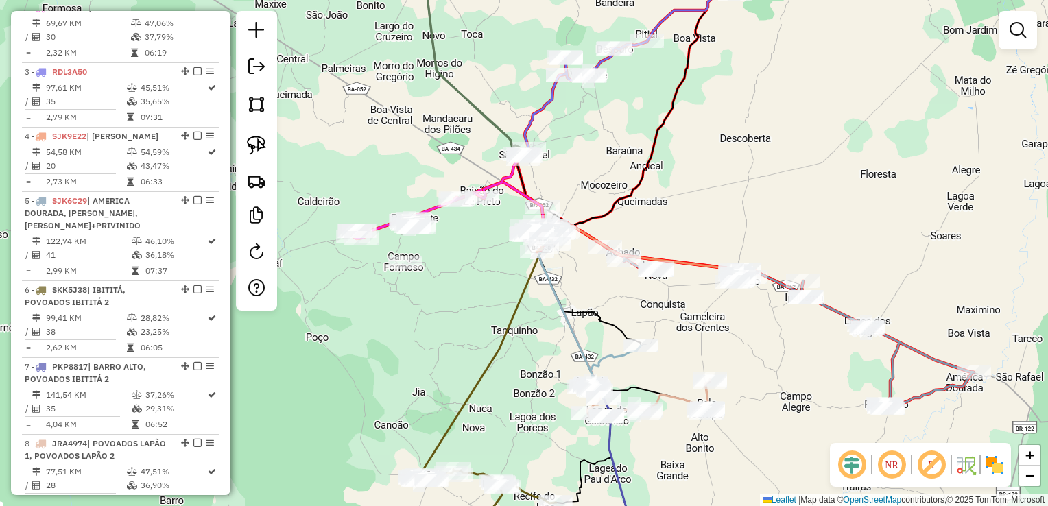
drag, startPoint x: 610, startPoint y: 289, endPoint x: 655, endPoint y: 330, distance: 61.2
click at [655, 330] on div "Janela de atendimento Grade de atendimento Capacidade Transportadoras Veículos …" at bounding box center [524, 253] width 1048 height 506
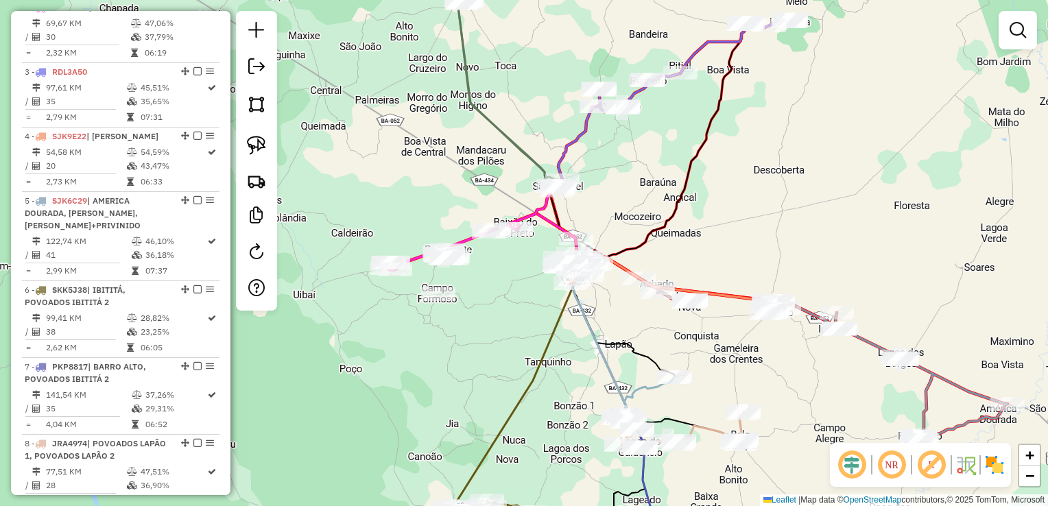
drag, startPoint x: 612, startPoint y: 295, endPoint x: 653, endPoint y: 331, distance: 54.9
click at [654, 333] on div "Janela de atendimento Grade de atendimento Capacidade Transportadoras Veículos …" at bounding box center [524, 253] width 1048 height 506
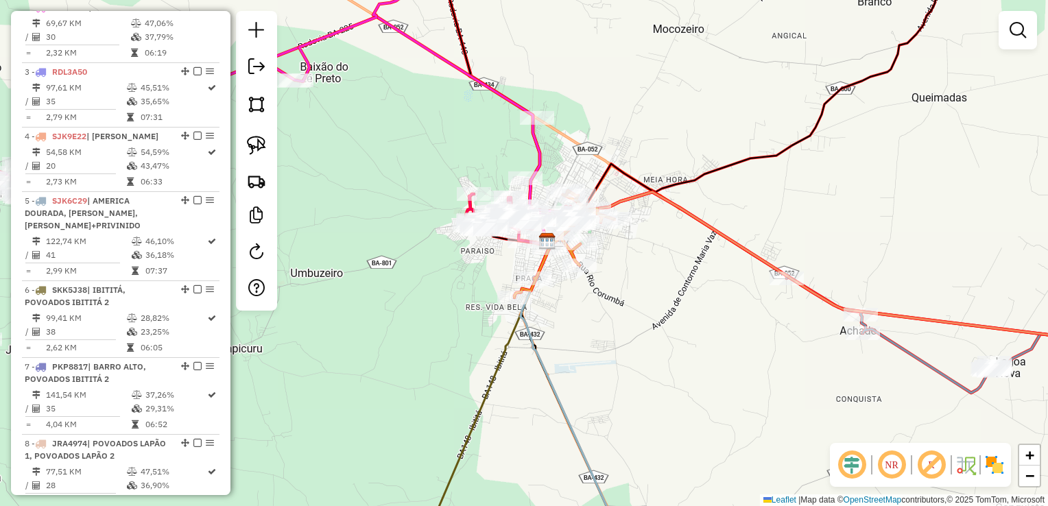
drag, startPoint x: 633, startPoint y: 285, endPoint x: 668, endPoint y: 328, distance: 55.6
click at [666, 333] on div "Janela de atendimento Grade de atendimento Capacidade Transportadoras Veículos …" at bounding box center [524, 253] width 1048 height 506
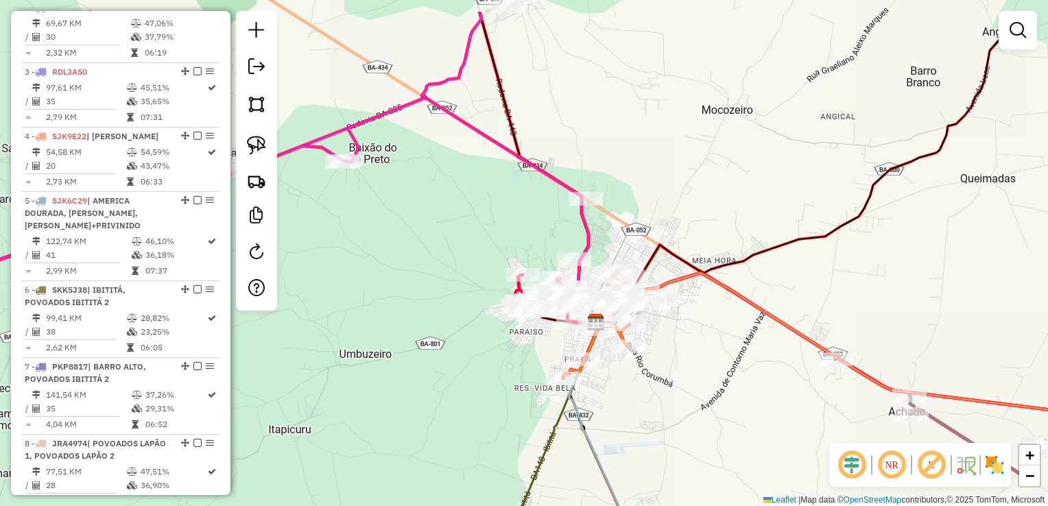
drag, startPoint x: 670, startPoint y: 324, endPoint x: 695, endPoint y: 386, distance: 67.1
click at [695, 386] on div "Janela de atendimento Grade de atendimento Capacidade Transportadoras Veículos …" at bounding box center [524, 253] width 1048 height 506
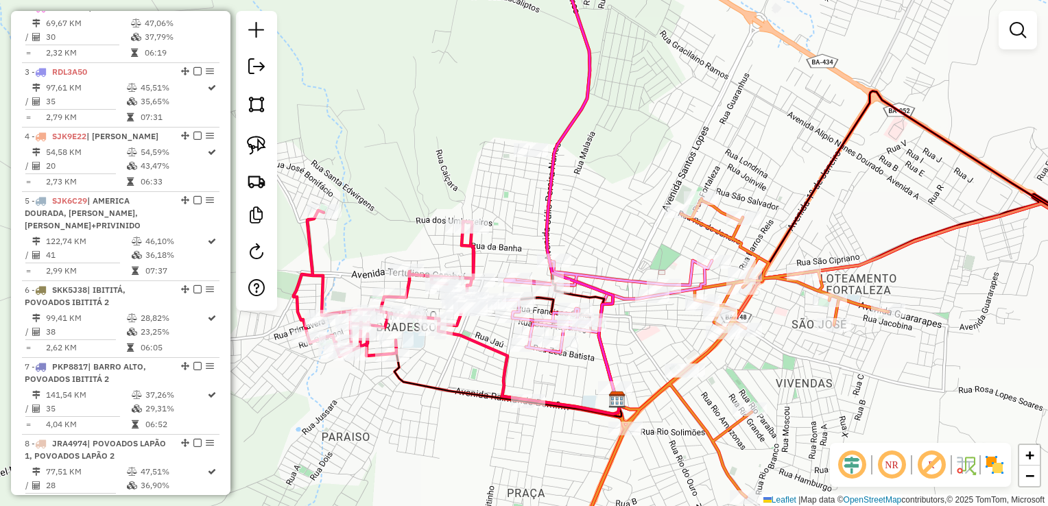
drag, startPoint x: 598, startPoint y: 267, endPoint x: 597, endPoint y: 212, distance: 55.5
click at [642, 202] on div "Janela de atendimento Grade de atendimento Capacidade Transportadoras Veículos …" at bounding box center [524, 253] width 1048 height 506
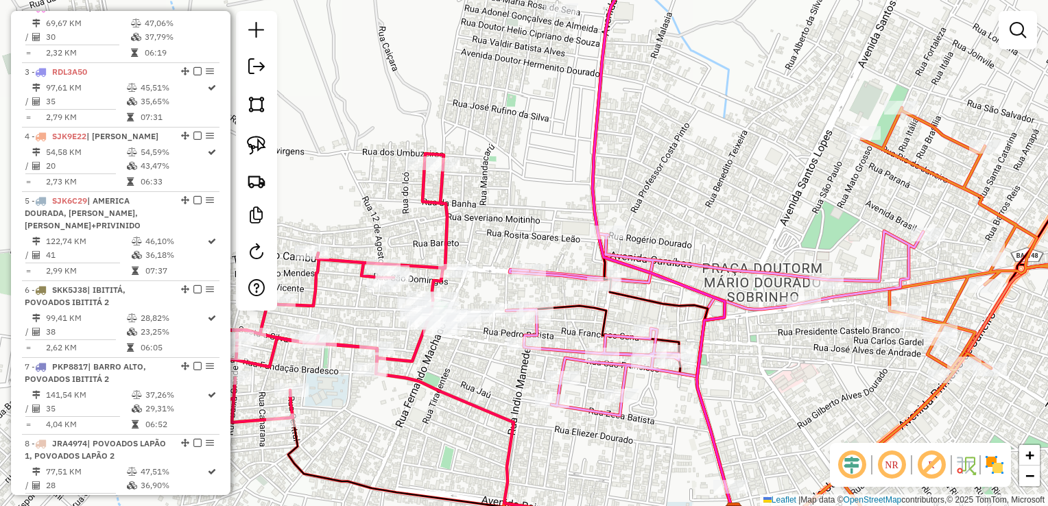
drag, startPoint x: 607, startPoint y: 213, endPoint x: 627, endPoint y: 180, distance: 37.5
click at [682, 171] on div "Janela de atendimento Grade de atendimento Capacidade Transportadoras Veículos …" at bounding box center [524, 253] width 1048 height 506
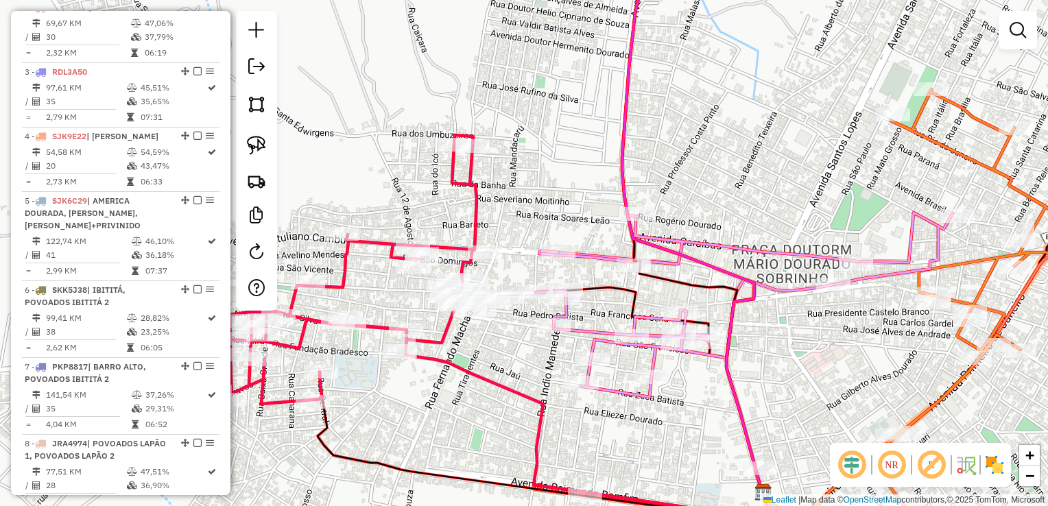
drag, startPoint x: 594, startPoint y: 172, endPoint x: 664, endPoint y: 152, distance: 72.0
click at [682, 147] on div "Janela de atendimento Grade de atendimento Capacidade Transportadoras Veículos …" at bounding box center [524, 253] width 1048 height 506
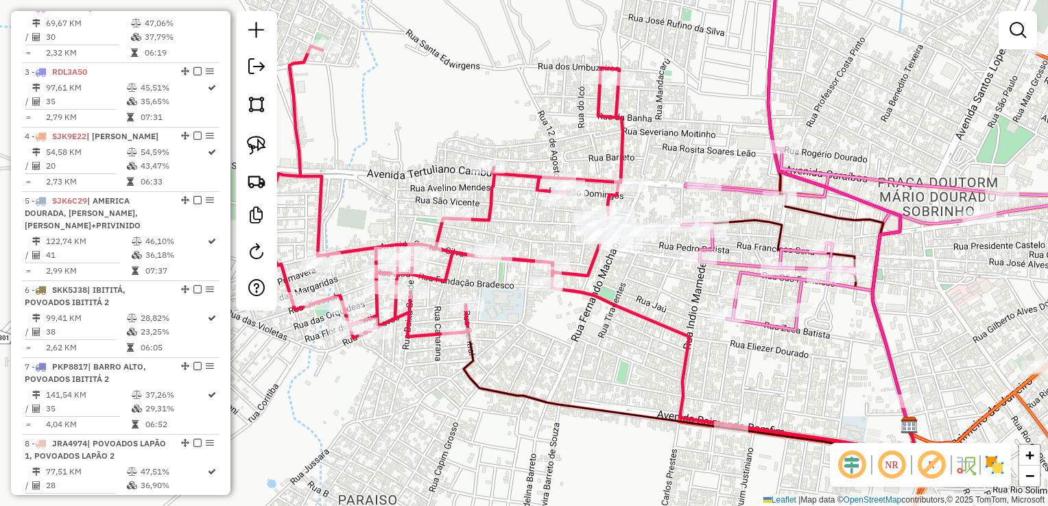
drag, startPoint x: 631, startPoint y: 173, endPoint x: 697, endPoint y: 129, distance: 78.5
click at [697, 130] on div "Janela de atendimento Grade de atendimento Capacidade Transportadoras Veículos …" at bounding box center [524, 253] width 1048 height 506
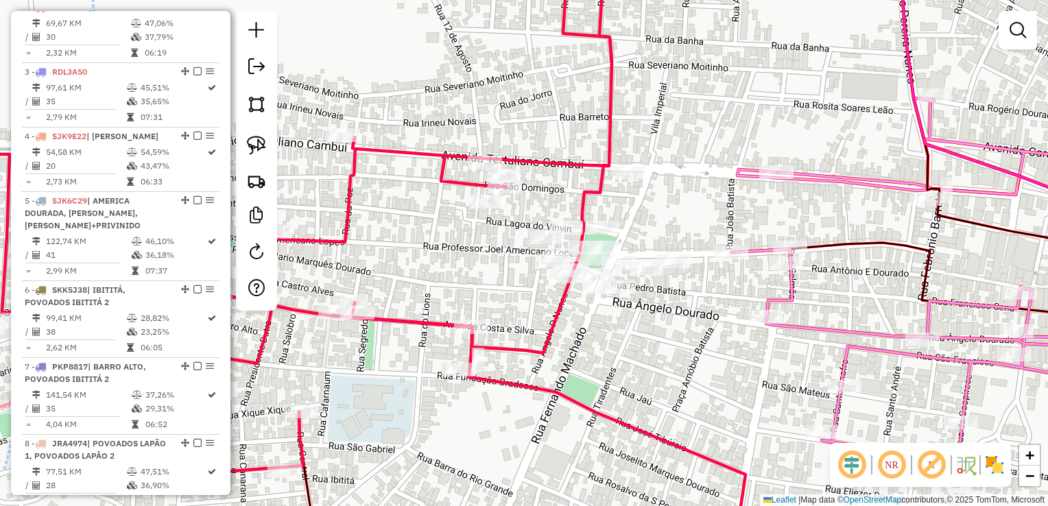
drag, startPoint x: 676, startPoint y: 182, endPoint x: 688, endPoint y: 149, distance: 35.1
click at [688, 149] on div "Janela de atendimento Grade de atendimento Capacidade Transportadoras Veículos …" at bounding box center [524, 253] width 1048 height 506
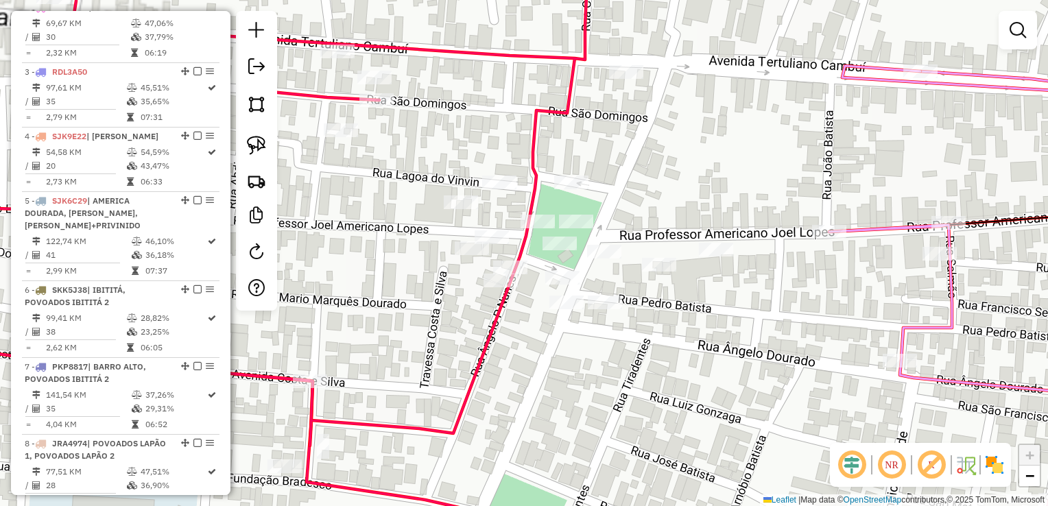
drag, startPoint x: 666, startPoint y: 180, endPoint x: 699, endPoint y: 86, distance: 98.9
click at [699, 86] on div "Janela de atendimento Grade de atendimento Capacidade Transportadoras Veículos …" at bounding box center [524, 253] width 1048 height 506
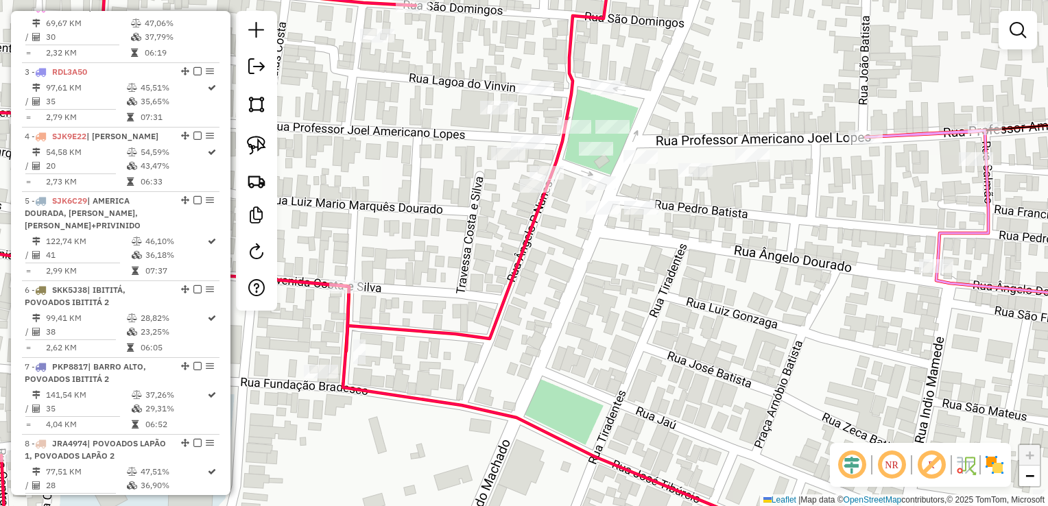
drag, startPoint x: 686, startPoint y: 258, endPoint x: 739, endPoint y: 263, distance: 53.7
click at [738, 263] on div "Janela de atendimento Grade de atendimento Capacidade Transportadoras Veículos …" at bounding box center [524, 253] width 1048 height 506
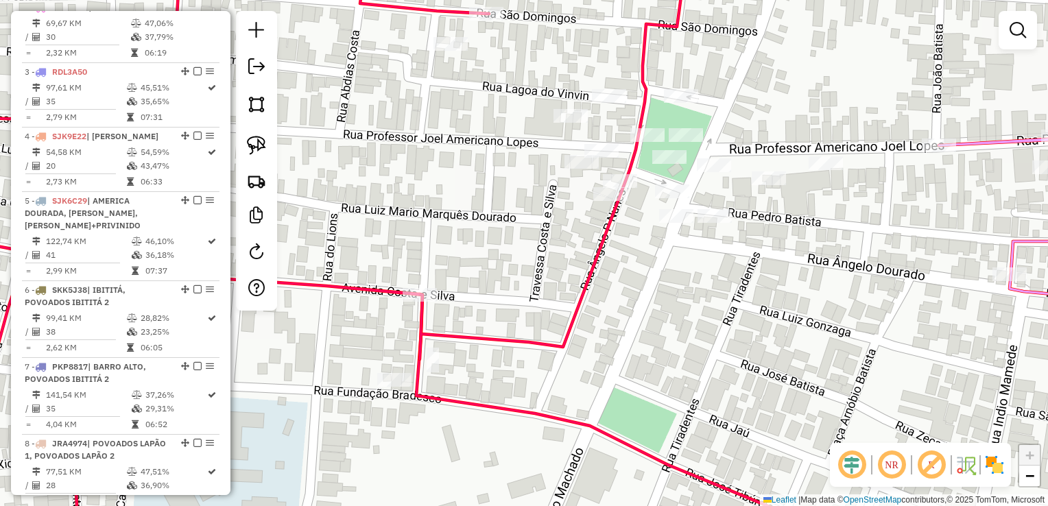
drag, startPoint x: 773, startPoint y: 256, endPoint x: 705, endPoint y: 278, distance: 72.0
click at [705, 278] on div "Janela de atendimento Grade de atendimento Capacidade Transportadoras Veículos …" at bounding box center [524, 253] width 1048 height 506
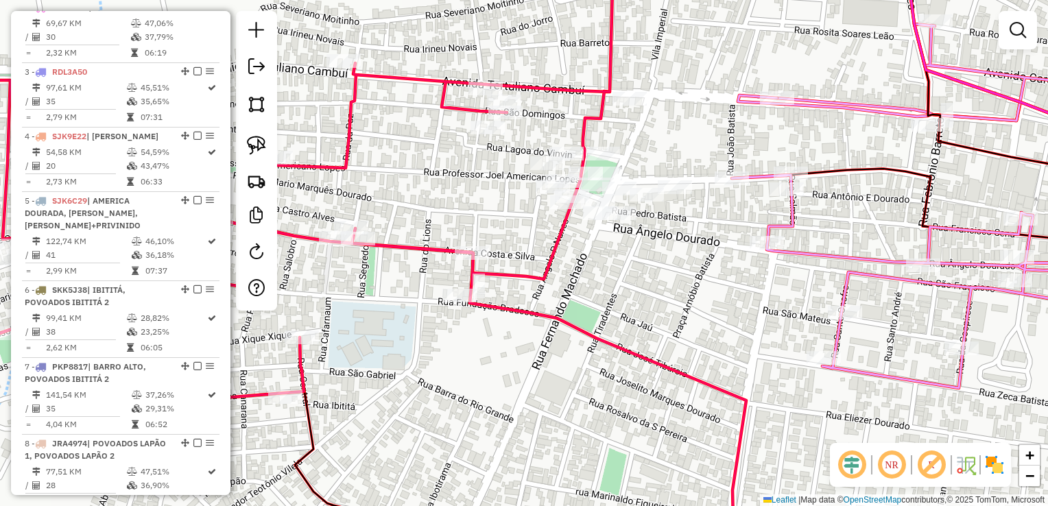
drag, startPoint x: 721, startPoint y: 267, endPoint x: 664, endPoint y: 241, distance: 62.6
click at [664, 241] on div "Janela de atendimento Grade de atendimento Capacidade Transportadoras Veículos …" at bounding box center [524, 253] width 1048 height 506
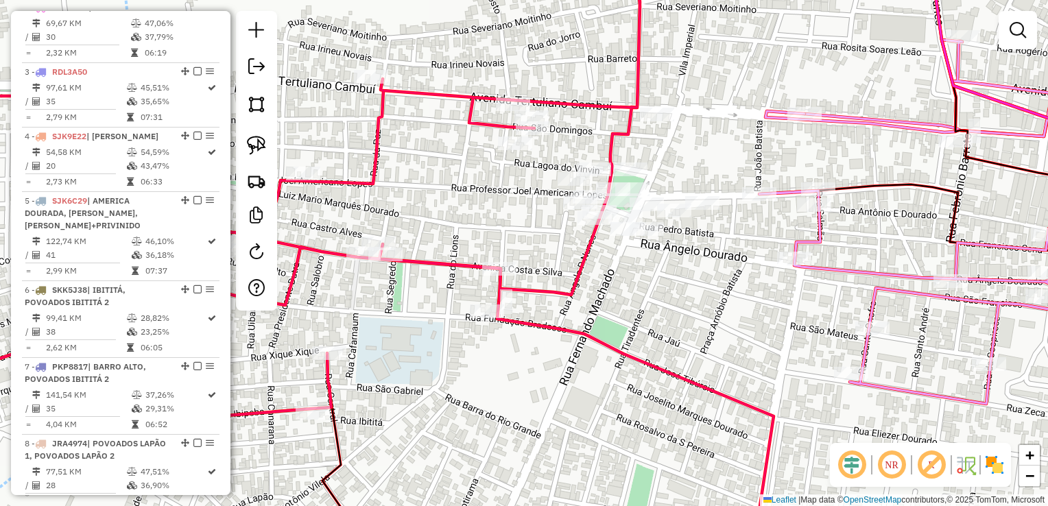
drag, startPoint x: 691, startPoint y: 257, endPoint x: 635, endPoint y: 234, distance: 60.6
click at [725, 263] on div "Janela de atendimento Grade de atendimento Capacidade Transportadoras Veículos …" at bounding box center [524, 253] width 1048 height 506
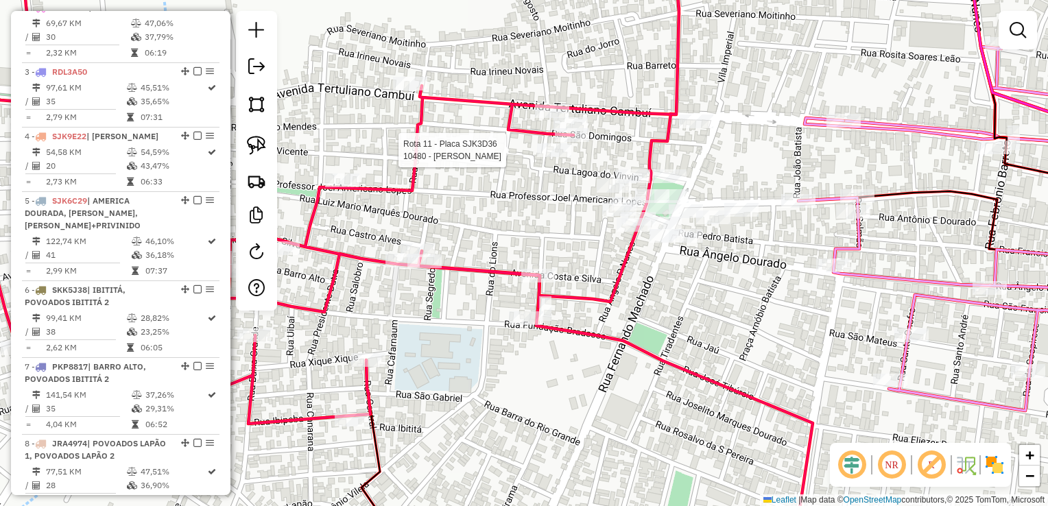
select select "*********"
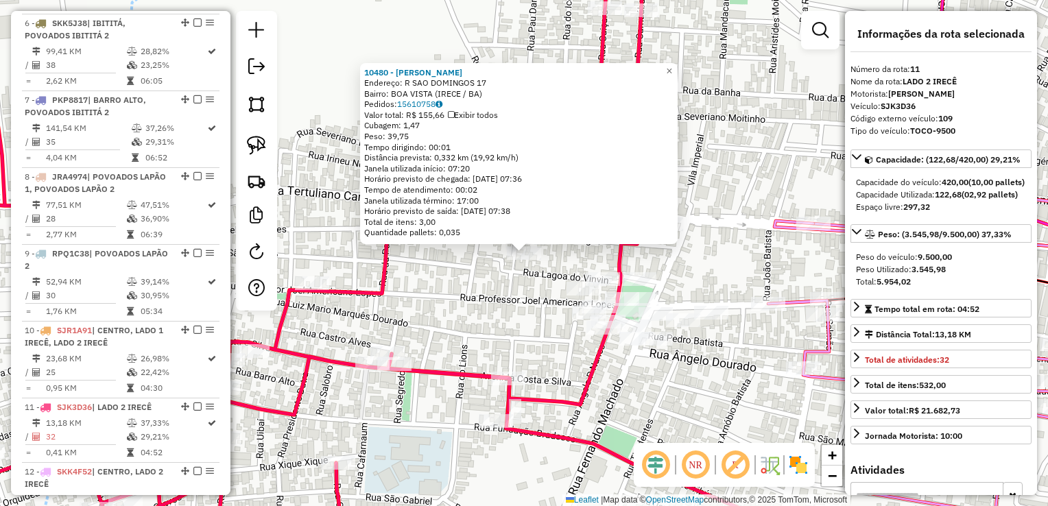
scroll to position [1186, 0]
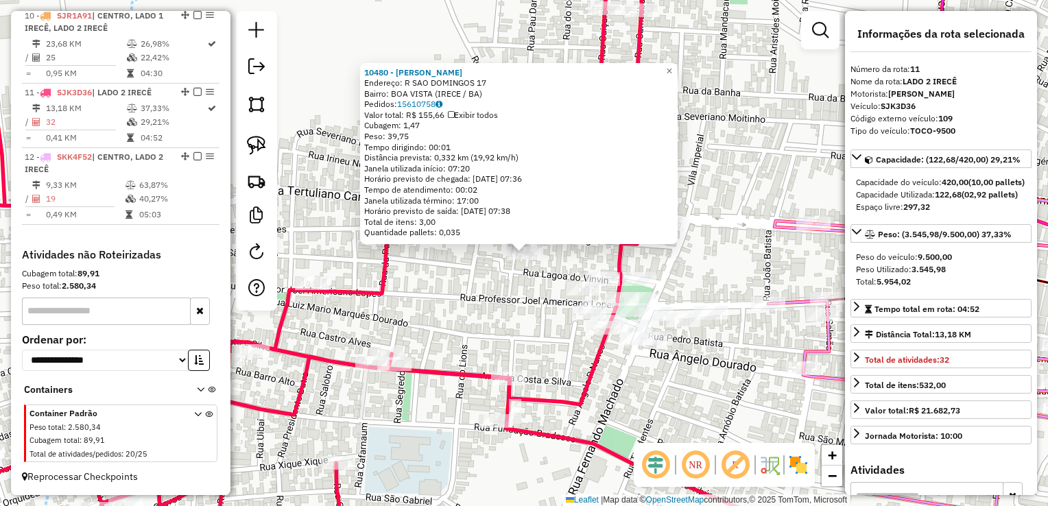
click at [703, 238] on div "10480 - ANTONIO LUCIANO DUARTE Endereço: R SAO DOMINGOS 17 Bairro: BOA VISTA (I…" at bounding box center [524, 253] width 1048 height 506
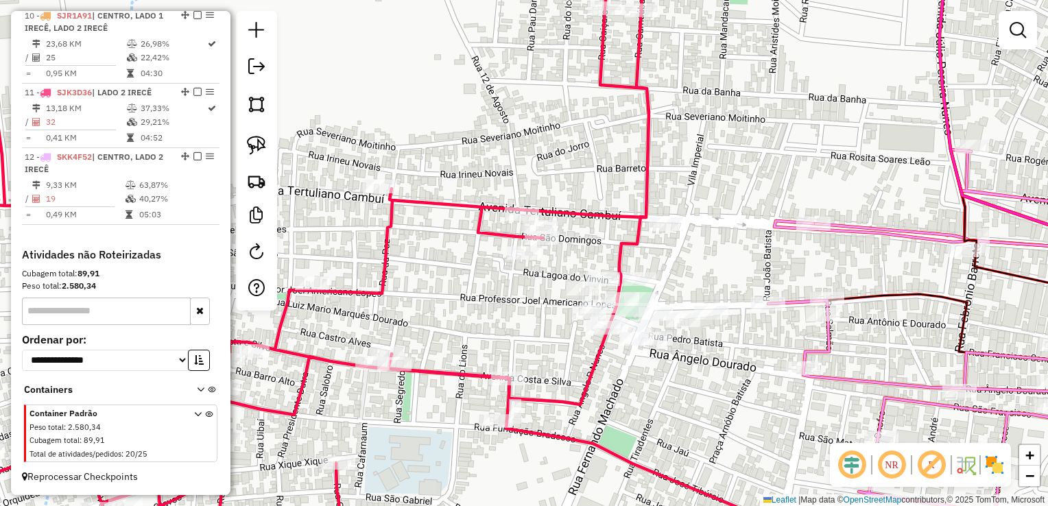
click at [705, 234] on div "Janela de atendimento Grade de atendimento Capacidade Transportadoras Veículos …" at bounding box center [524, 253] width 1048 height 506
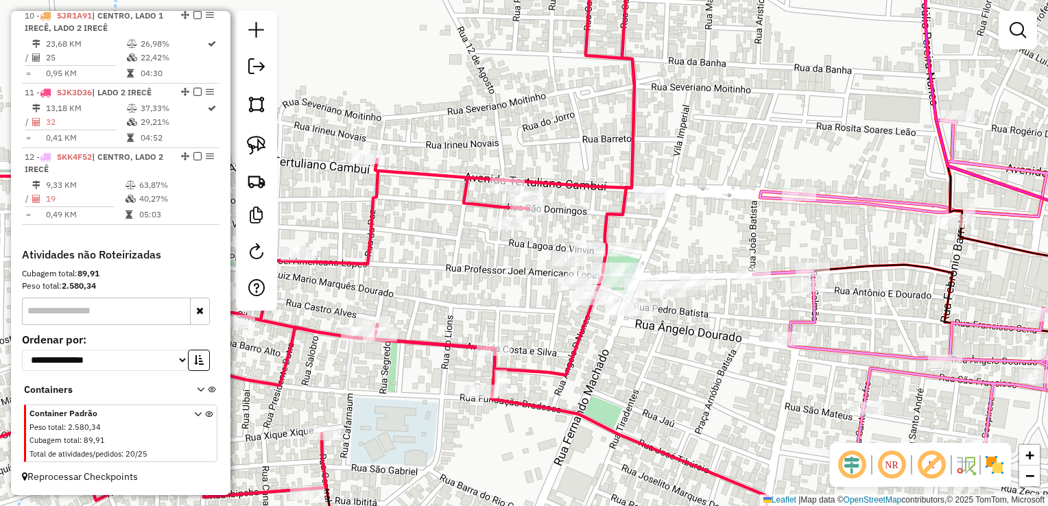
drag, startPoint x: 705, startPoint y: 245, endPoint x: 661, endPoint y: 166, distance: 90.2
click at [661, 166] on div "Janela de atendimento Grade de atendimento Capacidade Transportadoras Veículos …" at bounding box center [524, 253] width 1048 height 506
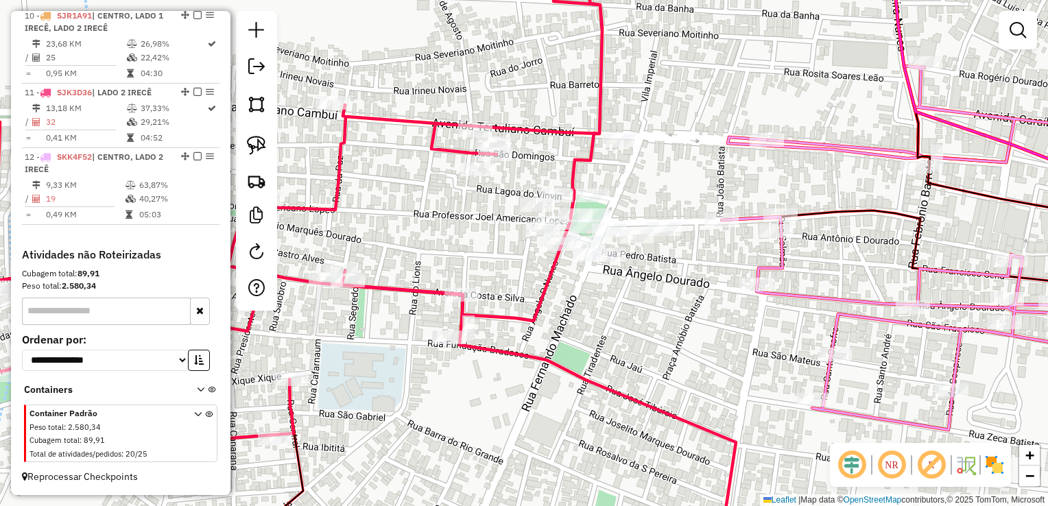
drag, startPoint x: 676, startPoint y: 182, endPoint x: 611, endPoint y: 108, distance: 98.1
click at [616, 106] on div "Janela de atendimento Grade de atendimento Capacidade Transportadoras Veículos …" at bounding box center [524, 253] width 1048 height 506
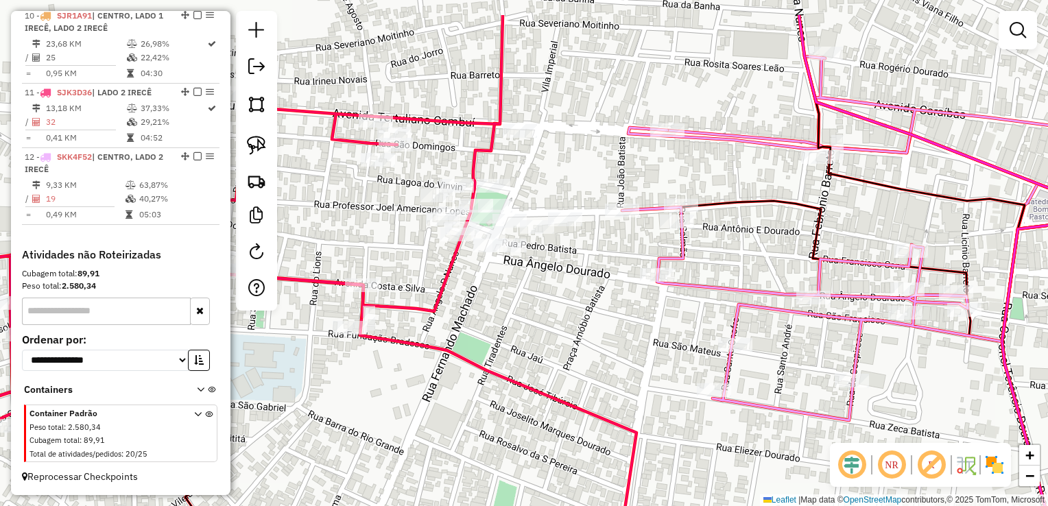
drag, startPoint x: 590, startPoint y: 210, endPoint x: 547, endPoint y: 286, distance: 87.5
click at [547, 285] on div "Janela de atendimento Grade de atendimento Capacidade Transportadoras Veículos …" at bounding box center [524, 253] width 1048 height 506
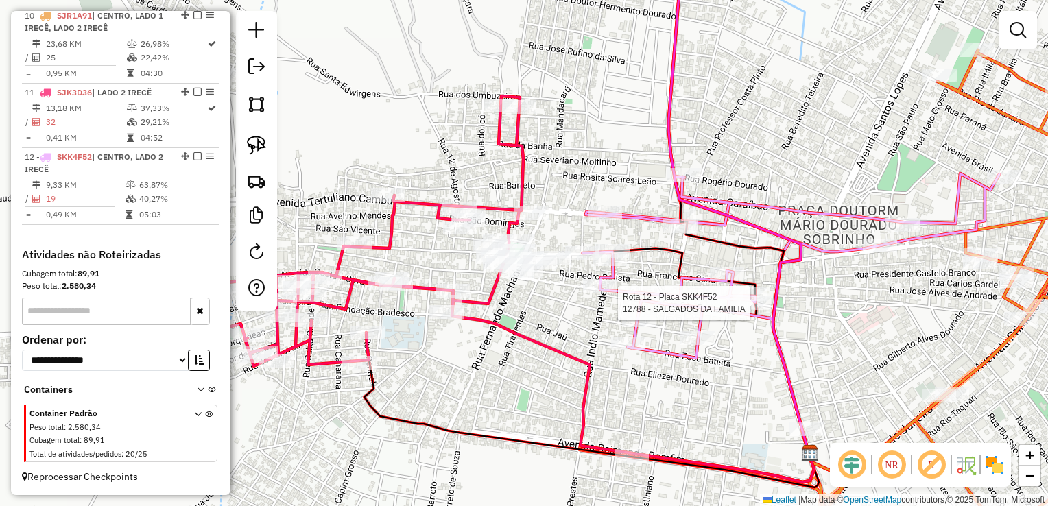
select select "*********"
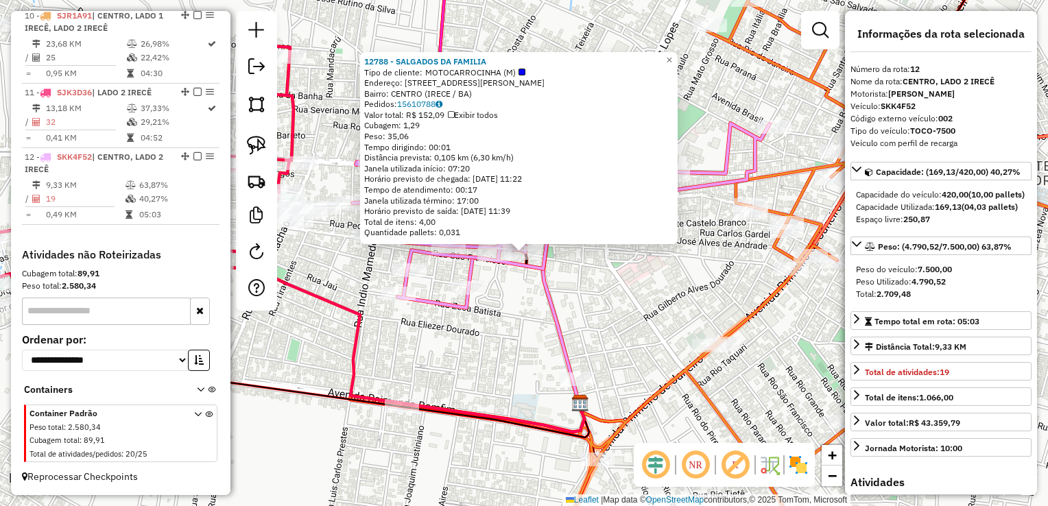
click at [710, 320] on div "12788 - SALGADOS DA FAMILIA Tipo de cliente: MOTOCARROCINHA (M) Endereço: RUA D…" at bounding box center [524, 253] width 1048 height 506
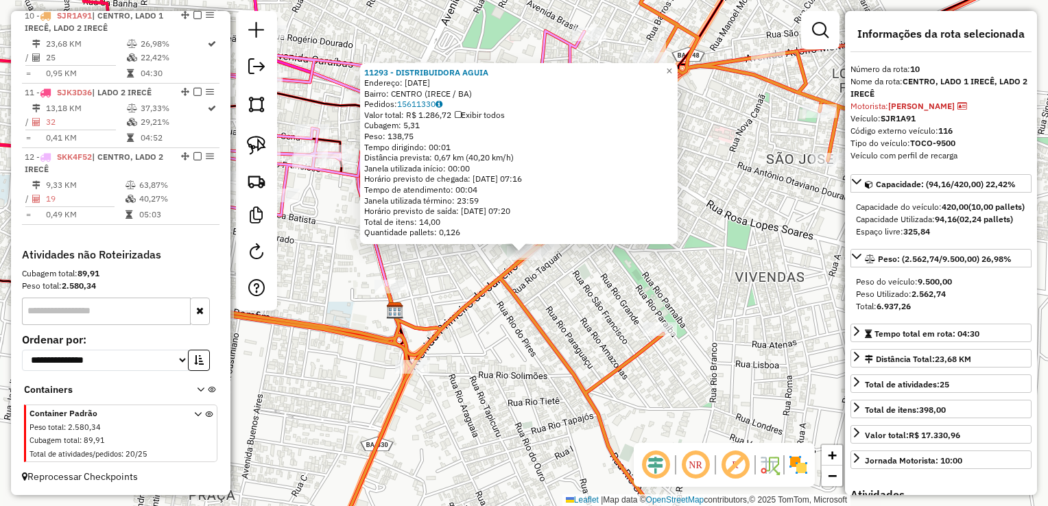
scroll to position [1183, 0]
click at [569, 347] on div "11293 - DISTRIBUIDORA AGUIA Endereço: 1 DE JANEIRO 596 Bairro: CENTRO (IRECE / …" at bounding box center [524, 253] width 1048 height 506
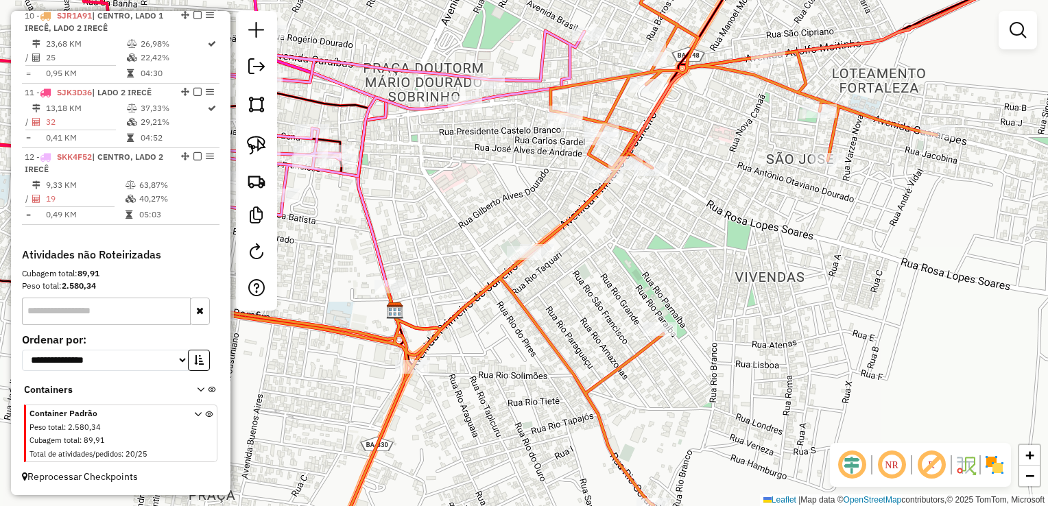
drag, startPoint x: 570, startPoint y: 344, endPoint x: 607, endPoint y: 353, distance: 37.4
click at [607, 353] on div "Janela de atendimento Grade de atendimento Capacidade Transportadoras Veículos …" at bounding box center [524, 253] width 1048 height 506
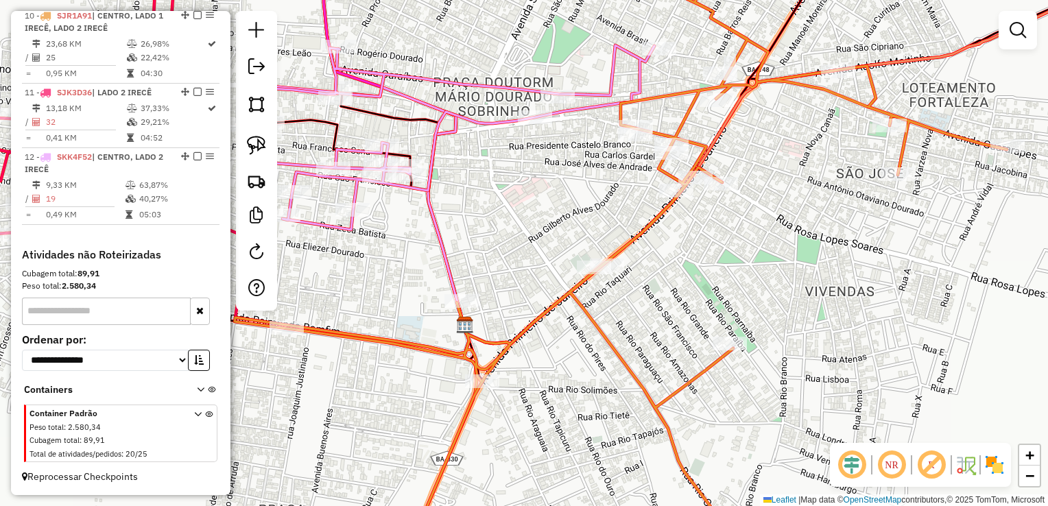
drag, startPoint x: 591, startPoint y: 341, endPoint x: 625, endPoint y: 347, distance: 34.0
click at [625, 347] on div "Janela de atendimento Grade de atendimento Capacidade Transportadoras Veículos …" at bounding box center [524, 253] width 1048 height 506
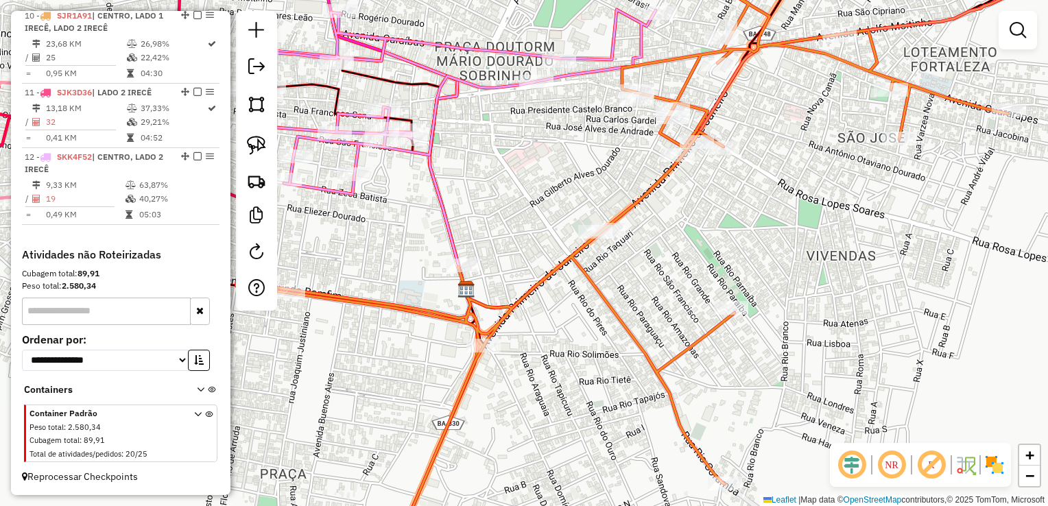
drag, startPoint x: 664, startPoint y: 336, endPoint x: 664, endPoint y: 295, distance: 41.1
click at [664, 296] on div "Janela de atendimento Grade de atendimento Capacidade Transportadoras Veículos …" at bounding box center [524, 253] width 1048 height 506
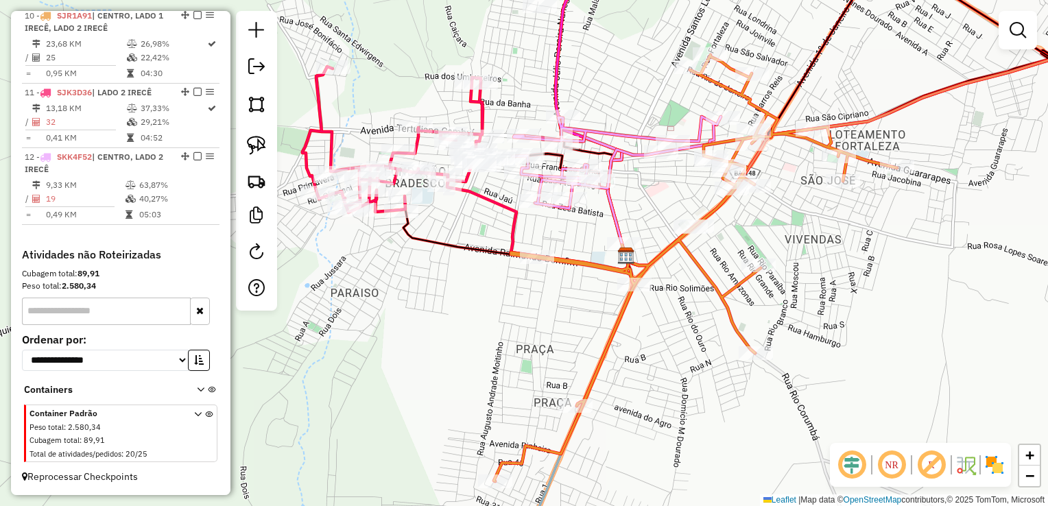
drag, startPoint x: 664, startPoint y: 298, endPoint x: 725, endPoint y: 267, distance: 68.1
click at [725, 267] on div "Janela de atendimento Grade de atendimento Capacidade Transportadoras Veículos …" at bounding box center [524, 253] width 1048 height 506
drag, startPoint x: 714, startPoint y: 300, endPoint x: 709, endPoint y: 311, distance: 11.3
click at [714, 303] on icon at bounding box center [695, 268] width 403 height 426
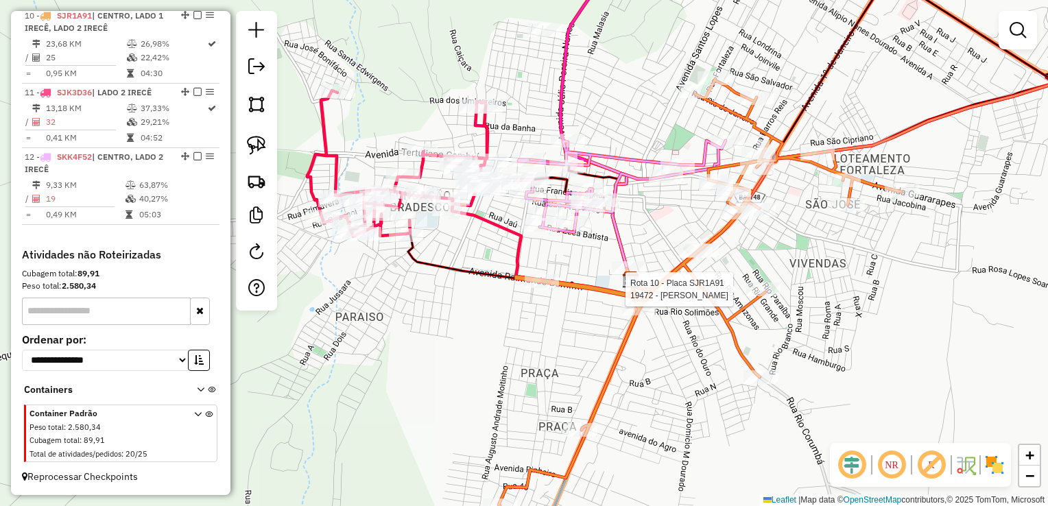
drag, startPoint x: 687, startPoint y: 328, endPoint x: 691, endPoint y: 361, distance: 33.2
click at [691, 361] on div "Rota 10 - Placa SJR1A91 19472 - CASARAO GASTROBAR Janela de atendimento Grade d…" at bounding box center [524, 253] width 1048 height 506
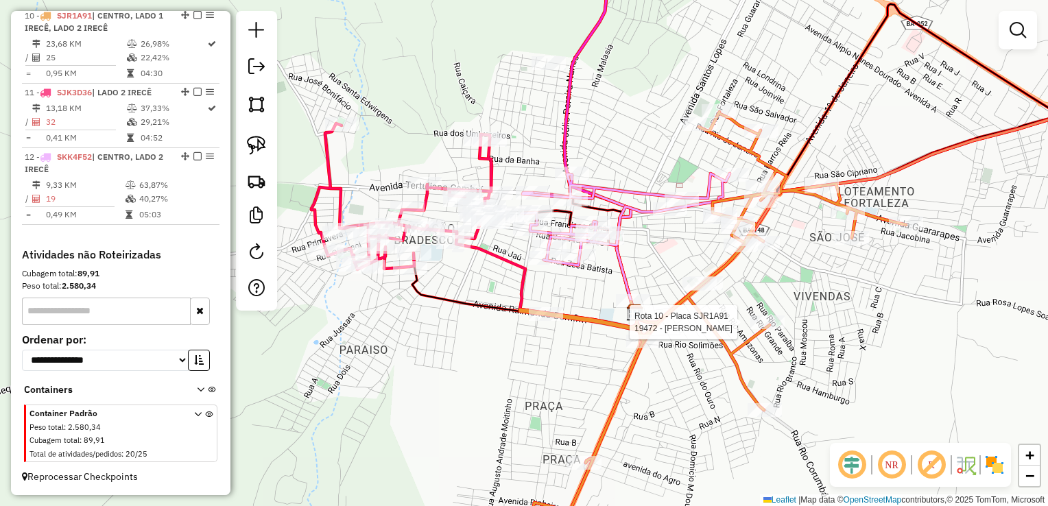
click at [650, 253] on div "Rota 10 - Placa SJR1A91 19472 - CASARAO GASTROBAR Janela de atendimento Grade d…" at bounding box center [524, 253] width 1048 height 506
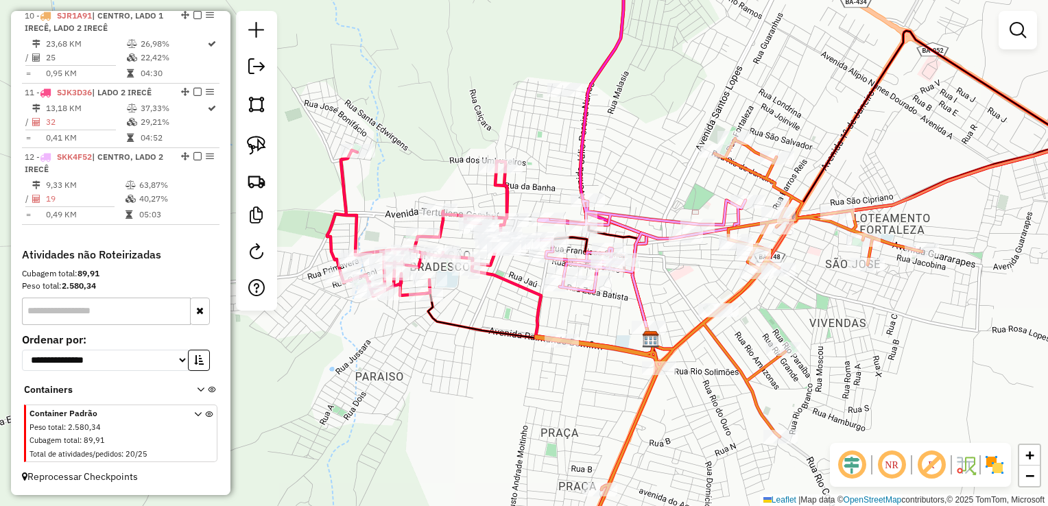
drag, startPoint x: 599, startPoint y: 117, endPoint x: 641, endPoint y: 221, distance: 111.7
click at [641, 221] on div "Janela de atendimento Grade de atendimento Capacidade Transportadoras Veículos …" at bounding box center [524, 253] width 1048 height 506
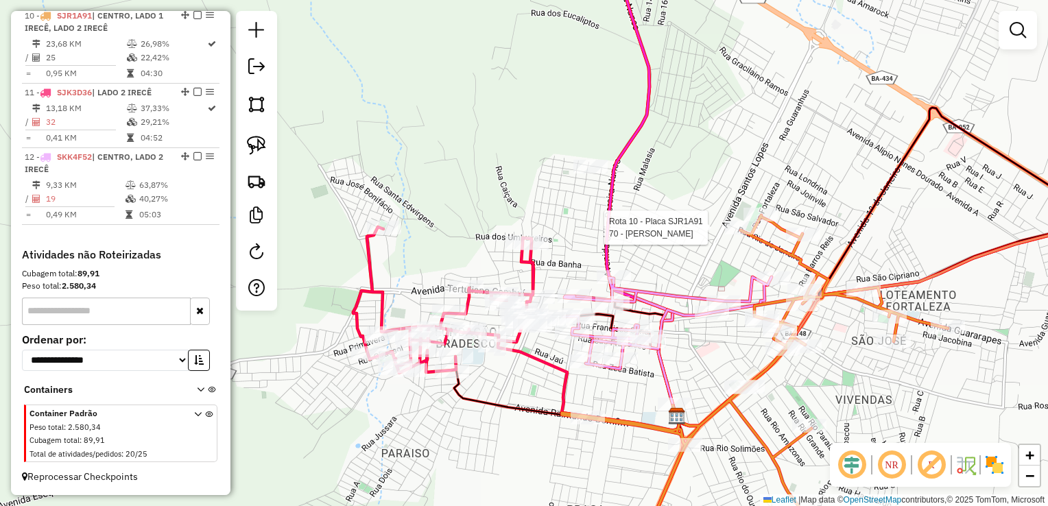
select select "*********"
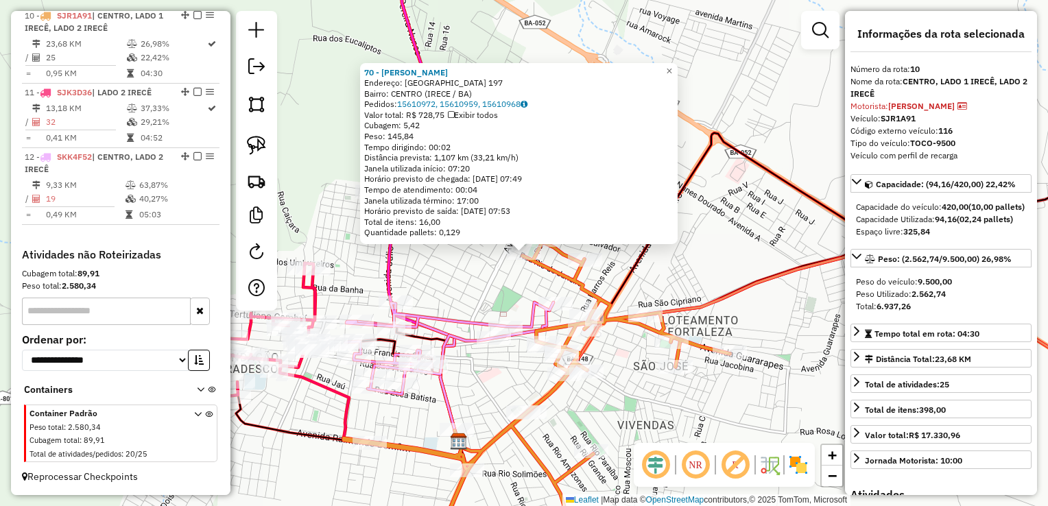
drag, startPoint x: 724, startPoint y: 262, endPoint x: 702, endPoint y: 258, distance: 22.2
click at [723, 262] on div "70 - PAULO JAIME DE OLIVEIRA Endereço: R RIO DE JANEIRO 197 Bairro: CENTRO (IRE…" at bounding box center [524, 253] width 1048 height 506
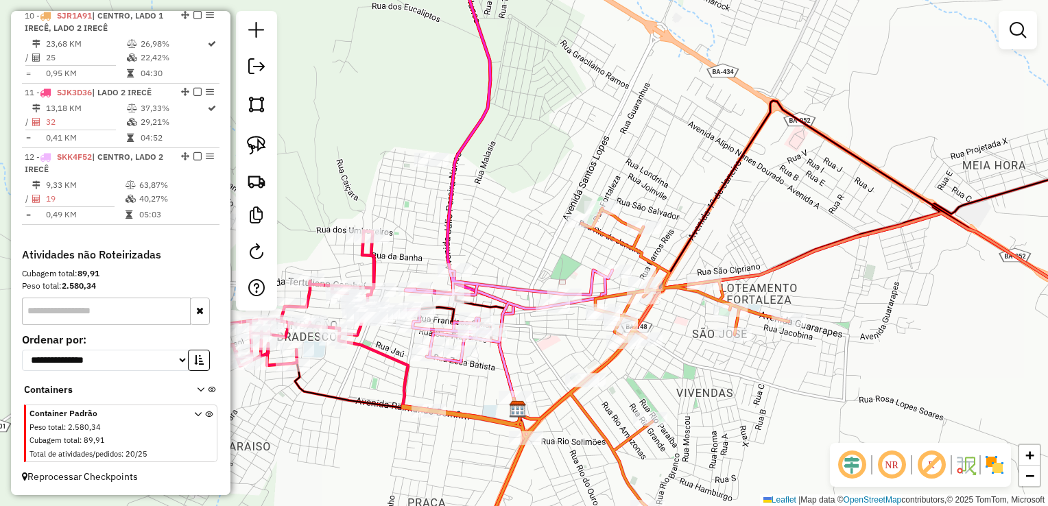
drag, startPoint x: 767, startPoint y: 226, endPoint x: 749, endPoint y: 226, distance: 17.8
click at [768, 224] on div "Janela de atendimento Grade de atendimento Capacidade Transportadoras Veículos …" at bounding box center [524, 253] width 1048 height 506
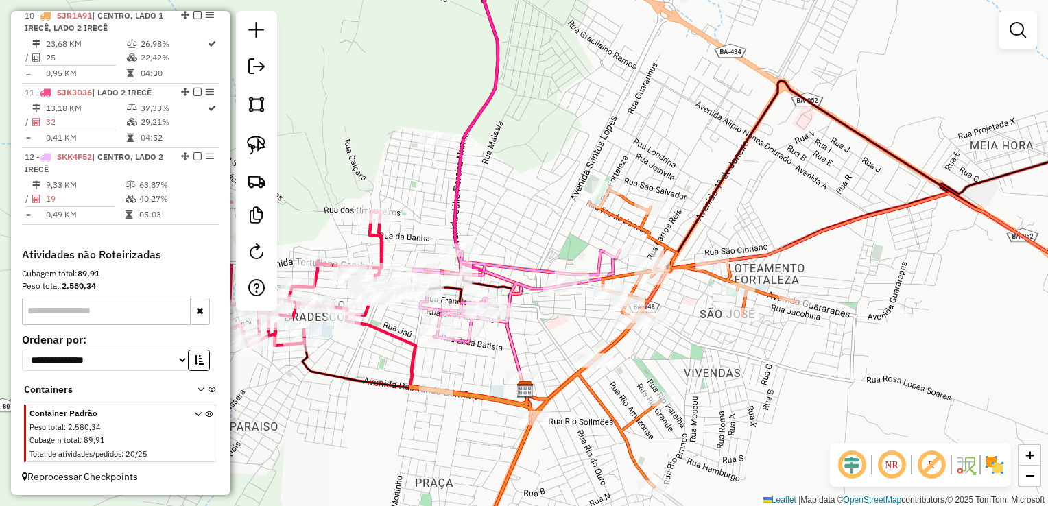
drag, startPoint x: 519, startPoint y: 222, endPoint x: 575, endPoint y: 143, distance: 96.8
click at [576, 149] on div "Janela de atendimento Grade de atendimento Capacidade Transportadoras Veículos …" at bounding box center [524, 253] width 1048 height 506
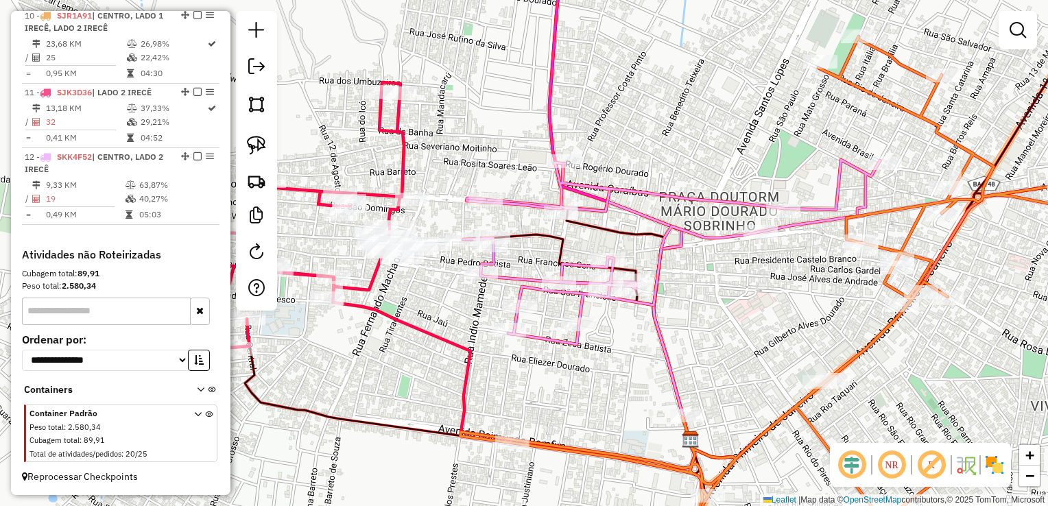
drag, startPoint x: 738, startPoint y: 331, endPoint x: 725, endPoint y: 370, distance: 41.0
click at [725, 371] on div "Janela de atendimento Grade de atendimento Capacidade Transportadoras Veículos …" at bounding box center [524, 253] width 1048 height 506
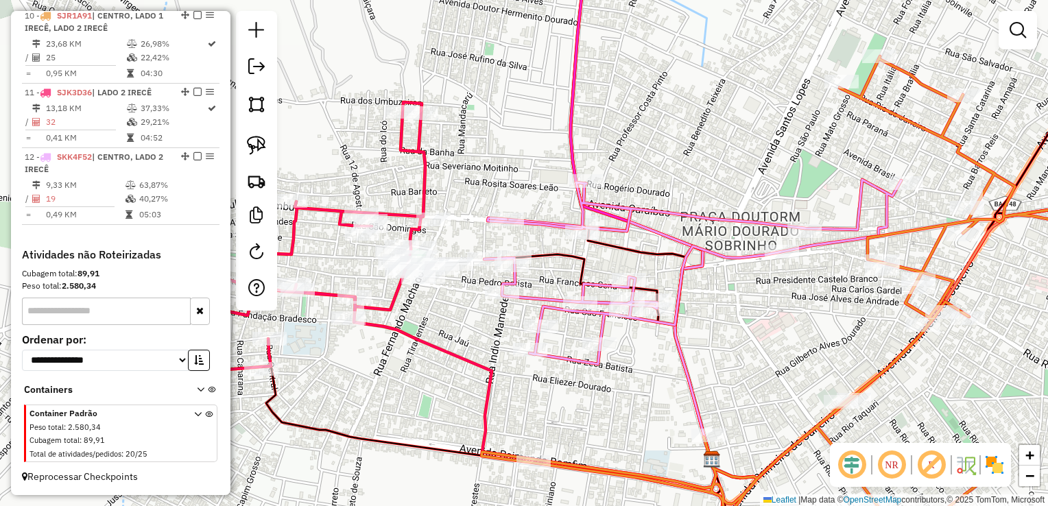
drag, startPoint x: 735, startPoint y: 372, endPoint x: 763, endPoint y: 276, distance: 99.4
click at [763, 276] on div "Janela de atendimento Grade de atendimento Capacidade Transportadoras Veículos …" at bounding box center [524, 253] width 1048 height 506
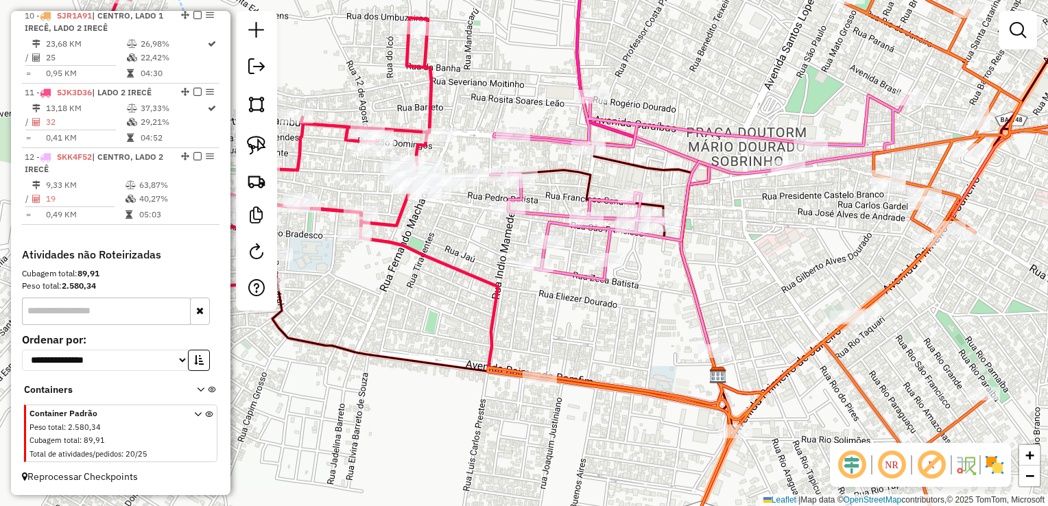
drag, startPoint x: 751, startPoint y: 316, endPoint x: 751, endPoint y: 298, distance: 17.8
click at [751, 298] on div "Janela de atendimento Grade de atendimento Capacidade Transportadoras Veículos …" at bounding box center [524, 253] width 1048 height 506
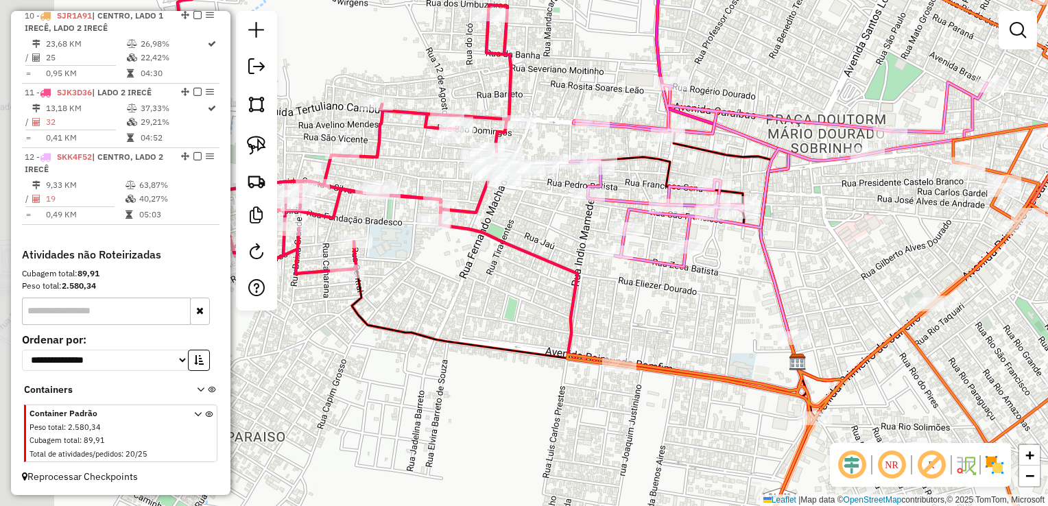
drag, startPoint x: 771, startPoint y: 286, endPoint x: 850, endPoint y: 273, distance: 80.6
click at [850, 273] on div "Janela de atendimento Grade de atendimento Capacidade Transportadoras Veículos …" at bounding box center [524, 253] width 1048 height 506
drag, startPoint x: 657, startPoint y: 313, endPoint x: 768, endPoint y: 292, distance: 113.1
click at [768, 292] on div "Janela de atendimento Grade de atendimento Capacidade Transportadoras Veículos …" at bounding box center [524, 253] width 1048 height 506
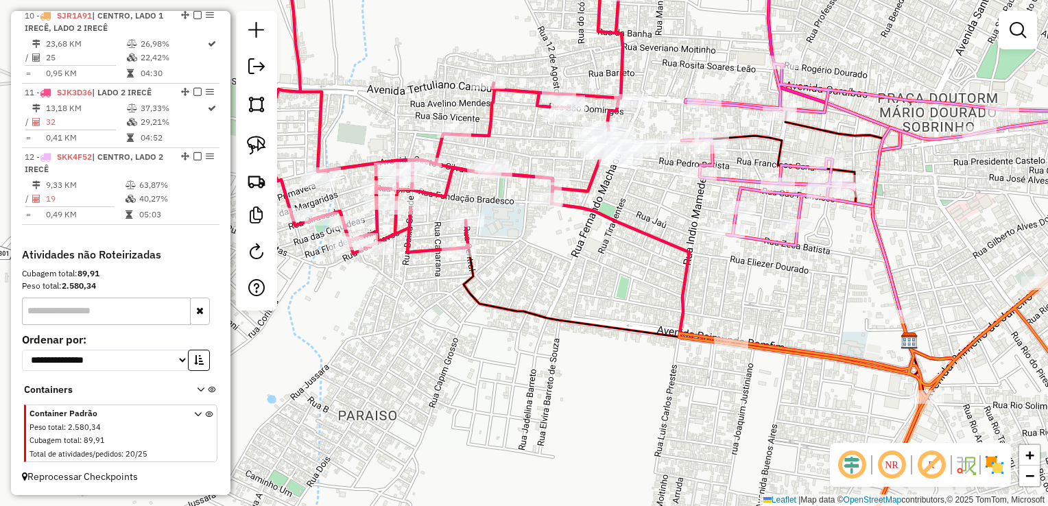
drag, startPoint x: 663, startPoint y: 234, endPoint x: 690, endPoint y: 272, distance: 46.2
click at [690, 272] on icon at bounding box center [732, 273] width 362 height 191
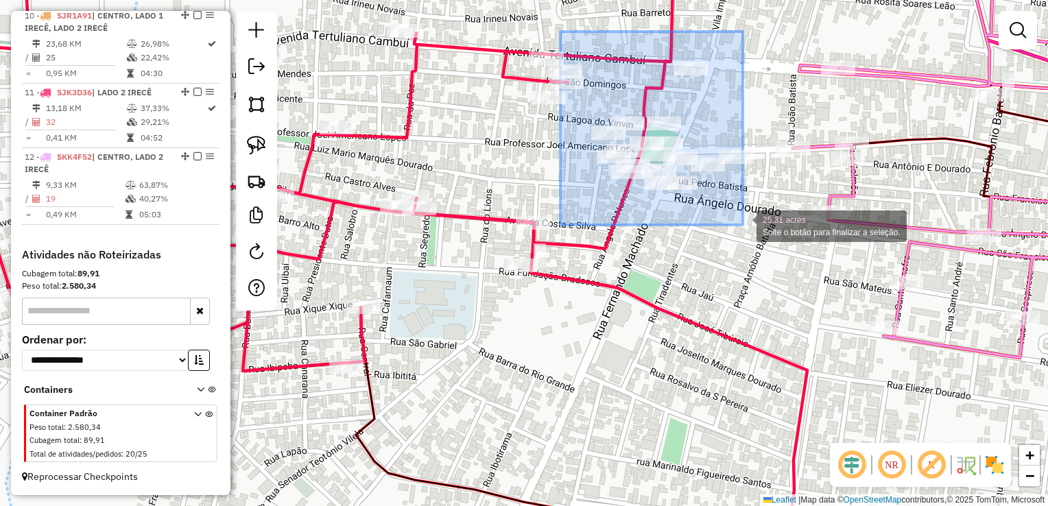
drag, startPoint x: 560, startPoint y: 32, endPoint x: 743, endPoint y: 225, distance: 265.8
click at [743, 225] on div "25.31 acres Solte o botão para finalizar a seleção. Janela de atendimento Grade…" at bounding box center [524, 253] width 1048 height 506
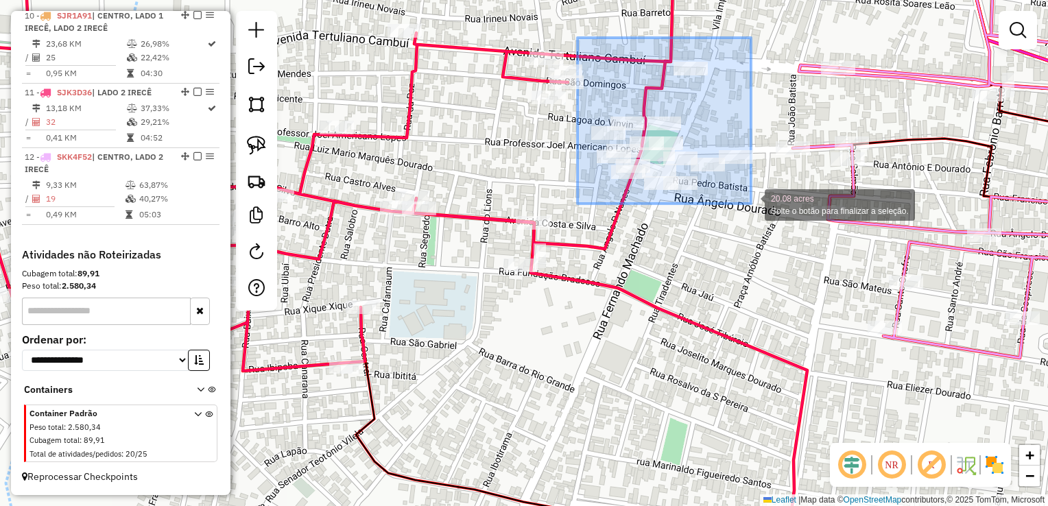
drag, startPoint x: 577, startPoint y: 38, endPoint x: 751, endPoint y: 204, distance: 240.0
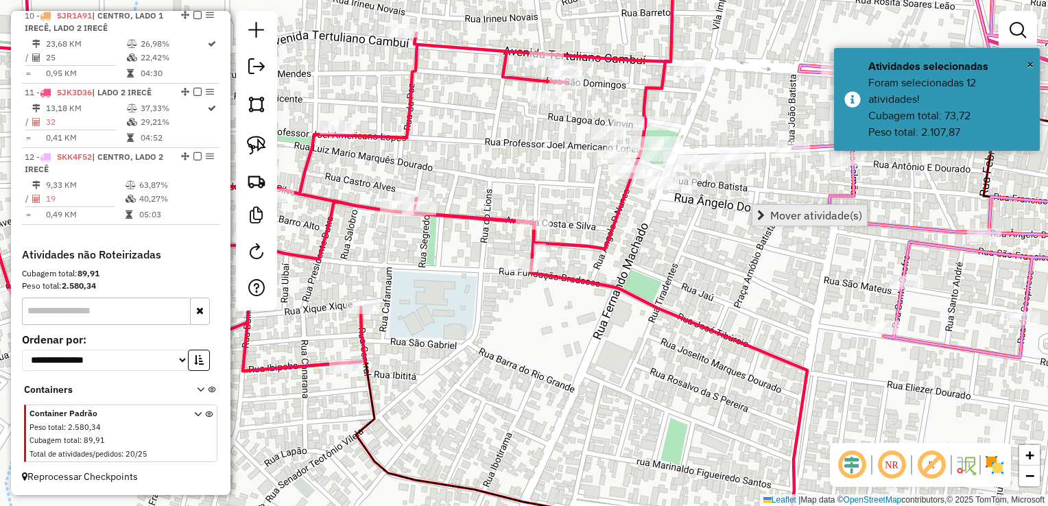
click at [765, 210] on link "Mover atividade(s)" at bounding box center [809, 215] width 115 height 21
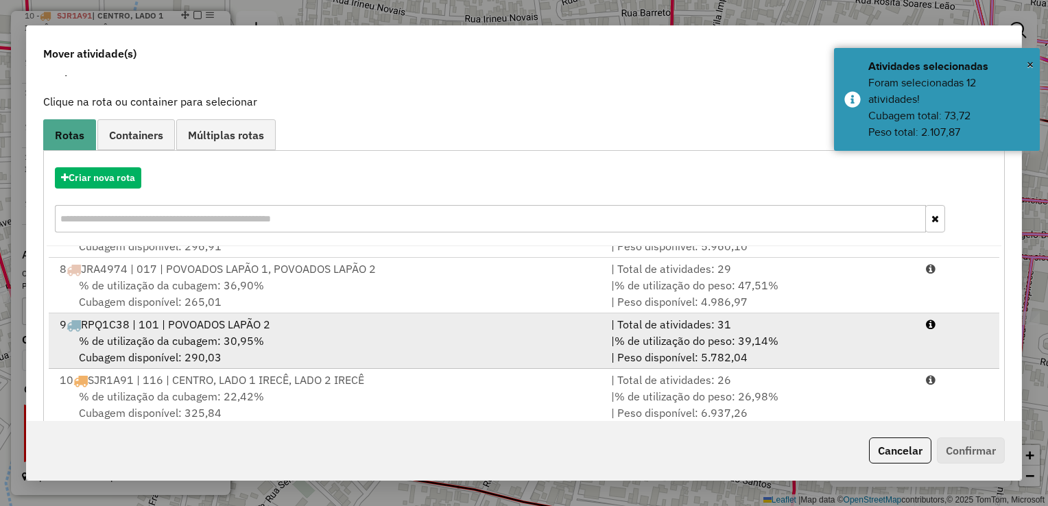
scroll to position [390, 0]
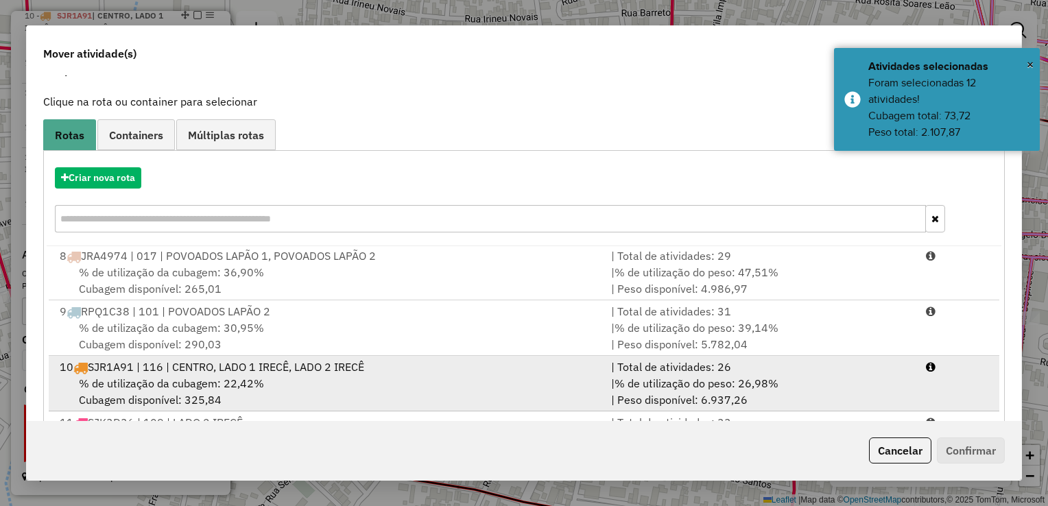
drag, startPoint x: 843, startPoint y: 368, endPoint x: 900, endPoint y: 394, distance: 62.0
click at [843, 369] on div "| Total de atividades: 26" at bounding box center [760, 367] width 315 height 16
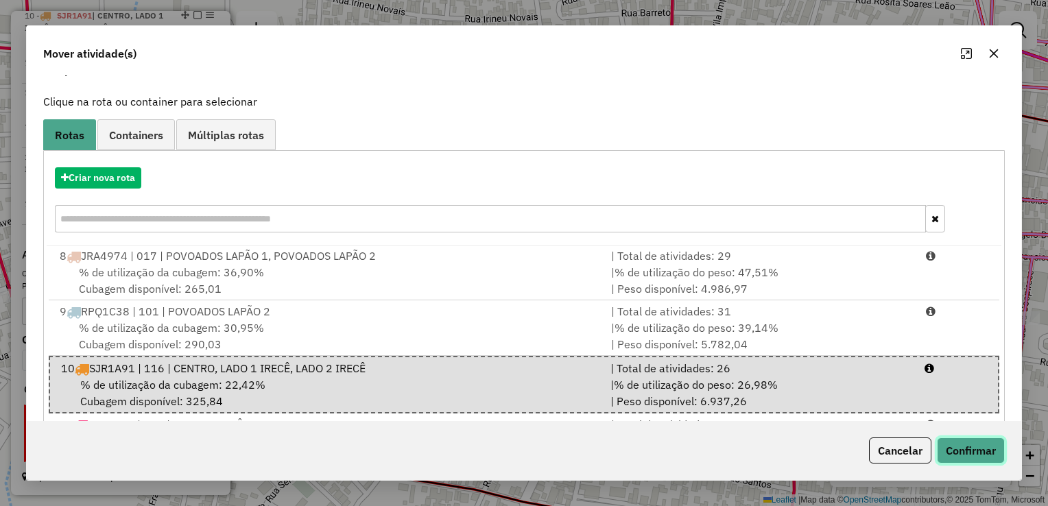
click at [978, 450] on button "Confirmar" at bounding box center [971, 450] width 68 height 26
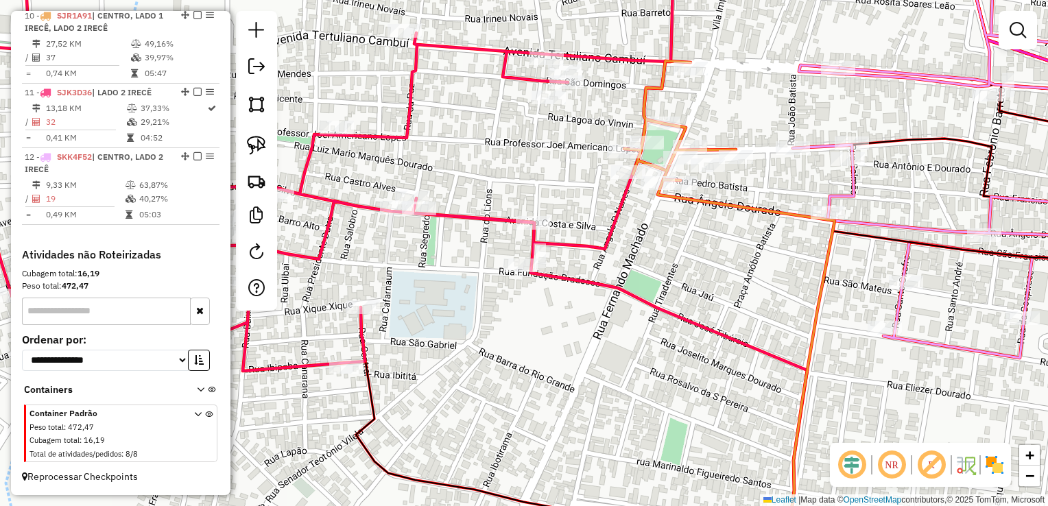
scroll to position [1107, 0]
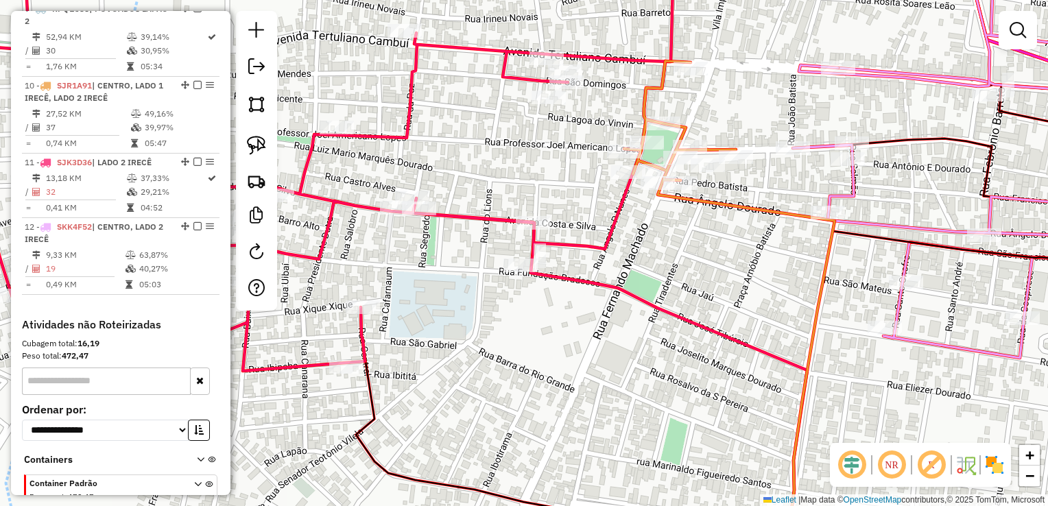
click at [874, 191] on div "Janela de atendimento Grade de atendimento Capacidade Transportadoras Veículos …" at bounding box center [524, 253] width 1048 height 506
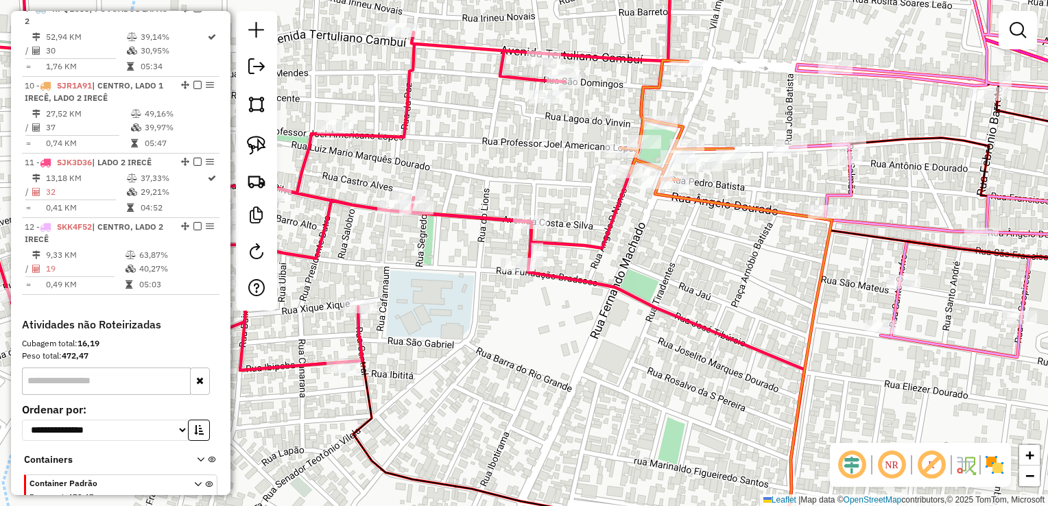
drag, startPoint x: 904, startPoint y: 202, endPoint x: 702, endPoint y: 159, distance: 206.7
click at [732, 161] on div "Janela de atendimento Grade de atendimento Capacidade Transportadoras Veículos …" at bounding box center [524, 253] width 1048 height 506
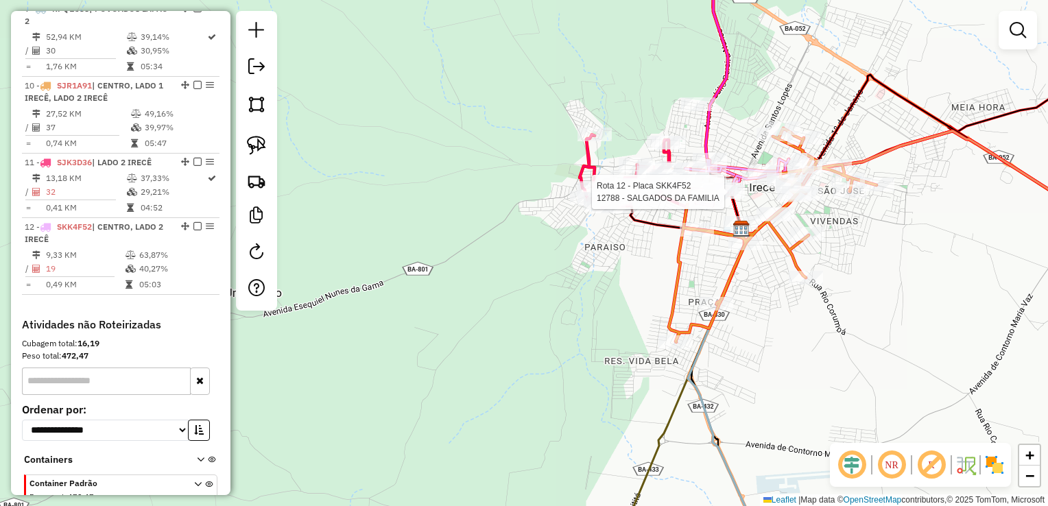
select select "*********"
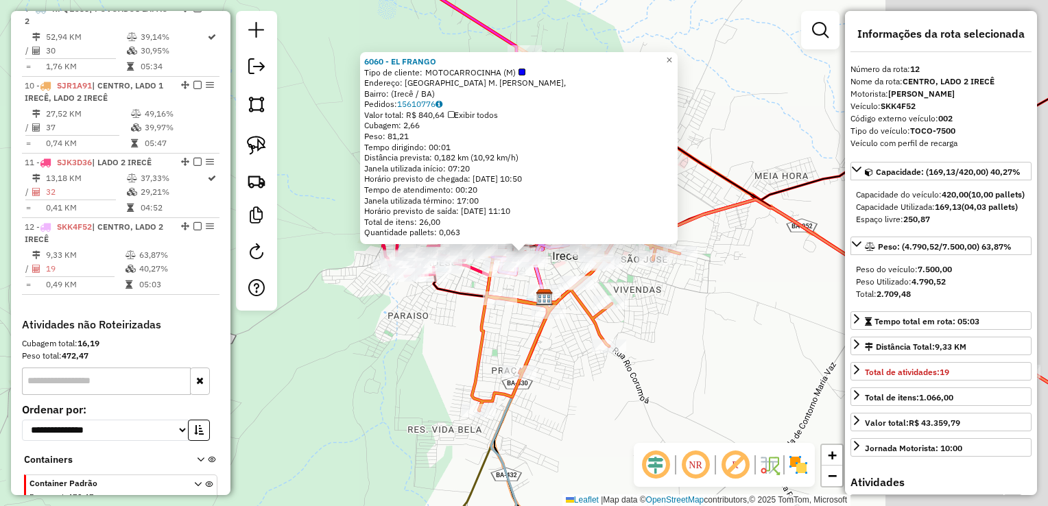
scroll to position [1186, 0]
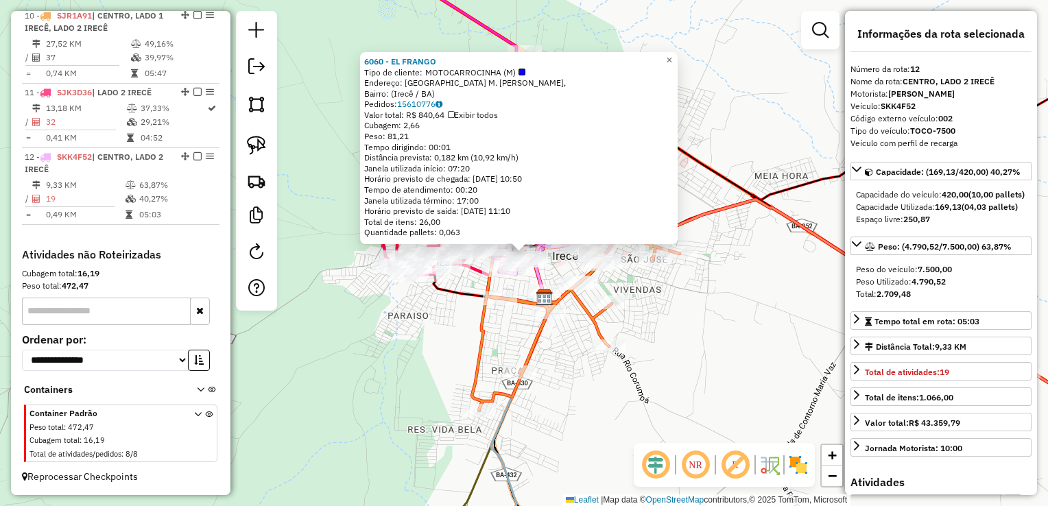
click at [636, 291] on div "6060 - EL FRANGO Tipo de cliente: MOTOCARROCINHA (M) Endereço: Praça Teotônio M…" at bounding box center [524, 253] width 1048 height 506
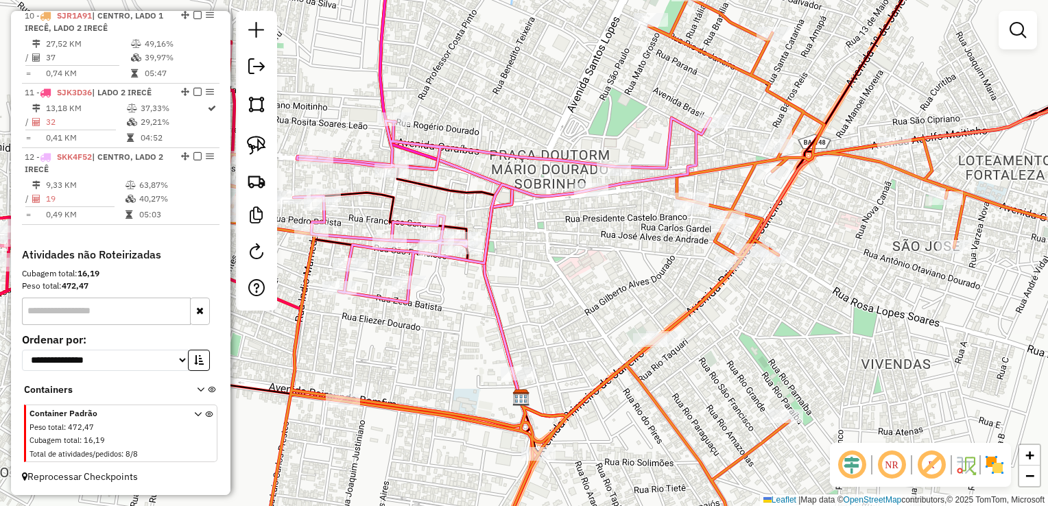
drag, startPoint x: 640, startPoint y: 278, endPoint x: 650, endPoint y: 279, distance: 10.3
click at [650, 279] on div "Janela de atendimento Grade de atendimento Capacidade Transportadoras Veículos …" at bounding box center [524, 253] width 1048 height 506
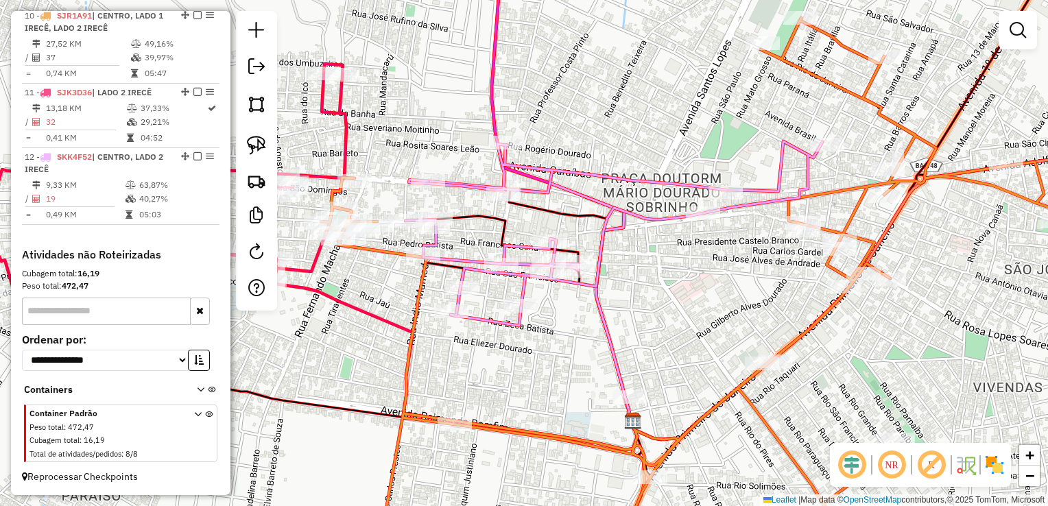
drag, startPoint x: 582, startPoint y: 100, endPoint x: 645, endPoint y: 260, distance: 171.8
click at [645, 260] on div "Janela de atendimento Grade de atendimento Capacidade Transportadoras Veículos …" at bounding box center [524, 253] width 1048 height 506
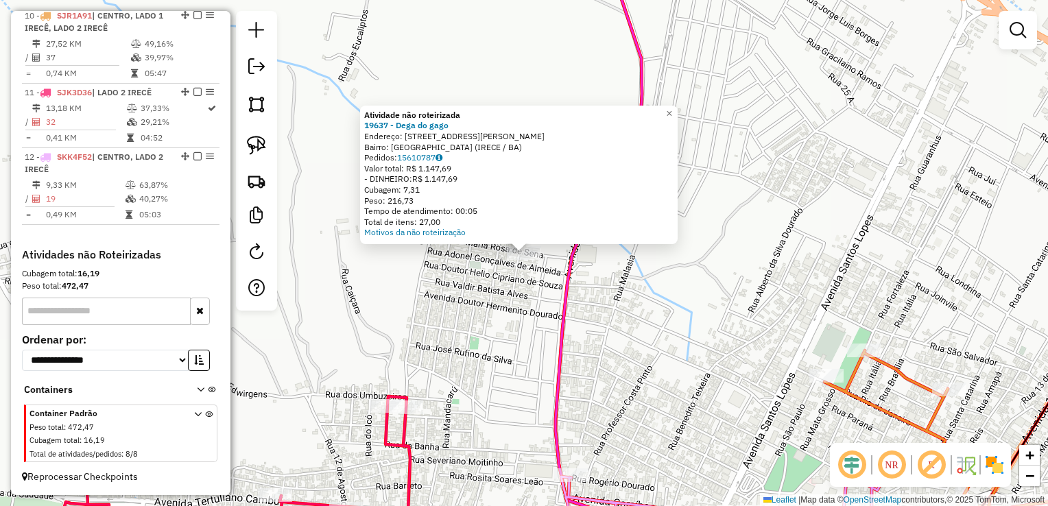
click at [630, 304] on div "Atividade não roteirizada 19637 - Dega do gago Endereço: Rua Maria Rosa de Sena…" at bounding box center [524, 253] width 1048 height 506
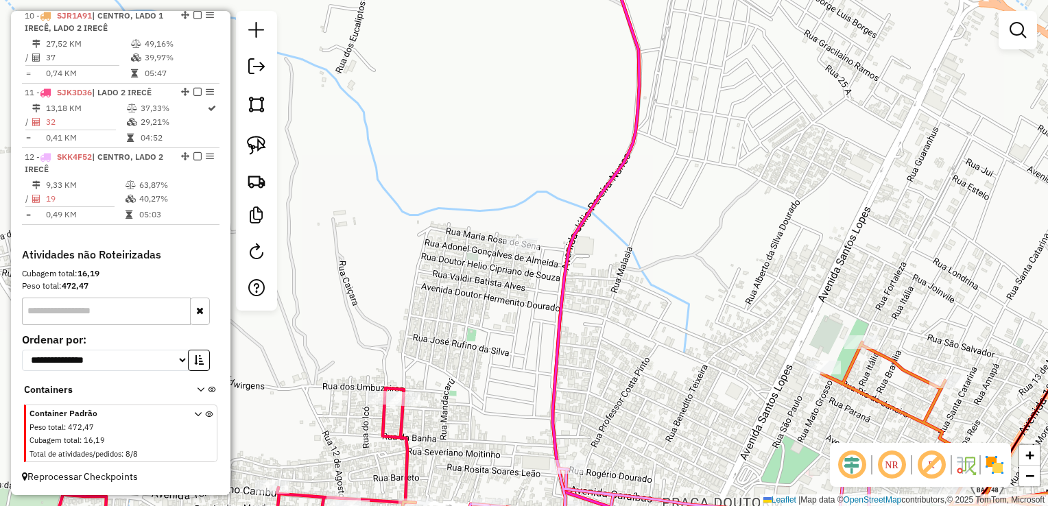
drag, startPoint x: 624, startPoint y: 289, endPoint x: 552, endPoint y: 156, distance: 151.8
click at [552, 156] on div "Janela de atendimento Grade de atendimento Capacidade Transportadoras Veículos …" at bounding box center [524, 253] width 1048 height 506
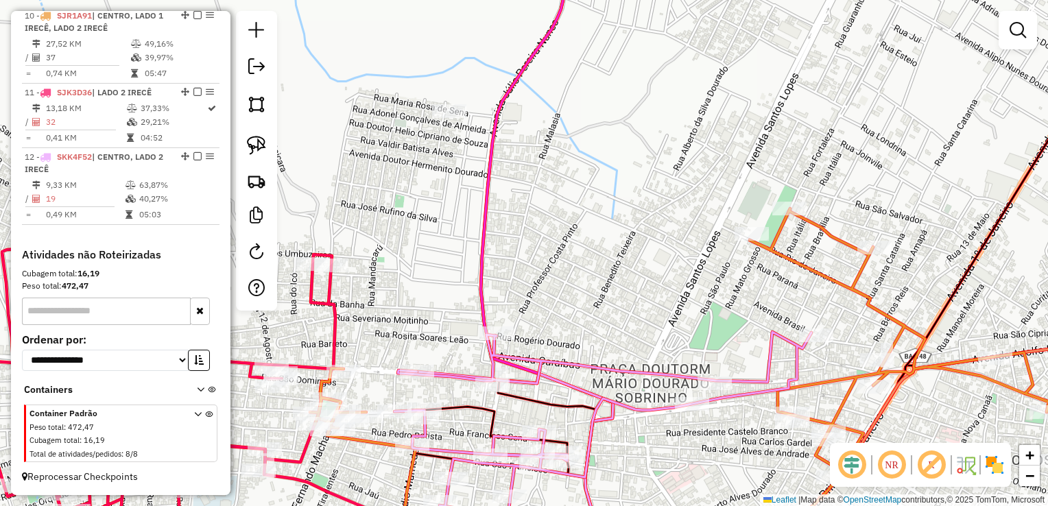
click at [552, 156] on div "Janela de atendimento Grade de atendimento Capacidade Transportadoras Veículos …" at bounding box center [524, 253] width 1048 height 506
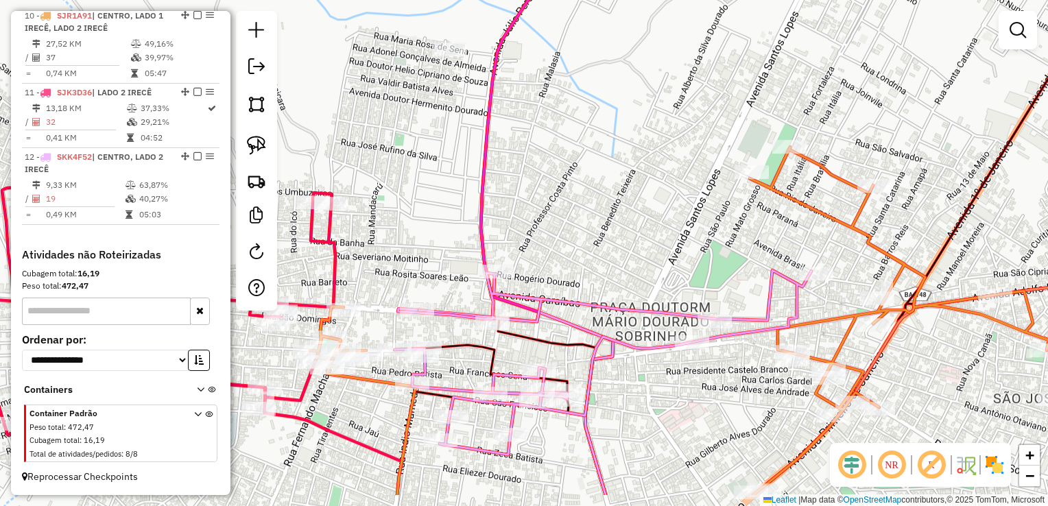
drag, startPoint x: 555, startPoint y: 166, endPoint x: 555, endPoint y: 104, distance: 61.7
click at [555, 104] on div "Janela de atendimento Grade de atendimento Capacidade Transportadoras Veículos …" at bounding box center [524, 253] width 1048 height 506
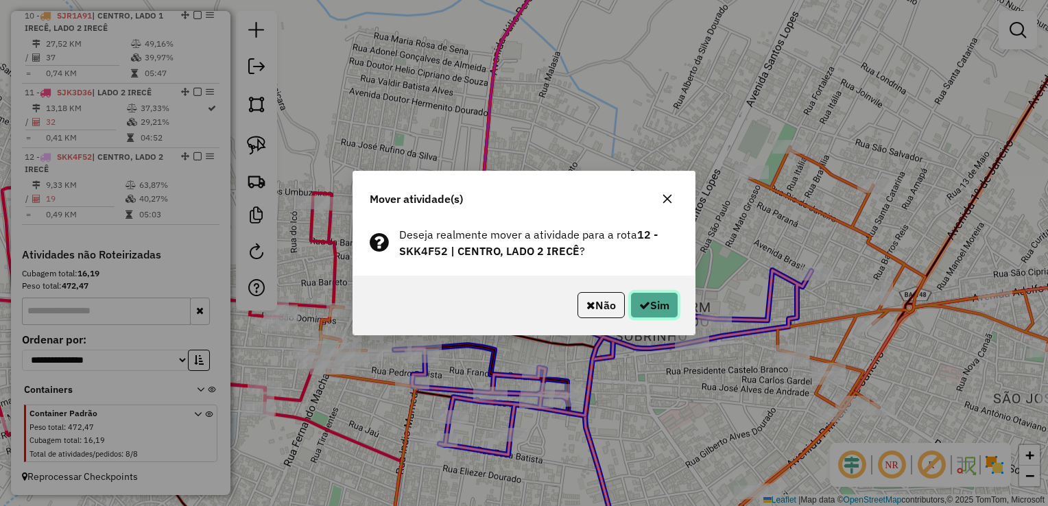
click at [647, 302] on button "Sim" at bounding box center [654, 305] width 48 height 26
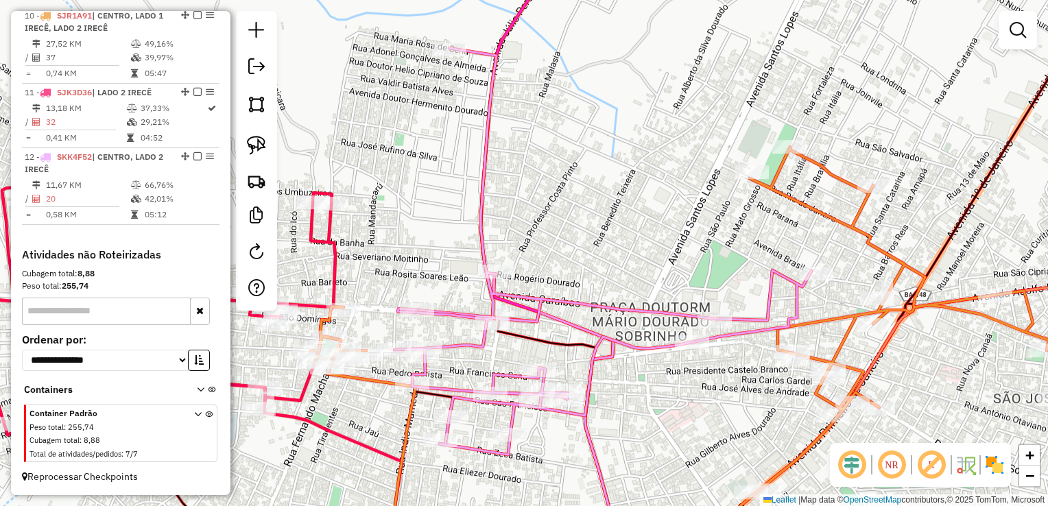
drag, startPoint x: 586, startPoint y: 239, endPoint x: 516, endPoint y: 151, distance: 113.2
click at [517, 152] on div "Janela de atendimento Grade de atendimento Capacidade Transportadoras Veículos …" at bounding box center [524, 253] width 1048 height 506
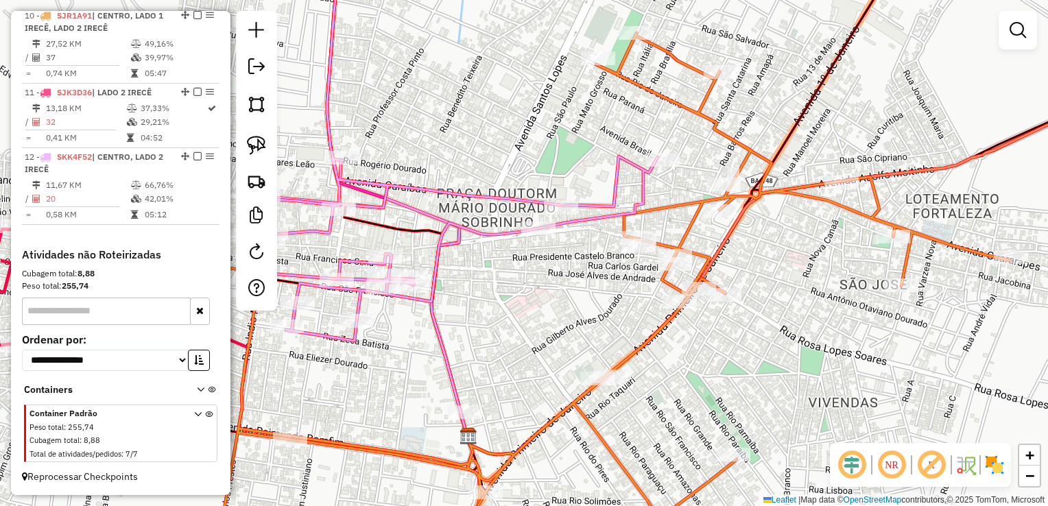
drag, startPoint x: 574, startPoint y: 162, endPoint x: 495, endPoint y: 141, distance: 81.7
click at [495, 141] on div "Janela de atendimento Grade de atendimento Capacidade Transportadoras Veículos …" at bounding box center [524, 253] width 1048 height 506
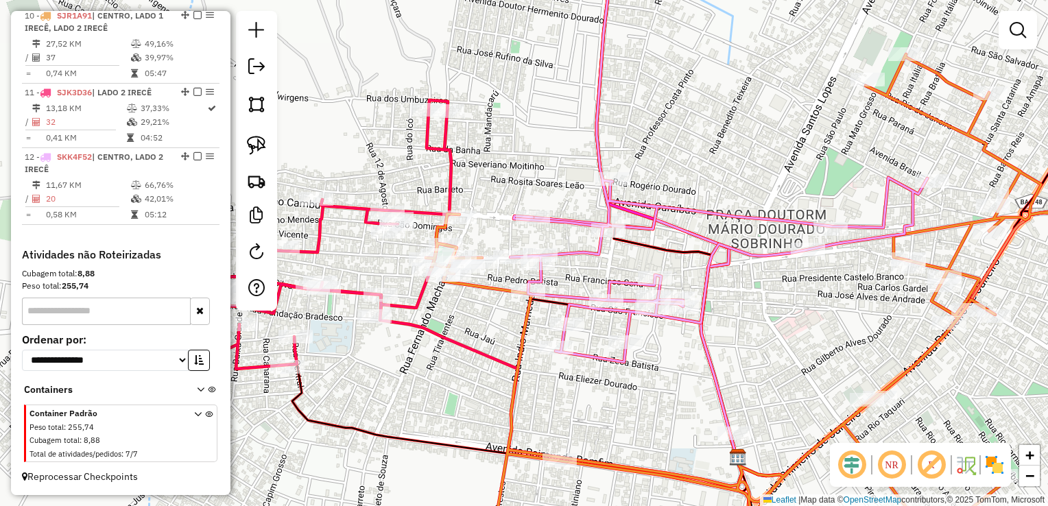
drag, startPoint x: 549, startPoint y: 134, endPoint x: 724, endPoint y: 138, distance: 175.6
click at [724, 138] on div "Janela de atendimento Grade de atendimento Capacidade Transportadoras Veículos …" at bounding box center [524, 253] width 1048 height 506
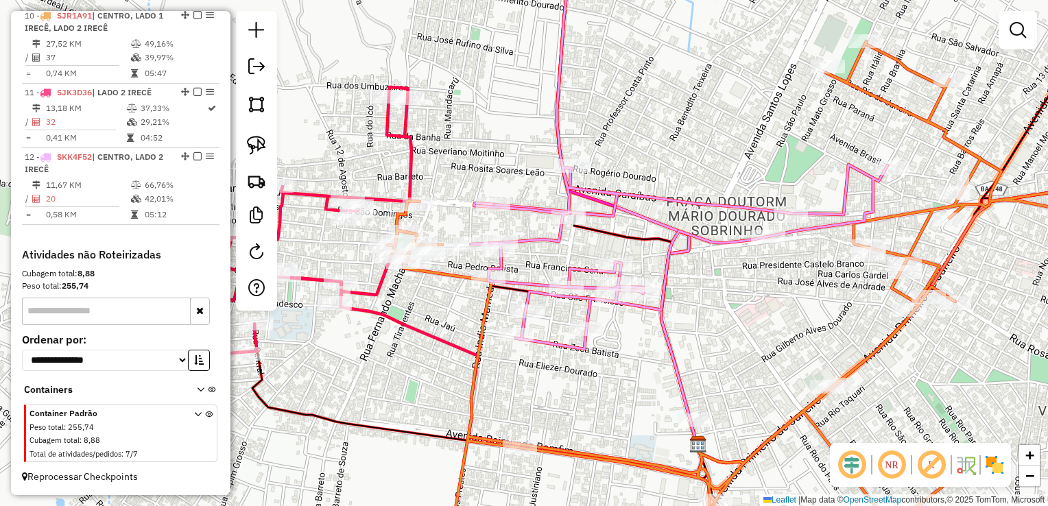
drag, startPoint x: 830, startPoint y: 165, endPoint x: 592, endPoint y: 108, distance: 243.8
click at [592, 108] on div "Janela de atendimento Grade de atendimento Capacidade Transportadoras Veículos …" at bounding box center [524, 253] width 1048 height 506
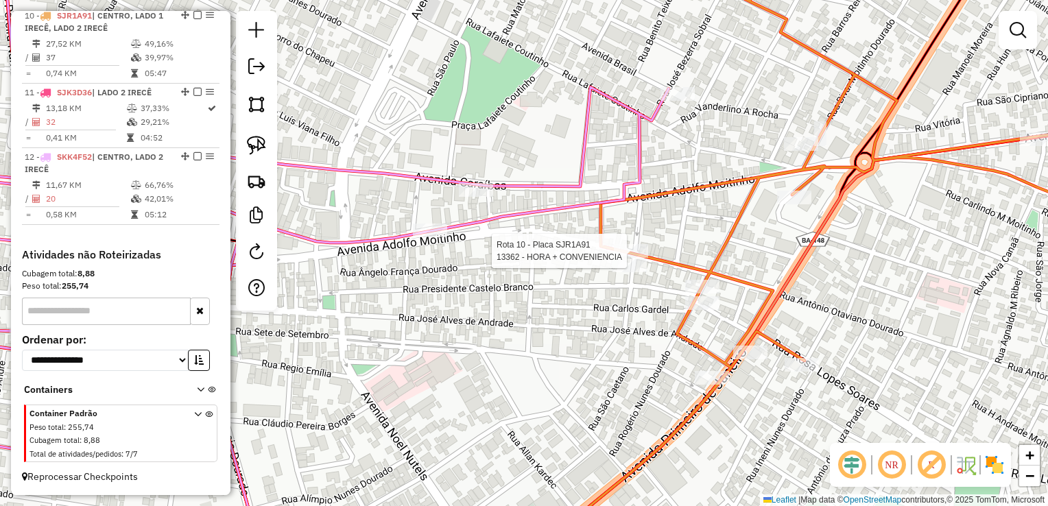
select select "*********"
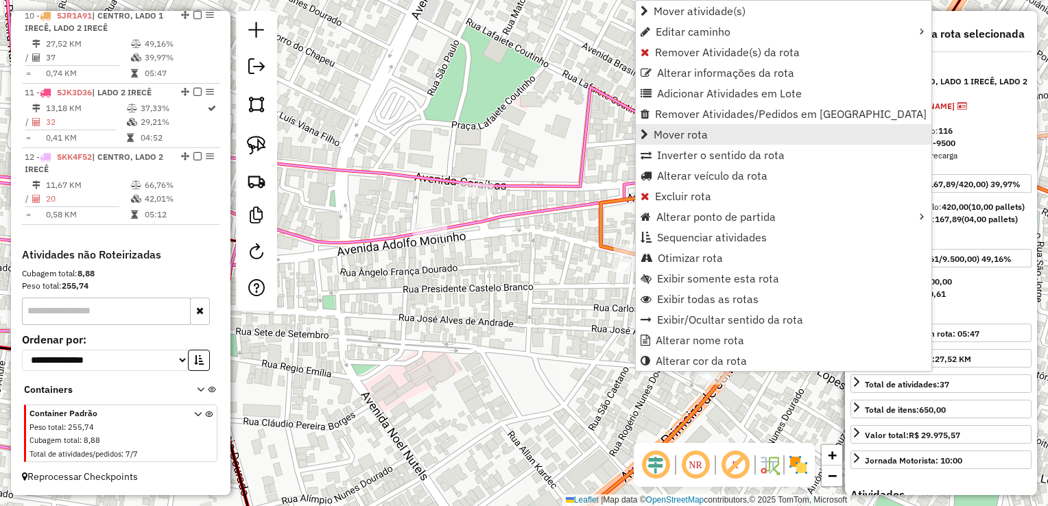
scroll to position [1183, 0]
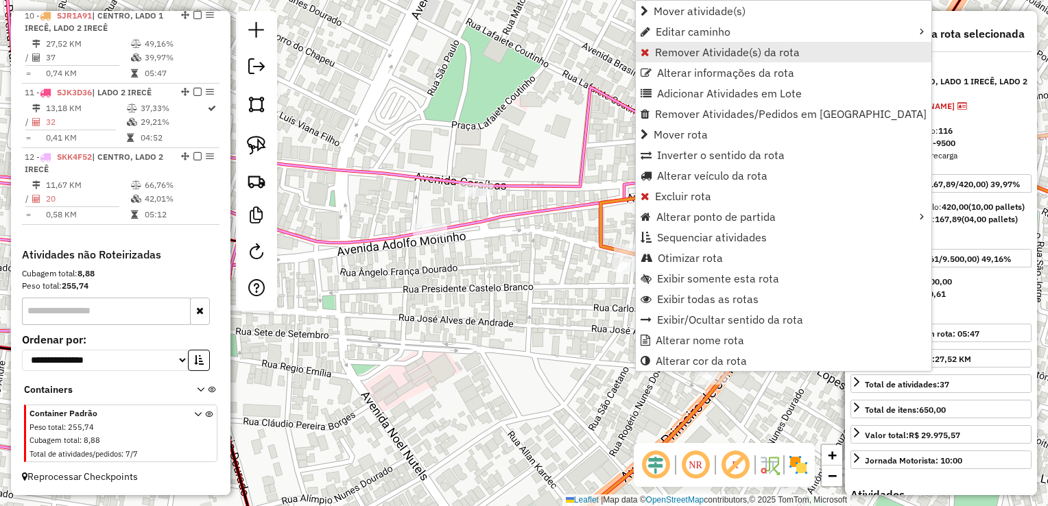
click at [678, 51] on span "Remover Atividade(s) da rota" at bounding box center [727, 52] width 145 height 11
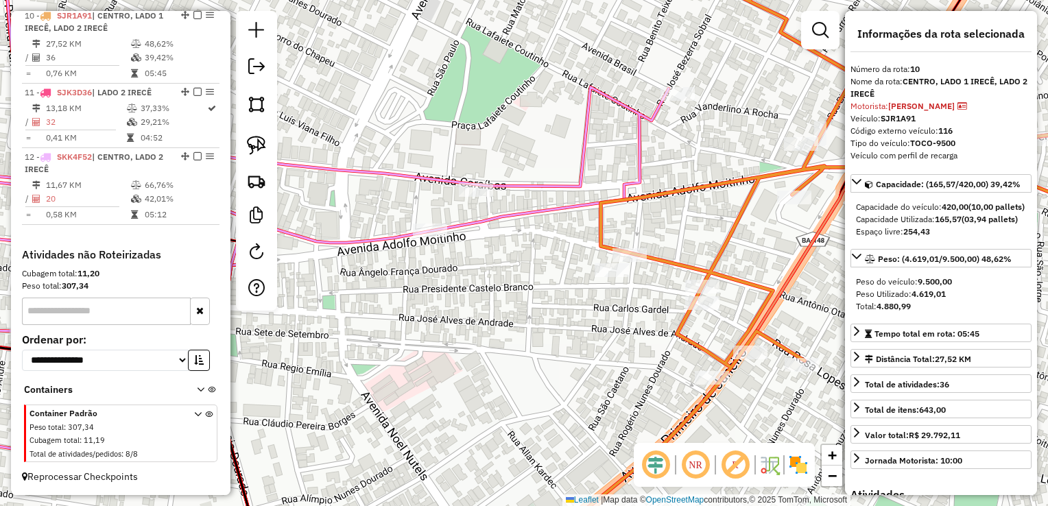
drag, startPoint x: 264, startPoint y: 104, endPoint x: 272, endPoint y: 110, distance: 10.2
click at [264, 104] on img at bounding box center [256, 104] width 19 height 19
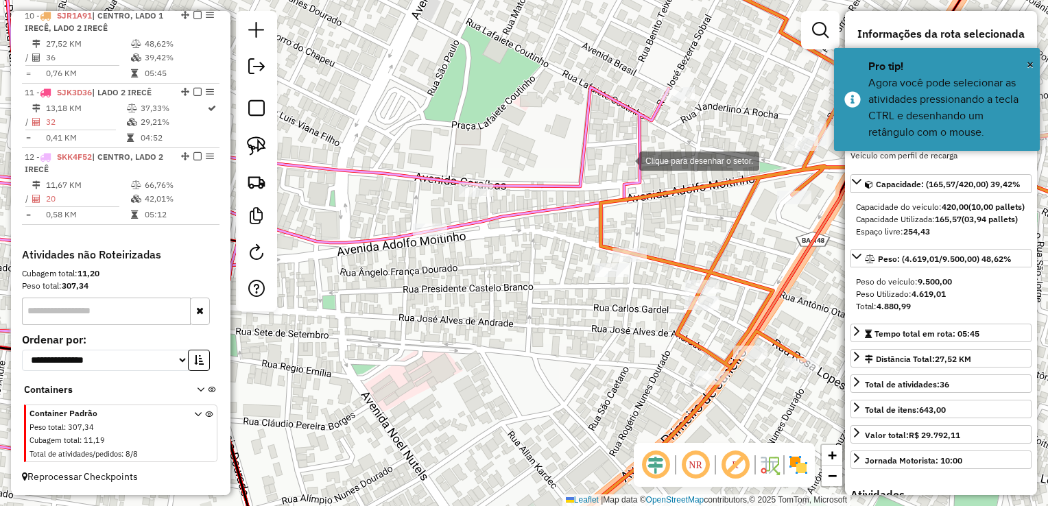
click at [625, 160] on div at bounding box center [625, 159] width 27 height 27
click at [590, 178] on div at bounding box center [589, 178] width 27 height 27
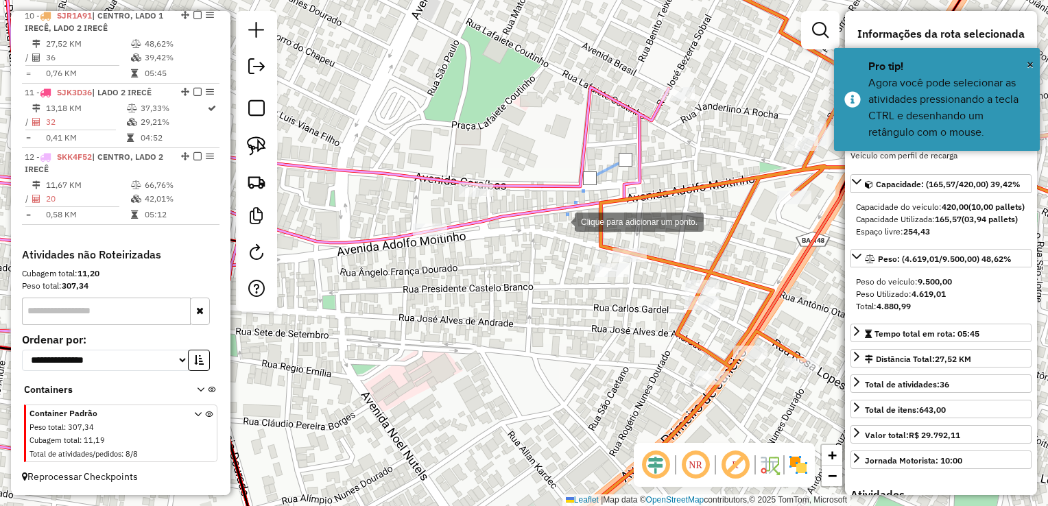
click at [559, 223] on div at bounding box center [560, 220] width 27 height 27
click at [555, 263] on div at bounding box center [557, 248] width 27 height 27
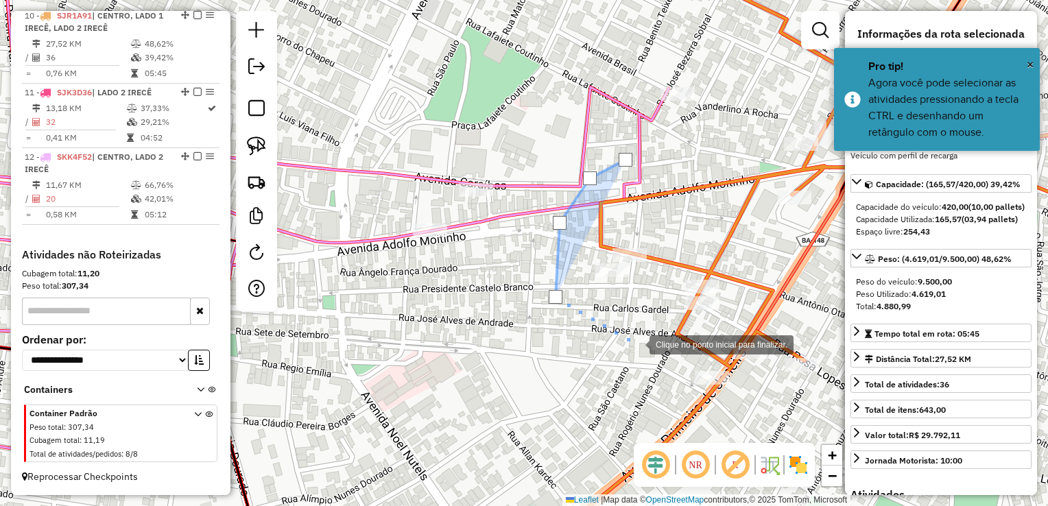
click at [636, 344] on div at bounding box center [635, 343] width 27 height 27
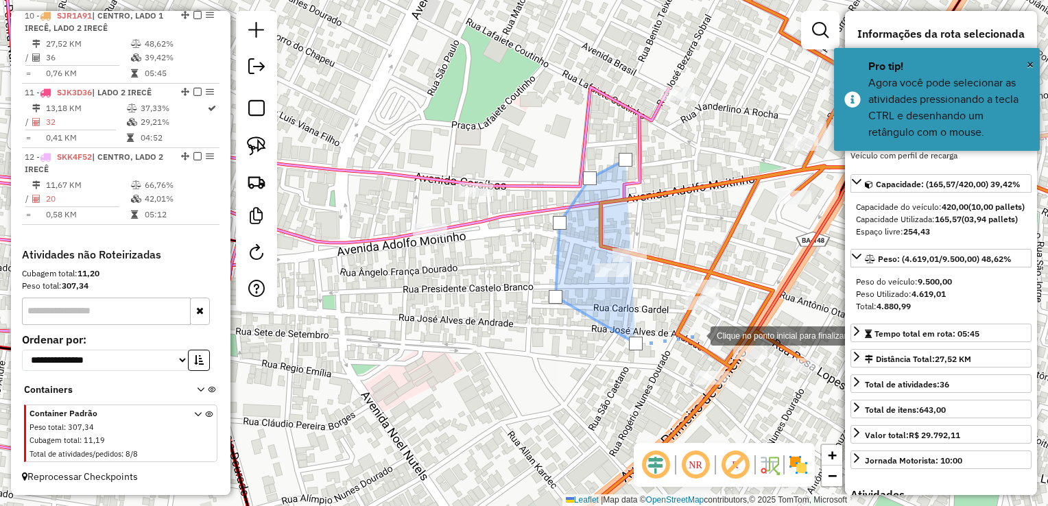
click at [699, 332] on div at bounding box center [696, 334] width 27 height 27
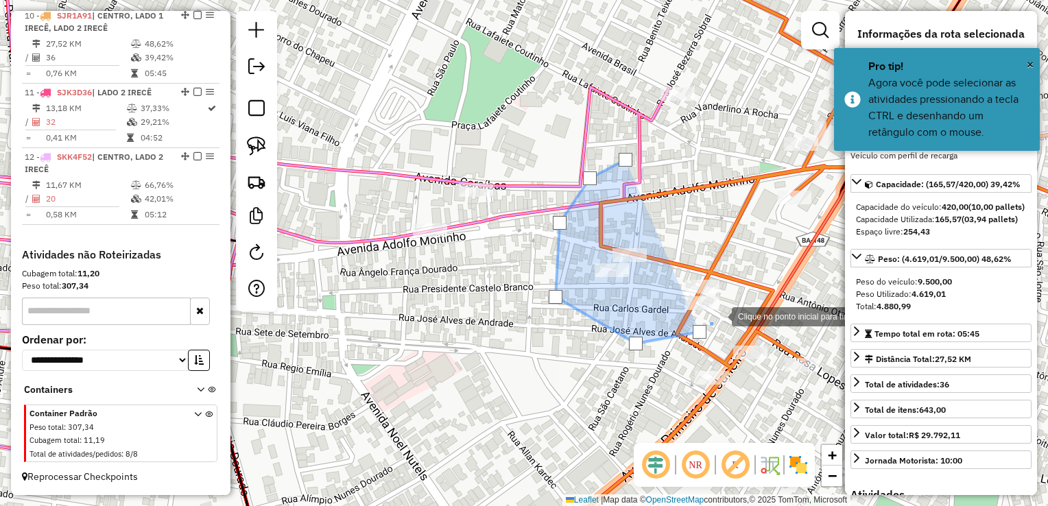
click at [732, 302] on div at bounding box center [717, 315] width 27 height 27
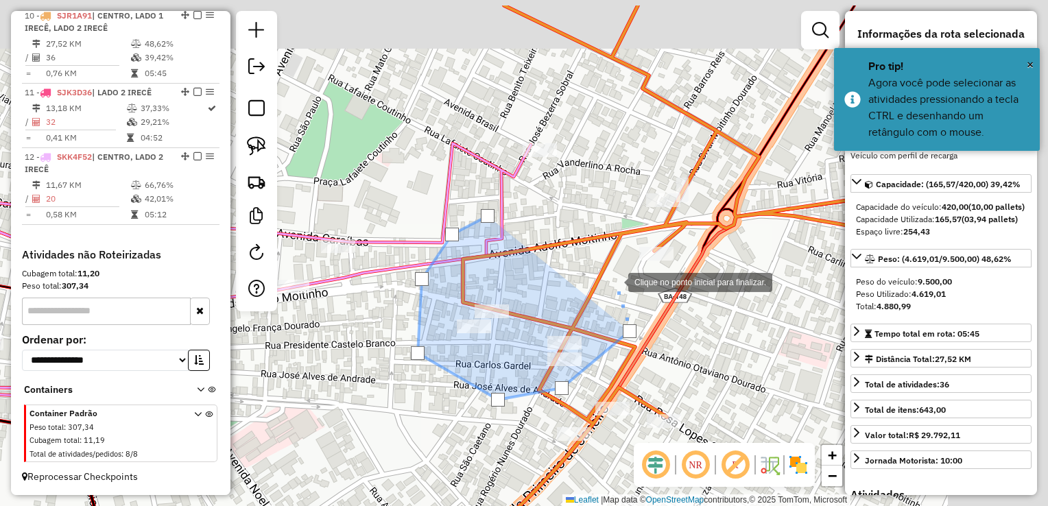
drag, startPoint x: 760, startPoint y: 221, endPoint x: 625, endPoint y: 292, distance: 152.4
click at [601, 289] on div at bounding box center [614, 280] width 27 height 27
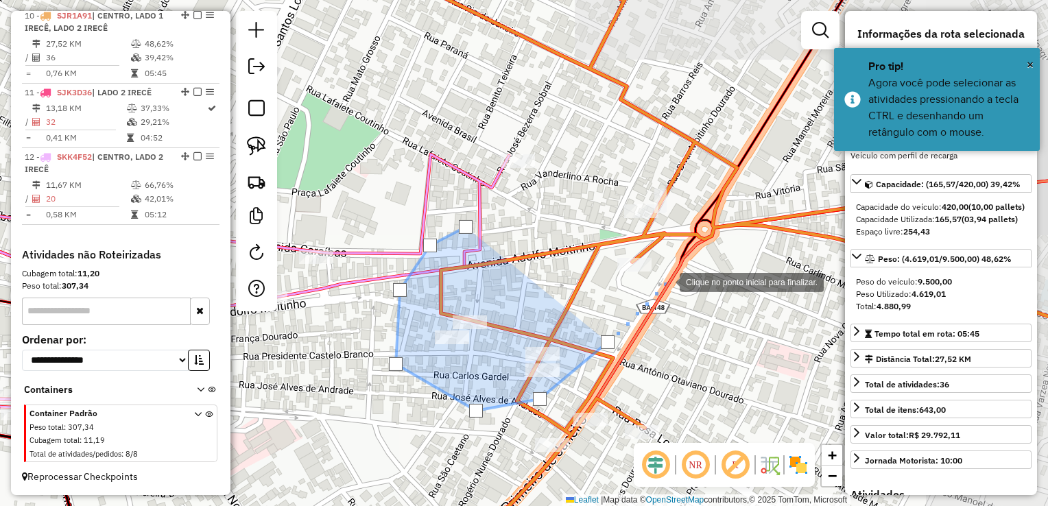
click at [666, 281] on div at bounding box center [665, 280] width 27 height 27
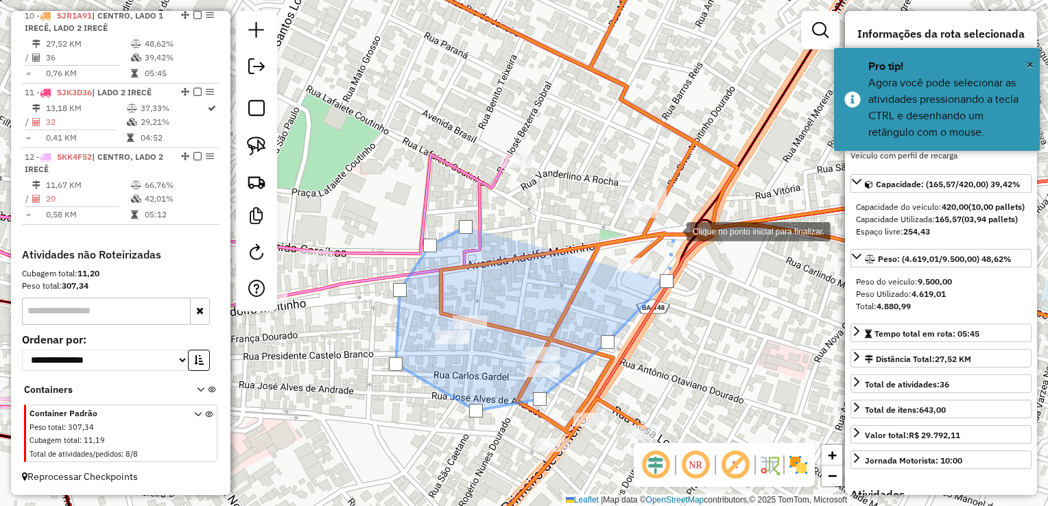
click at [682, 217] on div at bounding box center [672, 230] width 27 height 27
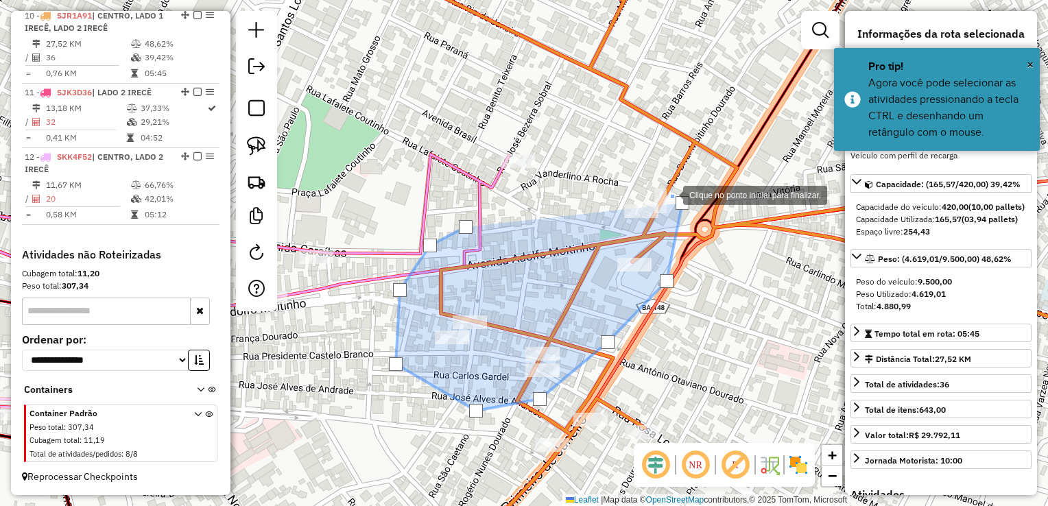
click at [655, 180] on div at bounding box center [668, 193] width 27 height 27
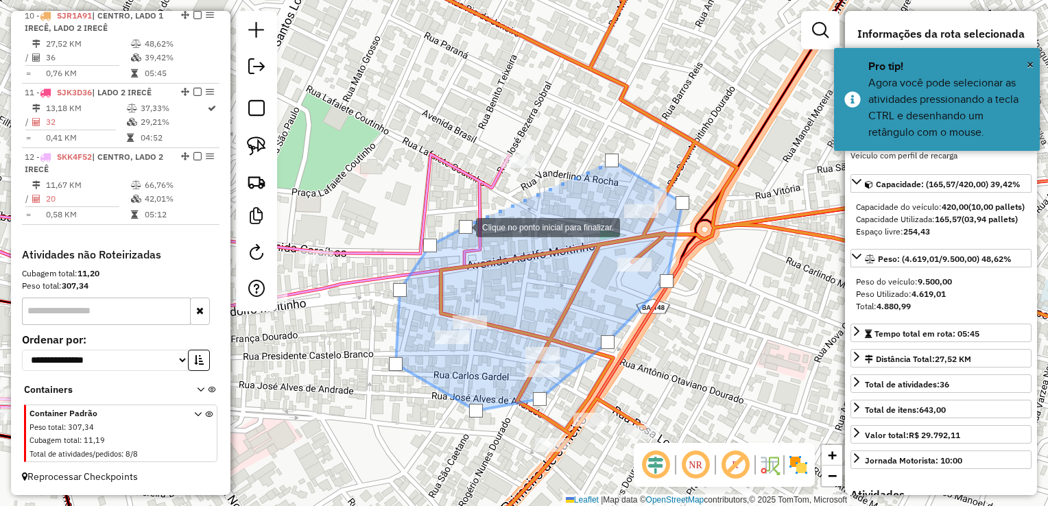
click at [462, 226] on div at bounding box center [466, 227] width 14 height 14
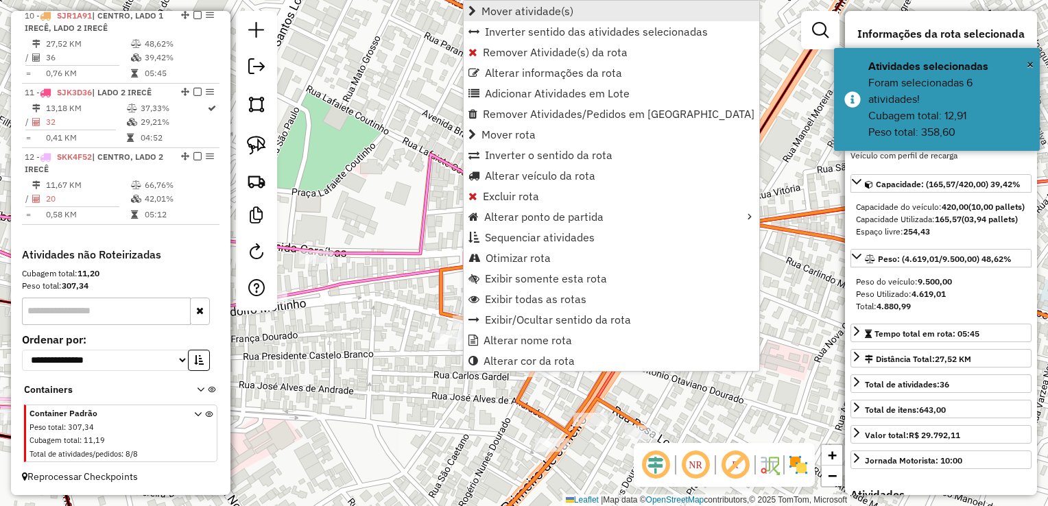
click at [530, 16] on span "Mover atividade(s)" at bounding box center [527, 10] width 92 height 11
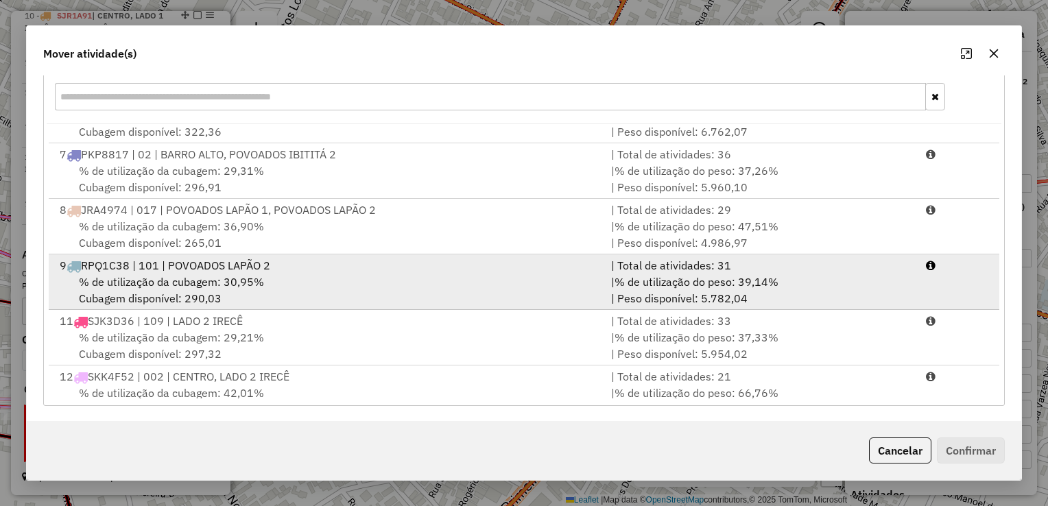
scroll to position [335, 0]
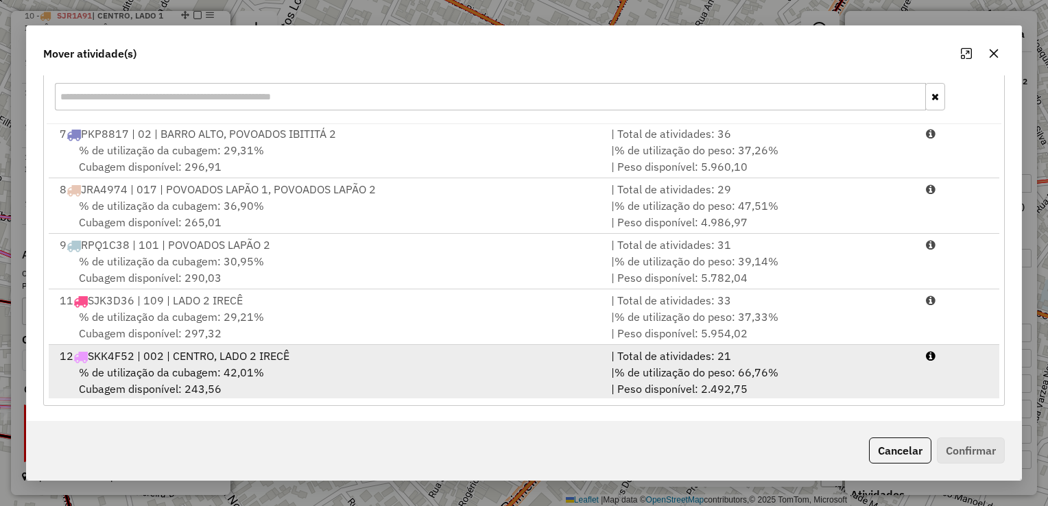
click at [582, 354] on div "12 SKK4F52 | 002 | CENTRO, LADO 2 IRECÊ" at bounding box center [326, 356] width 551 height 16
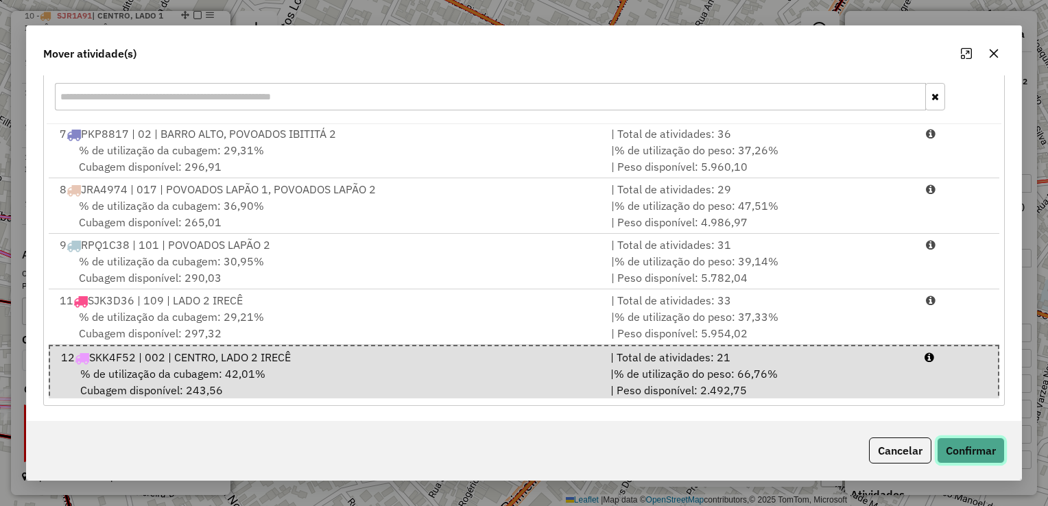
click at [973, 450] on button "Confirmar" at bounding box center [971, 450] width 68 height 26
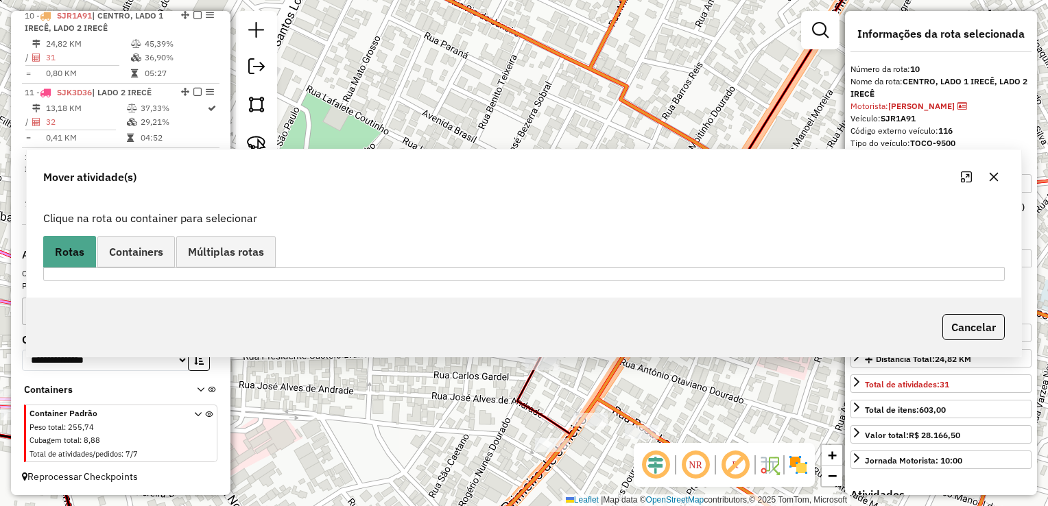
scroll to position [0, 0]
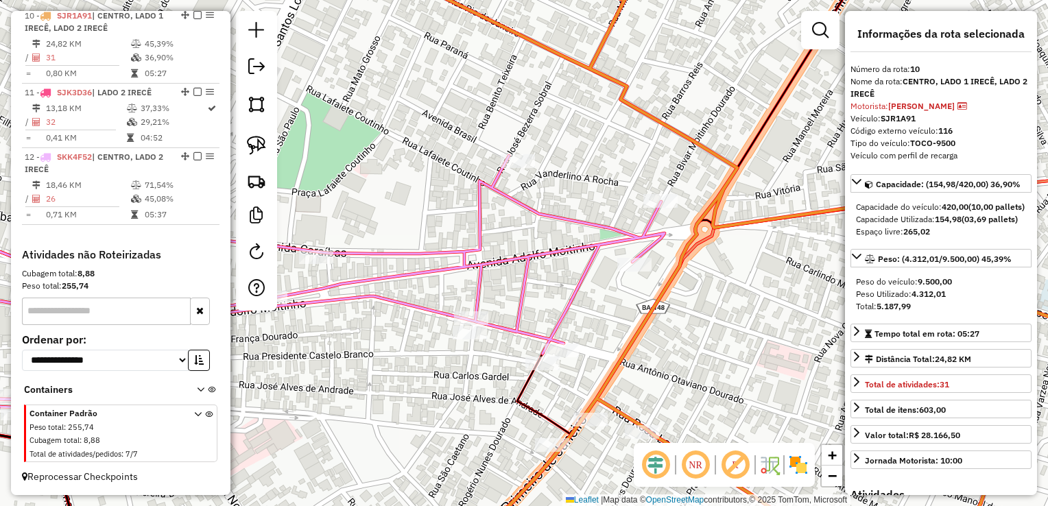
click at [453, 165] on div "Janela de atendimento Grade de atendimento Capacidade Transportadoras Veículos …" at bounding box center [524, 253] width 1048 height 506
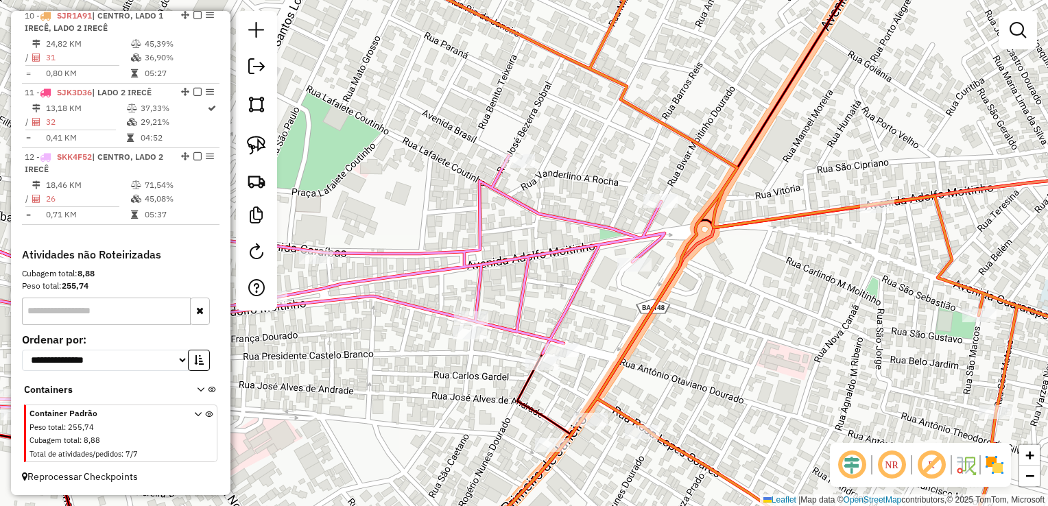
click at [561, 202] on div "Janela de atendimento Grade de atendimento Capacidade Transportadoras Veículos …" at bounding box center [524, 253] width 1048 height 506
click at [559, 218] on icon at bounding box center [279, 320] width 769 height 328
select select "*********"
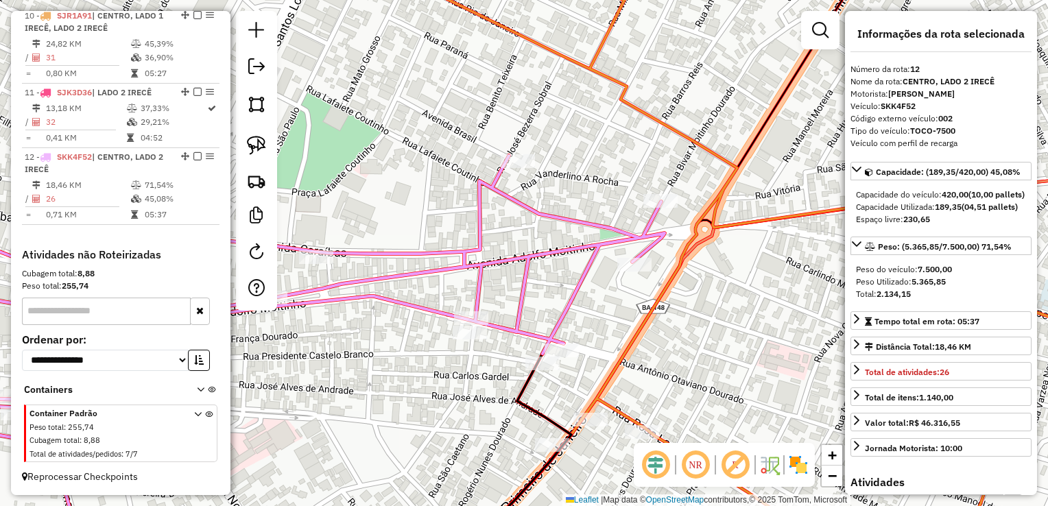
scroll to position [1186, 0]
click at [565, 152] on div "Janela de atendimento Grade de atendimento Capacidade Transportadoras Veículos …" at bounding box center [524, 253] width 1048 height 506
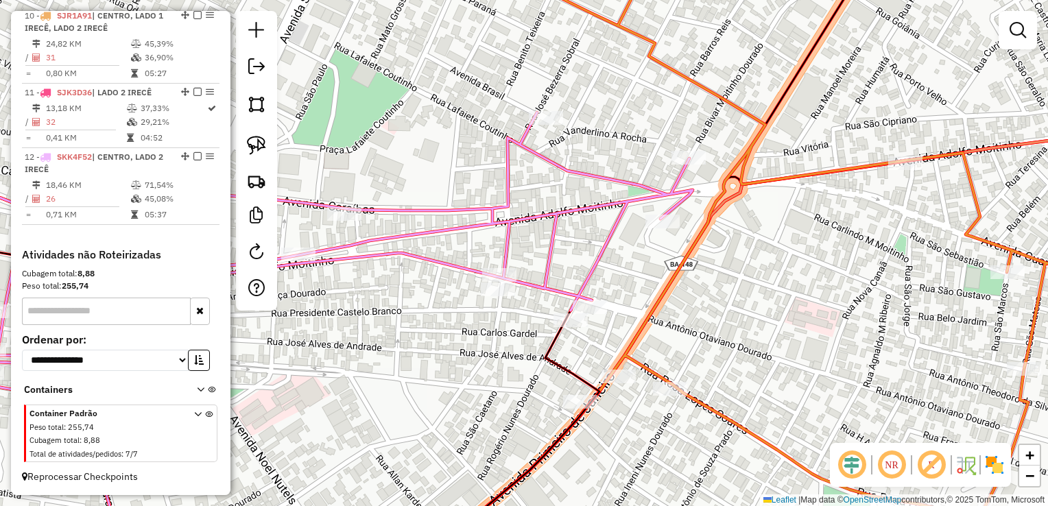
drag, startPoint x: 592, startPoint y: 130, endPoint x: 624, endPoint y: 101, distance: 42.7
click at [618, 103] on div "Janela de atendimento Grade de atendimento Capacidade Transportadoras Veículos …" at bounding box center [524, 253] width 1048 height 506
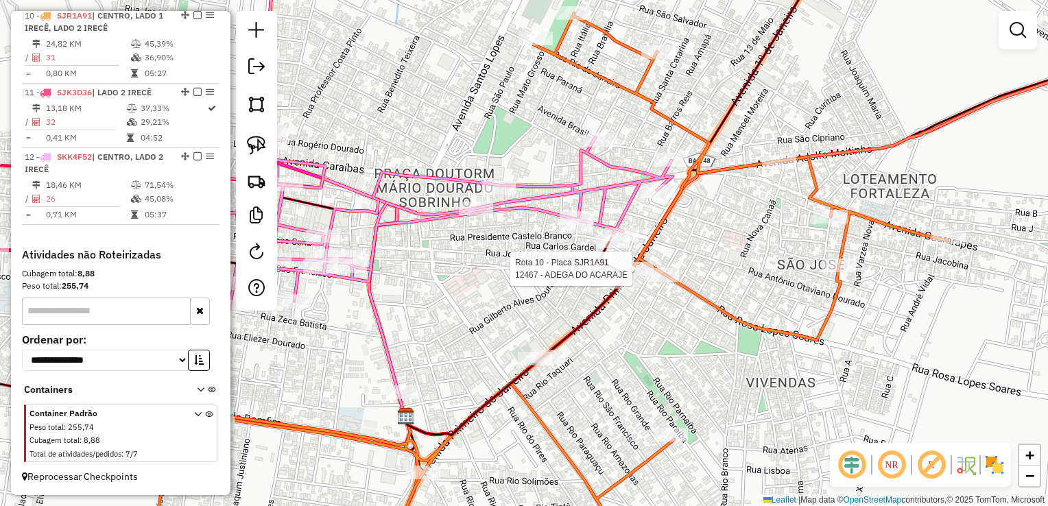
select select "*********"
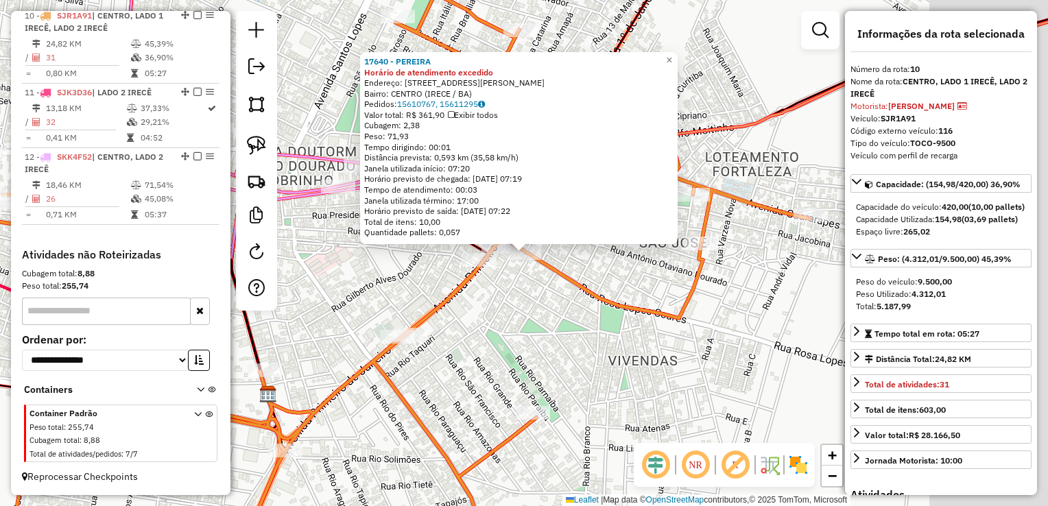
scroll to position [1183, 0]
click at [621, 322] on div "17640 - PEREIRA Horário de atendimento excedido Endereço: RUA ROSA LOPES SOARES…" at bounding box center [524, 253] width 1048 height 506
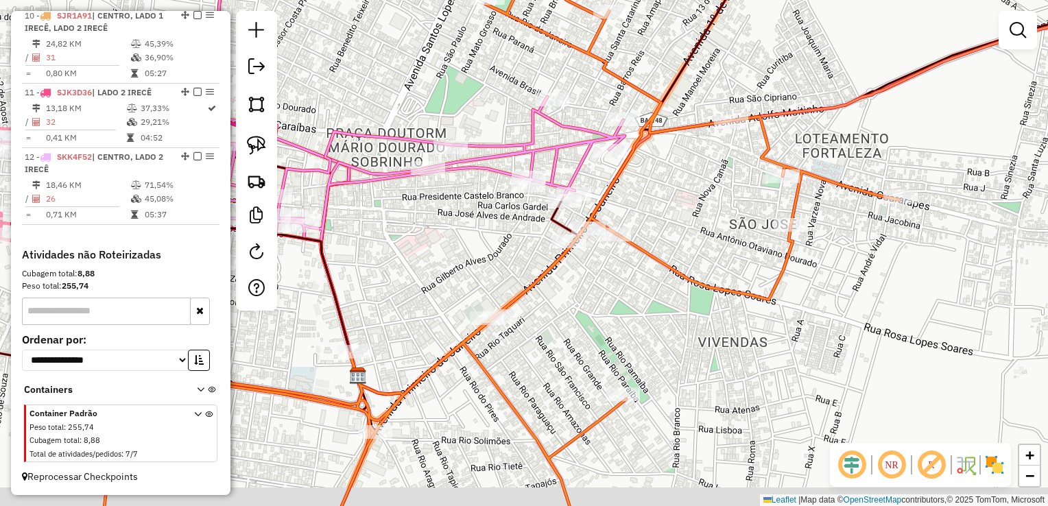
drag, startPoint x: 610, startPoint y: 324, endPoint x: 781, endPoint y: 298, distance: 173.5
click at [781, 298] on div "Janela de atendimento Grade de atendimento Capacidade Transportadoras Veículos …" at bounding box center [524, 253] width 1048 height 506
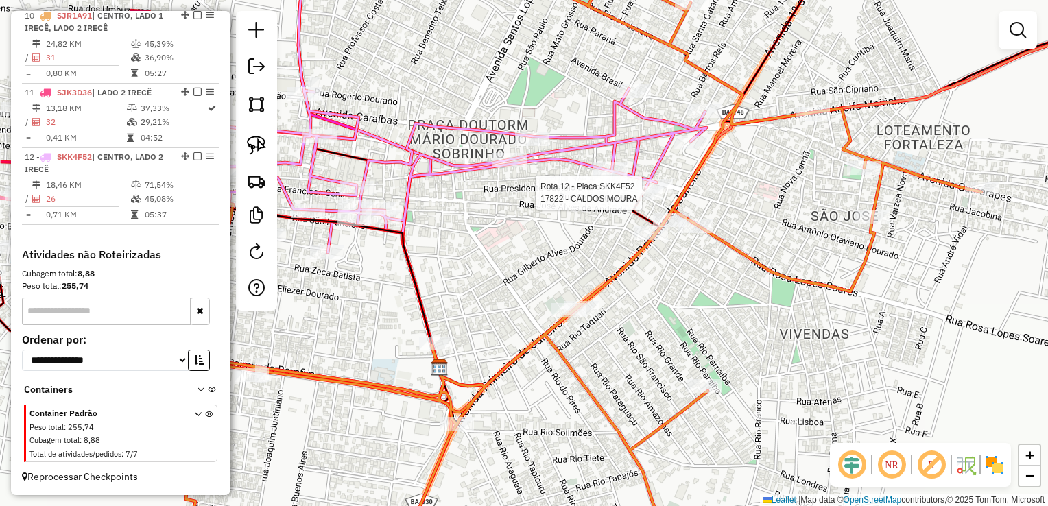
select select "*********"
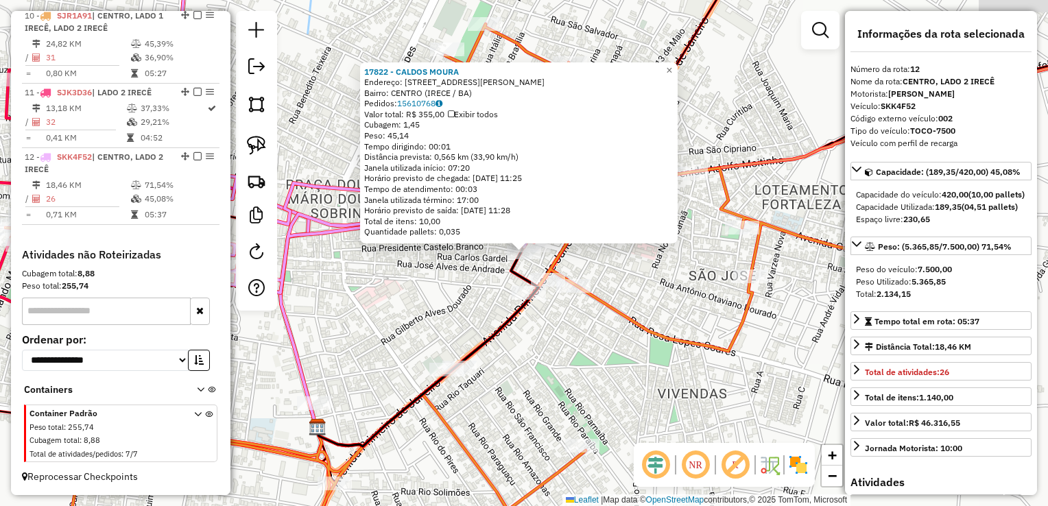
scroll to position [1186, 0]
click at [405, 249] on div "17822 - CALDOS MOURA Endereço: RUA ROGERIO NUNES DOURADO 117 Bairro: CENTRO (IR…" at bounding box center [524, 253] width 1048 height 506
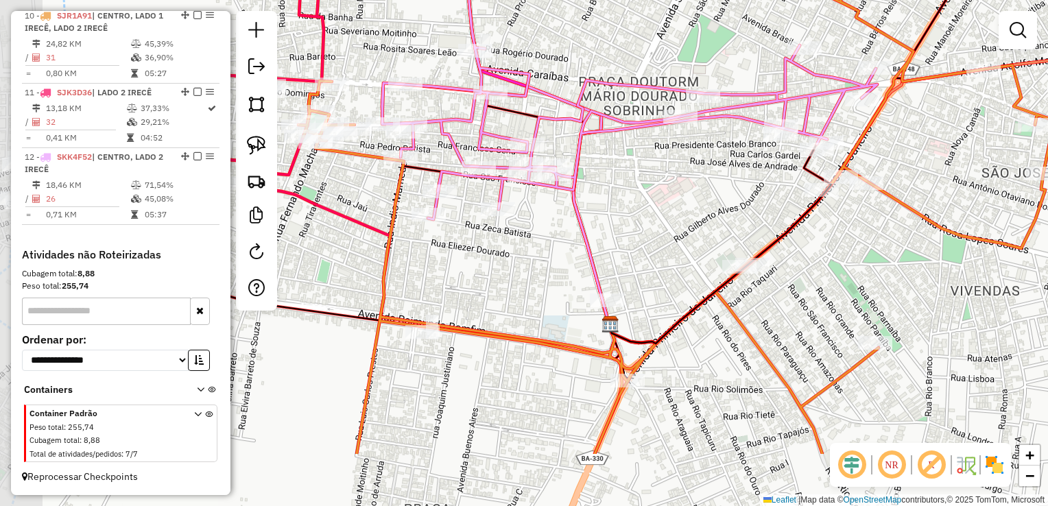
drag, startPoint x: 389, startPoint y: 272, endPoint x: 682, endPoint y: 169, distance: 310.3
click at [682, 169] on div "Janela de atendimento Grade de atendimento Capacidade Transportadoras Veículos …" at bounding box center [524, 253] width 1048 height 506
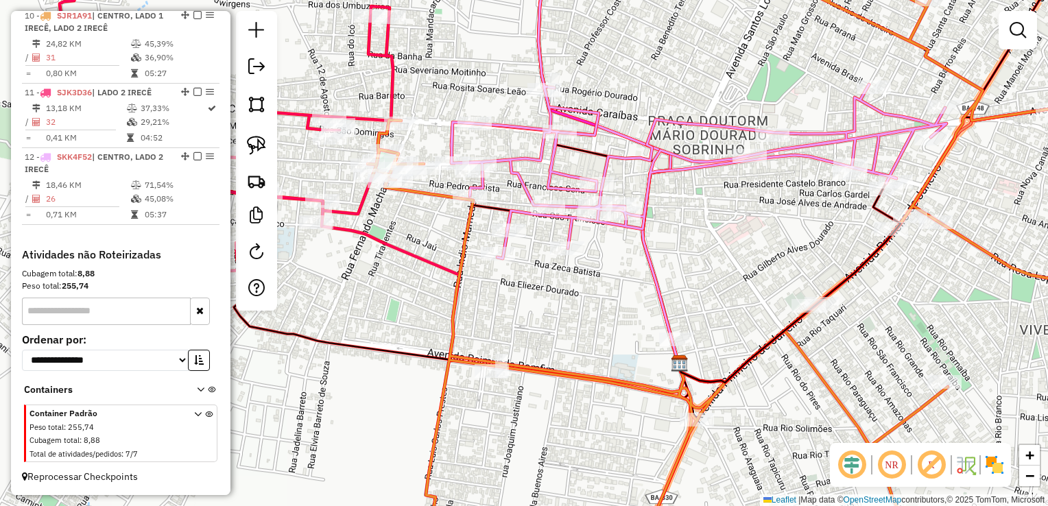
drag, startPoint x: 693, startPoint y: 244, endPoint x: 732, endPoint y: 254, distance: 40.4
click at [732, 254] on div "Janela de atendimento Grade de atendimento Capacidade Transportadoras Veículos …" at bounding box center [524, 253] width 1048 height 506
drag, startPoint x: 609, startPoint y: 296, endPoint x: 763, endPoint y: 295, distance: 154.3
click at [762, 295] on div "Janela de atendimento Grade de atendimento Capacidade Transportadoras Veículos …" at bounding box center [524, 253] width 1048 height 506
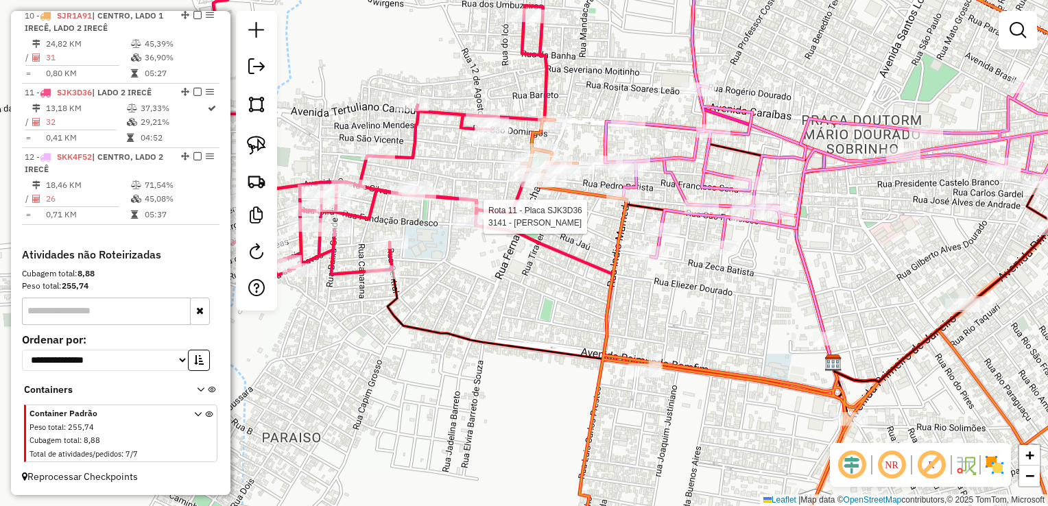
select select "*********"
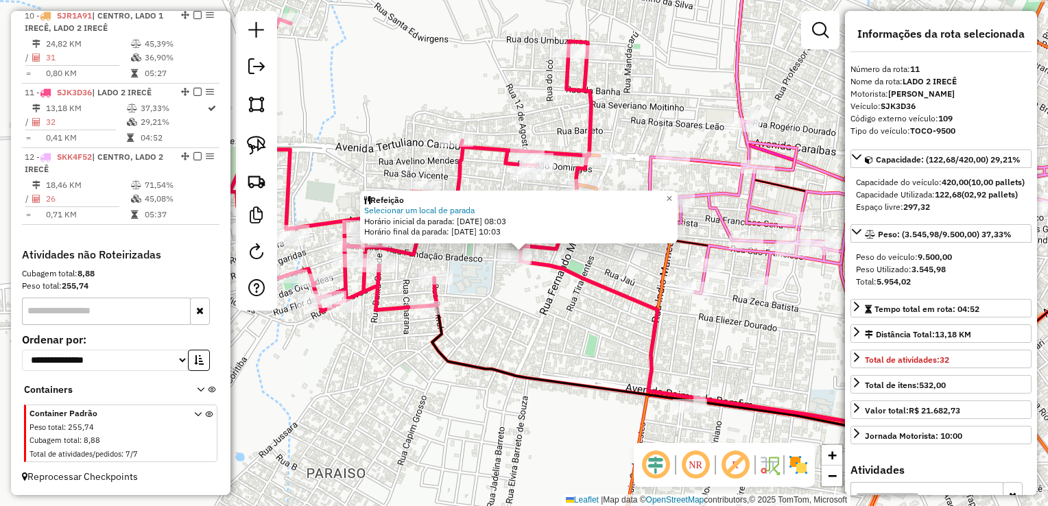
drag, startPoint x: 515, startPoint y: 298, endPoint x: 542, endPoint y: 295, distance: 26.9
click at [515, 298] on div "Rota 11 - Placa SJK3D36 3141 - JOAQUIM NOGUEIRA BARROS Refeição Selecionar um l…" at bounding box center [524, 253] width 1048 height 506
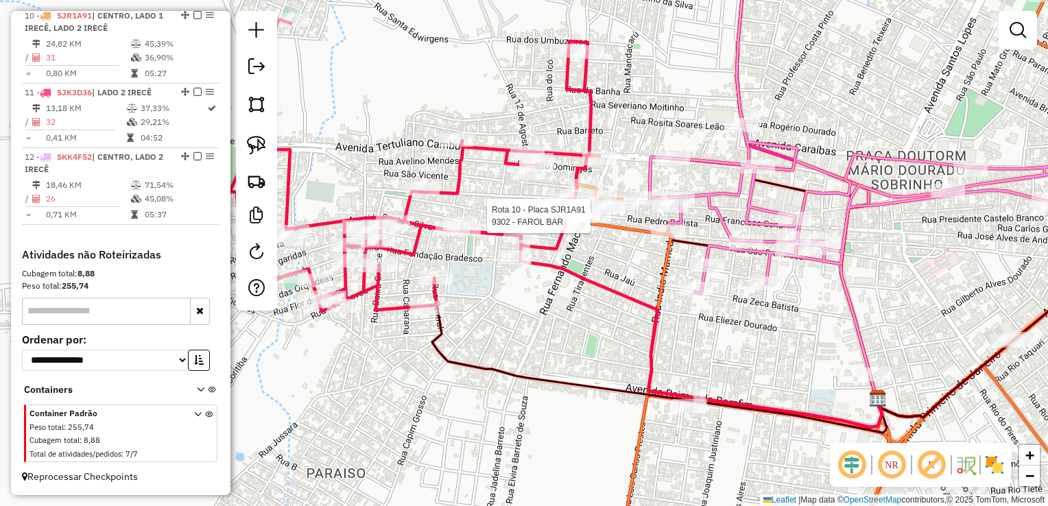
select select "*********"
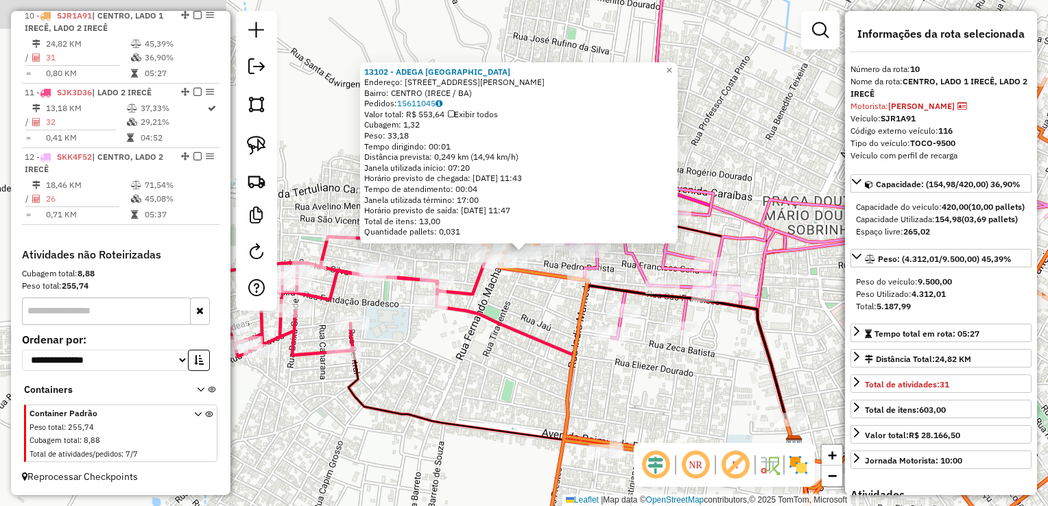
scroll to position [1183, 0]
click at [564, 304] on div "13102 - ADEGA SAO PAULO Endereço: RUA PROF JOEL AM LOPES 474 Bairro: CENTRO (IR…" at bounding box center [524, 253] width 1048 height 506
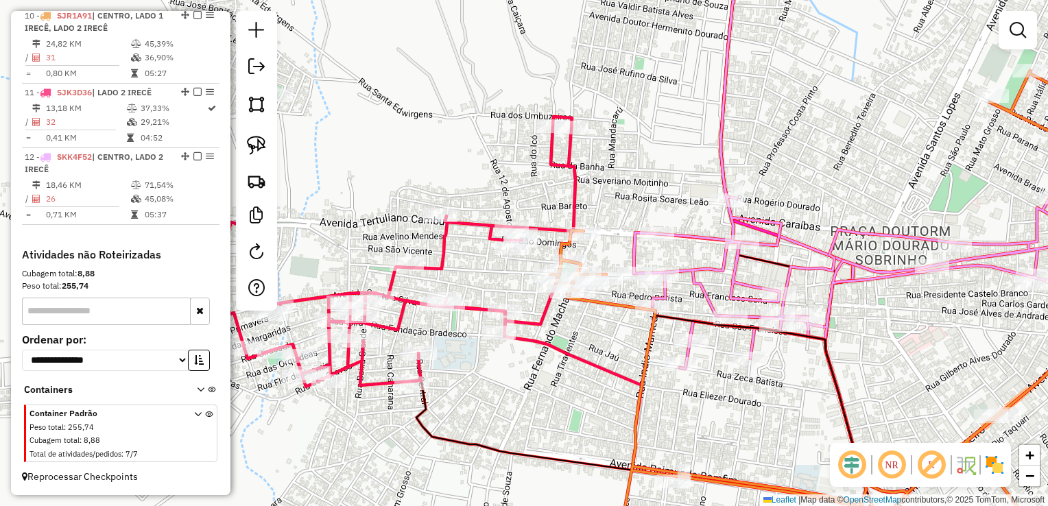
drag, startPoint x: 528, startPoint y: 293, endPoint x: 626, endPoint y: 319, distance: 101.4
click at [628, 333] on div "Janela de atendimento Grade de atendimento Capacidade Transportadoras Veículos …" at bounding box center [524, 253] width 1048 height 506
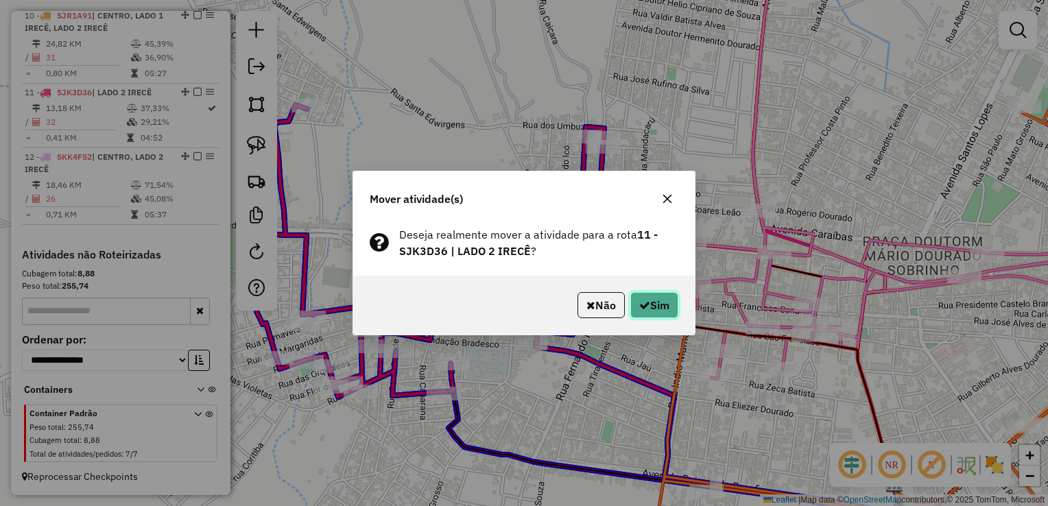
click at [658, 308] on button "Sim" at bounding box center [654, 305] width 48 height 26
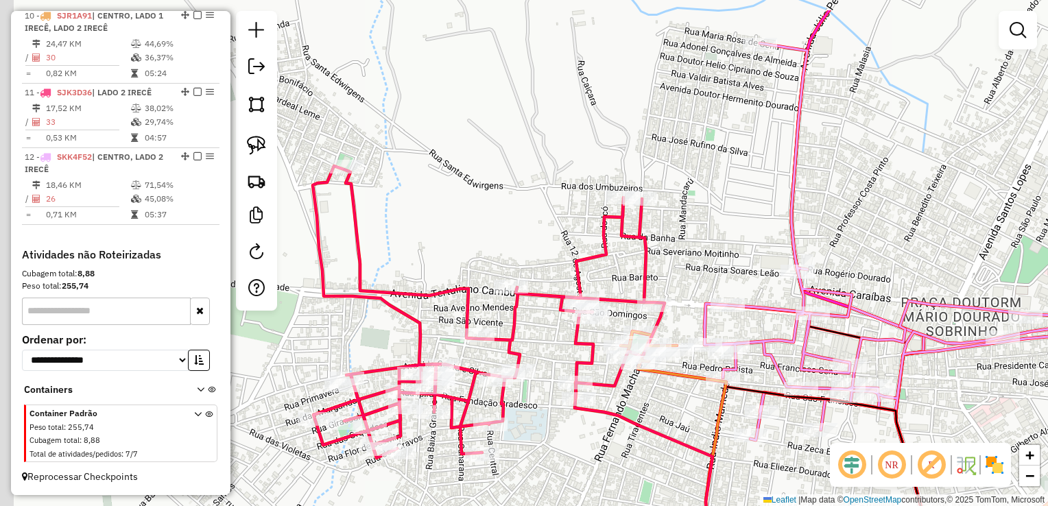
drag, startPoint x: 697, startPoint y: 174, endPoint x: 738, endPoint y: 259, distance: 94.2
click at [736, 264] on div "Janela de atendimento Grade de atendimento Capacidade Transportadoras Veículos …" at bounding box center [524, 253] width 1048 height 506
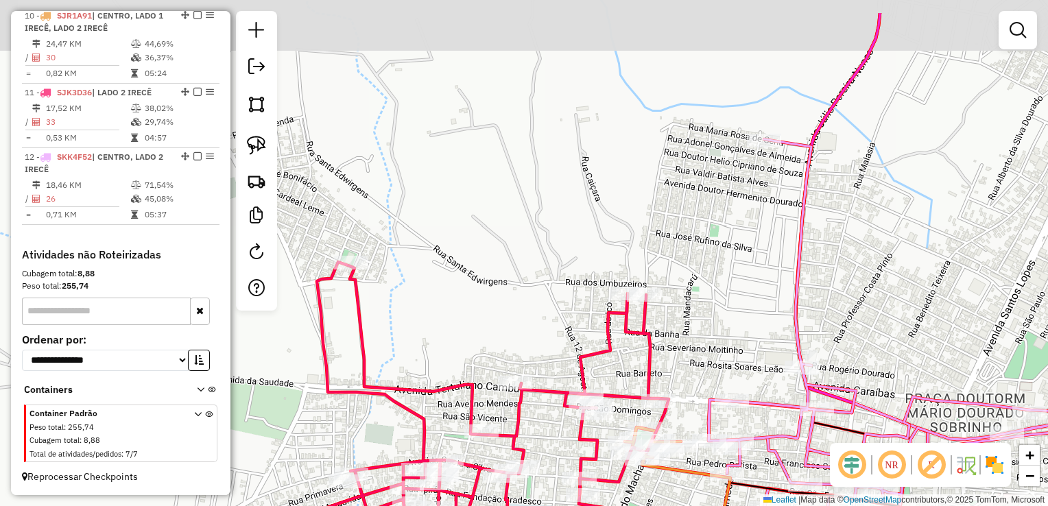
drag, startPoint x: 740, startPoint y: 171, endPoint x: 744, endPoint y: 235, distance: 64.5
click at [744, 235] on div "Janela de atendimento Grade de atendimento Capacidade Transportadoras Veículos …" at bounding box center [524, 253] width 1048 height 506
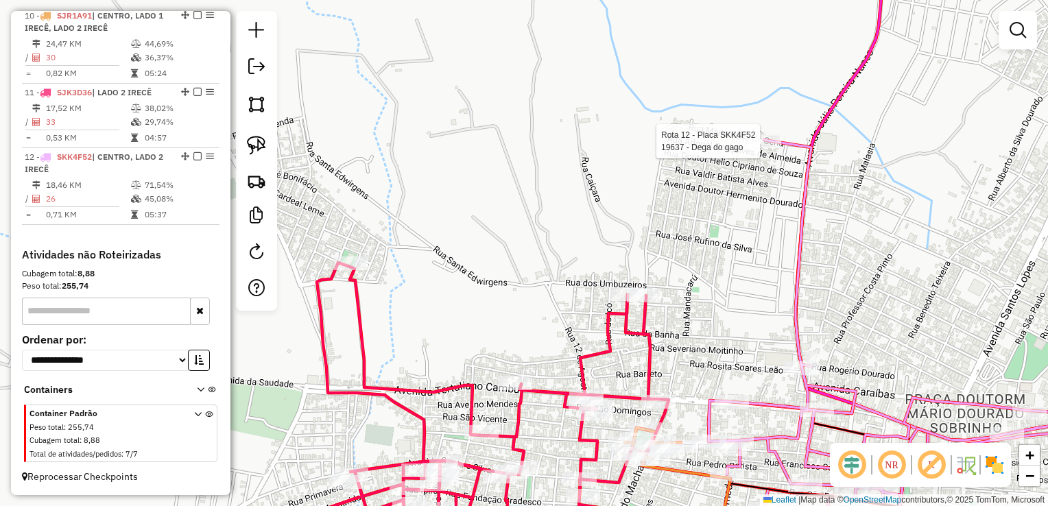
select select "*********"
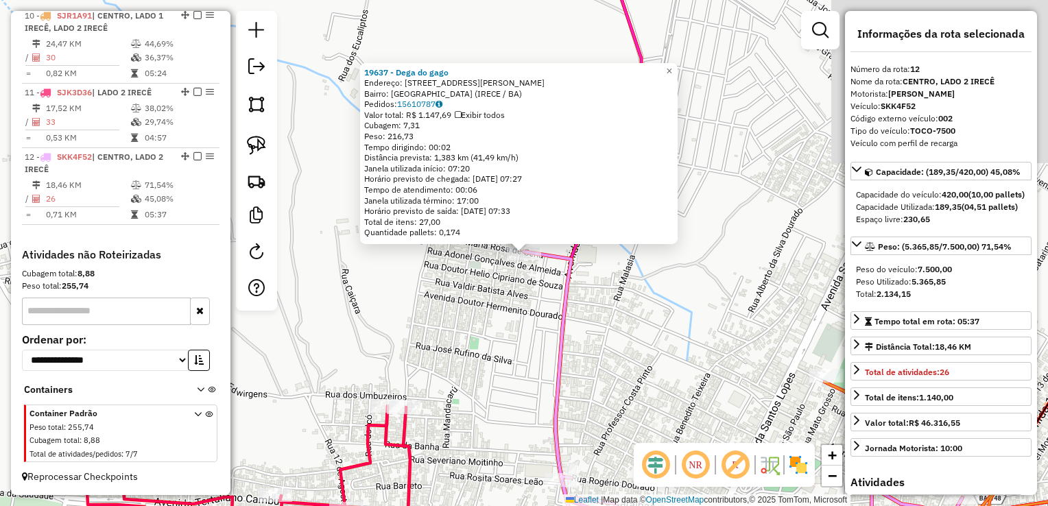
scroll to position [1186, 0]
click at [661, 302] on div "19637 - Dega do gago Endereço: Rua Maria Rosa de Sena 51 Bairro: NOVO HORIZONTE…" at bounding box center [524, 253] width 1048 height 506
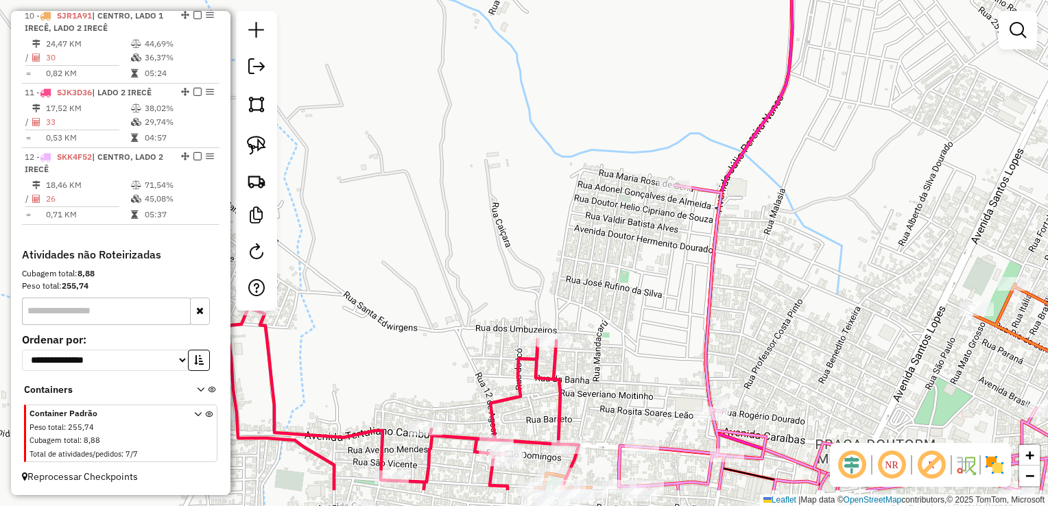
drag, startPoint x: 651, startPoint y: 310, endPoint x: 790, endPoint y: 243, distance: 153.9
click at [797, 245] on div "Janela de atendimento Grade de atendimento Capacidade Transportadoras Veículos …" at bounding box center [524, 253] width 1048 height 506
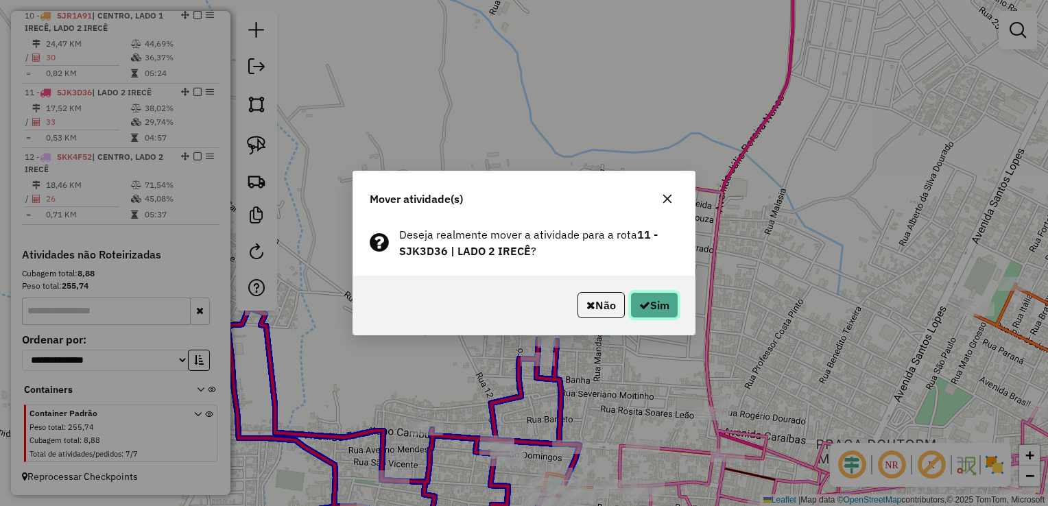
click at [644, 306] on icon "button" at bounding box center [644, 305] width 11 height 11
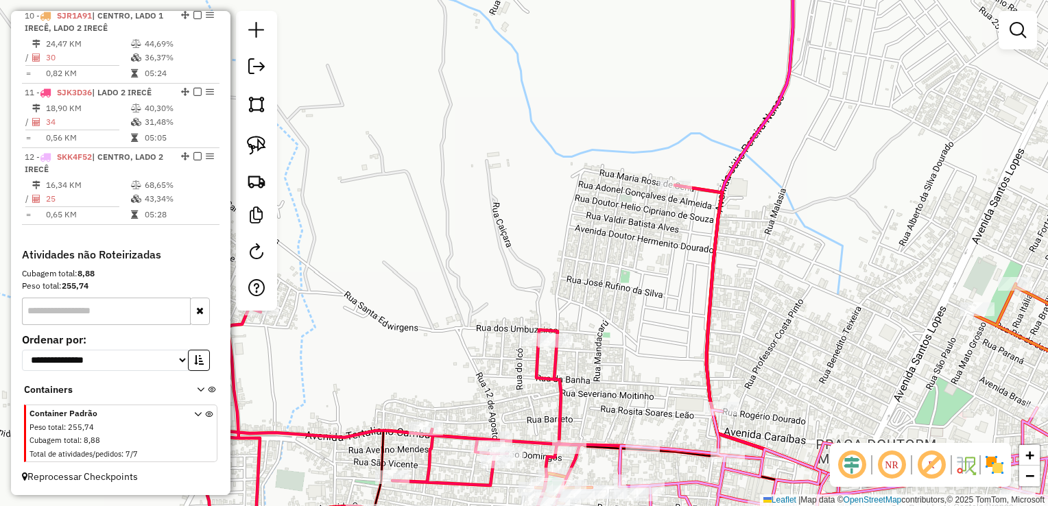
click at [579, 178] on div "Janela de atendimento Grade de atendimento Capacidade Transportadoras Veículos …" at bounding box center [524, 253] width 1048 height 506
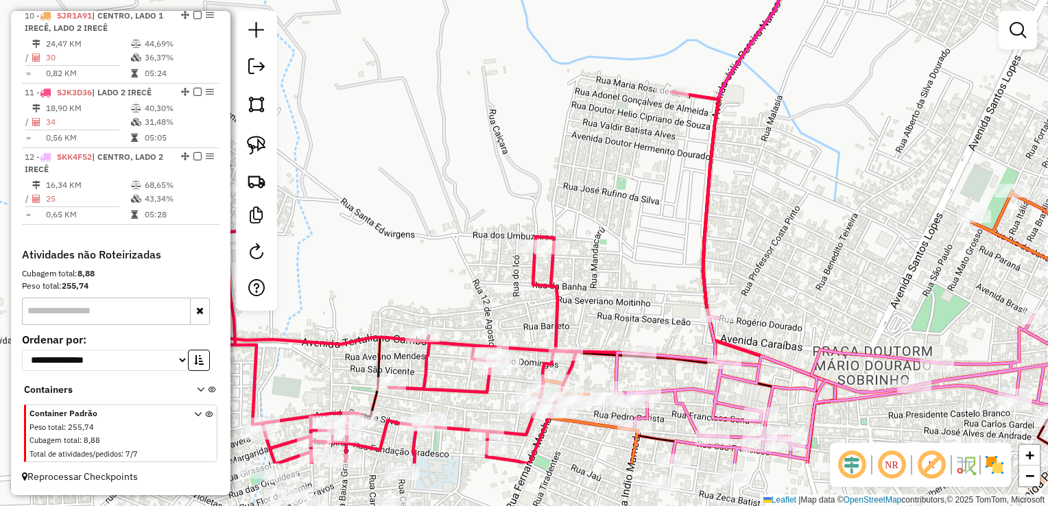
drag, startPoint x: 627, startPoint y: 169, endPoint x: 619, endPoint y: 142, distance: 28.6
click at [625, 145] on div "Janela de atendimento Grade de atendimento Capacidade Transportadoras Veículos …" at bounding box center [524, 253] width 1048 height 506
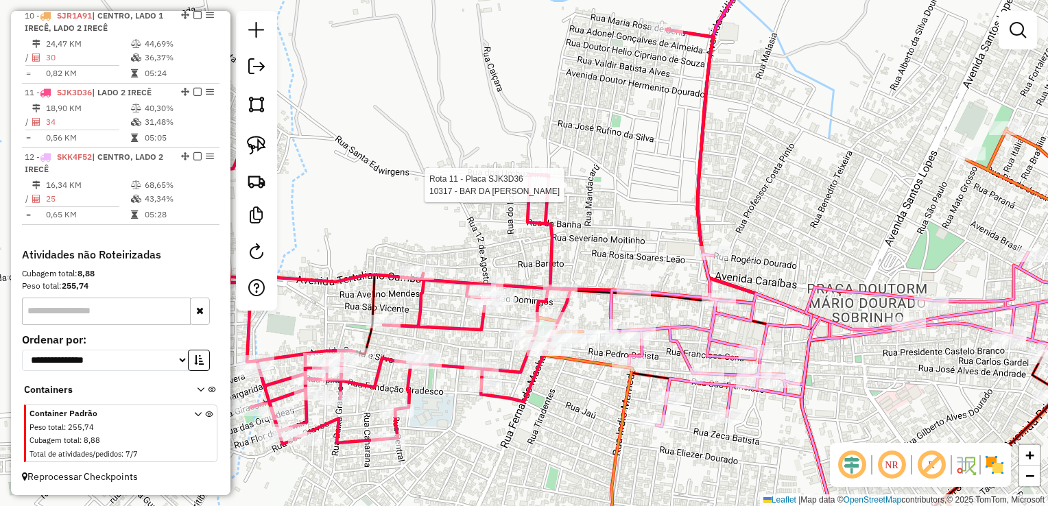
select select "*********"
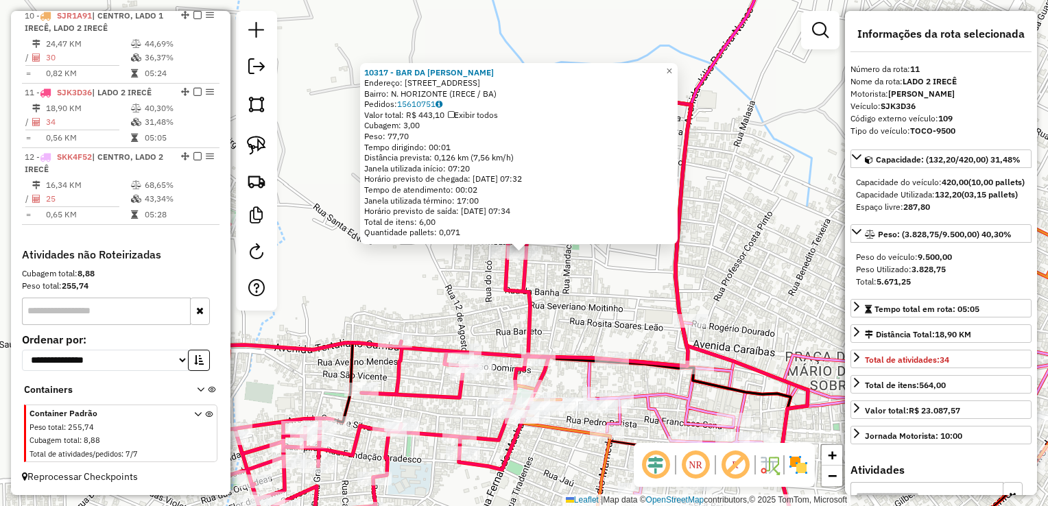
drag, startPoint x: 579, startPoint y: 298, endPoint x: 589, endPoint y: 300, distance: 9.8
click at [581, 300] on div "10317 - BAR DA FERNANDA Endereço: RUA CARNAUBA LV ALGAROBAS 135 Bairro: N. HORI…" at bounding box center [524, 253] width 1048 height 506
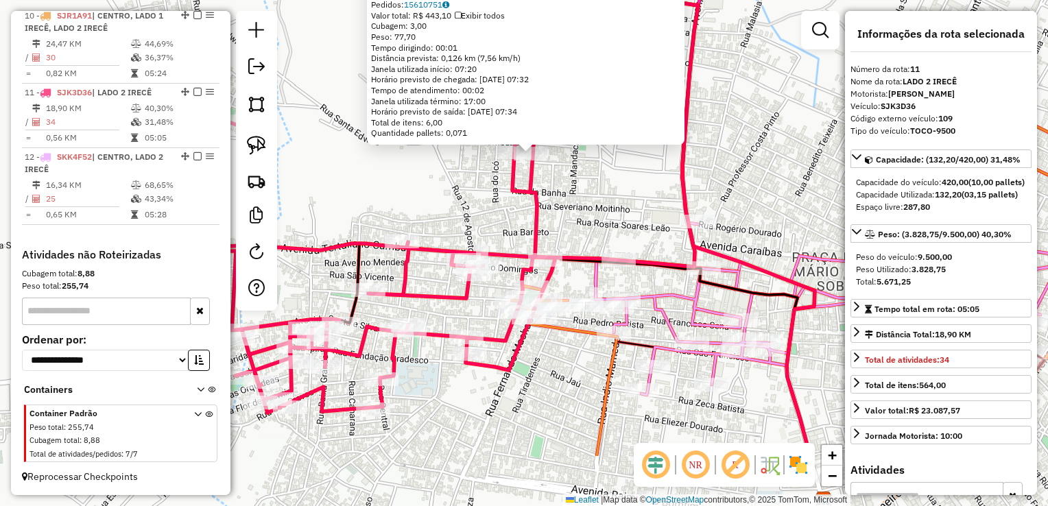
drag, startPoint x: 620, startPoint y: 314, endPoint x: 628, endPoint y: 188, distance: 126.4
click at [627, 195] on div "10317 - BAR DA FERNANDA Endereço: RUA CARNAUBA LV ALGAROBAS 135 Bairro: N. HORI…" at bounding box center [524, 253] width 1048 height 506
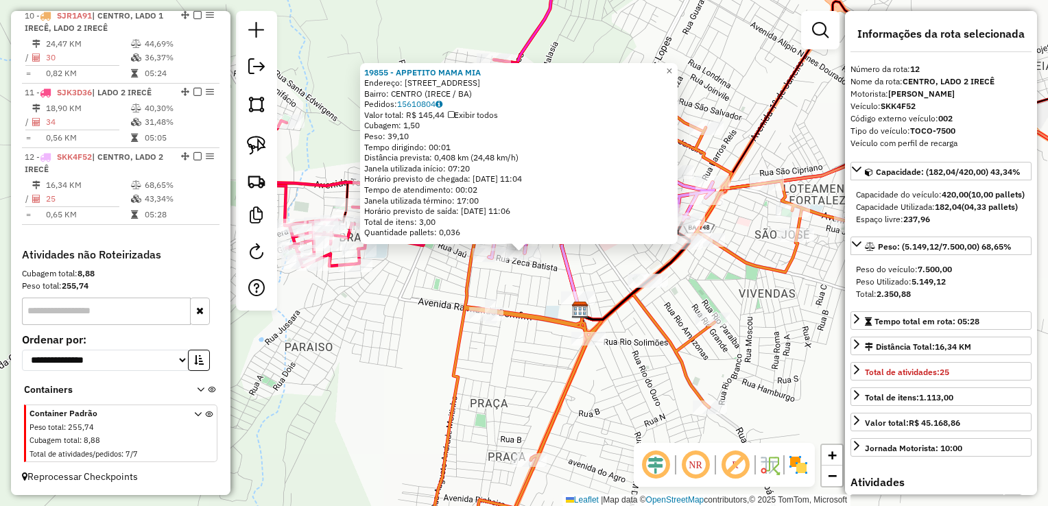
click at [516, 294] on div "Rota 10 - Placa SJR1A91 19138 - REI DO CHURRASCO IRE 19855 - APPETITO MAMA MIA …" at bounding box center [524, 253] width 1048 height 506
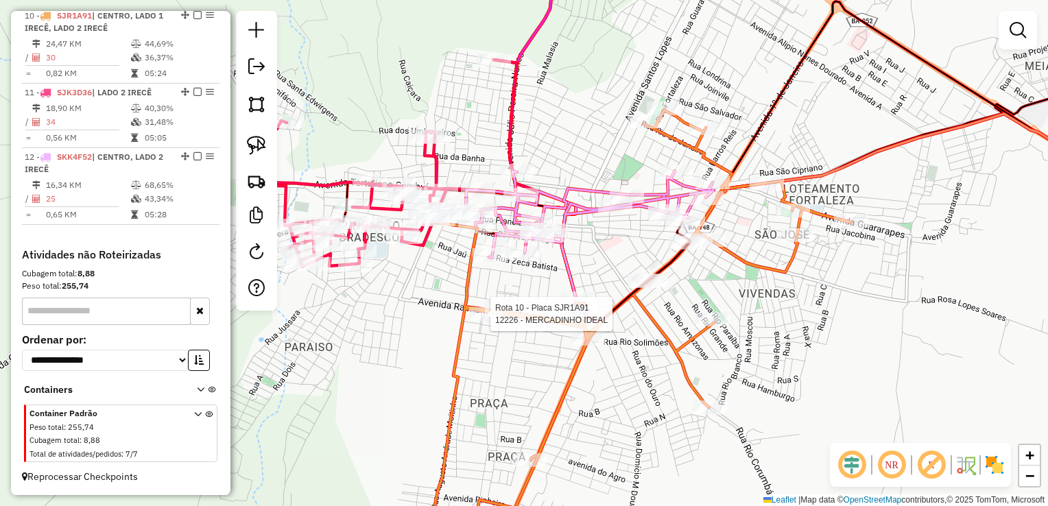
select select "*********"
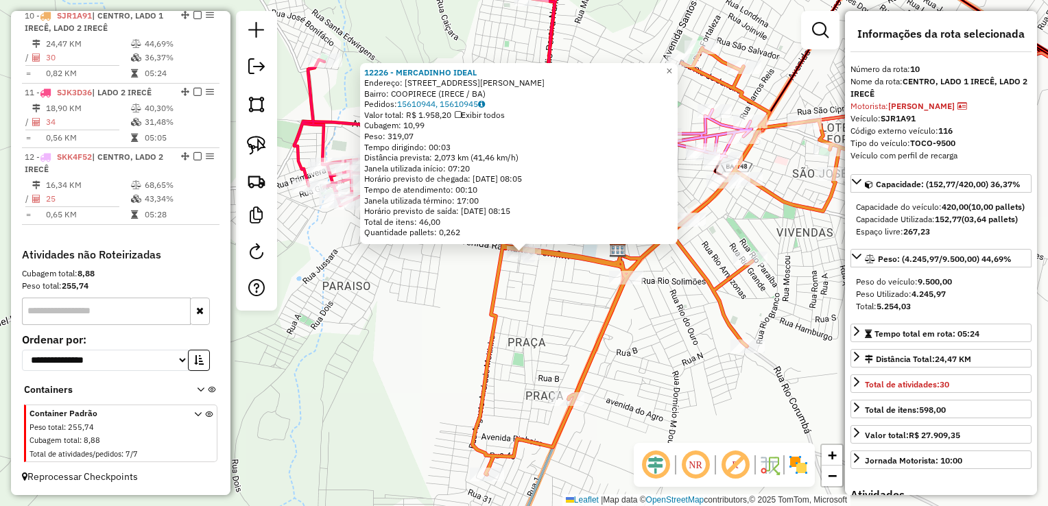
scroll to position [1183, 0]
click at [538, 336] on div "12226 - MERCADINHO IDEAL Endereço: AV RAIMUNDO BOMFIM 364 Bairro: COOPIRECE (IR…" at bounding box center [524, 253] width 1048 height 506
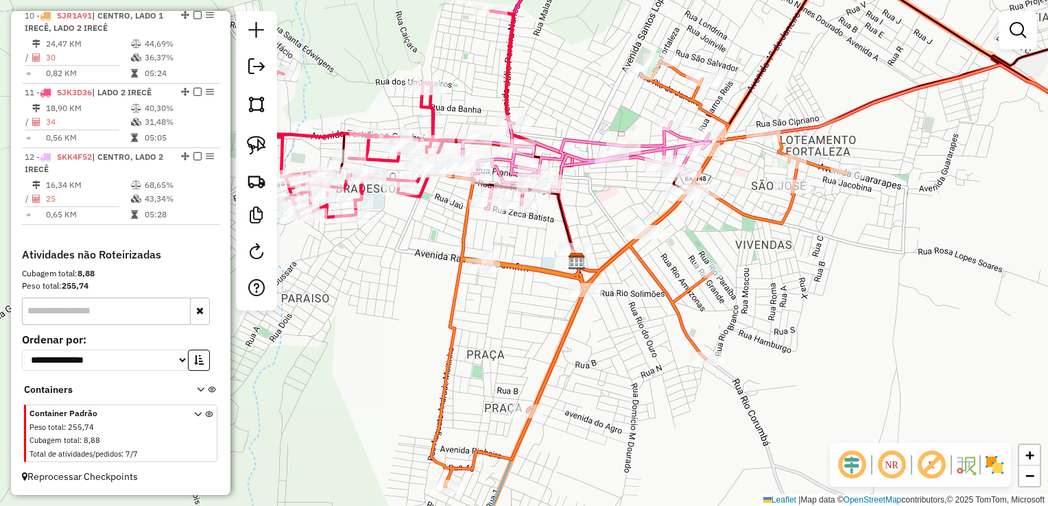
drag, startPoint x: 554, startPoint y: 330, endPoint x: 507, endPoint y: 343, distance: 48.2
click at [507, 343] on div "Janela de atendimento Grade de atendimento Capacidade Transportadoras Veículos …" at bounding box center [524, 253] width 1048 height 506
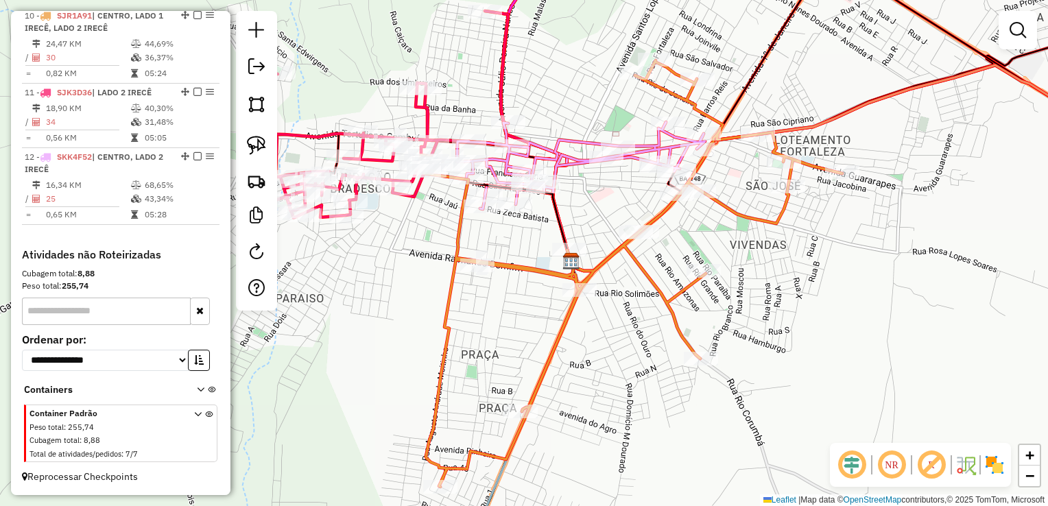
drag, startPoint x: 516, startPoint y: 253, endPoint x: 509, endPoint y: 294, distance: 41.7
click at [512, 293] on div "Janela de atendimento Grade de atendimento Capacidade Transportadoras Veículos …" at bounding box center [524, 253] width 1048 height 506
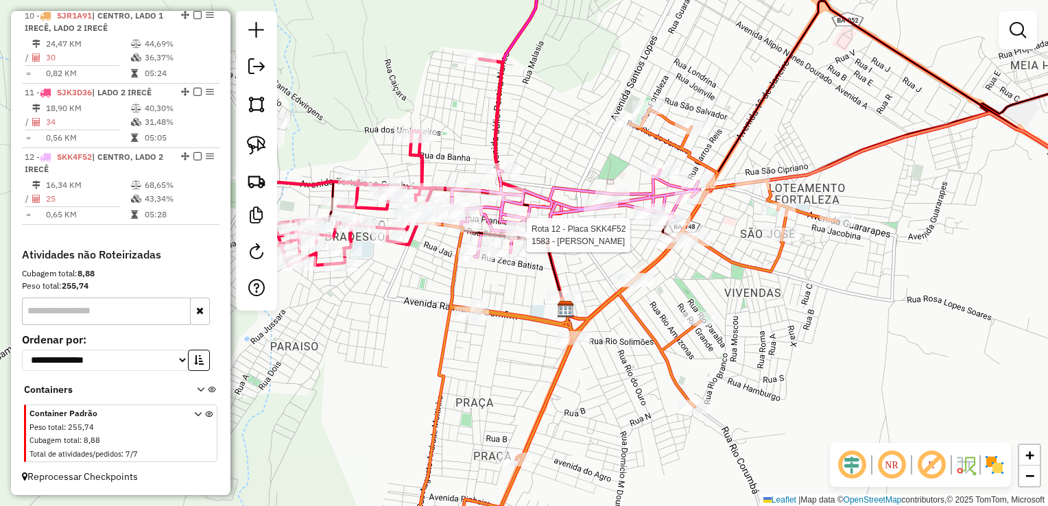
select select "*********"
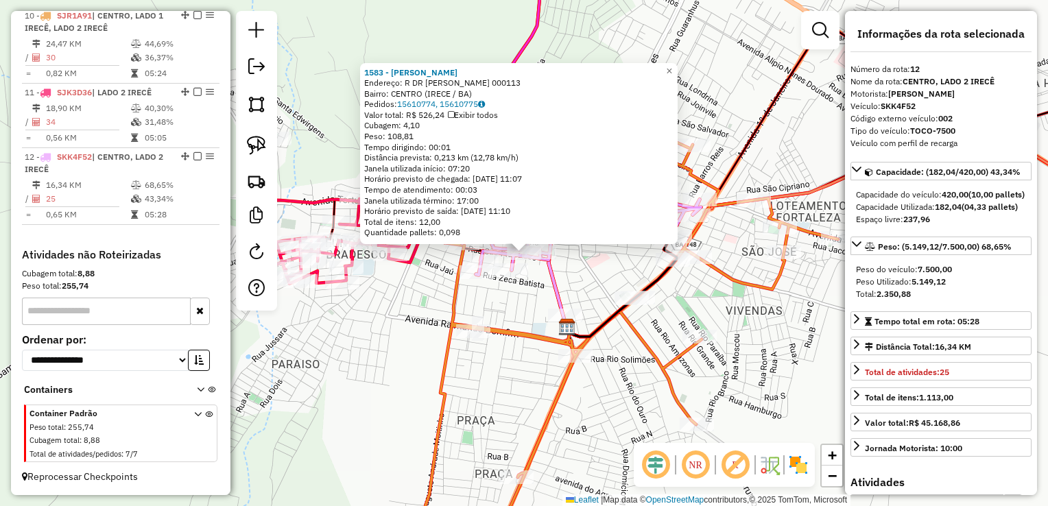
scroll to position [1186, 0]
click at [499, 300] on div "1583 - ADEMARIO PEREIRA DOS SANTOS Endereço: R DR ANGELO DOURADO 000113 Bairro:…" at bounding box center [524, 253] width 1048 height 506
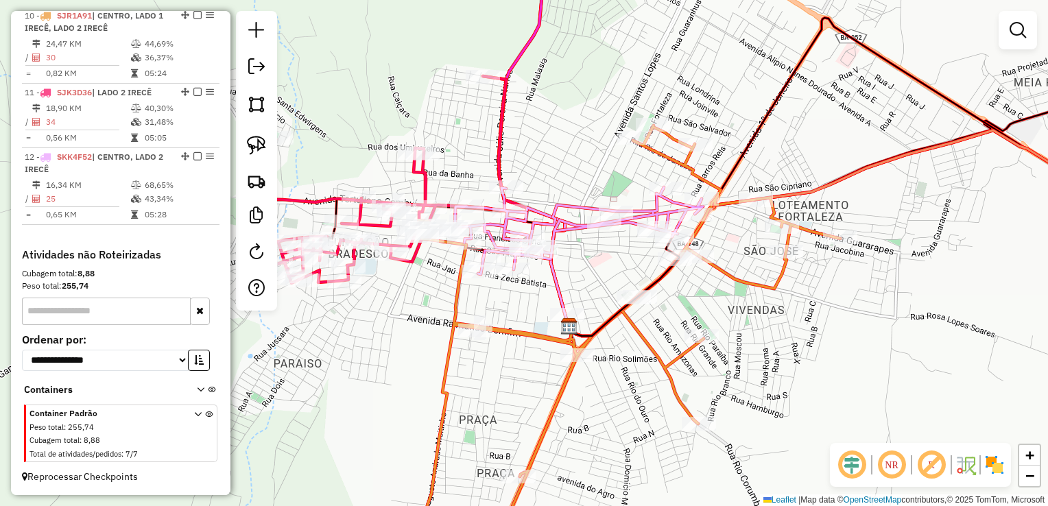
drag, startPoint x: 505, startPoint y: 311, endPoint x: 532, endPoint y: 298, distance: 30.1
click at [532, 298] on div "Janela de atendimento Grade de atendimento Capacidade Transportadoras Veículos …" at bounding box center [524, 253] width 1048 height 506
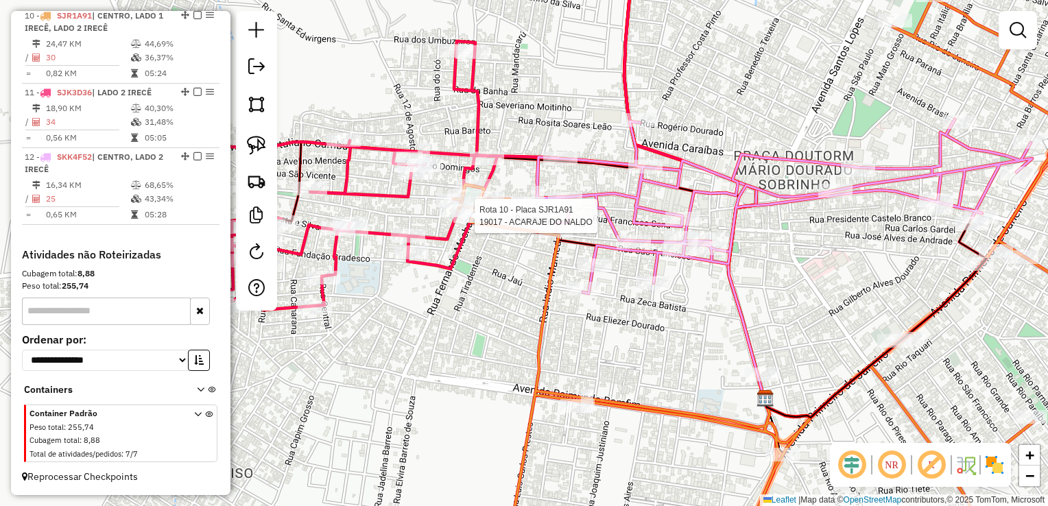
select select "*********"
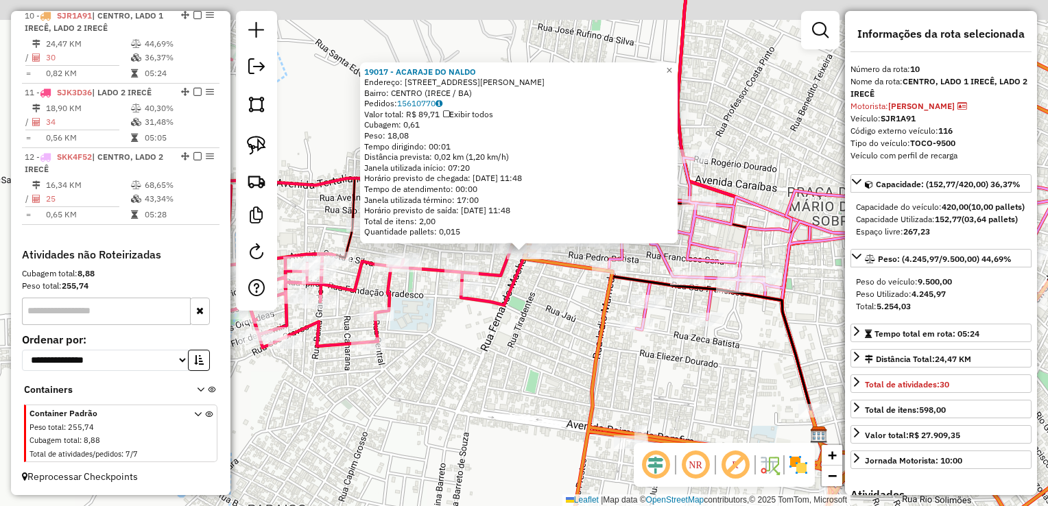
scroll to position [1183, 0]
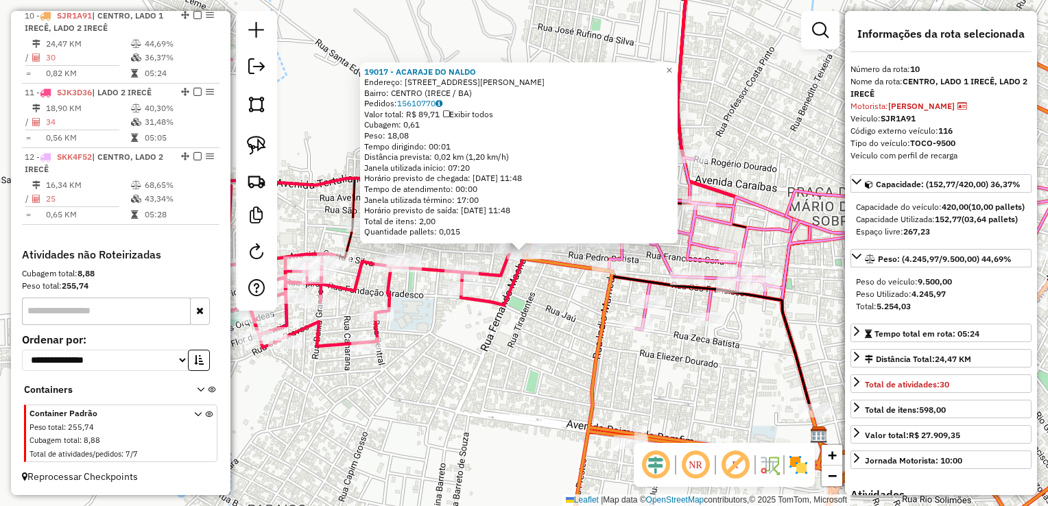
click at [564, 314] on div "19017 - ACARAJE DO NALDO Endereço: Rua Professora Zenalia Lopes 38 Bairro: CENT…" at bounding box center [524, 253] width 1048 height 506
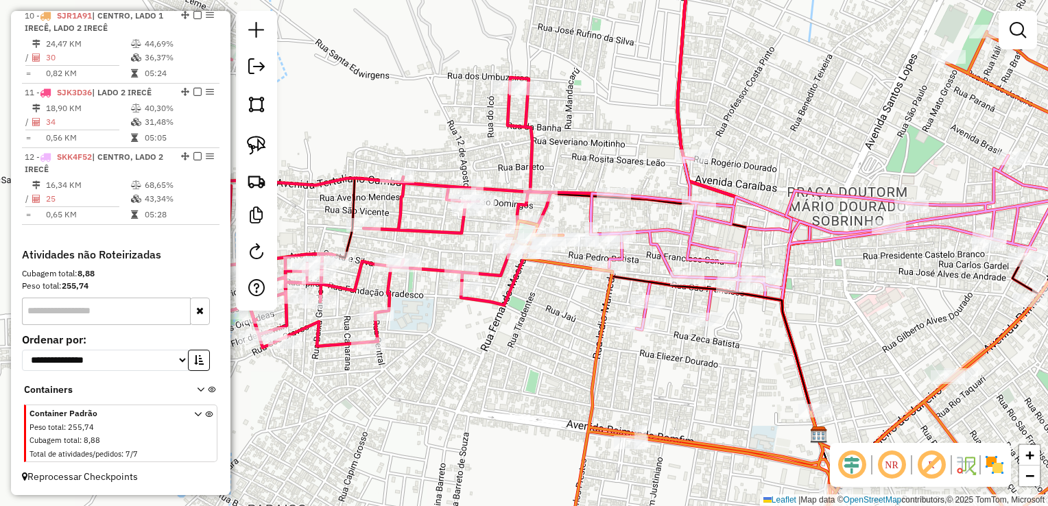
drag, startPoint x: 556, startPoint y: 325, endPoint x: 544, endPoint y: 284, distance: 42.9
click at [546, 289] on div "19017 - ACARAJE DO NALDO Endereço: Rua Professora Zenalia Lopes 38 Bairro: CENT…" at bounding box center [524, 253] width 1048 height 506
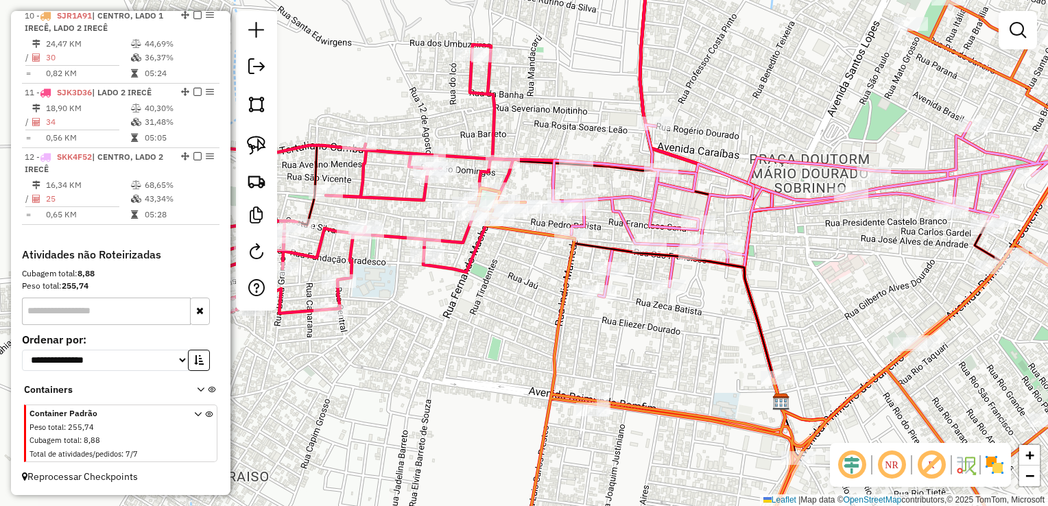
drag, startPoint x: 620, startPoint y: 336, endPoint x: 595, endPoint y: 341, distance: 25.3
click at [595, 341] on div "Janela de atendimento Grade de atendimento Capacidade Transportadoras Veículos …" at bounding box center [524, 253] width 1048 height 506
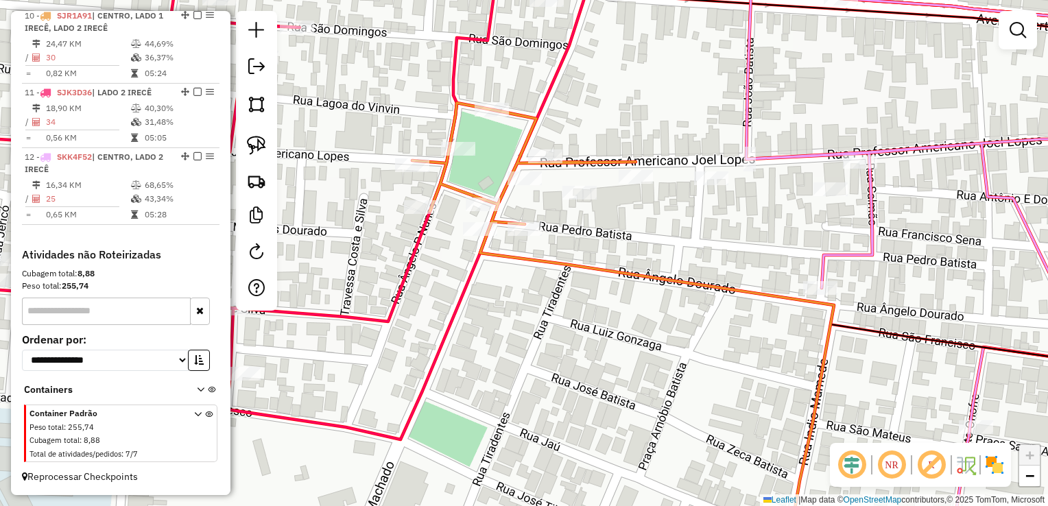
drag, startPoint x: 572, startPoint y: 344, endPoint x: 579, endPoint y: 331, distance: 14.7
click at [579, 334] on div "Janela de atendimento Grade de atendimento Capacidade Transportadoras Veículos …" at bounding box center [524, 253] width 1048 height 506
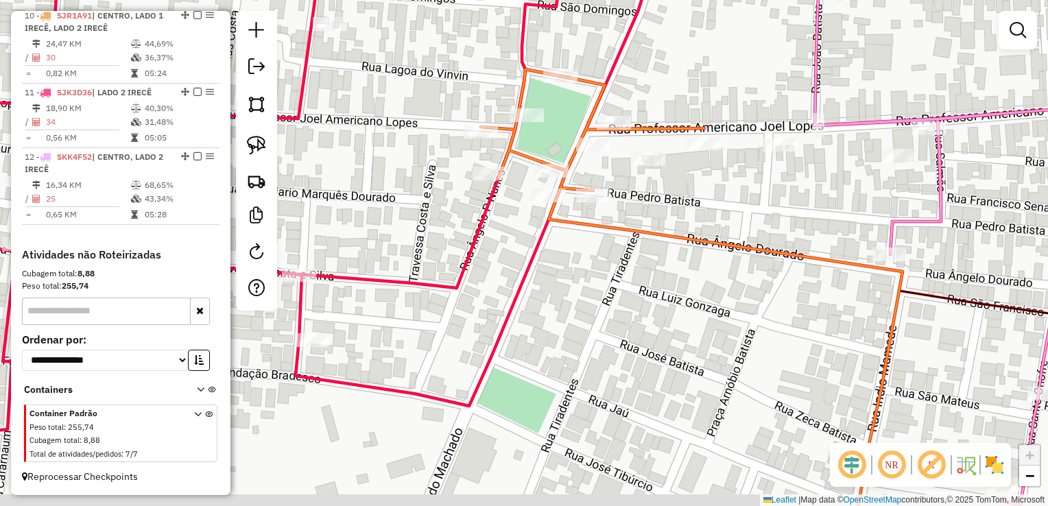
drag, startPoint x: 572, startPoint y: 333, endPoint x: 679, endPoint y: 300, distance: 112.8
click at [679, 300] on div "Janela de atendimento Grade de atendimento Capacidade Transportadoras Veículos …" at bounding box center [524, 253] width 1048 height 506
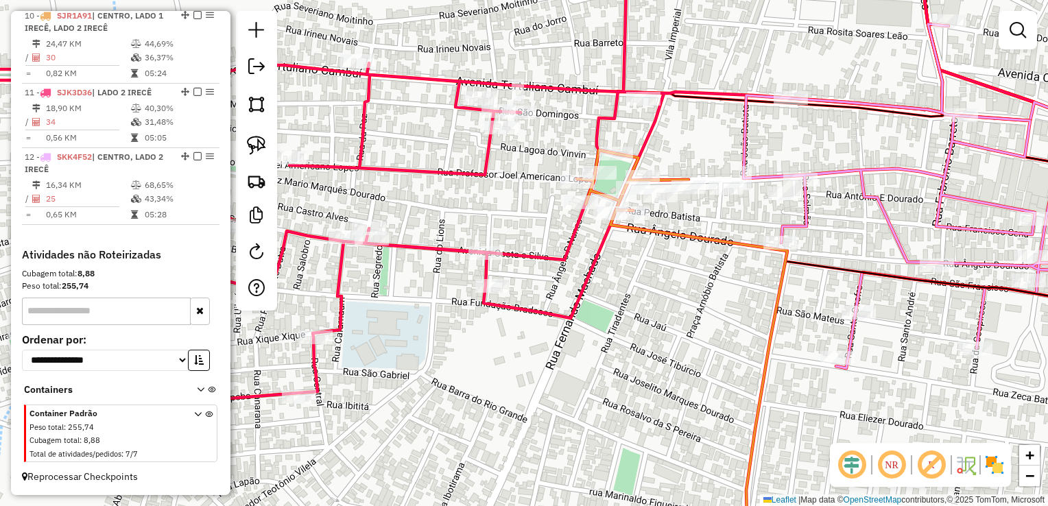
click at [725, 348] on div "Rota 11 - Placa SJK3D36 3141 - JOAQUIM NOGUEIRA BARROS Janela de atendimento Gr…" at bounding box center [524, 253] width 1048 height 506
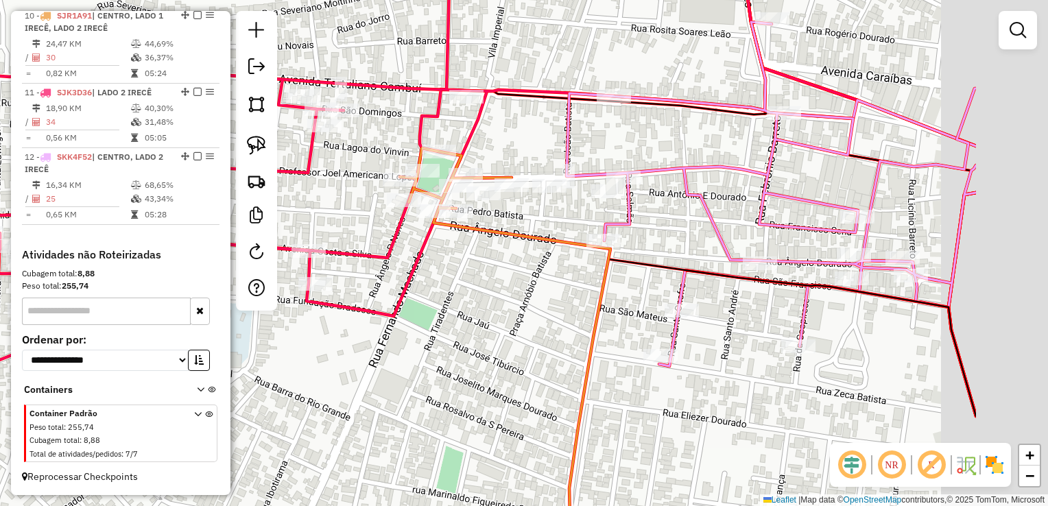
drag, startPoint x: 579, startPoint y: 352, endPoint x: 485, endPoint y: 350, distance: 93.9
click at [485, 350] on div "Janela de atendimento Grade de atendimento Capacidade Transportadoras Veículos …" at bounding box center [524, 253] width 1048 height 506
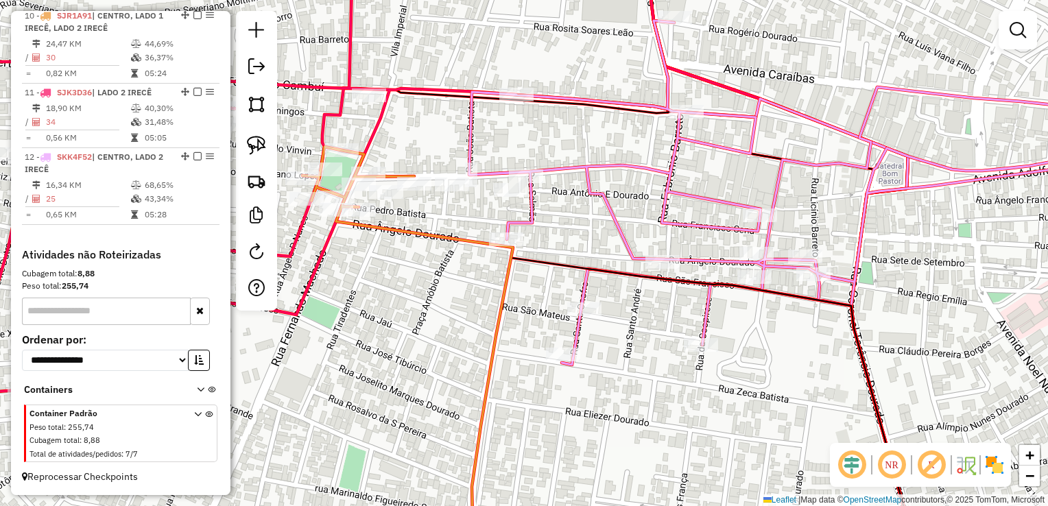
click at [582, 324] on icon at bounding box center [811, 193] width 684 height 344
select select "*********"
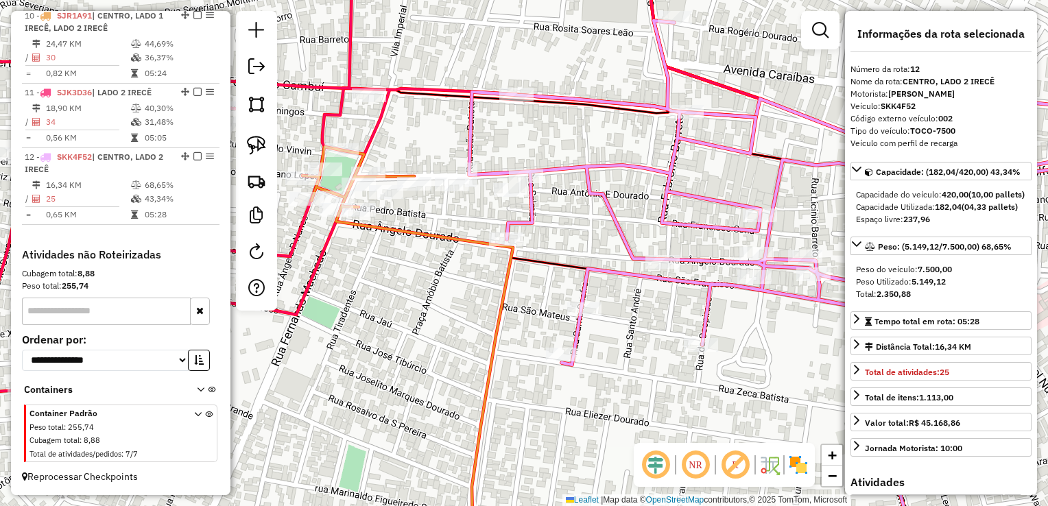
scroll to position [1186, 0]
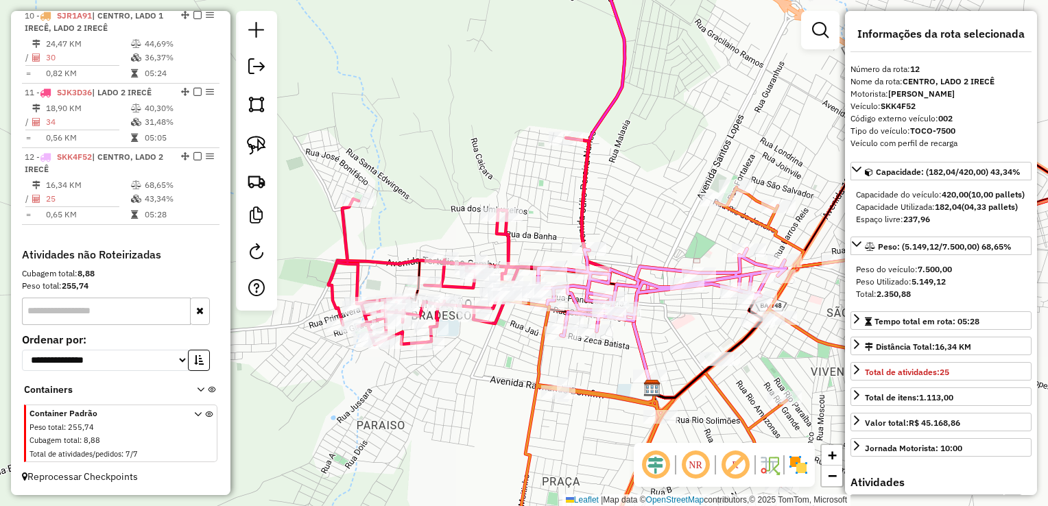
drag, startPoint x: 697, startPoint y: 337, endPoint x: 587, endPoint y: 359, distance: 111.9
click at [587, 359] on div "Janela de atendimento Grade de atendimento Capacidade Transportadoras Veículos …" at bounding box center [524, 253] width 1048 height 506
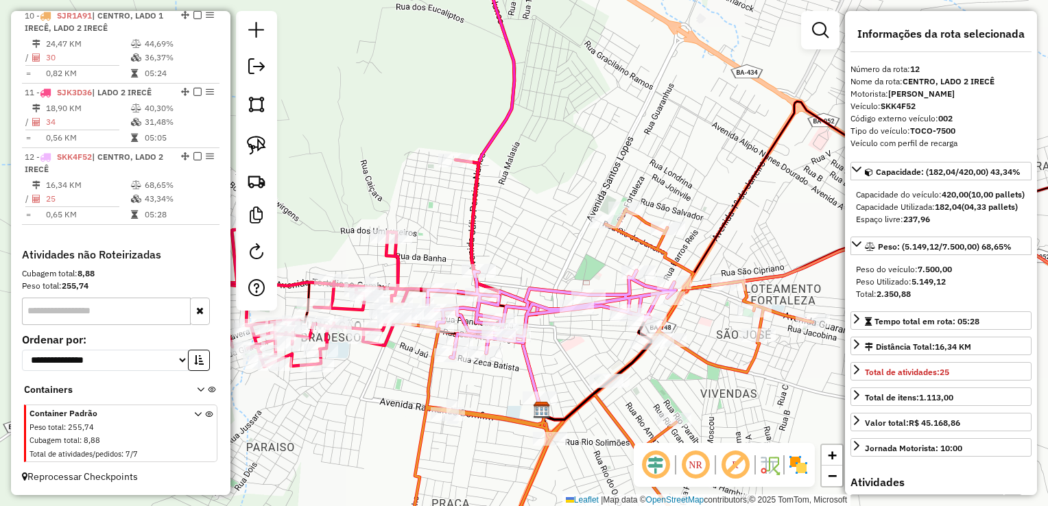
drag, startPoint x: 495, startPoint y: 366, endPoint x: 485, endPoint y: 357, distance: 13.1
click at [509, 364] on div "Janela de atendimento Grade de atendimento Capacidade Transportadoras Veículos …" at bounding box center [524, 253] width 1048 height 506
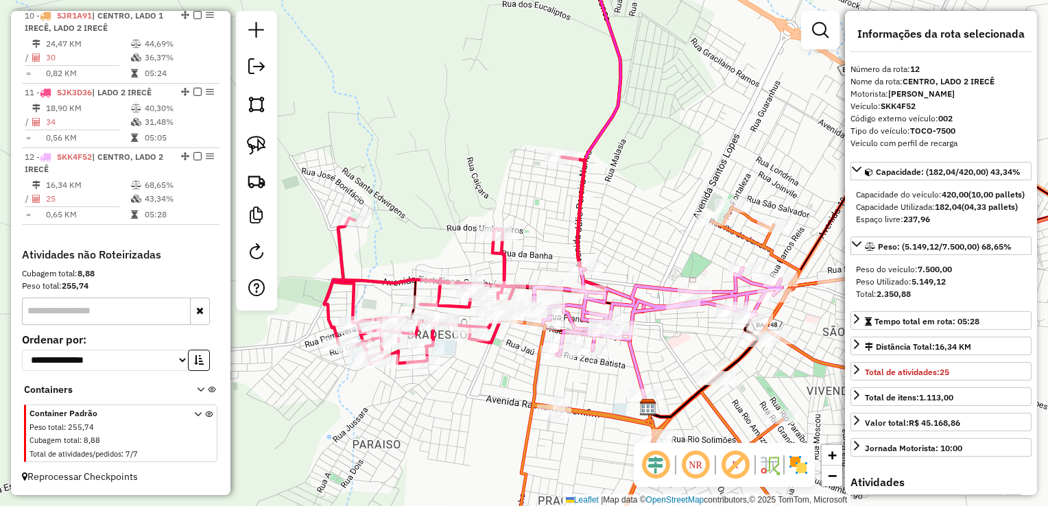
click at [448, 341] on div "Janela de atendimento Grade de atendimento Capacidade Transportadoras Veículos …" at bounding box center [524, 253] width 1048 height 506
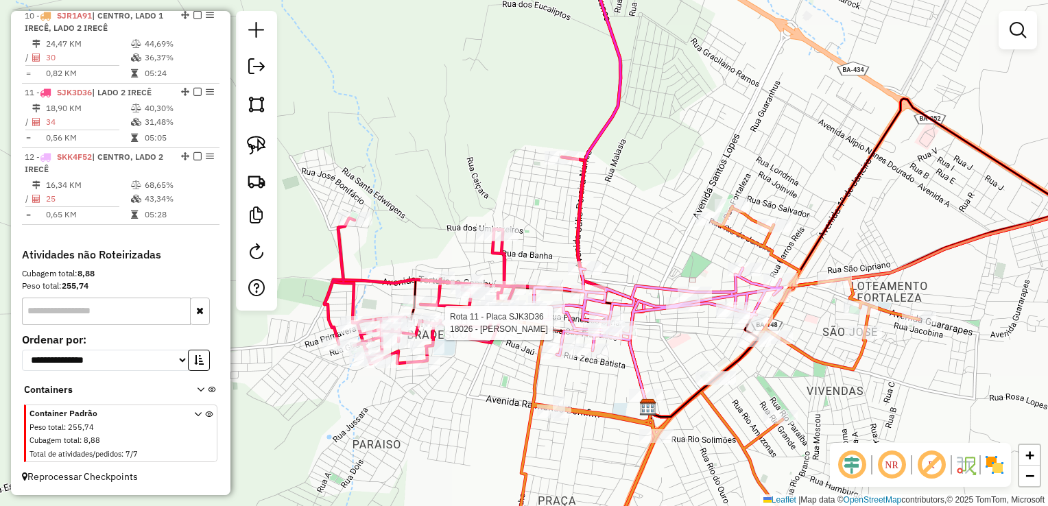
select select "*********"
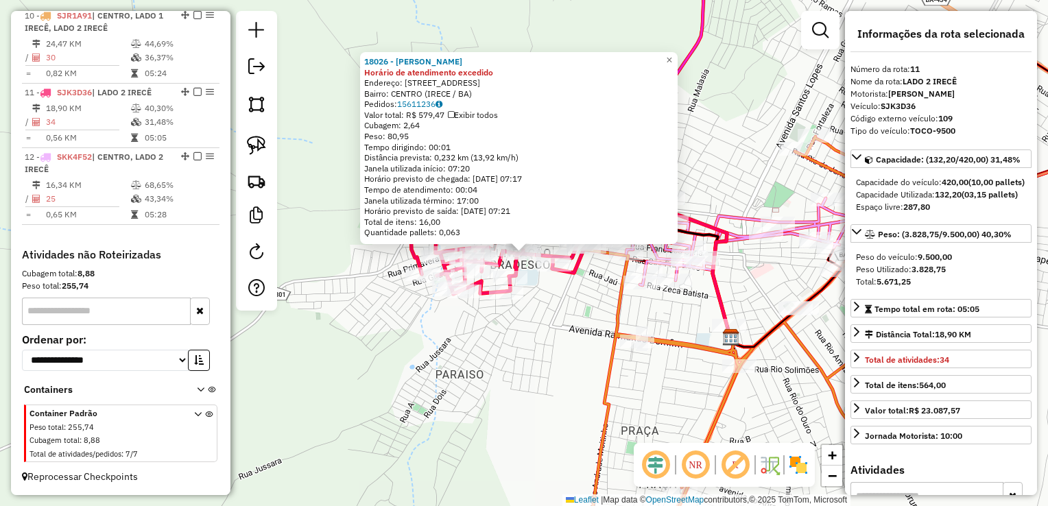
click at [589, 315] on div "18026 - MERCADINHO RIBEIRO Horário de atendimento excedido Endereço: RUA JERICO…" at bounding box center [524, 253] width 1048 height 506
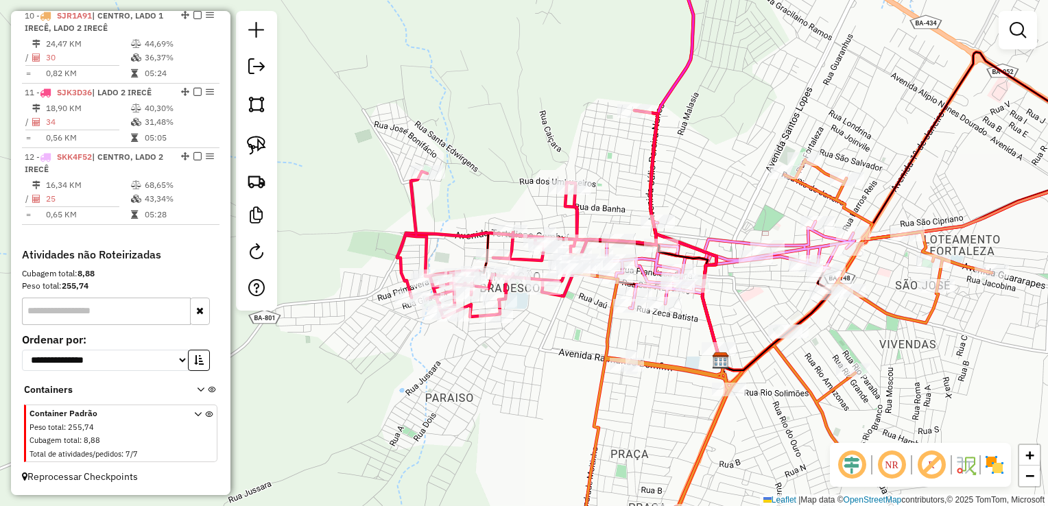
drag, startPoint x: 590, startPoint y: 304, endPoint x: 568, endPoint y: 359, distance: 59.3
click at [568, 359] on div "Janela de atendimento Grade de atendimento Capacidade Transportadoras Veículos …" at bounding box center [524, 253] width 1048 height 506
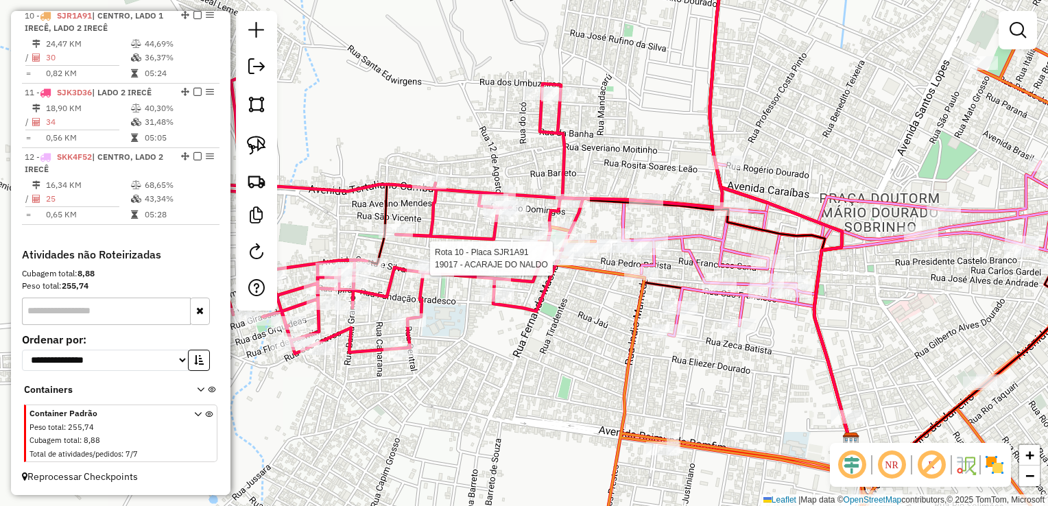
select select "*********"
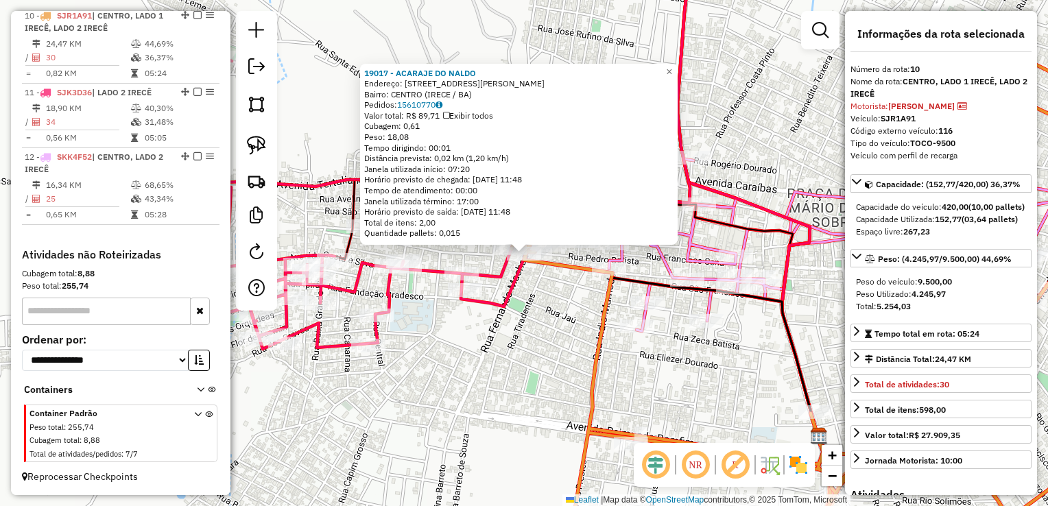
scroll to position [1183, 0]
click at [535, 352] on div "19017 - ACARAJE DO NALDO Endereço: Rua Professora Zenalia Lopes 38 Bairro: CENT…" at bounding box center [524, 253] width 1048 height 506
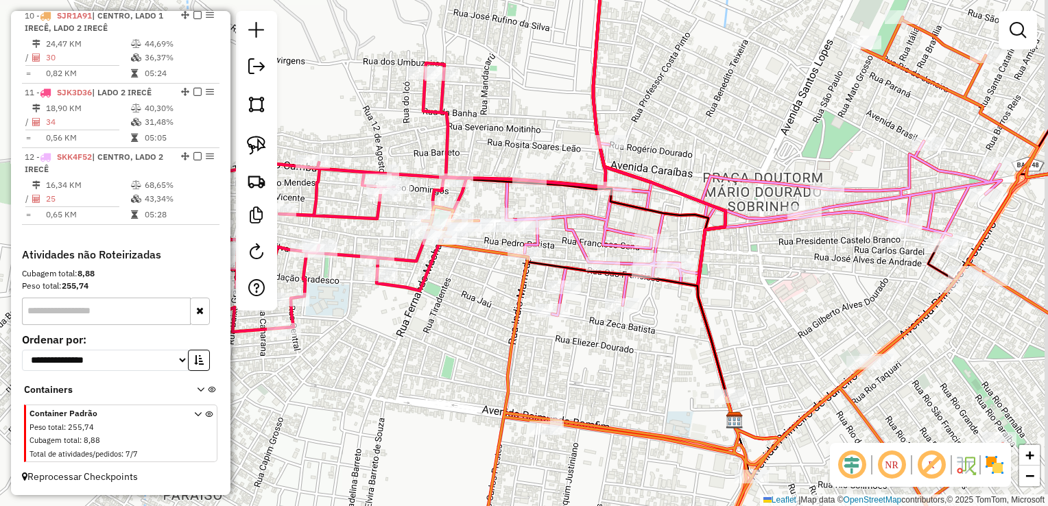
drag, startPoint x: 713, startPoint y: 385, endPoint x: 629, endPoint y: 369, distance: 85.8
click at [629, 369] on div "Janela de atendimento Grade de atendimento Capacidade Transportadoras Veículos …" at bounding box center [524, 253] width 1048 height 506
select select "*********"
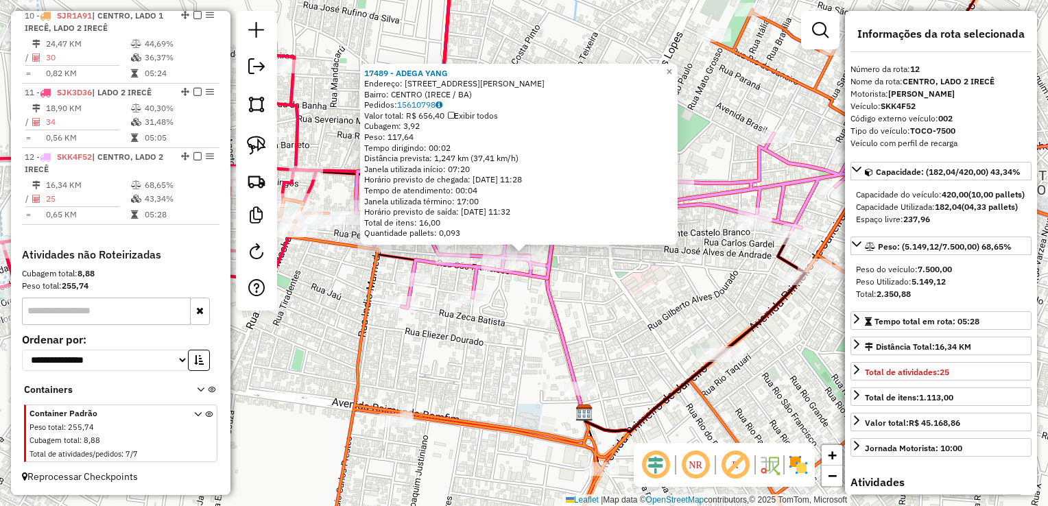
click at [589, 313] on div "17489 - ADEGA YANG Endereço: RUA ANGELO DOURADO 20 Bairro: CENTRO (IRECE / BA) …" at bounding box center [524, 253] width 1048 height 506
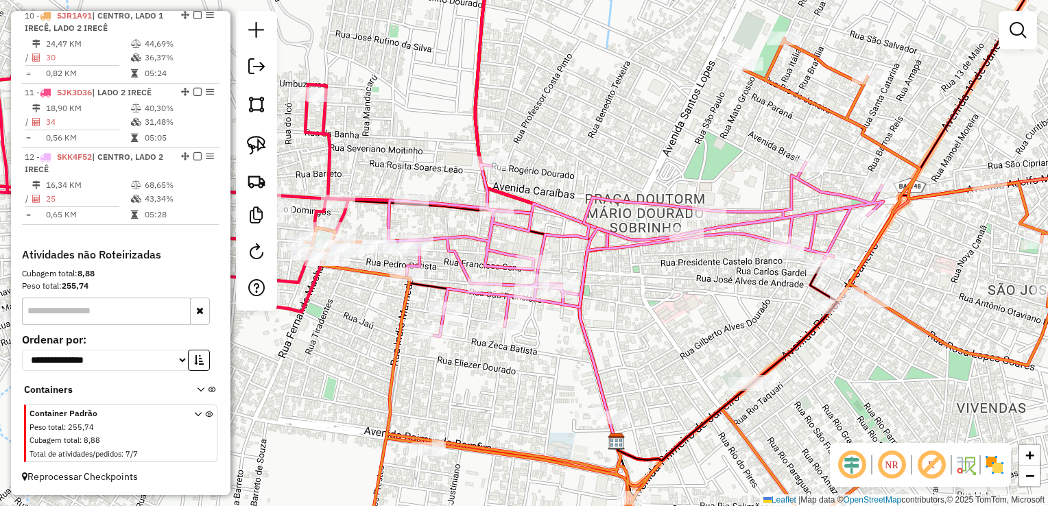
drag, startPoint x: 589, startPoint y: 313, endPoint x: 621, endPoint y: 342, distance: 43.2
click at [621, 342] on div "Janela de atendimento Grade de atendimento Capacidade Transportadoras Veículos …" at bounding box center [524, 253] width 1048 height 506
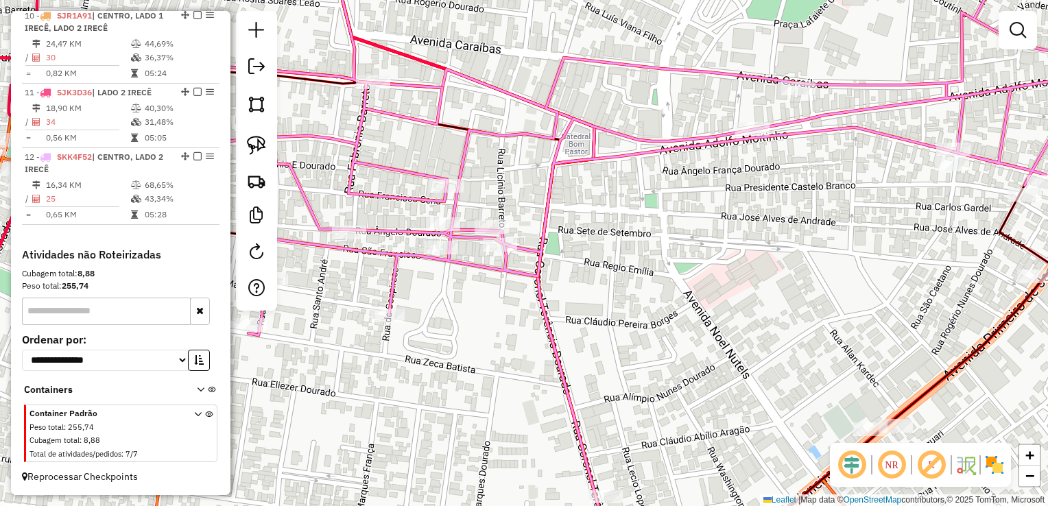
drag, startPoint x: 637, startPoint y: 327, endPoint x: 666, endPoint y: 364, distance: 47.3
click at [666, 366] on div "Janela de atendimento Grade de atendimento Capacidade Transportadoras Veículos …" at bounding box center [524, 253] width 1048 height 506
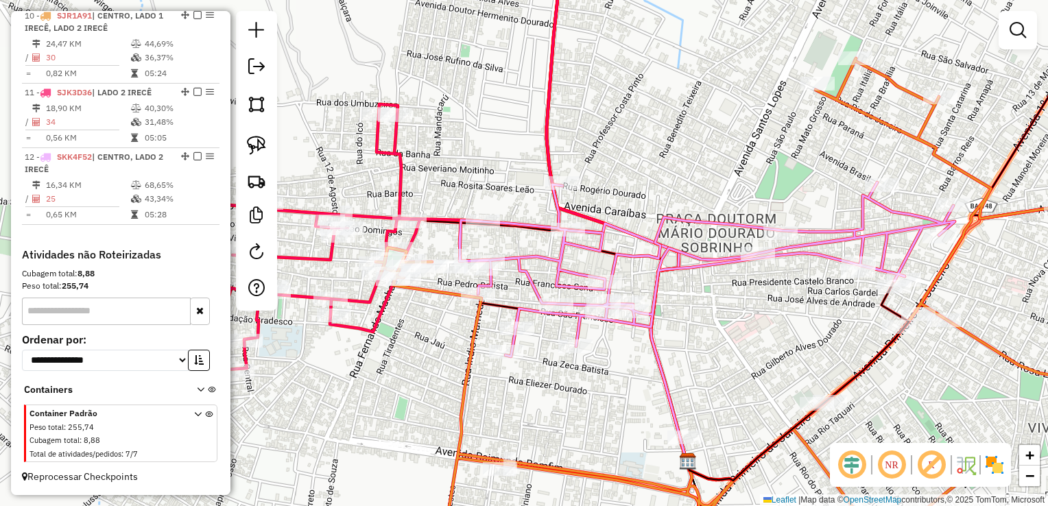
drag, startPoint x: 647, startPoint y: 331, endPoint x: 691, endPoint y: 335, distance: 44.0
click at [691, 335] on div "Janela de atendimento Grade de atendimento Capacidade Transportadoras Veículos …" at bounding box center [524, 253] width 1048 height 506
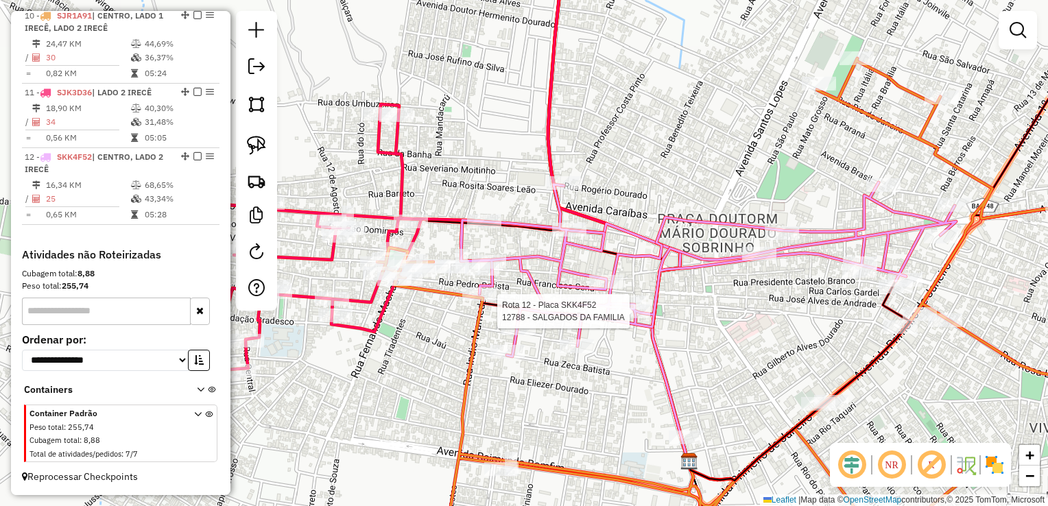
select select "*********"
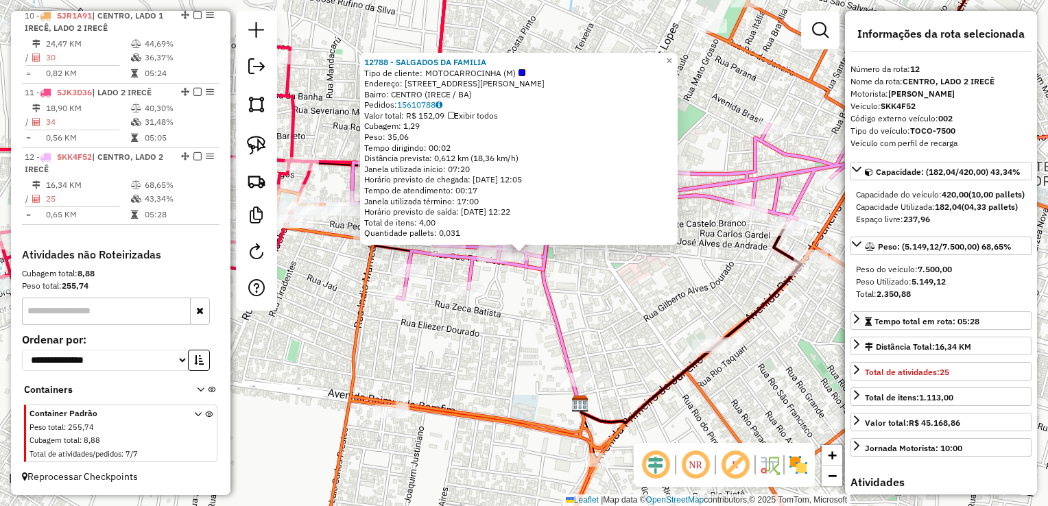
click at [625, 304] on div "12788 - SALGADOS DA FAMILIA Tipo de cliente: MOTOCARROCINHA (M) Endereço: RUA D…" at bounding box center [524, 253] width 1048 height 506
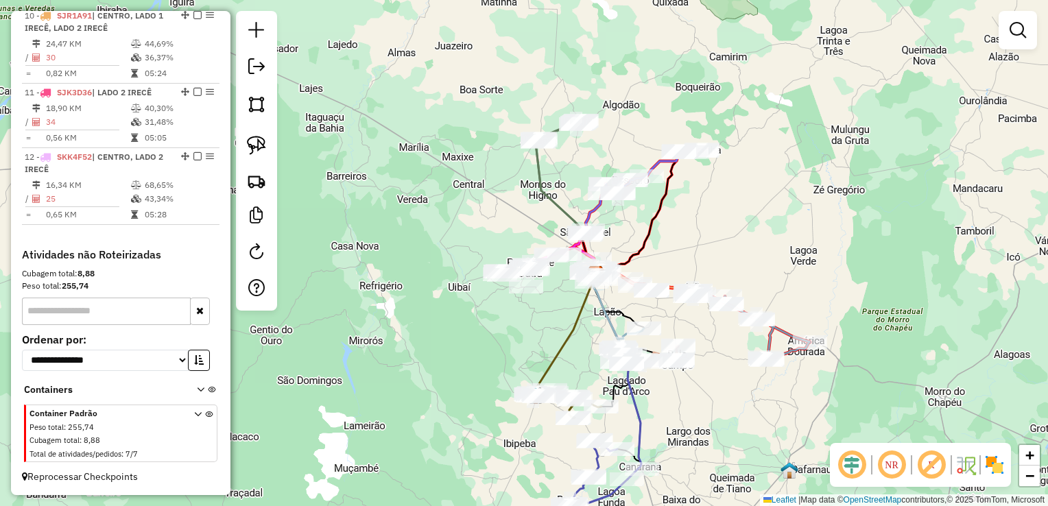
drag, startPoint x: 732, startPoint y: 357, endPoint x: 677, endPoint y: 313, distance: 70.4
click at [677, 313] on div "Janela de atendimento Grade de atendimento Capacidade Transportadoras Veículos …" at bounding box center [524, 253] width 1048 height 506
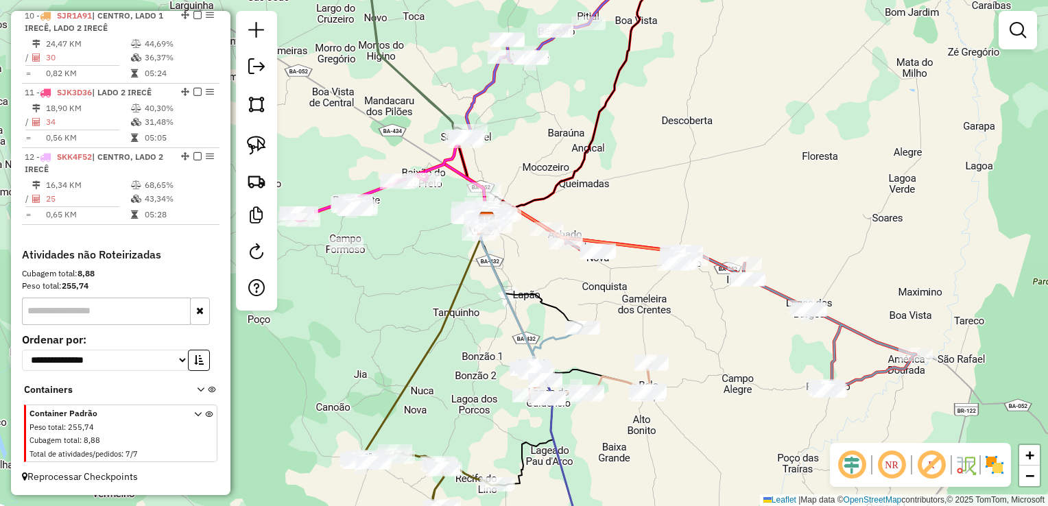
drag, startPoint x: 514, startPoint y: 180, endPoint x: 563, endPoint y: 247, distance: 83.4
click at [563, 246] on div "Rota 10 - Placa SJR1A91 11431 - RESTAURANTE SAO JORG Rota 10 - Placa SJR1A91 18…" at bounding box center [524, 253] width 1048 height 506
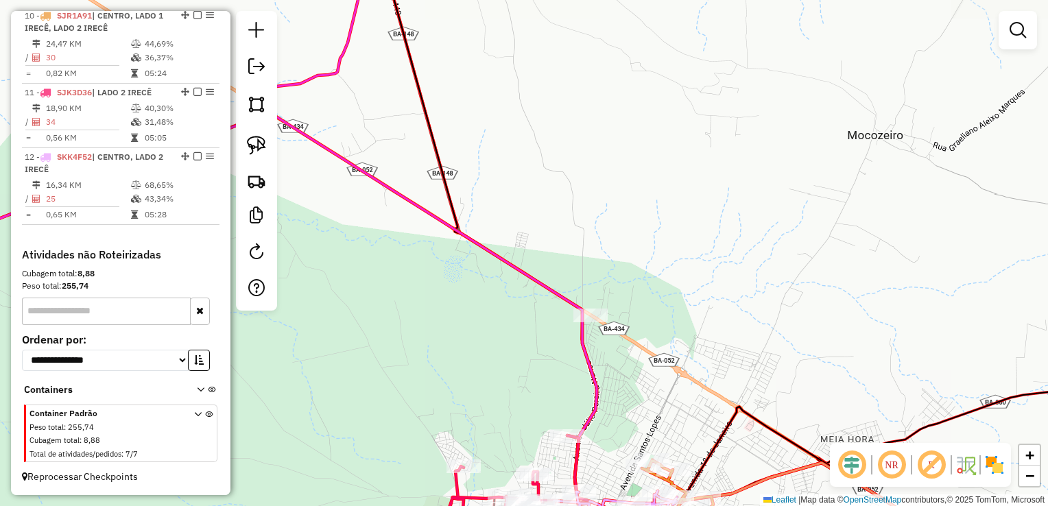
drag, startPoint x: 581, startPoint y: 265, endPoint x: 662, endPoint y: 281, distance: 82.4
click at [662, 281] on div "Janela de atendimento Grade de atendimento Capacidade Transportadoras Veículos …" at bounding box center [524, 253] width 1048 height 506
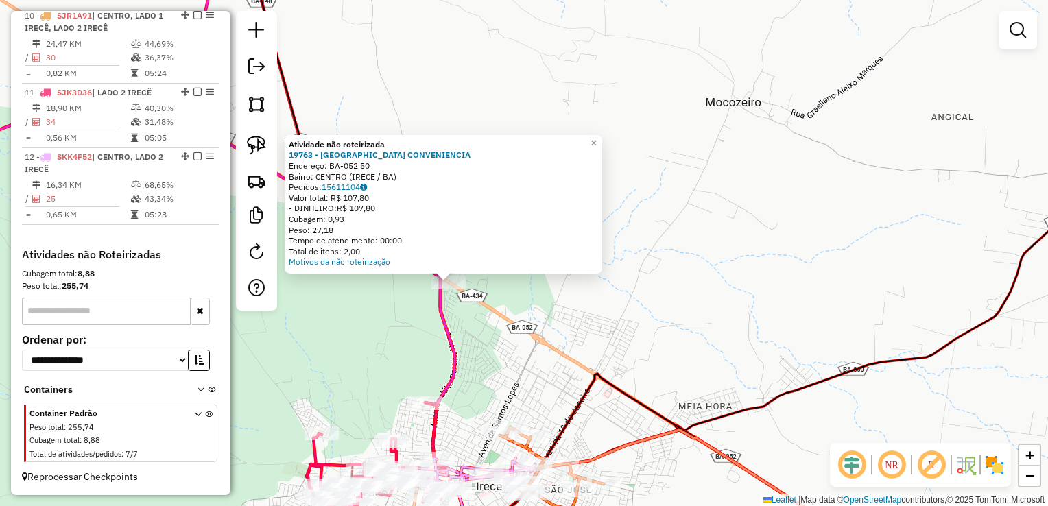
drag, startPoint x: 763, startPoint y: 328, endPoint x: 688, endPoint y: 357, distance: 80.7
click at [688, 357] on div "Atividade não roteirizada 19763 - ROMEU CONVENIENCIA Endereço: BA-052 50 Bairro…" at bounding box center [524, 253] width 1048 height 506
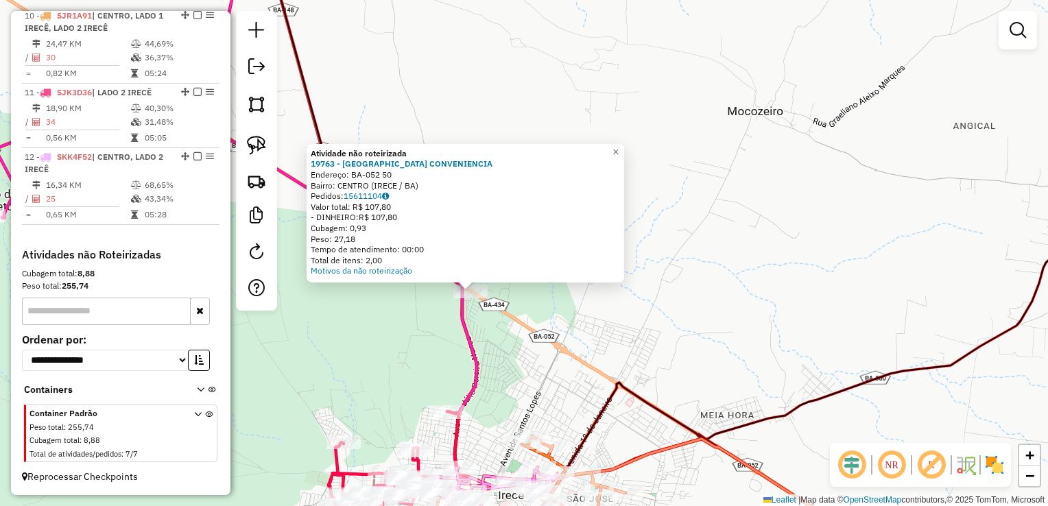
drag, startPoint x: 630, startPoint y: 330, endPoint x: 706, endPoint y: 363, distance: 82.9
click at [708, 363] on div "Atividade não roteirizada 19763 - ROMEU CONVENIENCIA Endereço: BA-052 50 Bairro…" at bounding box center [524, 253] width 1048 height 506
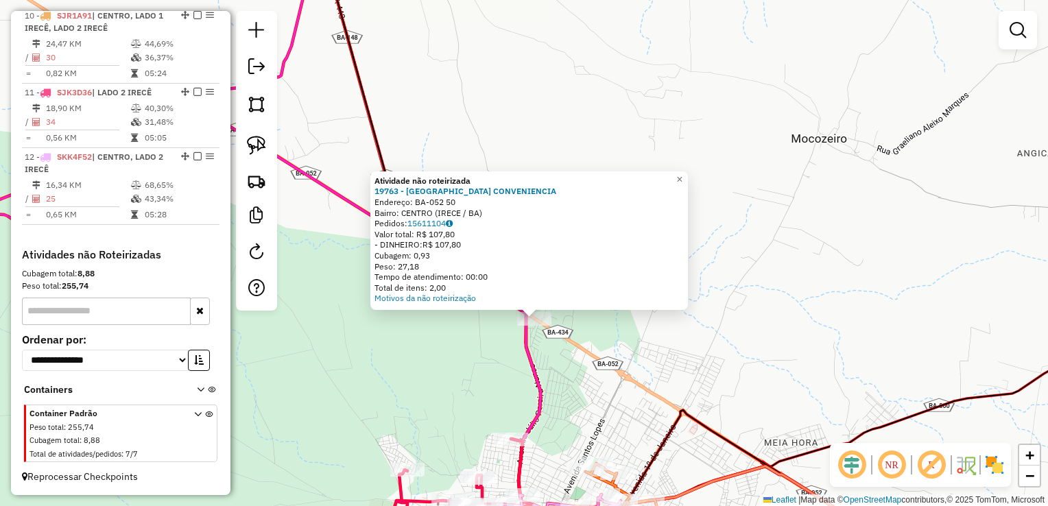
click at [630, 342] on div "Atividade não roteirizada 19763 - ROMEU CONVENIENCIA Endereço: BA-052 50 Bairro…" at bounding box center [524, 253] width 1048 height 506
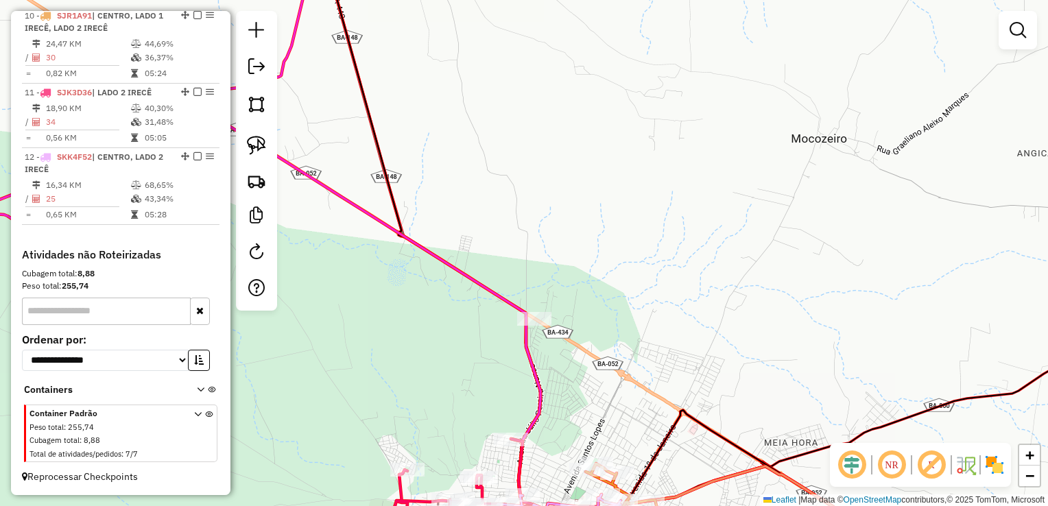
drag, startPoint x: 650, startPoint y: 347, endPoint x: 673, endPoint y: 350, distance: 23.5
click at [668, 350] on div "Janela de atendimento Grade de atendimento Capacidade Transportadoras Veículos …" at bounding box center [524, 253] width 1048 height 506
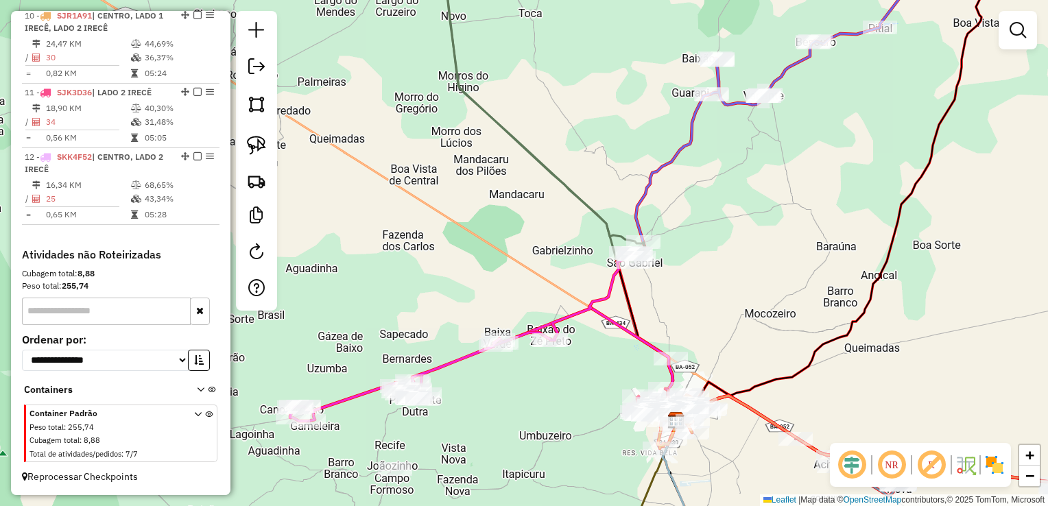
drag, startPoint x: 663, startPoint y: 301, endPoint x: 672, endPoint y: 322, distance: 23.0
click at [672, 322] on div "Janela de atendimento Grade de atendimento Capacidade Transportadoras Veículos …" at bounding box center [524, 253] width 1048 height 506
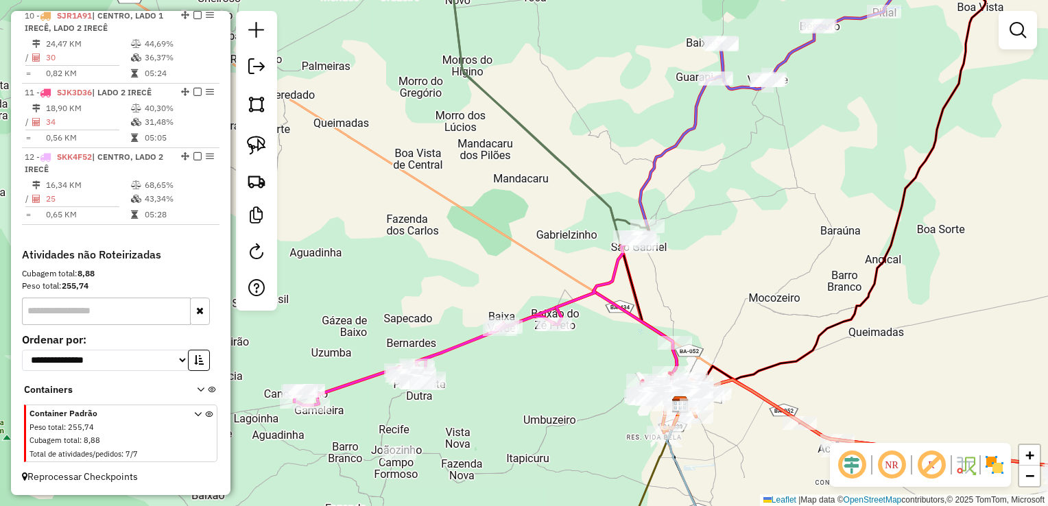
drag, startPoint x: 723, startPoint y: 344, endPoint x: 727, endPoint y: 328, distance: 16.3
click at [727, 328] on div "Janela de atendimento Grade de atendimento Capacidade Transportadoras Veículos …" at bounding box center [524, 253] width 1048 height 506
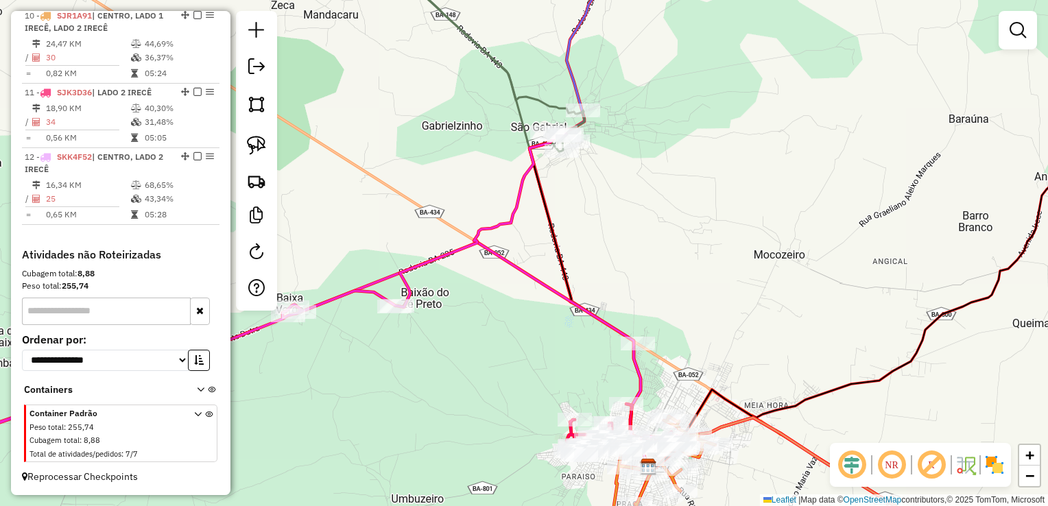
drag, startPoint x: 697, startPoint y: 350, endPoint x: 723, endPoint y: 304, distance: 53.7
click at [721, 306] on div "Janela de atendimento Grade de atendimento Capacidade Transportadoras Veículos …" at bounding box center [524, 253] width 1048 height 506
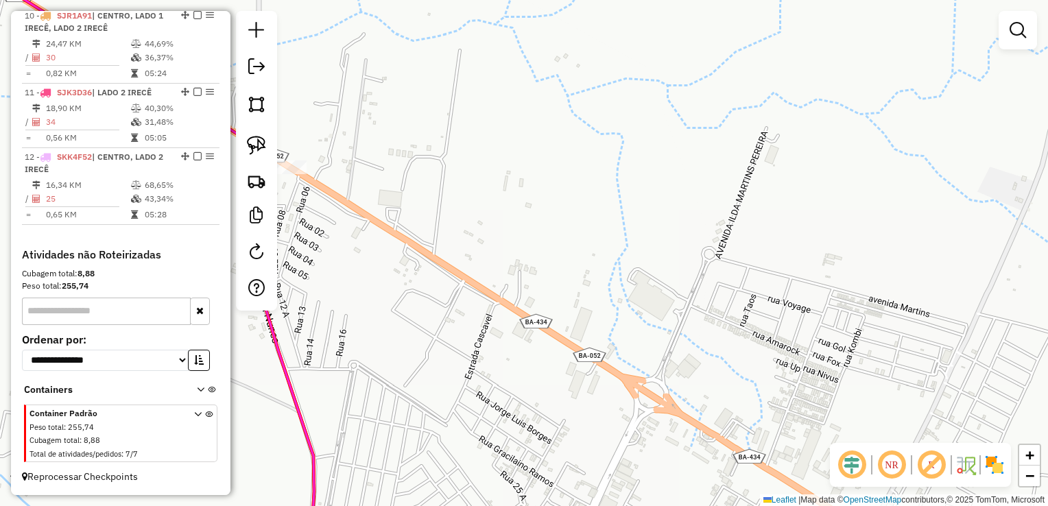
drag, startPoint x: 699, startPoint y: 288, endPoint x: 760, endPoint y: 287, distance: 60.4
click at [754, 293] on div "Janela de atendimento Grade de atendimento Capacidade Transportadoras Veículos …" at bounding box center [524, 253] width 1048 height 506
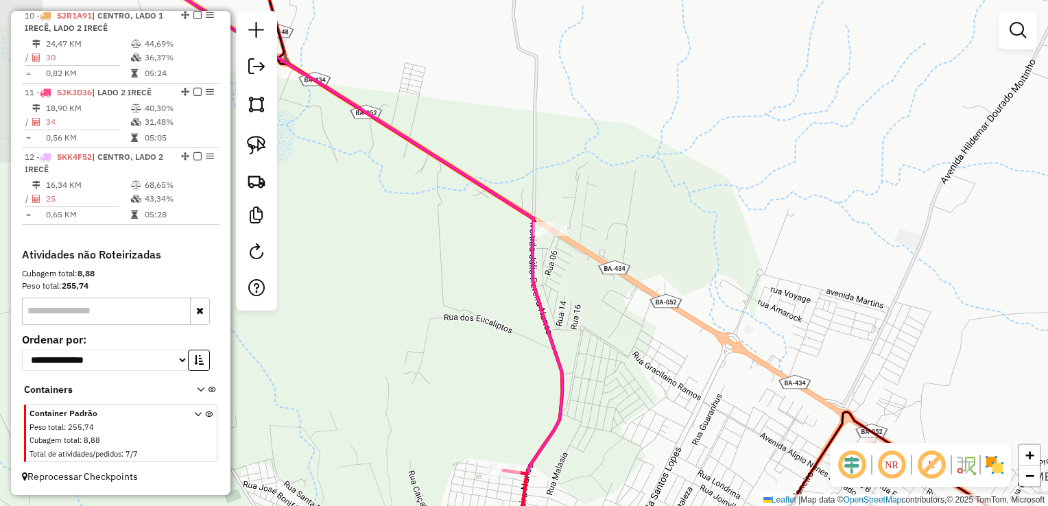
drag, startPoint x: 738, startPoint y: 264, endPoint x: 824, endPoint y: 309, distance: 97.5
click at [823, 309] on div "Janela de atendimento Grade de atendimento Capacidade Transportadoras Veículos …" at bounding box center [524, 253] width 1048 height 506
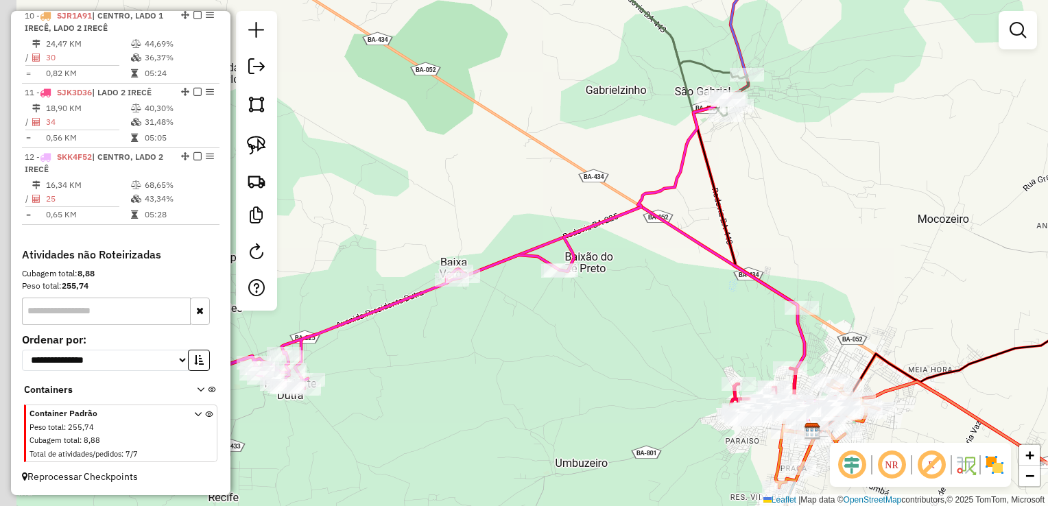
drag, startPoint x: 760, startPoint y: 243, endPoint x: 880, endPoint y: 292, distance: 129.7
click at [880, 292] on div "Janela de atendimento Grade de atendimento Capacidade Transportadoras Veículos …" at bounding box center [524, 253] width 1048 height 506
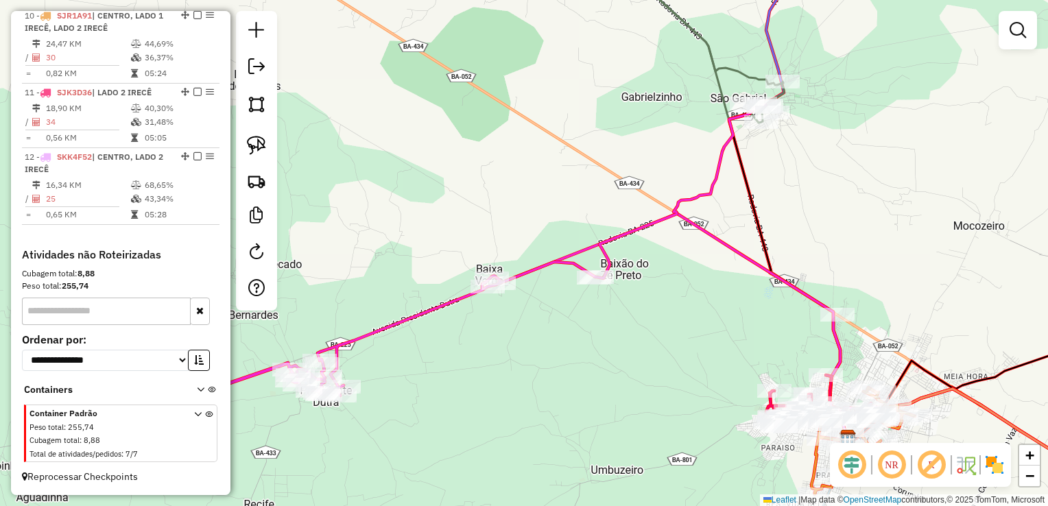
click at [826, 225] on div "Janela de atendimento Grade de atendimento Capacidade Transportadoras Veículos …" at bounding box center [524, 253] width 1048 height 506
click at [581, 269] on icon at bounding box center [420, 273] width 690 height 336
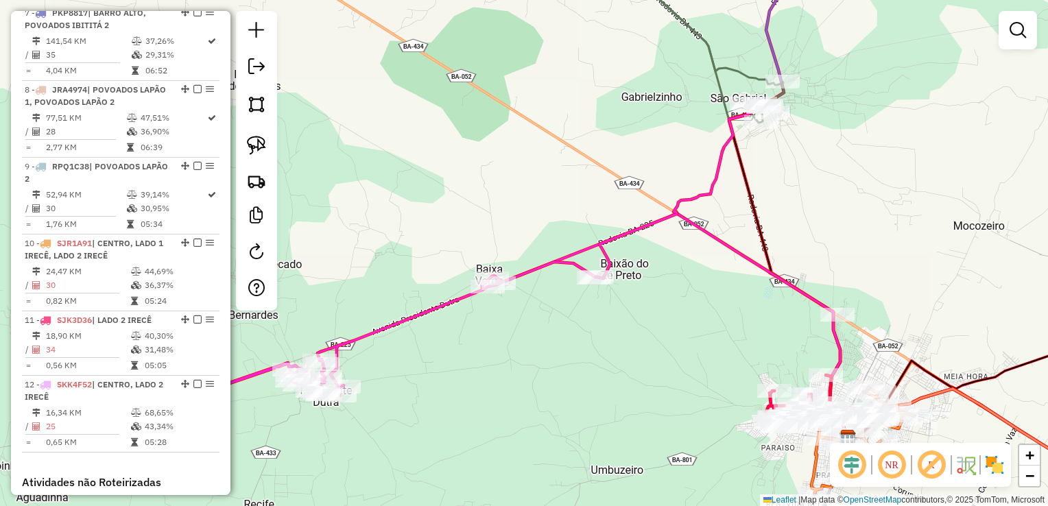
select select "*********"
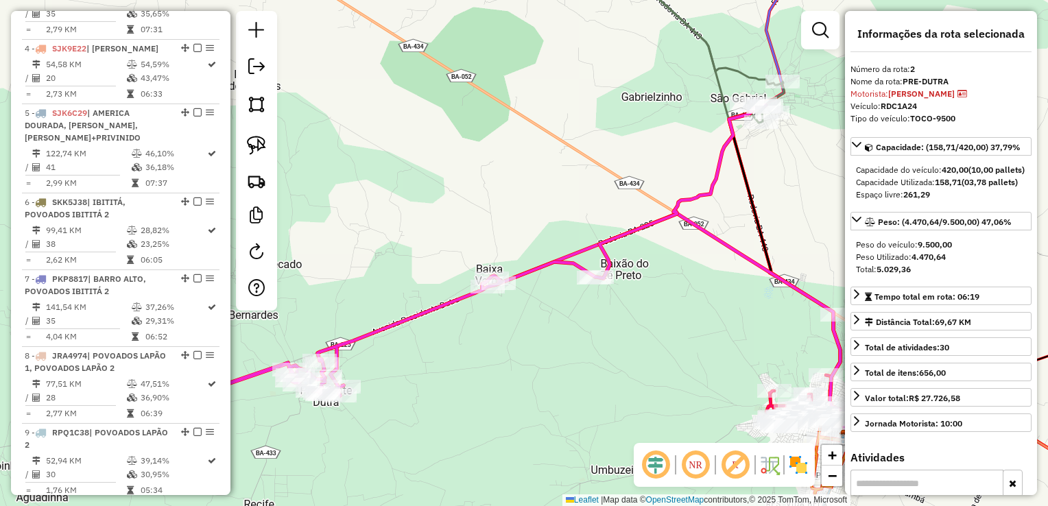
scroll to position [595, 0]
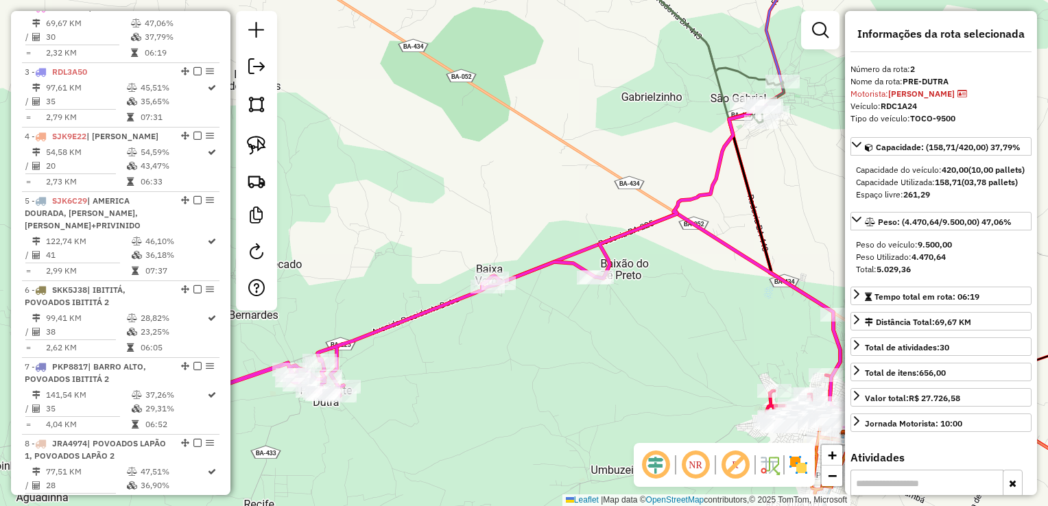
click at [591, 339] on div "Janela de atendimento Grade de atendimento Capacidade Transportadoras Veículos …" at bounding box center [524, 253] width 1048 height 506
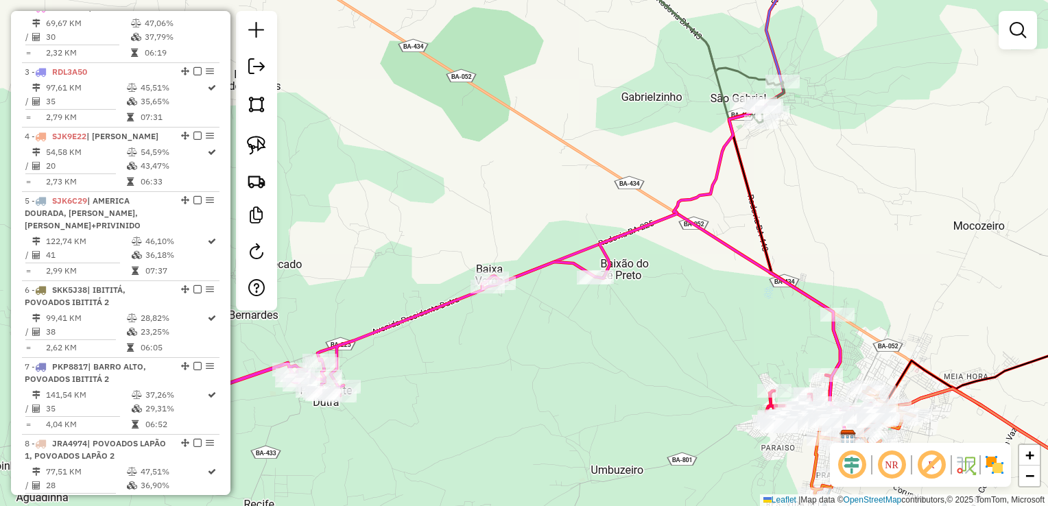
click at [782, 95] on icon at bounding box center [694, 35] width 180 height 173
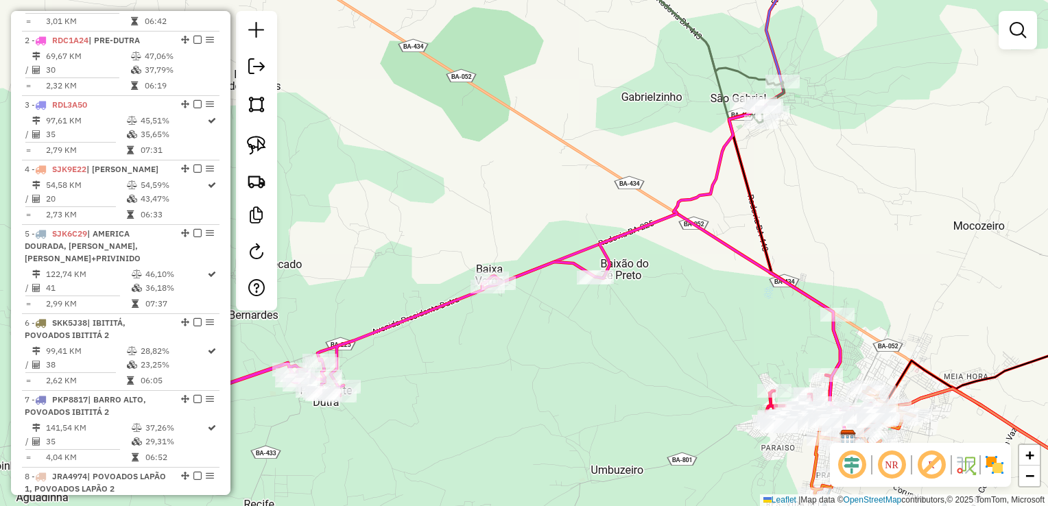
select select "*********"
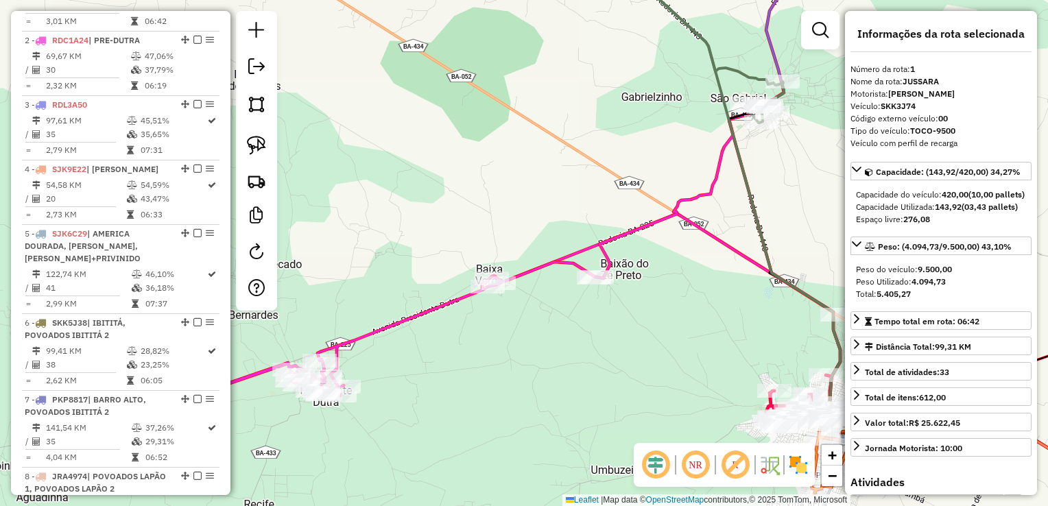
scroll to position [531, 0]
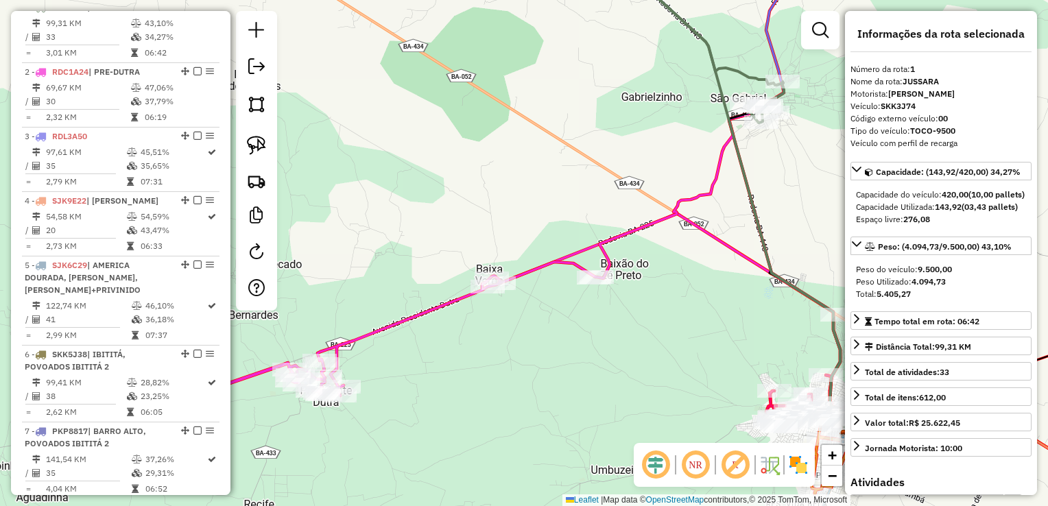
click at [767, 157] on div "Janela de atendimento Grade de atendimento Capacidade Transportadoras Veículos …" at bounding box center [524, 253] width 1048 height 506
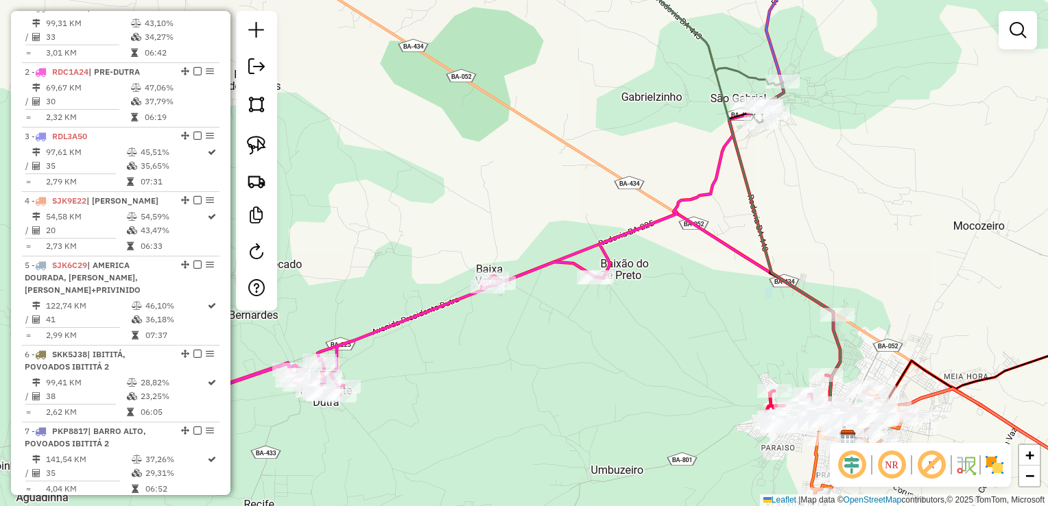
drag, startPoint x: 792, startPoint y: 213, endPoint x: 784, endPoint y: 187, distance: 27.1
click at [784, 187] on div "Janela de atendimento Grade de atendimento Capacidade Transportadoras Veículos …" at bounding box center [524, 253] width 1048 height 506
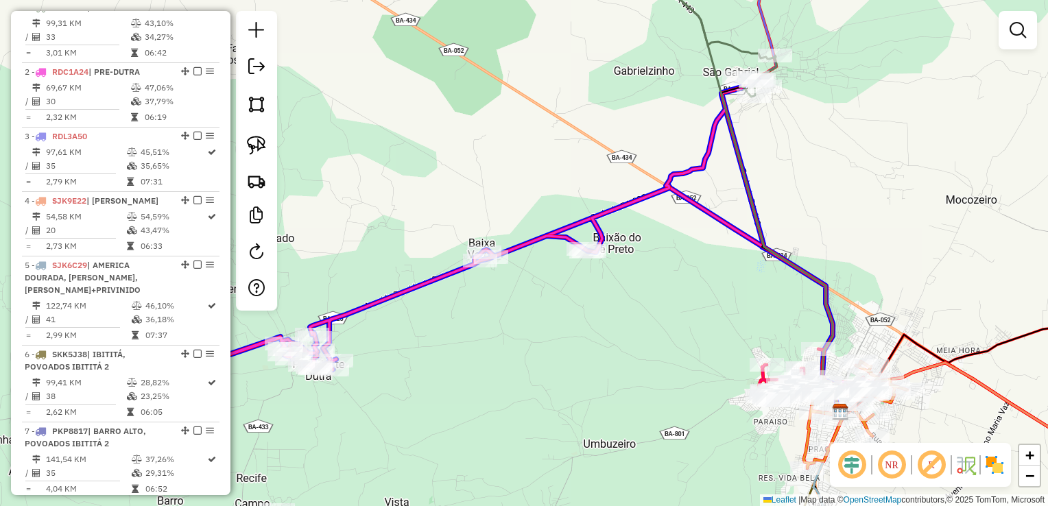
drag, startPoint x: 834, startPoint y: 296, endPoint x: 587, endPoint y: 258, distance: 249.6
click at [587, 256] on div at bounding box center [583, 249] width 34 height 14
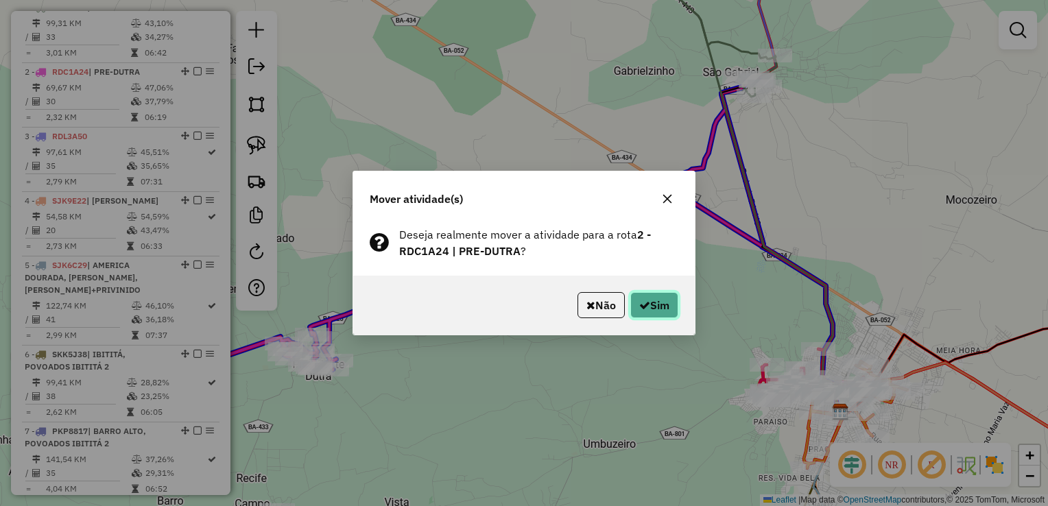
click at [654, 294] on button "Sim" at bounding box center [654, 305] width 48 height 26
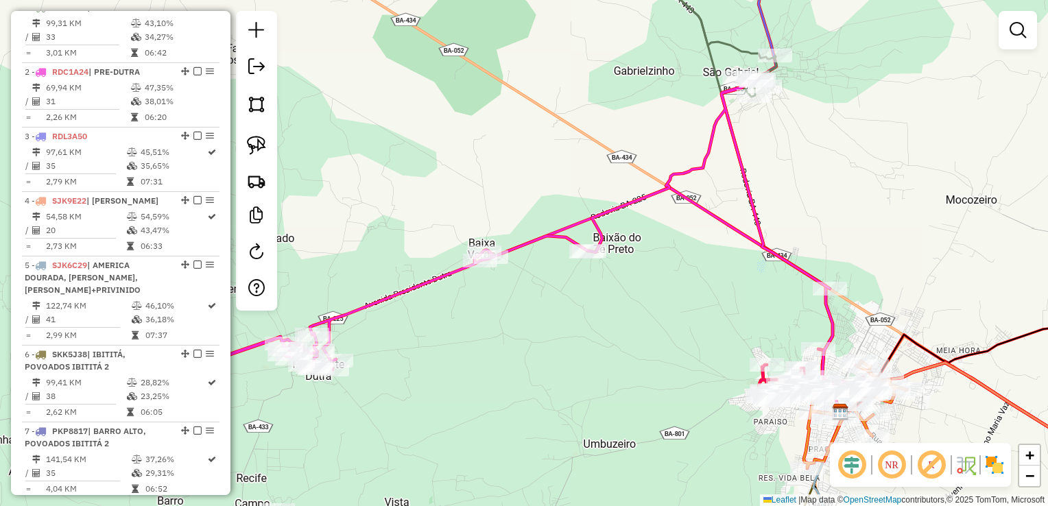
click at [869, 212] on div "Janela de atendimento Grade de atendimento Capacidade Transportadoras Veículos …" at bounding box center [524, 253] width 1048 height 506
select select "*********"
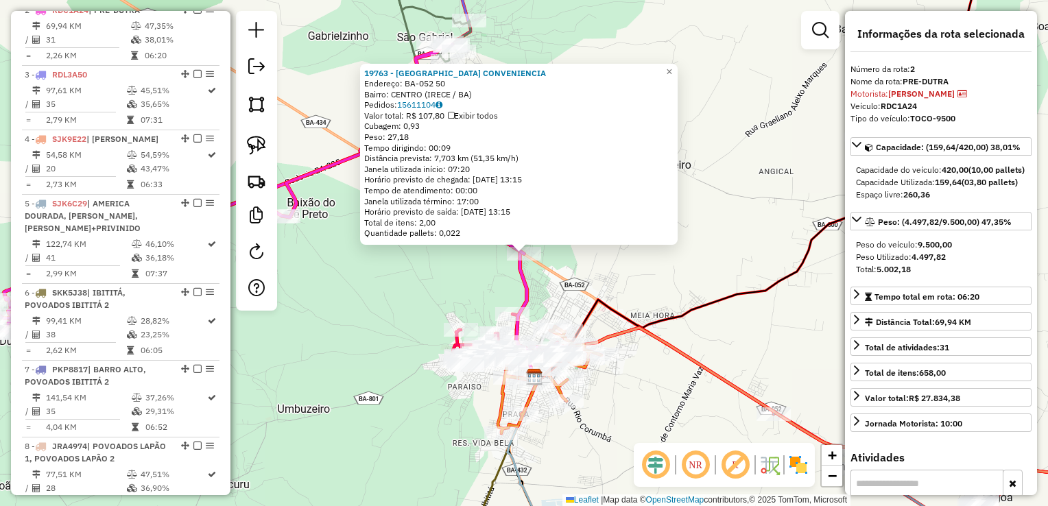
scroll to position [595, 0]
click at [684, 278] on div "19763 - ROMEU CONVENIENCIA Endereço: BA-052 50 Bairro: CENTRO (IRECE / BA) Pedi…" at bounding box center [524, 253] width 1048 height 506
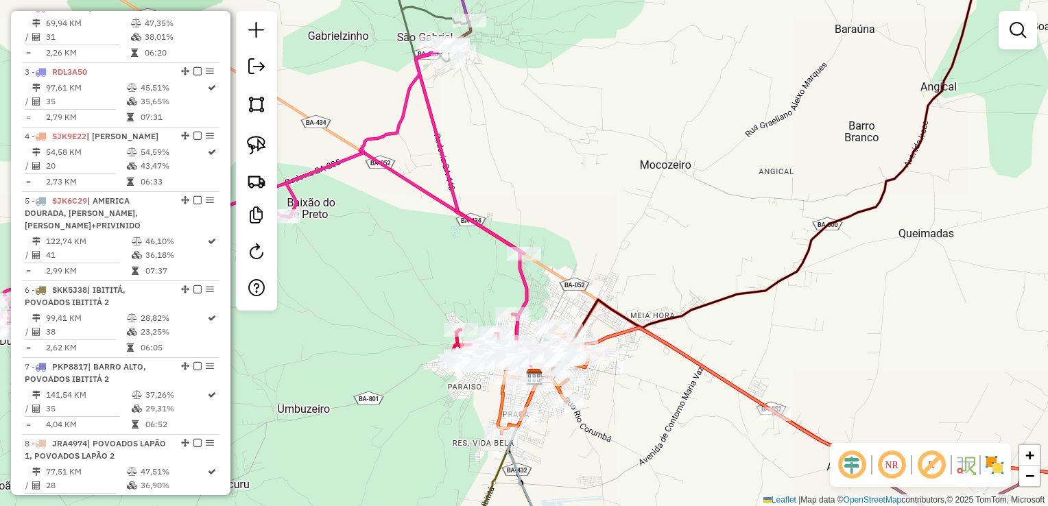
drag, startPoint x: 661, startPoint y: 276, endPoint x: 689, endPoint y: 309, distance: 43.8
click at [688, 317] on div "19763 - ROMEU CONVENIENCIA Endereço: BA-052 50 Bairro: CENTRO (IRECE / BA) Pedi…" at bounding box center [524, 253] width 1048 height 506
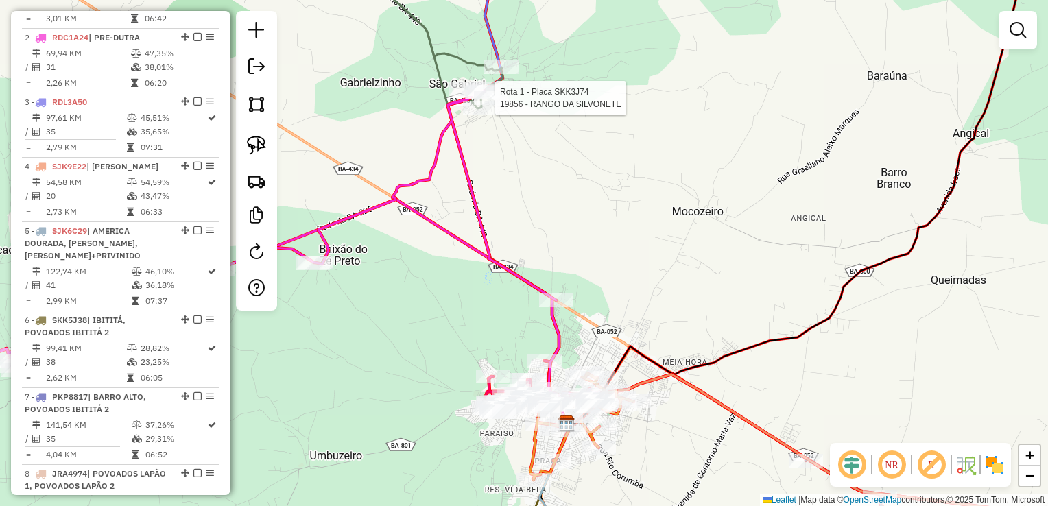
select select "*********"
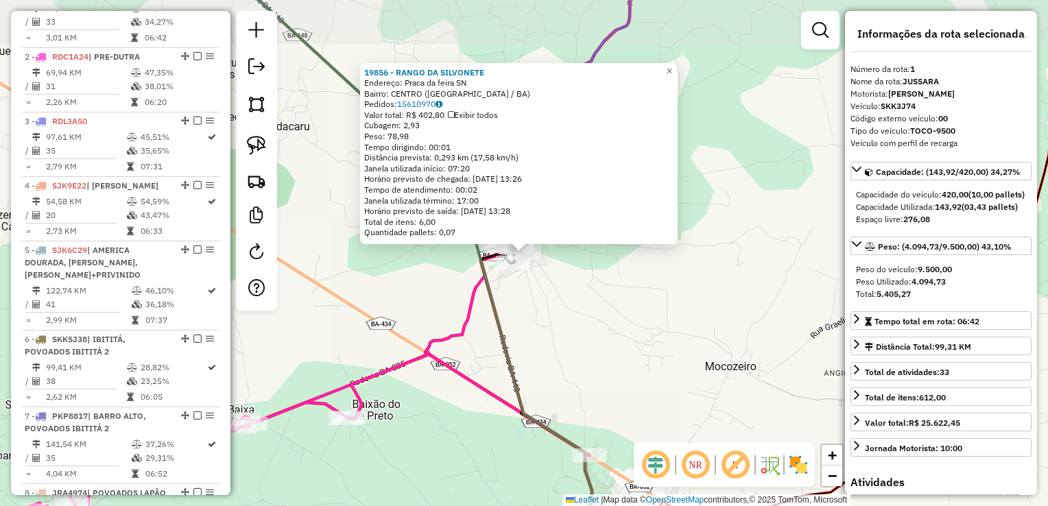
scroll to position [531, 0]
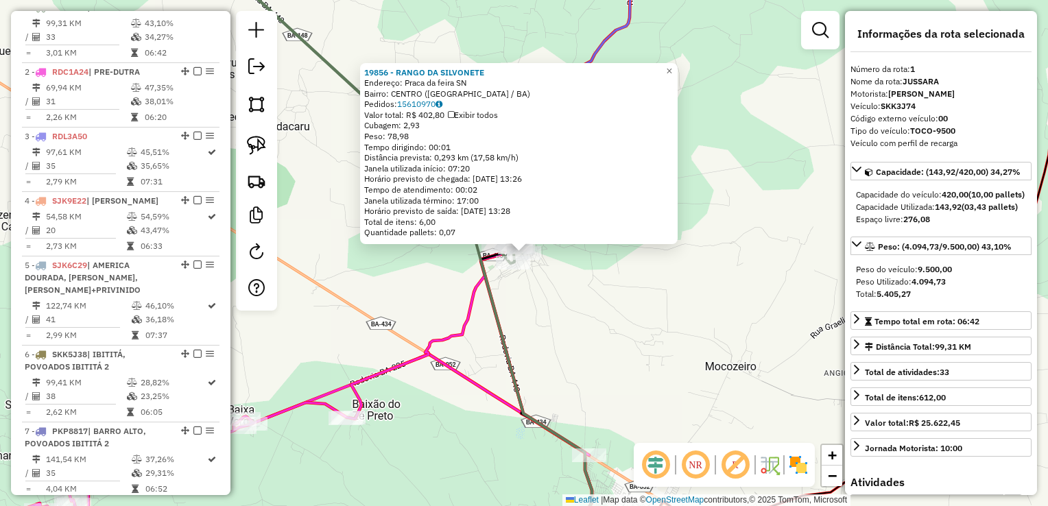
click at [590, 322] on div "19856 - RANGO DA SILVONETE Endereço: Praca da feira SN Bairro: CENTRO (SAO GABR…" at bounding box center [524, 253] width 1048 height 506
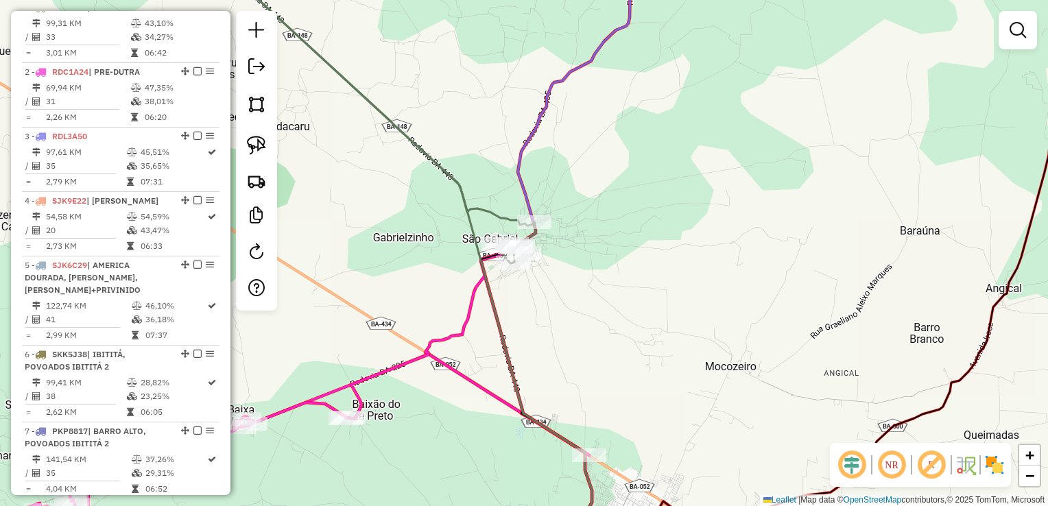
select select "*********"
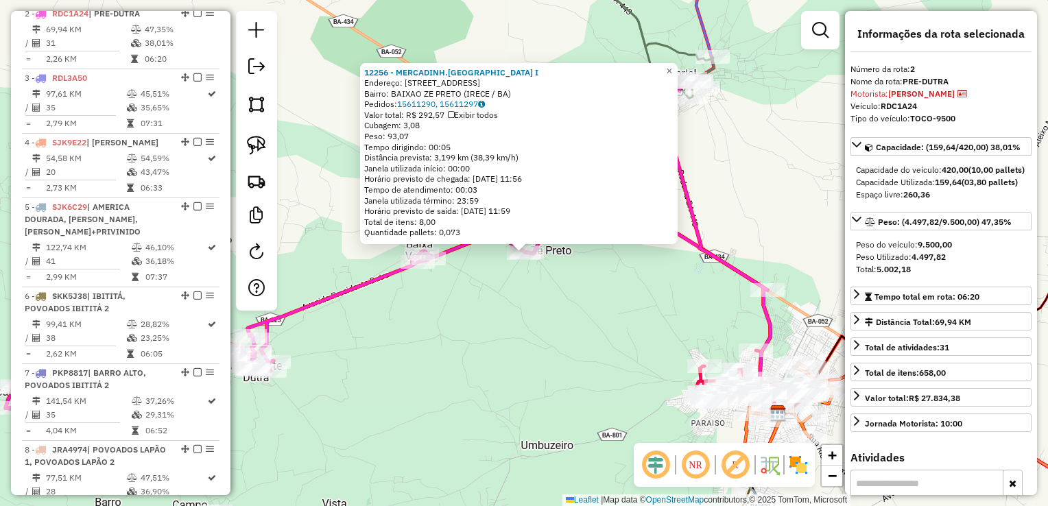
scroll to position [595, 0]
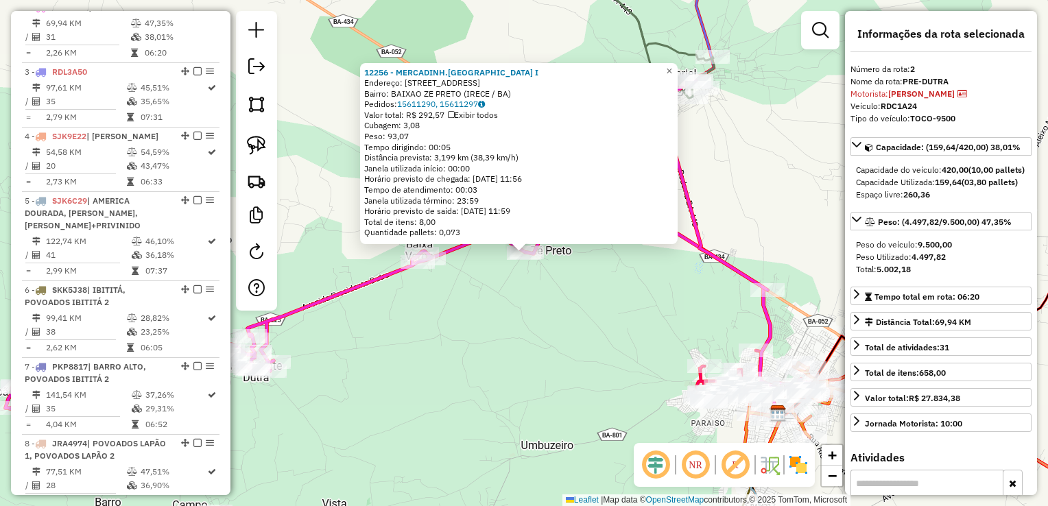
click at [403, 387] on div "12256 - MERCADINH.SAO JOSE I Endereço: RUA DAS FLORES 131 Bairro: BAIXAO ZE PRE…" at bounding box center [524, 253] width 1048 height 506
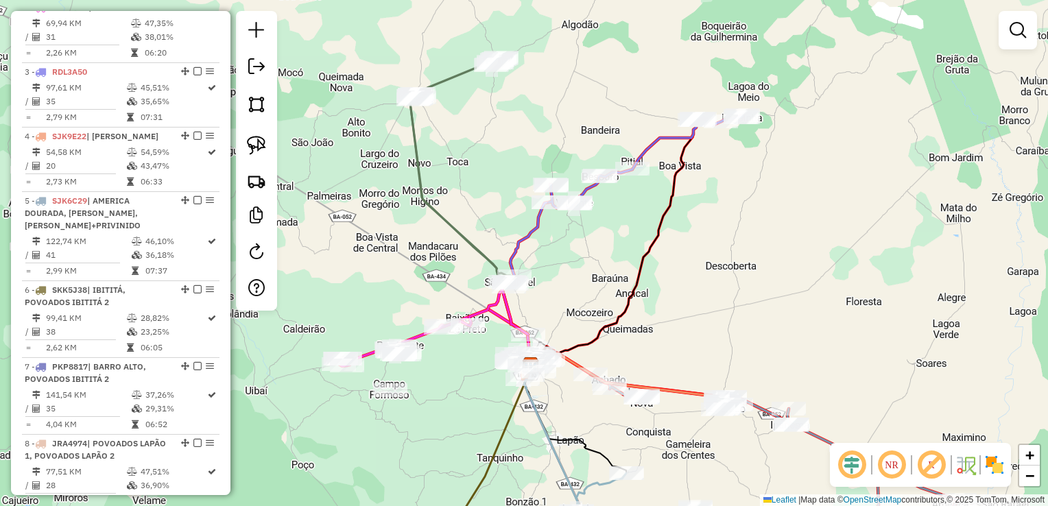
drag, startPoint x: 569, startPoint y: 314, endPoint x: 588, endPoint y: 197, distance: 118.0
click at [588, 197] on div "Janela de atendimento Grade de atendimento Capacidade Transportadoras Veículos …" at bounding box center [524, 253] width 1048 height 506
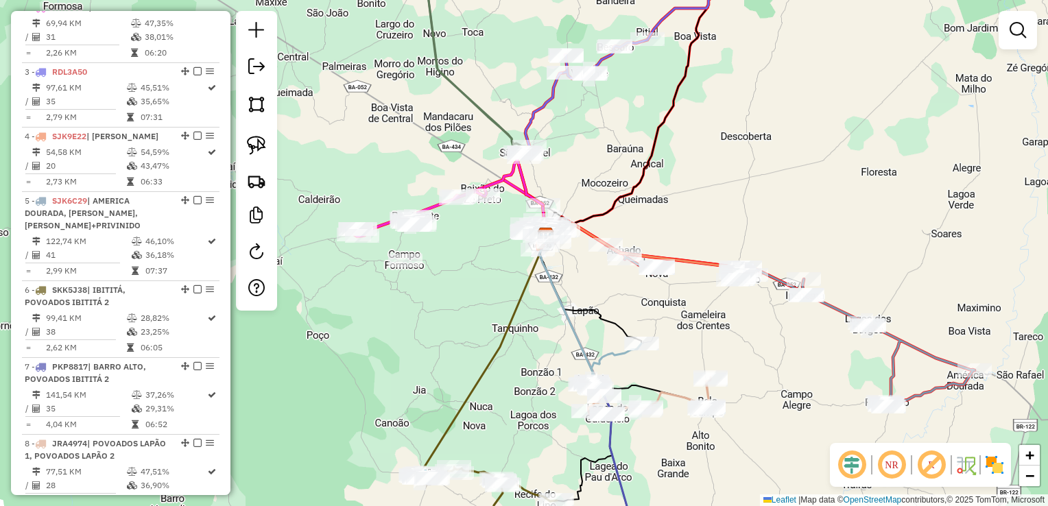
drag, startPoint x: 623, startPoint y: 294, endPoint x: 623, endPoint y: 214, distance: 80.2
click at [623, 224] on div "Janela de atendimento Grade de atendimento Capacidade Transportadoras Veículos …" at bounding box center [524, 253] width 1048 height 506
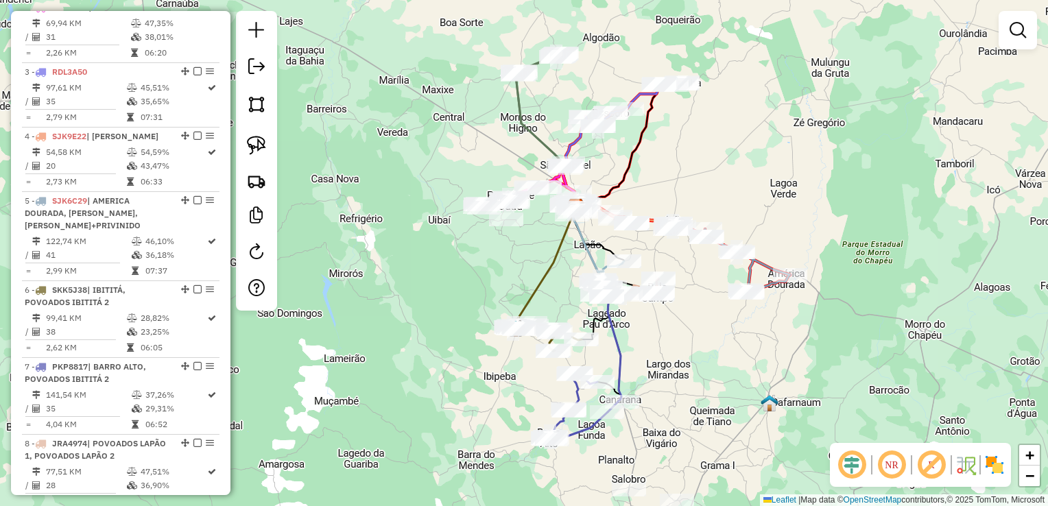
drag, startPoint x: 664, startPoint y: 381, endPoint x: 651, endPoint y: 343, distance: 40.1
click at [651, 343] on div "Janela de atendimento Grade de atendimento Capacidade Transportadoras Veículos …" at bounding box center [524, 253] width 1048 height 506
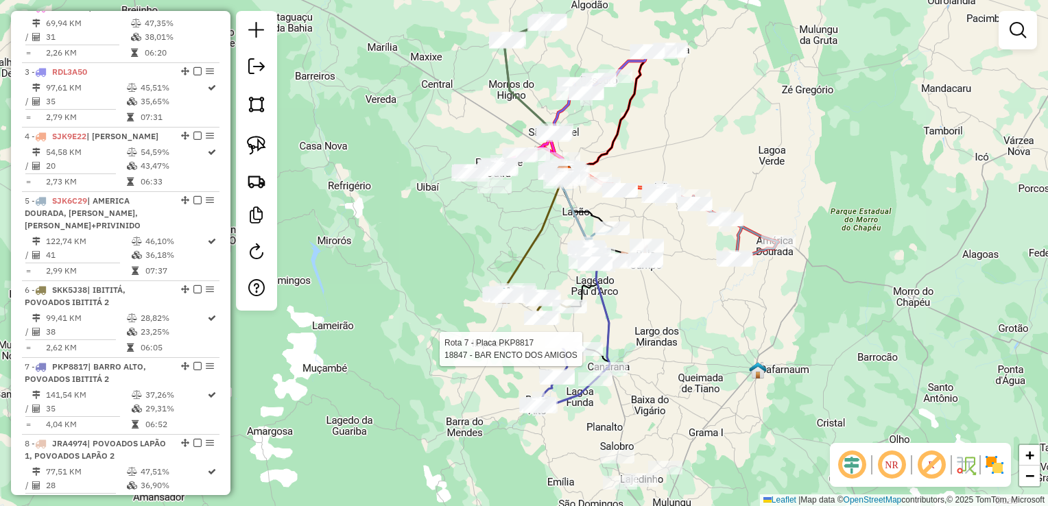
select select "*********"
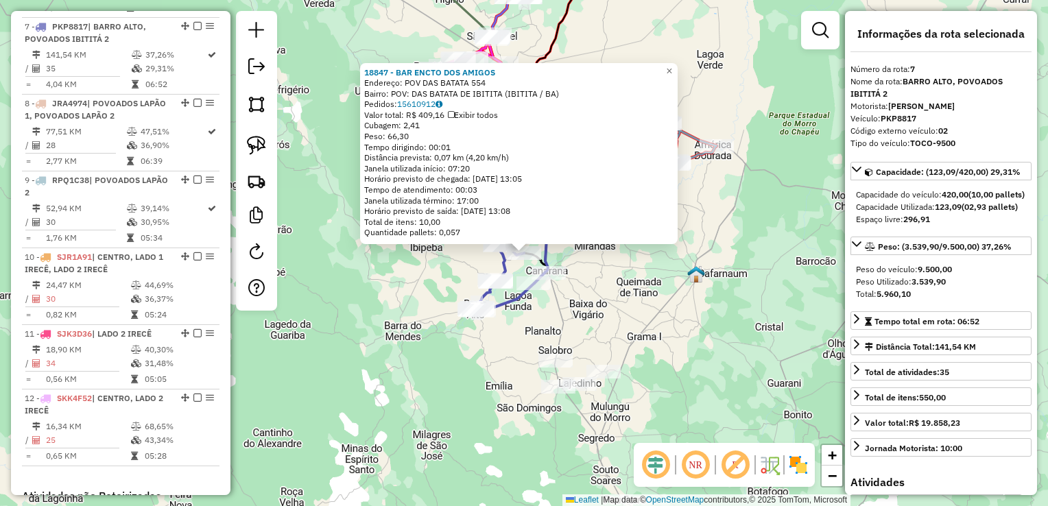
scroll to position [954, 0]
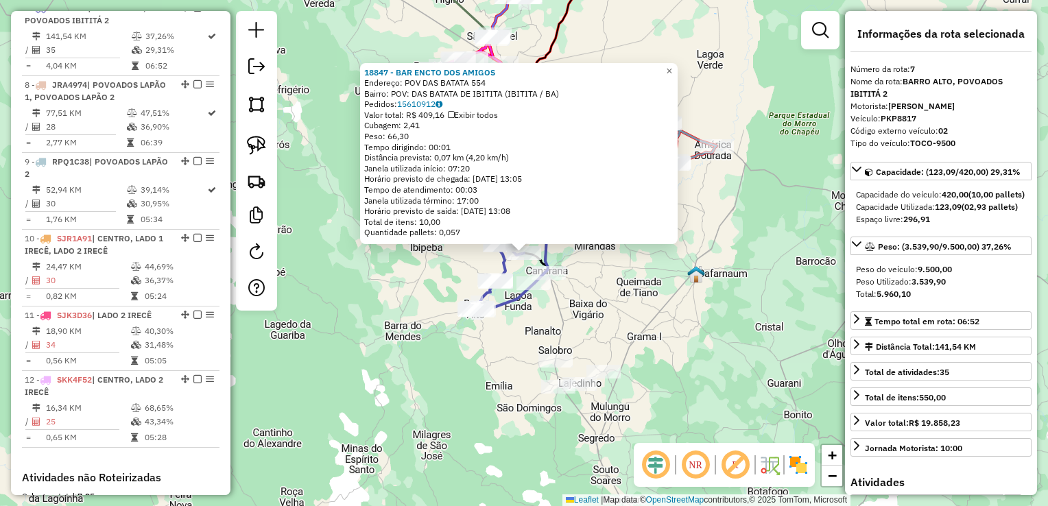
click at [669, 330] on div "18847 - BAR ENCTO DOS AMIGOS Endereço: POV DAS BATATA 554 Bairro: POV: DAS BATA…" at bounding box center [524, 253] width 1048 height 506
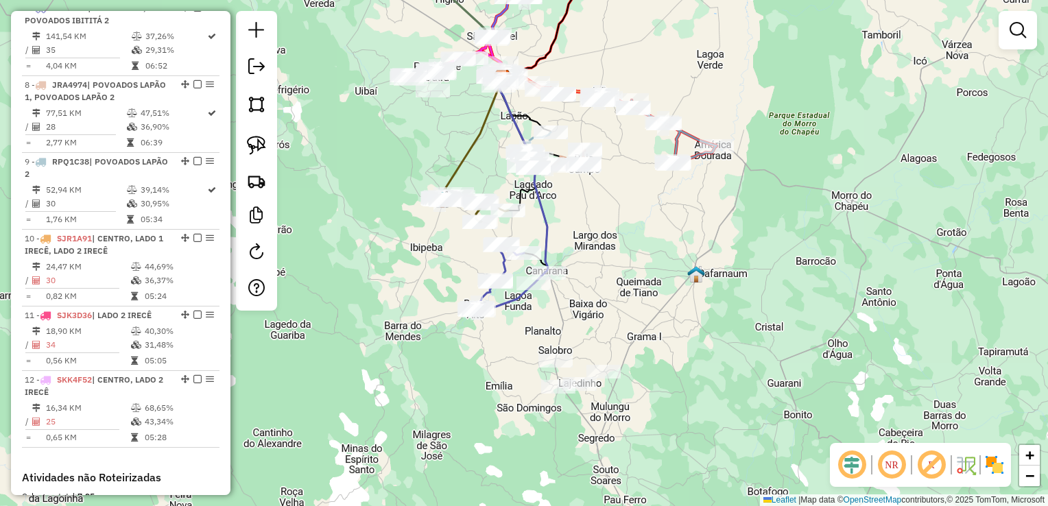
click at [675, 334] on div "Janela de atendimento Grade de atendimento Capacidade Transportadoras Veículos …" at bounding box center [524, 253] width 1048 height 506
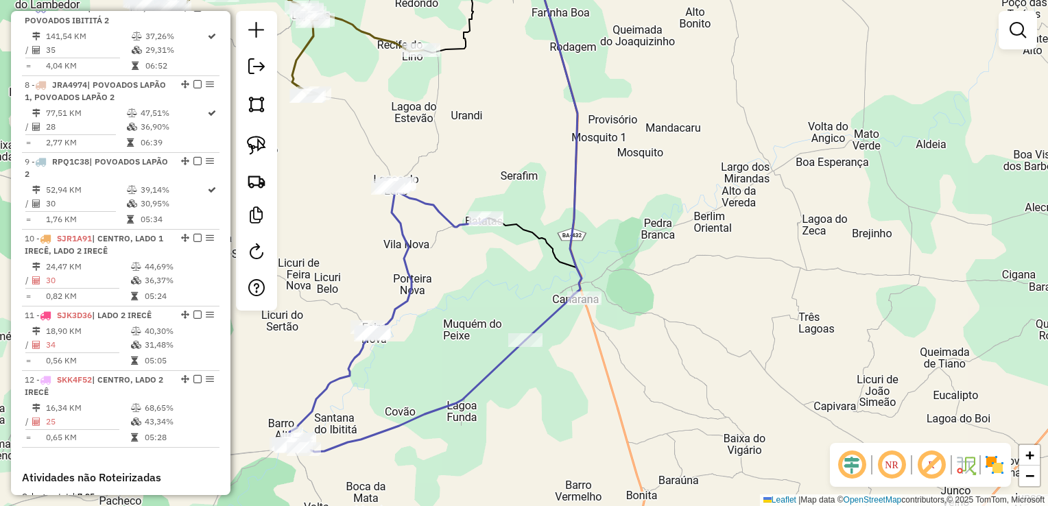
drag, startPoint x: 642, startPoint y: 278, endPoint x: 719, endPoint y: 280, distance: 76.8
click at [719, 280] on div "Janela de atendimento Grade de atendimento Capacidade Transportadoras Veículos …" at bounding box center [524, 253] width 1048 height 506
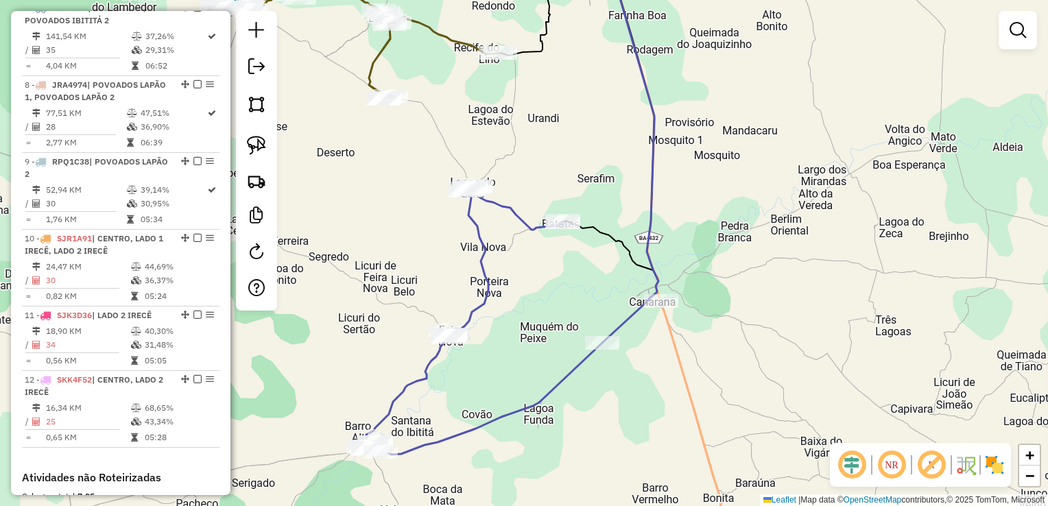
click at [713, 276] on div "Janela de atendimento Grade de atendimento Capacidade Transportadoras Veículos …" at bounding box center [524, 253] width 1048 height 506
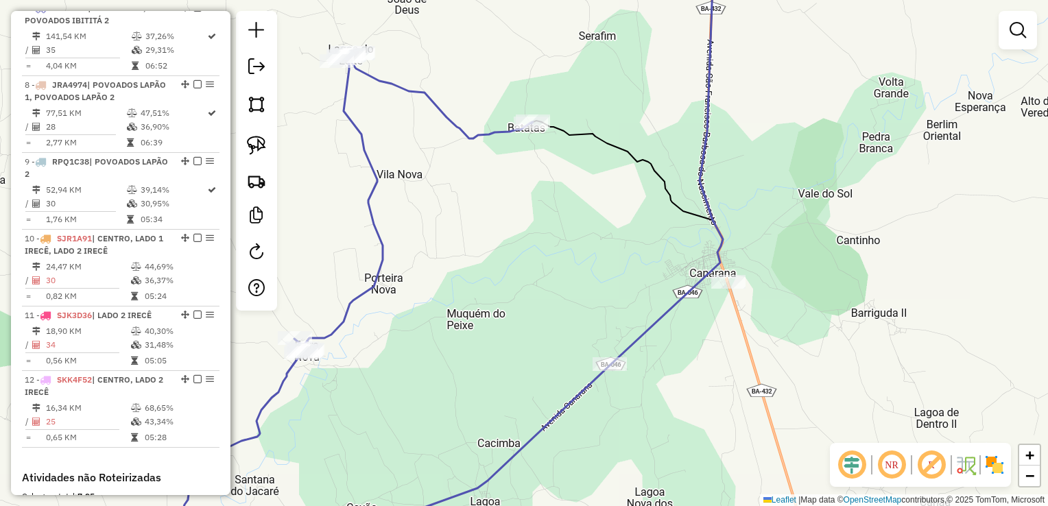
drag, startPoint x: 538, startPoint y: 334, endPoint x: 562, endPoint y: 243, distance: 93.8
click at [562, 245] on div "Janela de atendimento Grade de atendimento Capacidade Transportadoras Veículos …" at bounding box center [524, 253] width 1048 height 506
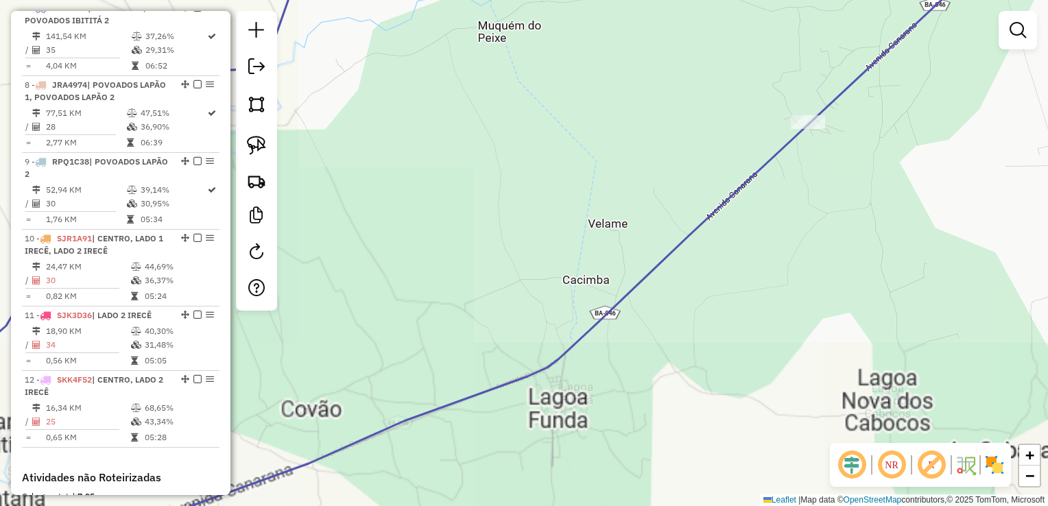
drag, startPoint x: 477, startPoint y: 360, endPoint x: 535, endPoint y: 309, distance: 76.8
click at [535, 310] on div "Janela de atendimento Grade de atendimento Capacidade Transportadoras Veículos …" at bounding box center [524, 253] width 1048 height 506
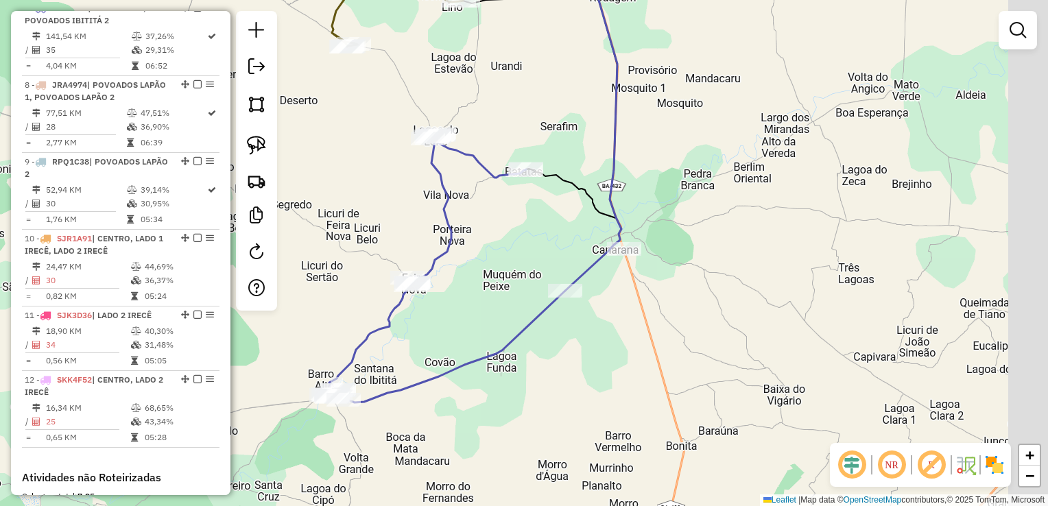
drag, startPoint x: 536, startPoint y: 307, endPoint x: 491, endPoint y: 341, distance: 56.8
click at [491, 341] on div "Janela de atendimento Grade de atendimento Capacidade Transportadoras Veículos …" at bounding box center [524, 253] width 1048 height 506
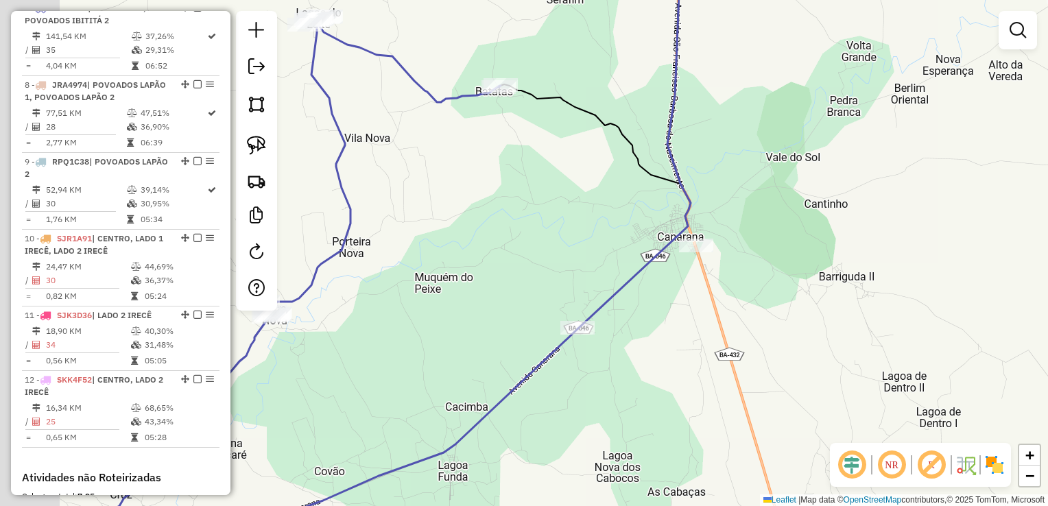
drag, startPoint x: 603, startPoint y: 283, endPoint x: 666, endPoint y: 293, distance: 63.9
click at [664, 293] on div "Janela de atendimento Grade de atendimento Capacidade Transportadoras Veículos …" at bounding box center [524, 253] width 1048 height 506
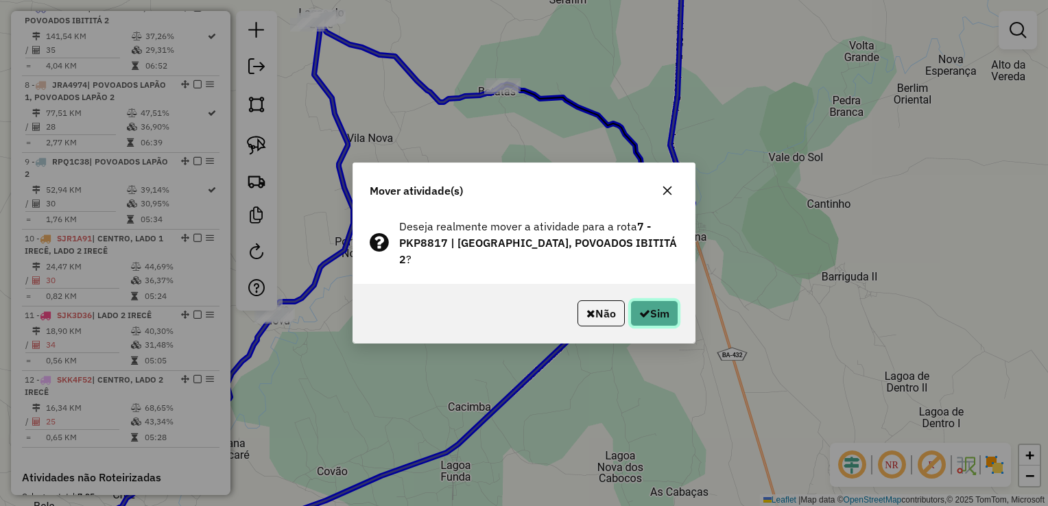
click at [653, 313] on button "Sim" at bounding box center [654, 313] width 48 height 26
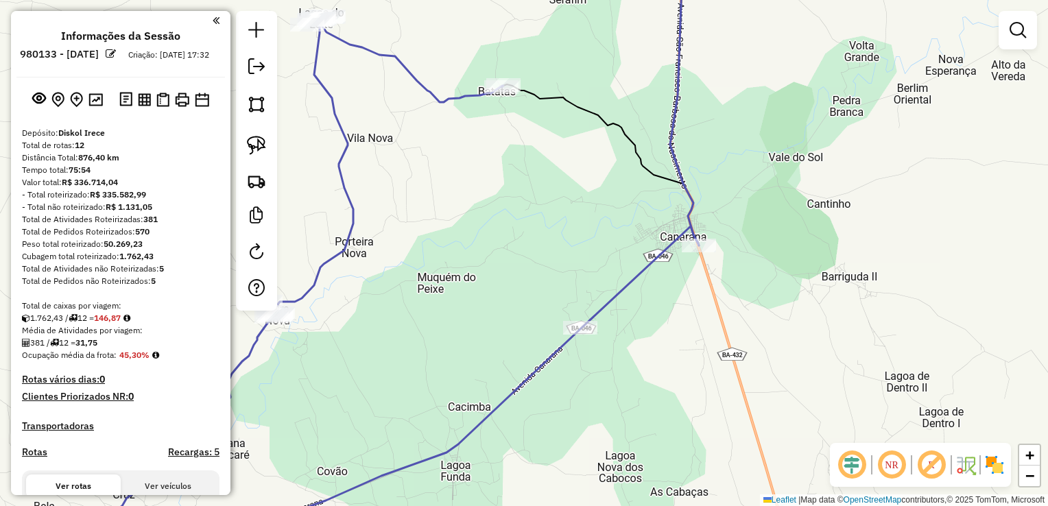
scroll to position [954, 0]
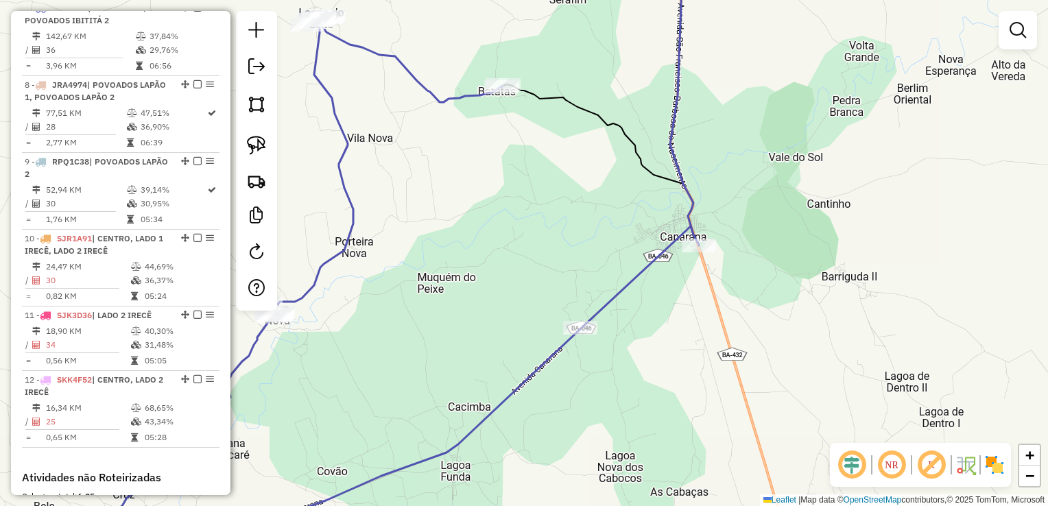
click at [581, 316] on icon at bounding box center [401, 284] width 595 height 536
select select "*********"
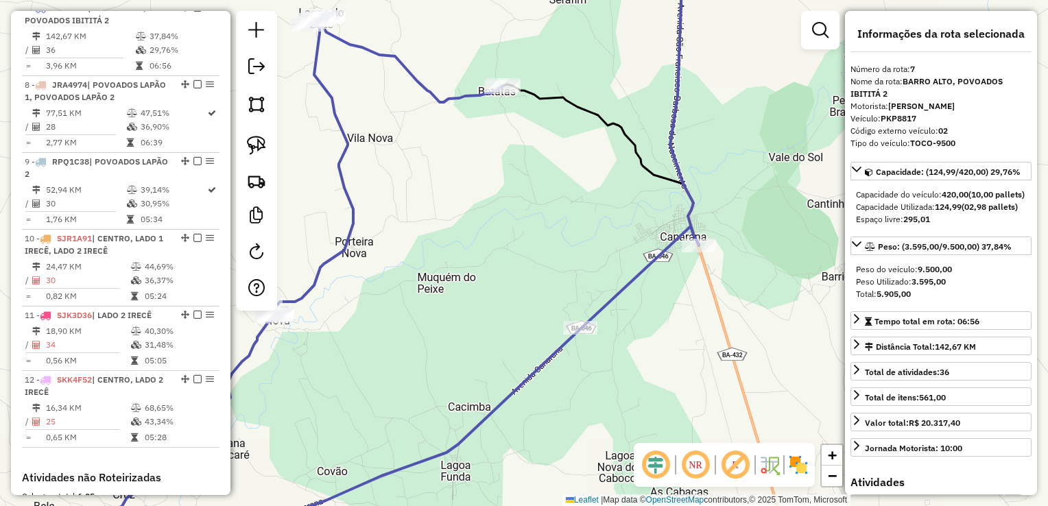
click at [638, 317] on div "Janela de atendimento Grade de atendimento Capacidade Transportadoras Veículos …" at bounding box center [524, 253] width 1048 height 506
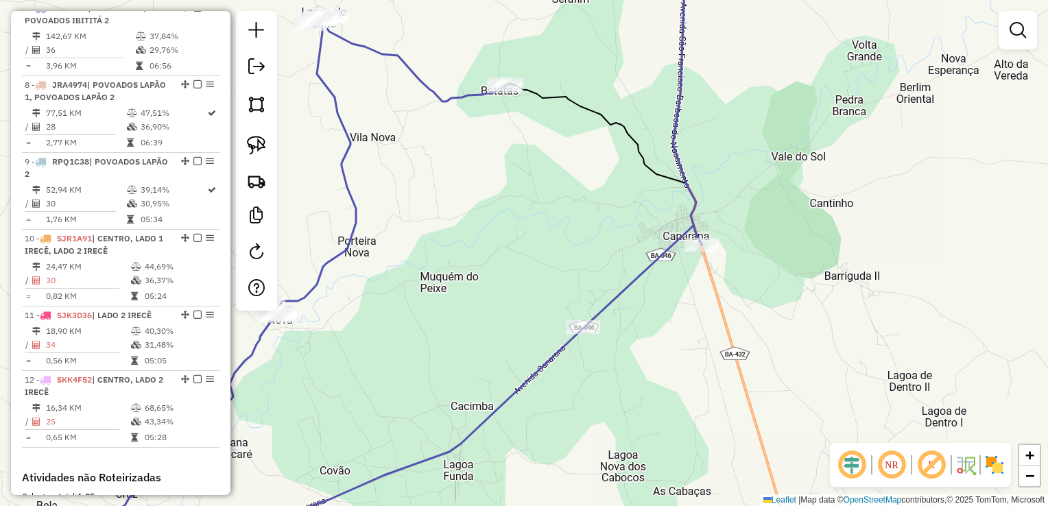
drag, startPoint x: 654, startPoint y: 333, endPoint x: 650, endPoint y: 290, distance: 42.7
click at [650, 297] on div "Janela de atendimento Grade de atendimento Capacidade Transportadoras Veículos …" at bounding box center [524, 253] width 1048 height 506
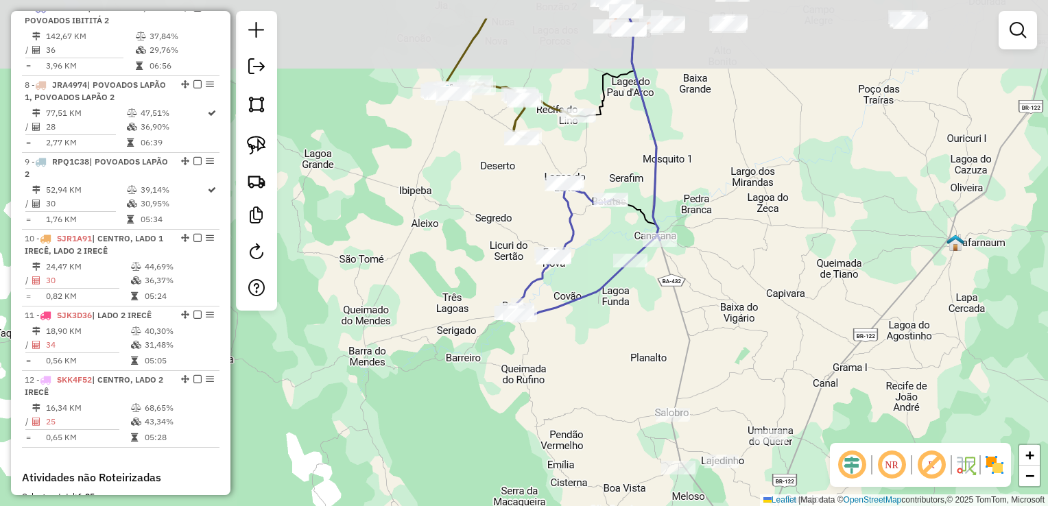
drag, startPoint x: 623, startPoint y: 92, endPoint x: 623, endPoint y: 163, distance: 71.3
click at [620, 173] on div "Janela de atendimento Grade de atendimento Capacidade Transportadoras Veículos …" at bounding box center [524, 253] width 1048 height 506
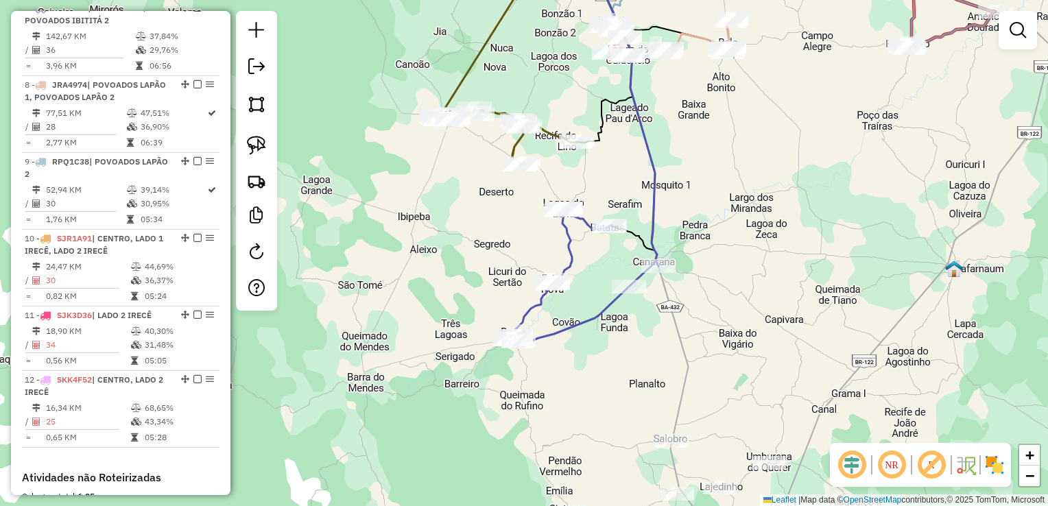
drag, startPoint x: 626, startPoint y: 169, endPoint x: 626, endPoint y: 185, distance: 16.5
click at [626, 185] on div "Janela de atendimento Grade de atendimento Capacidade Transportadoras Veículos …" at bounding box center [524, 253] width 1048 height 506
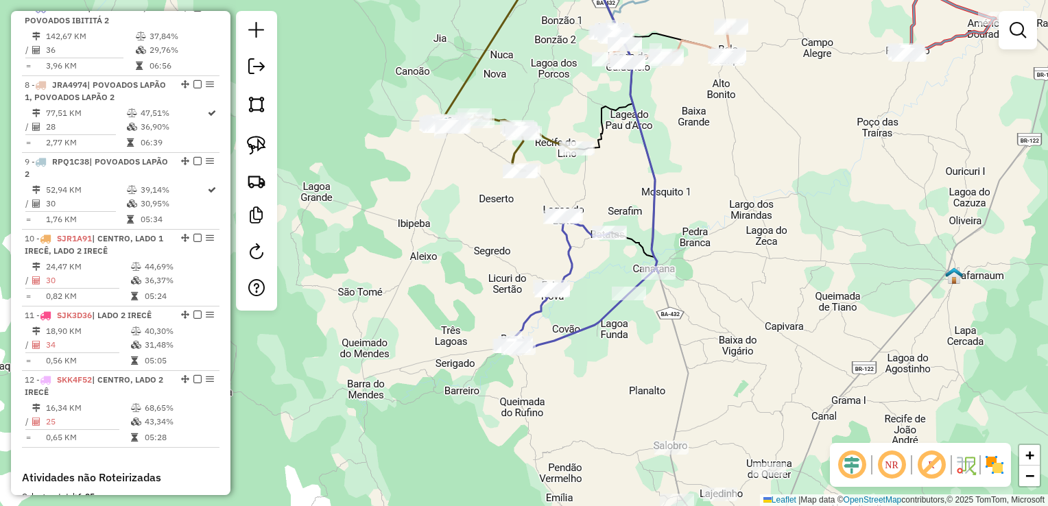
click at [709, 167] on div "Janela de atendimento Grade de atendimento Capacidade Transportadoras Veículos …" at bounding box center [524, 253] width 1048 height 506
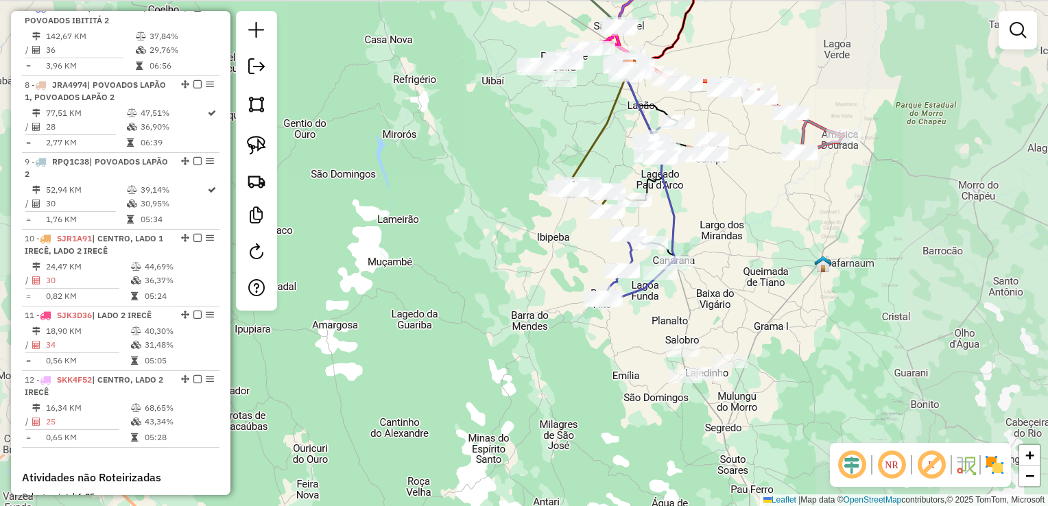
drag, startPoint x: 700, startPoint y: 204, endPoint x: 697, endPoint y: 219, distance: 16.1
click at [697, 220] on div "Janela de atendimento Grade de atendimento Capacidade Transportadoras Veículos …" at bounding box center [524, 253] width 1048 height 506
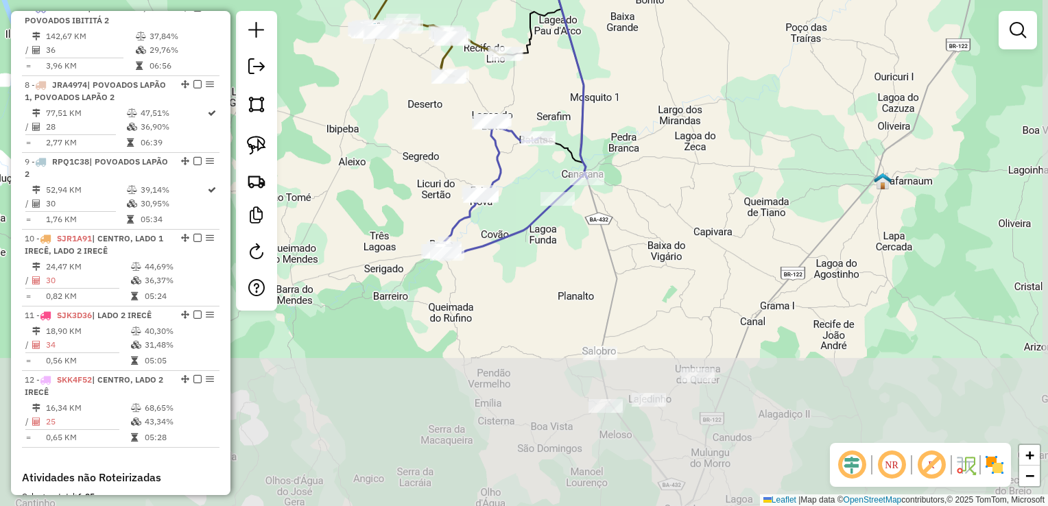
drag, startPoint x: 706, startPoint y: 305, endPoint x: 645, endPoint y: 142, distance: 174.2
click at [645, 142] on div "Janela de atendimento Grade de atendimento Capacidade Transportadoras Veículos …" at bounding box center [524, 253] width 1048 height 506
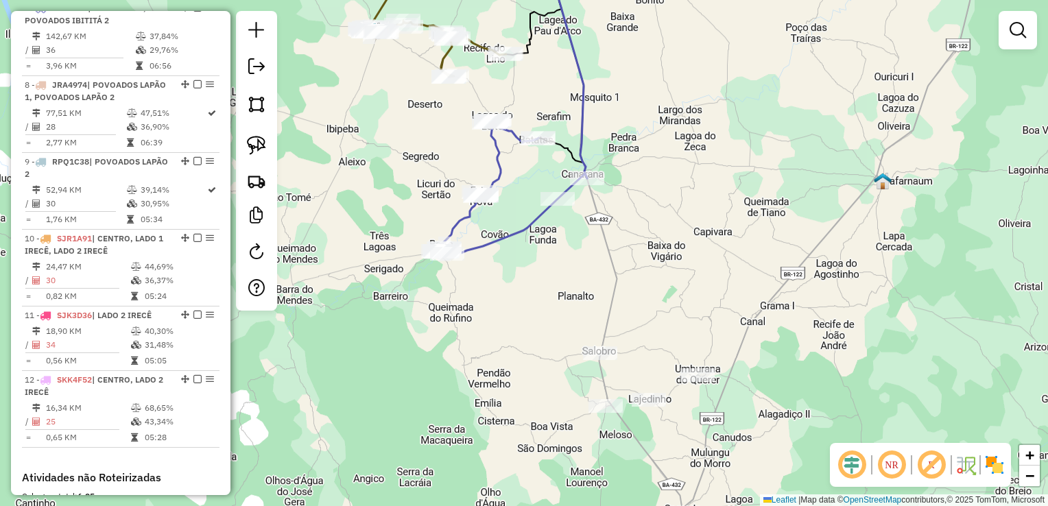
drag, startPoint x: 648, startPoint y: 263, endPoint x: 633, endPoint y: 320, distance: 58.9
click at [633, 316] on div "Janela de atendimento Grade de atendimento Capacidade Transportadoras Veículos …" at bounding box center [524, 253] width 1048 height 506
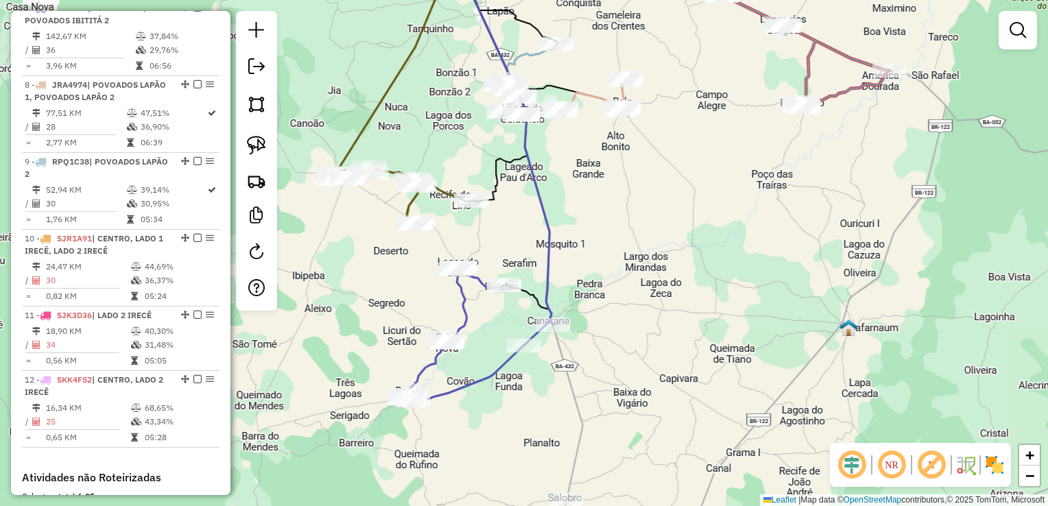
drag, startPoint x: 671, startPoint y: 240, endPoint x: 667, endPoint y: 283, distance: 43.4
click at [667, 283] on div "Janela de atendimento Grade de atendimento Capacidade Transportadoras Veículos …" at bounding box center [524, 253] width 1048 height 506
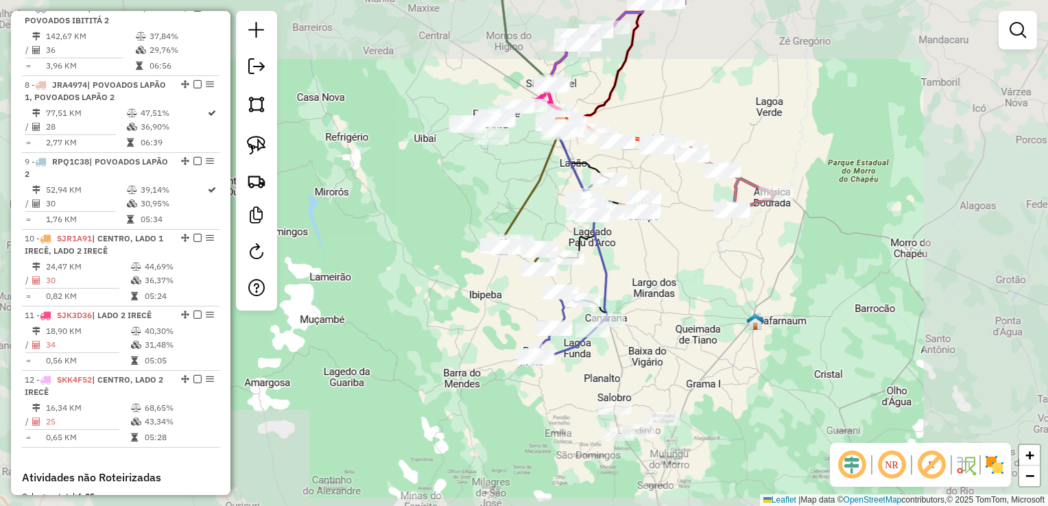
drag, startPoint x: 682, startPoint y: 270, endPoint x: 673, endPoint y: 336, distance: 66.3
click at [682, 335] on div "Janela de atendimento Grade de atendimento Capacidade Transportadoras Veículos …" at bounding box center [524, 253] width 1048 height 506
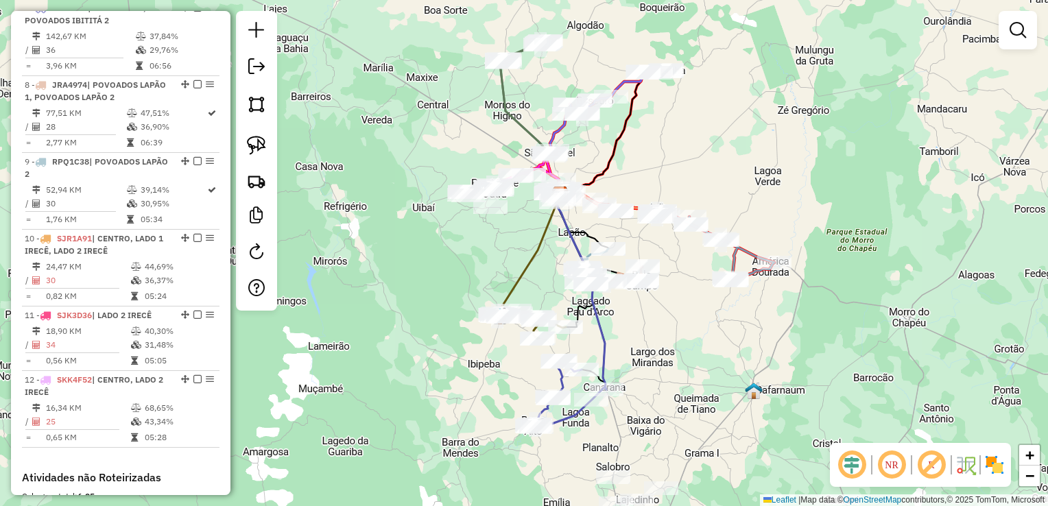
click at [538, 260] on div "Janela de atendimento Grade de atendimento Capacidade Transportadoras Veículos …" at bounding box center [524, 253] width 1048 height 506
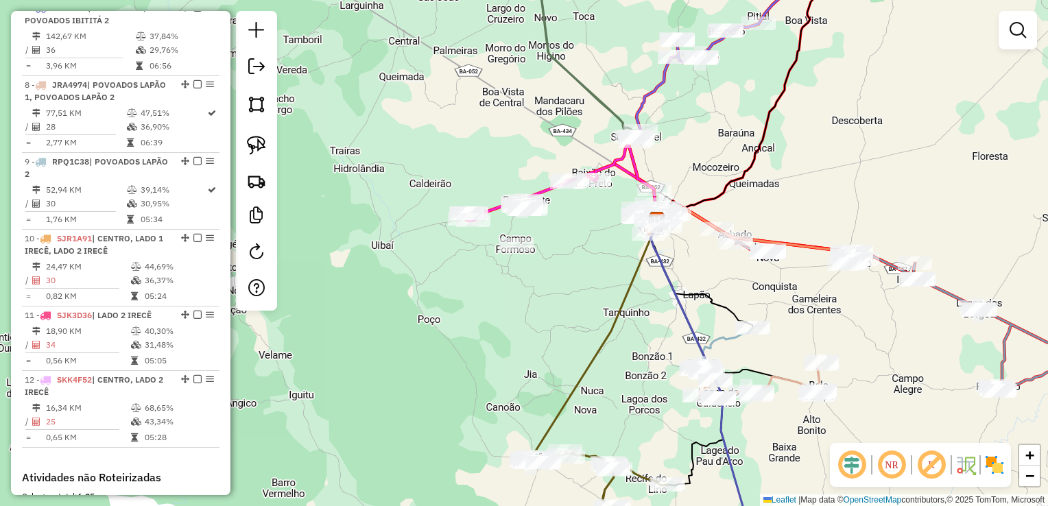
click at [579, 276] on div "Janela de atendimento Grade de atendimento Capacidade Transportadoras Veículos …" at bounding box center [524, 253] width 1048 height 506
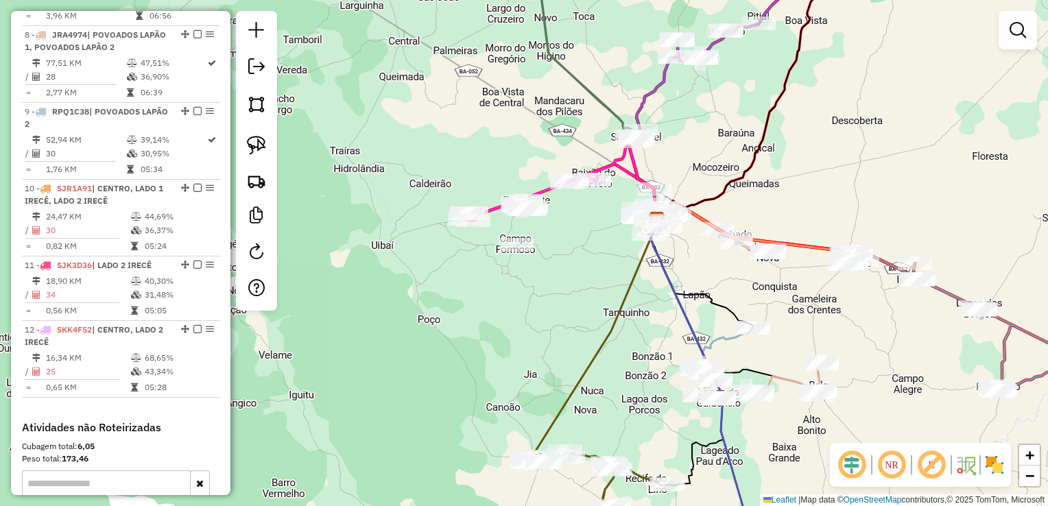
scroll to position [1022, 0]
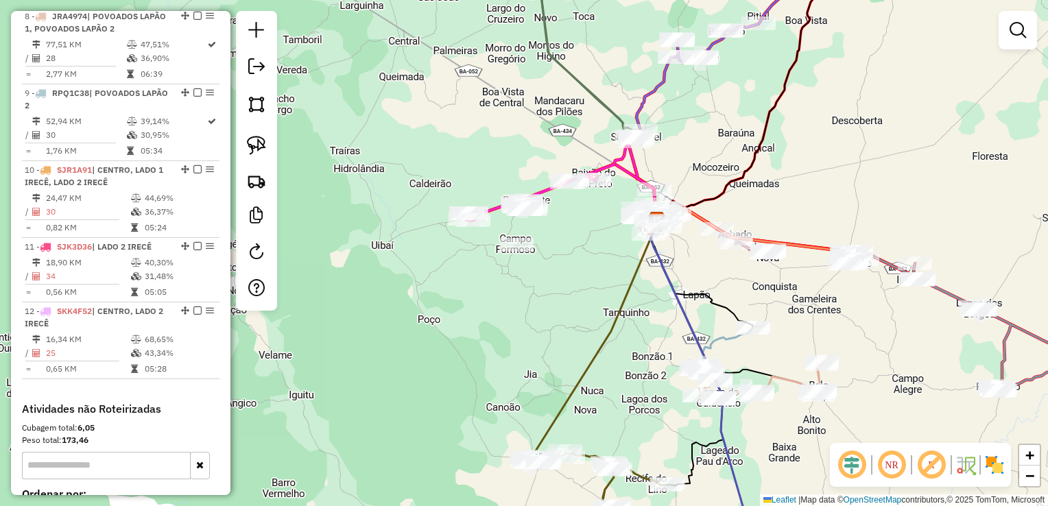
click at [343, 328] on div "Janela de atendimento Grade de atendimento Capacidade Transportadoras Veículos …" at bounding box center [524, 253] width 1048 height 506
drag, startPoint x: 469, startPoint y: 320, endPoint x: 378, endPoint y: 355, distance: 97.0
click at [380, 357] on div "Janela de atendimento Grade de atendimento Capacidade Transportadoras Veículos …" at bounding box center [524, 253] width 1048 height 506
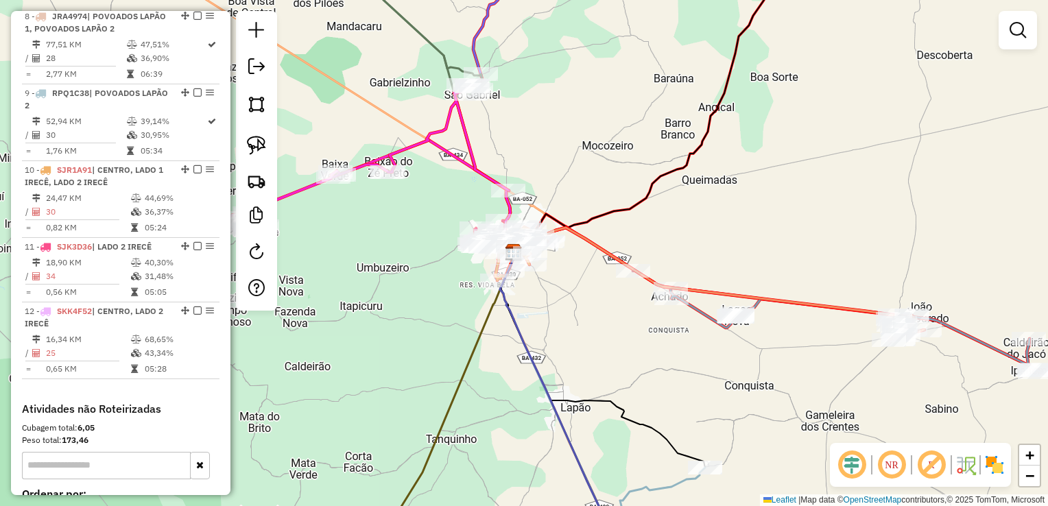
drag, startPoint x: 587, startPoint y: 282, endPoint x: 593, endPoint y: 335, distance: 52.5
click at [593, 335] on div "Janela de atendimento Grade de atendimento Capacidade Transportadoras Veículos …" at bounding box center [524, 253] width 1048 height 506
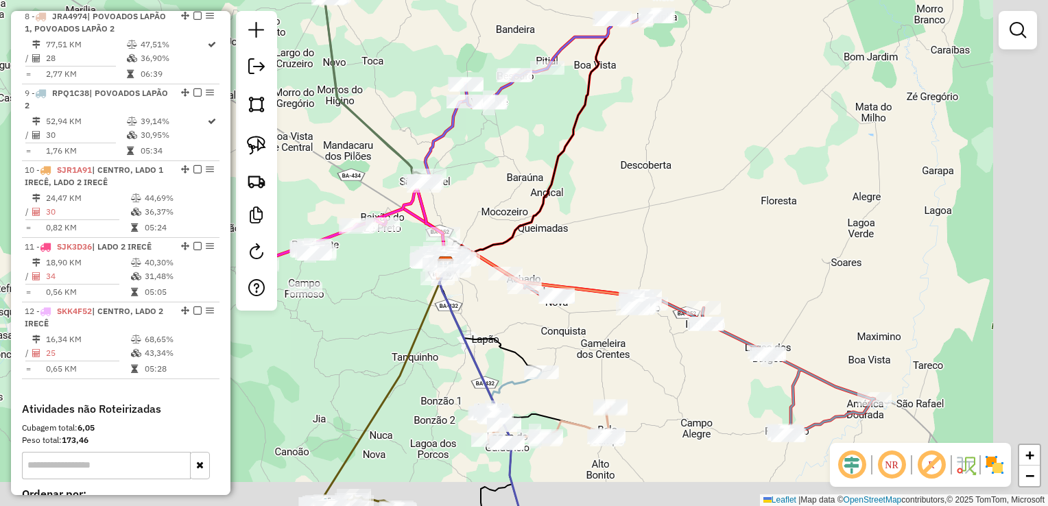
drag, startPoint x: 733, startPoint y: 350, endPoint x: 527, endPoint y: 300, distance: 212.4
click at [527, 300] on div "Janela de atendimento Grade de atendimento Capacidade Transportadoras Veículos …" at bounding box center [524, 253] width 1048 height 506
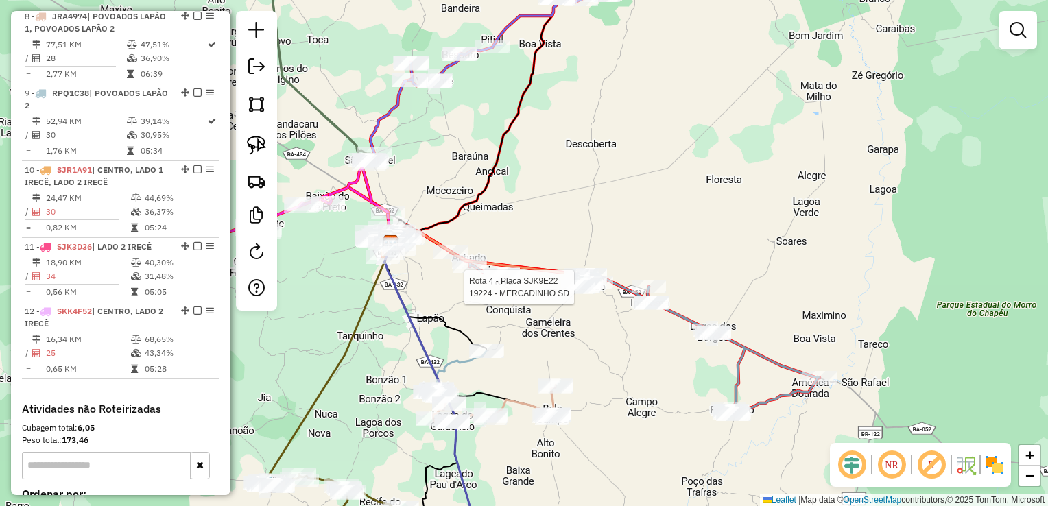
select select "*********"
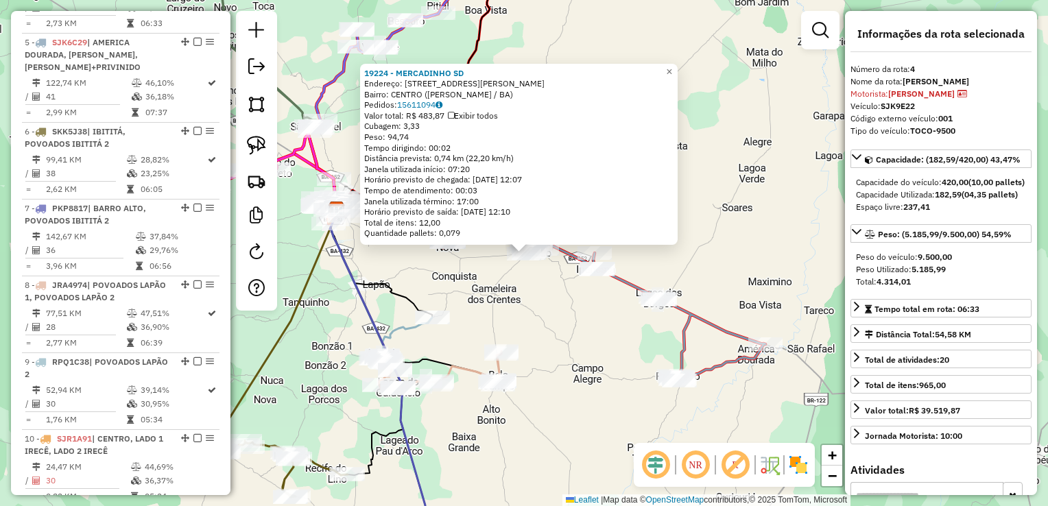
scroll to position [723, 0]
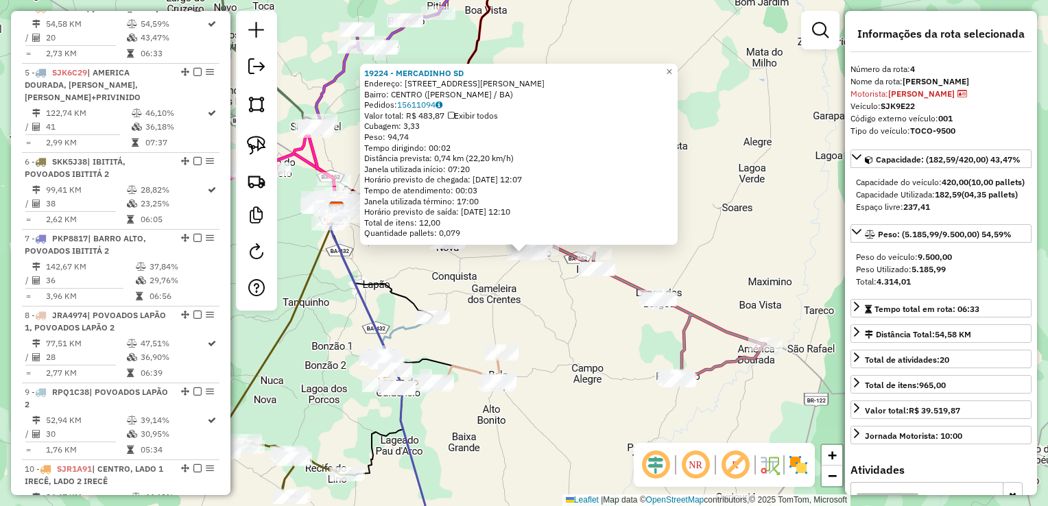
drag, startPoint x: 911, startPoint y: 297, endPoint x: 976, endPoint y: 307, distance: 66.6
click at [976, 293] on div "Peso do veículo: 9.500,00 Peso Utilizado: 5.185,99 Total: 4.314,01" at bounding box center [940, 269] width 181 height 48
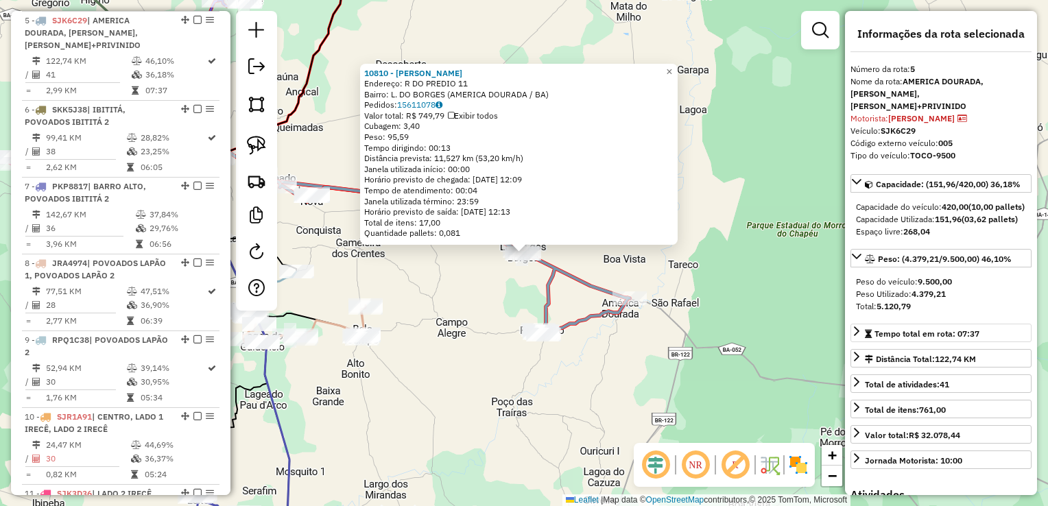
scroll to position [787, 0]
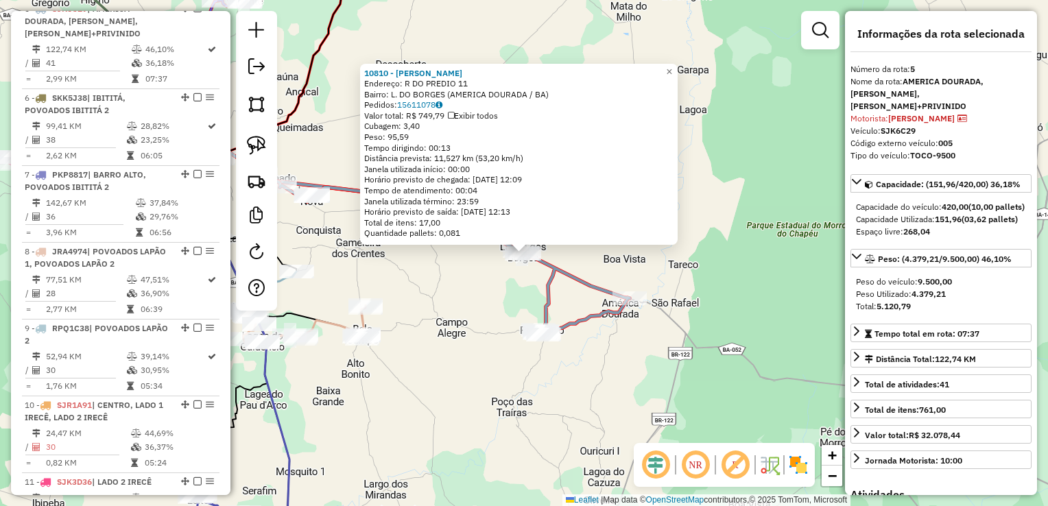
click at [662, 296] on div "10810 - TELMA CARNEIRO SILVA Endereço: R DO PREDIO 11 Bairro: L. DO BORGES (AME…" at bounding box center [524, 253] width 1048 height 506
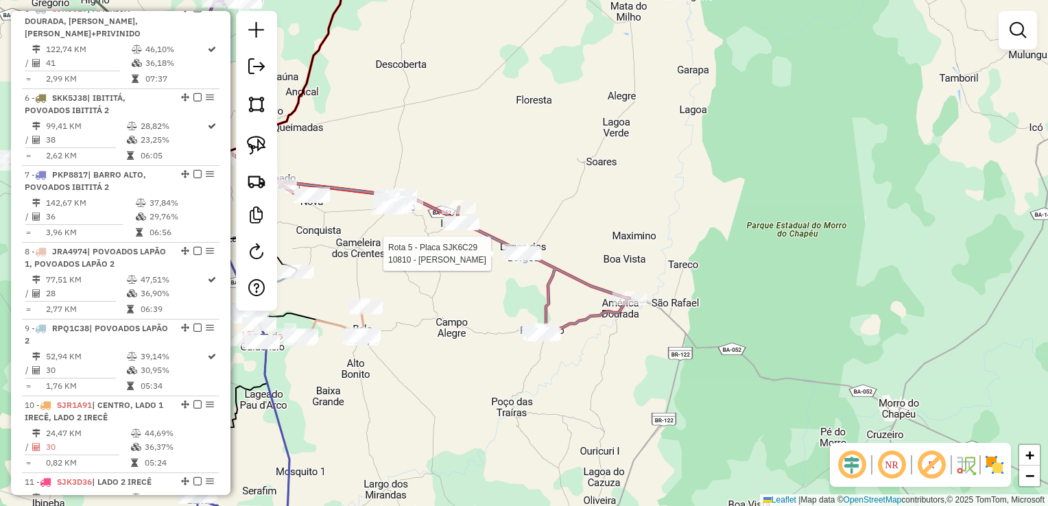
click at [507, 261] on div at bounding box center [524, 254] width 34 height 14
select select "*********"
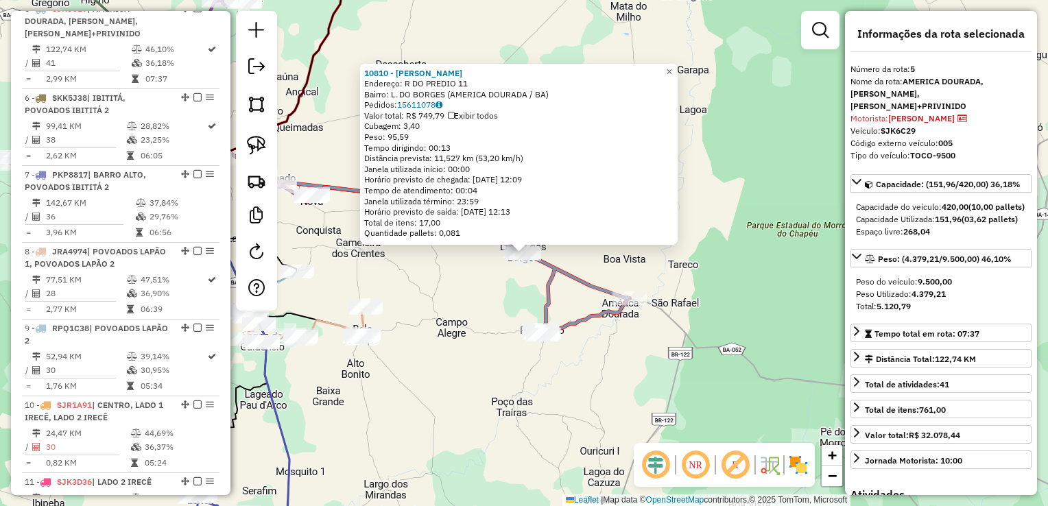
click at [691, 317] on div "10810 - TELMA CARNEIRO SILVA Endereço: R DO PREDIO 11 Bairro: L. DO BORGES (AME…" at bounding box center [524, 253] width 1048 height 506
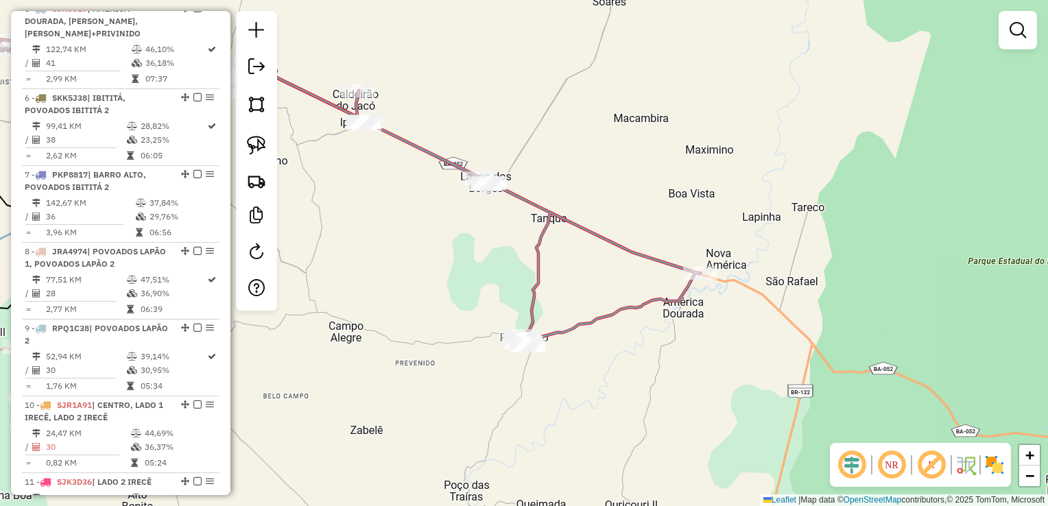
drag, startPoint x: 568, startPoint y: 273, endPoint x: 616, endPoint y: 280, distance: 48.6
click at [616, 280] on div "Janela de atendimento Grade de atendimento Capacidade Transportadoras Veículos …" at bounding box center [524, 253] width 1048 height 506
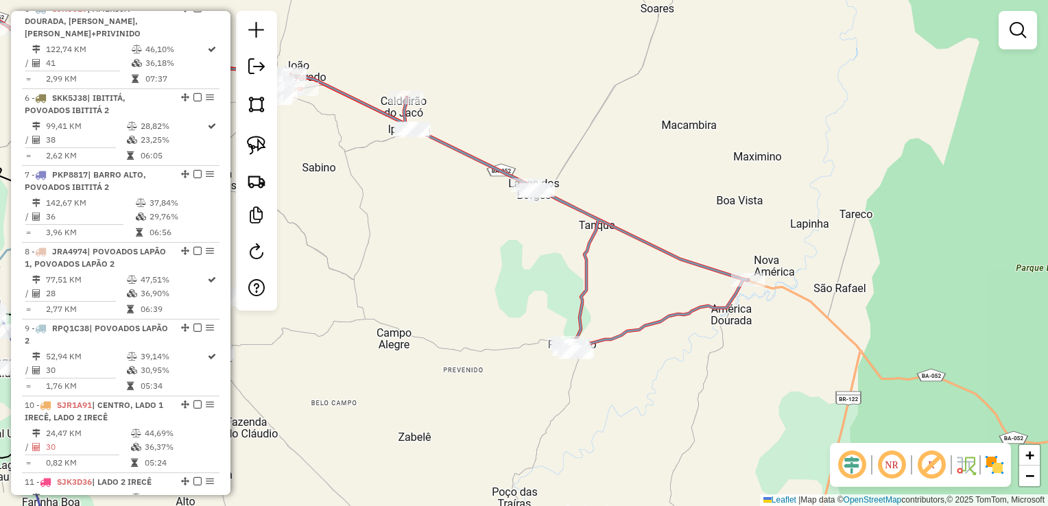
drag, startPoint x: 707, startPoint y: 296, endPoint x: 762, endPoint y: 305, distance: 55.7
click at [762, 305] on div "Janela de atendimento Grade de atendimento Capacidade Transportadoras Veículos …" at bounding box center [524, 253] width 1048 height 506
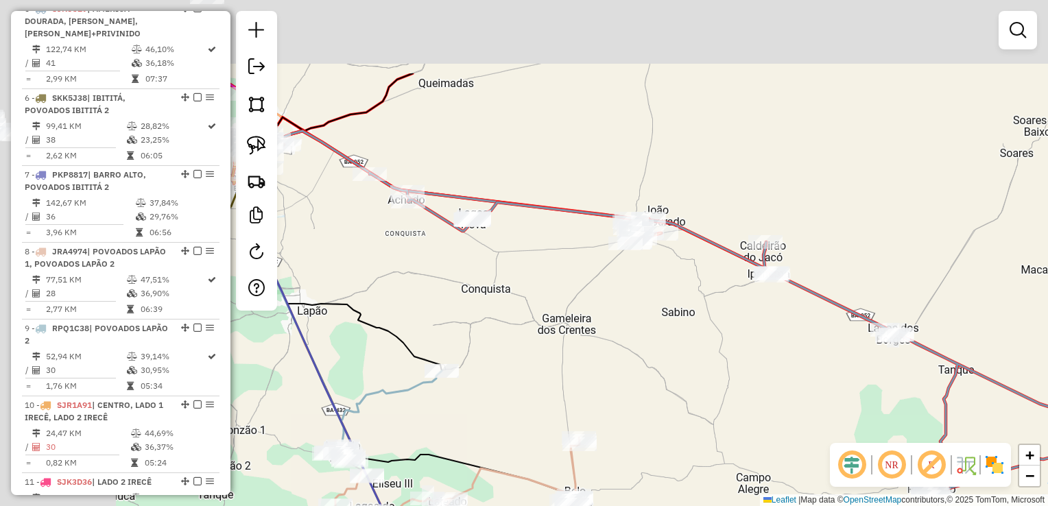
drag, startPoint x: 560, startPoint y: 214, endPoint x: 826, endPoint y: 337, distance: 292.3
click at [826, 337] on div "Janela de atendimento Grade de atendimento Capacidade Transportadoras Veículos …" at bounding box center [524, 253] width 1048 height 506
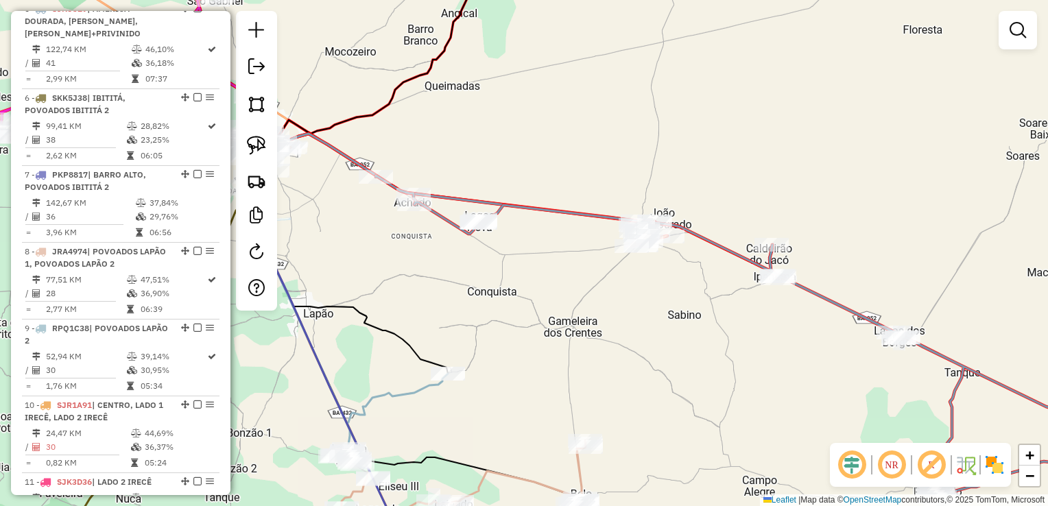
drag, startPoint x: 824, startPoint y: 357, endPoint x: 769, endPoint y: 291, distance: 86.1
click at [804, 328] on div "Janela de atendimento Grade de atendimento Capacidade Transportadoras Veículos …" at bounding box center [524, 253] width 1048 height 506
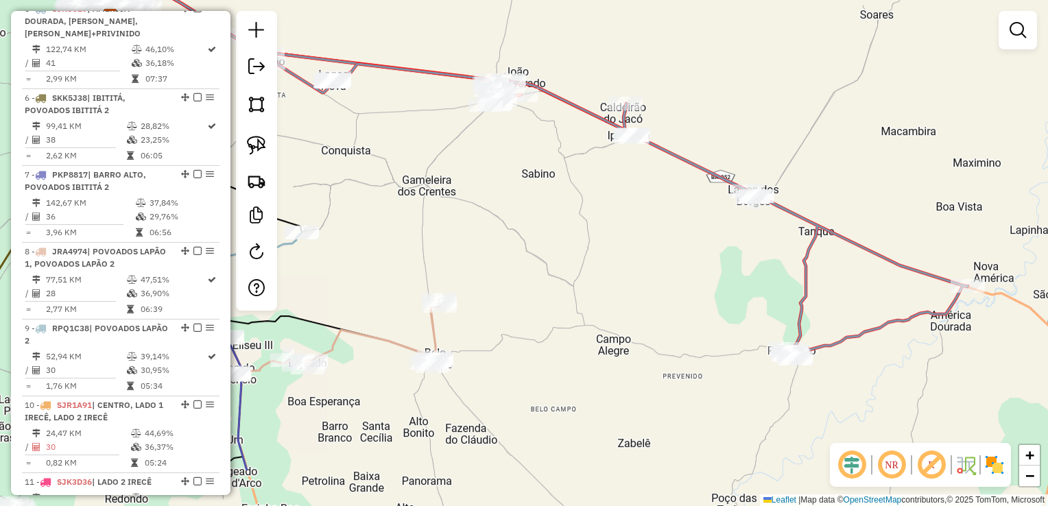
drag, startPoint x: 751, startPoint y: 322, endPoint x: 644, endPoint y: 236, distance: 137.5
click at [644, 236] on div "Janela de atendimento Grade de atendimento Capacidade Transportadoras Veículos …" at bounding box center [524, 253] width 1048 height 506
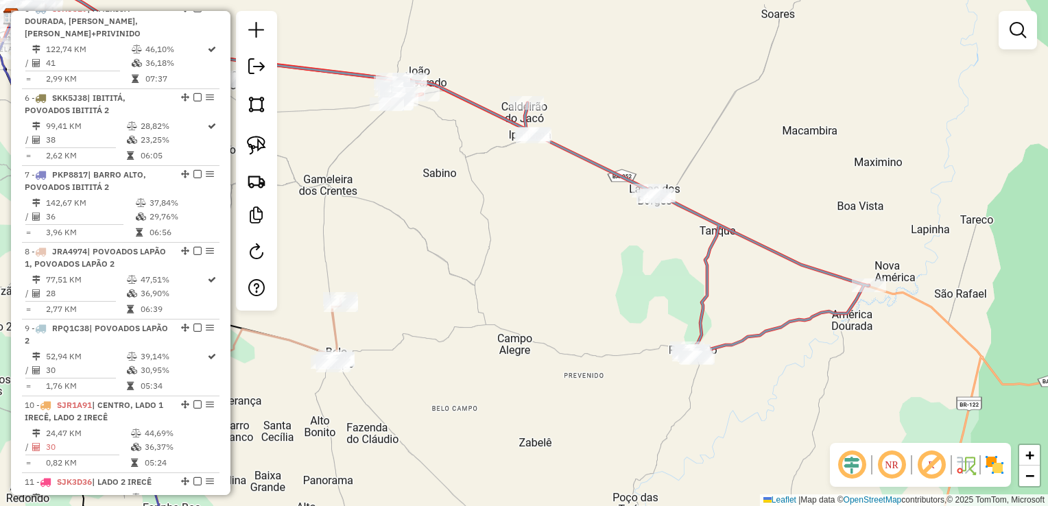
drag, startPoint x: 858, startPoint y: 291, endPoint x: 755, endPoint y: 290, distance: 103.5
click at [756, 290] on div "Janela de atendimento Grade de atendimento Capacidade Transportadoras Veículos …" at bounding box center [524, 253] width 1048 height 506
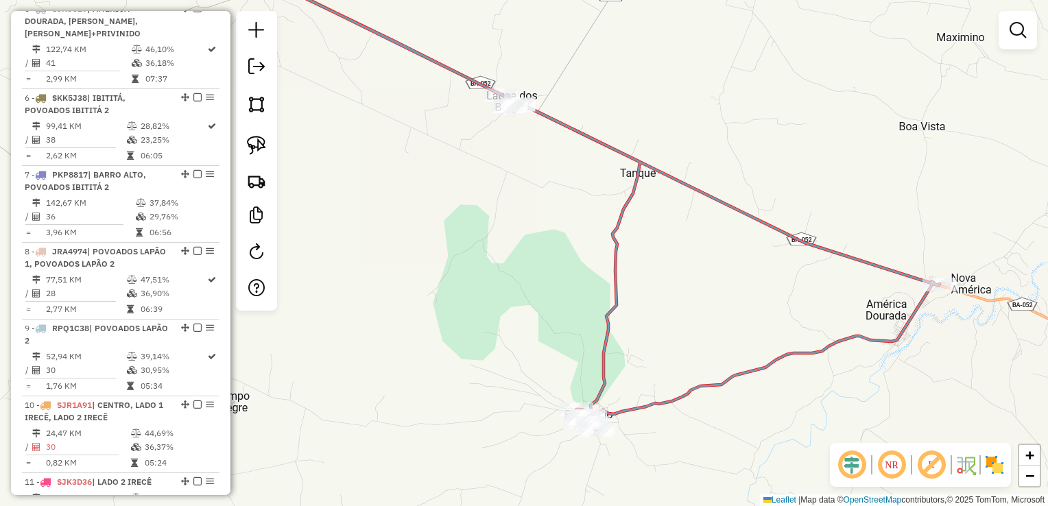
drag, startPoint x: 959, startPoint y: 314, endPoint x: 740, endPoint y: 322, distance: 219.6
click at [740, 322] on div "Janela de atendimento Grade de atendimento Capacidade Transportadoras Veículos …" at bounding box center [524, 253] width 1048 height 506
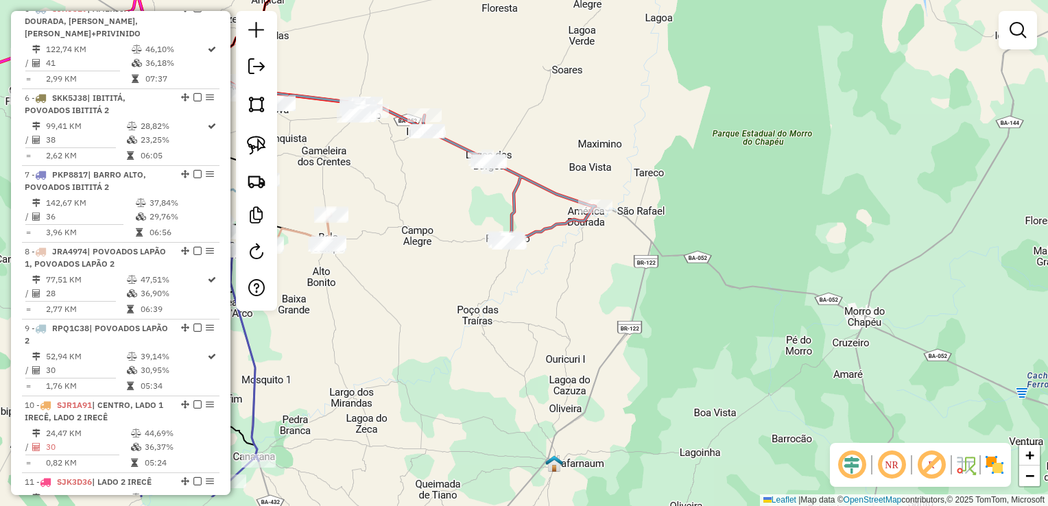
drag, startPoint x: 732, startPoint y: 341, endPoint x: 609, endPoint y: 281, distance: 137.1
click at [609, 281] on div "Janela de atendimento Grade de atendimento Capacidade Transportadoras Veículos …" at bounding box center [524, 253] width 1048 height 506
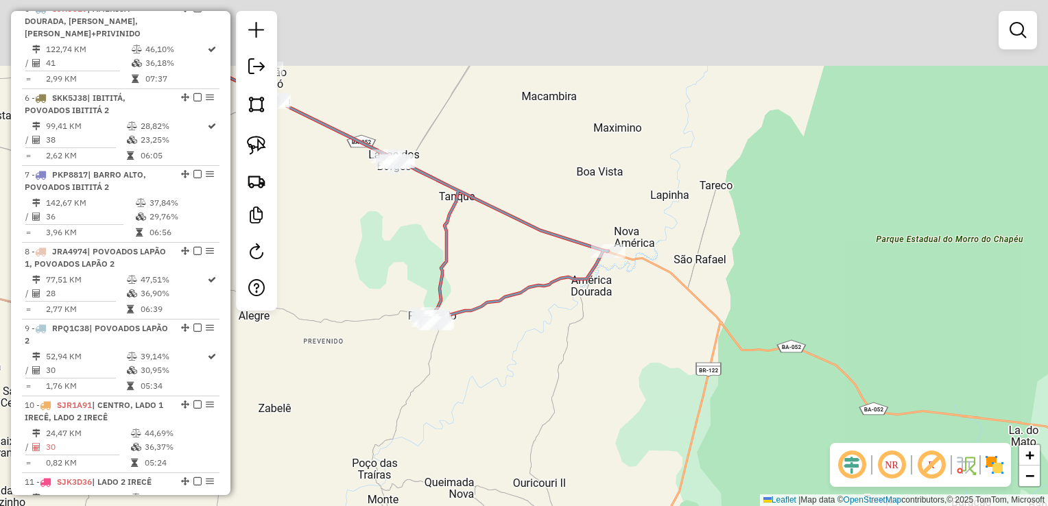
drag, startPoint x: 597, startPoint y: 213, endPoint x: 617, endPoint y: 309, distance: 98.2
click at [617, 308] on div "Janela de atendimento Grade de atendimento Capacidade Transportadoras Veículos …" at bounding box center [524, 253] width 1048 height 506
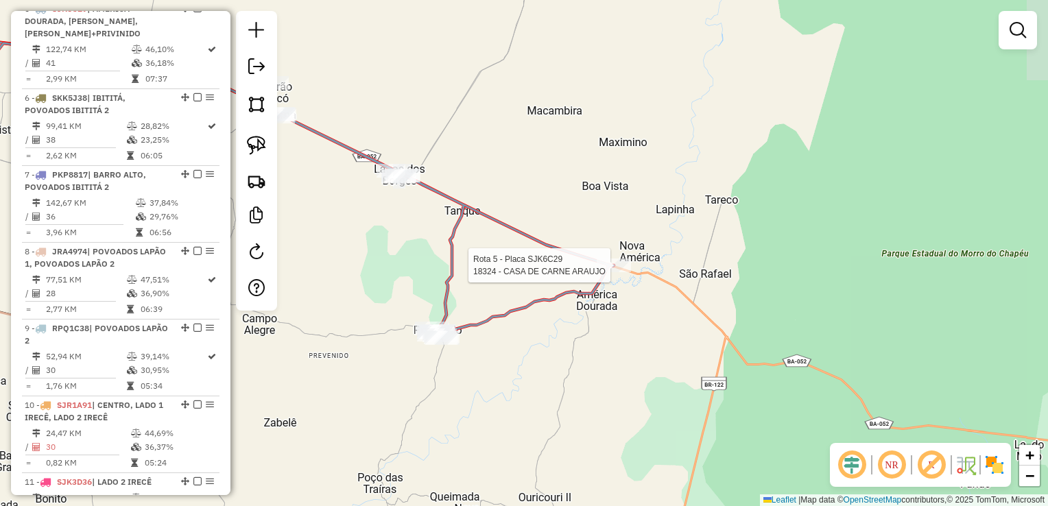
select select "*********"
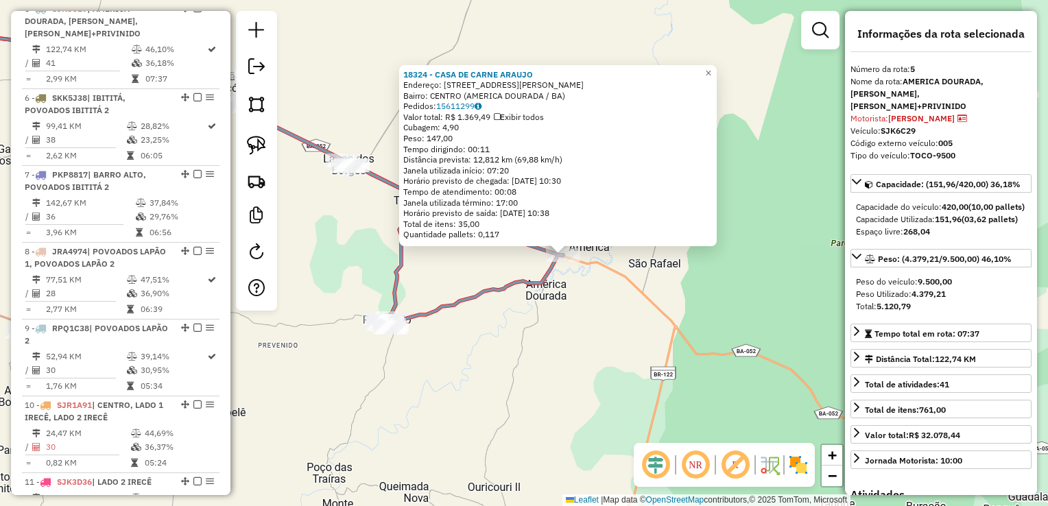
drag, startPoint x: 487, startPoint y: 358, endPoint x: 542, endPoint y: 359, distance: 55.6
click at [542, 359] on div "18324 - CASA DE CARNE ARAUJO Endereço: RUA JOAO BIDO 9998 Bairro: CENTRO (AMERI…" at bounding box center [524, 253] width 1048 height 506
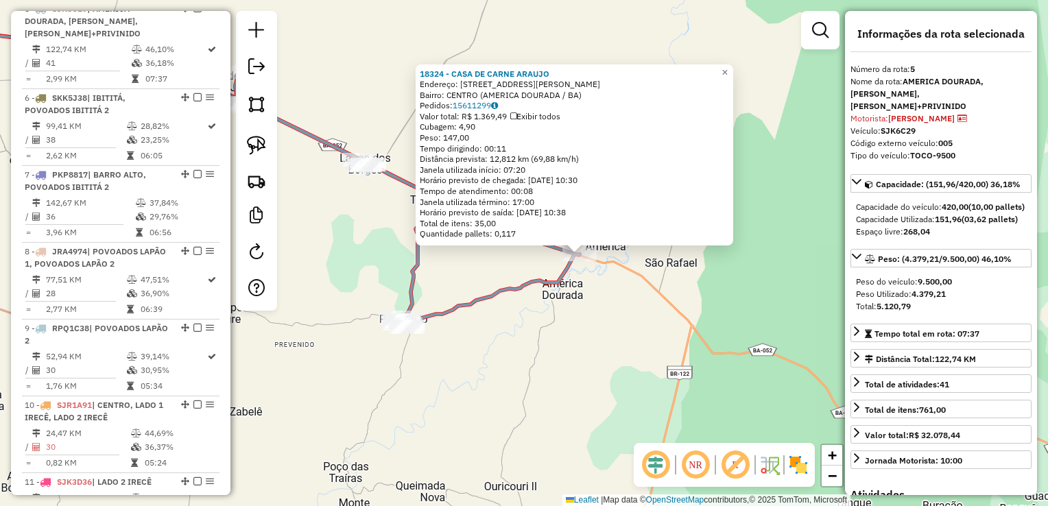
click at [542, 359] on div "18324 - CASA DE CARNE ARAUJO Endereço: RUA JOAO BIDO 9998 Bairro: CENTRO (AMERI…" at bounding box center [524, 253] width 1048 height 506
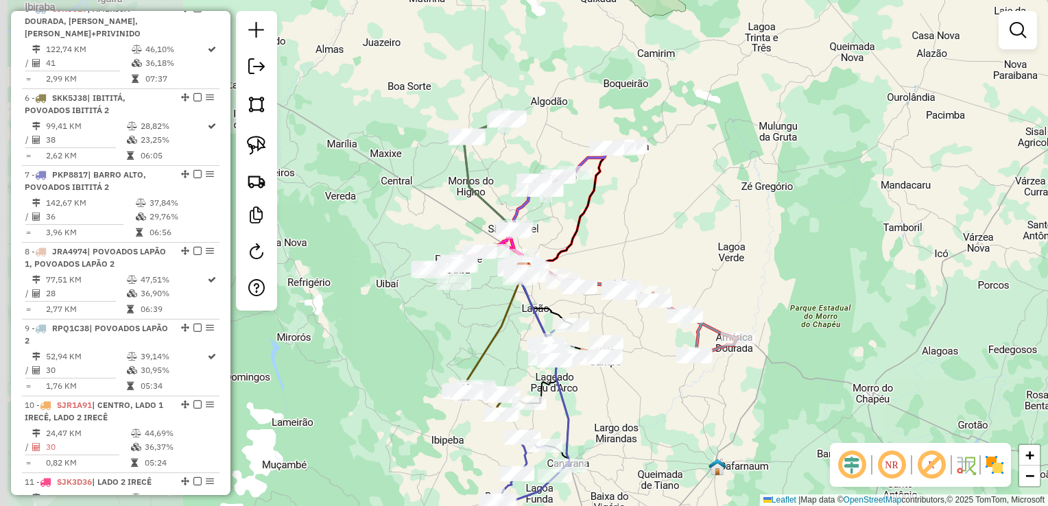
drag, startPoint x: 499, startPoint y: 383, endPoint x: 697, endPoint y: 375, distance: 198.3
click at [697, 375] on div "Janela de atendimento Grade de atendimento Capacidade Transportadoras Veículos …" at bounding box center [524, 253] width 1048 height 506
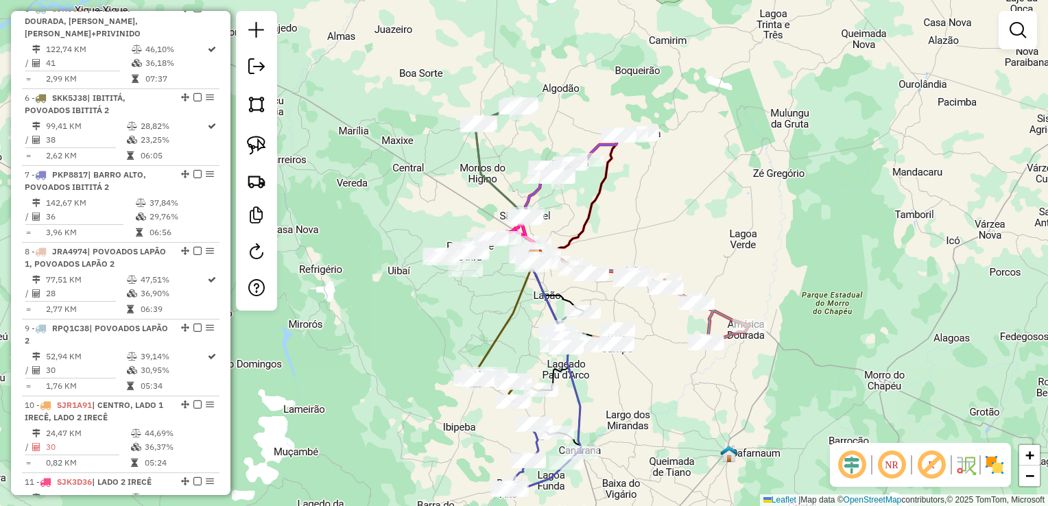
drag, startPoint x: 491, startPoint y: 274, endPoint x: 497, endPoint y: 312, distance: 38.2
click at [497, 312] on div "Janela de atendimento Grade de atendimento Capacidade Transportadoras Veículos …" at bounding box center [524, 253] width 1048 height 506
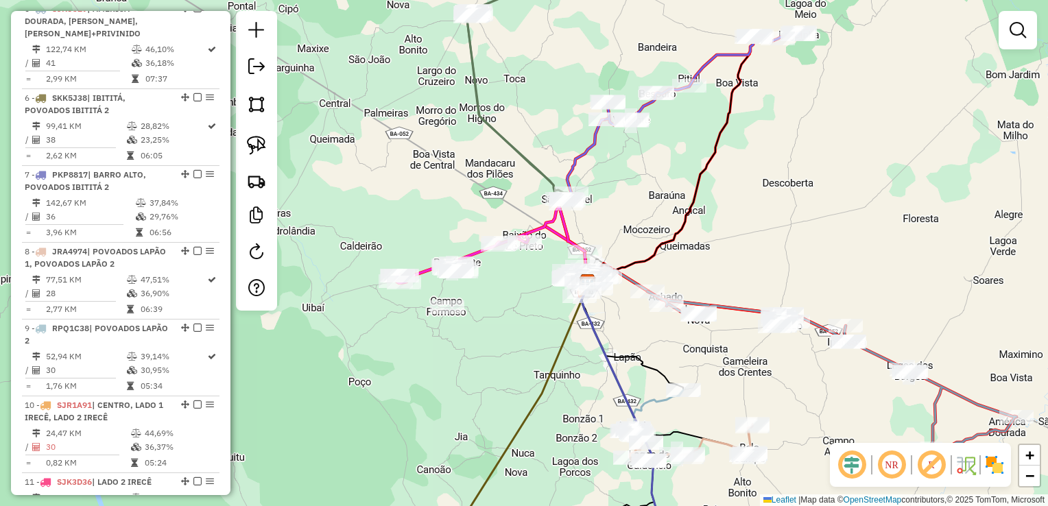
drag, startPoint x: 467, startPoint y: 197, endPoint x: 469, endPoint y: 302, distance: 104.9
click at [467, 308] on div "Rota 2 - Placa RDC1A24 19524 - COMERCIAL JACUTINGA Janela de atendimento Grade …" at bounding box center [524, 253] width 1048 height 506
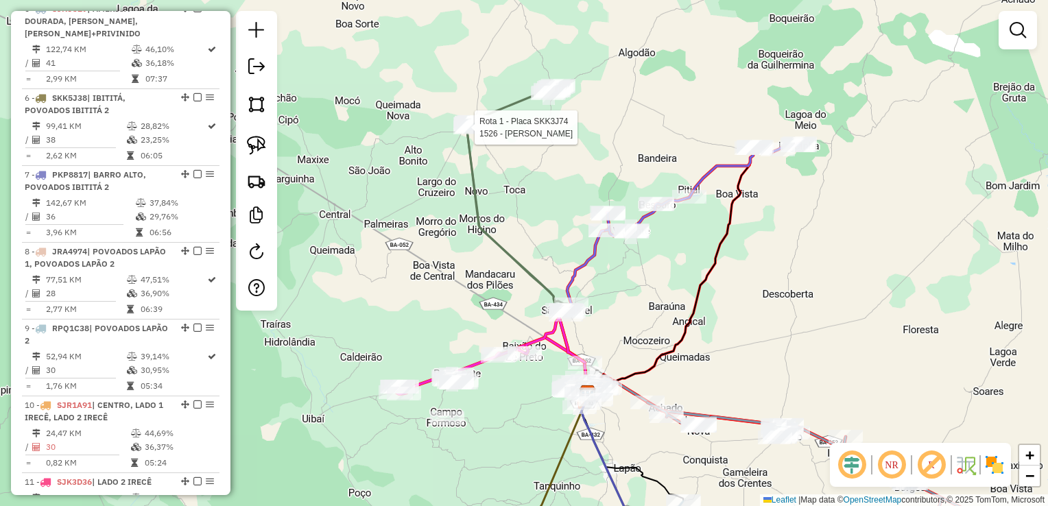
select select "*********"
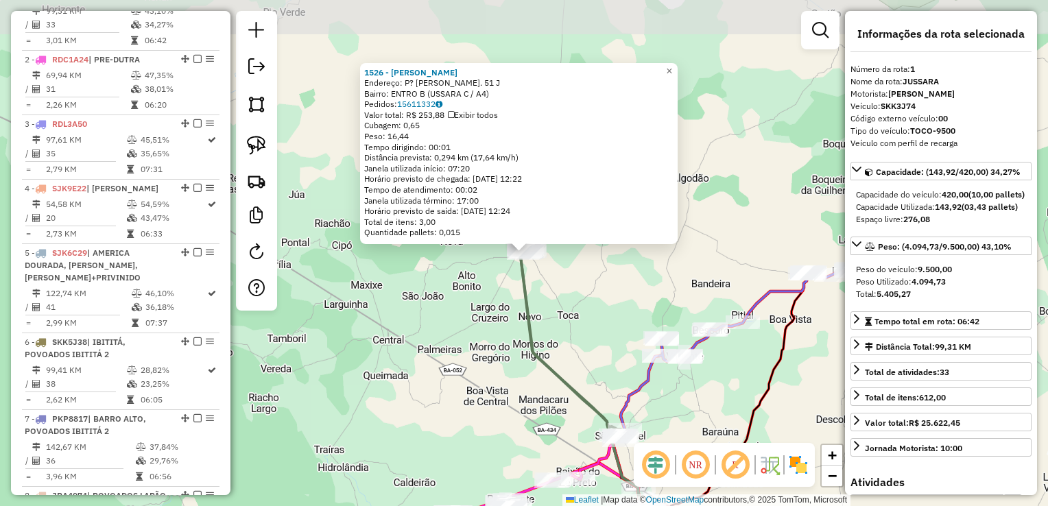
scroll to position [531, 0]
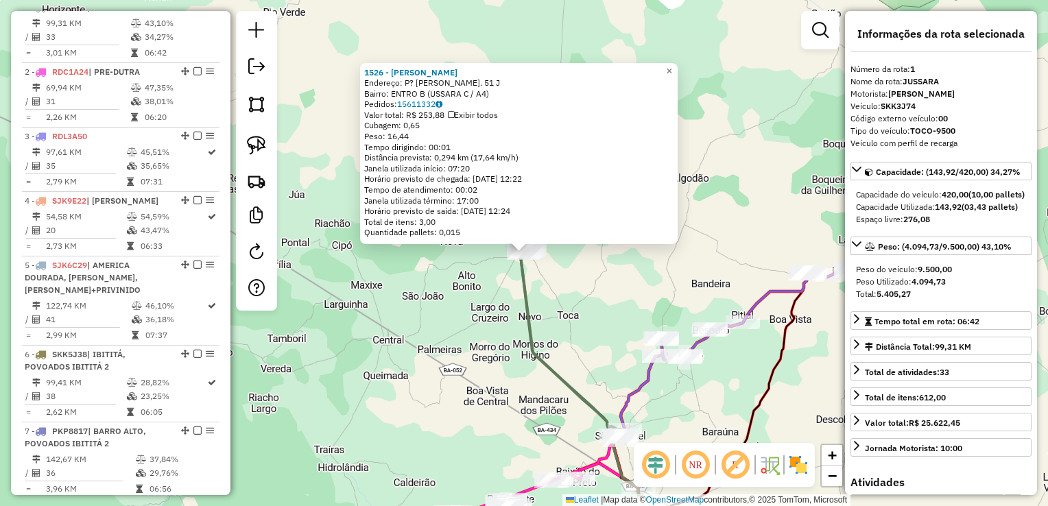
click at [625, 328] on div "1526 - JARBAS NOVAIS DOS SANTOS Endereço: P? JOAO BATISTA. 51 J Bairro: ENTRO B…" at bounding box center [524, 253] width 1048 height 506
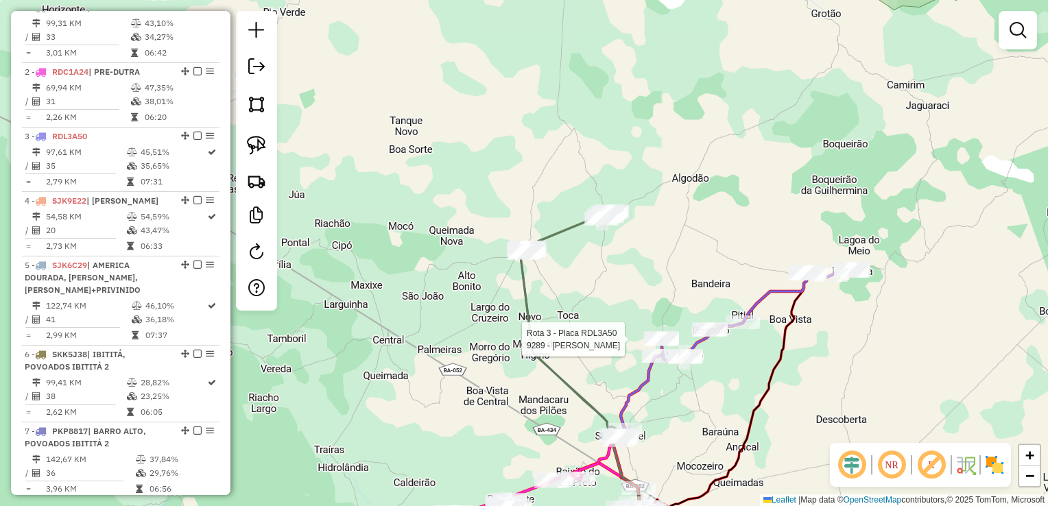
select select "*********"
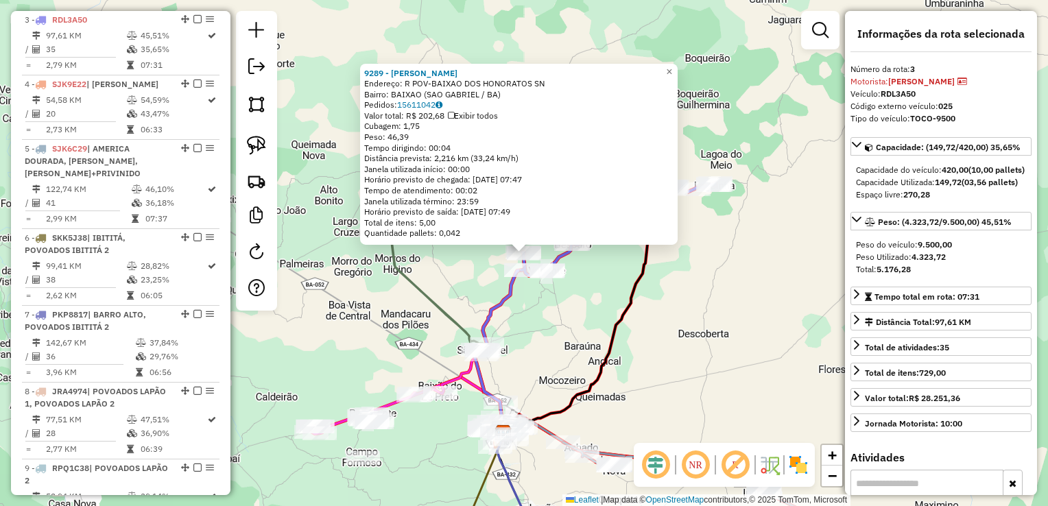
scroll to position [660, 0]
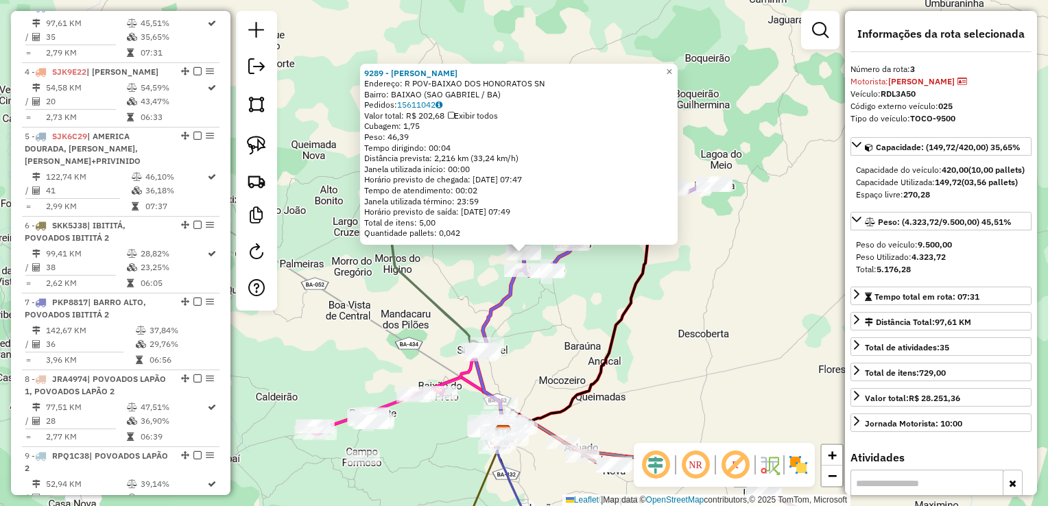
click at [606, 325] on div "9289 - SAFIRA ROCHA DA GAMA Endereço: R POV-BAIXAO DOS HONORATOS SN Bairro: BAI…" at bounding box center [524, 253] width 1048 height 506
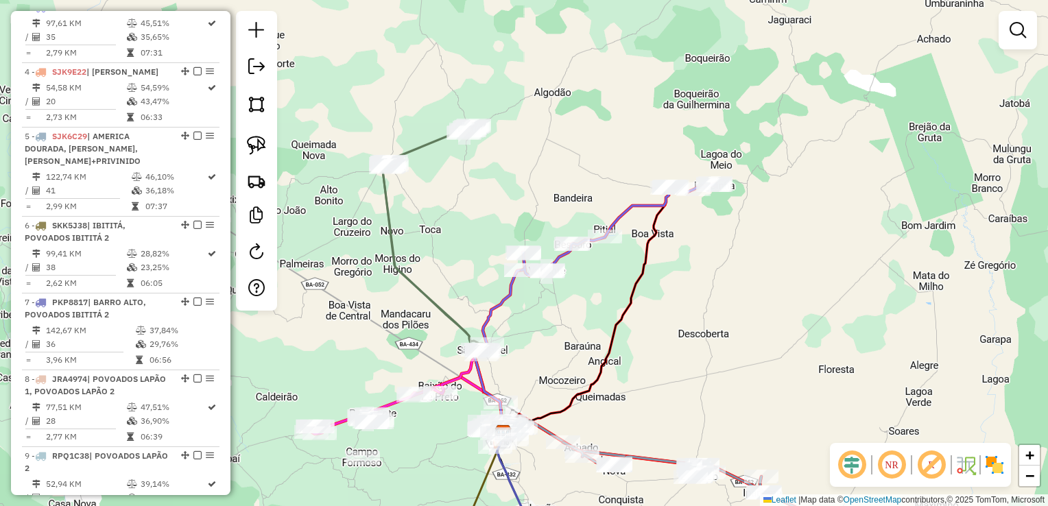
drag, startPoint x: 665, startPoint y: 333, endPoint x: 677, endPoint y: 251, distance: 82.5
click at [677, 254] on div "9289 - SAFIRA ROCHA DA GAMA Endereço: R POV-BAIXAO DOS HONORATOS SN Bairro: BAI…" at bounding box center [524, 253] width 1048 height 506
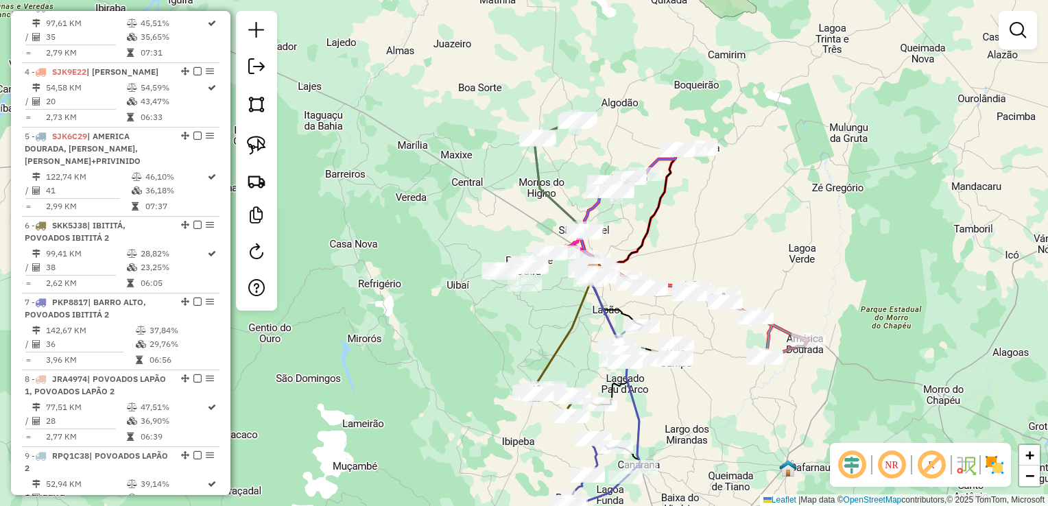
drag, startPoint x: 716, startPoint y: 254, endPoint x: 693, endPoint y: 207, distance: 51.8
click at [693, 207] on div "Janela de atendimento Grade de atendimento Capacidade Transportadoras Veículos …" at bounding box center [524, 253] width 1048 height 506
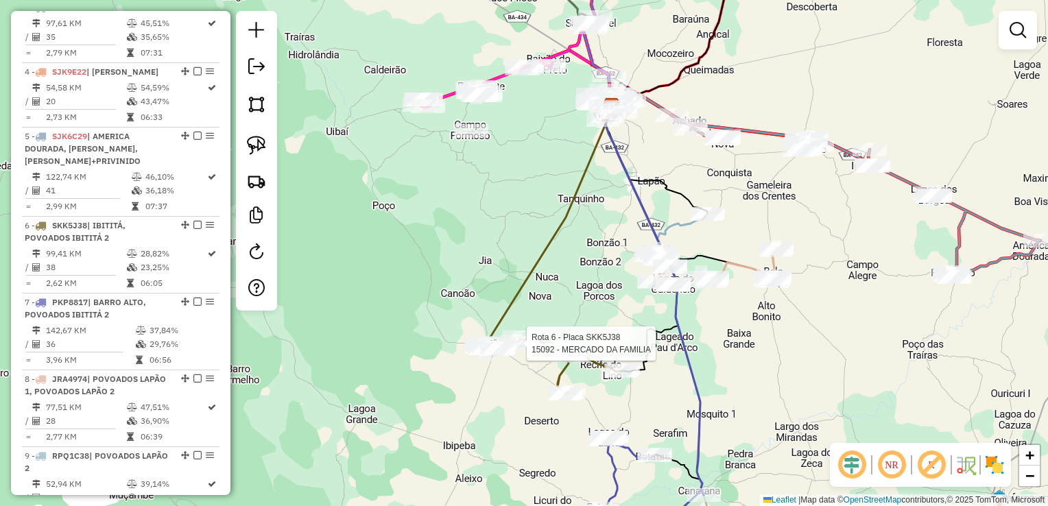
drag, startPoint x: 549, startPoint y: 329, endPoint x: 534, endPoint y: 351, distance: 26.6
select select "*********"
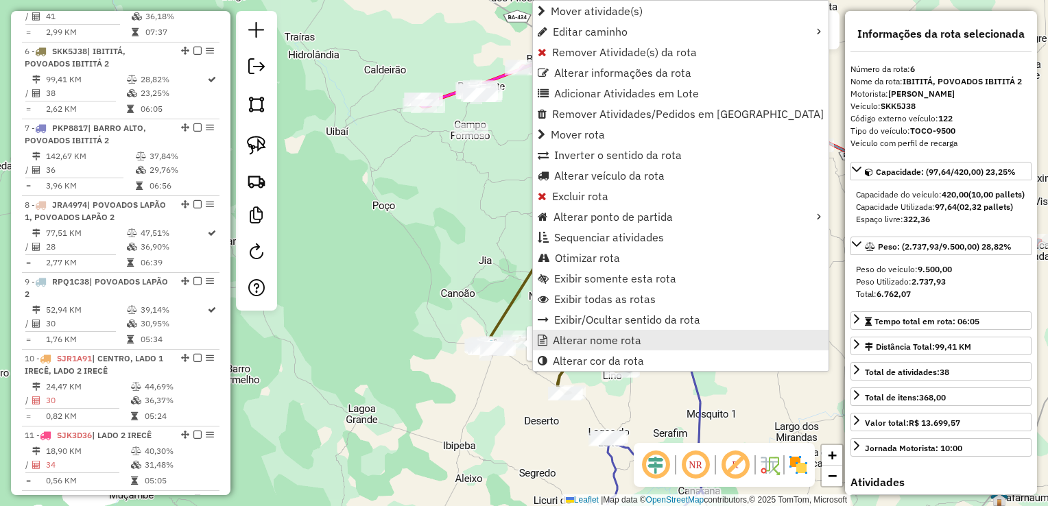
scroll to position [877, 0]
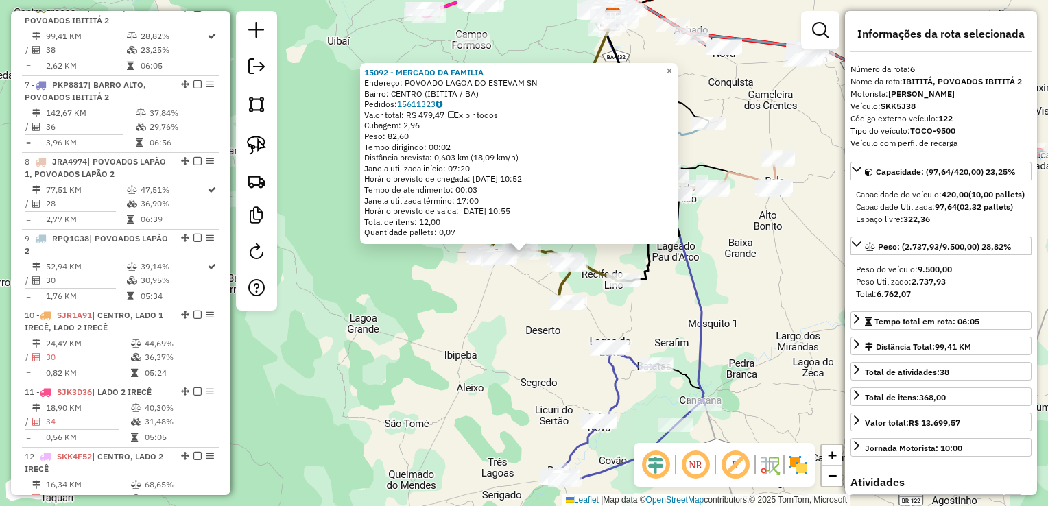
click at [502, 341] on div "15092 - MERCADO DA FAMILIA Endereço: POVOADO LAGOA DO ESTEVAM SN Bairro: CENTRO…" at bounding box center [524, 253] width 1048 height 506
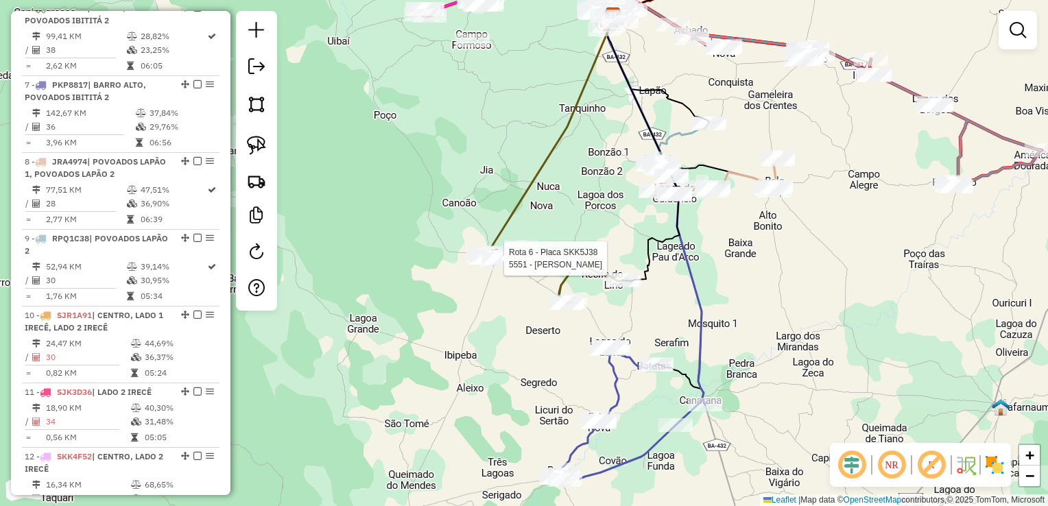
select select "*********"
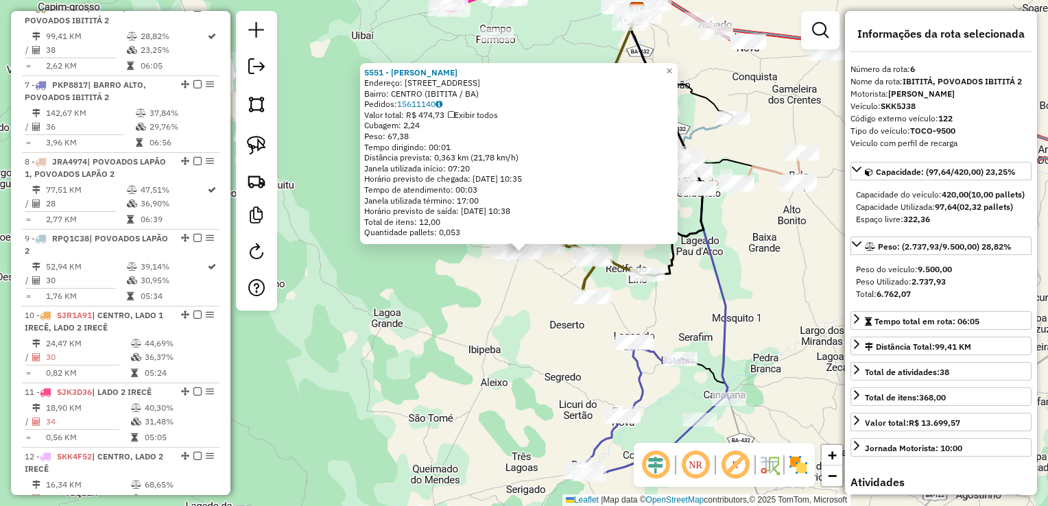
click at [677, 301] on div "5551 - CARLOS ALVES CEQUEIRA Endereço: R DO CAMPO 164 Bairro: CENTRO (IBITITA /…" at bounding box center [524, 253] width 1048 height 506
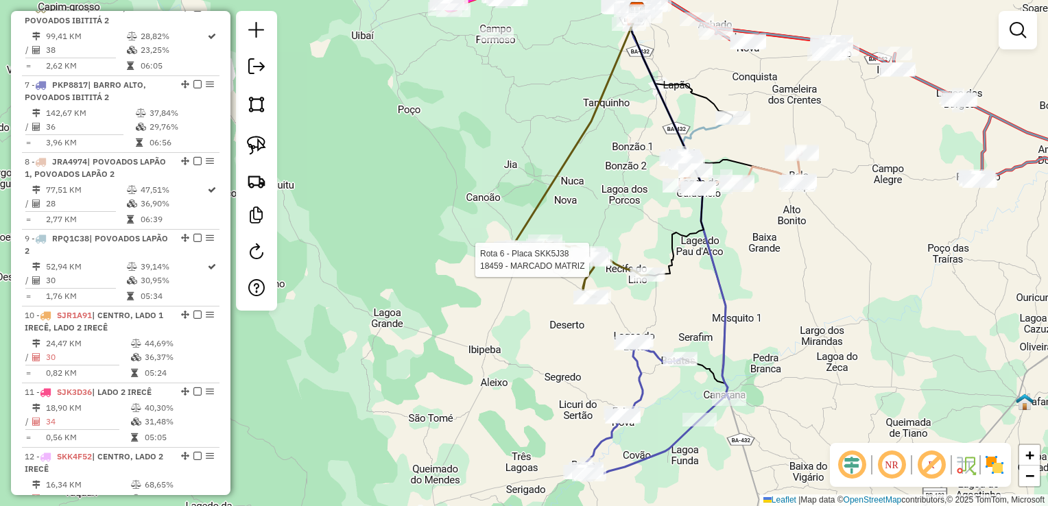
click at [587, 267] on div at bounding box center [593, 260] width 34 height 14
select select "*********"
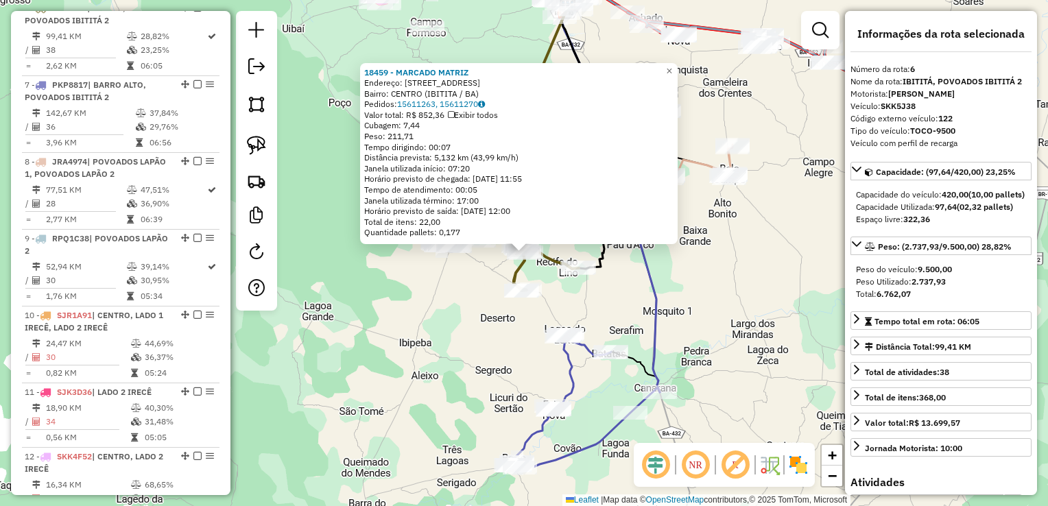
click at [706, 259] on div "18459 - MARCADO MATRIZ Endereço: RUA DO EUCALIPTO LAGEDaO 50 Bairro: CENTRO (IB…" at bounding box center [524, 253] width 1048 height 506
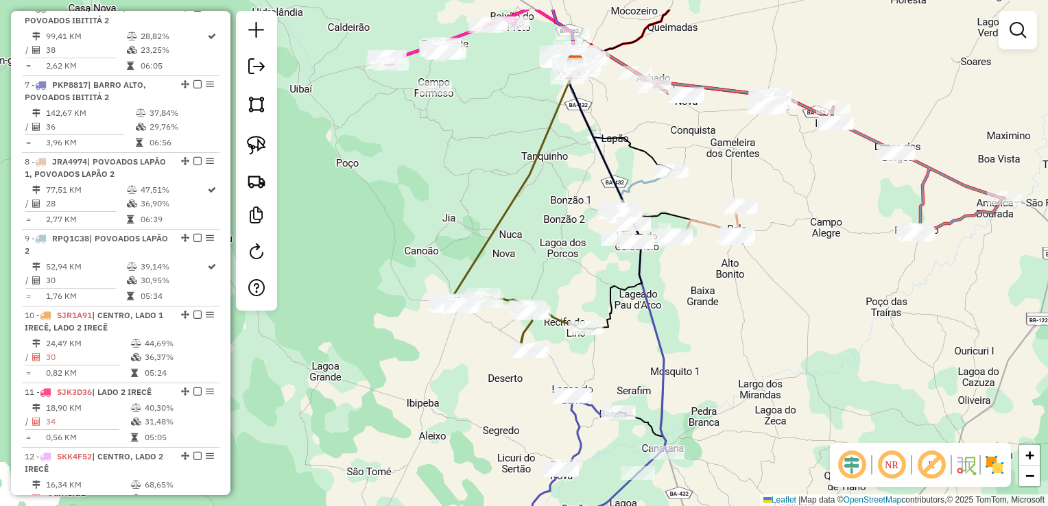
drag, startPoint x: 706, startPoint y: 259, endPoint x: 614, endPoint y: 311, distance: 105.6
click at [713, 320] on div "Janela de atendimento Grade de atendimento Capacidade Transportadoras Veículos …" at bounding box center [524, 253] width 1048 height 506
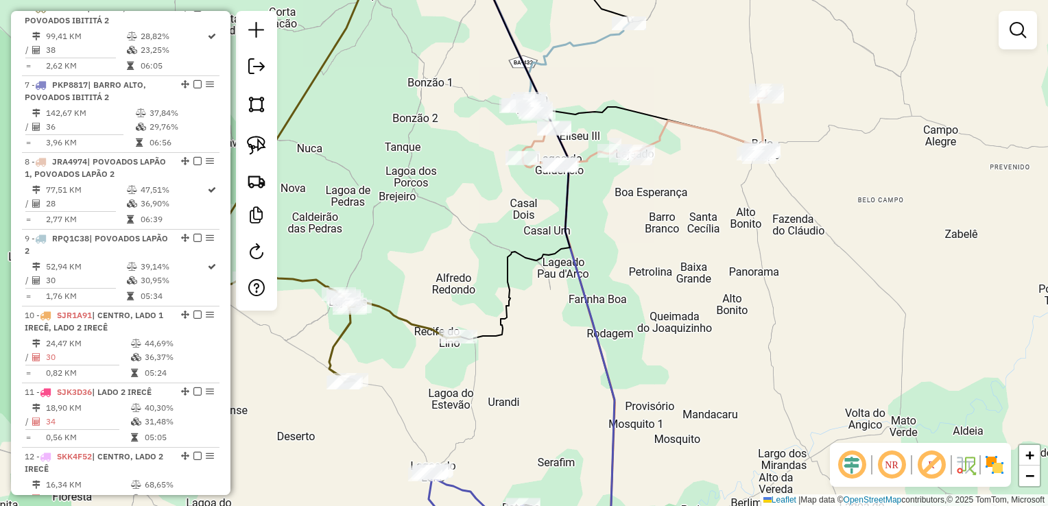
drag, startPoint x: 429, startPoint y: 250, endPoint x: 744, endPoint y: 291, distance: 317.4
click at [744, 291] on div "Janela de atendimento Grade de atendimento Capacidade Transportadoras Veículos …" at bounding box center [524, 253] width 1048 height 506
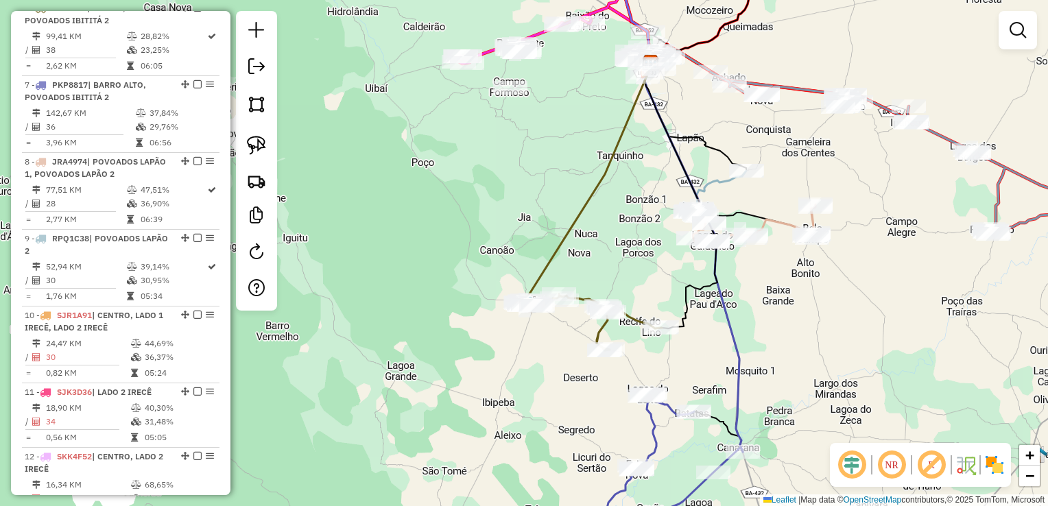
drag, startPoint x: 617, startPoint y: 315, endPoint x: 590, endPoint y: 288, distance: 38.3
click at [590, 294] on icon at bounding box center [590, 322] width 141 height 56
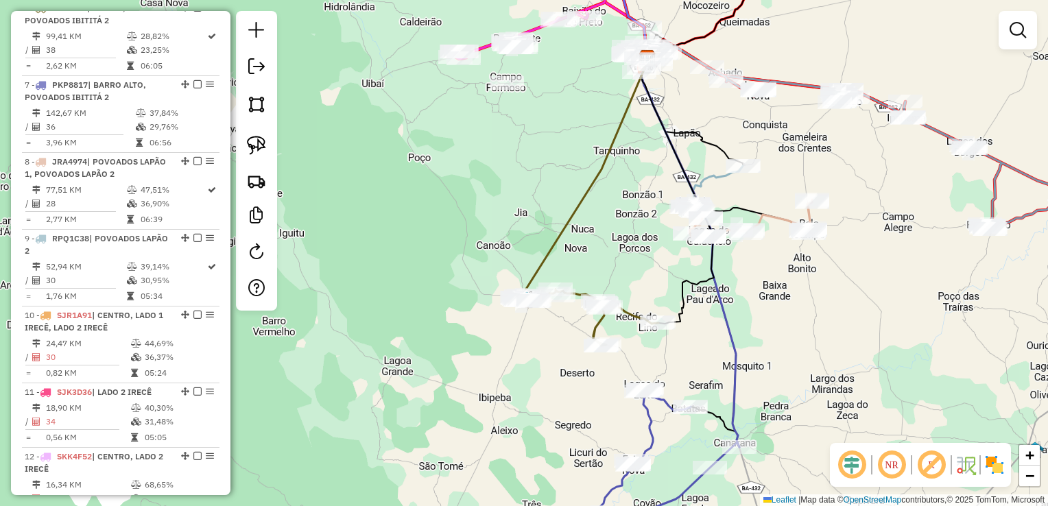
drag, startPoint x: 636, startPoint y: 288, endPoint x: 595, endPoint y: 269, distance: 45.1
click at [595, 269] on div "Janela de atendimento Grade de atendimento Capacidade Transportadoras Veículos …" at bounding box center [524, 253] width 1048 height 506
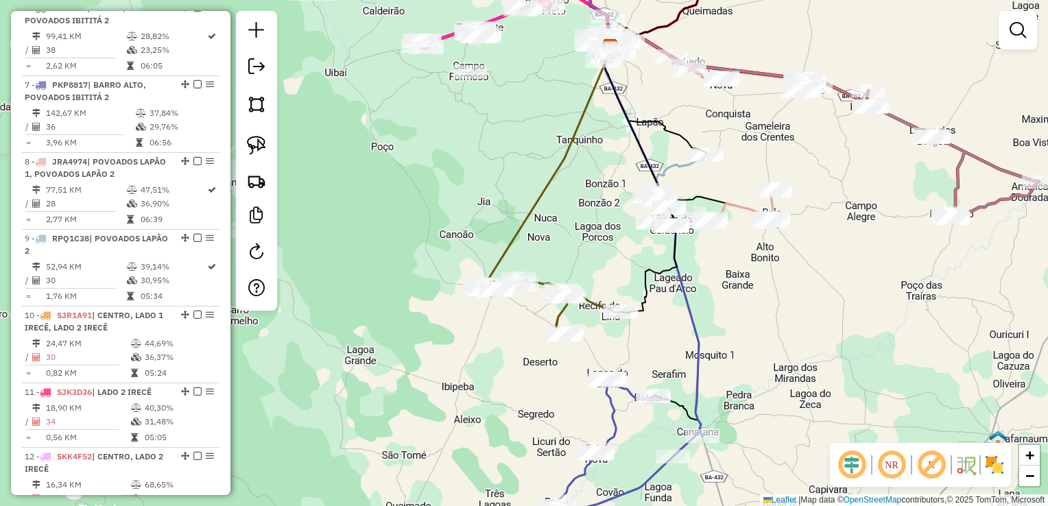
drag, startPoint x: 553, startPoint y: 237, endPoint x: 563, endPoint y: 269, distance: 33.2
click at [563, 269] on div "Janela de atendimento Grade de atendimento Capacidade Transportadoras Veículos …" at bounding box center [524, 253] width 1048 height 506
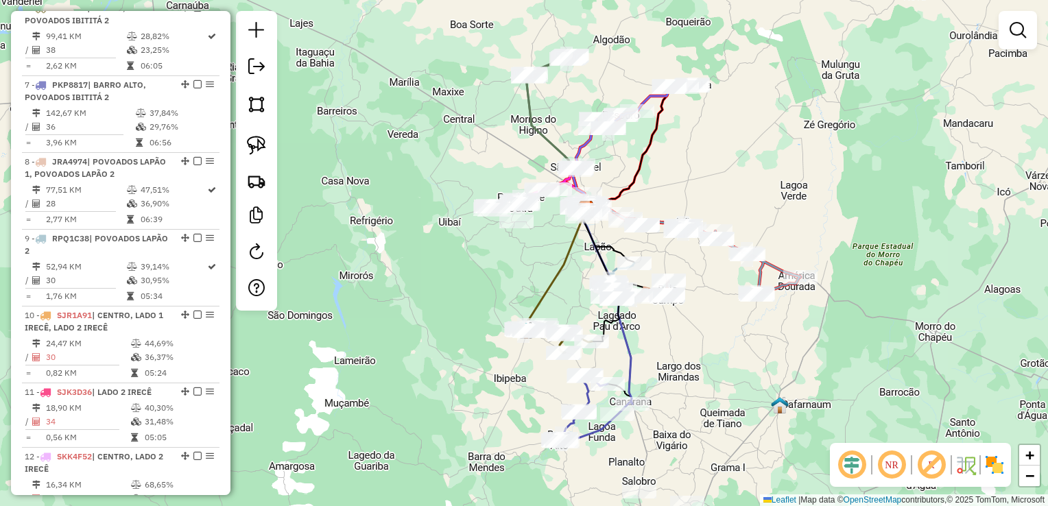
drag, startPoint x: 525, startPoint y: 235, endPoint x: 520, endPoint y: 274, distance: 39.4
click at [522, 278] on div "Janela de atendimento Grade de atendimento Capacidade Transportadoras Veículos …" at bounding box center [524, 253] width 1048 height 506
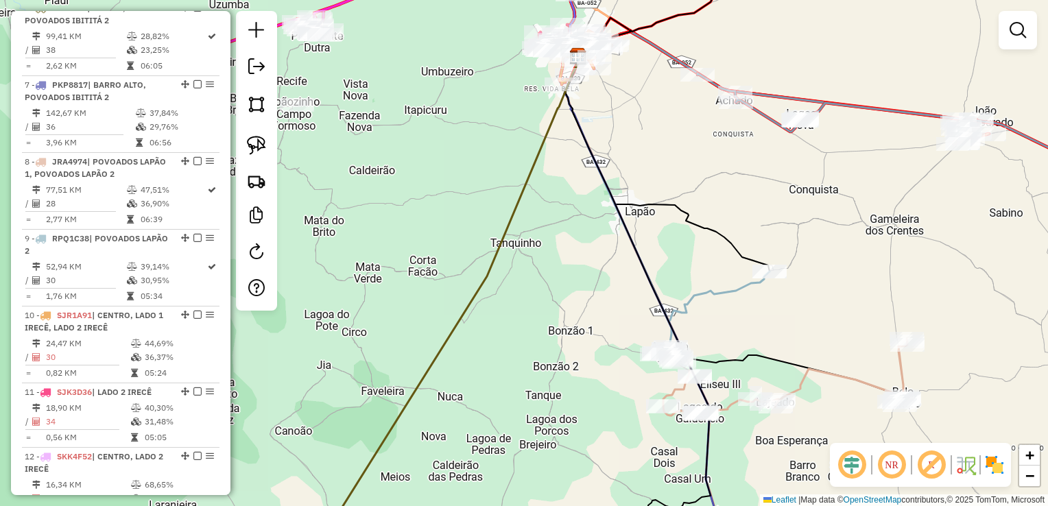
drag, startPoint x: 672, startPoint y: 278, endPoint x: 599, endPoint y: 206, distance: 102.8
click at [599, 207] on div "Janela de atendimento Grade de atendimento Capacidade Transportadoras Veículos …" at bounding box center [524, 253] width 1048 height 506
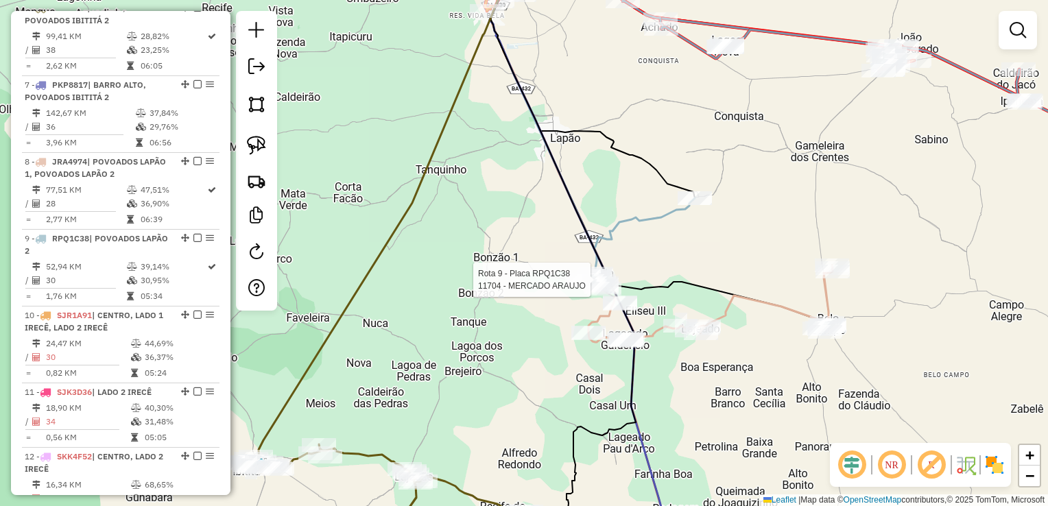
select select "*********"
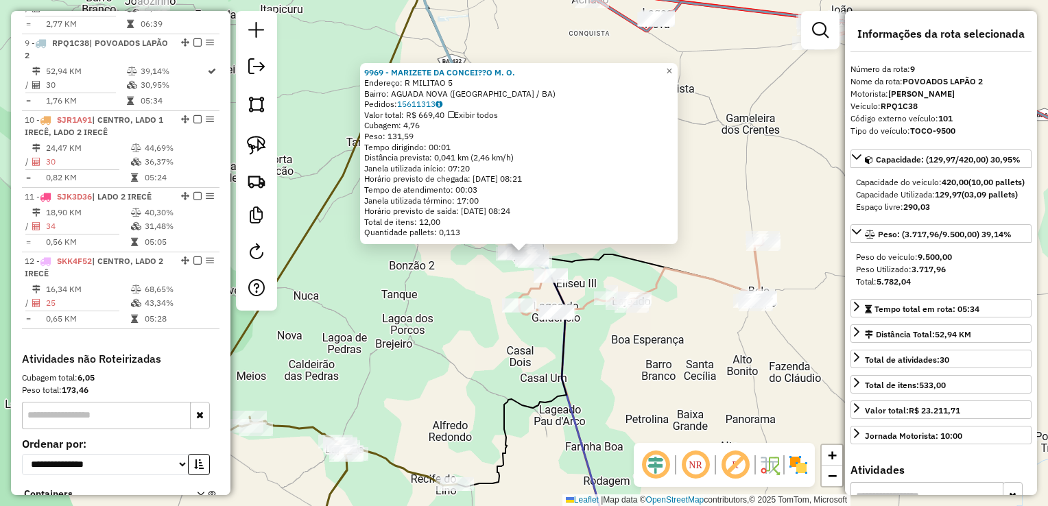
scroll to position [1107, 0]
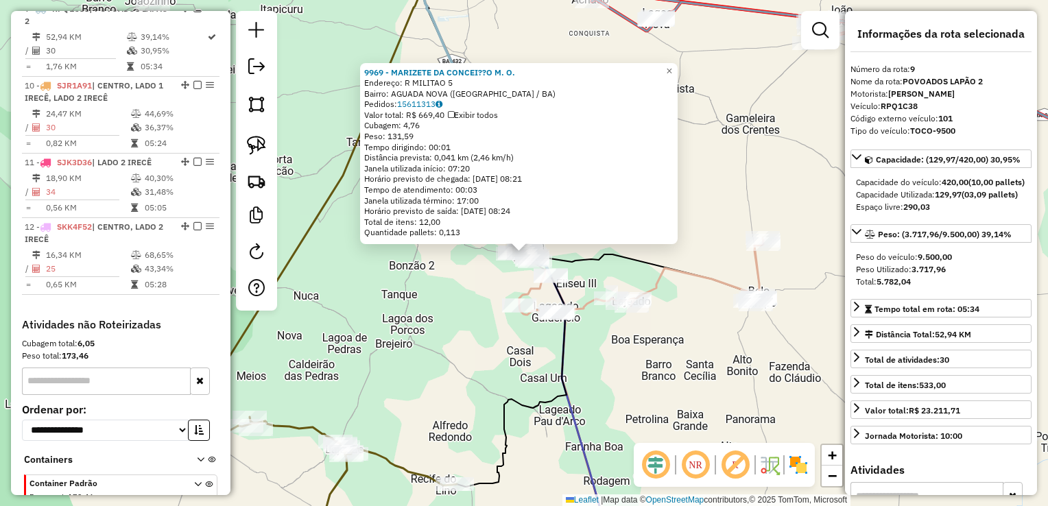
click at [718, 315] on div "9969 - MARIZETE DA CONCEI??O M. O. Endereço: R MILITAO 5 Bairro: AGUADA NOVA (L…" at bounding box center [524, 253] width 1048 height 506
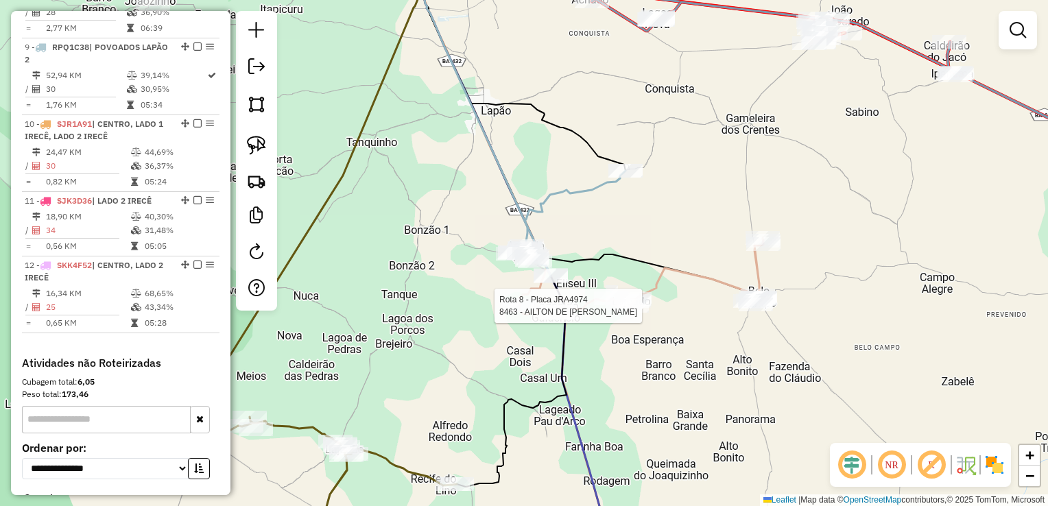
select select "*********"
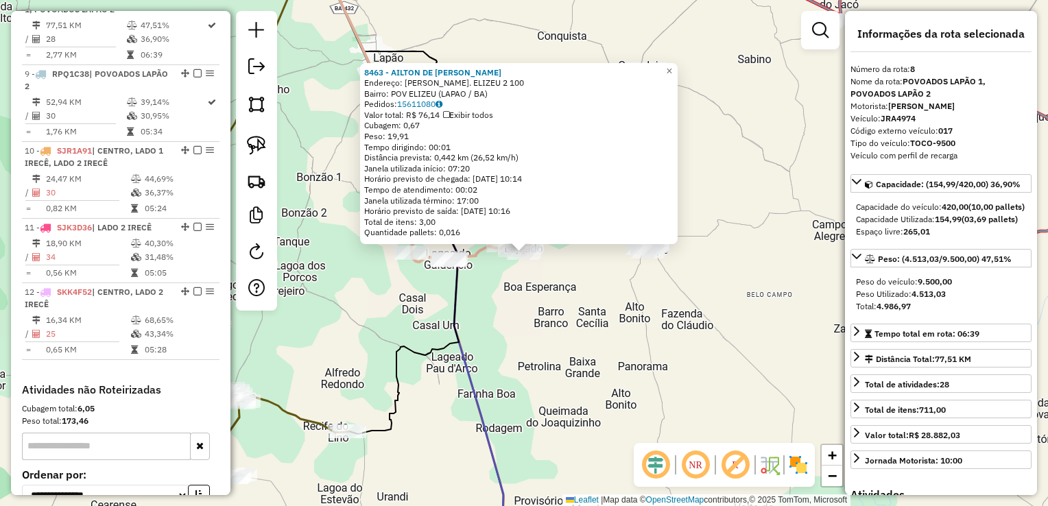
scroll to position [1031, 0]
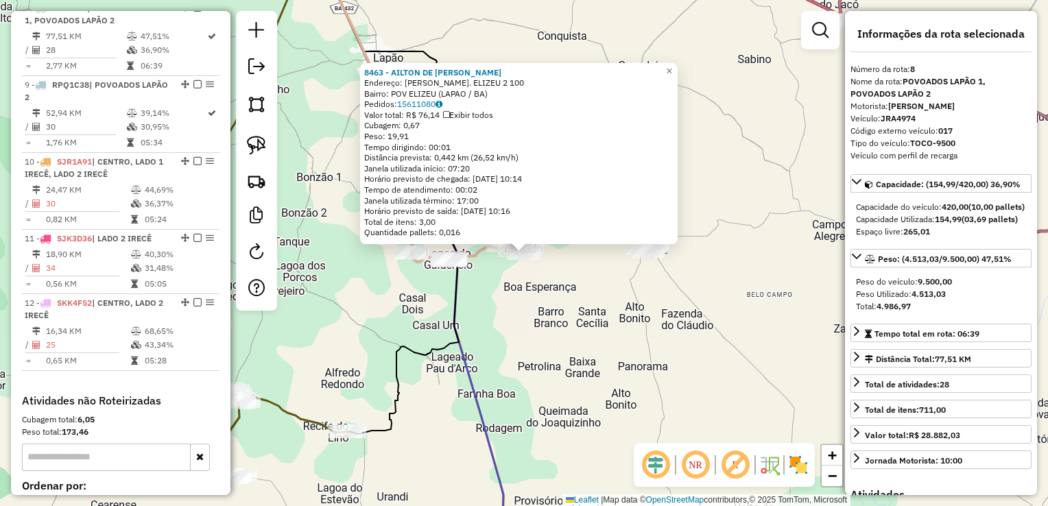
click at [587, 291] on div "8463 - AILTON DE JESUS PIRES Endereço: Pat POV. ELIZEU 2 100 Bairro: POV ELIZEU…" at bounding box center [524, 253] width 1048 height 506
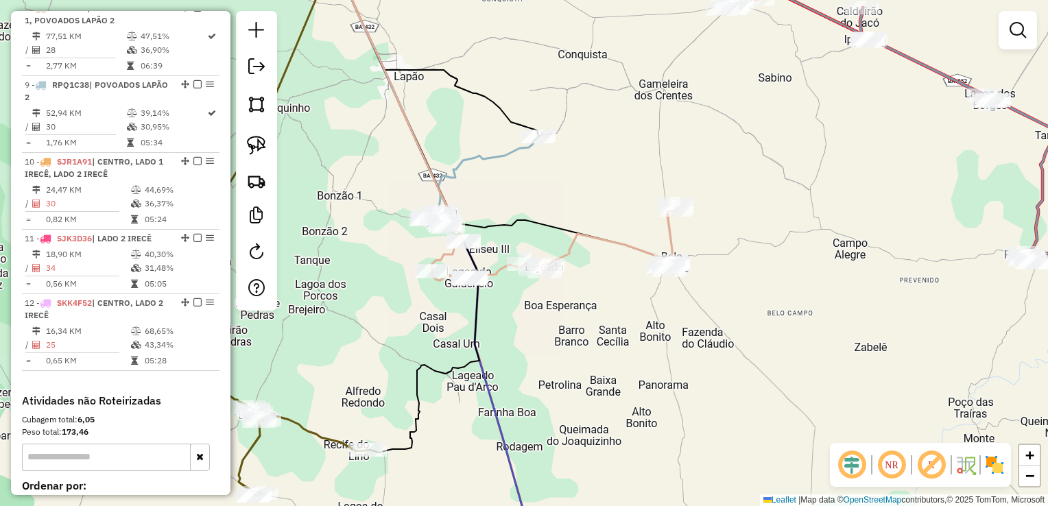
drag, startPoint x: 581, startPoint y: 289, endPoint x: 623, endPoint y: 325, distance: 55.4
click at [623, 325] on div "Janela de atendimento Grade de atendimento Capacidade Transportadoras Veículos …" at bounding box center [524, 253] width 1048 height 506
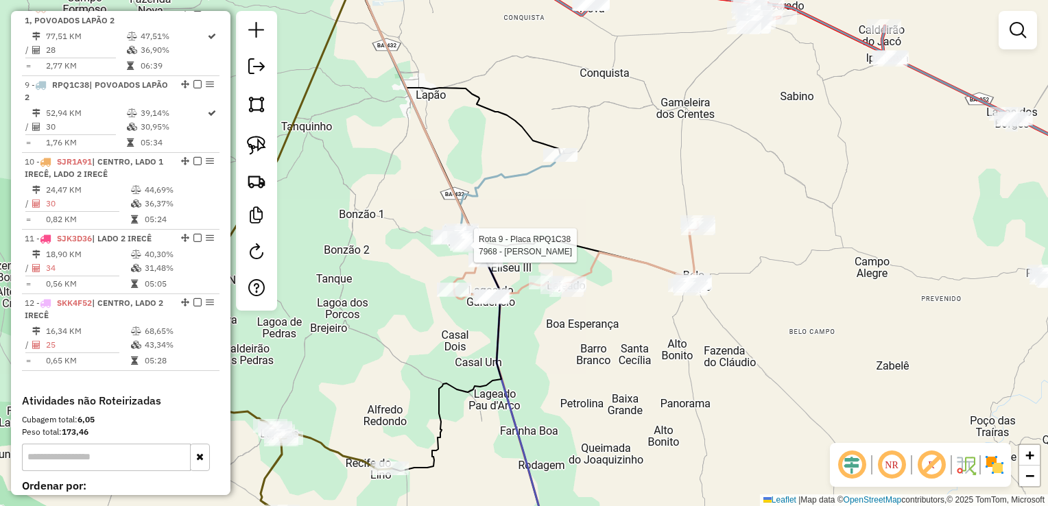
select select "*********"
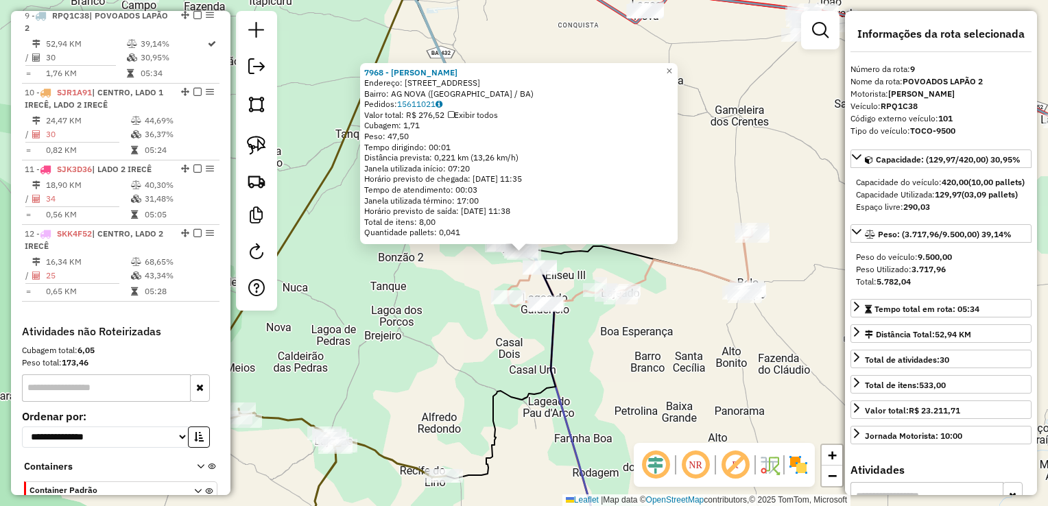
scroll to position [1107, 0]
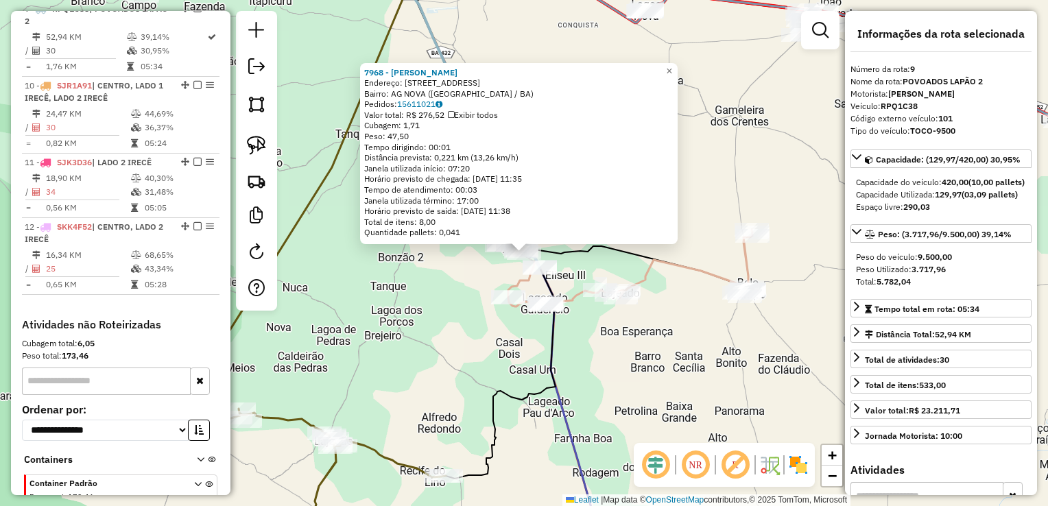
click at [577, 276] on div "Rota 9 - Placa RPQ1C38 10994 - JOS? DELMIRO DE OLIVEIRA 7968 - ALBERTINO VIEIRA…" at bounding box center [524, 253] width 1048 height 506
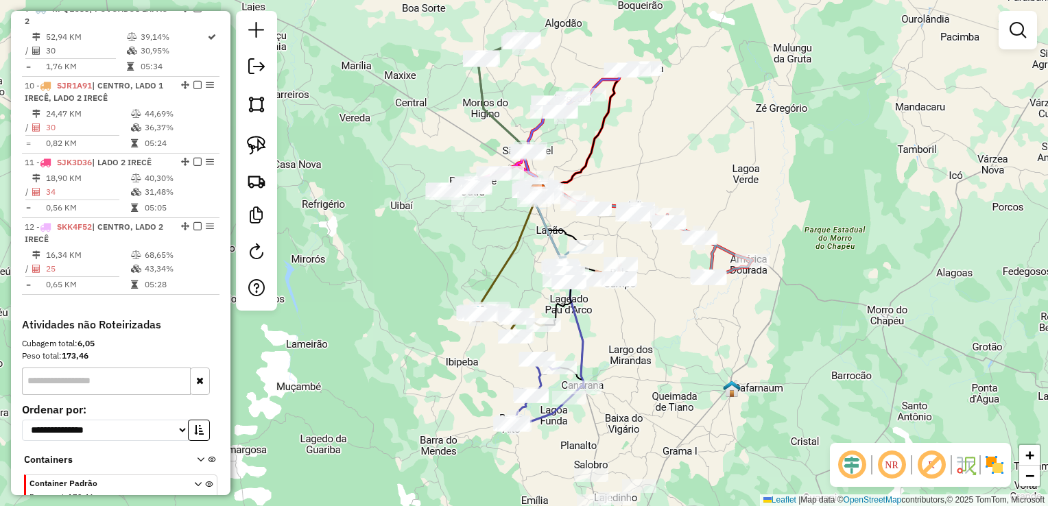
click at [654, 324] on div "Janela de atendimento Grade de atendimento Capacidade Transportadoras Veículos …" at bounding box center [524, 253] width 1048 height 506
drag, startPoint x: 655, startPoint y: 343, endPoint x: 647, endPoint y: 264, distance: 79.4
click at [647, 264] on div "Janela de atendimento Grade de atendimento Capacidade Transportadoras Veículos …" at bounding box center [524, 253] width 1048 height 506
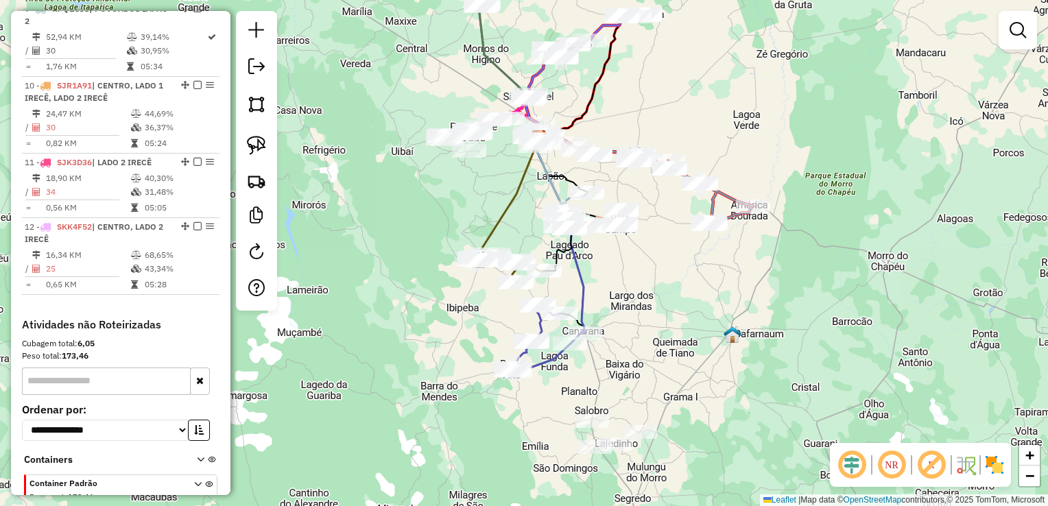
drag, startPoint x: 644, startPoint y: 257, endPoint x: 676, endPoint y: 330, distance: 79.2
click at [676, 330] on div "Janela de atendimento Grade de atendimento Capacidade Transportadoras Veículos …" at bounding box center [524, 253] width 1048 height 506
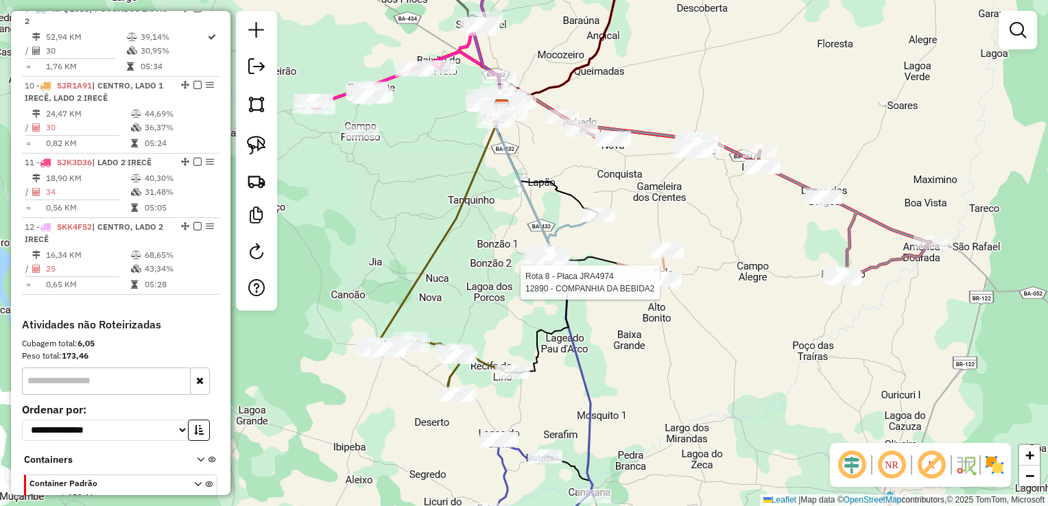
select select "*********"
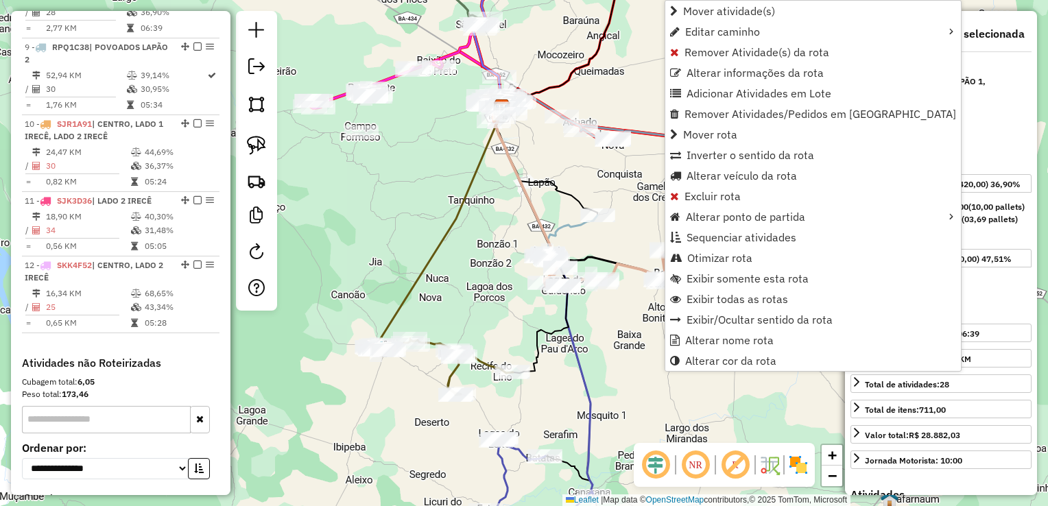
scroll to position [1031, 0]
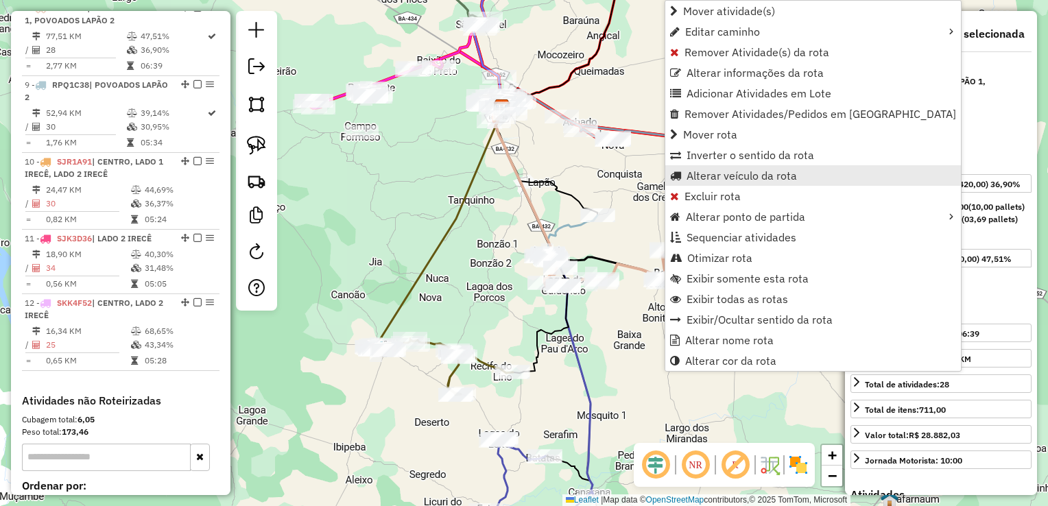
click at [694, 177] on span "Alterar veículo da rota" at bounding box center [741, 175] width 110 height 11
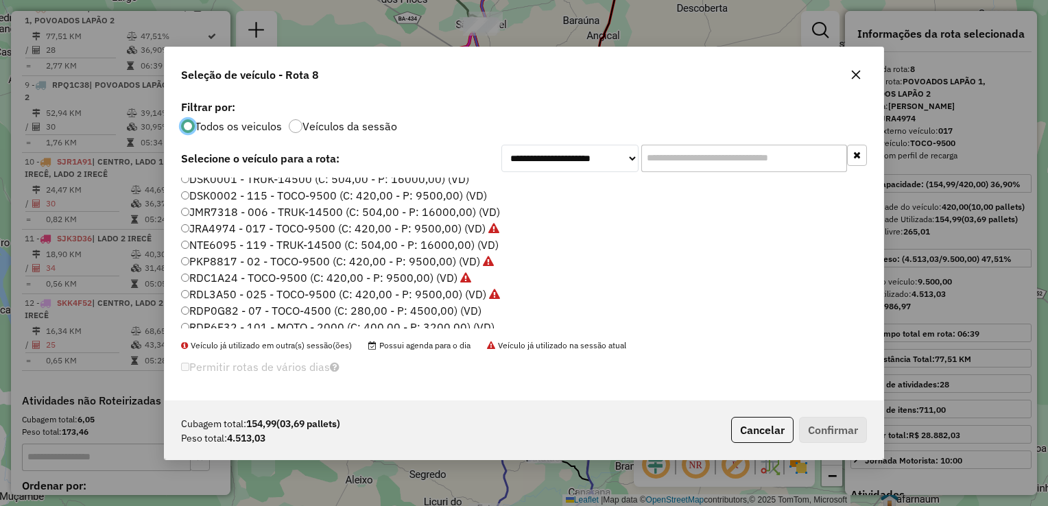
scroll to position [0, 0]
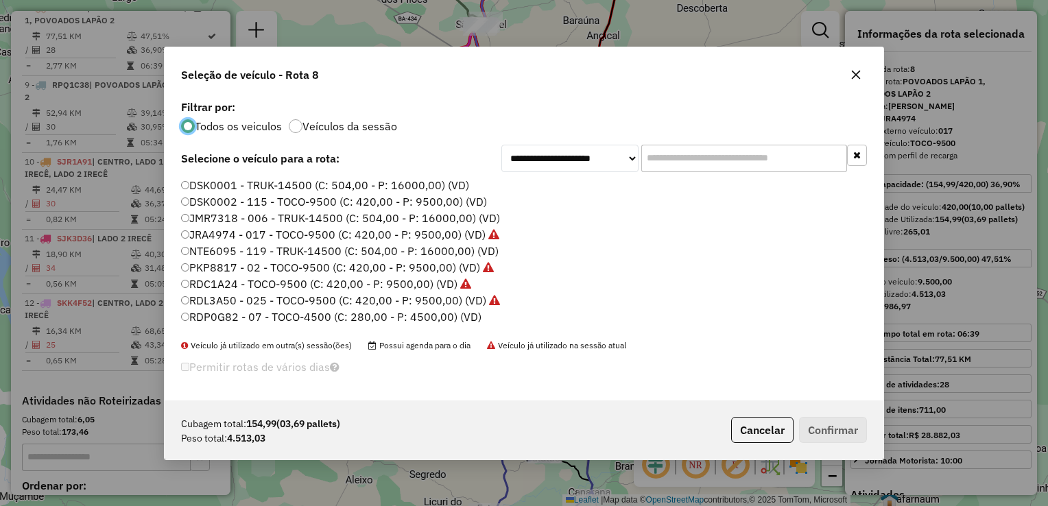
click at [757, 444] on div "Cubagem total: 154,99 (03,69 pallets) Peso total: 4.513,03 Cancelar Confirmar" at bounding box center [524, 429] width 719 height 59
click at [760, 433] on button "Cancelar" at bounding box center [762, 430] width 62 height 26
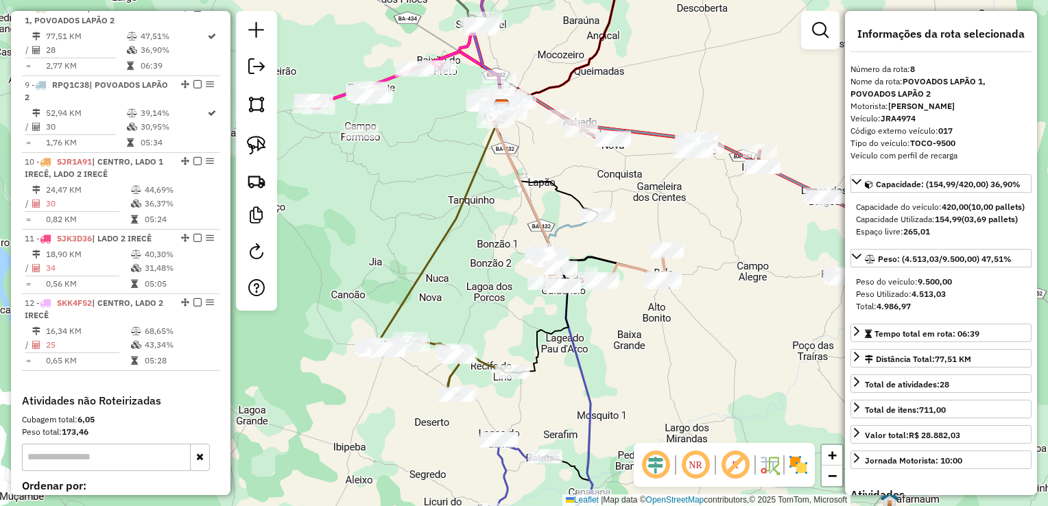
click at [620, 348] on div "Janela de atendimento Grade de atendimento Capacidade Transportadoras Veículos …" at bounding box center [524, 253] width 1048 height 506
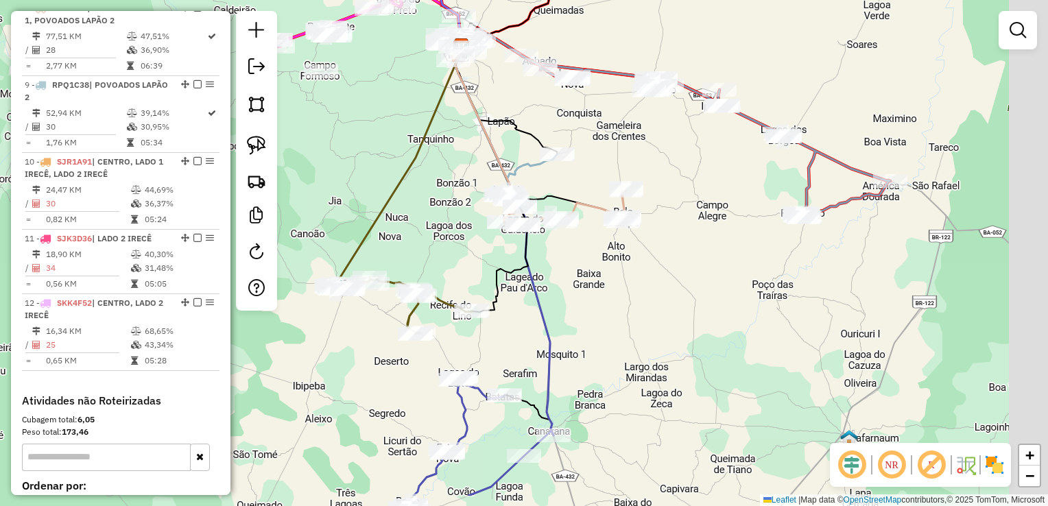
drag, startPoint x: 655, startPoint y: 354, endPoint x: 594, endPoint y: 272, distance: 102.4
click at [597, 273] on div "Janela de atendimento Grade de atendimento Capacidade Transportadoras Veículos …" at bounding box center [524, 253] width 1048 height 506
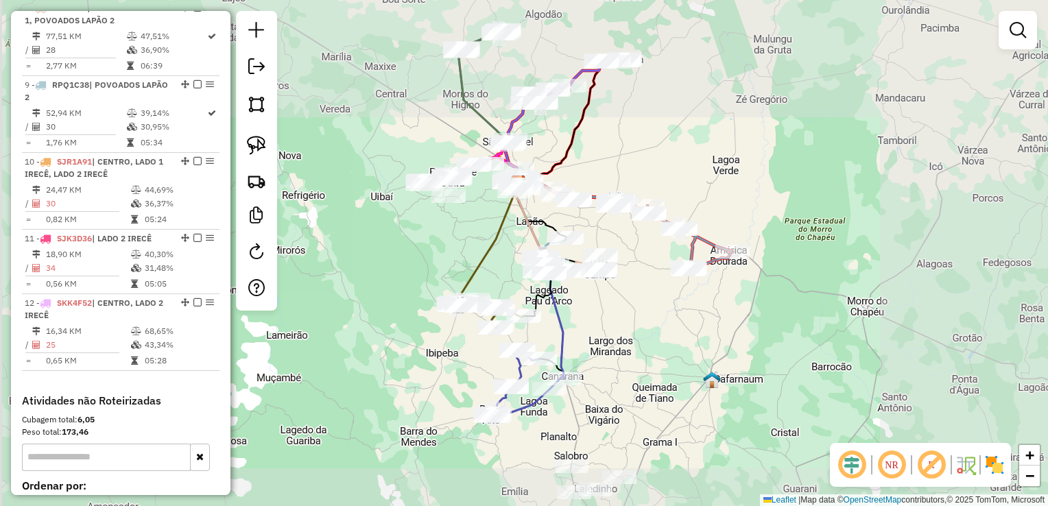
drag, startPoint x: 590, startPoint y: 278, endPoint x: 617, endPoint y: 335, distance: 63.2
click at [614, 345] on div "Janela de atendimento Grade de atendimento Capacidade Transportadoras Veículos …" at bounding box center [524, 253] width 1048 height 506
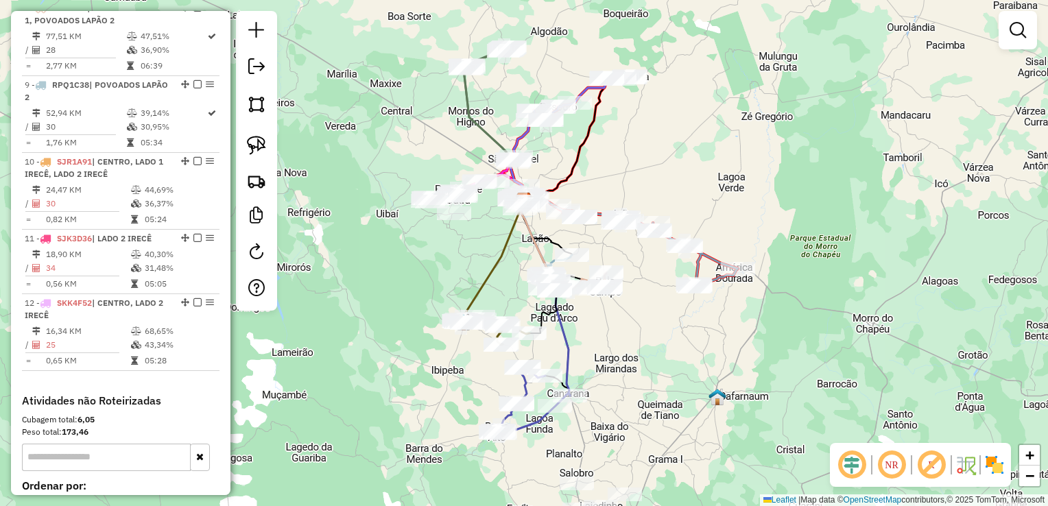
drag, startPoint x: 619, startPoint y: 333, endPoint x: 625, endPoint y: 347, distance: 15.4
click at [625, 347] on div "Janela de atendimento Grade de atendimento Capacidade Transportadoras Veículos …" at bounding box center [524, 253] width 1048 height 506
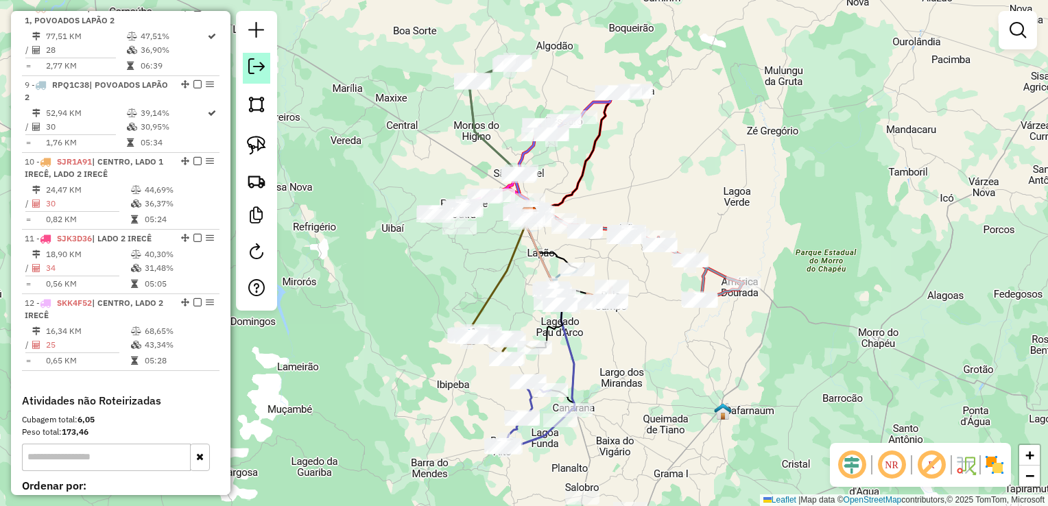
click at [258, 74] on em at bounding box center [256, 66] width 16 height 16
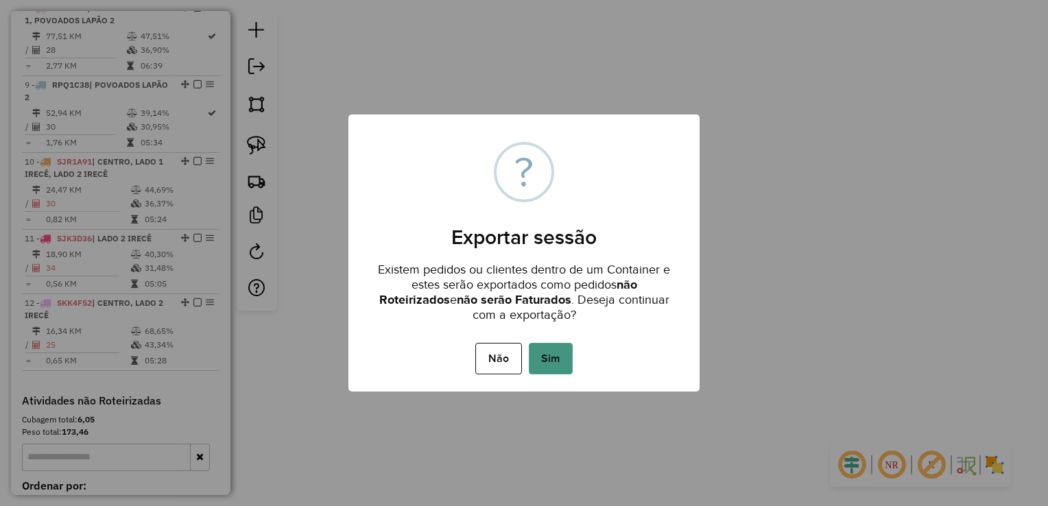
click at [549, 372] on button "Sim" at bounding box center [551, 359] width 44 height 32
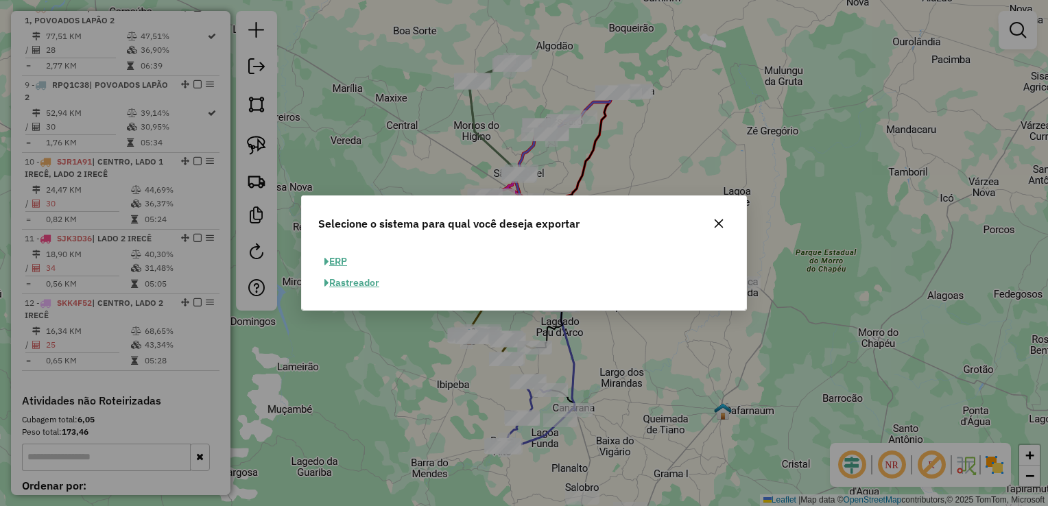
click at [334, 263] on button "ERP" at bounding box center [335, 261] width 35 height 21
select select "**"
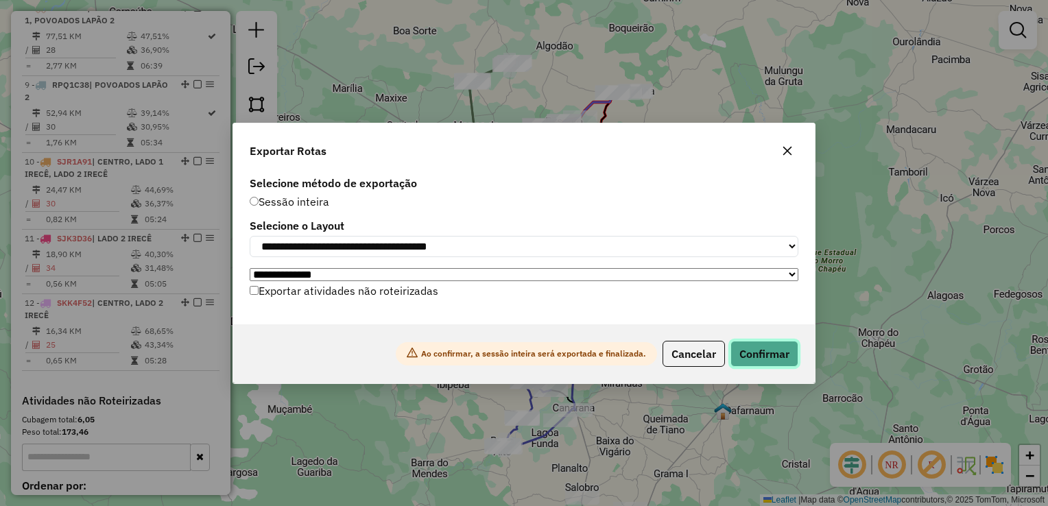
click at [740, 354] on button "Confirmar" at bounding box center [764, 354] width 68 height 26
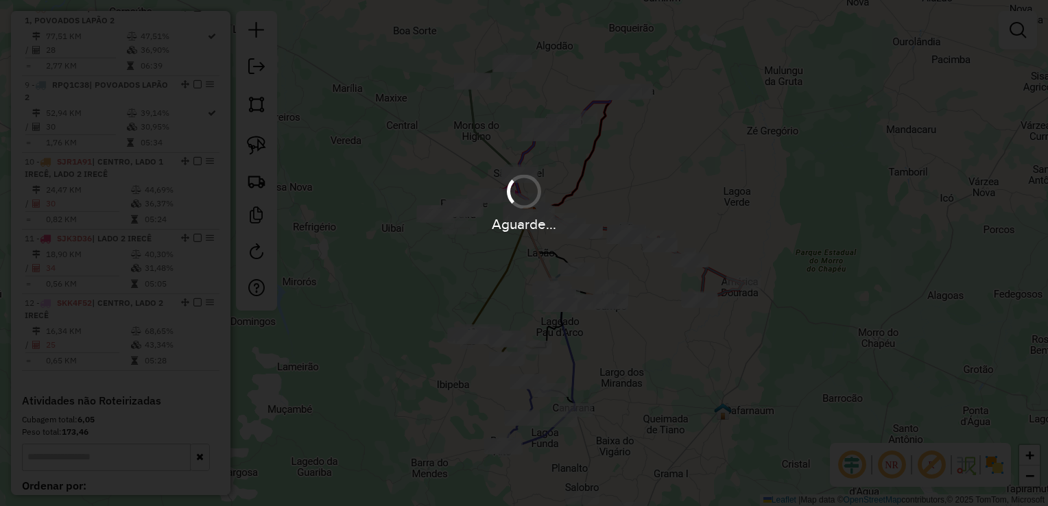
scroll to position [1039, 0]
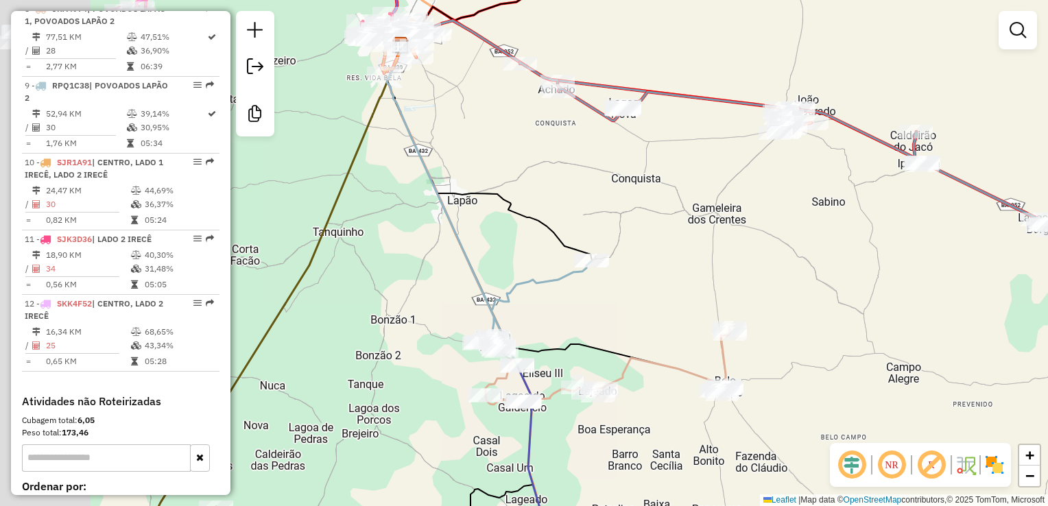
drag, startPoint x: 543, startPoint y: 267, endPoint x: 647, endPoint y: 291, distance: 107.1
click at [681, 295] on div "Janela de atendimento Grade de atendimento Capacidade Transportadoras Veículos …" at bounding box center [524, 253] width 1048 height 506
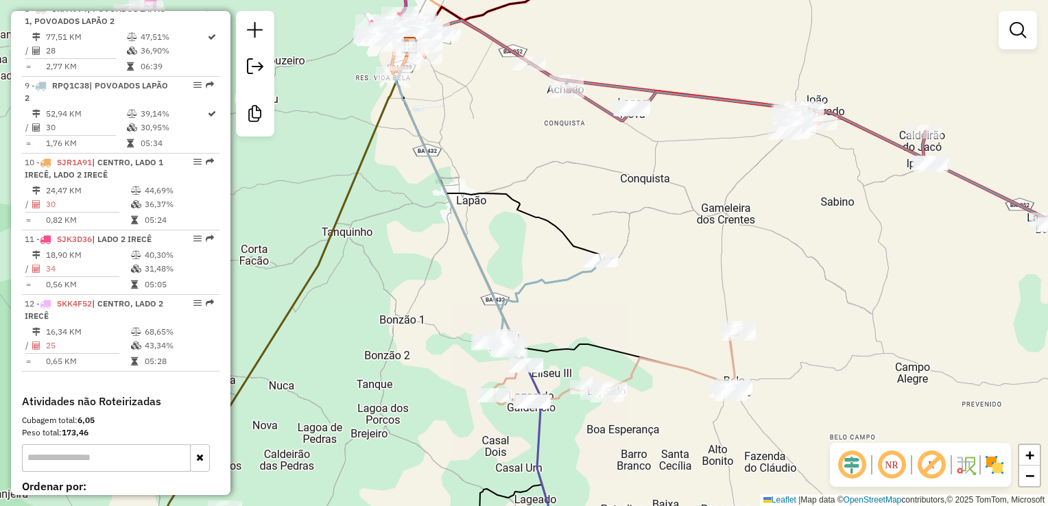
drag, startPoint x: 638, startPoint y: 291, endPoint x: 729, endPoint y: 309, distance: 92.9
click at [729, 309] on div "Janela de atendimento Grade de atendimento Capacidade Transportadoras Veículos …" at bounding box center [524, 253] width 1048 height 506
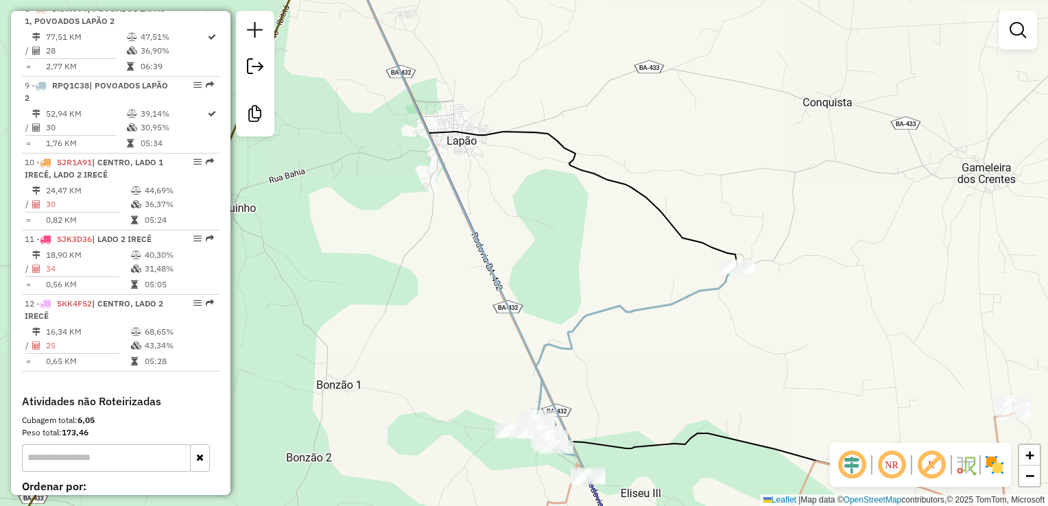
drag, startPoint x: 703, startPoint y: 343, endPoint x: 678, endPoint y: 285, distance: 63.3
click at [679, 287] on div "Janela de atendimento Grade de atendimento Capacidade Transportadoras Veículos …" at bounding box center [524, 253] width 1048 height 506
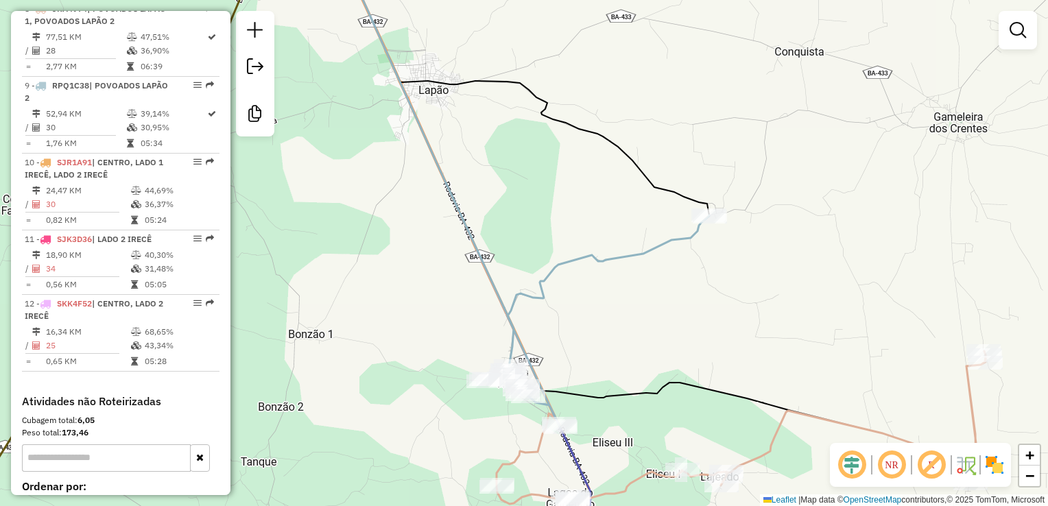
drag, startPoint x: 598, startPoint y: 204, endPoint x: 598, endPoint y: 225, distance: 20.6
click at [598, 225] on div "Janela de atendimento Grade de atendimento Capacidade Transportadoras Veículos …" at bounding box center [524, 253] width 1048 height 506
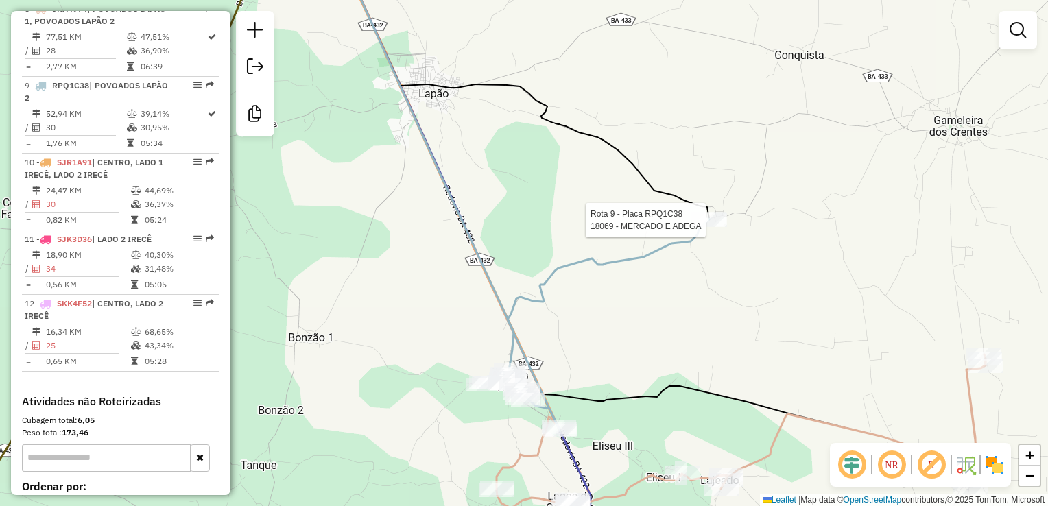
select select "*********"
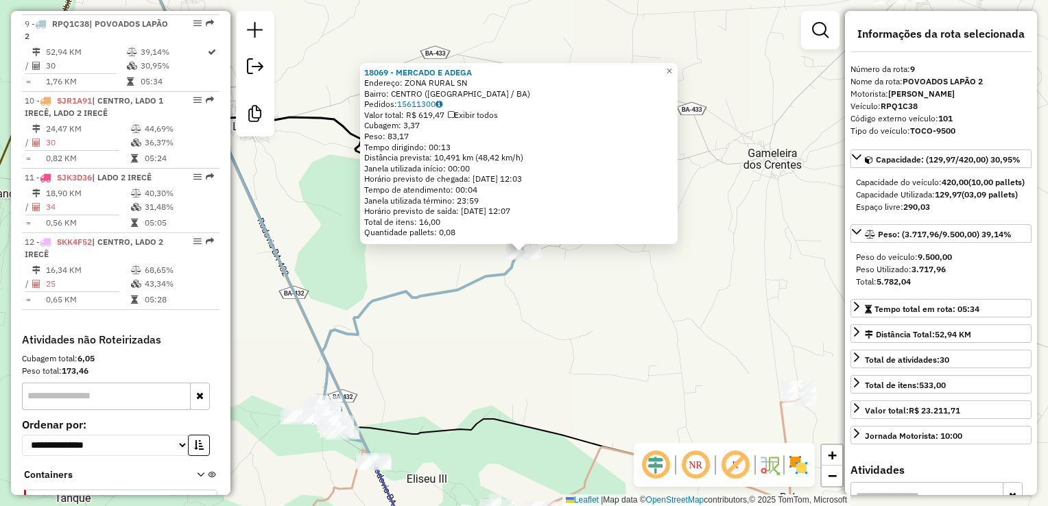
scroll to position [1116, 0]
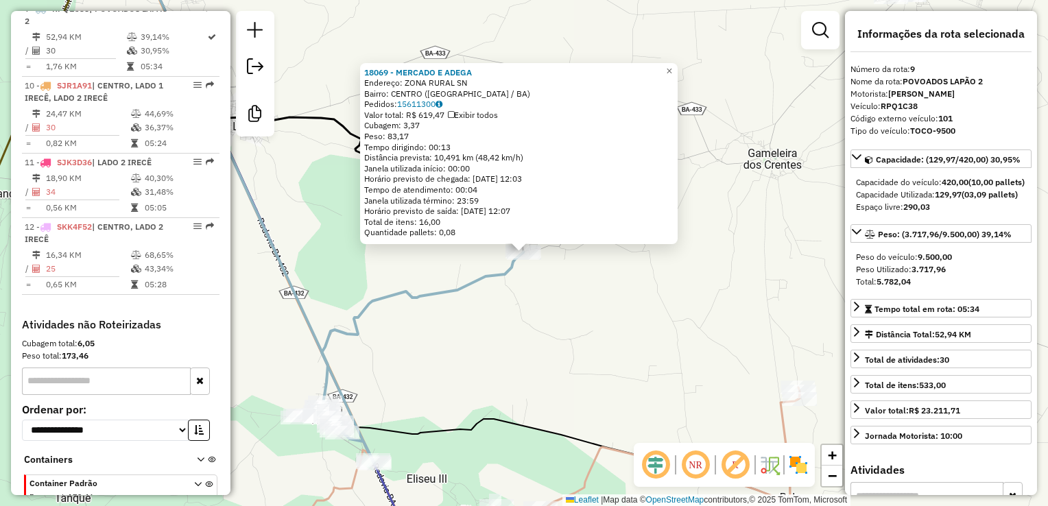
click at [768, 289] on div "18069 - MERCADO E ADEGA Endereço: ZONA RURAL SN Bairro: CENTRO (LAPAO / BA) Ped…" at bounding box center [524, 253] width 1048 height 506
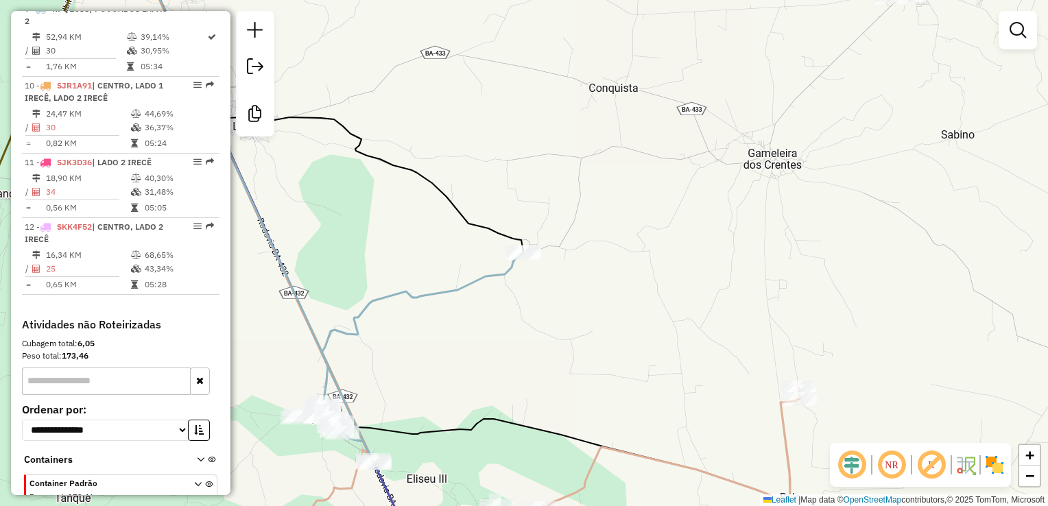
drag, startPoint x: 732, startPoint y: 296, endPoint x: 753, endPoint y: 287, distance: 22.4
click at [752, 287] on div "Rota 9 - Placa RPQ1C38 18069 - MERCADO E ADEGA 18069 - MERCADO E ADEGA Endereço…" at bounding box center [524, 253] width 1048 height 506
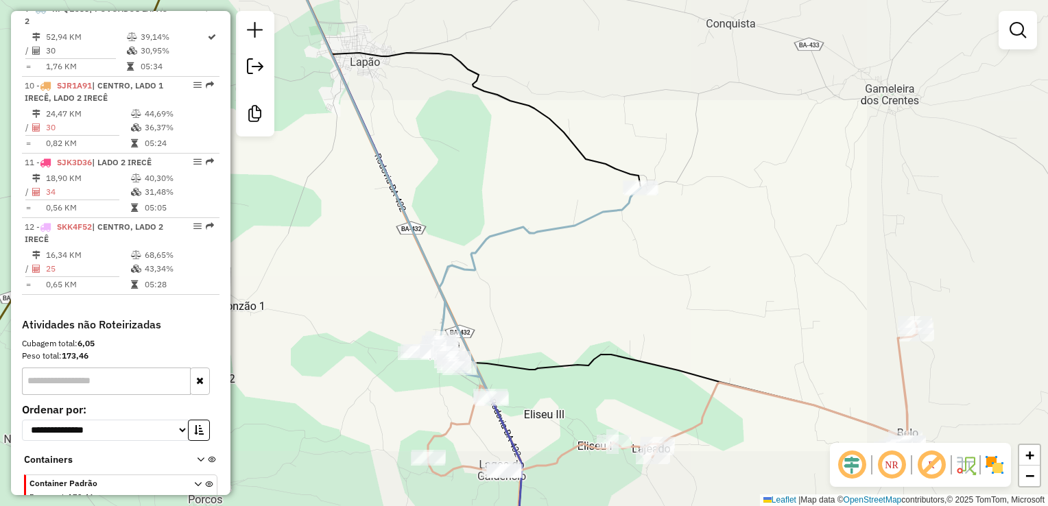
drag, startPoint x: 636, startPoint y: 246, endPoint x: 730, endPoint y: 221, distance: 97.1
click at [732, 221] on div "Janela de atendimento Grade de atendimento Capacidade Transportadoras Veículos …" at bounding box center [524, 253] width 1048 height 506
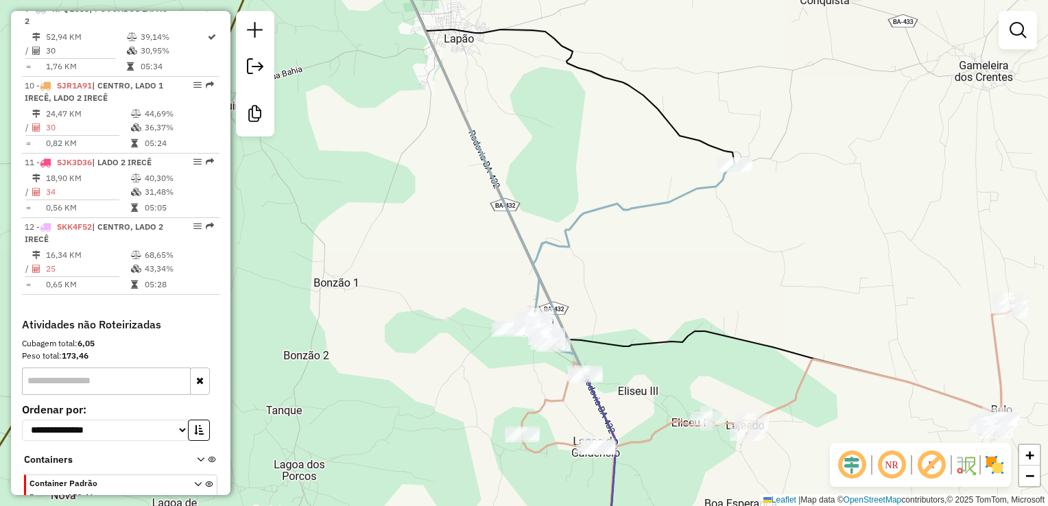
drag, startPoint x: 750, startPoint y: 224, endPoint x: 710, endPoint y: 261, distance: 54.8
click at [716, 263] on div "Janela de atendimento Grade de atendimento Capacidade Transportadoras Veículos …" at bounding box center [524, 253] width 1048 height 506
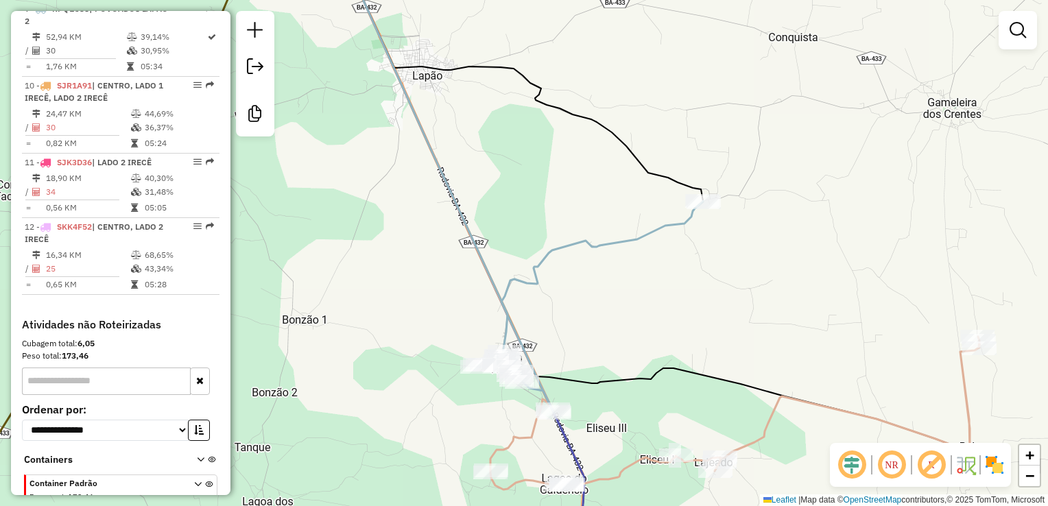
click at [496, 198] on div "Janela de atendimento Grade de atendimento Capacidade Transportadoras Veículos …" at bounding box center [524, 253] width 1048 height 506
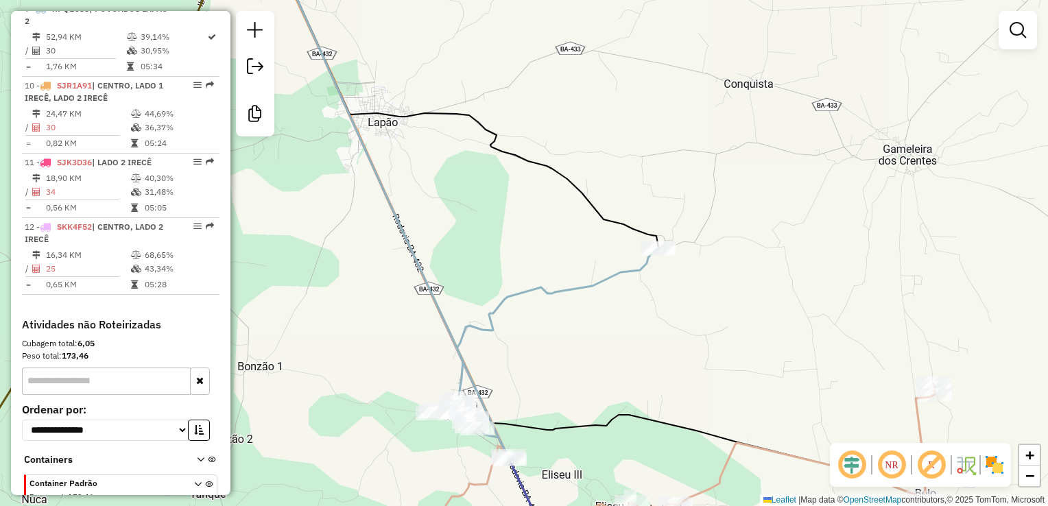
drag, startPoint x: 500, startPoint y: 202, endPoint x: 453, endPoint y: 205, distance: 46.7
click at [453, 205] on div "Janela de atendimento Grade de atendimento Capacidade Transportadoras Veículos …" at bounding box center [524, 253] width 1048 height 506
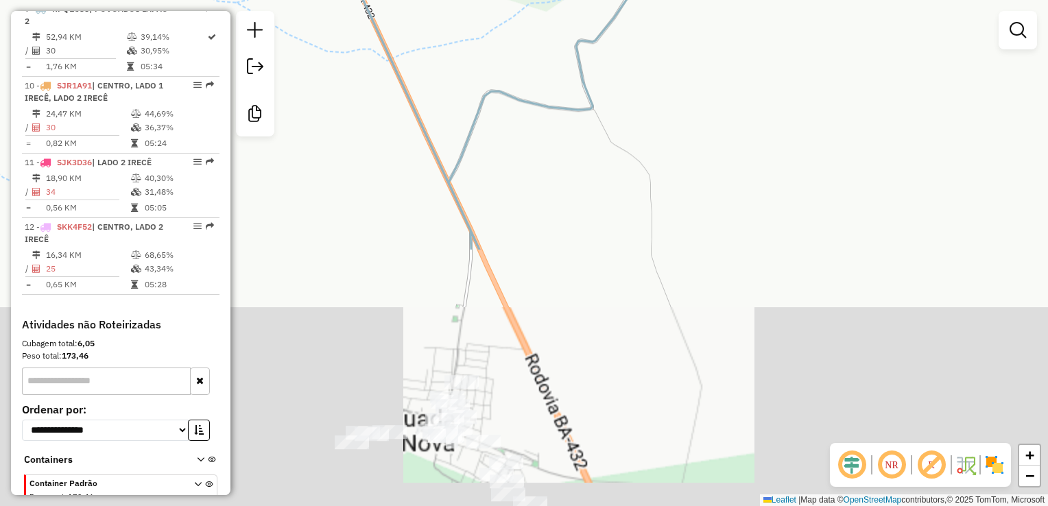
drag, startPoint x: 470, startPoint y: 363, endPoint x: 388, endPoint y: 32, distance: 341.2
click at [389, 47] on div "Janela de atendimento Grade de atendimento Capacidade Transportadoras Veículos …" at bounding box center [524, 253] width 1048 height 506
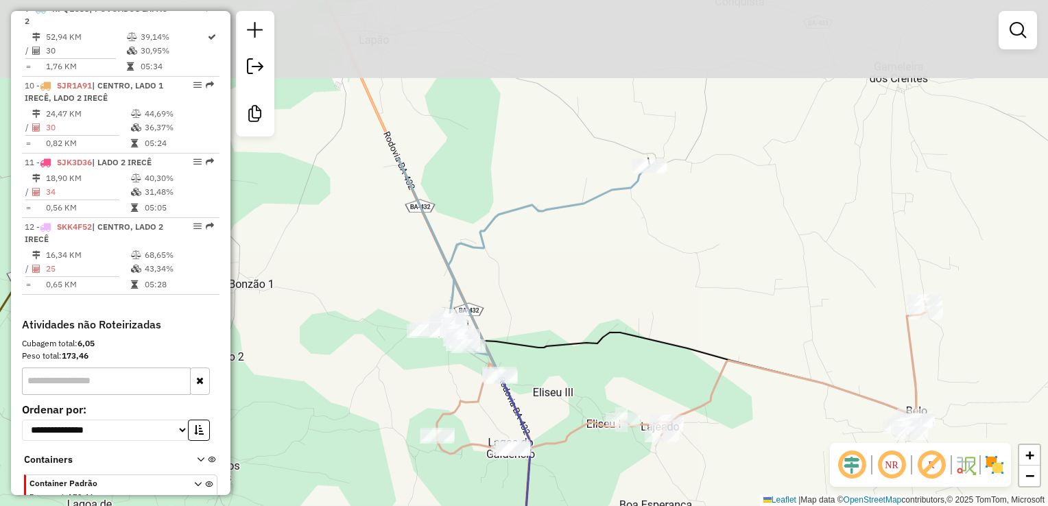
drag, startPoint x: 568, startPoint y: 100, endPoint x: 586, endPoint y: 321, distance: 221.5
click at [571, 317] on div "Janela de atendimento Grade de atendimento Capacidade Transportadoras Veículos …" at bounding box center [524, 253] width 1048 height 506
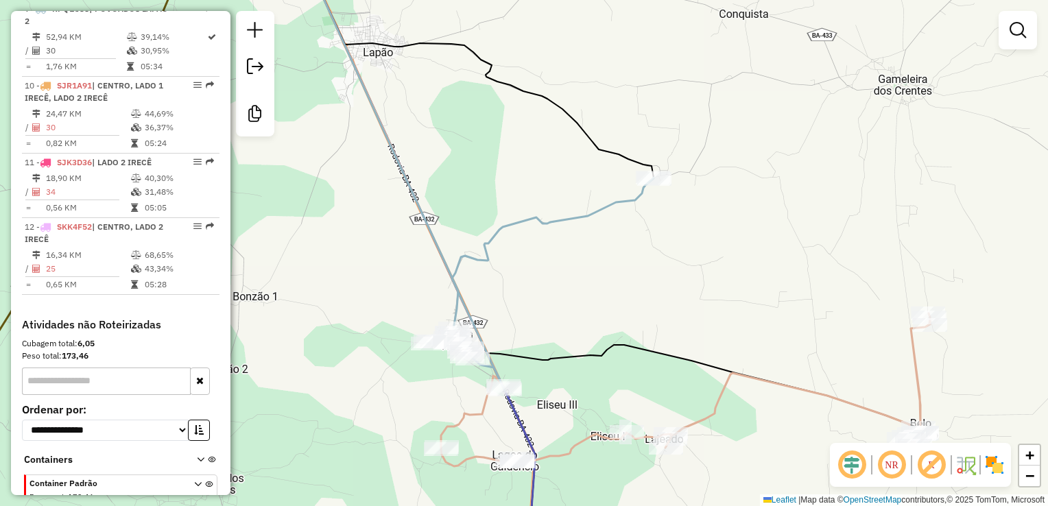
drag, startPoint x: 726, startPoint y: 319, endPoint x: 700, endPoint y: 356, distance: 45.3
click at [700, 356] on div "Janela de atendimento Grade de atendimento Capacidade Transportadoras Veículos …" at bounding box center [524, 253] width 1048 height 506
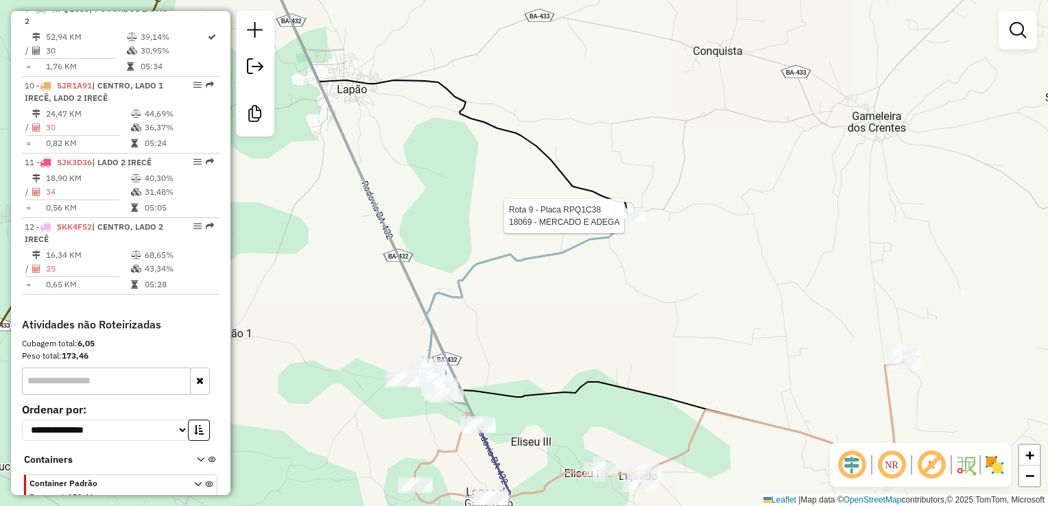
select select "*********"
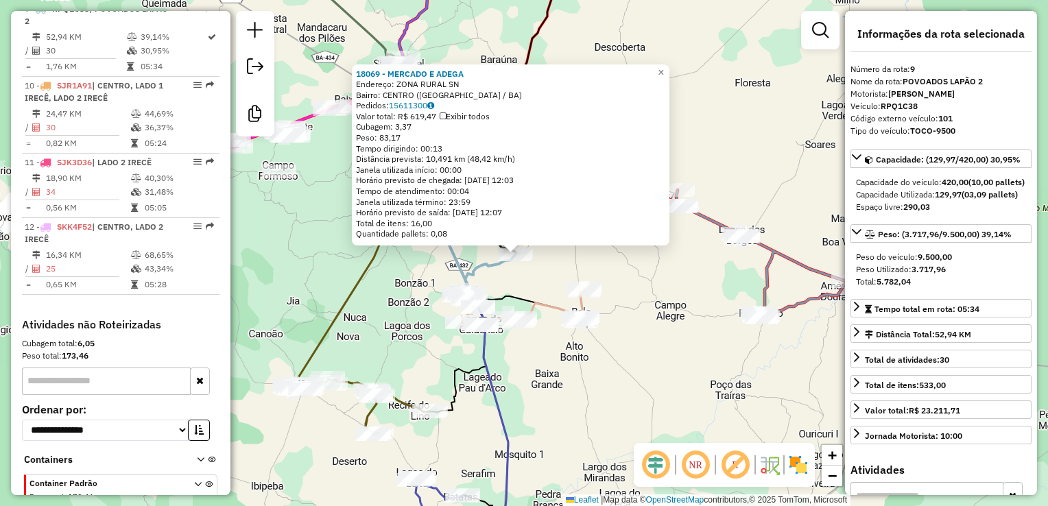
click at [542, 269] on div "18069 - MERCADO E ADEGA Endereço: ZONA RURAL SN Bairro: CENTRO (LAPAO / BA) Ped…" at bounding box center [524, 253] width 1048 height 506
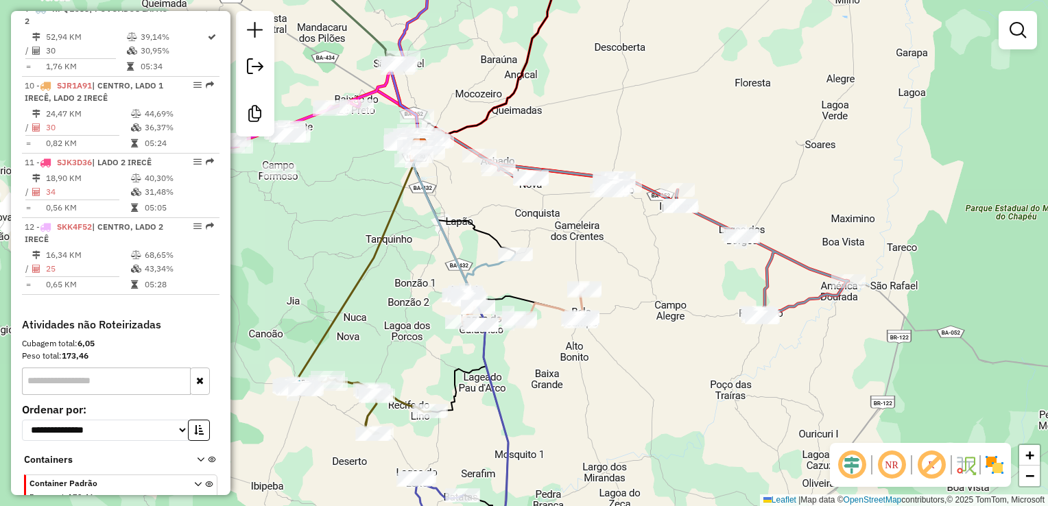
click at [772, 180] on div "Janela de atendimento Grade de atendimento Capacidade Transportadoras Veículos …" at bounding box center [524, 253] width 1048 height 506
drag, startPoint x: 495, startPoint y: 82, endPoint x: 609, endPoint y: 160, distance: 138.5
click at [609, 160] on div "Janela de atendimento Grade de atendimento Capacidade Transportadoras Veículos …" at bounding box center [524, 253] width 1048 height 506
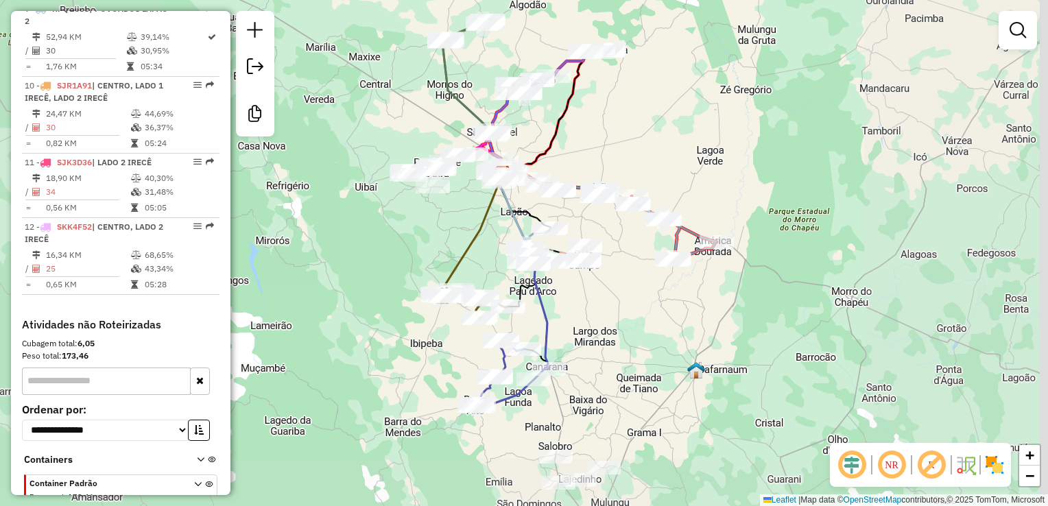
drag, startPoint x: 597, startPoint y: 145, endPoint x: 548, endPoint y: 141, distance: 48.8
click at [548, 141] on div "Janela de atendimento Grade de atendimento Capacidade Transportadoras Veículos …" at bounding box center [524, 253] width 1048 height 506
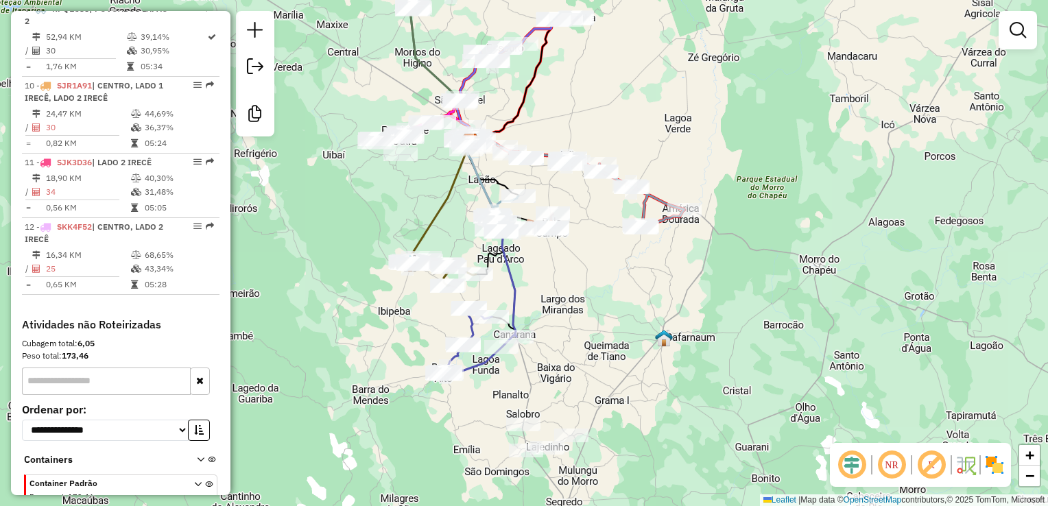
drag, startPoint x: 579, startPoint y: 129, endPoint x: 609, endPoint y: 74, distance: 62.6
click at [609, 74] on div "Janela de atendimento Grade de atendimento Capacidade Transportadoras Veículos …" at bounding box center [524, 253] width 1048 height 506
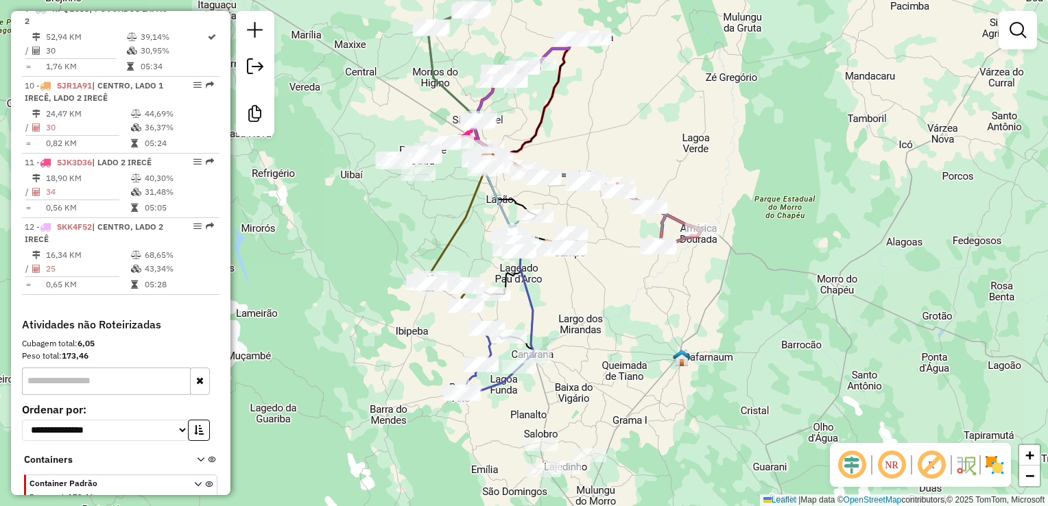
drag, startPoint x: 638, startPoint y: 146, endPoint x: 638, endPoint y: 154, distance: 8.2
click at [638, 154] on div "Janela de atendimento Grade de atendimento Capacidade Transportadoras Veículos …" at bounding box center [524, 253] width 1048 height 506
